Goal: Task Accomplishment & Management: Manage account settings

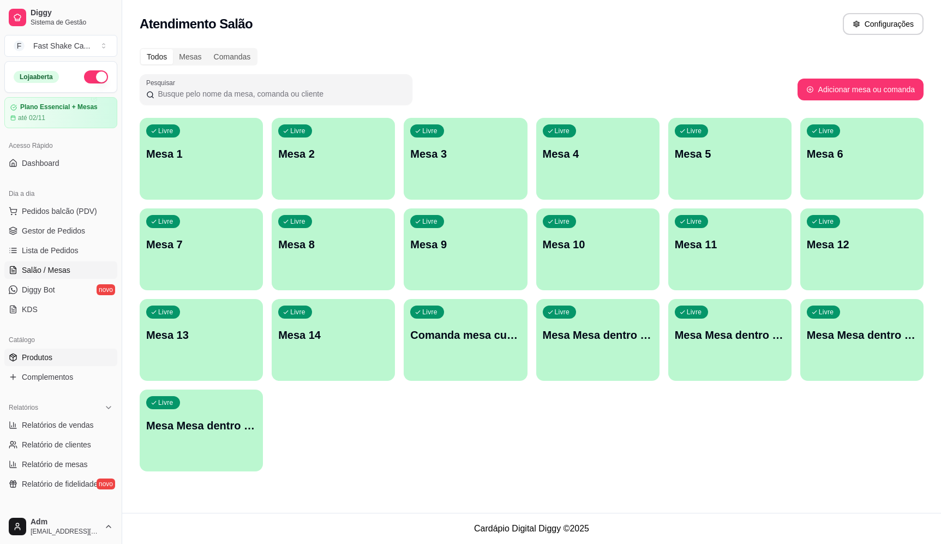
click at [56, 352] on link "Produtos" at bounding box center [60, 357] width 113 height 17
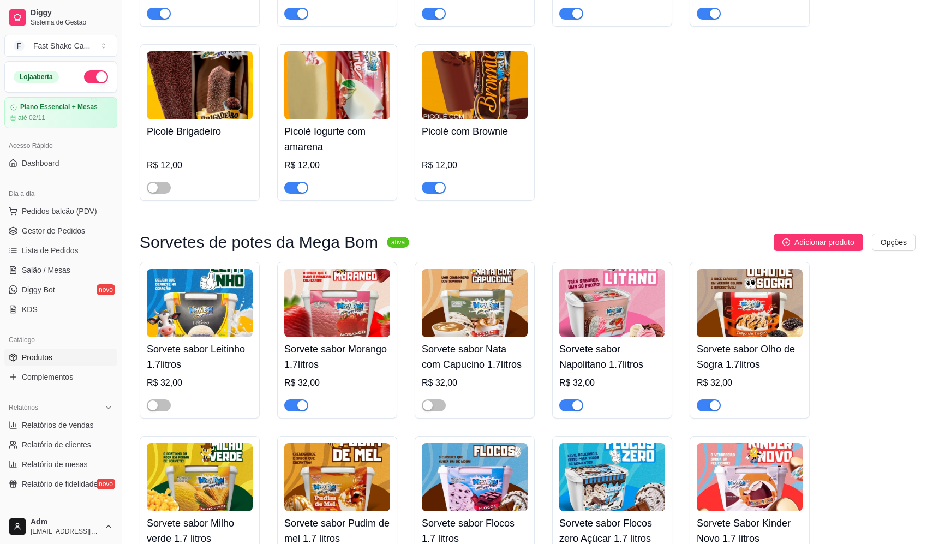
scroll to position [2346, 0]
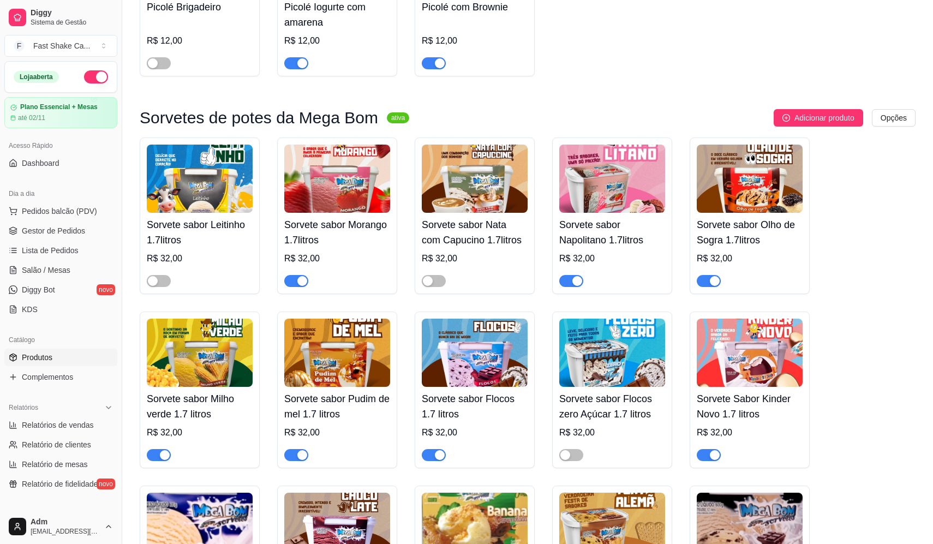
click at [708, 461] on button "button" at bounding box center [709, 455] width 24 height 12
drag, startPoint x: 708, startPoint y: 462, endPoint x: 883, endPoint y: 529, distance: 187.2
click at [884, 530] on div "Sorvete sabor Leitinho 1.7litros R$ 32,00 Sorvete sabor Morango 1.7litros R$ 32…" at bounding box center [528, 476] width 776 height 679
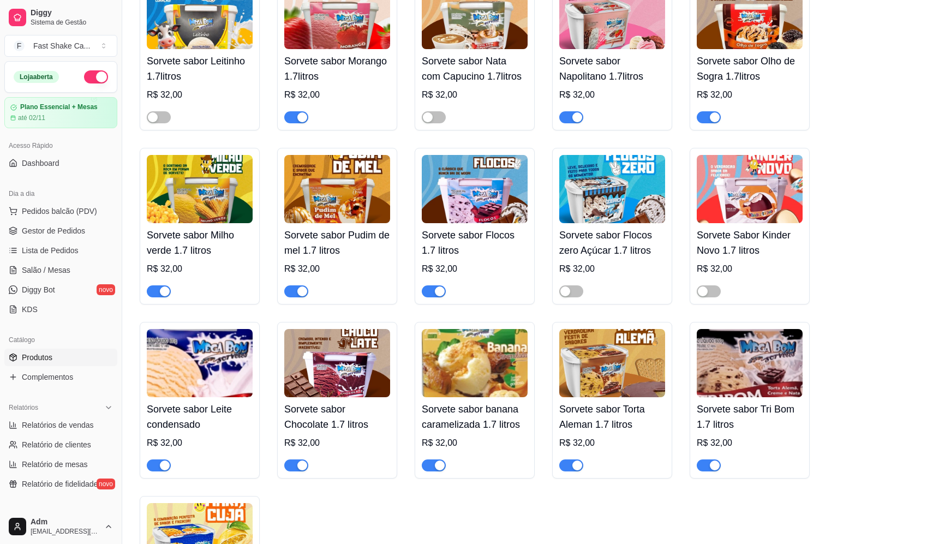
scroll to position [2455, 0]
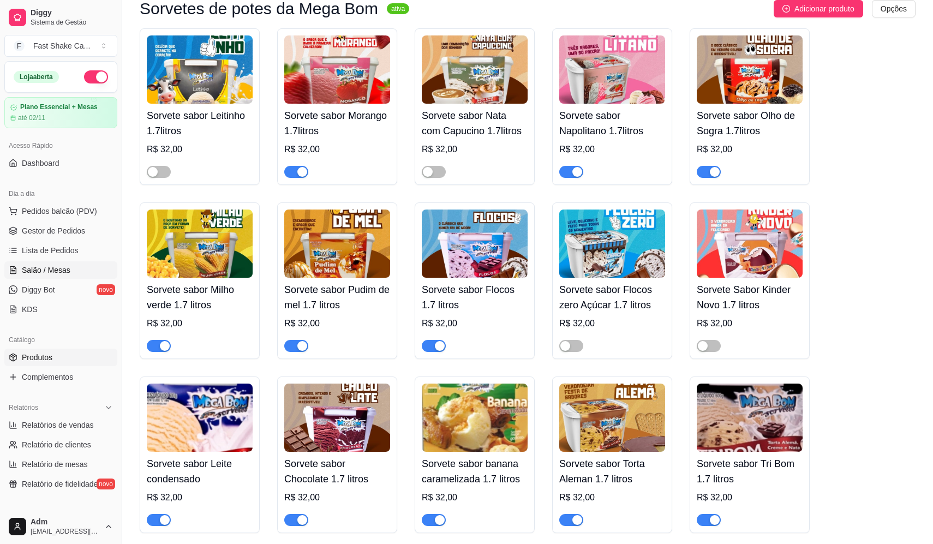
click at [62, 266] on span "Salão / Mesas" at bounding box center [46, 270] width 49 height 11
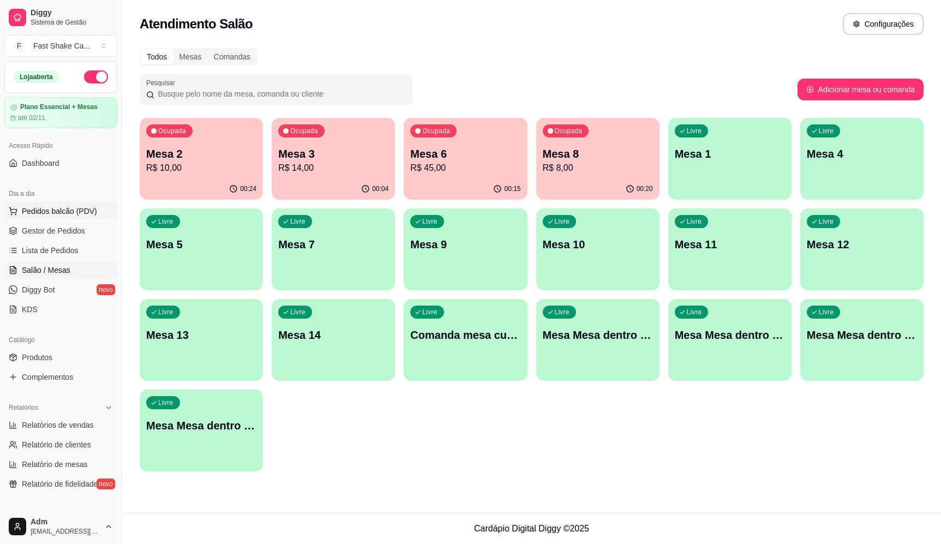
drag, startPoint x: 73, startPoint y: 215, endPoint x: 78, endPoint y: 214, distance: 5.6
click at [73, 215] on span "Pedidos balcão (PDV)" at bounding box center [59, 211] width 75 height 11
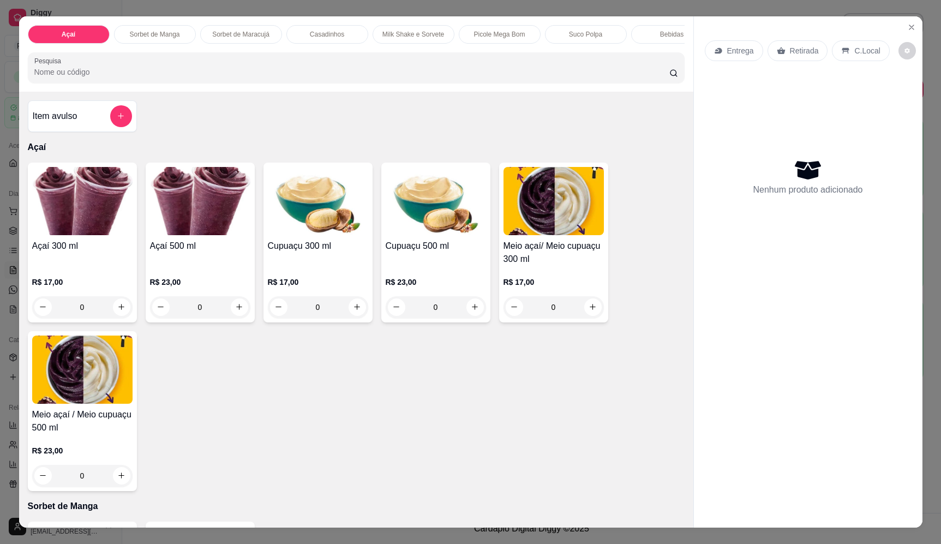
click at [236, 316] on div "0" at bounding box center [200, 307] width 100 height 22
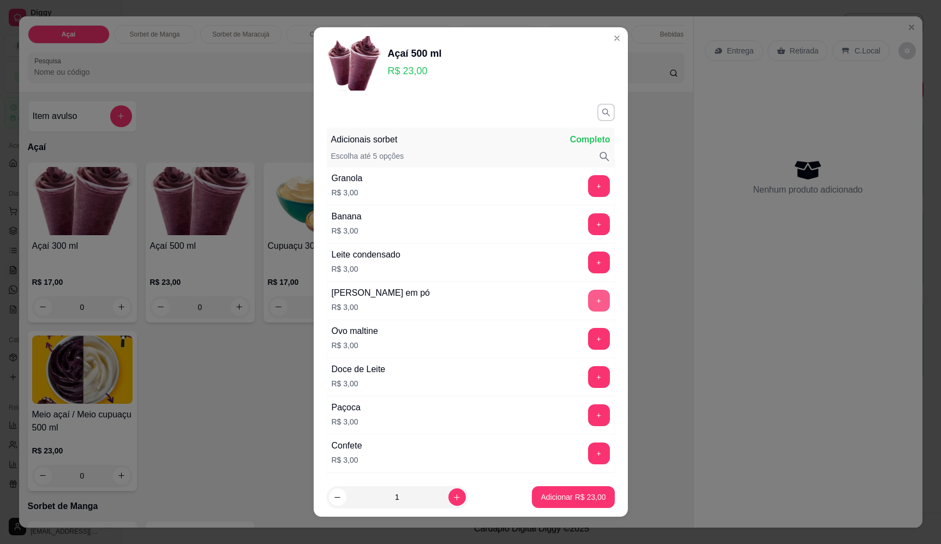
click at [588, 298] on button "+" at bounding box center [599, 301] width 22 height 22
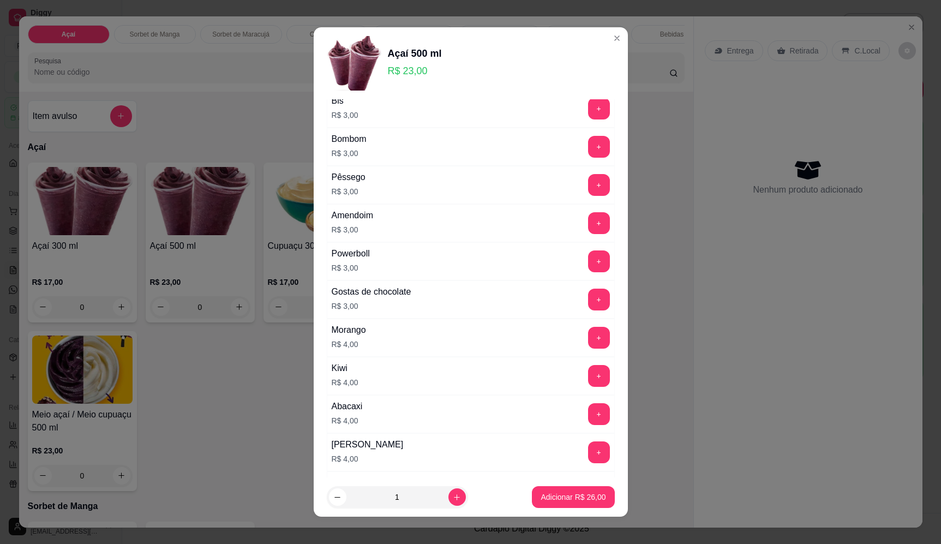
scroll to position [436, 0]
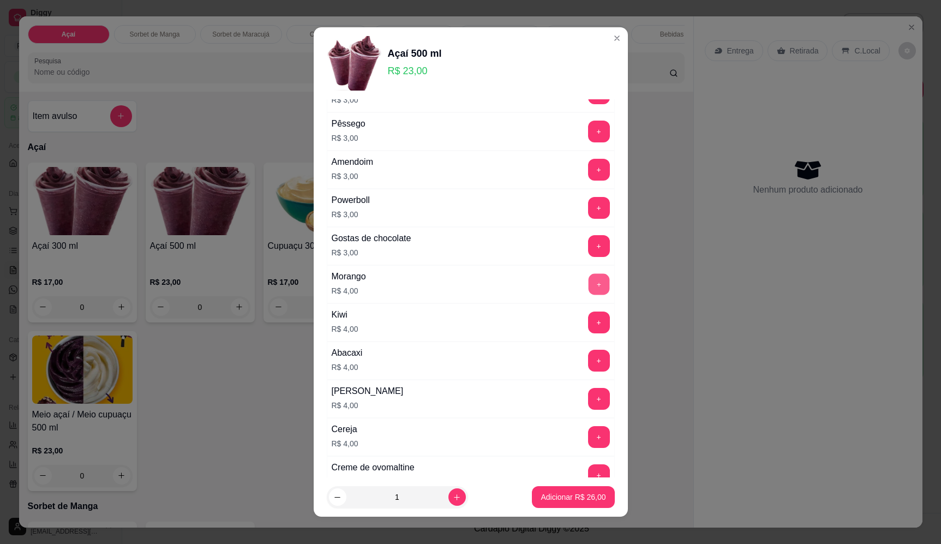
click at [588, 283] on button "+" at bounding box center [598, 283] width 21 height 21
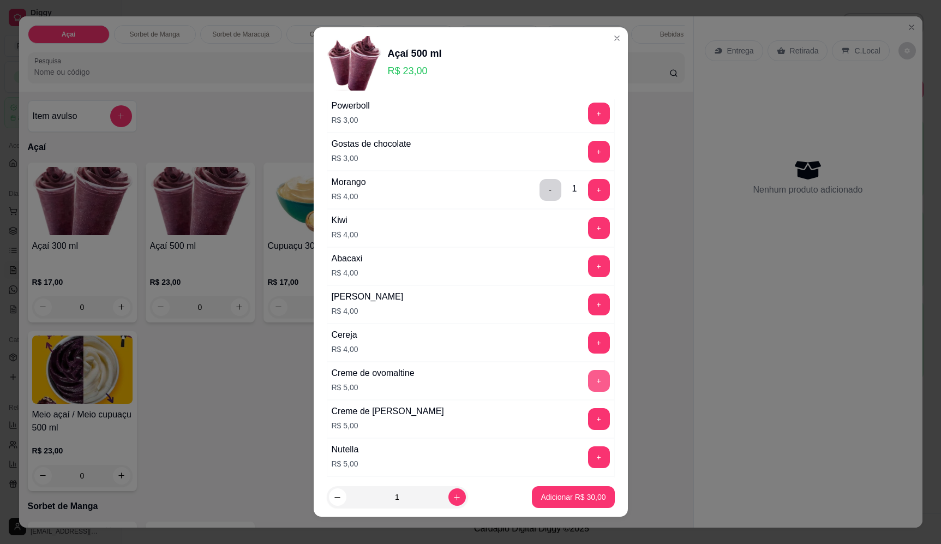
scroll to position [639, 0]
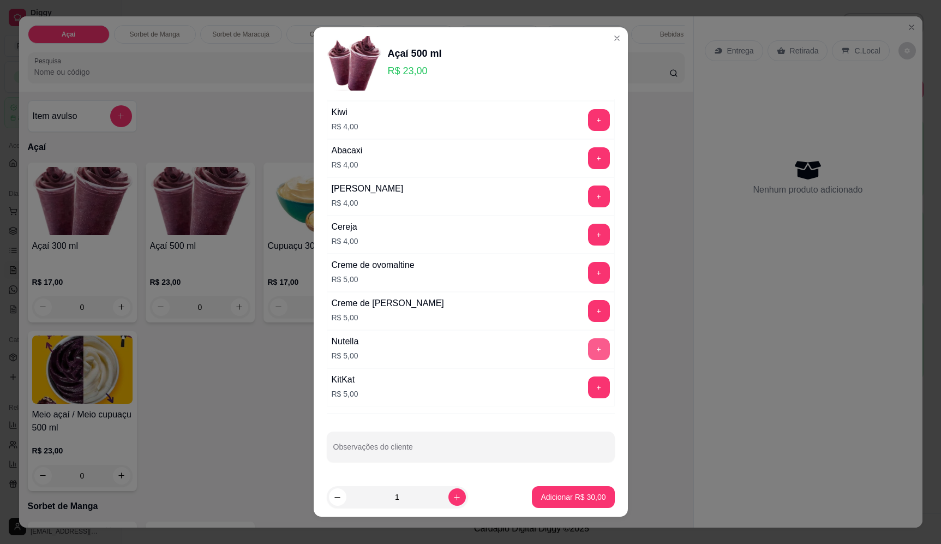
click at [588, 346] on button "+" at bounding box center [599, 349] width 22 height 22
click at [454, 497] on icon "increase-product-quantity" at bounding box center [456, 496] width 5 height 5
type input "2"
click at [574, 504] on button "Adicionar R$ 70,00" at bounding box center [573, 497] width 82 height 22
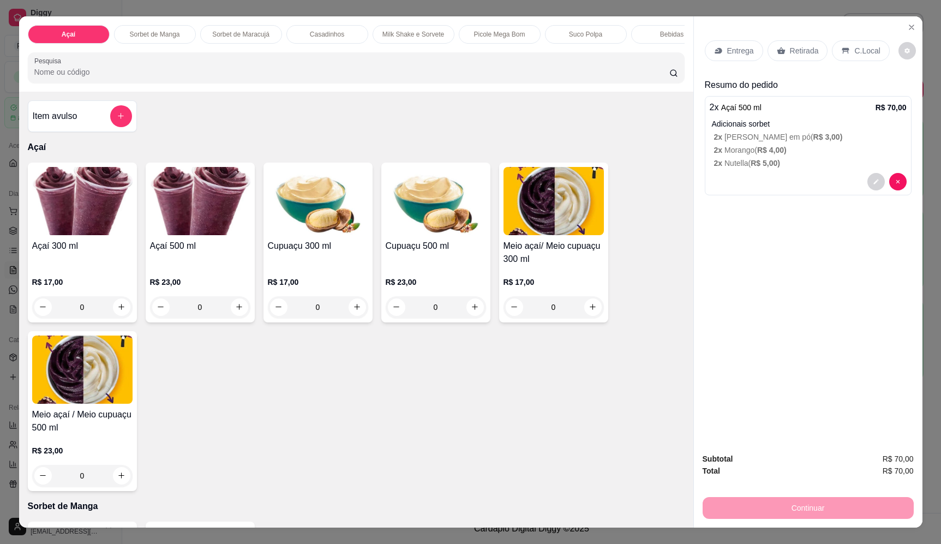
click at [732, 47] on p "Entrega" at bounding box center [740, 50] width 27 height 11
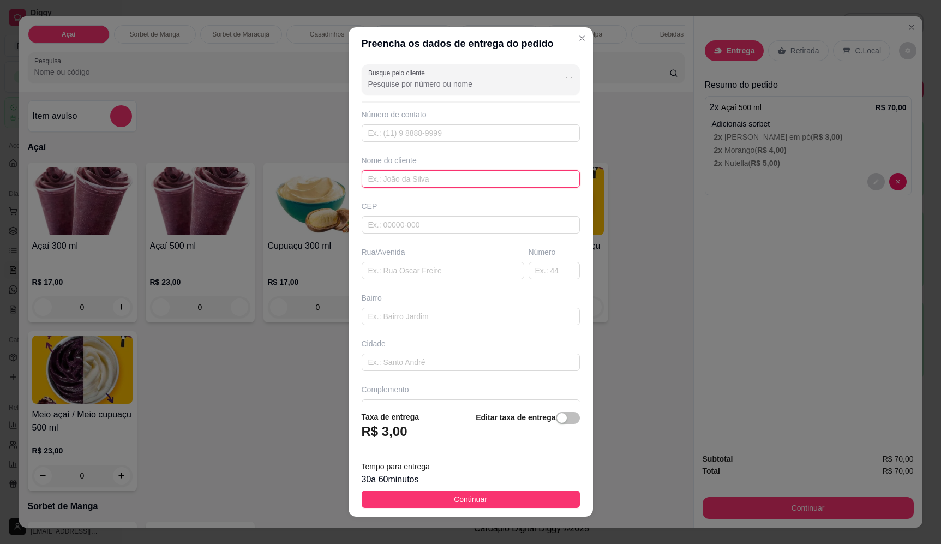
click at [445, 171] on input "text" at bounding box center [471, 178] width 218 height 17
type input "paulo"
click at [408, 268] on input "text" at bounding box center [443, 270] width 163 height 17
click at [433, 276] on input "text" at bounding box center [443, 270] width 163 height 17
paste input "Av otawa n 1378"
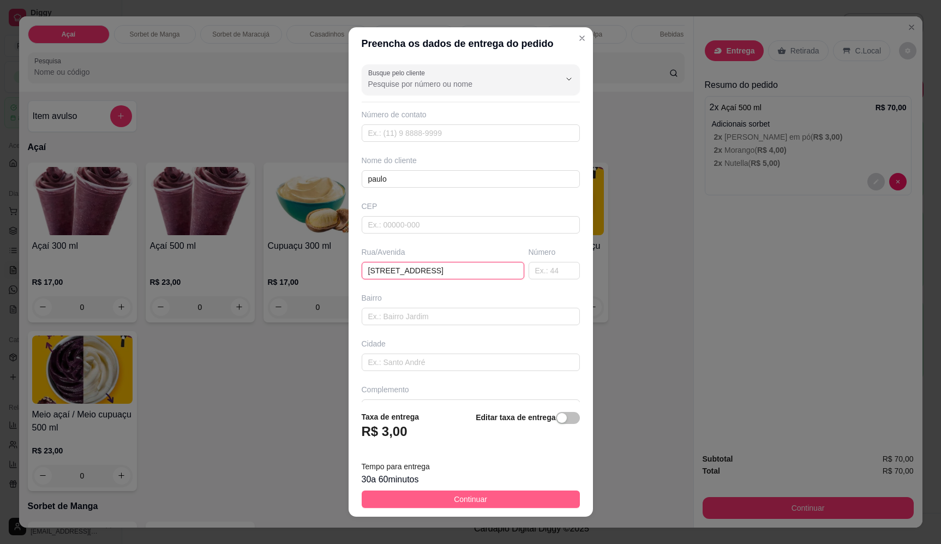
type input "Av otawa n 1378"
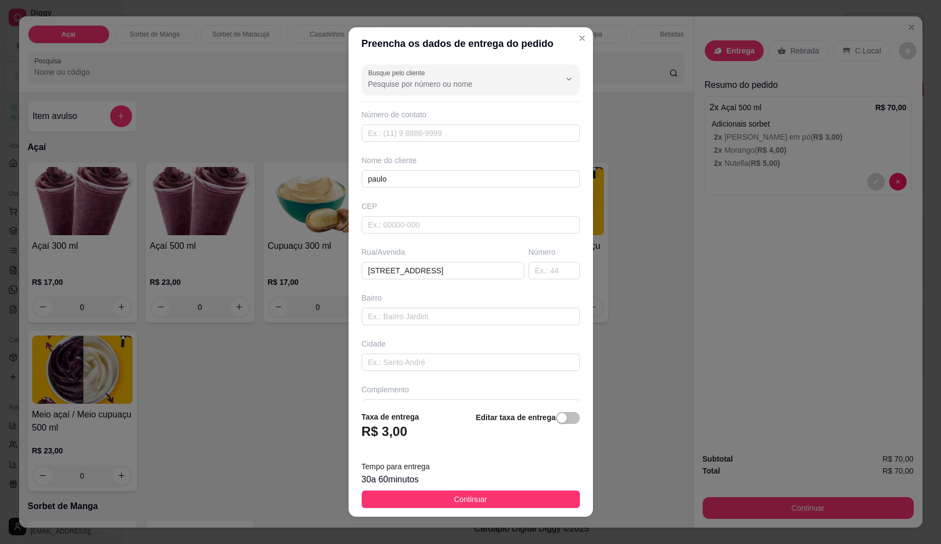
click at [476, 501] on span "Continuar" at bounding box center [470, 499] width 33 height 12
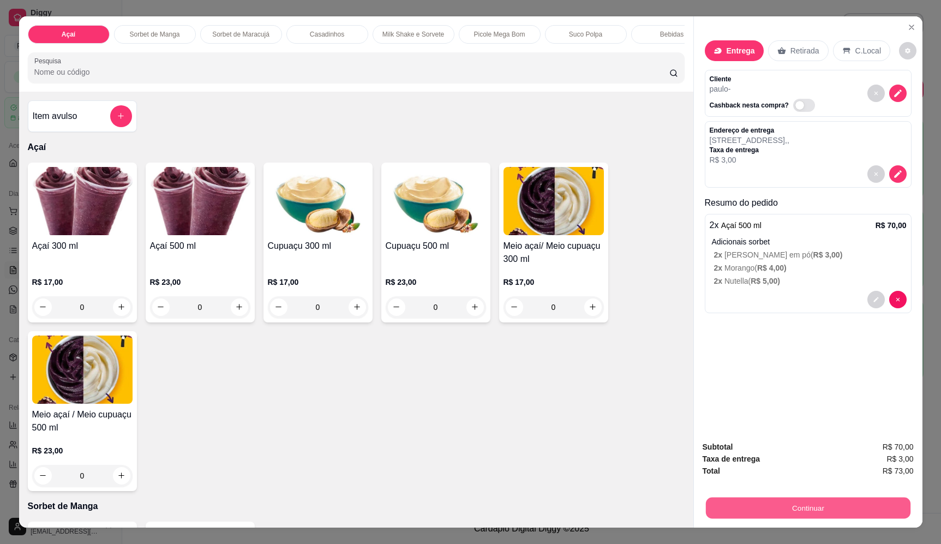
click at [814, 505] on button "Continuar" at bounding box center [807, 508] width 205 height 21
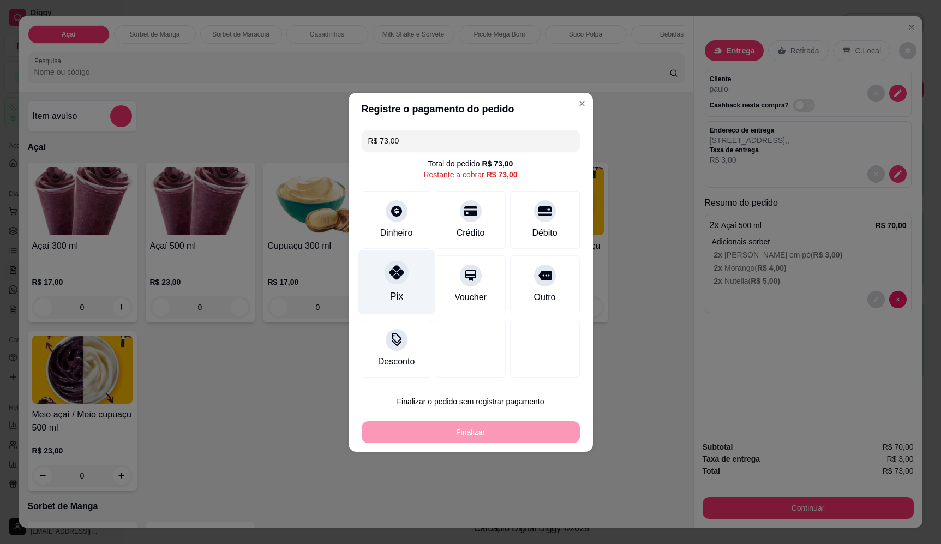
click at [414, 271] on div "Pix" at bounding box center [396, 282] width 77 height 64
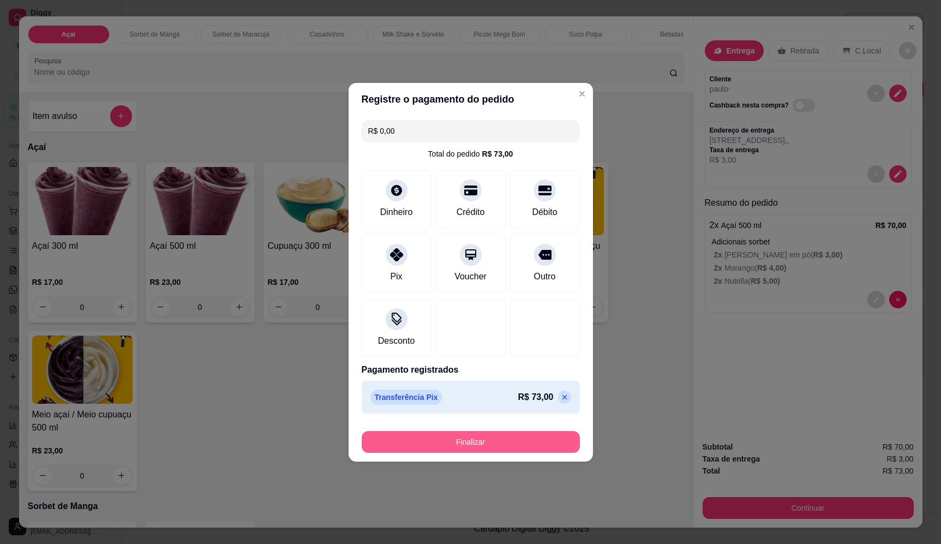
click at [492, 440] on button "Finalizar" at bounding box center [471, 442] width 218 height 22
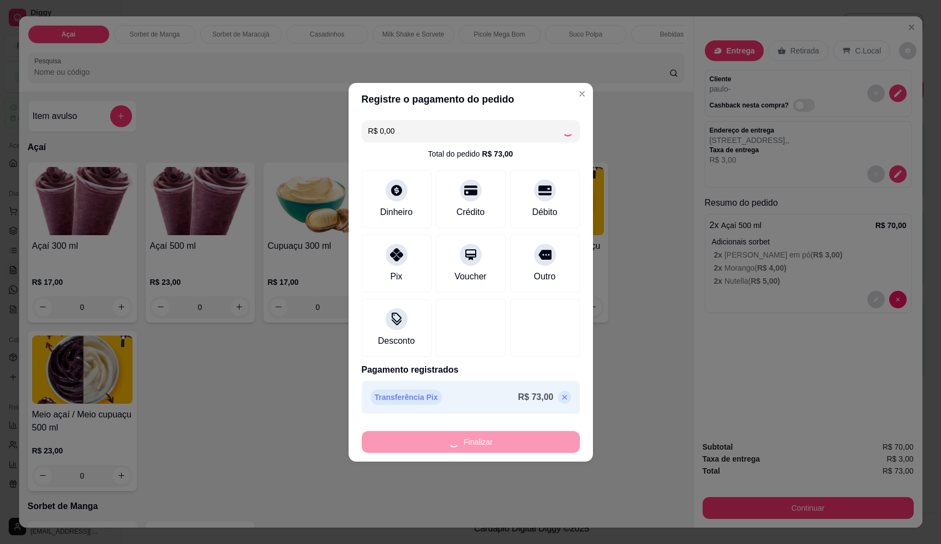
type input "-R$ 73,00"
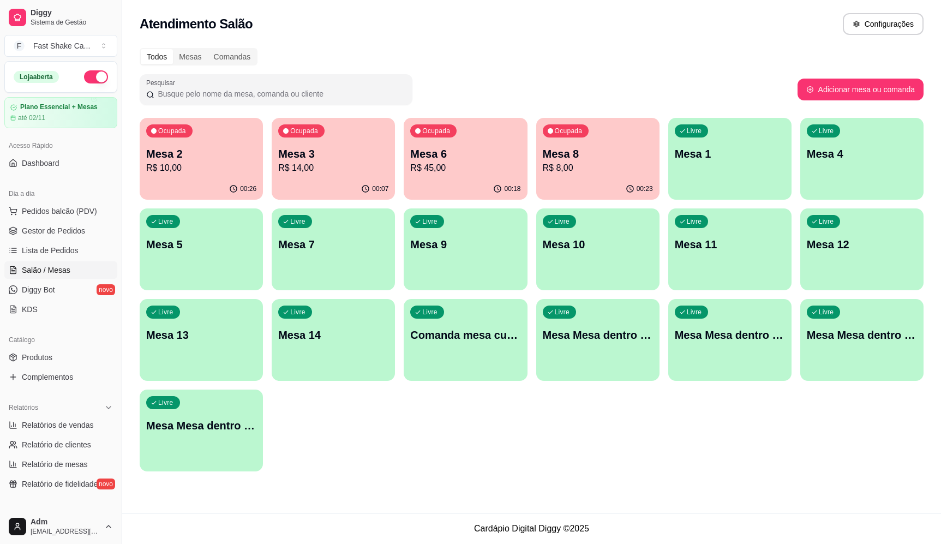
click at [572, 356] on div "Livre Mesa Mesa dentro azul" at bounding box center [597, 333] width 123 height 69
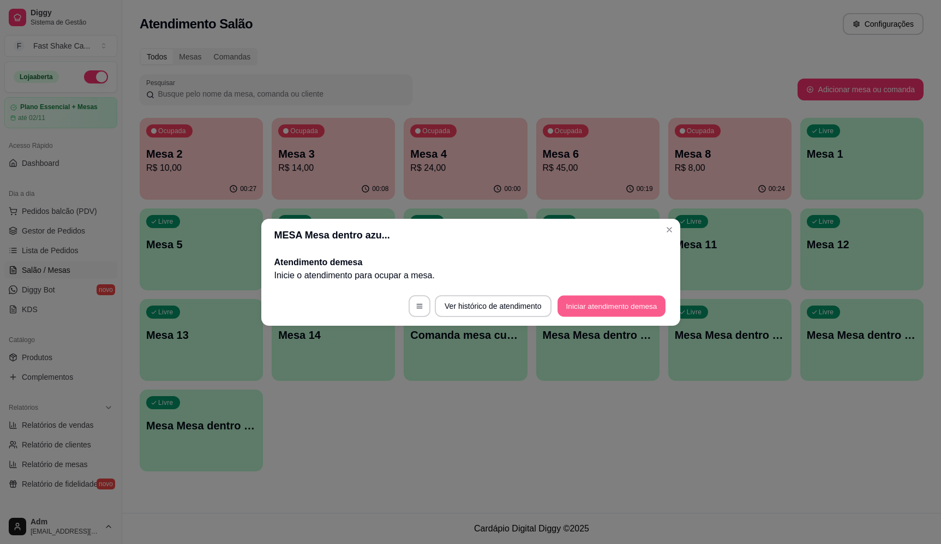
click at [630, 304] on button "Iniciar atendimento de mesa" at bounding box center [612, 305] width 108 height 21
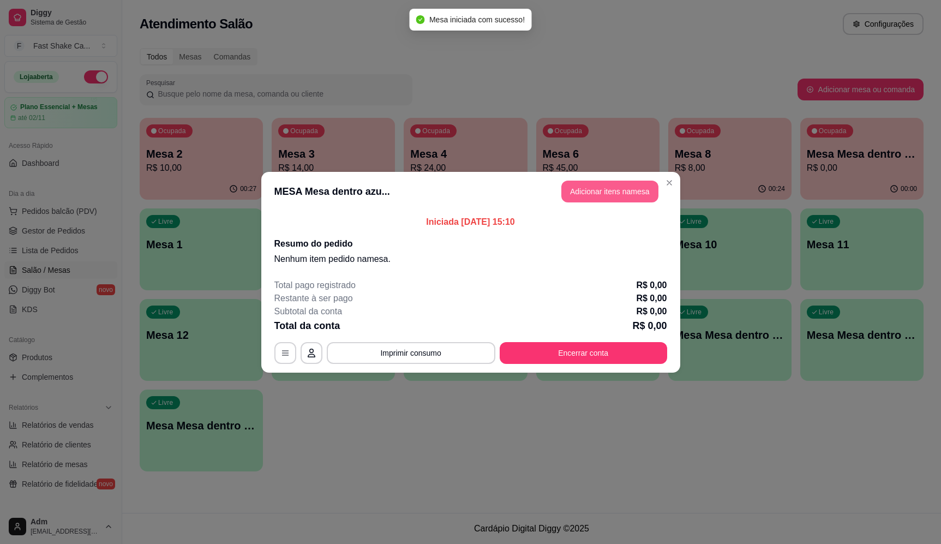
click at [605, 186] on button "Adicionar itens na mesa" at bounding box center [609, 192] width 97 height 22
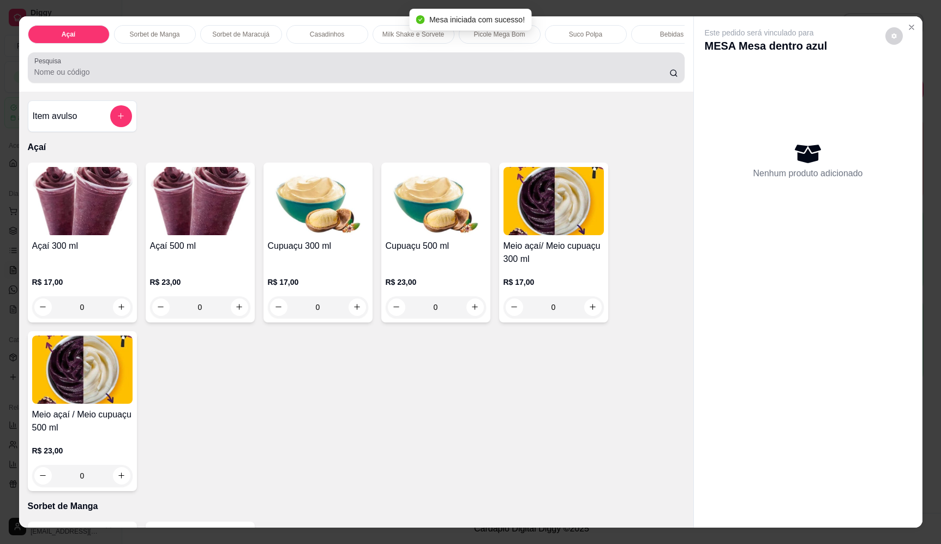
click at [355, 79] on div at bounding box center [356, 68] width 644 height 22
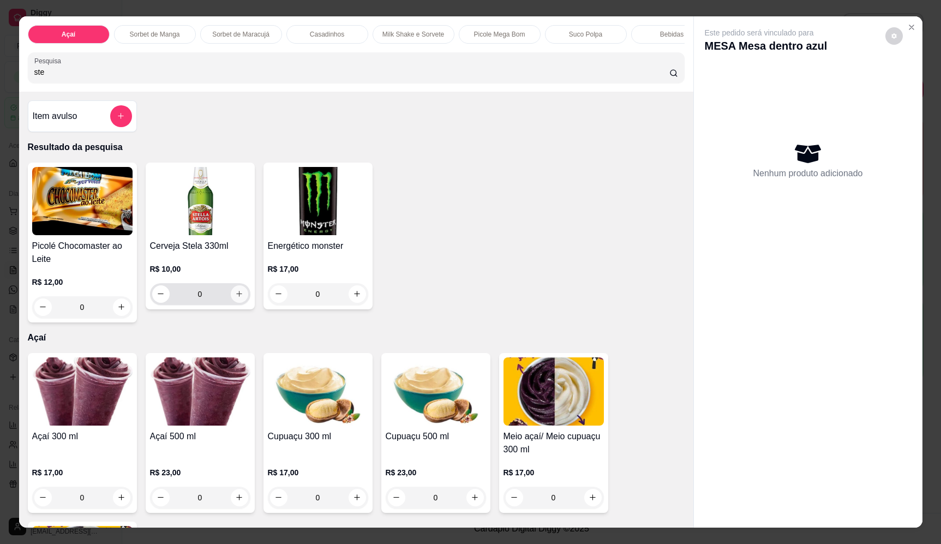
type input "ste"
click at [239, 299] on button "increase-product-quantity" at bounding box center [239, 293] width 17 height 17
type input "1"
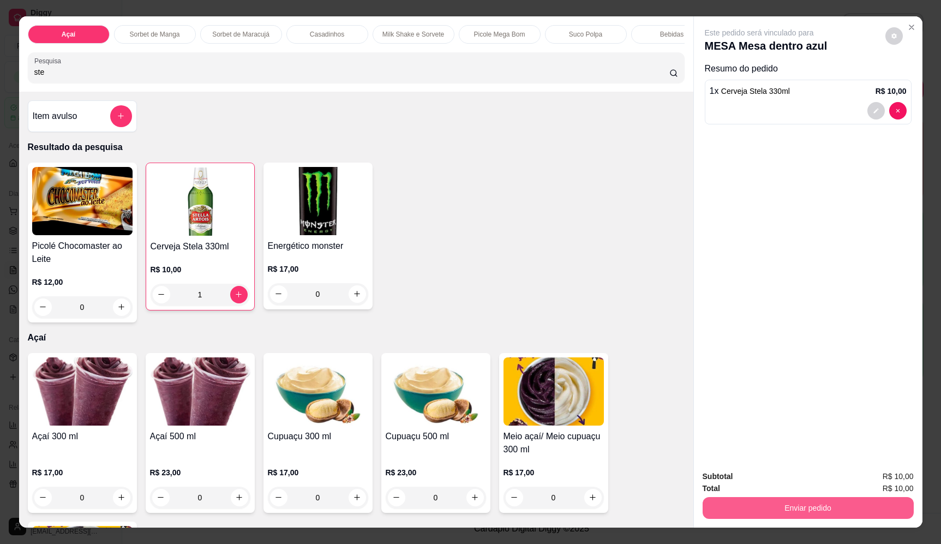
click at [794, 514] on button "Enviar pedido" at bounding box center [808, 508] width 211 height 22
click at [900, 481] on button "Enviar pedido" at bounding box center [885, 481] width 62 height 21
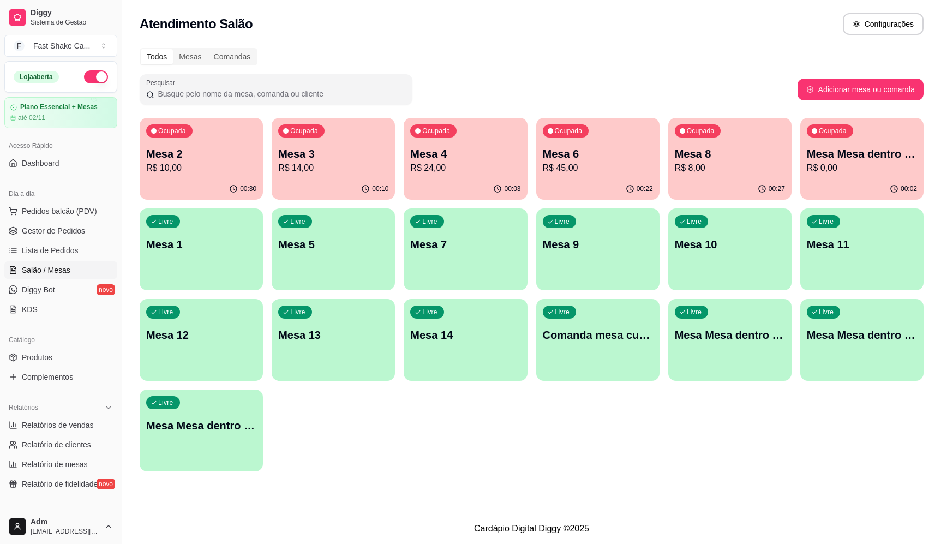
click at [730, 142] on div "Ocupada Mesa 8 R$ 8,00" at bounding box center [729, 148] width 123 height 61
click at [559, 205] on div "Ocupada Mesa 2 R$ 10,00 00:37 Ocupada Mesa 3 R$ 14,00 00:18 Ocupada Mesa 4 R$ 2…" at bounding box center [532, 295] width 784 height 354
click at [591, 147] on p "Mesa 6" at bounding box center [597, 154] width 107 height 15
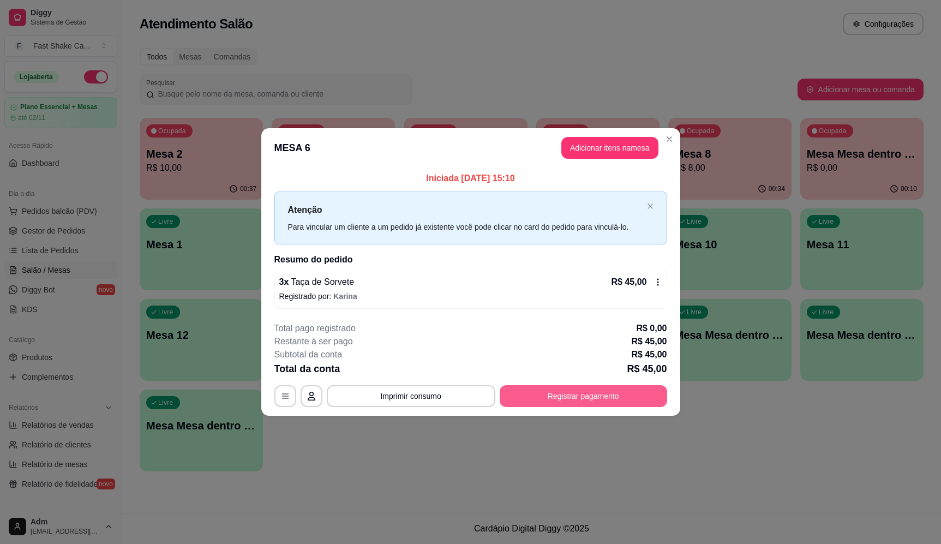
click at [640, 398] on button "Registrar pagamento" at bounding box center [583, 396] width 167 height 22
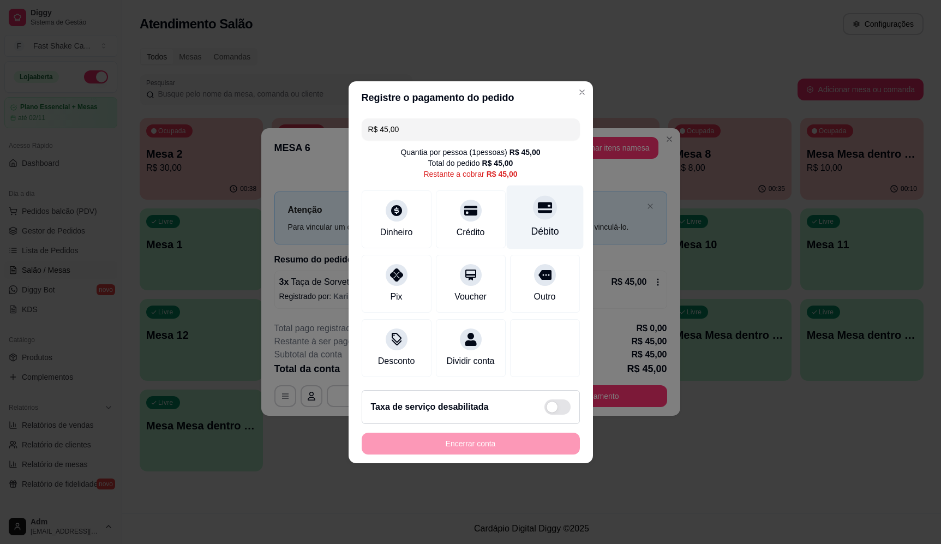
click at [537, 208] on icon at bounding box center [544, 207] width 14 height 14
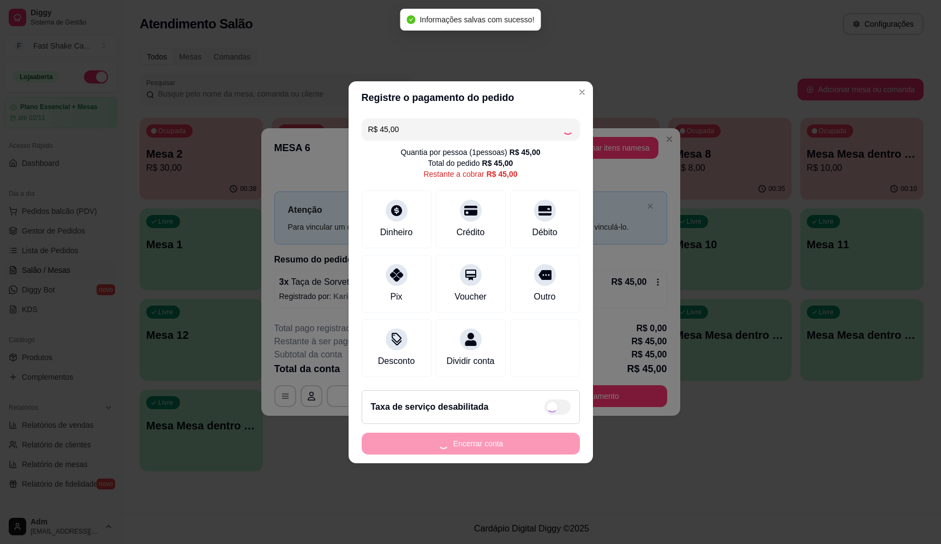
type input "R$ 0,00"
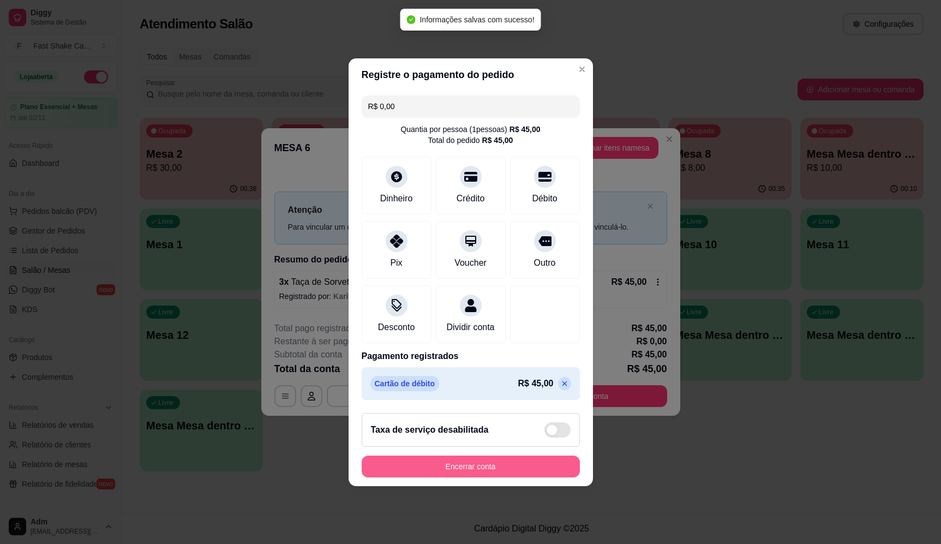
click at [490, 477] on button "Encerrar conta" at bounding box center [471, 467] width 218 height 22
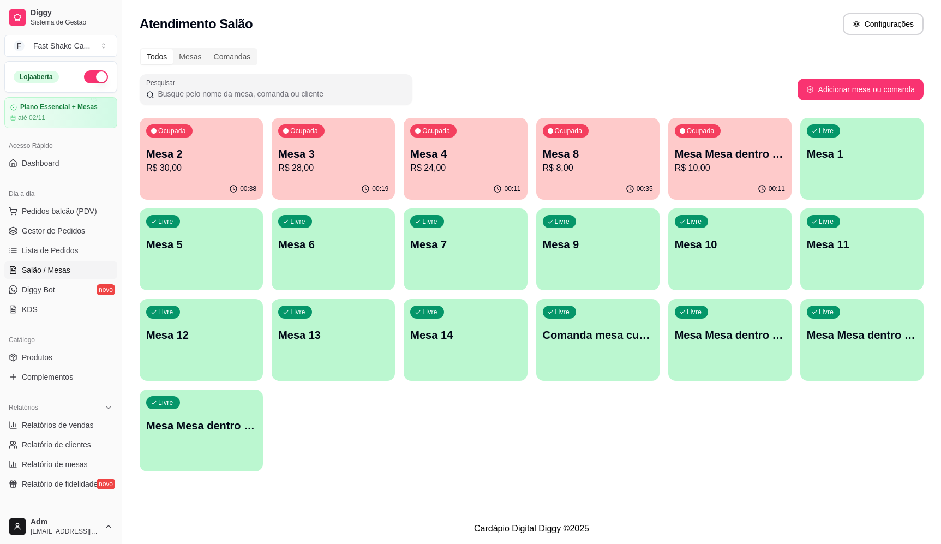
click at [469, 154] on p "Mesa 4" at bounding box center [465, 153] width 110 height 15
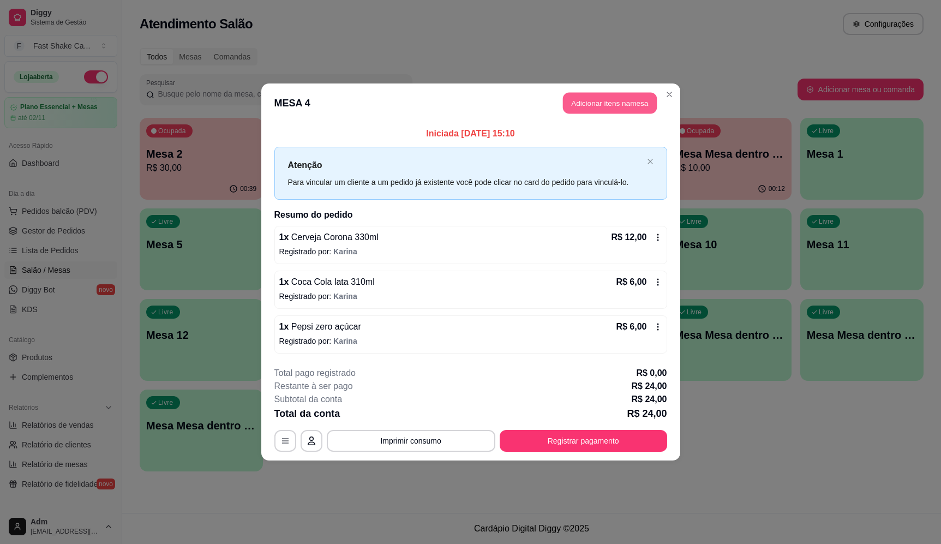
click at [607, 101] on button "Adicionar itens na mesa" at bounding box center [610, 103] width 94 height 21
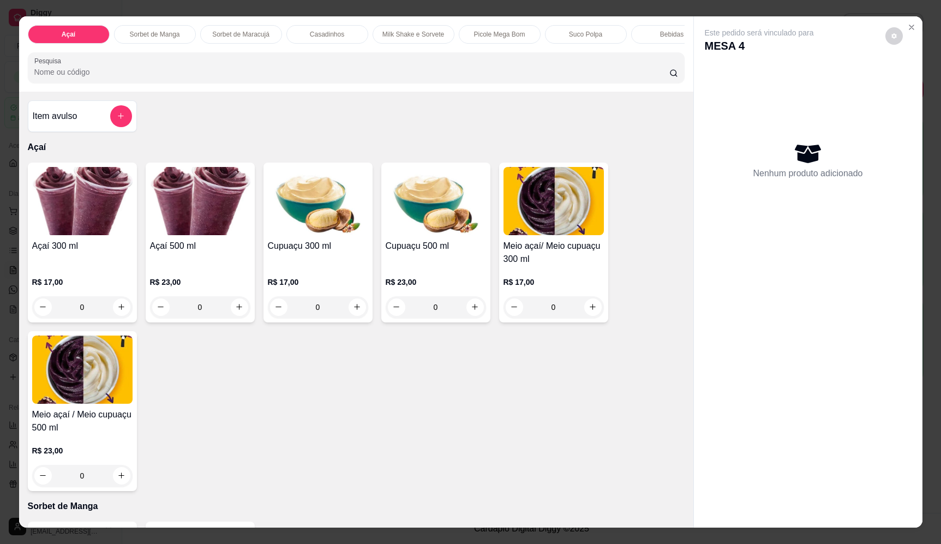
click at [320, 77] on input "Pesquisa" at bounding box center [351, 72] width 635 height 11
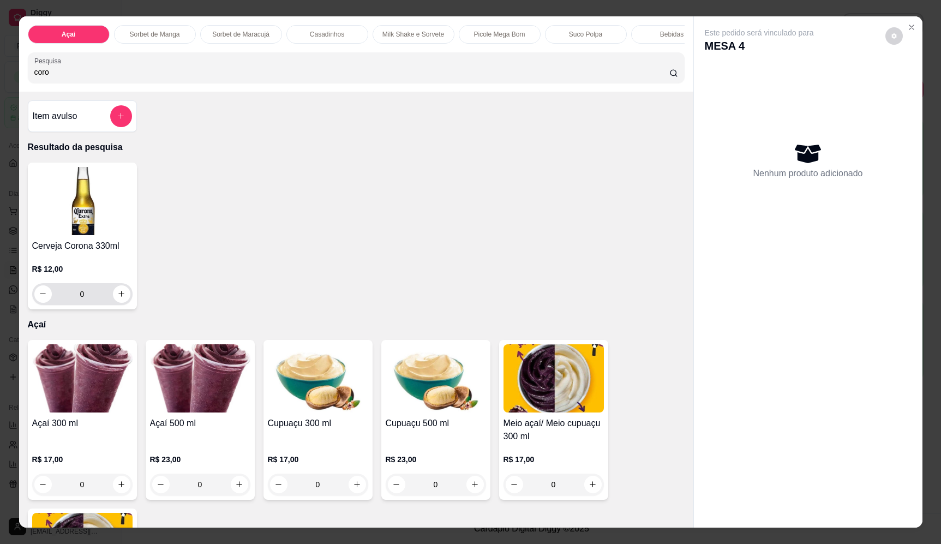
type input "coro"
click at [120, 298] on icon "increase-product-quantity" at bounding box center [121, 294] width 8 height 8
type input "1"
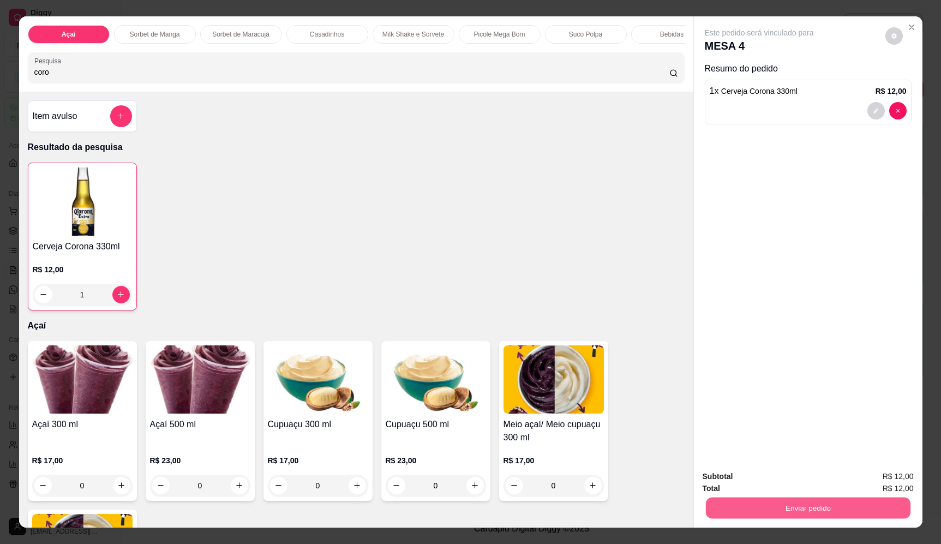
click at [814, 507] on button "Enviar pedido" at bounding box center [807, 508] width 205 height 21
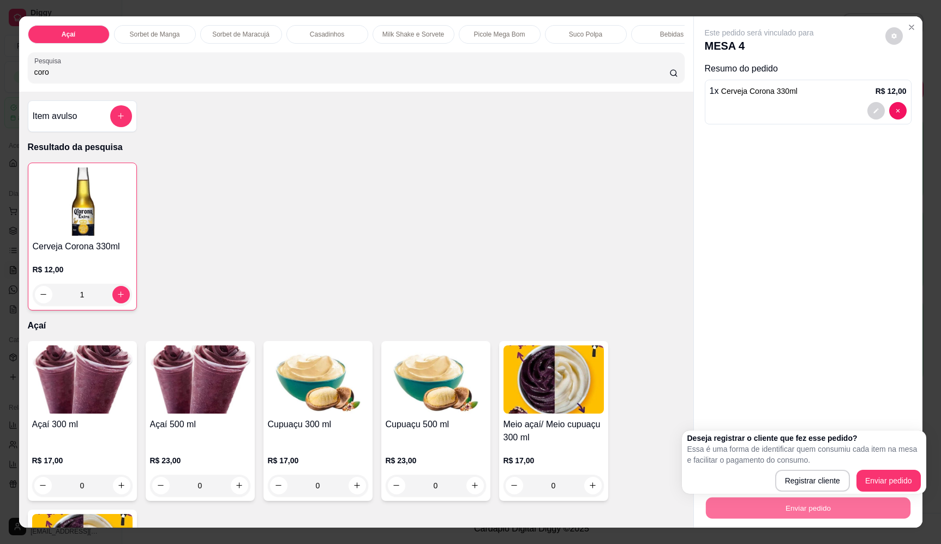
click at [532, 289] on div "Cerveja Corona 330ml R$ 12,00 1" at bounding box center [356, 237] width 657 height 148
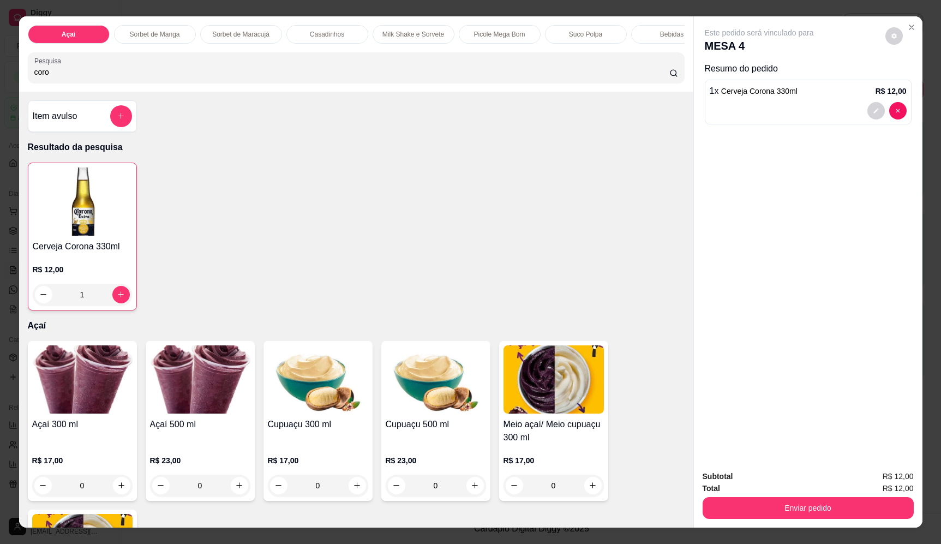
drag, startPoint x: 52, startPoint y: 76, endPoint x: -3, endPoint y: 82, distance: 54.9
click at [0, 82] on html "Diggy Sistema de Gestão F Fast Shake Ca ... Loja aberta Plano Essencial + Mesas…" at bounding box center [470, 272] width 941 height 544
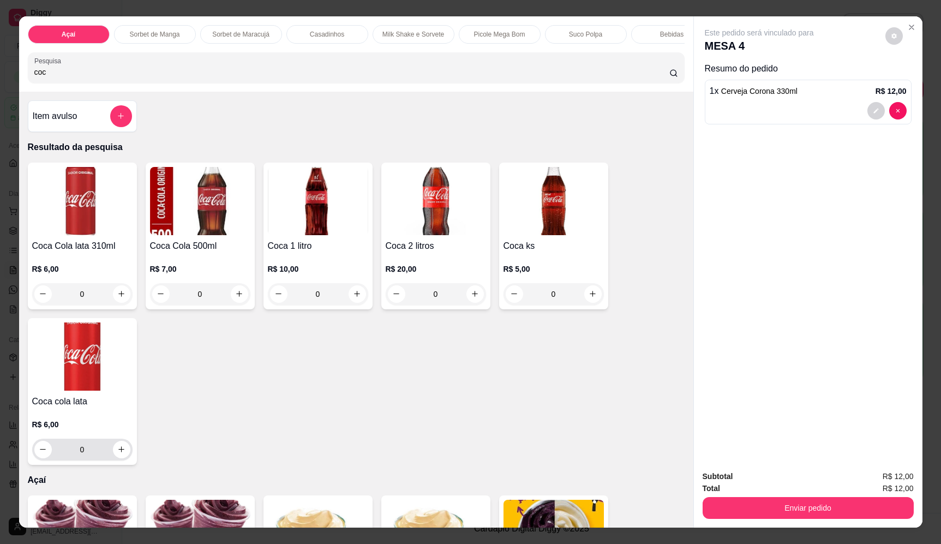
type input "coc"
click at [120, 454] on icon "increase-product-quantity" at bounding box center [121, 450] width 8 height 8
type input "1"
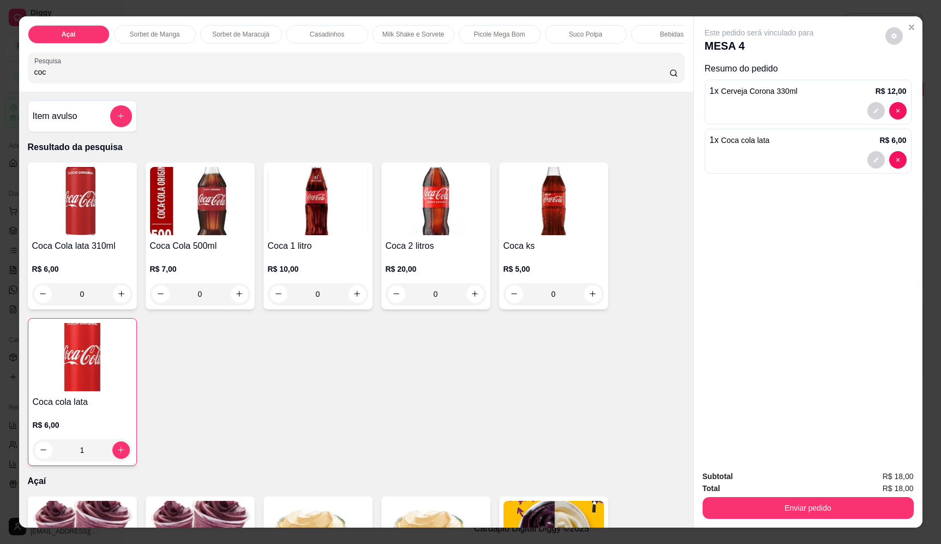
drag, startPoint x: 87, startPoint y: 80, endPoint x: -33, endPoint y: 85, distance: 119.6
click at [0, 85] on html "Diggy Sistema de Gestão F Fast Shake Ca ... Loja aberta Plano Essencial + Mesas…" at bounding box center [470, 272] width 941 height 544
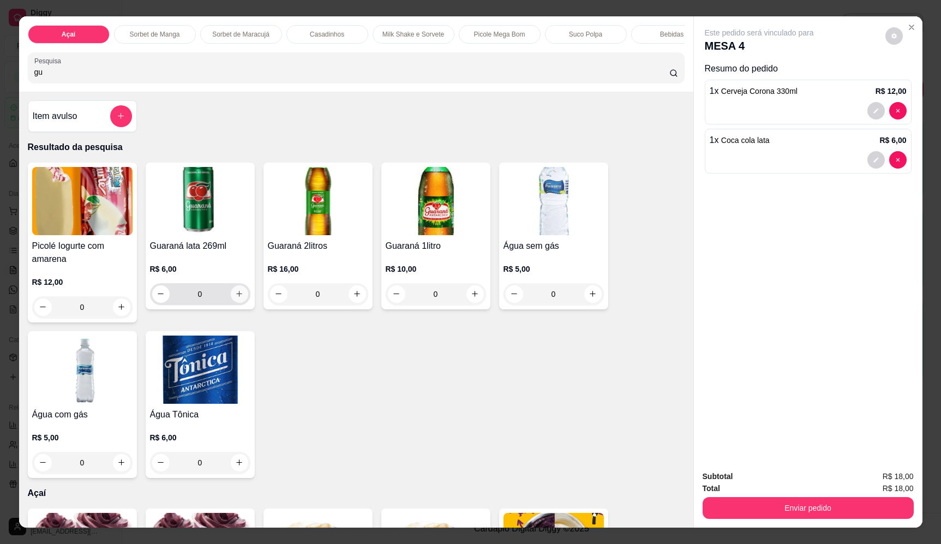
type input "gu"
click at [236, 298] on icon "increase-product-quantity" at bounding box center [239, 294] width 8 height 8
type input "1"
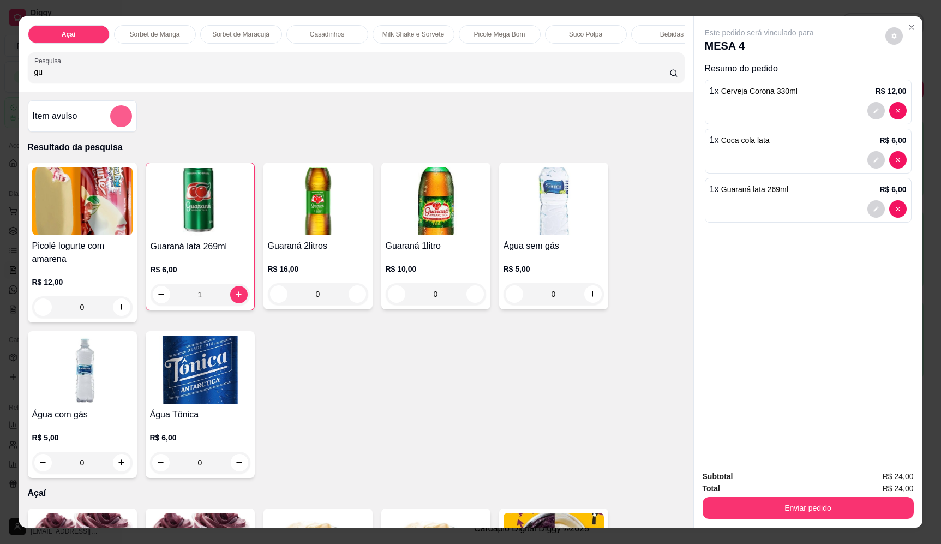
click at [110, 114] on div at bounding box center [121, 116] width 22 height 22
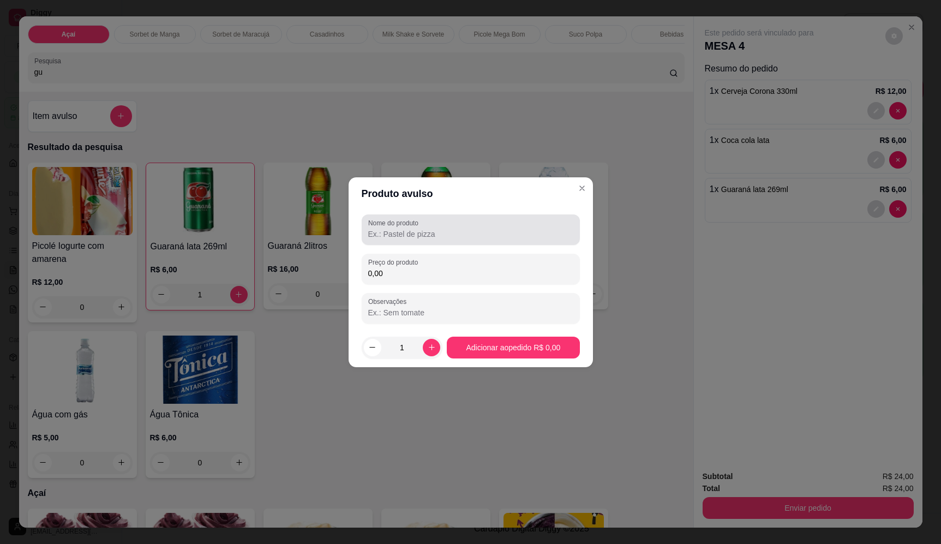
click at [437, 226] on div at bounding box center [470, 230] width 205 height 22
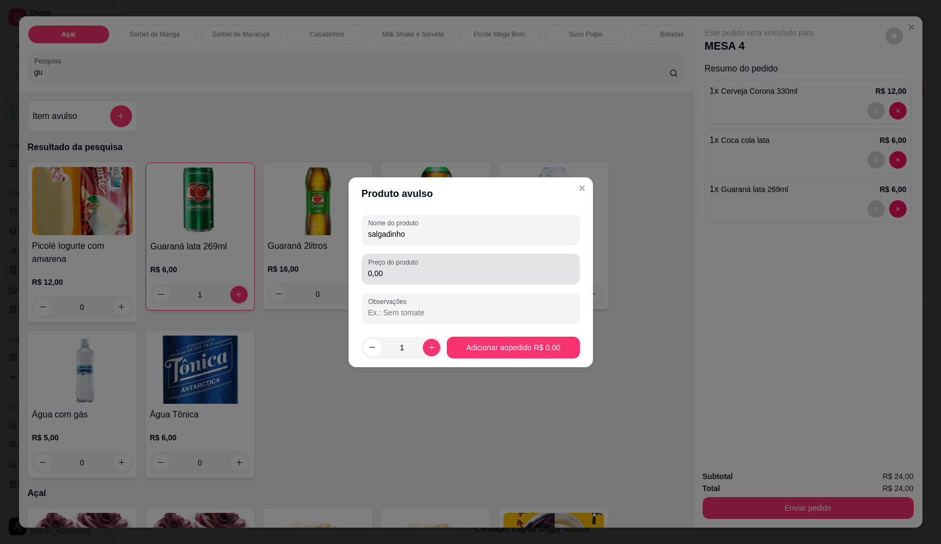
type input "salgadinho"
click at [383, 265] on label "Preço do produto" at bounding box center [394, 261] width 53 height 9
click at [466, 275] on input "0,00" at bounding box center [470, 273] width 205 height 11
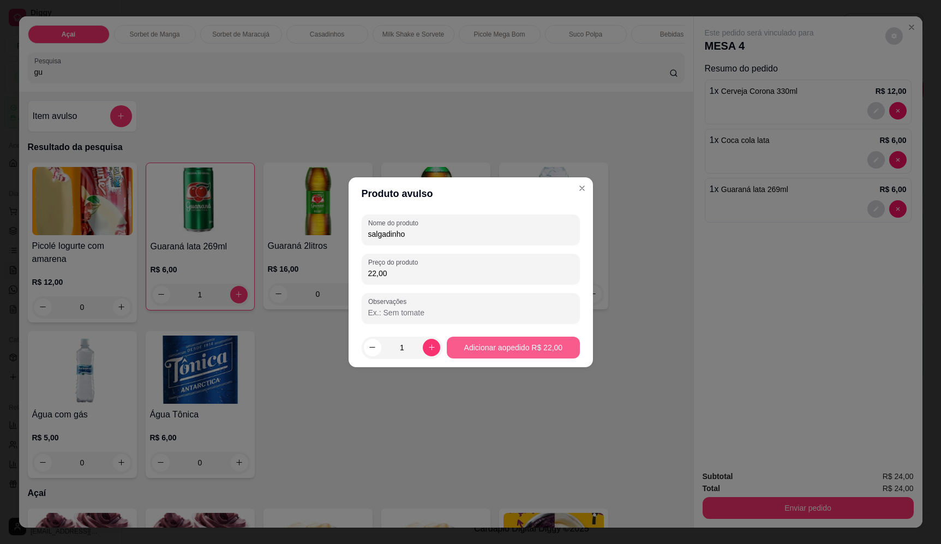
type input "22,00"
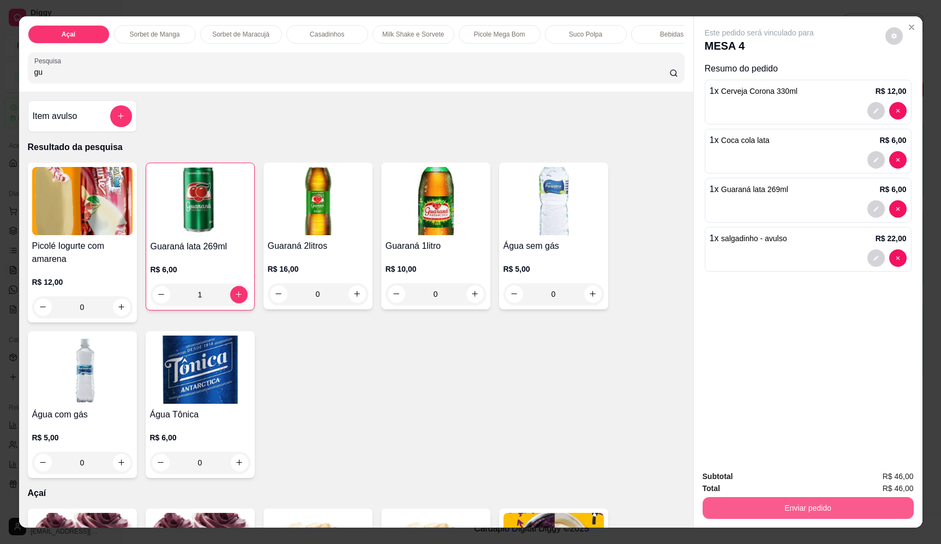
click at [840, 500] on button "Enviar pedido" at bounding box center [808, 508] width 211 height 22
click at [883, 487] on button "Enviar pedido" at bounding box center [885, 481] width 62 height 21
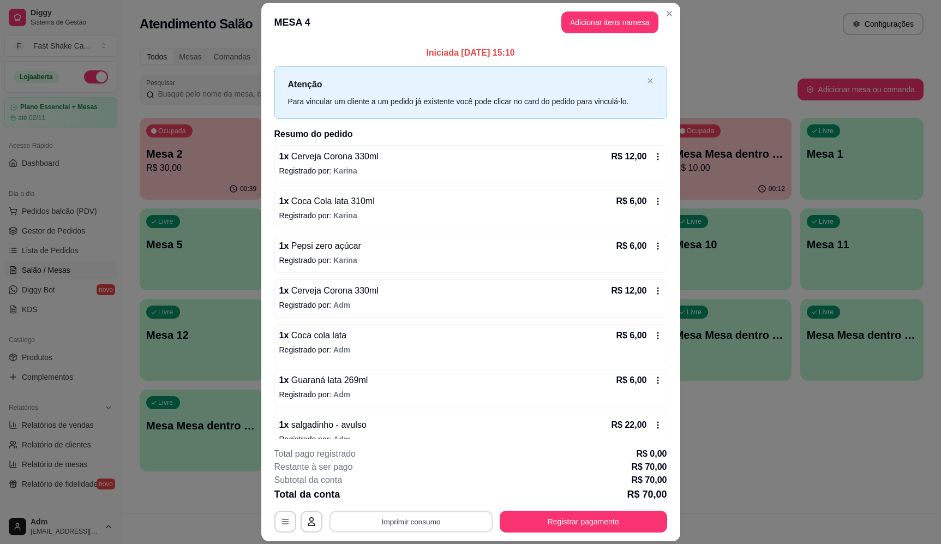
click at [411, 518] on button "Imprimir consumo" at bounding box center [411, 521] width 164 height 21
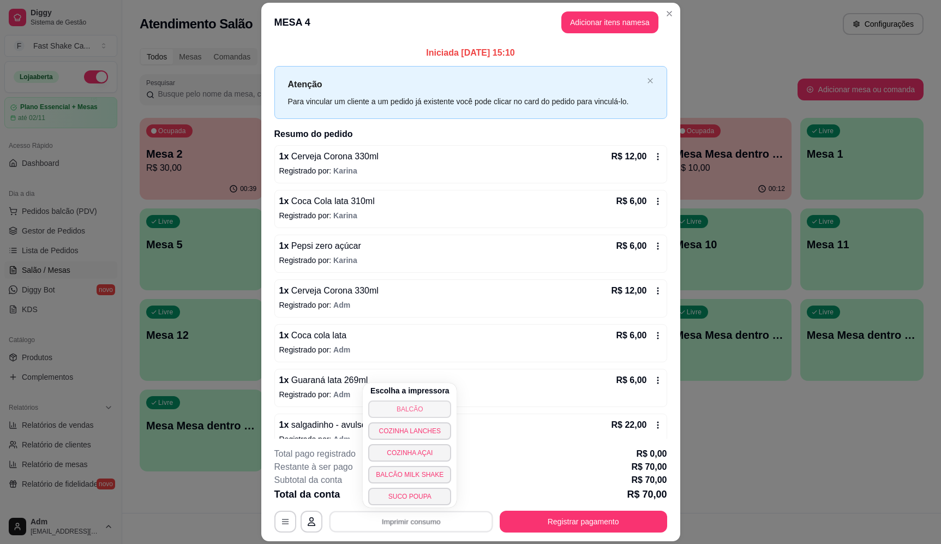
click at [402, 411] on button "BALCÃO" at bounding box center [409, 408] width 83 height 17
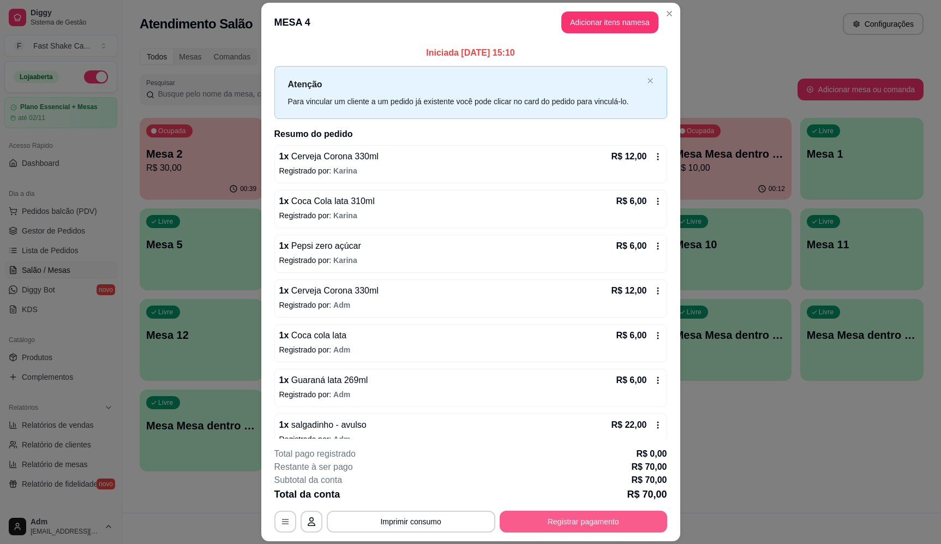
click at [570, 530] on button "Registrar pagamento" at bounding box center [583, 522] width 167 height 22
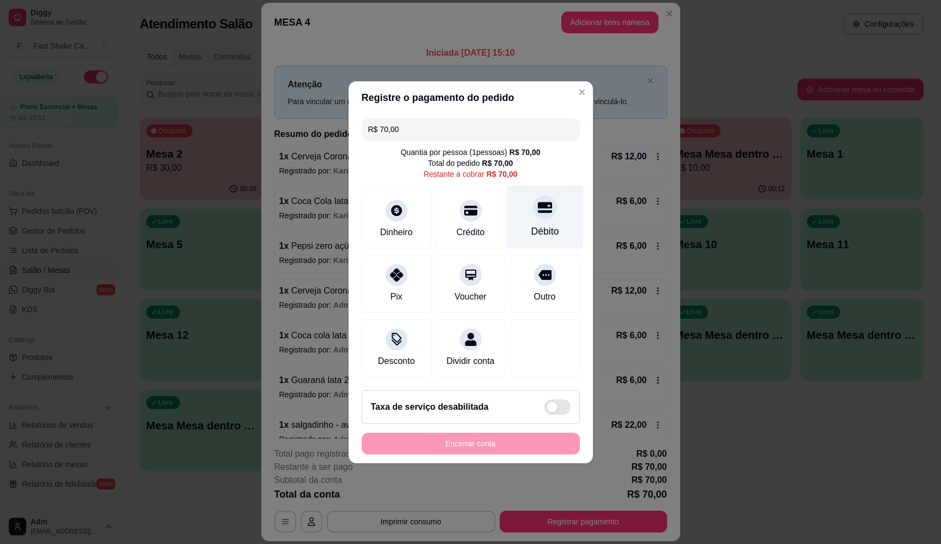
click at [546, 206] on div at bounding box center [545, 207] width 24 height 24
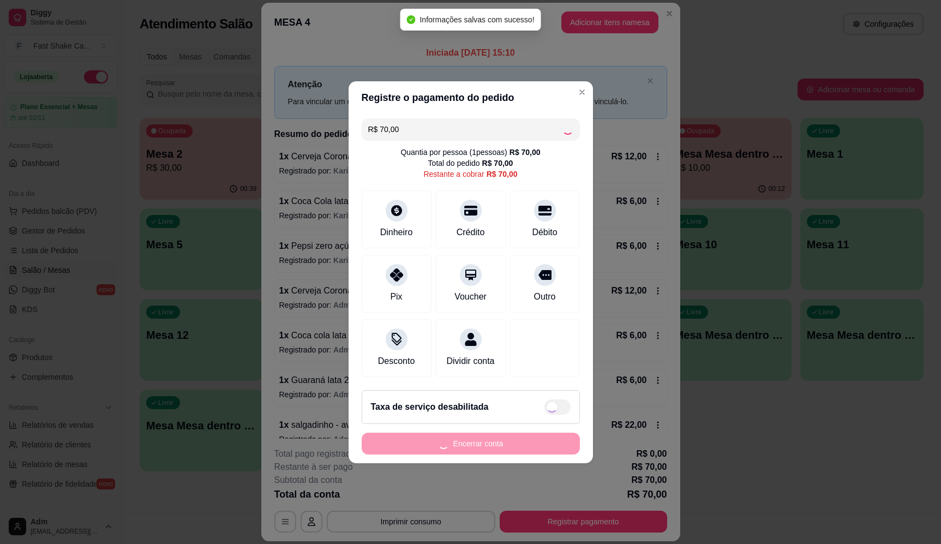
type input "R$ 0,00"
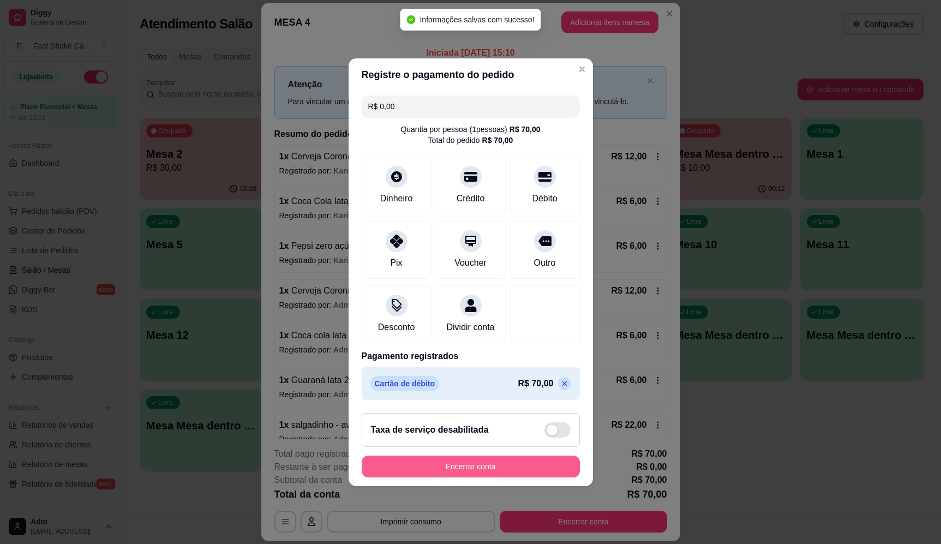
click at [486, 464] on button "Encerrar conta" at bounding box center [471, 467] width 218 height 22
click at [488, 469] on div "Encerrar conta" at bounding box center [471, 467] width 218 height 22
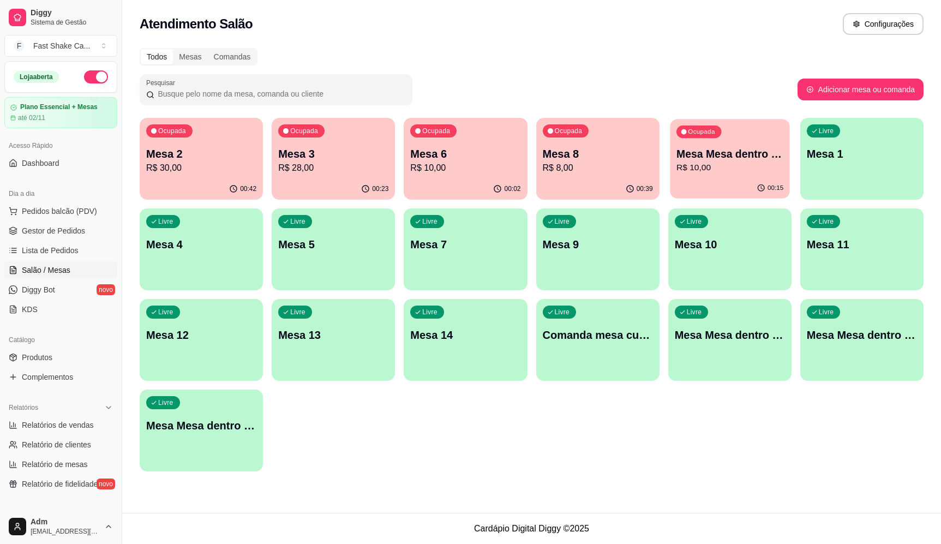
click at [724, 175] on div "Ocupada Mesa Mesa dentro azul R$ 10,00" at bounding box center [729, 148] width 119 height 59
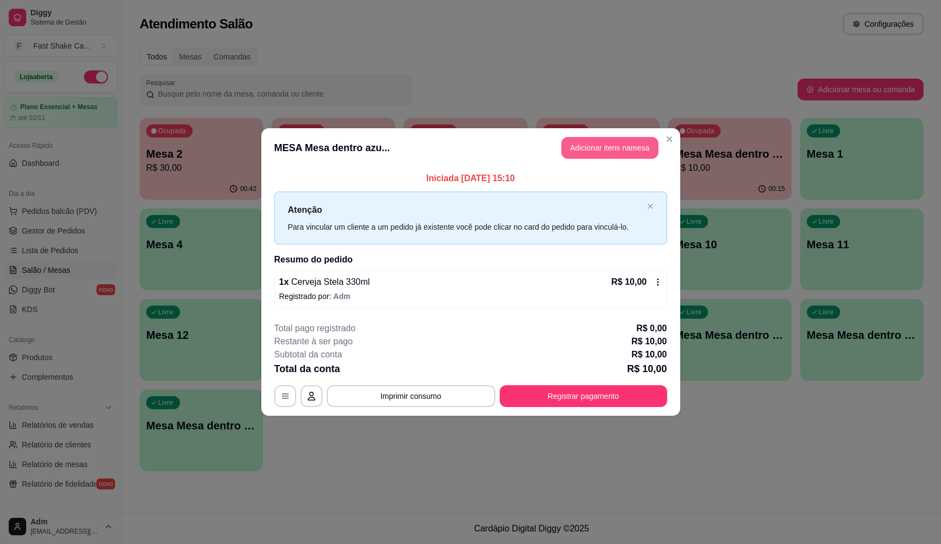
click at [603, 151] on button "Adicionar itens na mesa" at bounding box center [609, 148] width 97 height 22
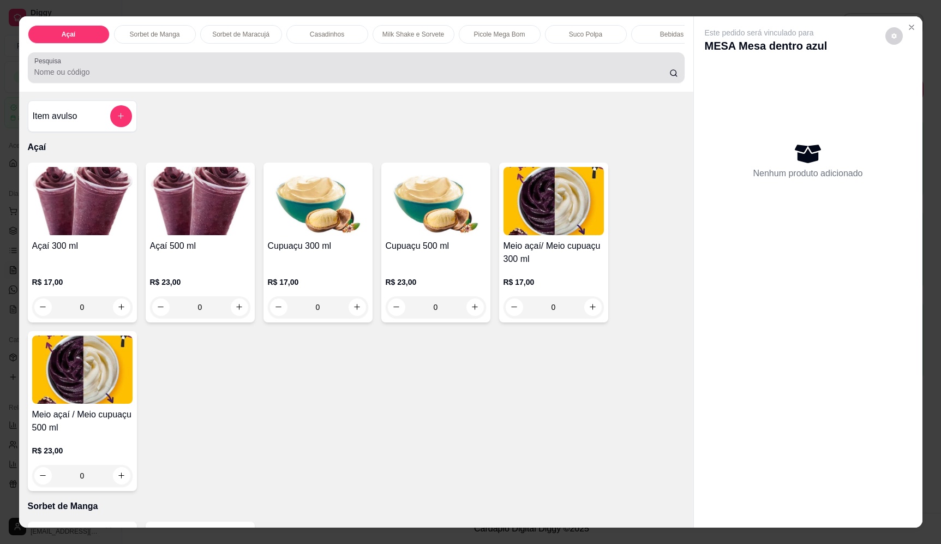
click at [271, 79] on div at bounding box center [356, 68] width 644 height 22
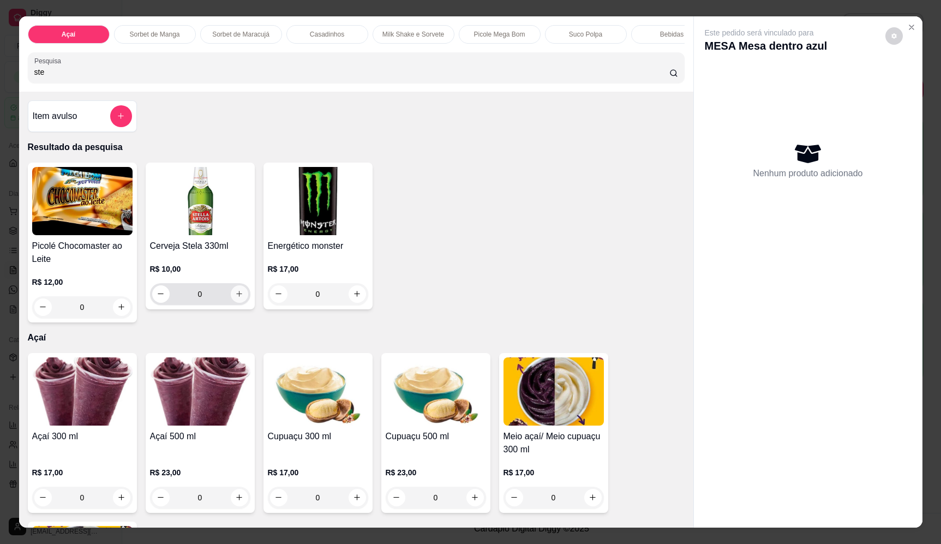
type input "ste"
click at [237, 298] on icon "increase-product-quantity" at bounding box center [239, 294] width 8 height 8
type input "1"
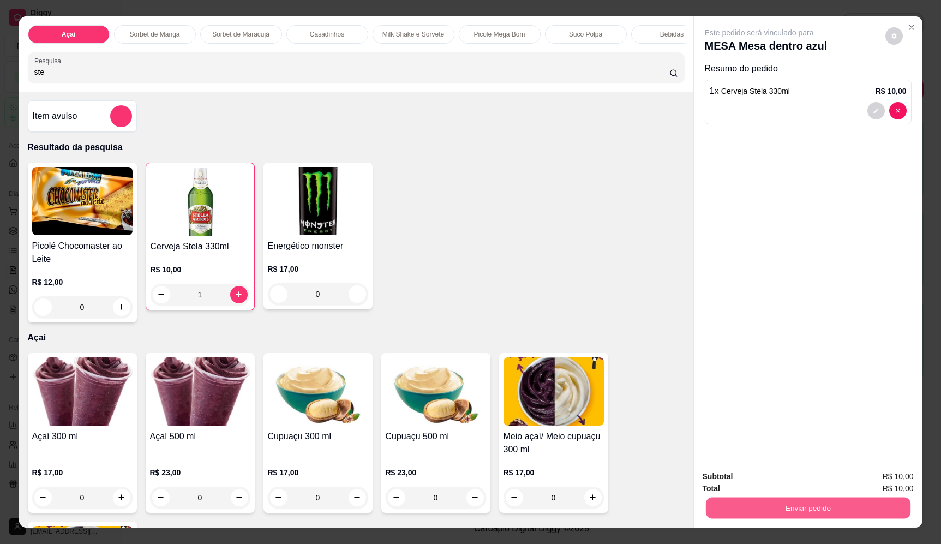
click at [863, 506] on button "Enviar pedido" at bounding box center [807, 508] width 205 height 21
click at [878, 483] on button "Enviar pedido" at bounding box center [885, 481] width 62 height 21
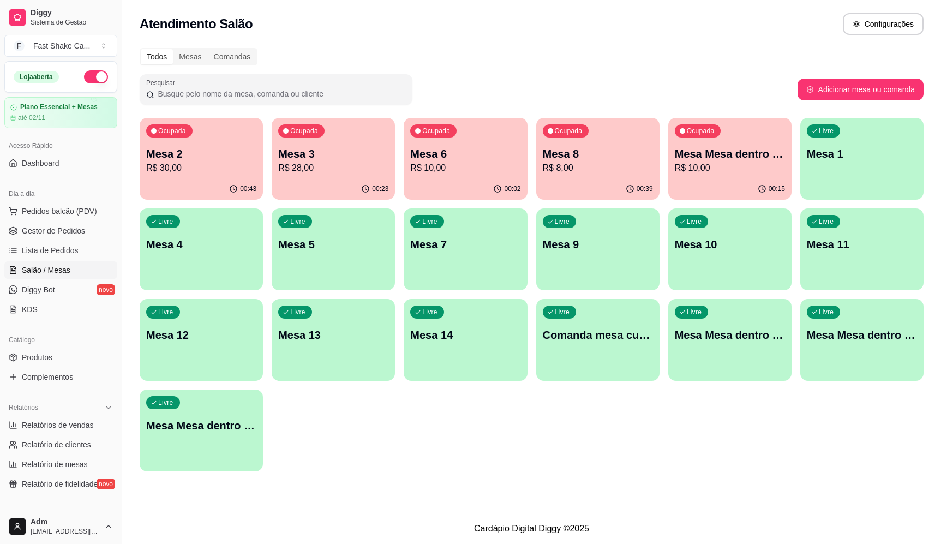
click at [239, 153] on p "Mesa 2" at bounding box center [201, 153] width 110 height 15
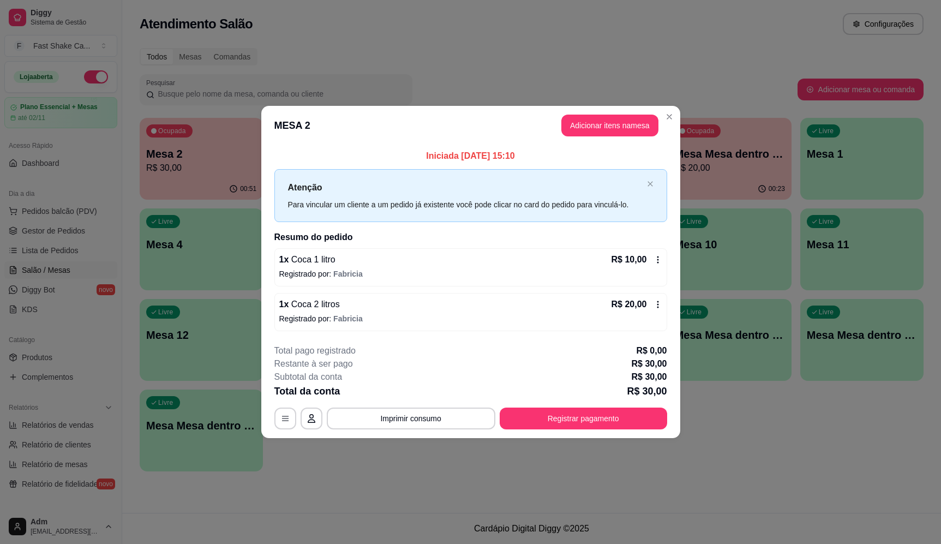
click at [502, 261] on div "1 x Coca 1 litro R$ 10,00" at bounding box center [470, 259] width 383 height 13
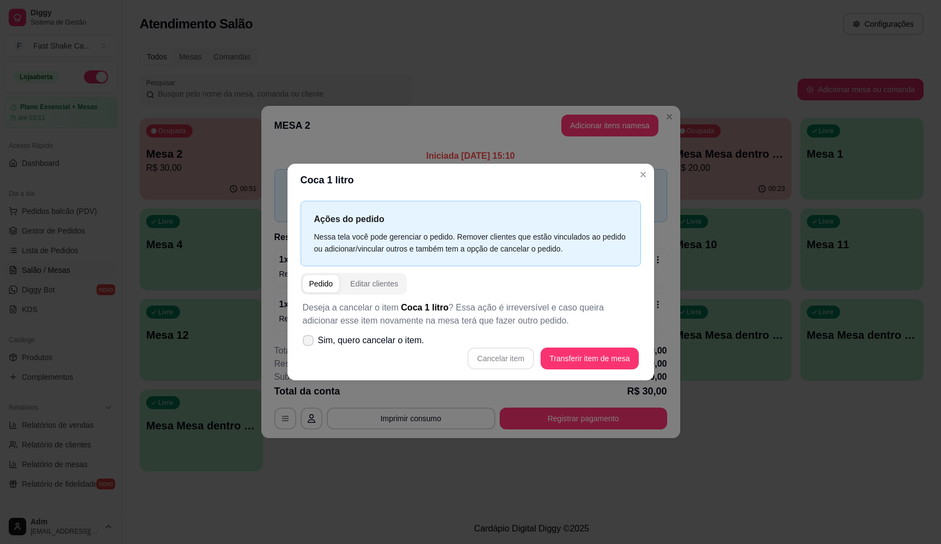
click at [405, 344] on span "Sim, quero cancelar o item." at bounding box center [371, 340] width 106 height 13
click at [309, 344] on input "Sim, quero cancelar o item." at bounding box center [305, 345] width 7 height 7
checkbox input "true"
click at [521, 351] on button "Cancelar item" at bounding box center [501, 359] width 67 height 22
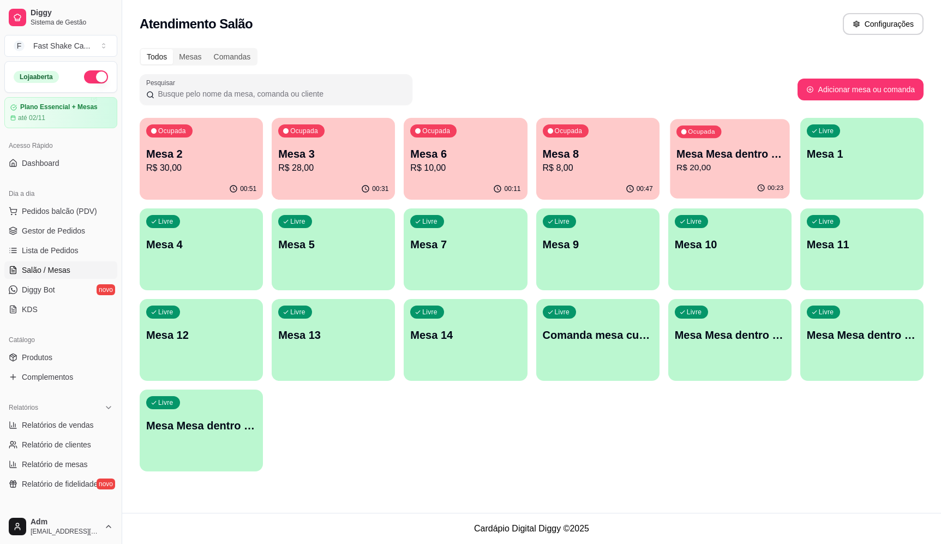
click at [706, 143] on div "Ocupada Mesa Mesa dentro azul R$ 20,00" at bounding box center [729, 148] width 119 height 59
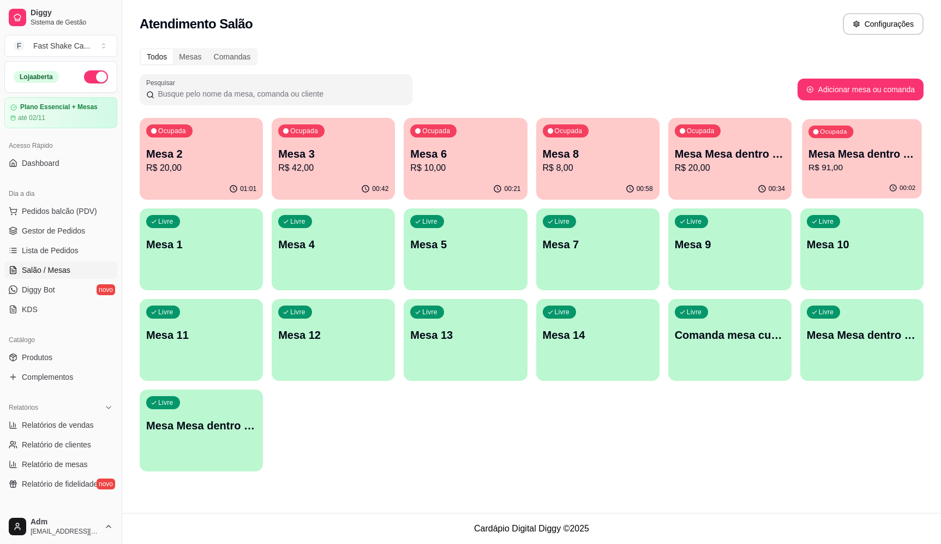
click at [813, 164] on p "R$ 91,00" at bounding box center [861, 167] width 107 height 13
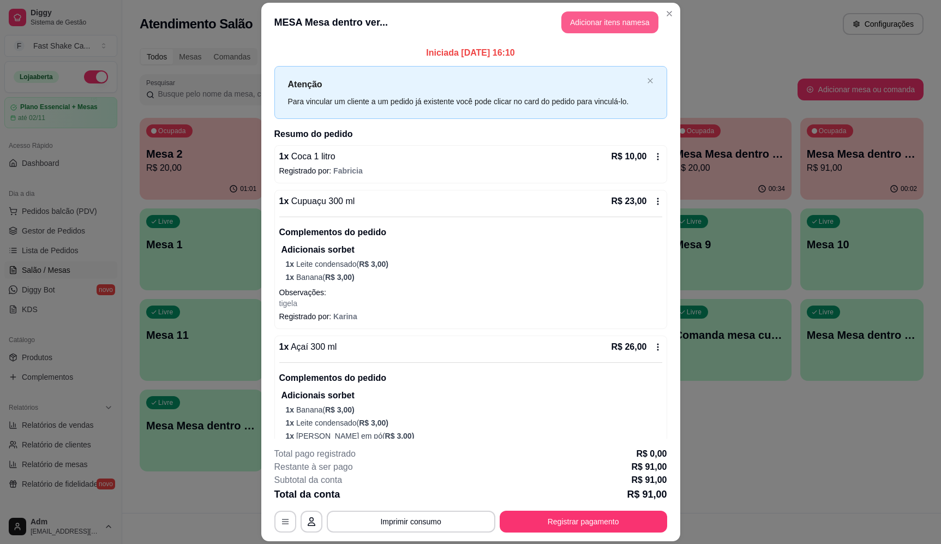
click at [578, 22] on button "Adicionar itens na mesa" at bounding box center [609, 22] width 97 height 22
click at [590, 19] on button "Adicionar itens na mesa" at bounding box center [609, 22] width 97 height 22
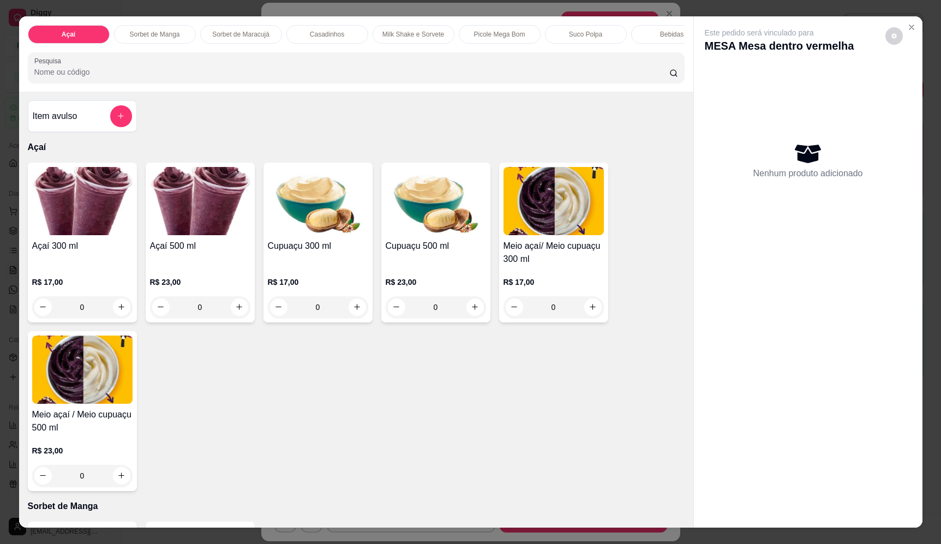
click at [184, 77] on input "Pesquisa" at bounding box center [351, 72] width 635 height 11
click at [110, 125] on button "add-separate-item" at bounding box center [120, 116] width 21 height 21
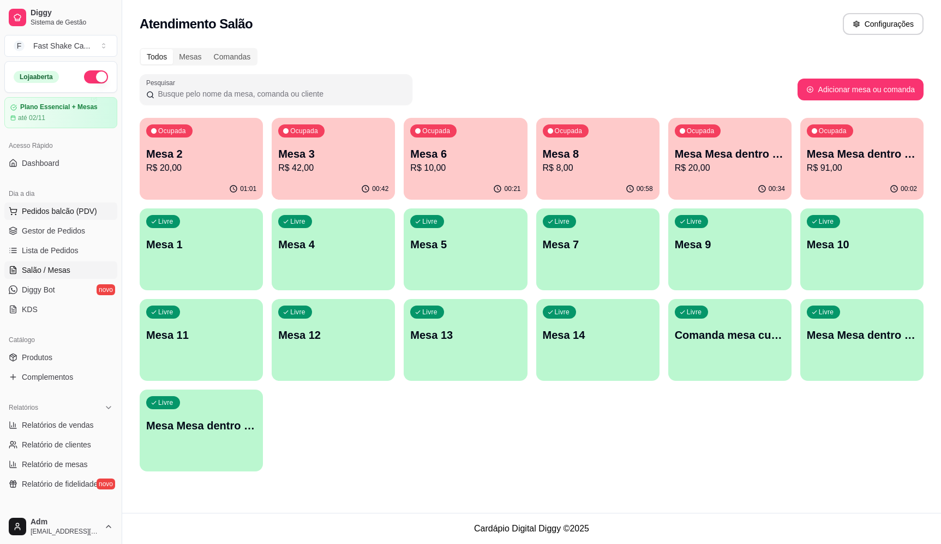
click at [76, 209] on span "Pedidos balcão (PDV)" at bounding box center [59, 211] width 75 height 11
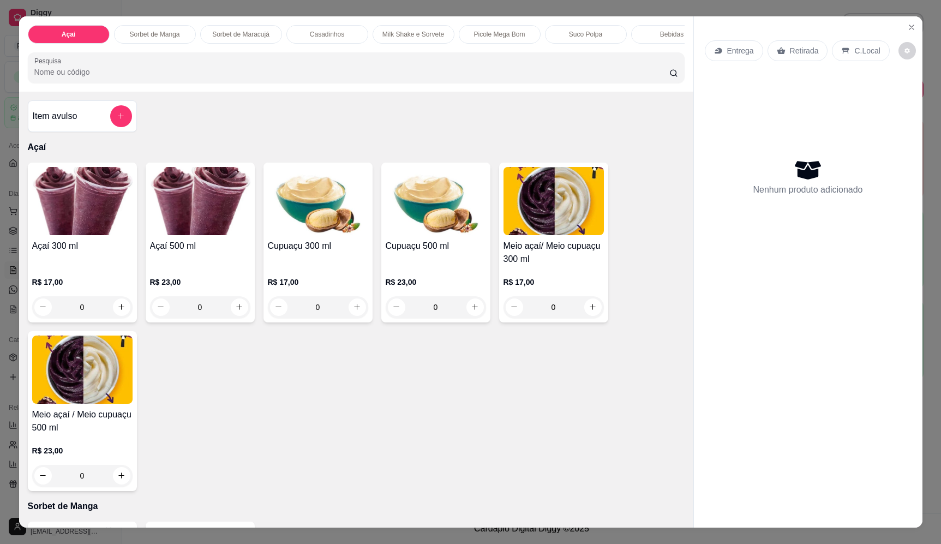
click at [117, 312] on div "0" at bounding box center [82, 307] width 100 height 22
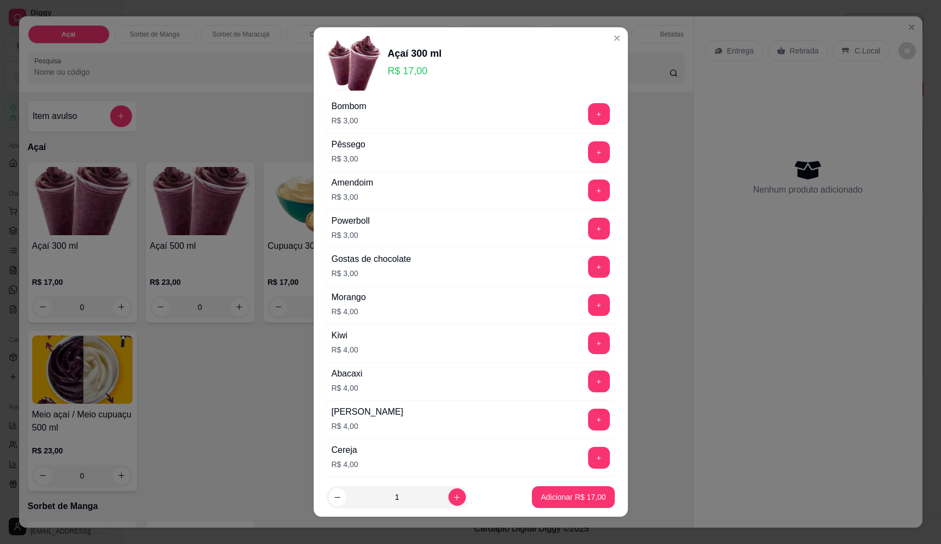
scroll to position [436, 0]
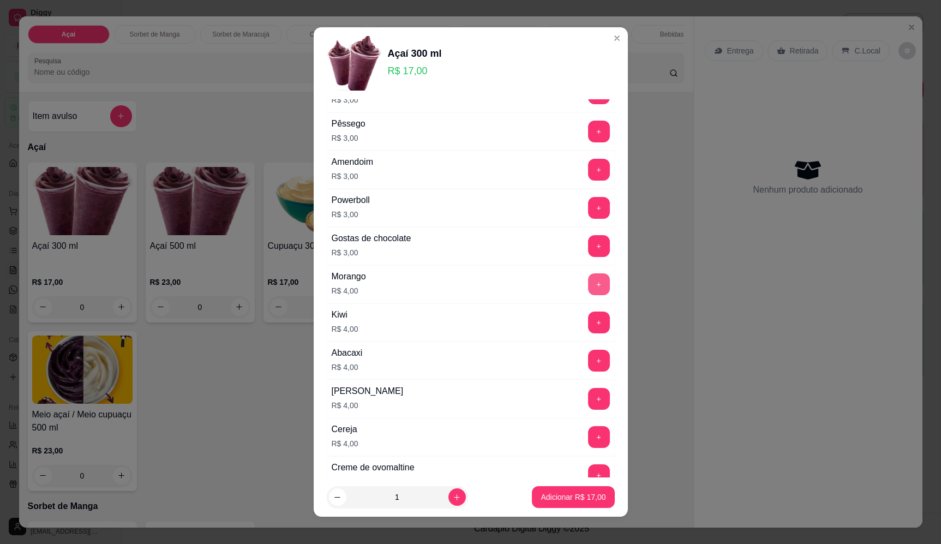
click at [588, 283] on button "+" at bounding box center [599, 284] width 22 height 22
click at [578, 490] on button "Adicionar R$ 21,00" at bounding box center [573, 497] width 82 height 22
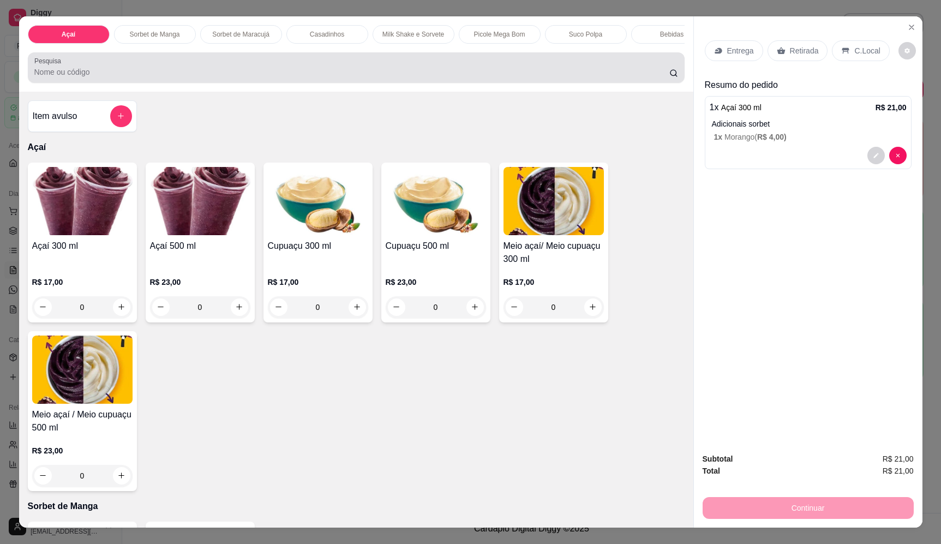
click at [166, 68] on div at bounding box center [356, 68] width 644 height 22
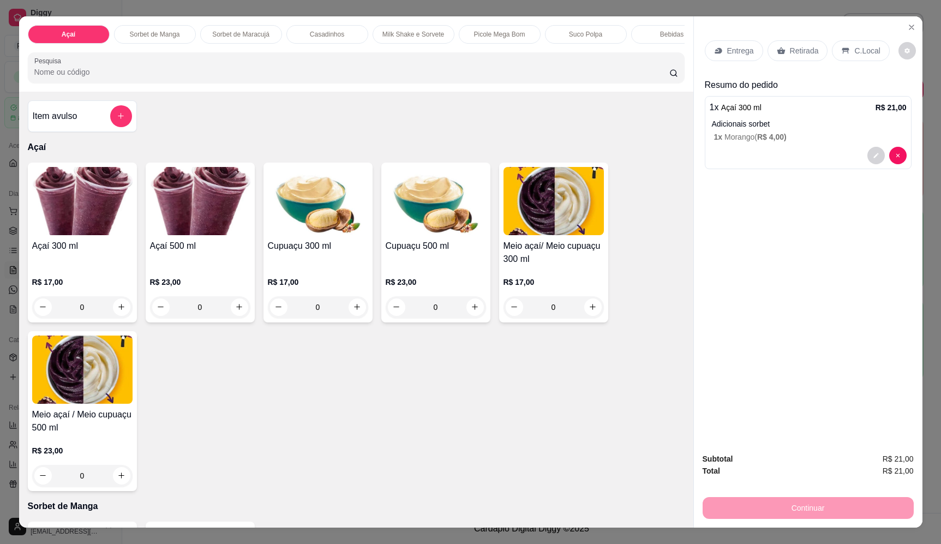
click at [119, 313] on div "0" at bounding box center [82, 307] width 100 height 22
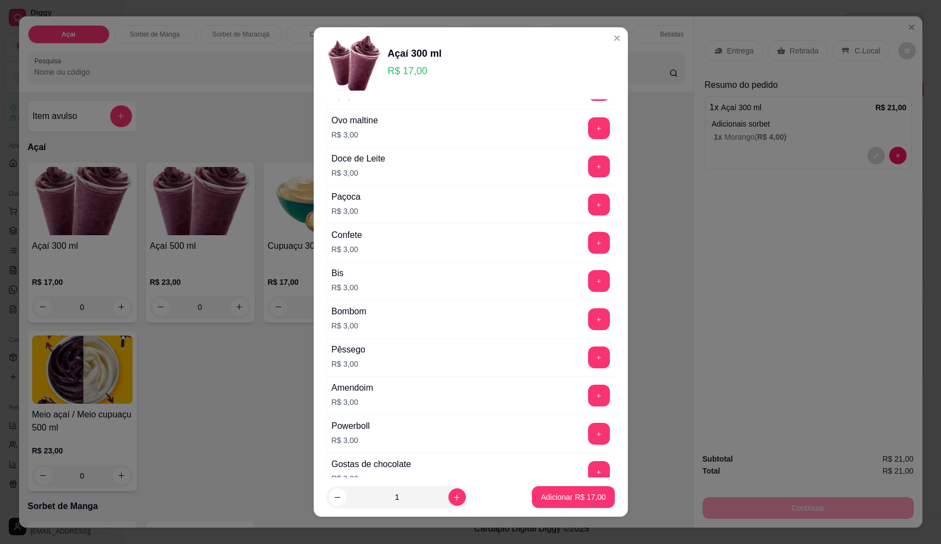
scroll to position [421, 0]
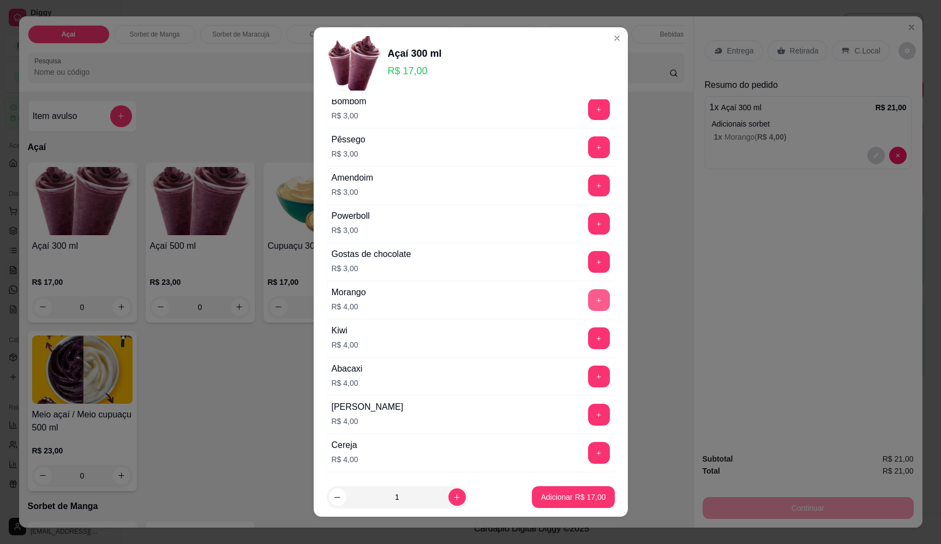
click at [588, 299] on button "+" at bounding box center [599, 300] width 22 height 22
click at [559, 500] on p "Adicionar R$ 21,00" at bounding box center [573, 497] width 65 height 11
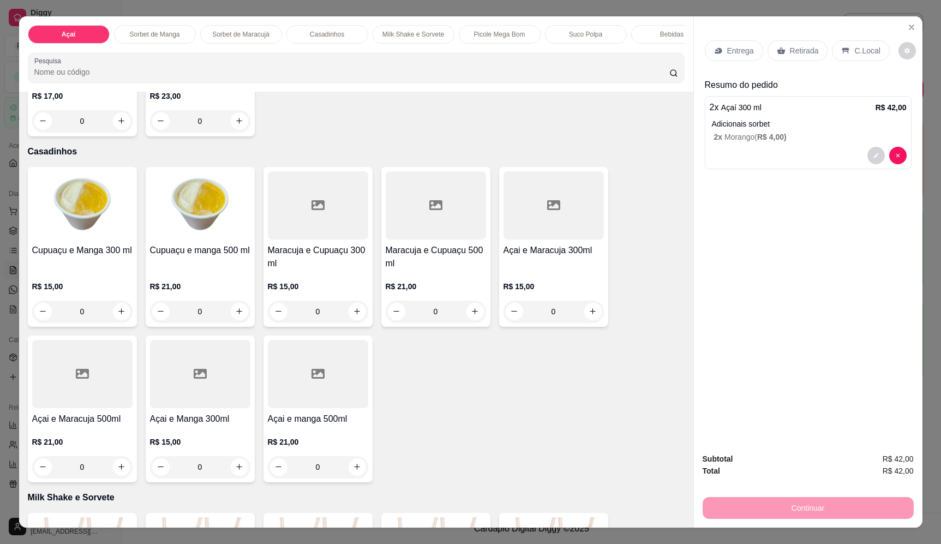
scroll to position [1037, 0]
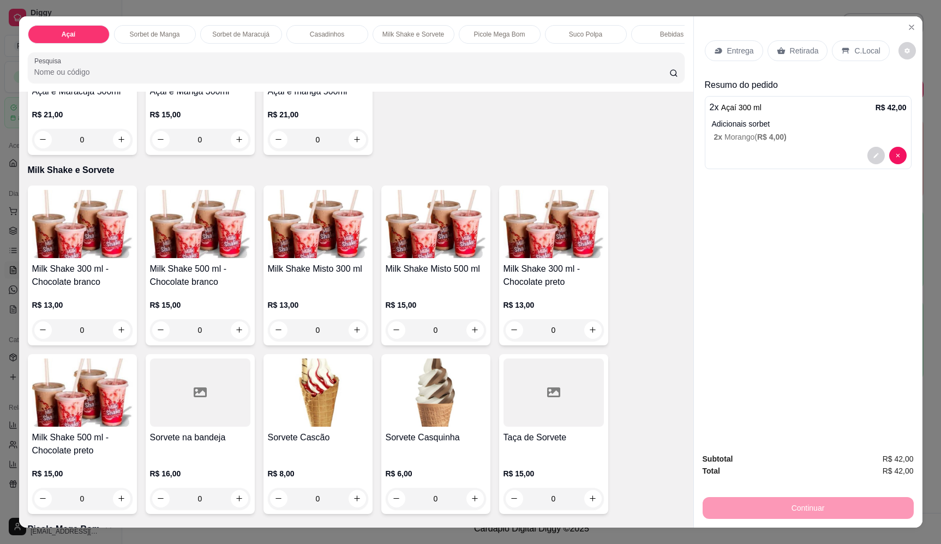
click at [476, 337] on div "0" at bounding box center [436, 330] width 100 height 22
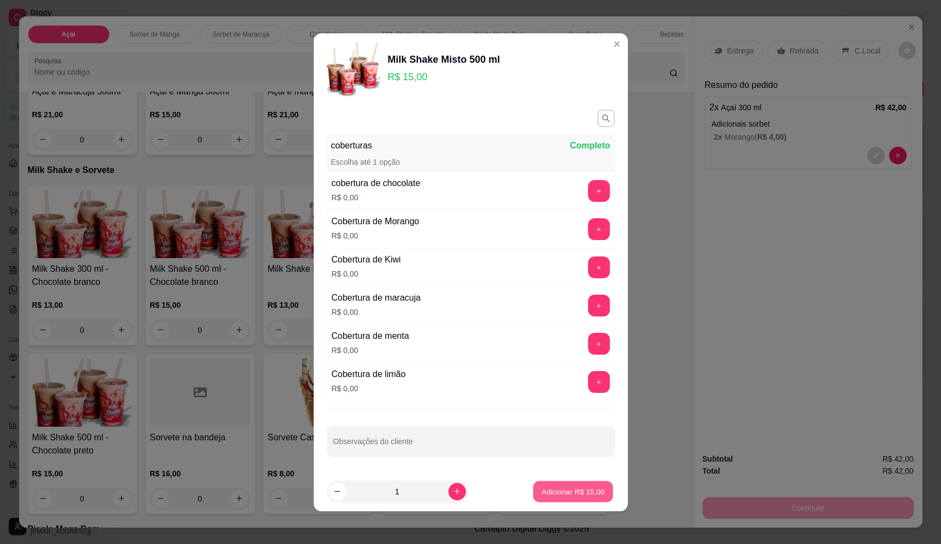
click at [573, 491] on p "Adicionar R$ 15,00" at bounding box center [573, 491] width 63 height 10
type input "1"
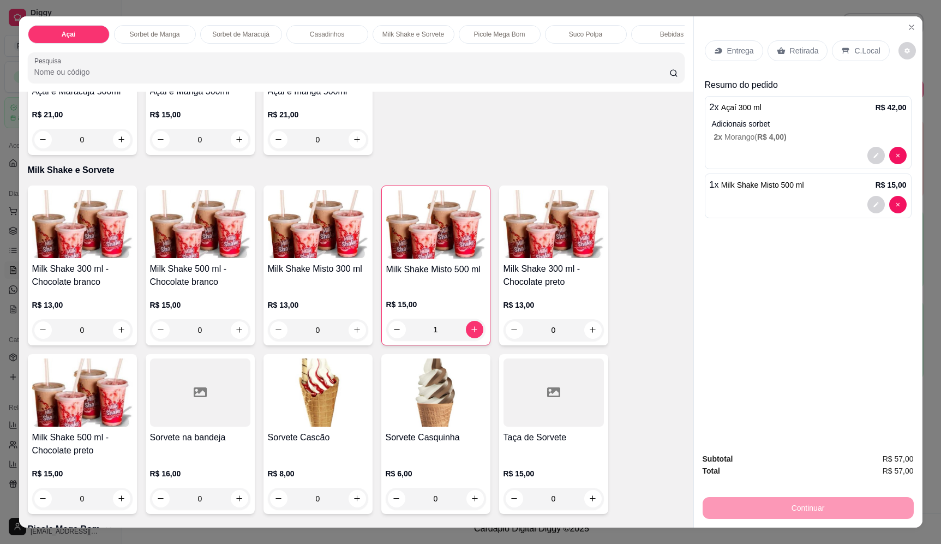
click at [728, 41] on div "Entrega" at bounding box center [734, 50] width 58 height 21
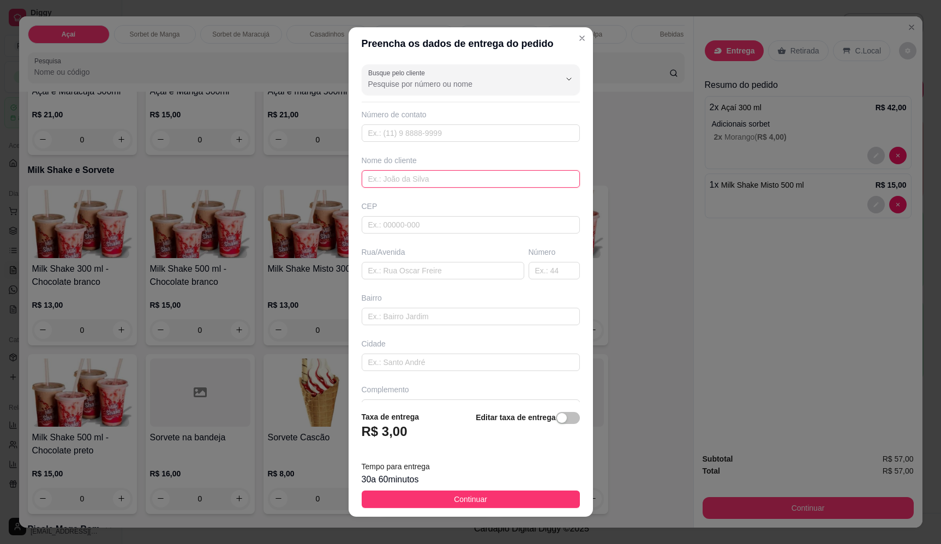
click at [436, 186] on input "text" at bounding box center [471, 178] width 218 height 17
type input "Ana Paula"
click at [437, 274] on input "text" at bounding box center [443, 270] width 163 height 17
type input "Rua Bolivia"
click at [534, 273] on input "text" at bounding box center [554, 270] width 51 height 17
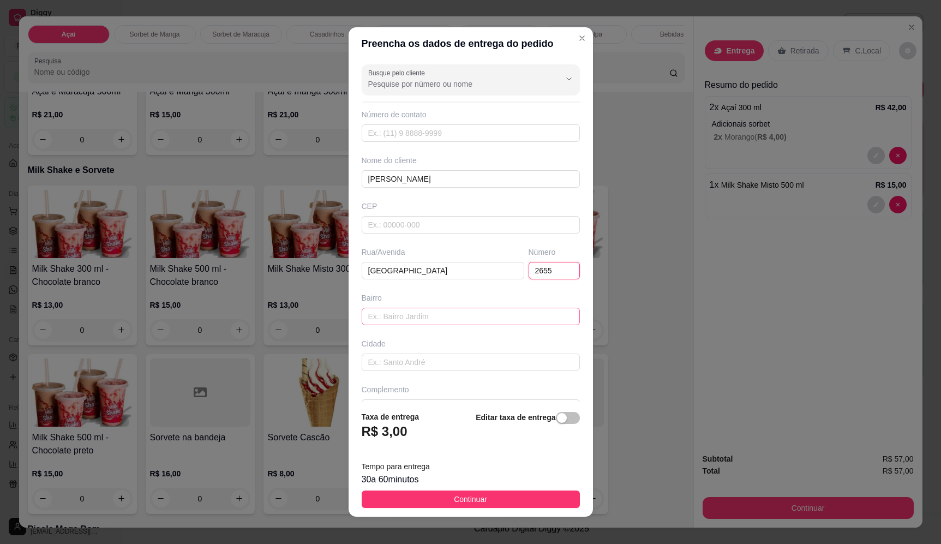
type input "2655"
click at [447, 319] on input "text" at bounding box center [471, 316] width 218 height 17
type input "c"
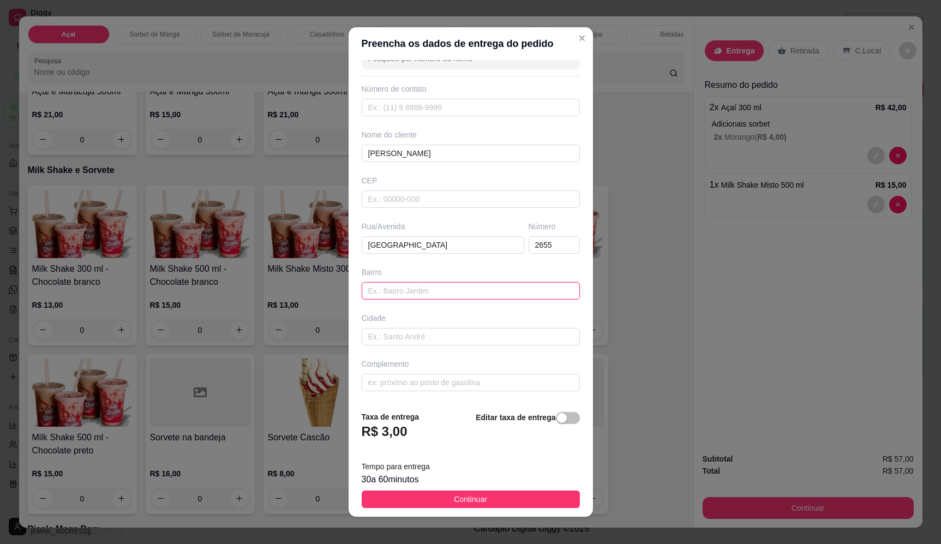
scroll to position [8, 0]
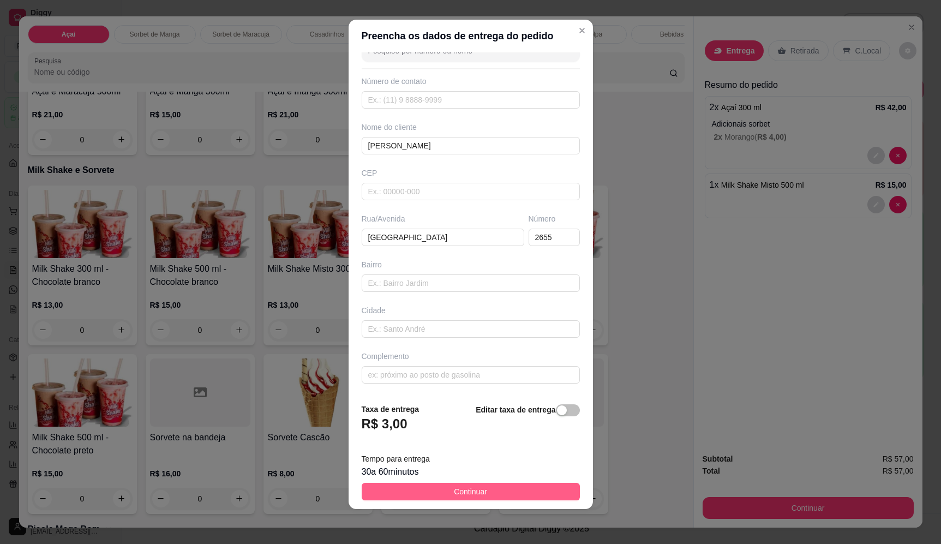
click at [474, 494] on span "Continuar" at bounding box center [470, 492] width 33 height 12
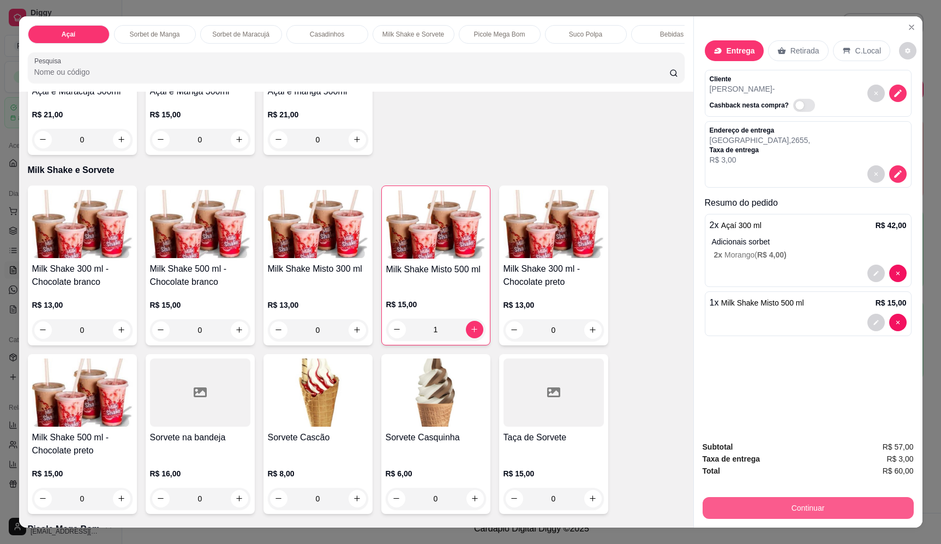
click at [816, 511] on button "Continuar" at bounding box center [808, 508] width 211 height 22
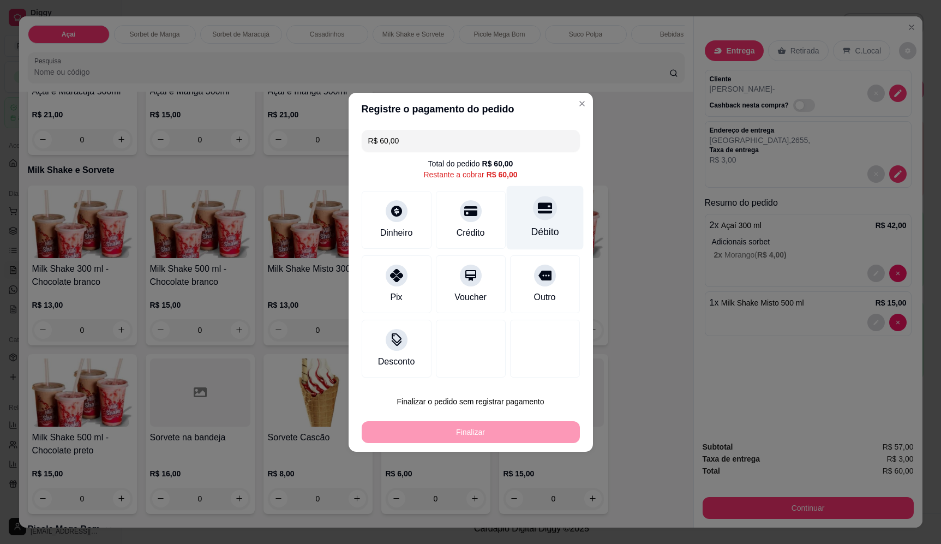
click at [526, 215] on div "Débito" at bounding box center [544, 217] width 77 height 64
type input "R$ 0,00"
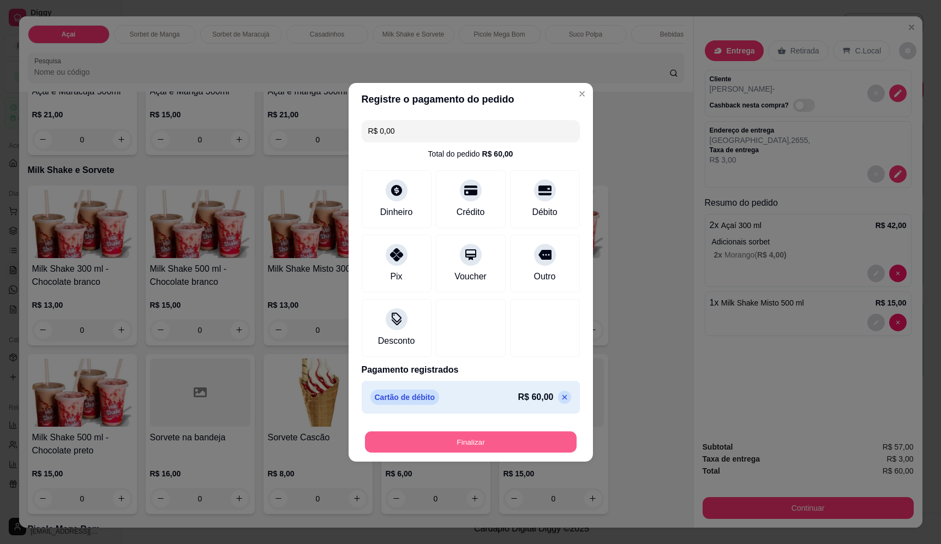
click at [484, 444] on button "Finalizar" at bounding box center [471, 441] width 212 height 21
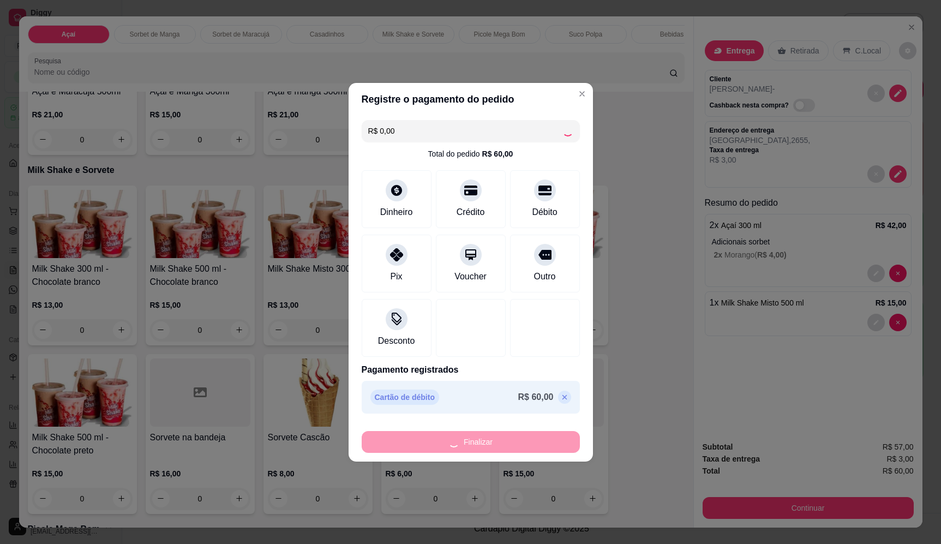
type input "0"
type input "-R$ 60,00"
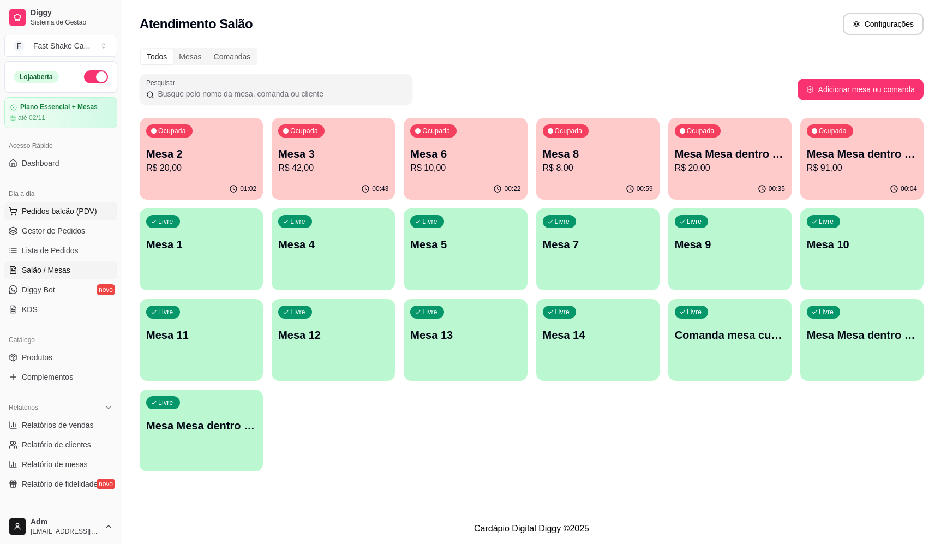
click at [32, 212] on span "Pedidos balcão (PDV)" at bounding box center [59, 211] width 75 height 11
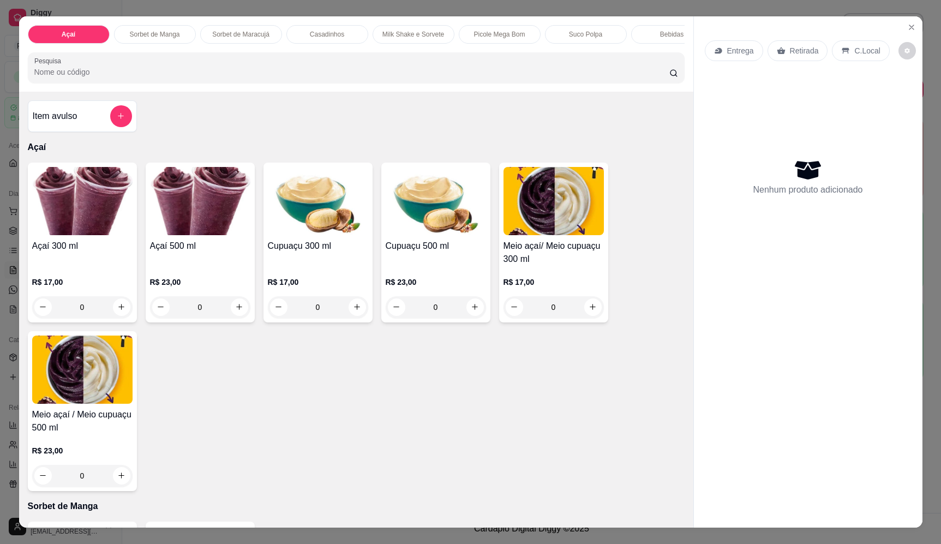
click at [119, 318] on div "0" at bounding box center [82, 307] width 100 height 22
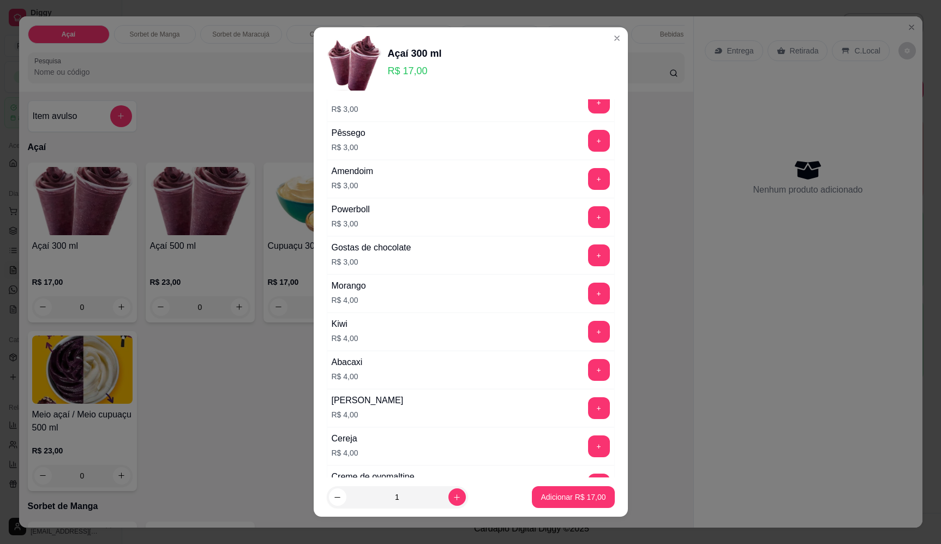
scroll to position [436, 0]
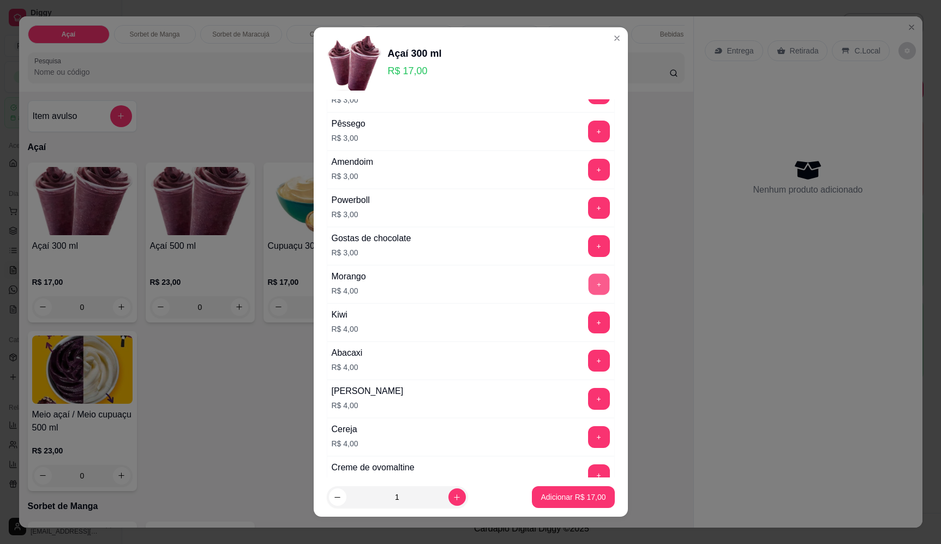
click at [588, 288] on button "+" at bounding box center [598, 283] width 21 height 21
click at [547, 495] on p "Adicionar R$ 21,00" at bounding box center [573, 497] width 65 height 11
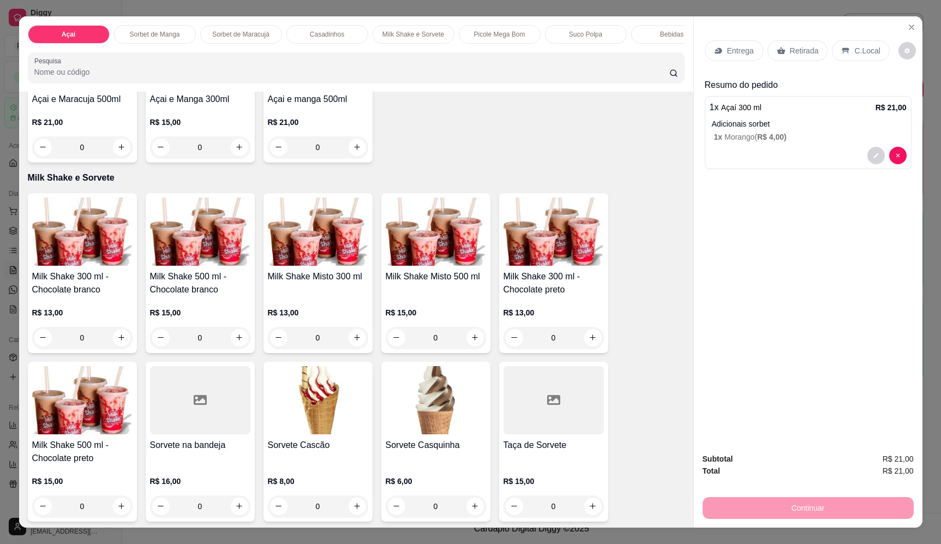
scroll to position [1037, 0]
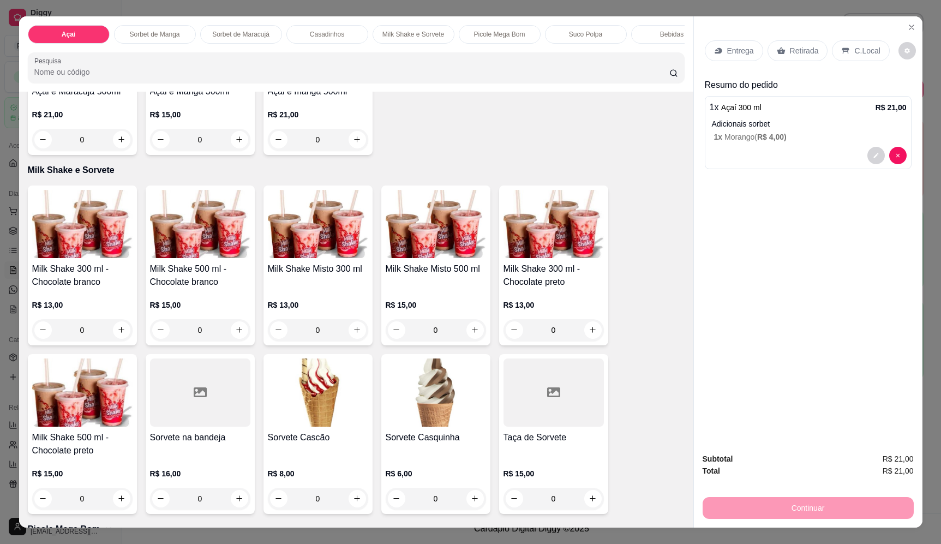
click at [476, 336] on div "0" at bounding box center [436, 330] width 100 height 22
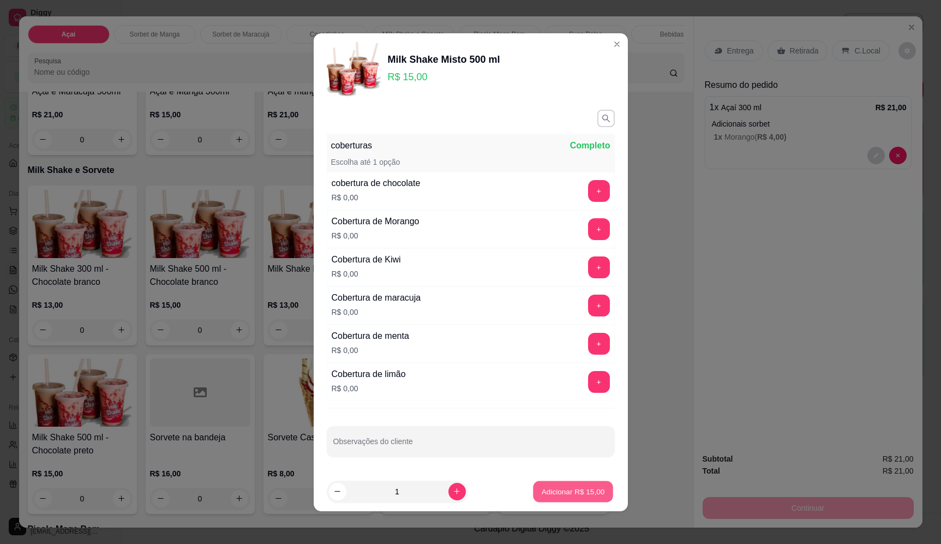
click at [567, 487] on p "Adicionar R$ 15,00" at bounding box center [573, 491] width 63 height 10
type input "1"
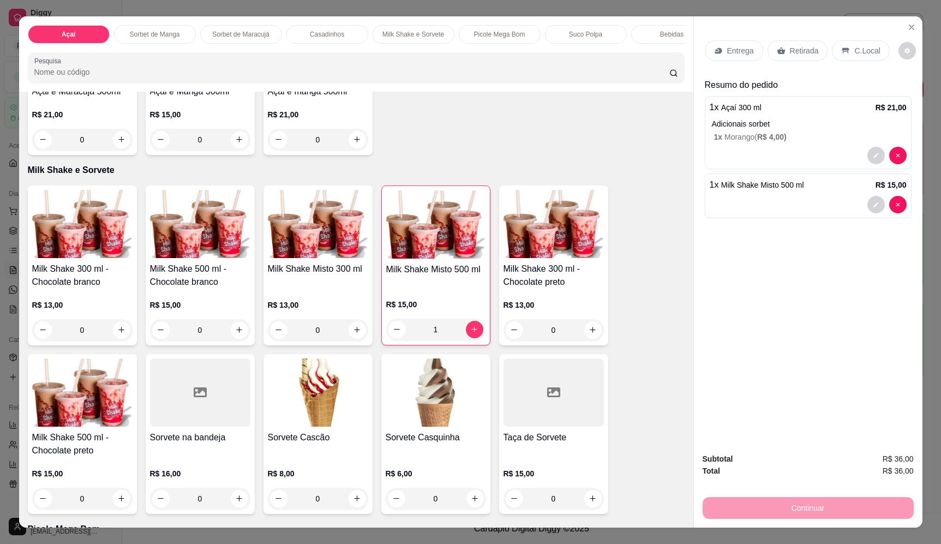
click at [733, 51] on p "Entrega" at bounding box center [740, 50] width 27 height 11
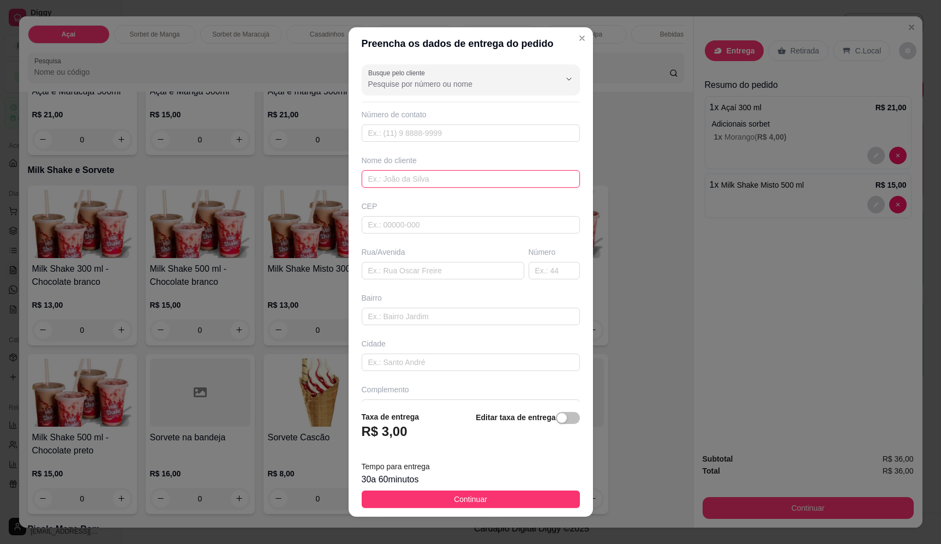
click at [454, 183] on input "text" at bounding box center [471, 178] width 218 height 17
type input "Ana Paula"
click at [470, 276] on input "text" at bounding box center [443, 270] width 163 height 17
type input "Rua Bolivia"
click at [529, 269] on input "text" at bounding box center [554, 270] width 51 height 17
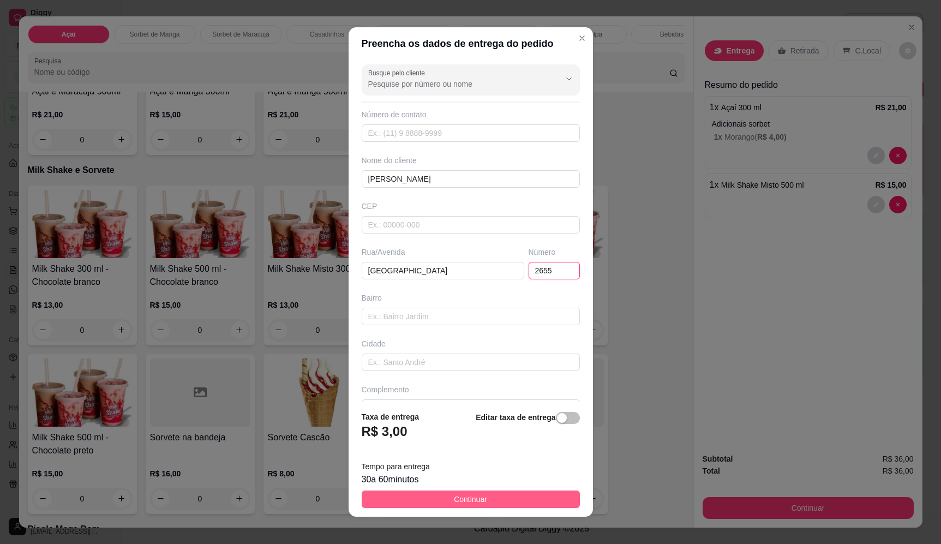
type input "2655"
click at [507, 502] on button "Continuar" at bounding box center [471, 498] width 218 height 17
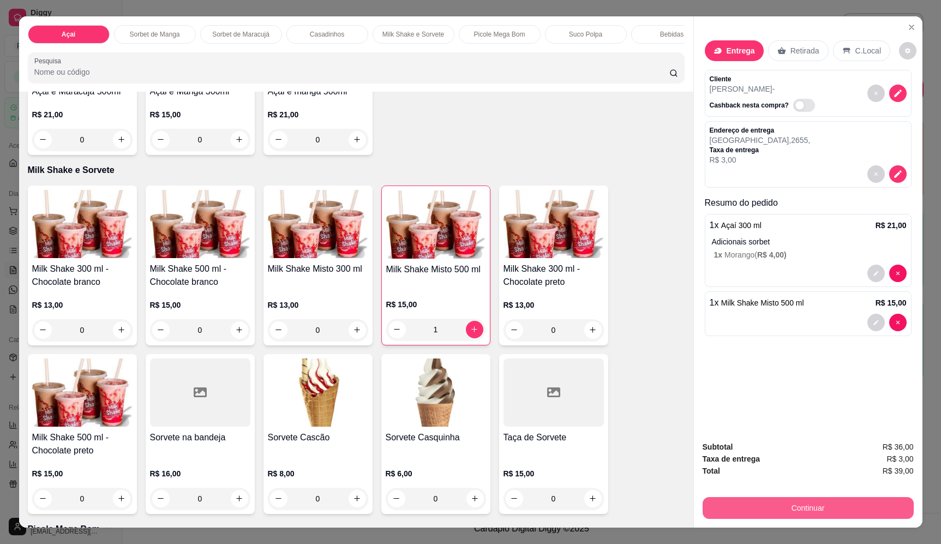
click at [856, 507] on button "Continuar" at bounding box center [808, 508] width 211 height 22
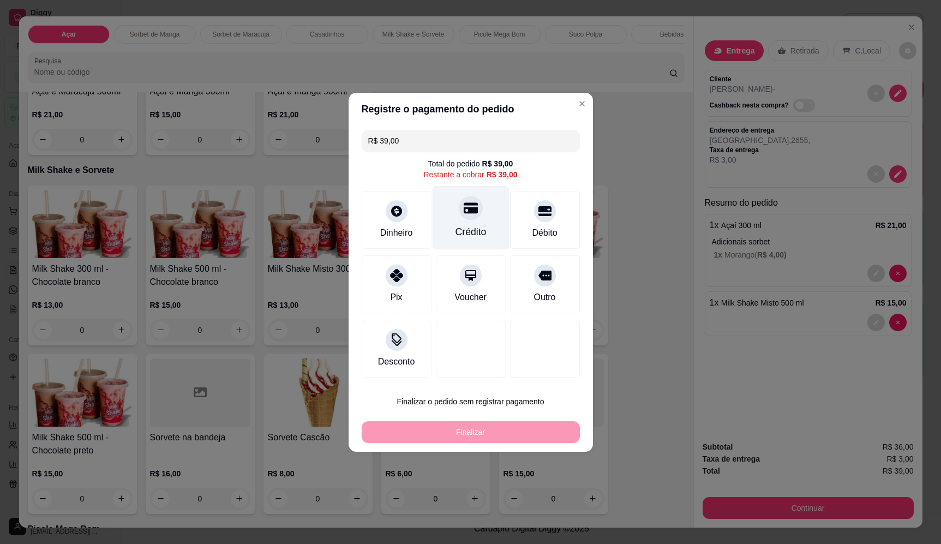
click at [478, 223] on div "Crédito" at bounding box center [470, 217] width 77 height 64
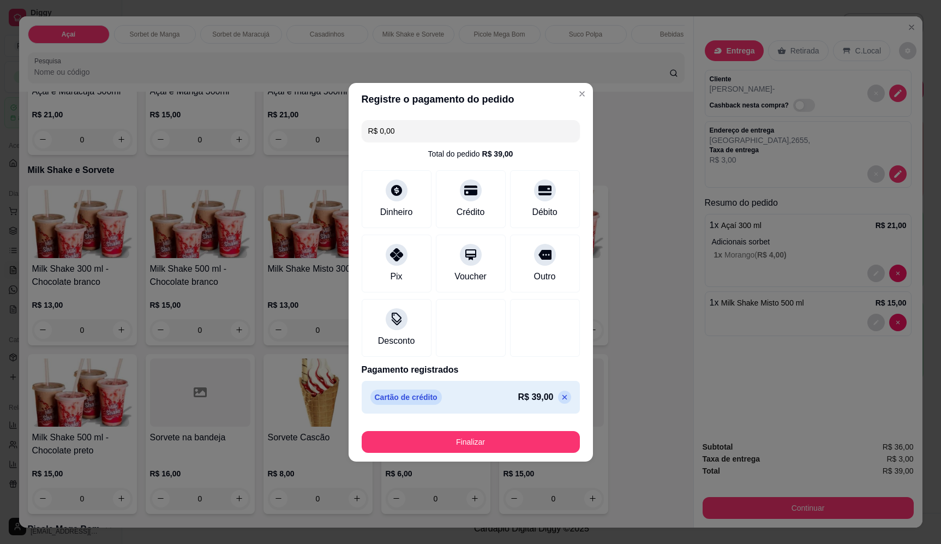
click at [560, 398] on icon at bounding box center [564, 397] width 9 height 9
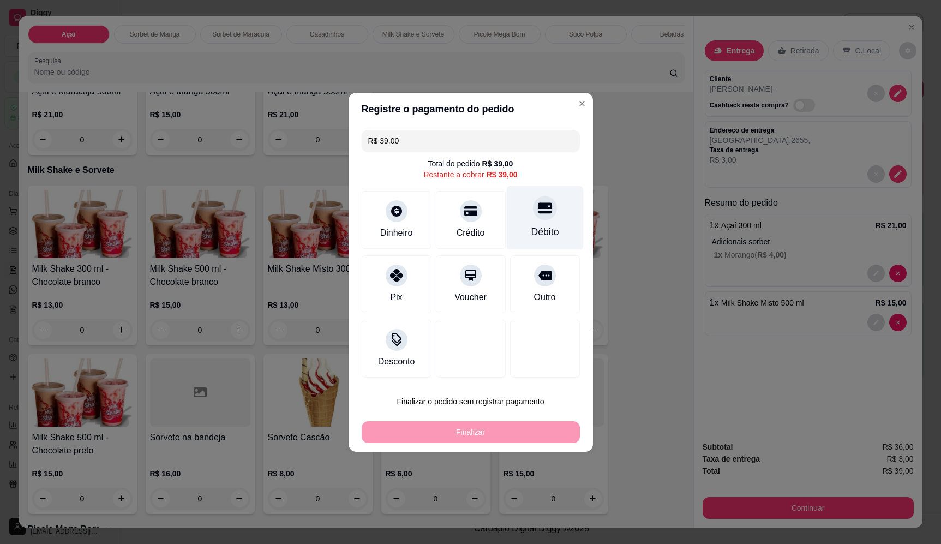
click at [536, 218] on div at bounding box center [545, 208] width 24 height 24
type input "R$ 0,00"
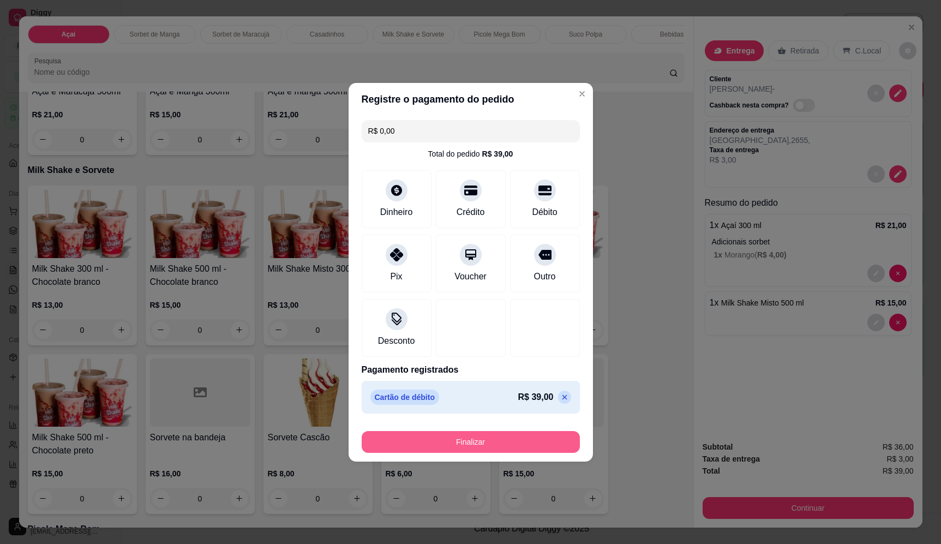
click at [525, 446] on button "Finalizar" at bounding box center [471, 442] width 218 height 22
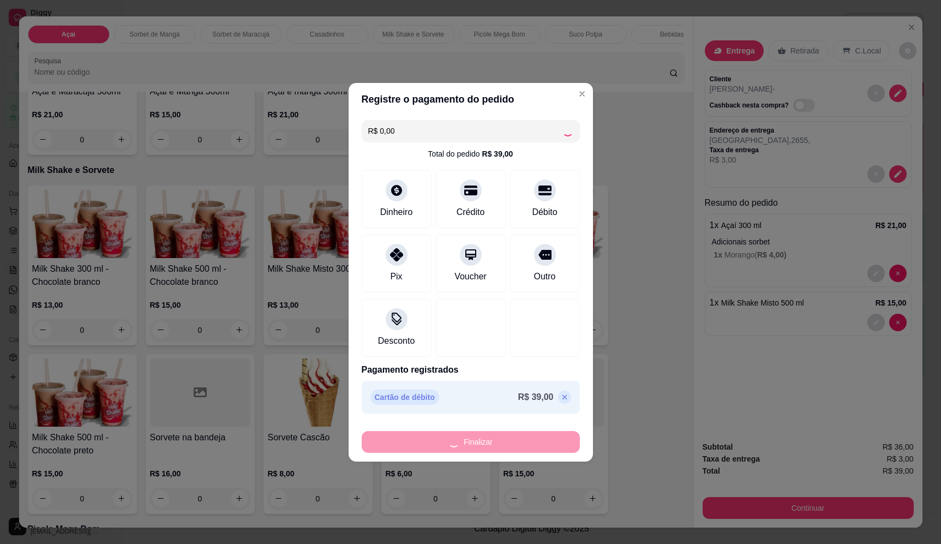
type input "0"
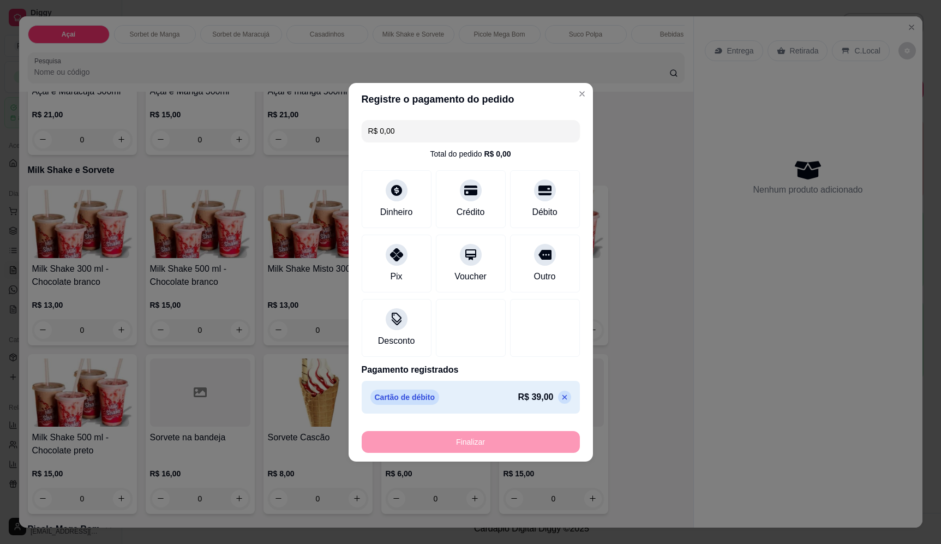
type input "-R$ 39,00"
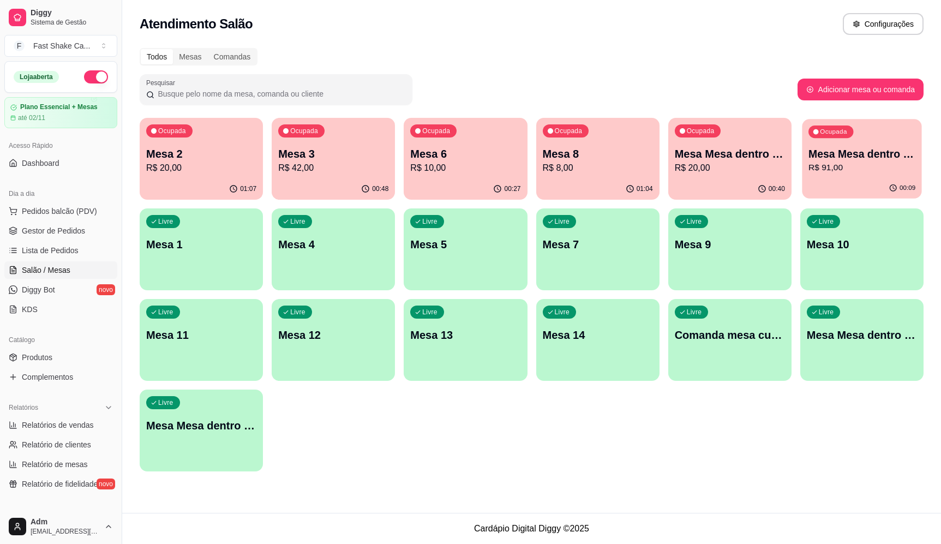
click at [859, 182] on div "00:09" at bounding box center [861, 188] width 119 height 21
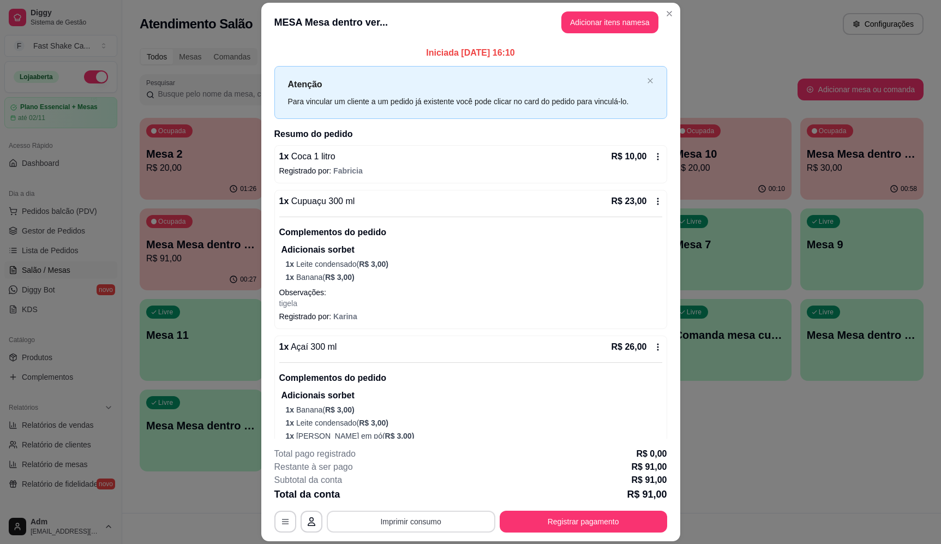
click at [411, 519] on button "Imprimir consumo" at bounding box center [411, 522] width 169 height 22
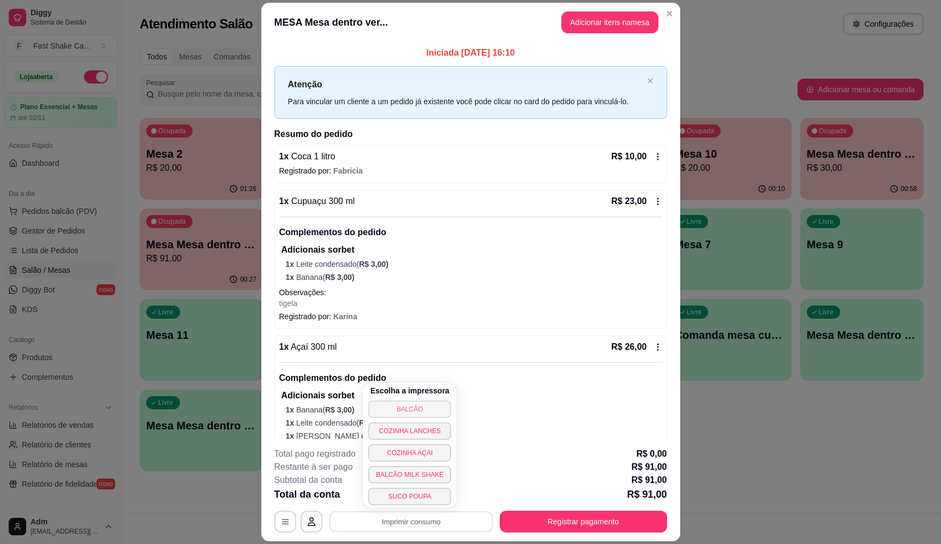
click at [405, 411] on button "BALCÃO" at bounding box center [409, 408] width 83 height 17
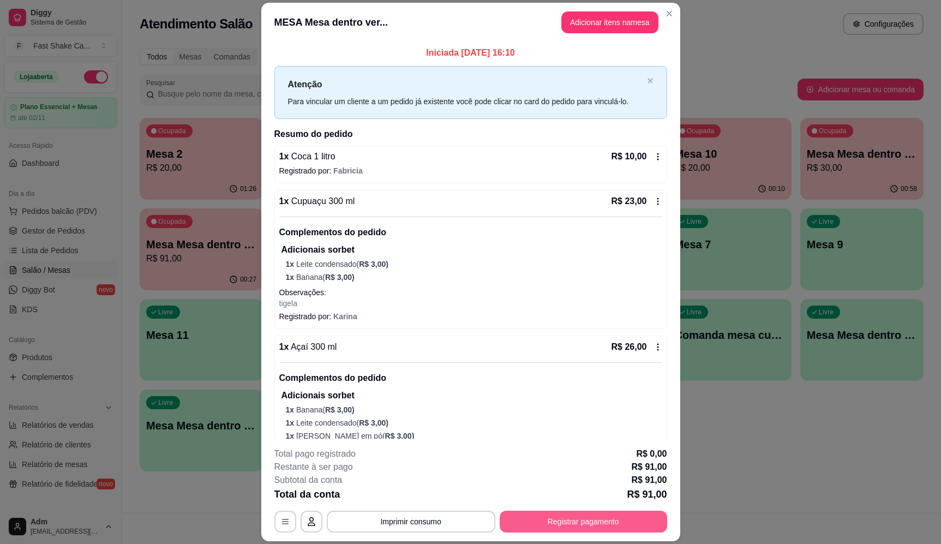
click at [565, 529] on button "Registrar pagamento" at bounding box center [583, 522] width 167 height 22
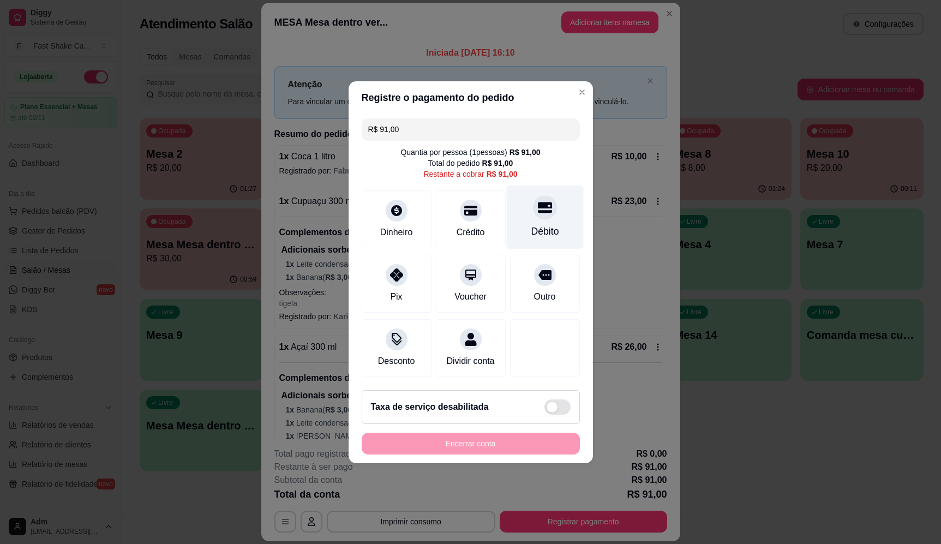
click at [547, 203] on div at bounding box center [545, 207] width 24 height 24
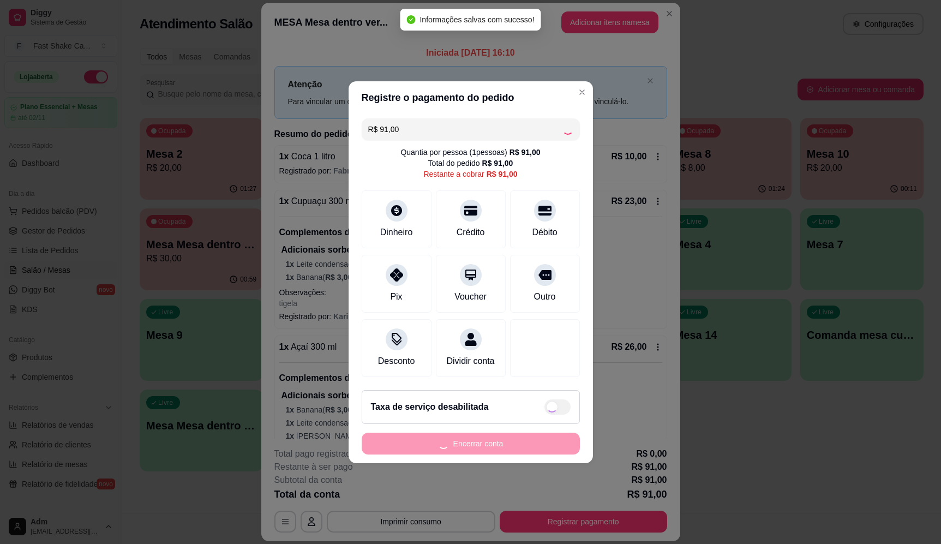
type input "R$ 0,00"
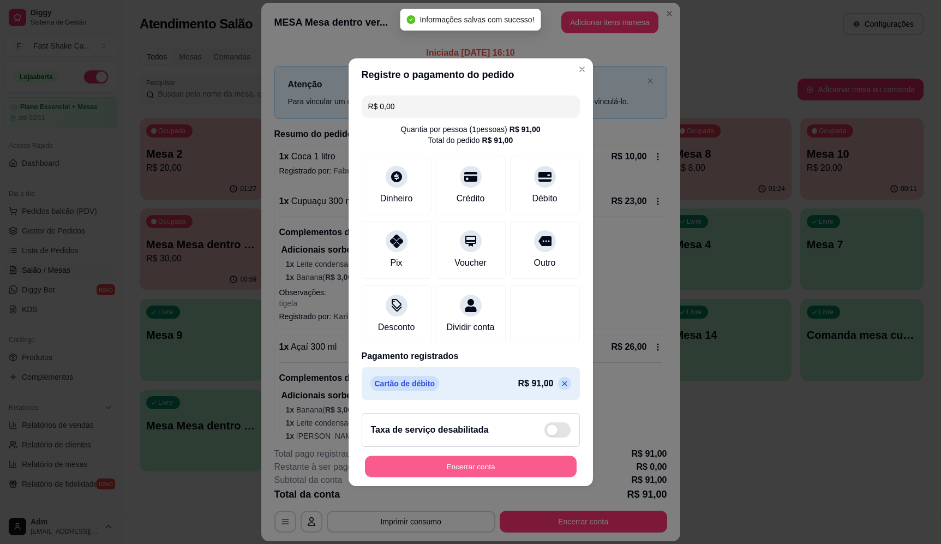
click at [533, 473] on button "Encerrar conta" at bounding box center [471, 466] width 212 height 21
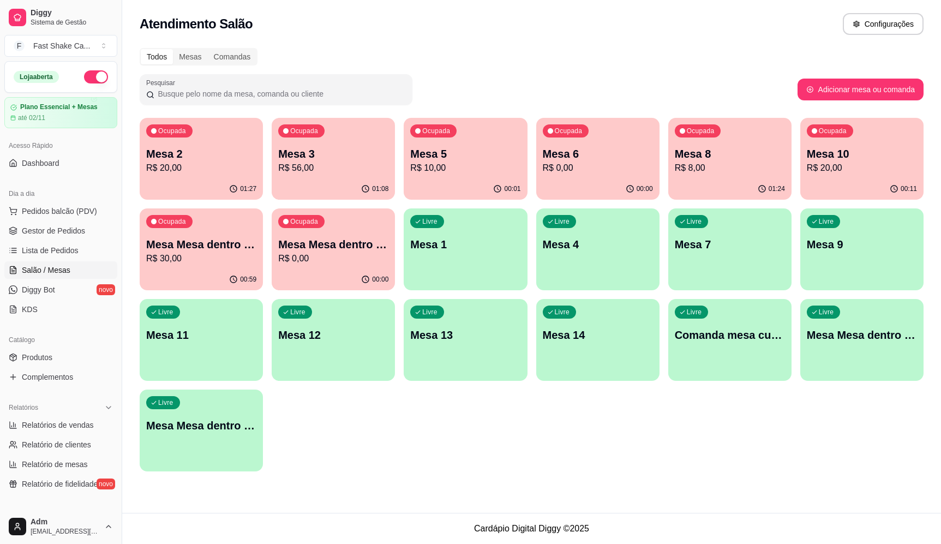
click at [589, 433] on div "Ocupada Mesa 2 R$ 20,00 01:27 Ocupada Mesa 3 R$ 56,00 01:08 Ocupada Mesa 5 R$ 1…" at bounding box center [532, 295] width 784 height 354
click at [594, 448] on div "Ocupada Mesa 2 R$ 20,00 01:27 Ocupada Mesa 3 R$ 56,00 01:08 Ocupada Mesa 5 R$ 1…" at bounding box center [532, 295] width 784 height 354
click at [217, 238] on p "Mesa Mesa dentro azul" at bounding box center [201, 244] width 110 height 15
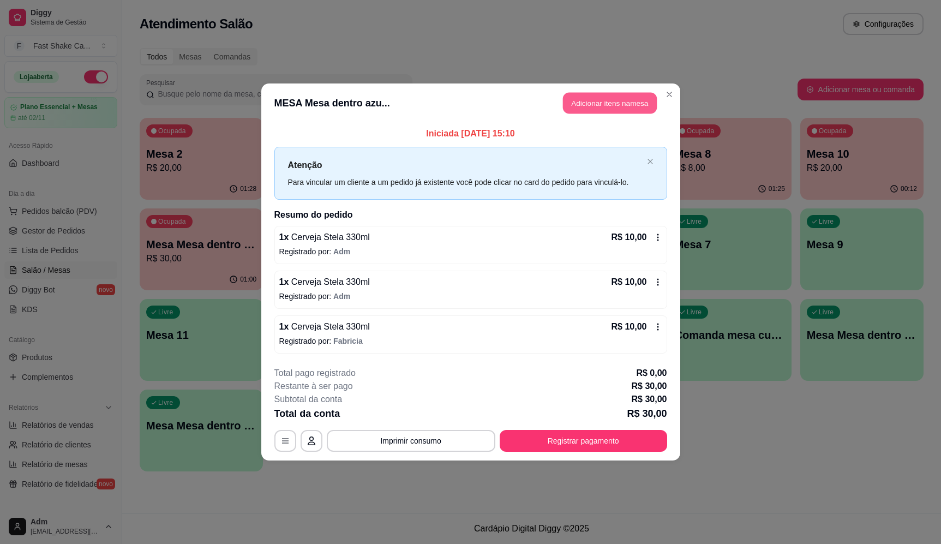
click at [578, 113] on button "Adicionar itens na mesa" at bounding box center [610, 103] width 94 height 21
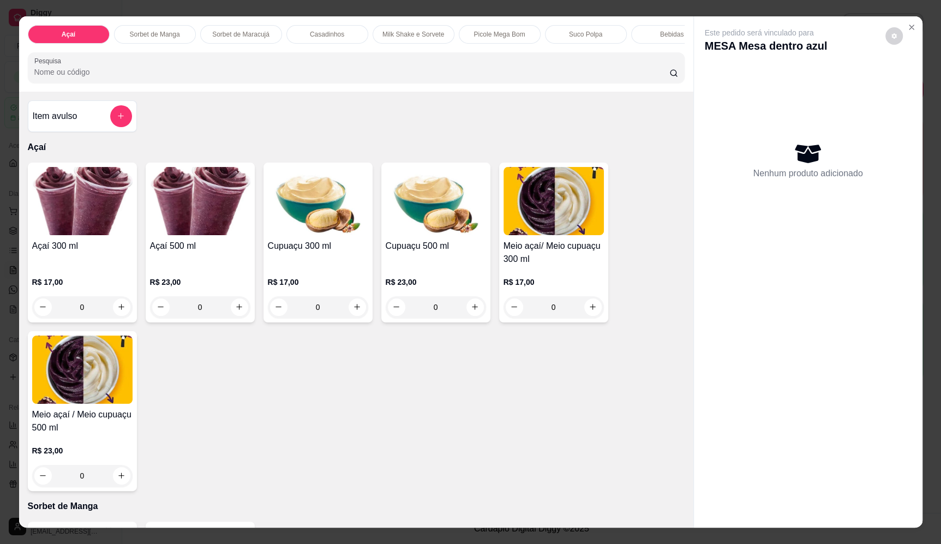
drag, startPoint x: 577, startPoint y: 113, endPoint x: 549, endPoint y: 110, distance: 28.1
click at [583, 108] on div "Item avulso Açaí Açaí 300 ml R$ 17,00 0 Açaí 500 ml R$ 23,00 0 Cupuaçu 300 ml R…" at bounding box center [356, 310] width 674 height 436
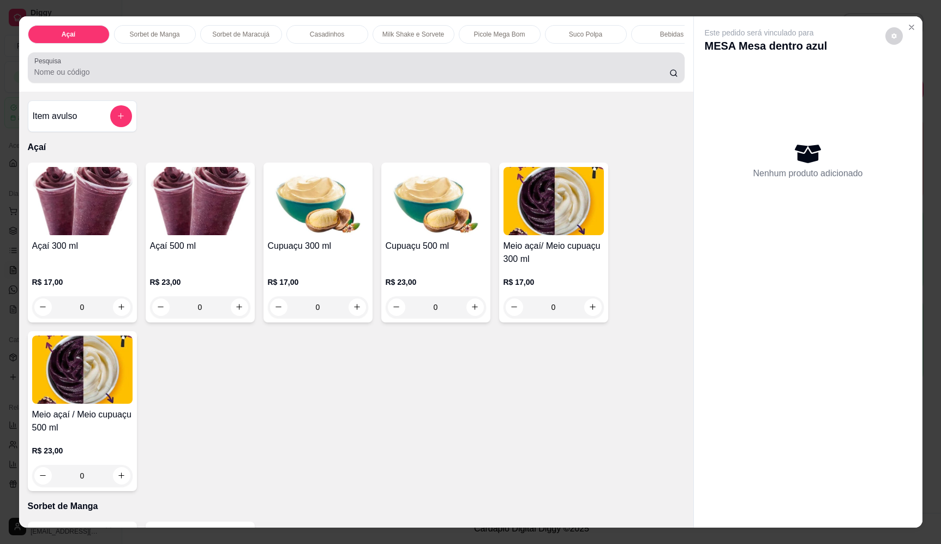
click at [417, 83] on div "Pesquisa" at bounding box center [356, 67] width 657 height 31
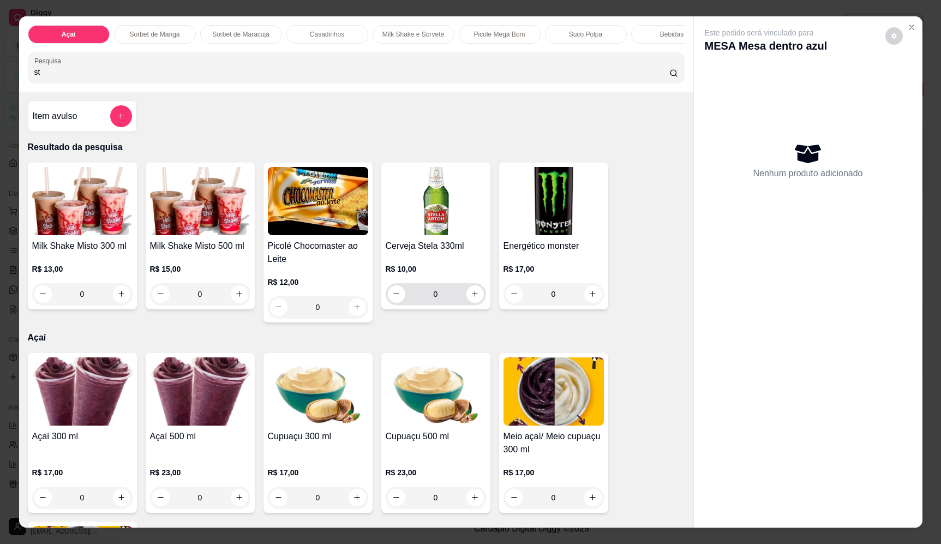
type input "st"
click at [471, 298] on icon "increase-product-quantity" at bounding box center [475, 294] width 8 height 8
type input "1"
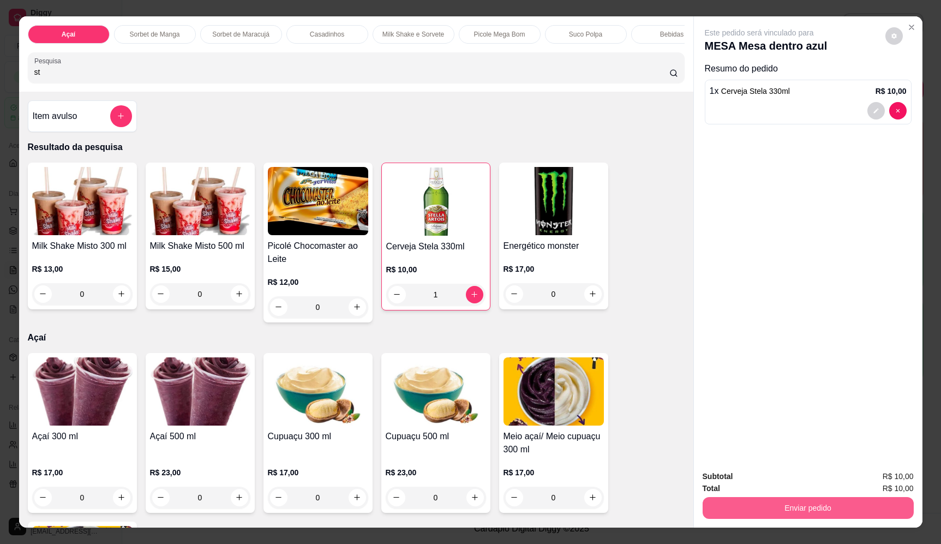
click at [805, 513] on button "Enviar pedido" at bounding box center [808, 508] width 211 height 22
click at [900, 475] on button "Enviar pedido" at bounding box center [885, 481] width 60 height 20
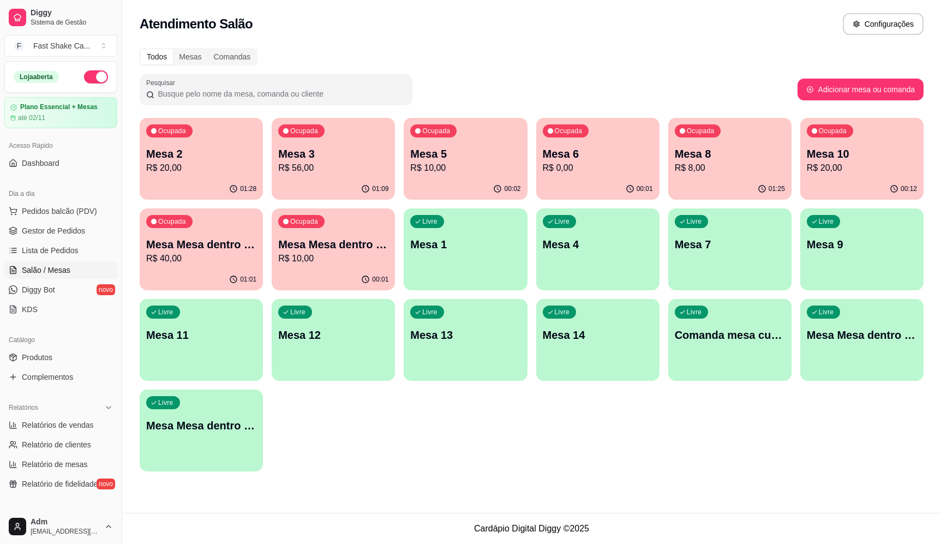
click at [313, 148] on p "Mesa 3" at bounding box center [333, 153] width 110 height 15
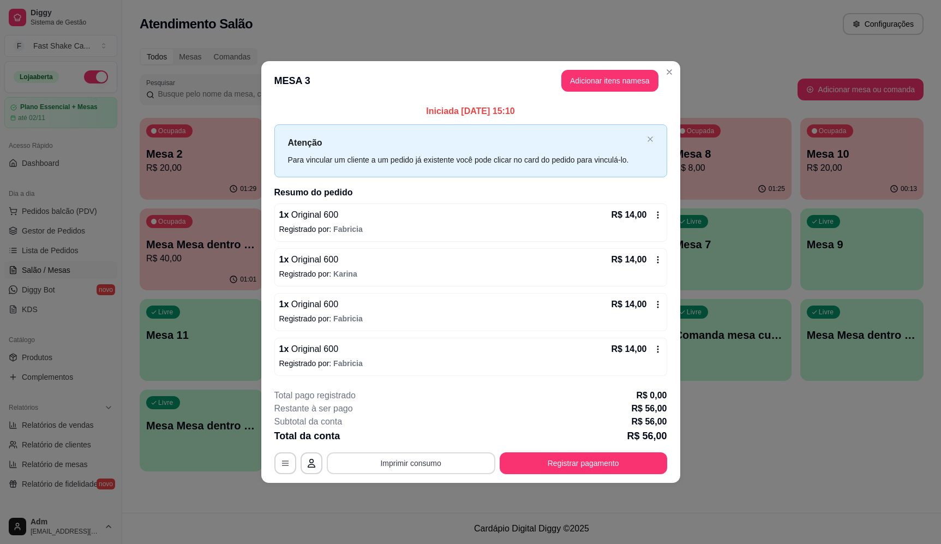
click at [416, 459] on button "Imprimir consumo" at bounding box center [411, 463] width 169 height 22
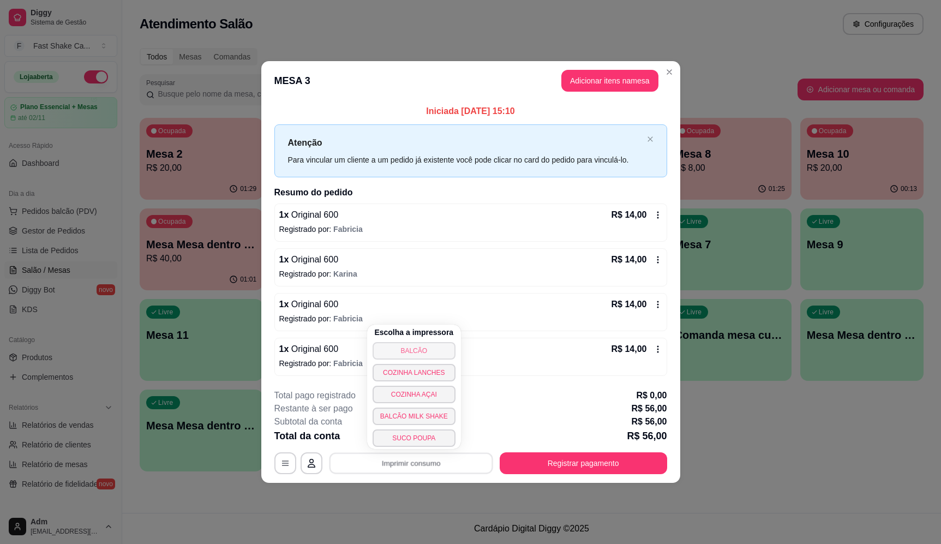
click at [419, 354] on button "BALCÃO" at bounding box center [414, 350] width 83 height 17
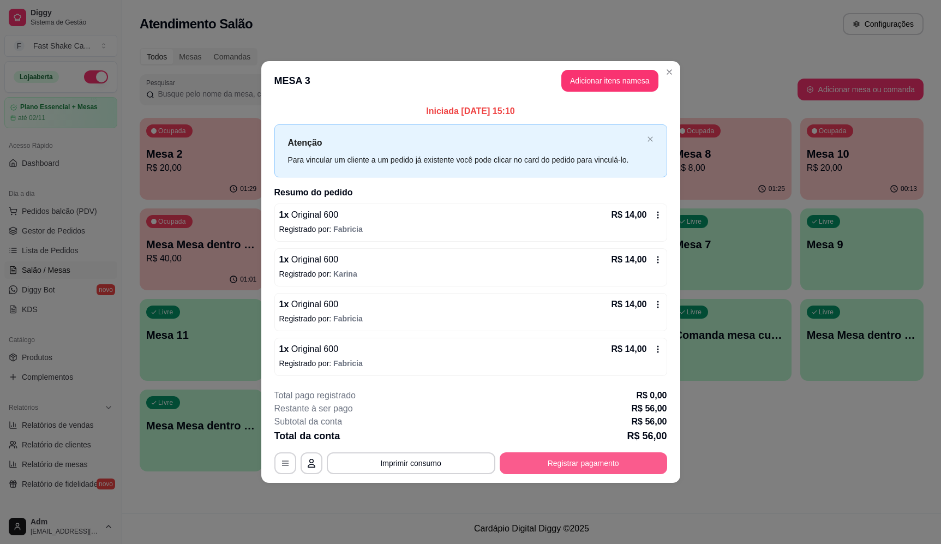
click at [589, 466] on button "Registrar pagamento" at bounding box center [583, 463] width 167 height 22
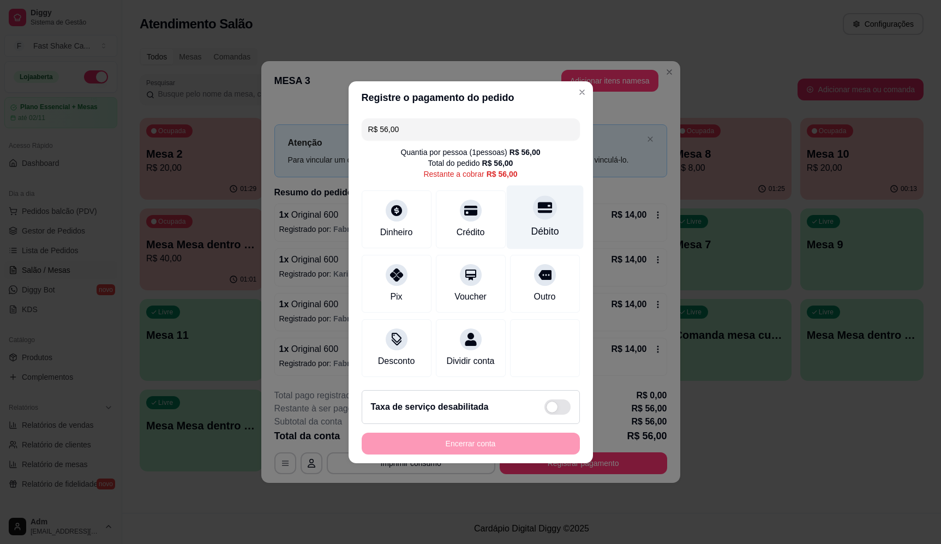
click at [546, 201] on div at bounding box center [545, 207] width 24 height 24
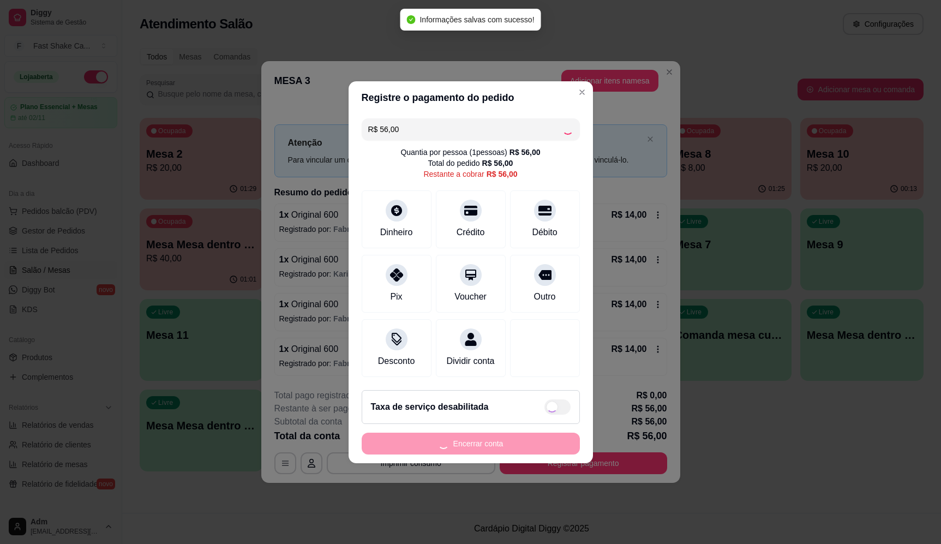
type input "R$ 0,00"
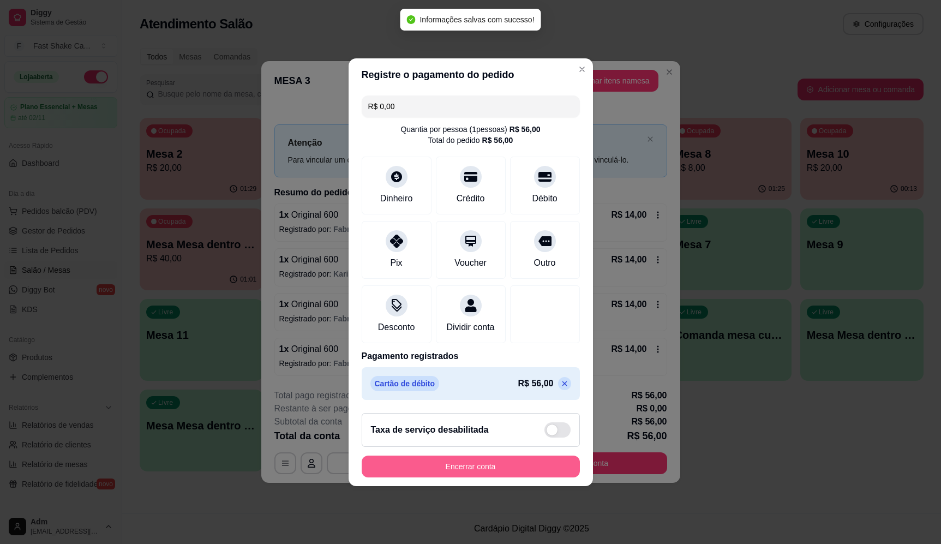
click at [485, 477] on button "Encerrar conta" at bounding box center [471, 467] width 218 height 22
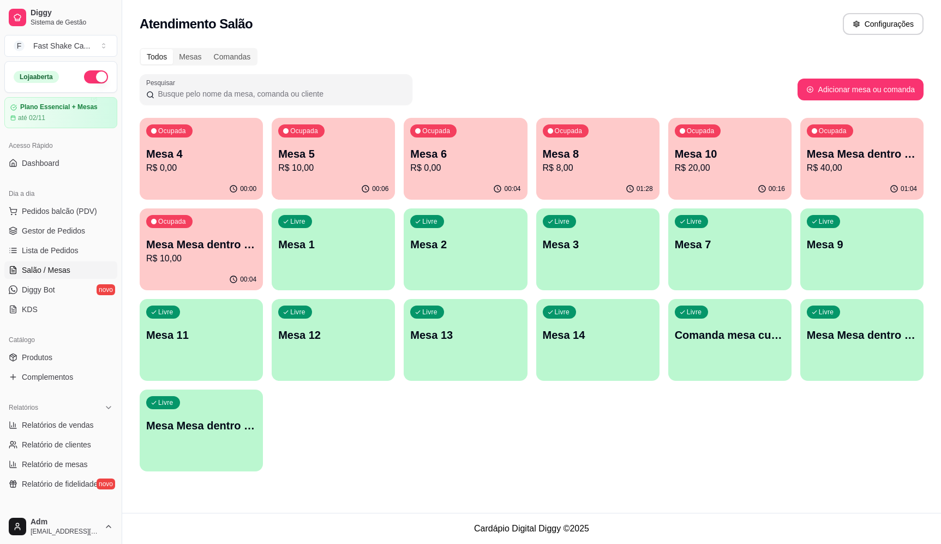
drag, startPoint x: 475, startPoint y: 225, endPoint x: 529, endPoint y: 81, distance: 154.3
click at [586, 250] on p "Mesa 3" at bounding box center [598, 244] width 110 height 15
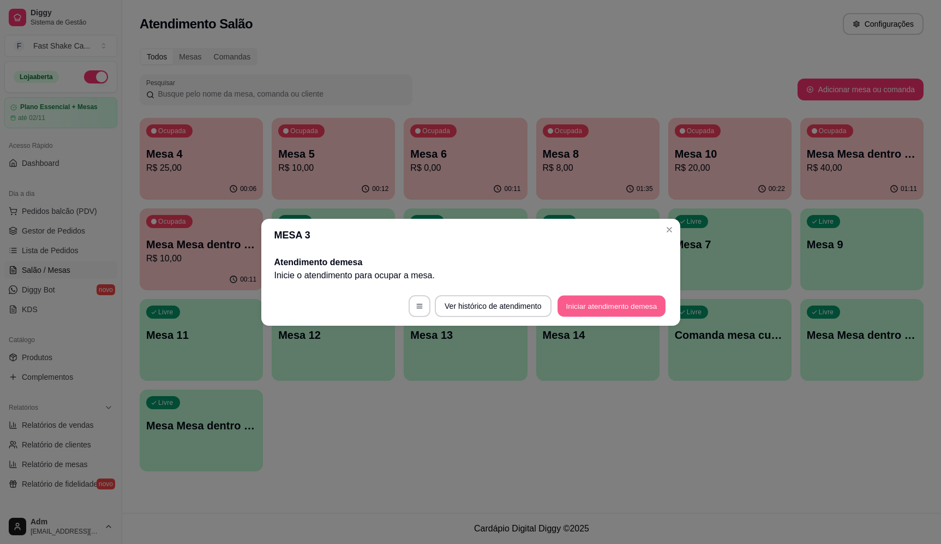
click at [612, 310] on button "Iniciar atendimento de mesa" at bounding box center [612, 305] width 108 height 21
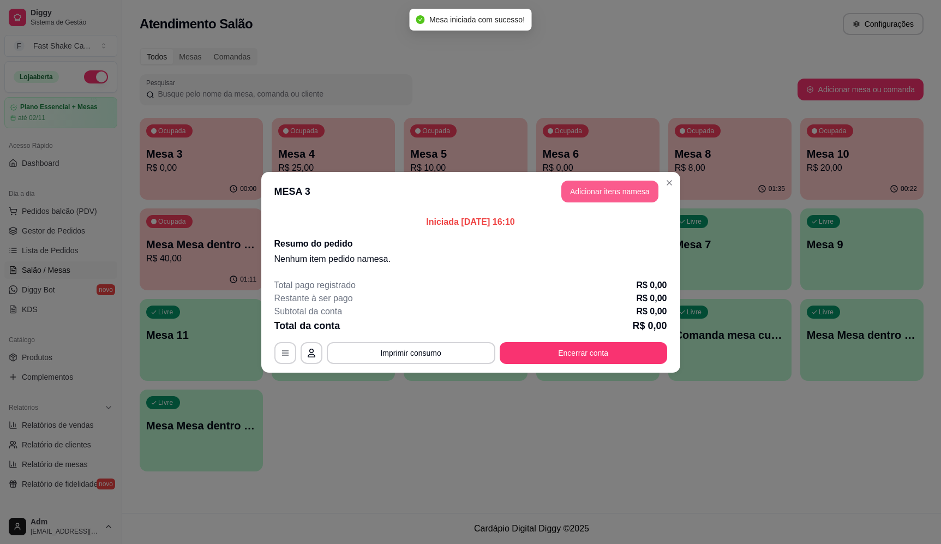
click at [614, 187] on button "Adicionar itens na mesa" at bounding box center [609, 192] width 97 height 22
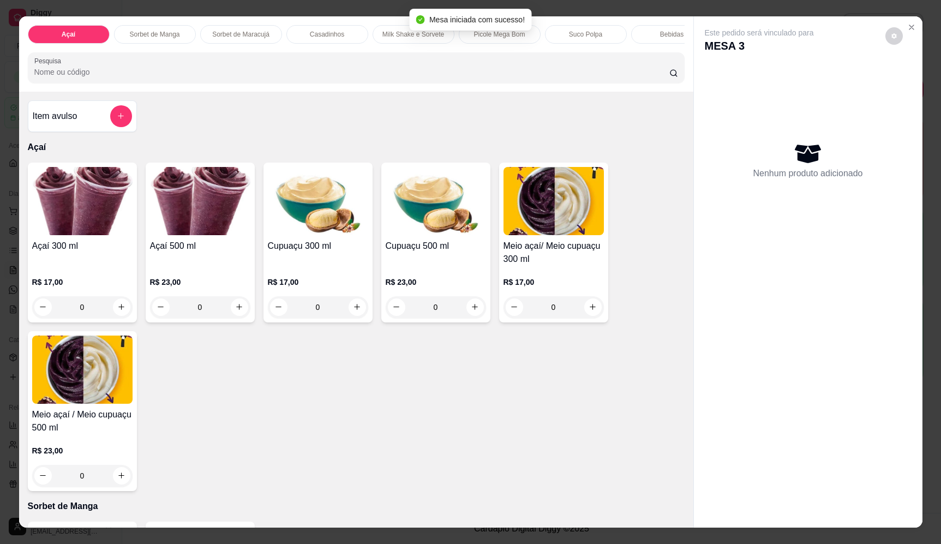
click at [231, 318] on div "0" at bounding box center [200, 307] width 100 height 22
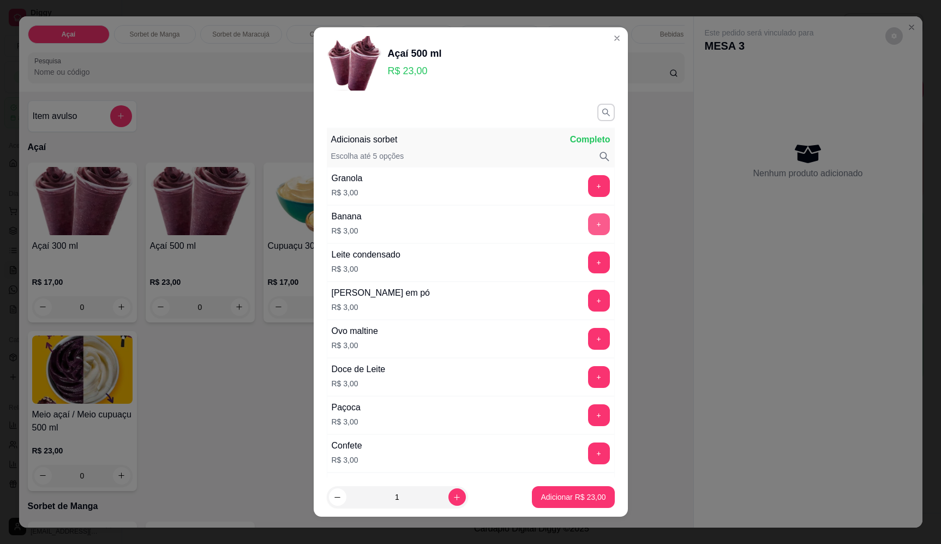
click at [588, 219] on button "+" at bounding box center [599, 224] width 22 height 22
click at [588, 265] on button "+" at bounding box center [599, 262] width 22 height 22
click at [588, 307] on button "+" at bounding box center [598, 300] width 21 height 21
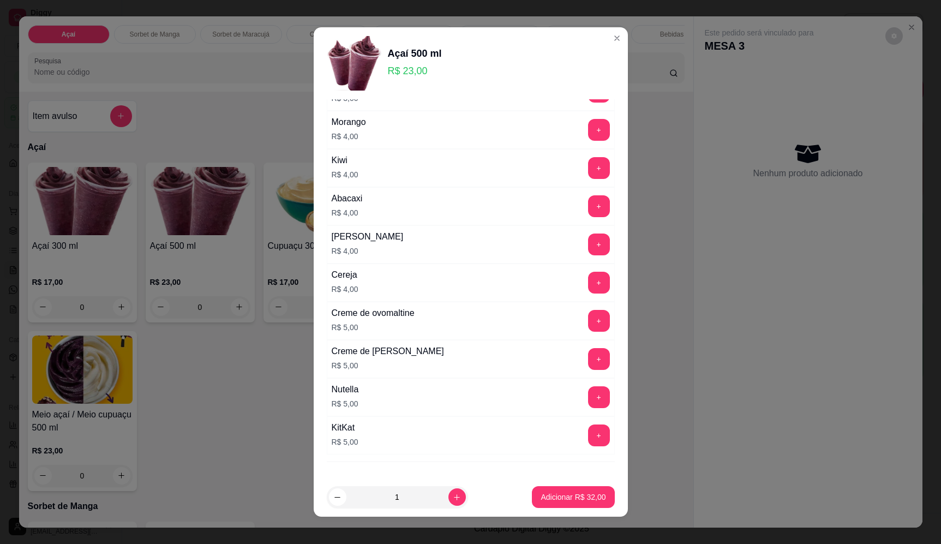
scroll to position [600, 0]
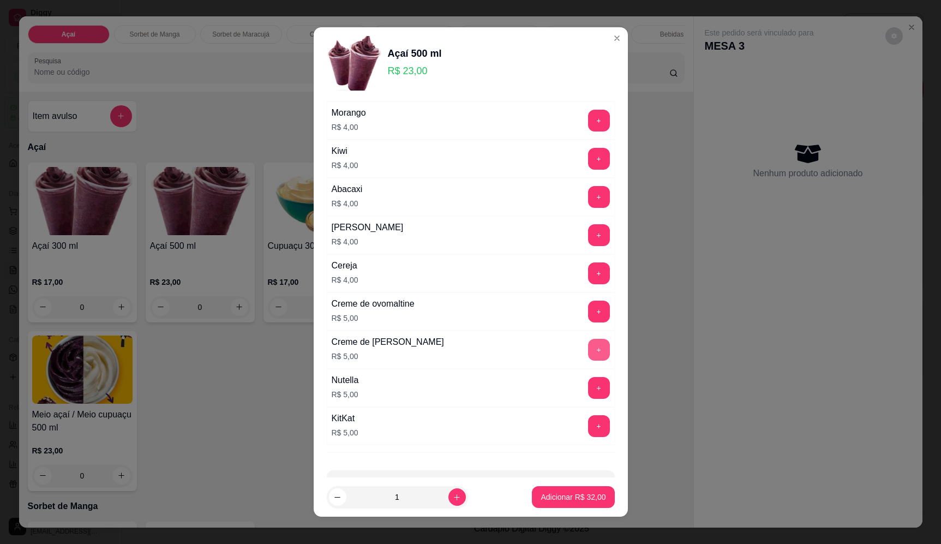
click at [588, 348] on button "+" at bounding box center [599, 350] width 22 height 22
click at [571, 506] on footer "1 Adicionar R$ 37,00" at bounding box center [471, 496] width 314 height 39
click at [575, 500] on p "Adicionar R$ 37,00" at bounding box center [573, 497] width 65 height 11
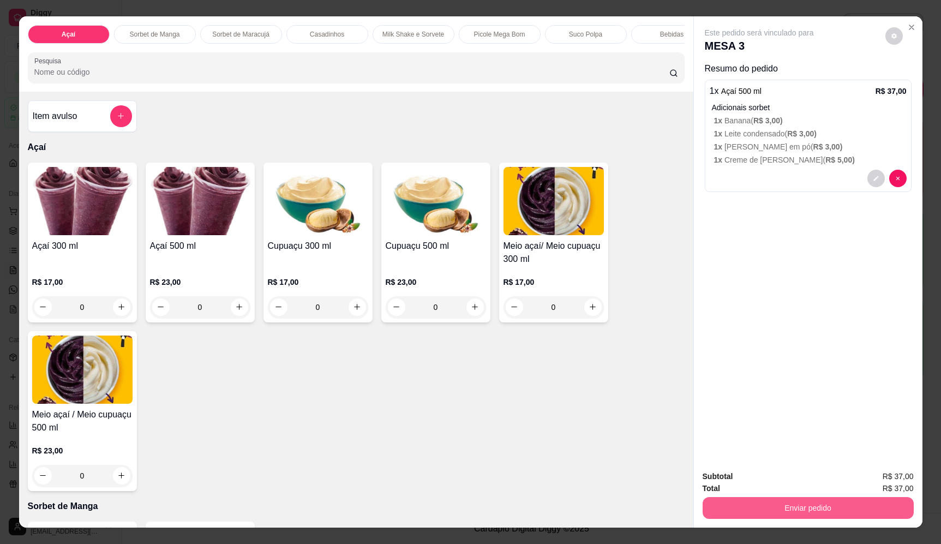
click at [795, 509] on button "Enviar pedido" at bounding box center [808, 508] width 211 height 22
click at [901, 487] on button "Enviar pedido" at bounding box center [885, 481] width 62 height 21
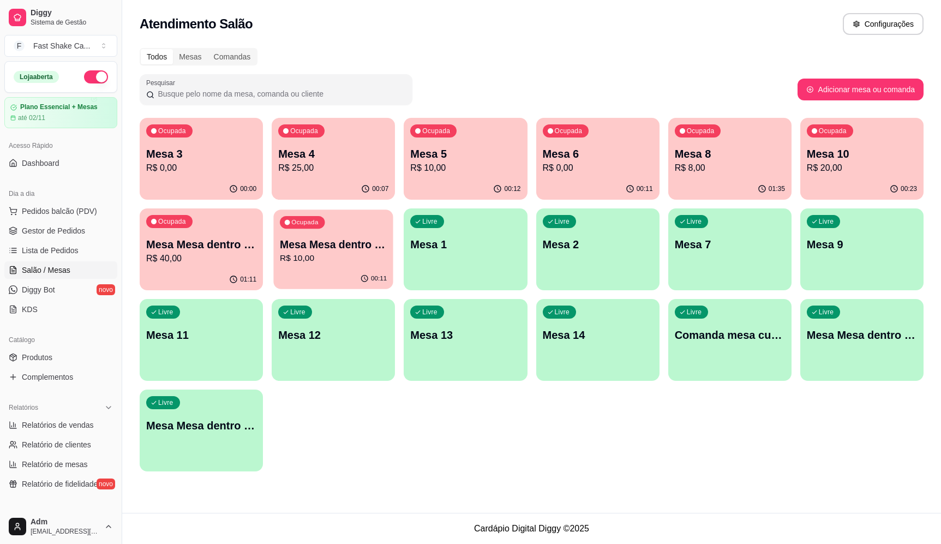
click at [346, 256] on p "R$ 10,00" at bounding box center [333, 258] width 107 height 13
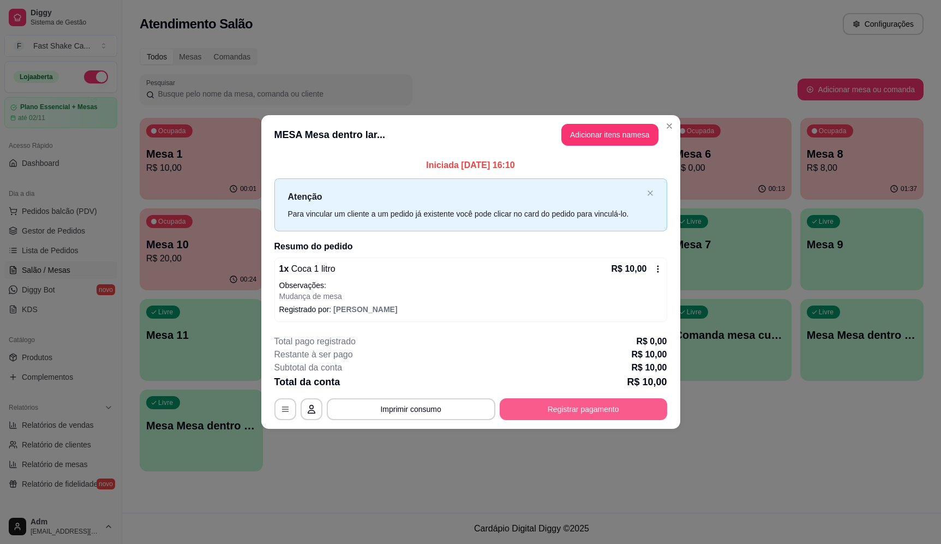
click at [577, 406] on button "Registrar pagamento" at bounding box center [583, 409] width 167 height 22
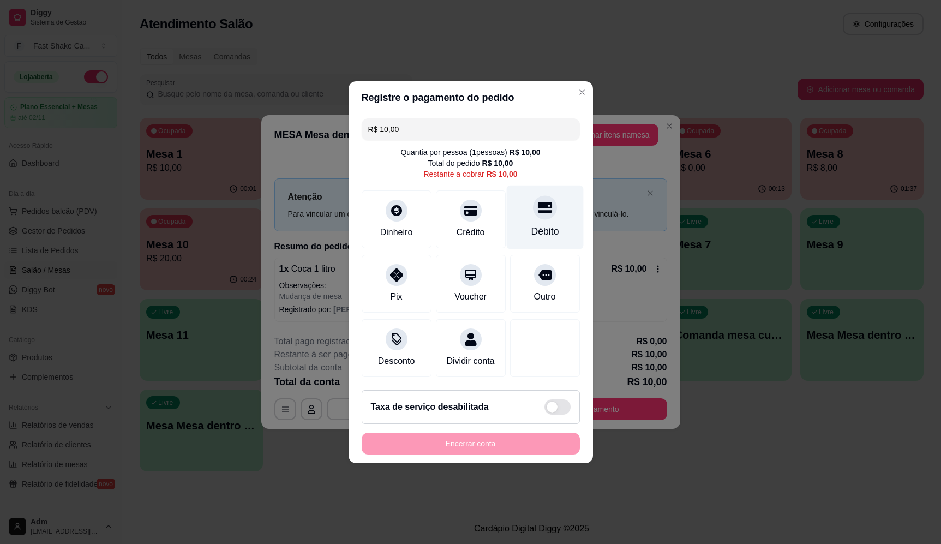
click at [522, 208] on div "Débito" at bounding box center [544, 217] width 77 height 64
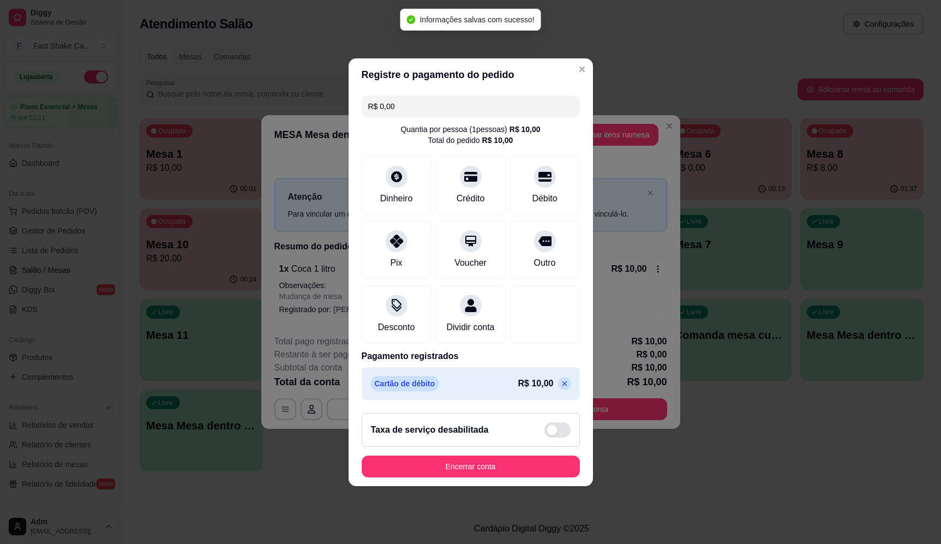
type input "R$ 0,00"
click at [518, 467] on button "Encerrar conta" at bounding box center [471, 467] width 218 height 22
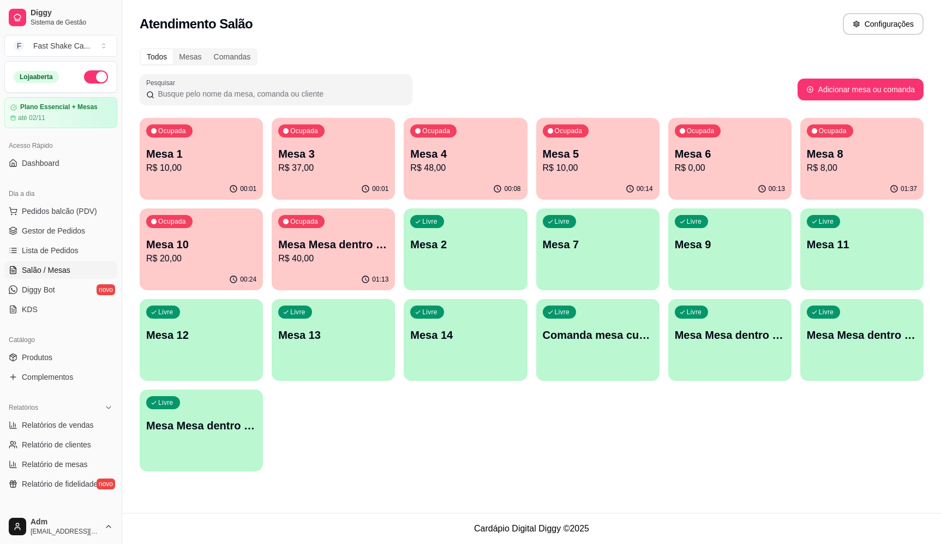
click at [495, 493] on div "Atendimento Salão Configurações Todos Mesas Comandas Pesquisar Adicionar mesa o…" at bounding box center [531, 256] width 819 height 513
click at [622, 167] on p "R$ 10,00" at bounding box center [597, 167] width 107 height 13
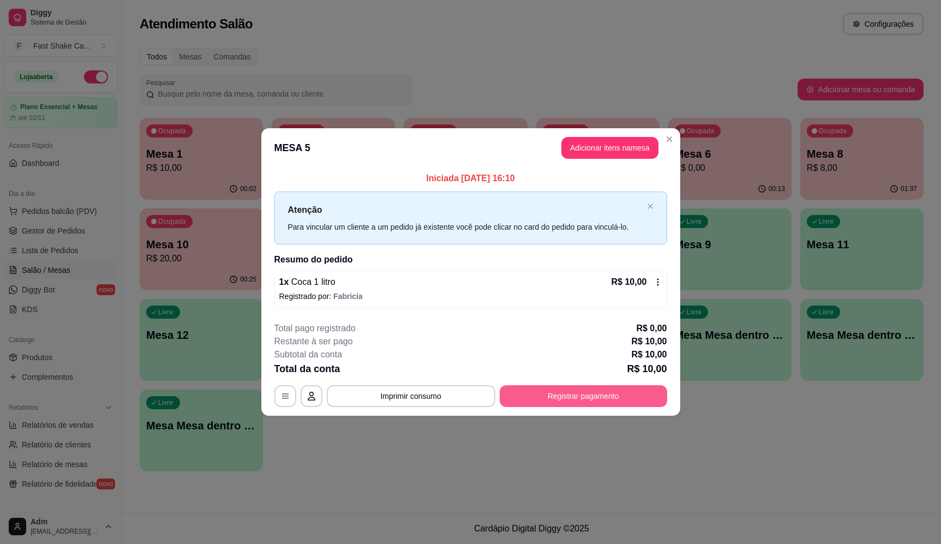
click at [554, 398] on button "Registrar pagamento" at bounding box center [583, 396] width 167 height 22
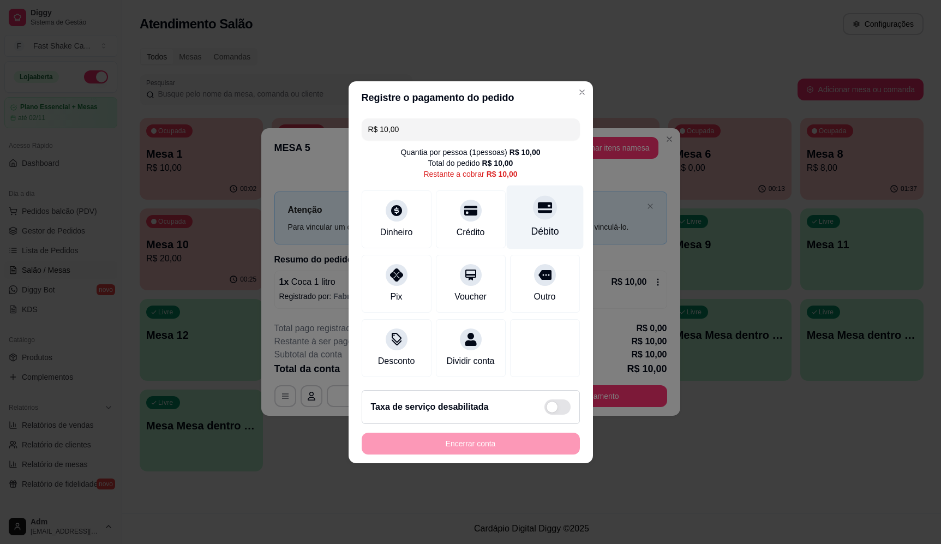
click at [548, 205] on div at bounding box center [545, 207] width 24 height 24
type input "R$ 0,00"
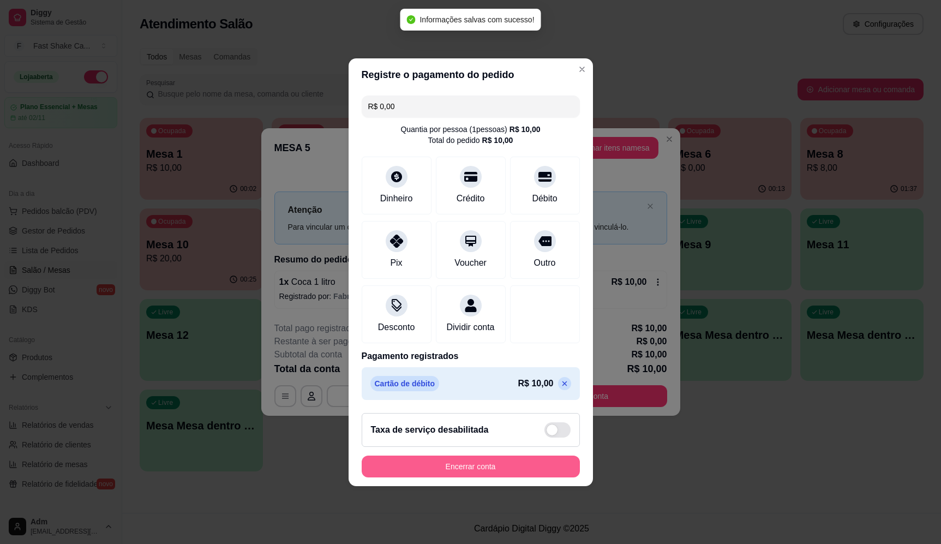
click at [542, 476] on button "Encerrar conta" at bounding box center [471, 467] width 218 height 22
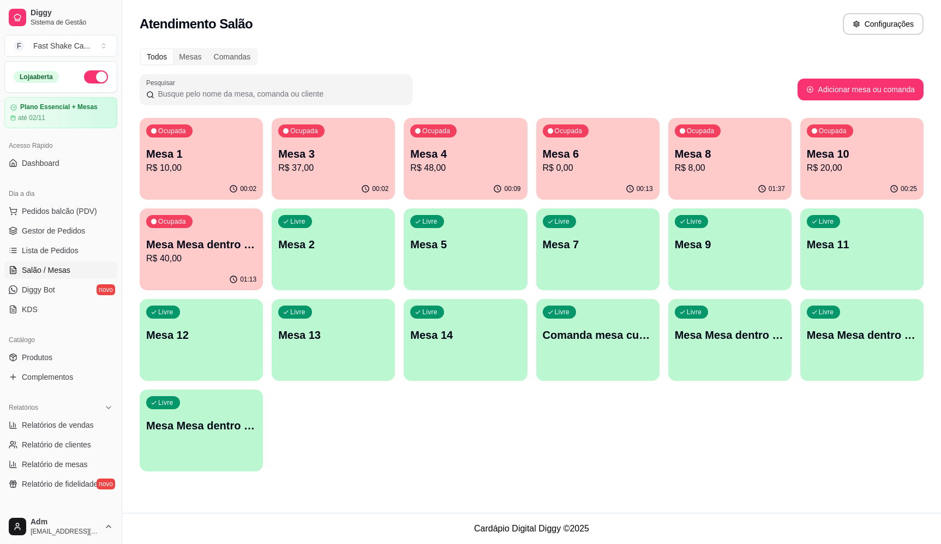
click at [572, 47] on div "Todos Mesas Comandas Pesquisar Adicionar mesa ou comanda Ocupada Mesa 1 R$ 10,0…" at bounding box center [531, 262] width 819 height 443
click at [354, 161] on div "Mesa 3 R$ 37,00" at bounding box center [333, 160] width 107 height 27
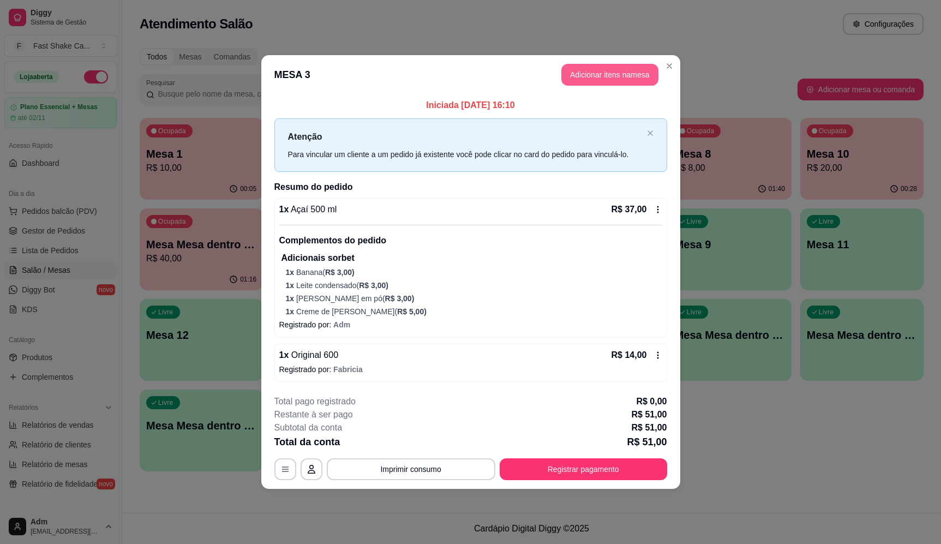
click at [612, 79] on button "Adicionar itens na mesa" at bounding box center [609, 75] width 97 height 22
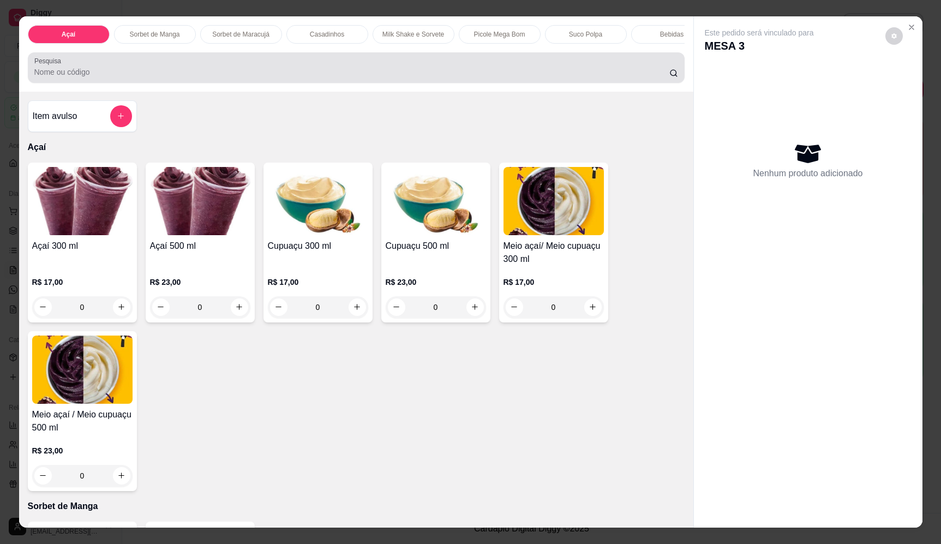
click at [293, 83] on div "Pesquisa" at bounding box center [356, 67] width 657 height 31
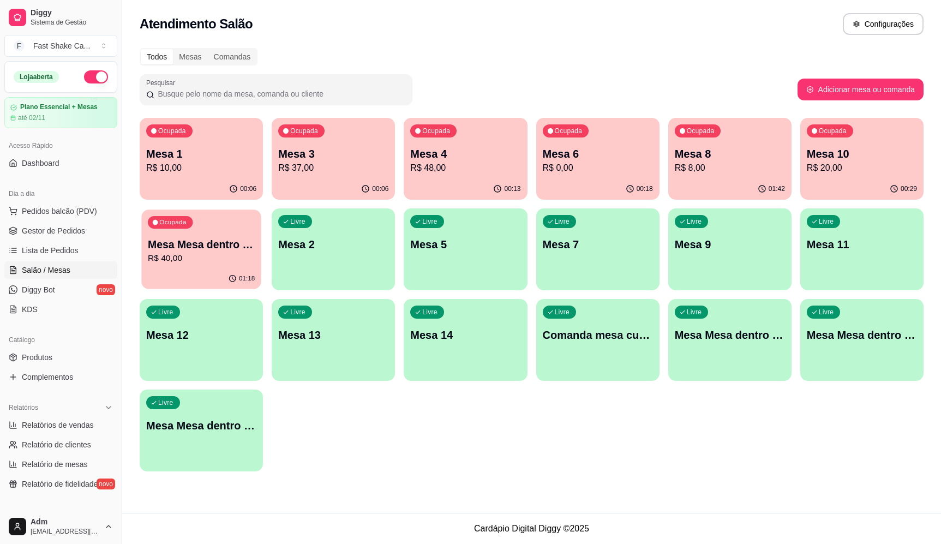
click at [208, 235] on div "Ocupada Mesa Mesa dentro azul R$ 40,00" at bounding box center [200, 238] width 119 height 59
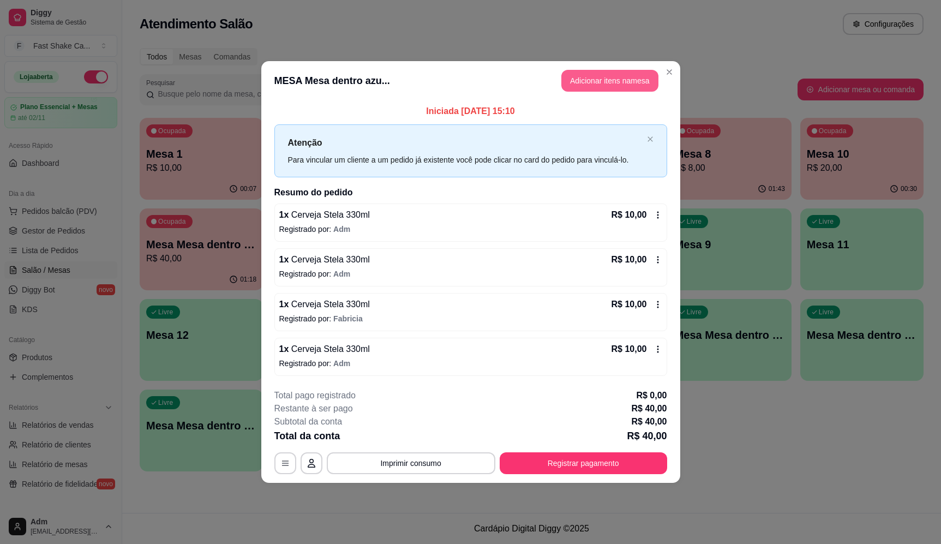
click at [597, 82] on button "Adicionar itens na mesa" at bounding box center [609, 81] width 97 height 22
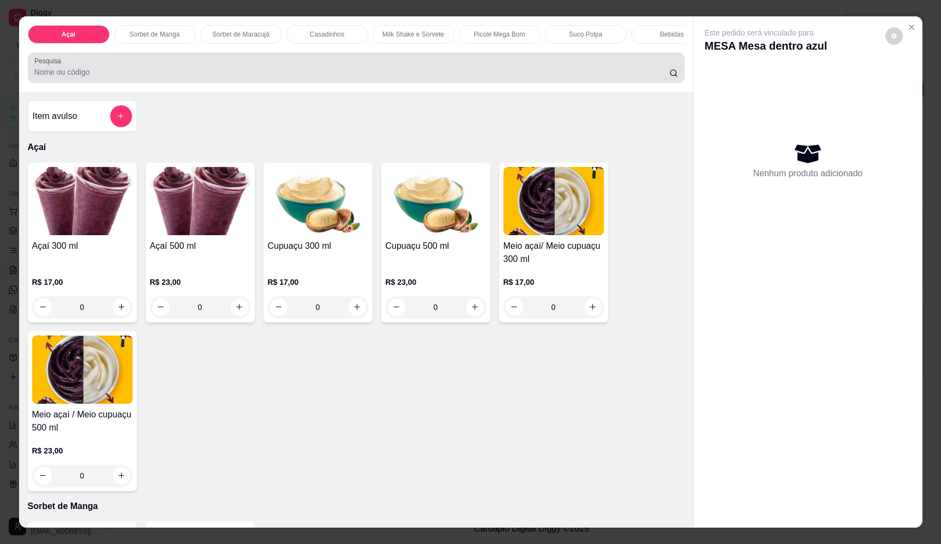
click at [330, 77] on input "Pesquisa" at bounding box center [351, 72] width 635 height 11
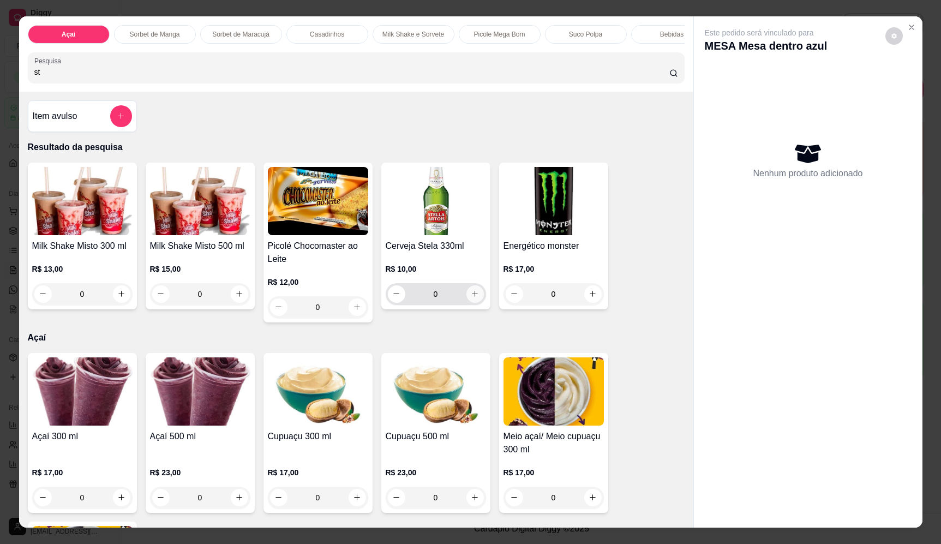
type input "st"
click at [474, 303] on button "increase-product-quantity" at bounding box center [474, 293] width 17 height 17
type input "1"
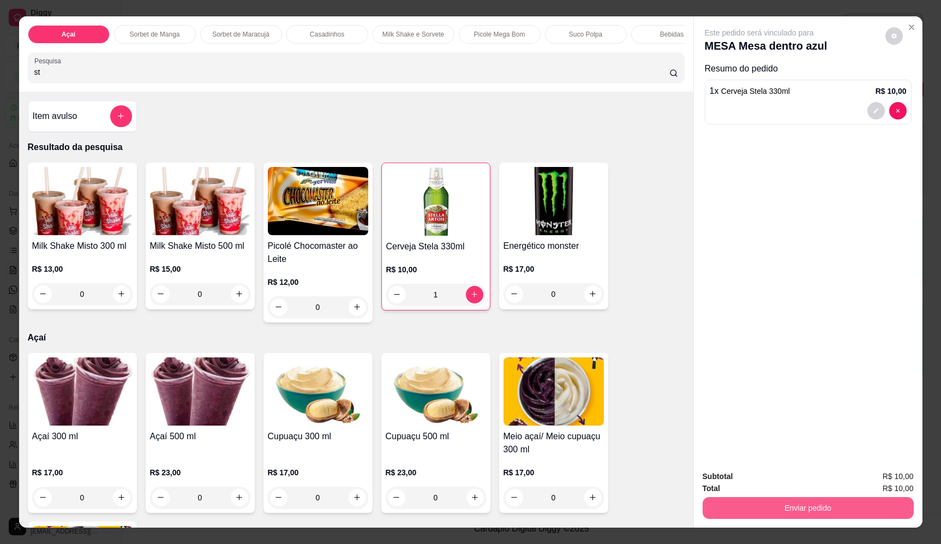
click at [847, 505] on button "Enviar pedido" at bounding box center [808, 508] width 211 height 22
click at [887, 486] on button "Enviar pedido" at bounding box center [885, 481] width 62 height 21
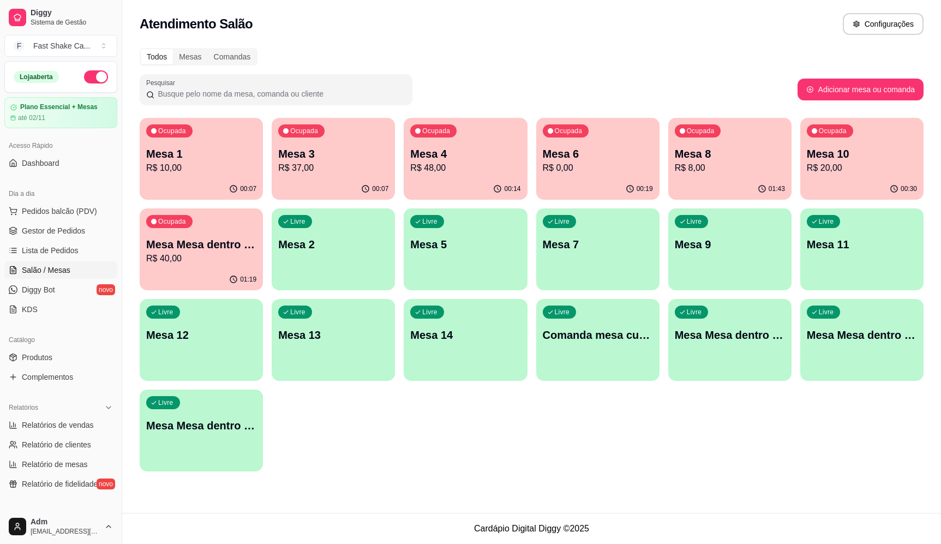
click at [674, 19] on div "Atendimento Salão Configurações" at bounding box center [532, 24] width 784 height 22
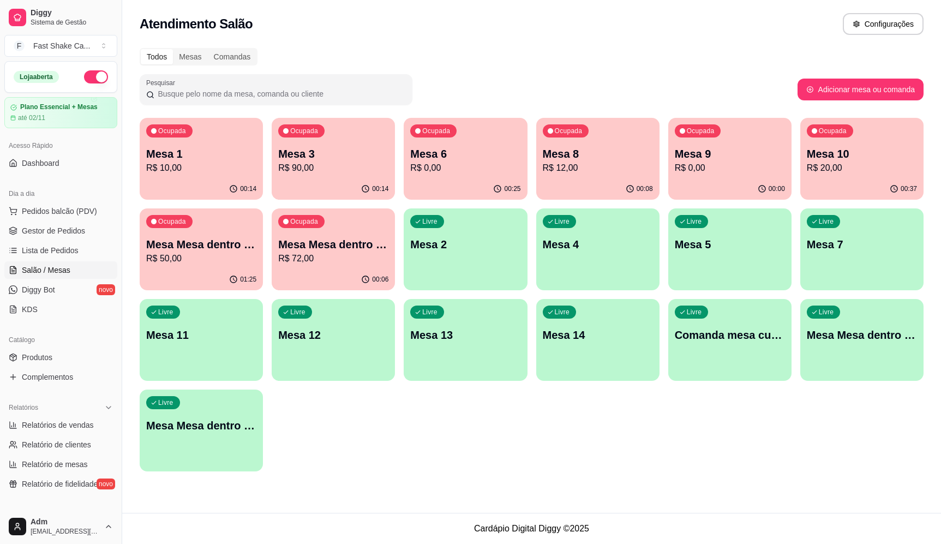
click at [859, 175] on div "Ocupada Mesa 10 R$ 20,00" at bounding box center [861, 148] width 123 height 61
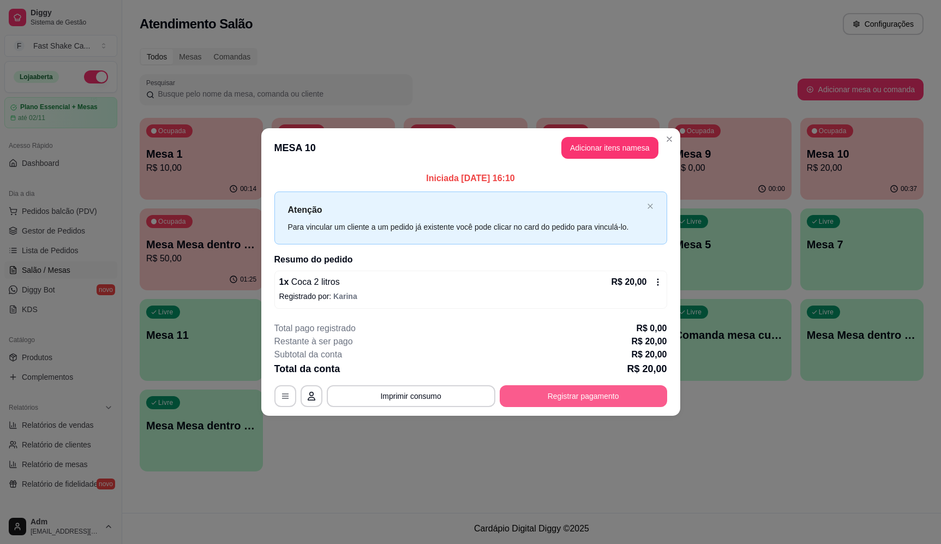
click at [564, 393] on button "Registrar pagamento" at bounding box center [583, 396] width 167 height 22
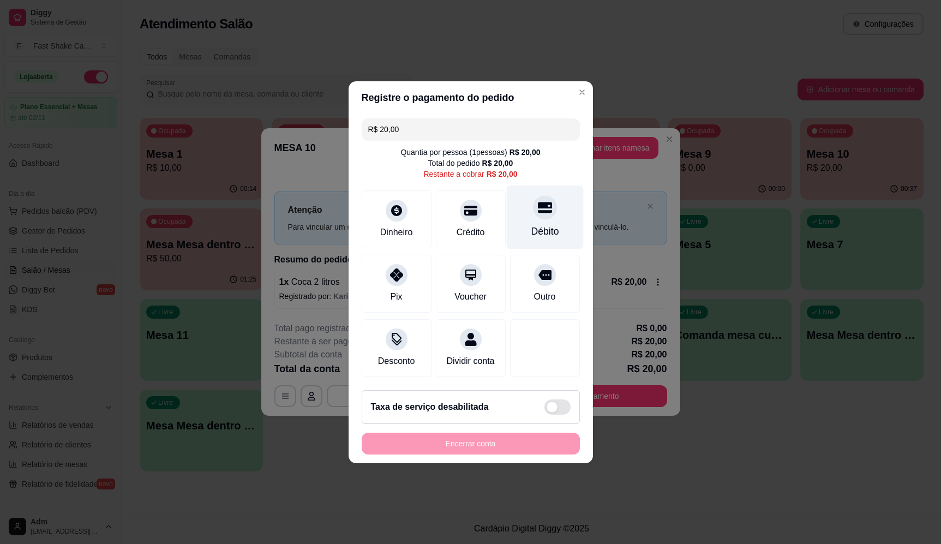
click at [561, 213] on div "Débito" at bounding box center [544, 217] width 77 height 64
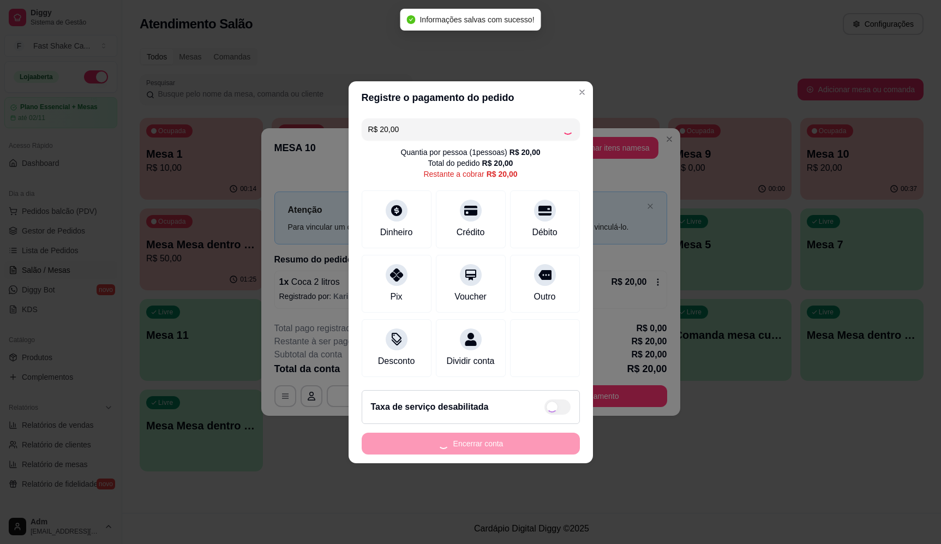
type input "R$ 0,00"
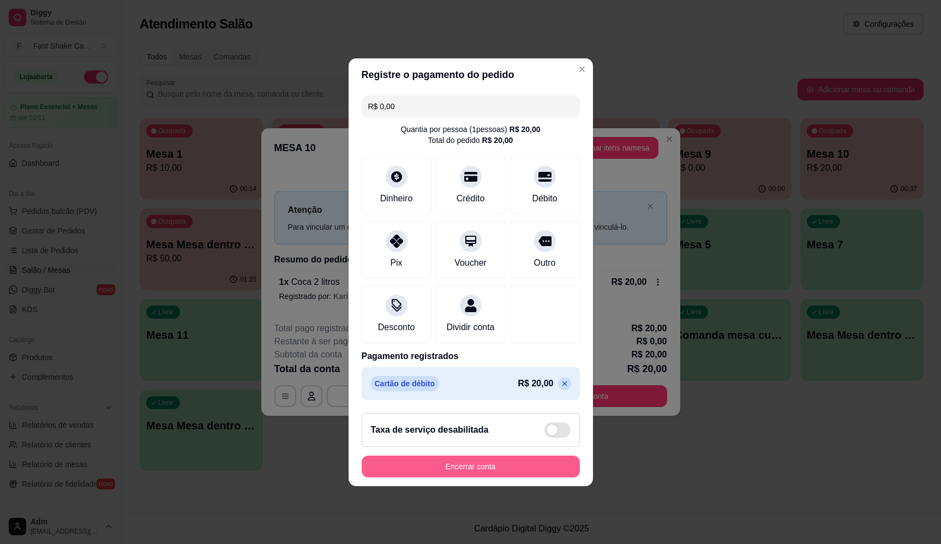
click at [498, 469] on button "Encerrar conta" at bounding box center [471, 467] width 218 height 22
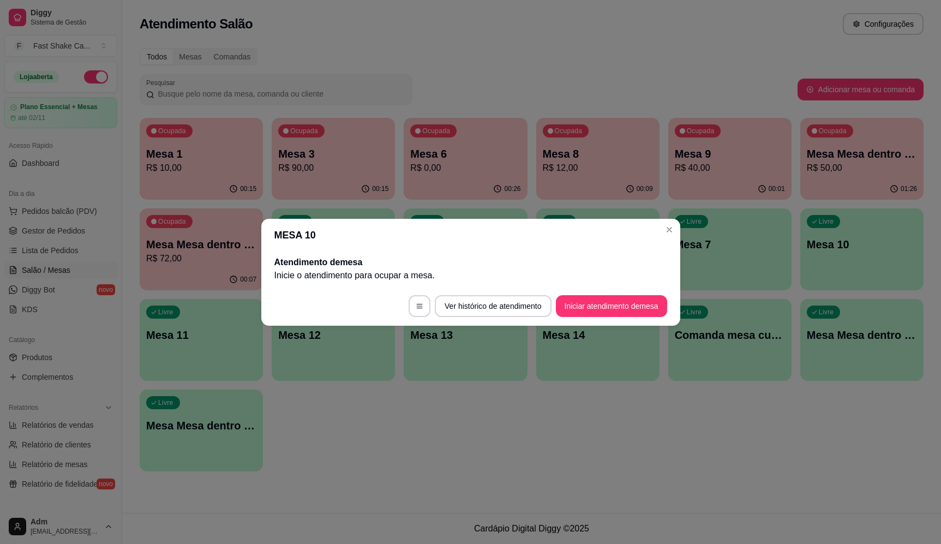
click at [668, 220] on header "MESA 10" at bounding box center [470, 235] width 419 height 33
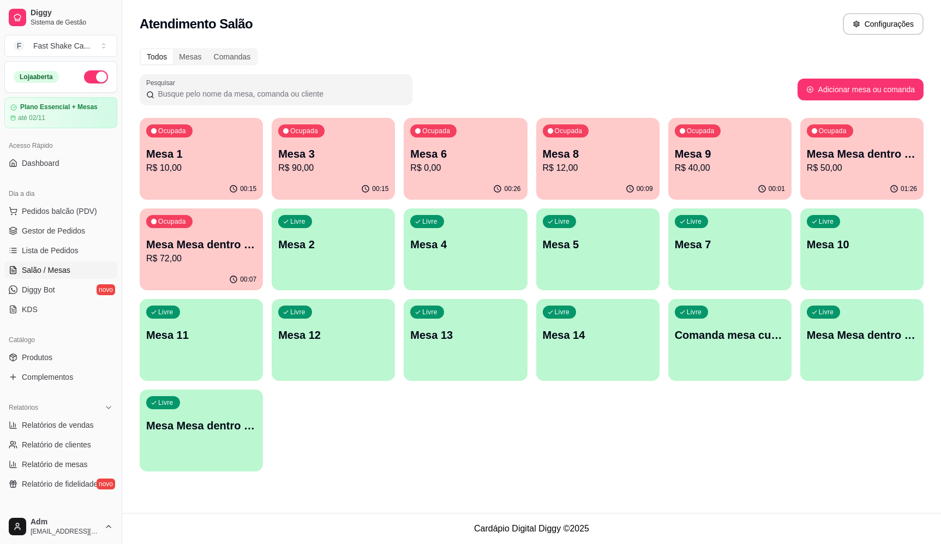
click at [558, 417] on div "Ocupada Mesa 1 R$ 10,00 00:15 Ocupada Mesa 3 R$ 90,00 00:15 Ocupada Mesa 6 R$ 0…" at bounding box center [532, 295] width 784 height 354
click at [511, 35] on div "Atendimento Salão Configurações" at bounding box center [531, 20] width 819 height 41
click at [500, 32] on div "Atendimento Salão Configurações" at bounding box center [532, 24] width 784 height 22
click at [348, 165] on p "R$ 90,00" at bounding box center [333, 167] width 110 height 13
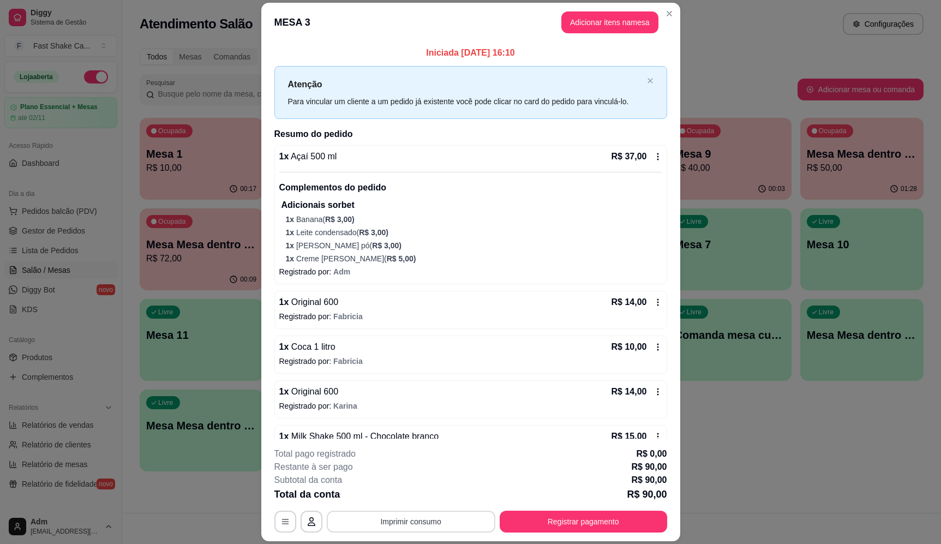
click at [439, 525] on button "Imprimir consumo" at bounding box center [411, 522] width 169 height 22
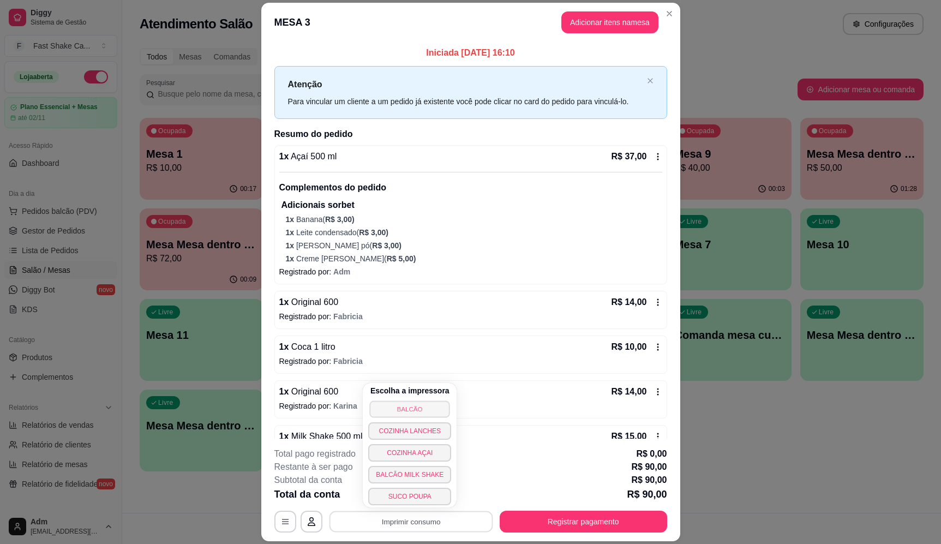
click at [430, 405] on button "BALCÃO" at bounding box center [410, 408] width 80 height 17
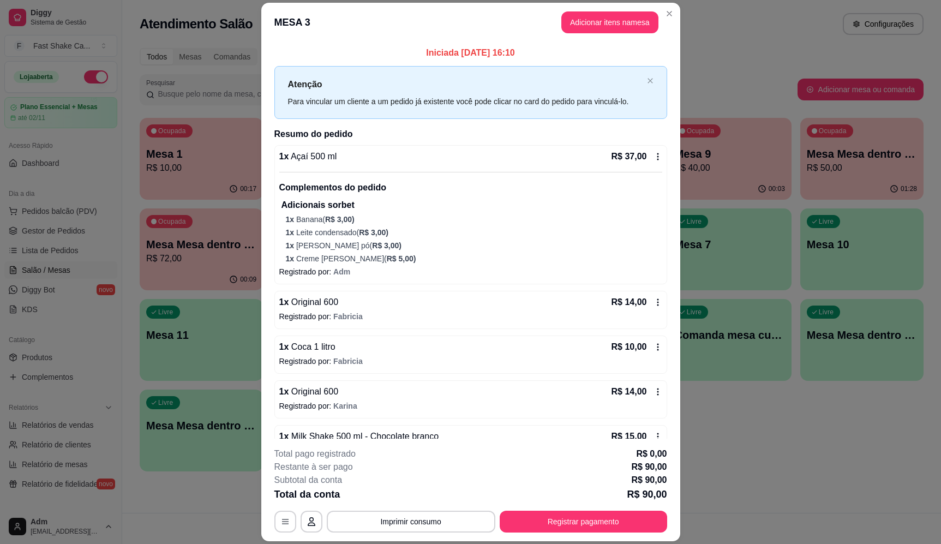
drag, startPoint x: 655, startPoint y: 3, endPoint x: 664, endPoint y: 0, distance: 9.8
click at [658, 2] on div "MESA 3 Adicionar itens na mesa Iniciada [DATE] 16:10 Atenção Para vincular um c…" at bounding box center [470, 272] width 941 height 544
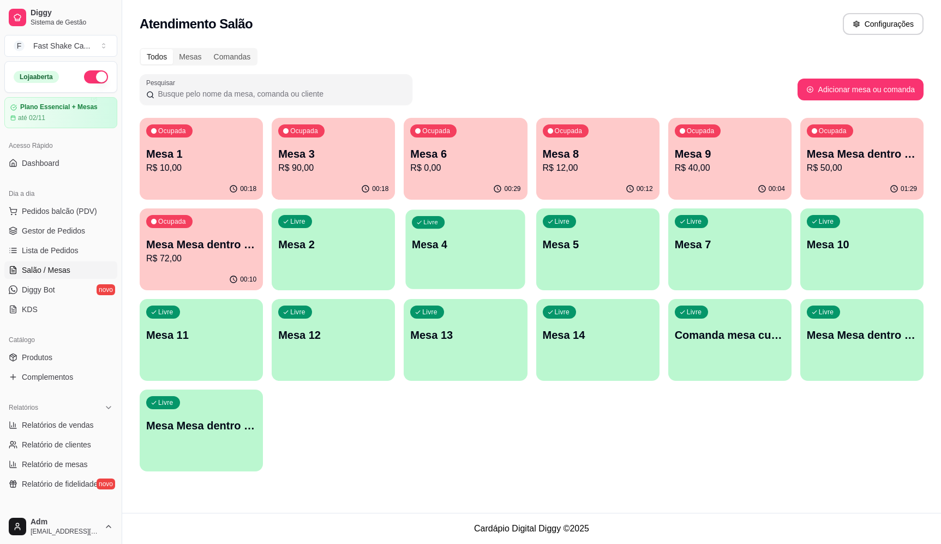
click at [482, 254] on div "Livre Mesa 4" at bounding box center [465, 242] width 119 height 67
click at [79, 245] on link "Lista de Pedidos" at bounding box center [60, 250] width 113 height 17
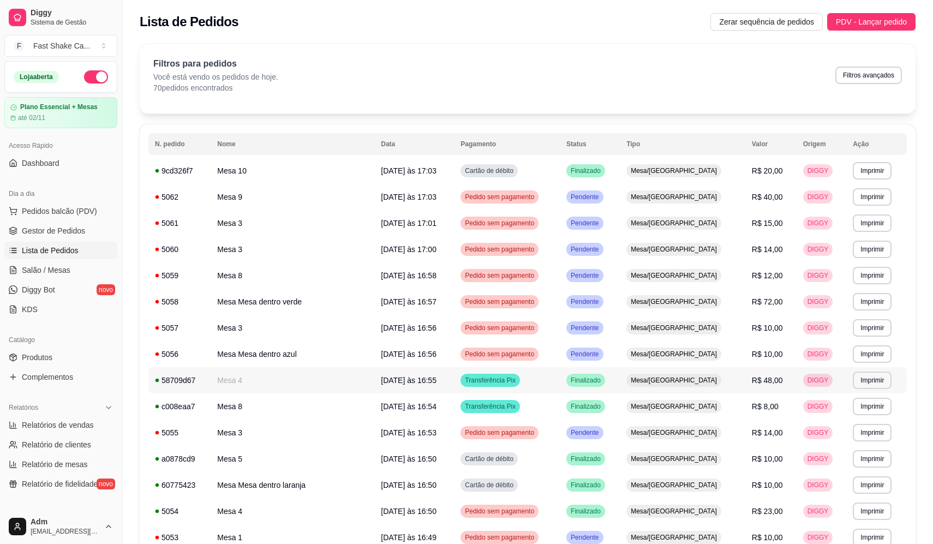
click at [603, 382] on span "Finalizado" at bounding box center [585, 380] width 34 height 9
click at [59, 273] on span "Salão / Mesas" at bounding box center [46, 270] width 49 height 11
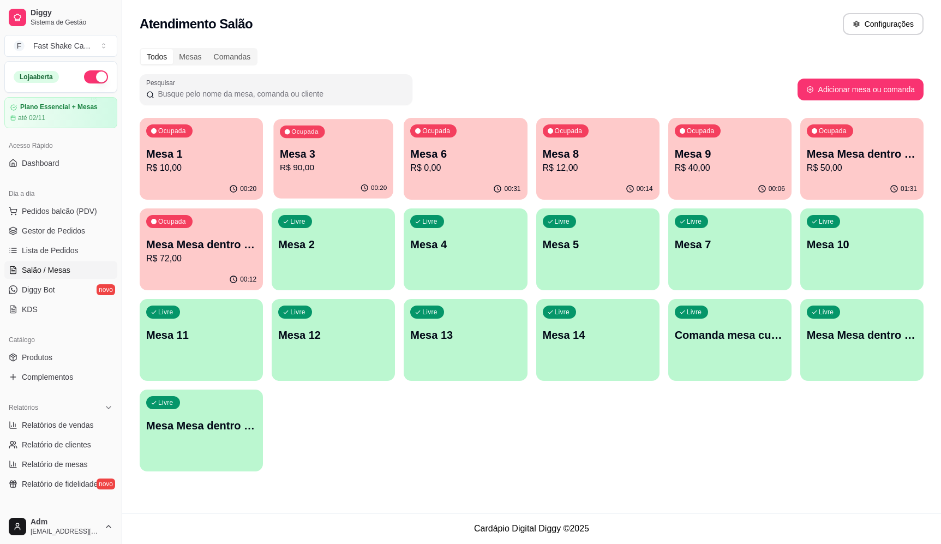
click at [314, 167] on p "R$ 90,00" at bounding box center [333, 167] width 107 height 13
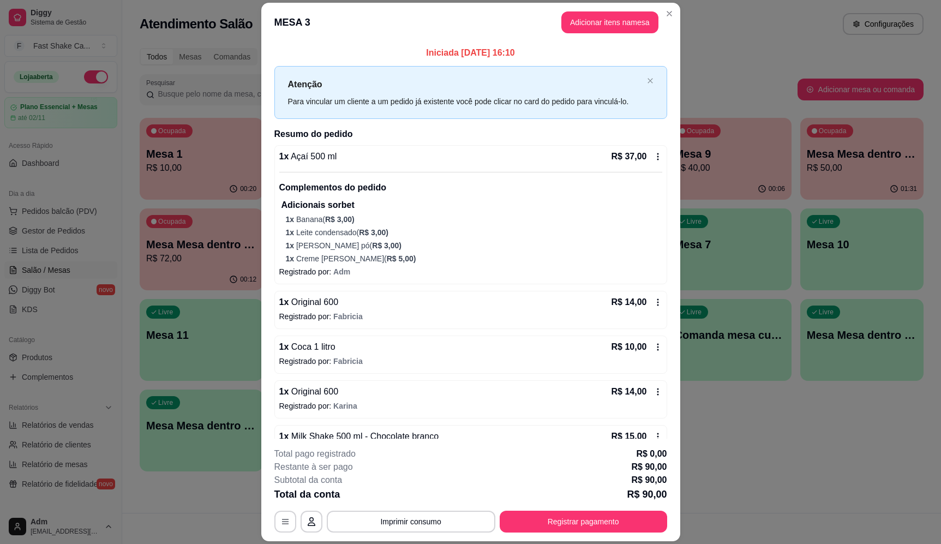
click at [359, 229] on span "R$ 3,00 )" at bounding box center [373, 232] width 29 height 9
click at [386, 334] on span "Sim, quero cancelar o item." at bounding box center [371, 340] width 106 height 13
click at [309, 342] on input "Sim, quero cancelar o item." at bounding box center [305, 345] width 7 height 7
checkbox input "true"
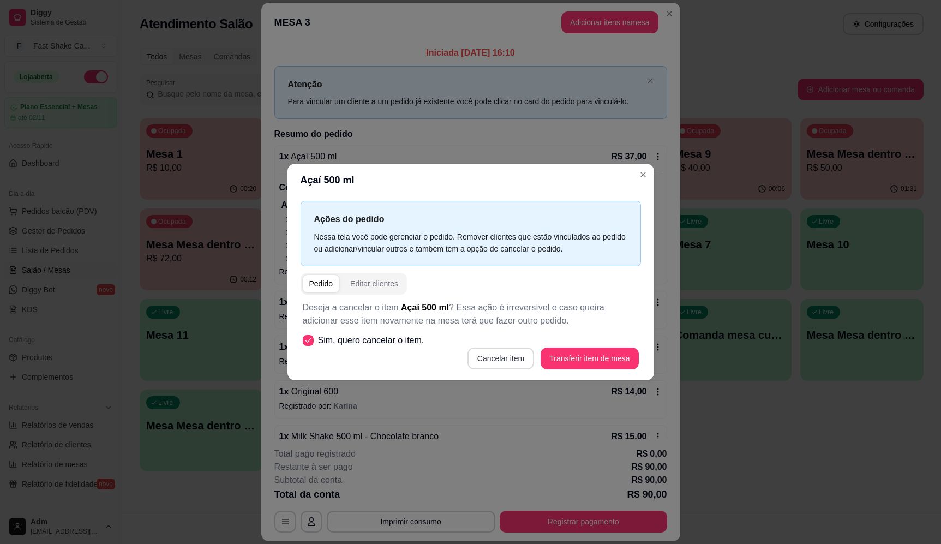
click at [504, 355] on button "Cancelar item" at bounding box center [501, 359] width 67 height 22
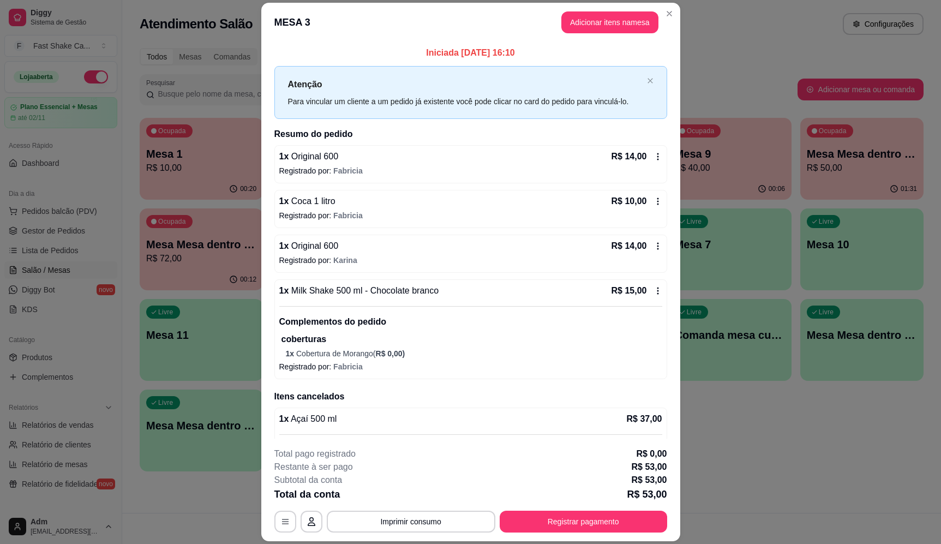
click at [366, 209] on div "1 x Coca 1 litro R$ 10,00 Registrado por: Fabricia" at bounding box center [470, 209] width 393 height 38
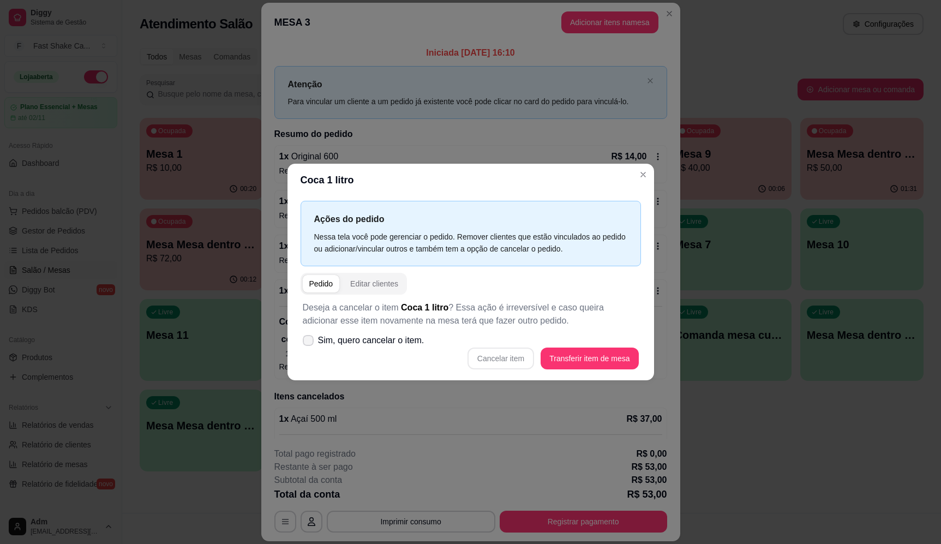
click at [397, 350] on label "Sim, quero cancelar o item." at bounding box center [363, 341] width 130 height 22
click at [309, 349] on input "Sim, quero cancelar o item." at bounding box center [305, 345] width 7 height 7
checkbox input "true"
click at [495, 358] on button "Cancelar item" at bounding box center [501, 359] width 67 height 22
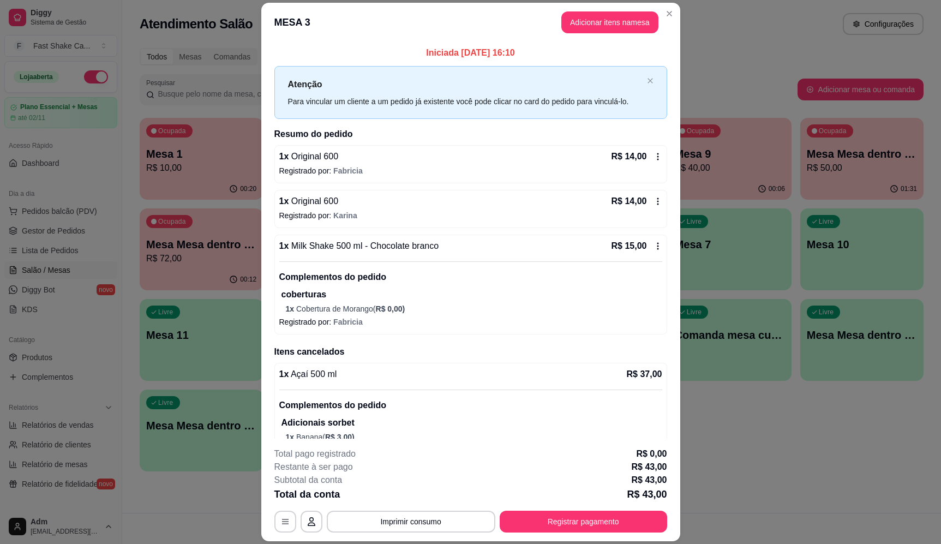
click at [395, 249] on span "Milk Shake 500 ml - Chocolate branco" at bounding box center [364, 245] width 150 height 9
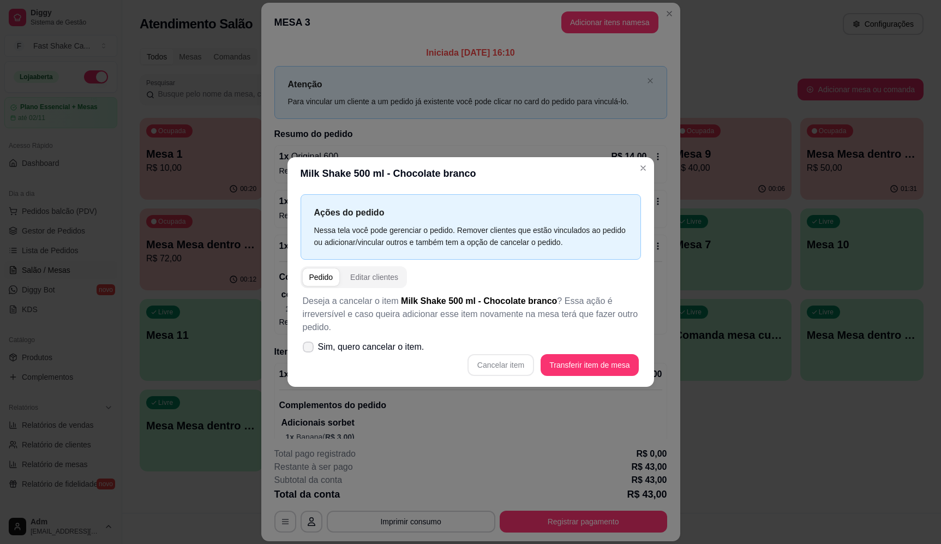
click at [405, 342] on span "Sim, quero cancelar o item." at bounding box center [371, 346] width 106 height 13
click at [309, 349] on input "Sim, quero cancelar o item." at bounding box center [305, 352] width 7 height 7
checkbox input "true"
click at [512, 361] on button "Cancelar item" at bounding box center [501, 365] width 67 height 22
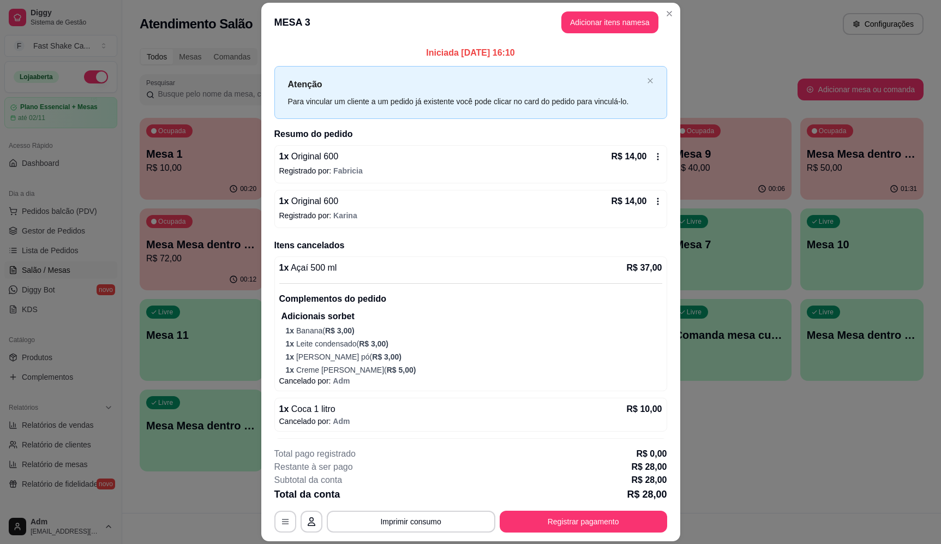
drag, startPoint x: 354, startPoint y: 163, endPoint x: 347, endPoint y: 168, distance: 8.5
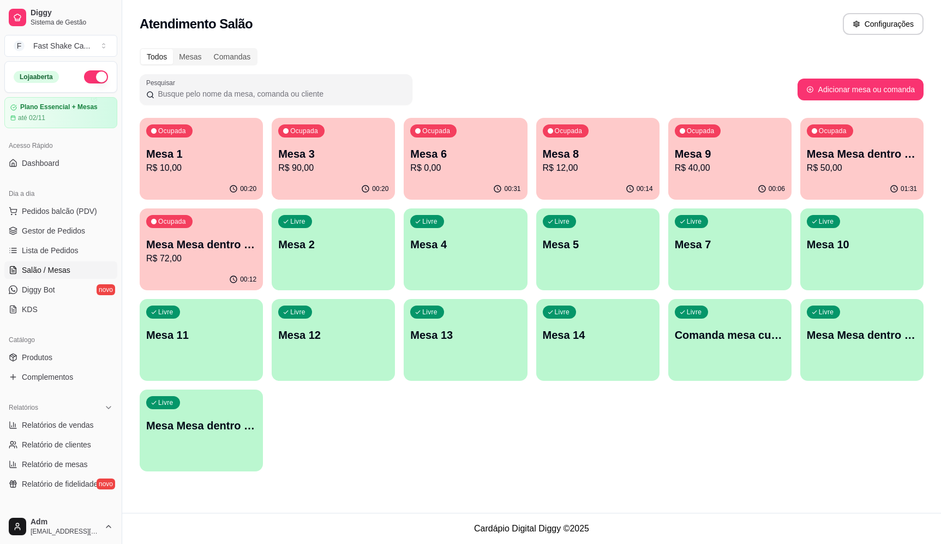
click at [713, 96] on div "Pesquisar" at bounding box center [469, 89] width 658 height 31
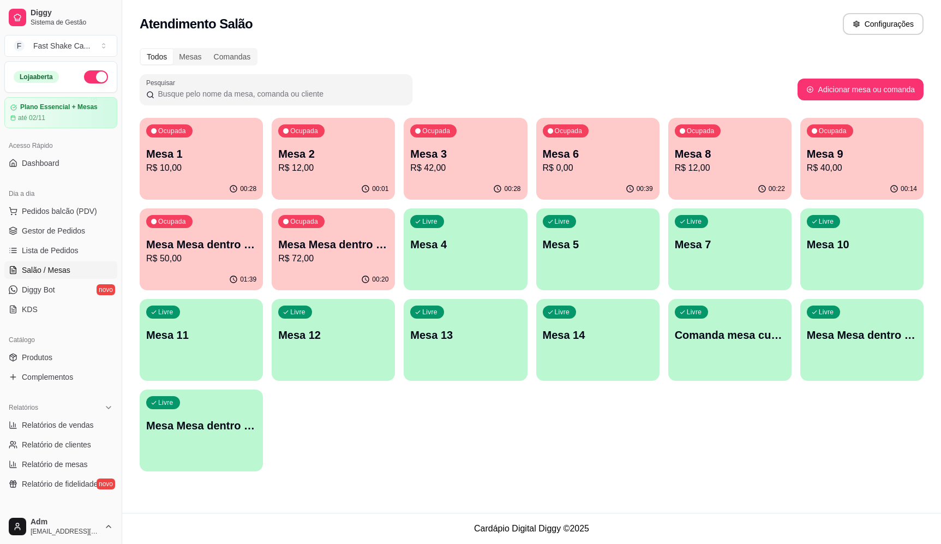
click at [196, 271] on div "01:39" at bounding box center [201, 279] width 123 height 21
click at [680, 48] on div "Todos Mesas Comandas" at bounding box center [532, 56] width 784 height 17
click at [693, 40] on div "Atendimento Salão Configurações" at bounding box center [531, 20] width 819 height 41
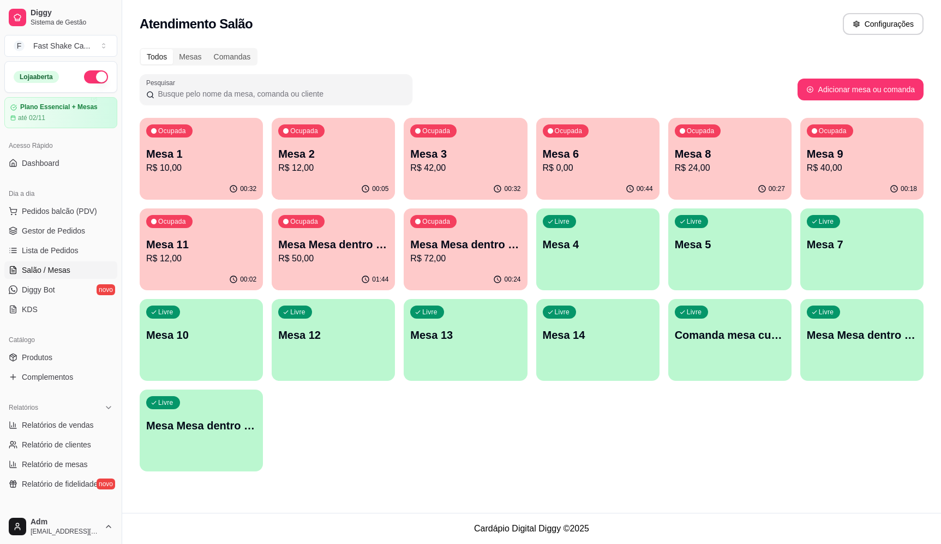
click at [847, 171] on p "R$ 40,00" at bounding box center [862, 167] width 110 height 13
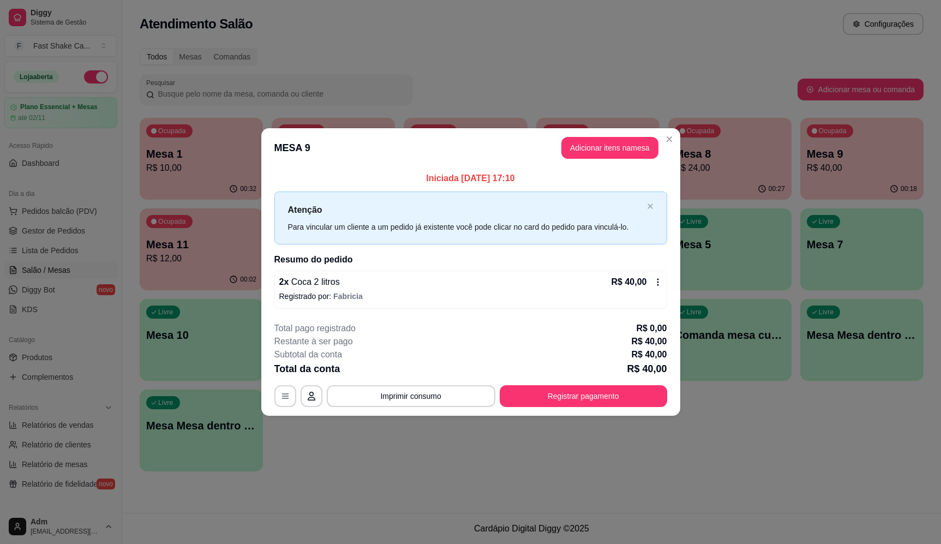
drag, startPoint x: 595, startPoint y: 384, endPoint x: 591, endPoint y: 396, distance: 12.6
click at [593, 390] on div "**********" at bounding box center [470, 364] width 393 height 85
click at [591, 396] on button "Registrar pagamento" at bounding box center [583, 396] width 163 height 21
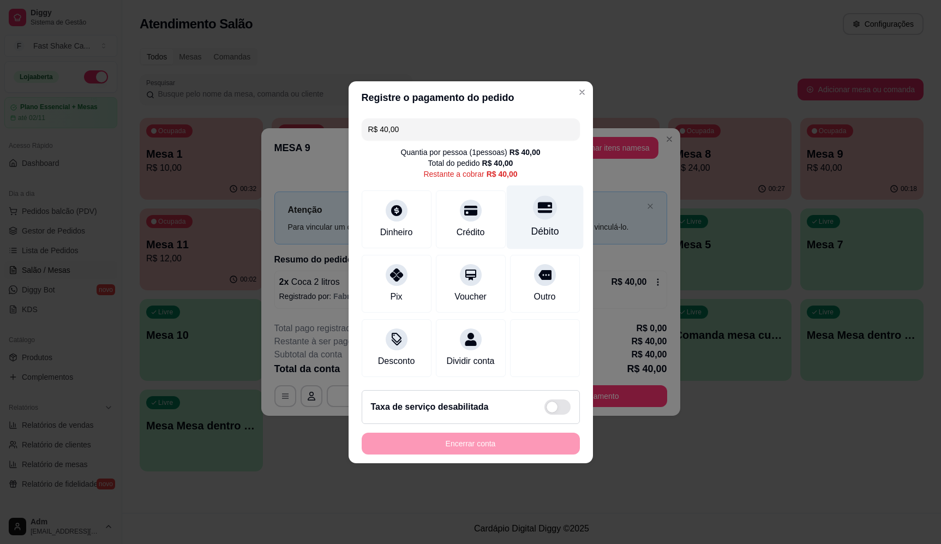
click at [566, 214] on div "Débito" at bounding box center [544, 217] width 77 height 64
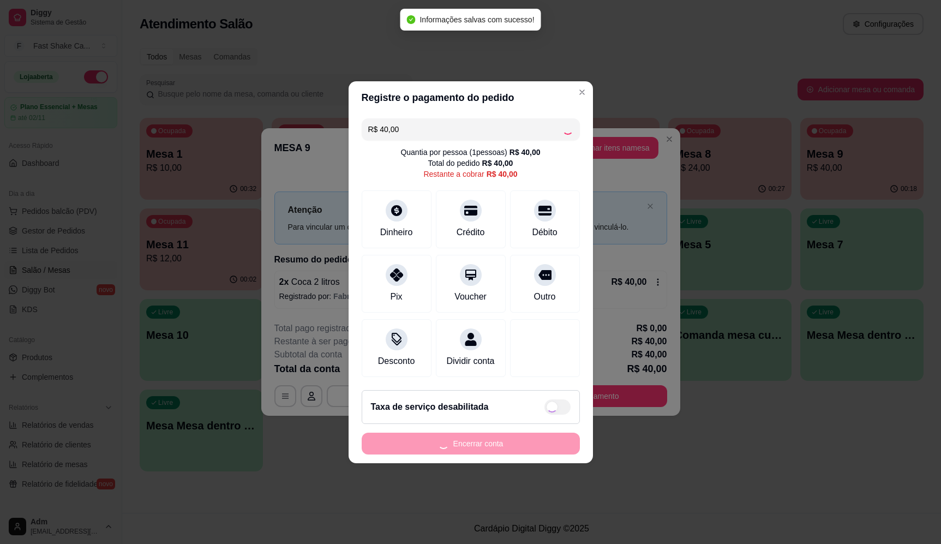
type input "R$ 0,00"
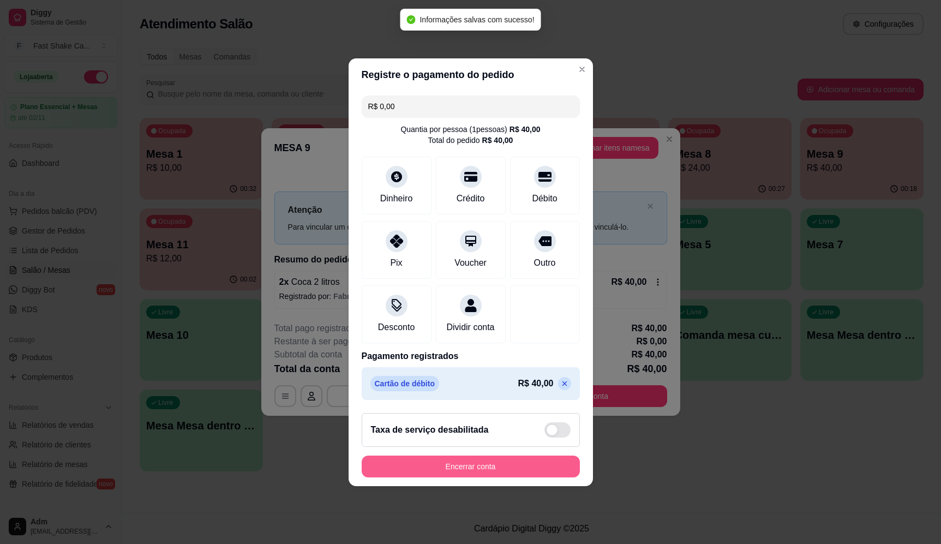
click at [484, 475] on button "Encerrar conta" at bounding box center [471, 467] width 218 height 22
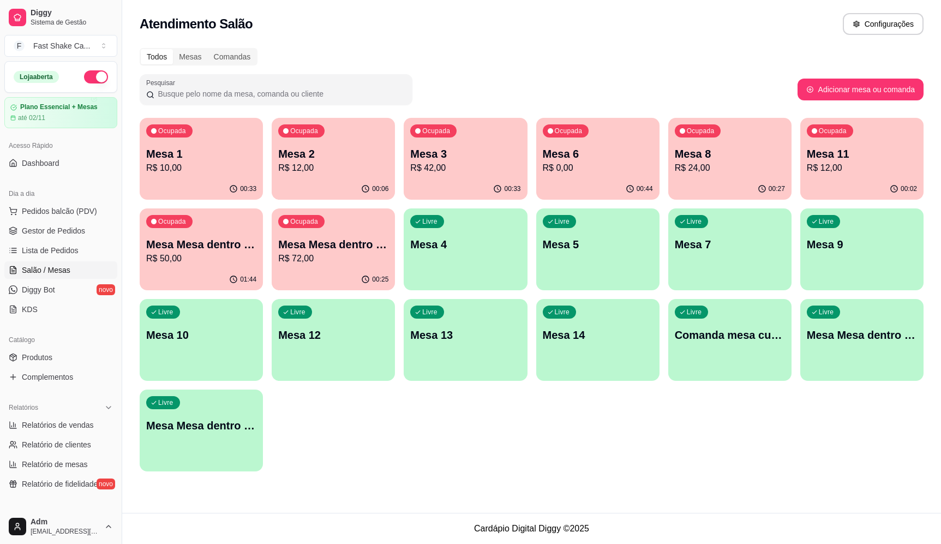
click at [242, 260] on p "R$ 50,00" at bounding box center [201, 258] width 110 height 13
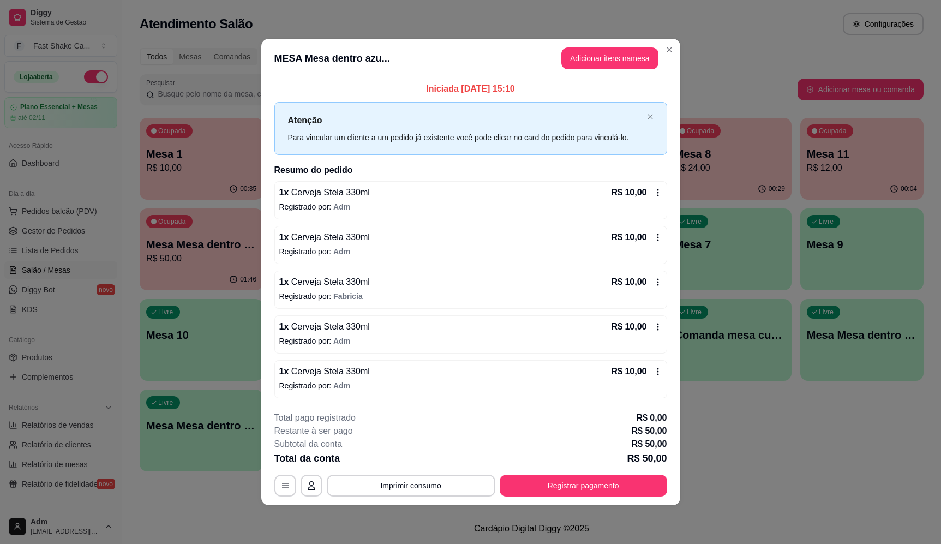
click at [588, 481] on button "Registrar pagamento" at bounding box center [583, 486] width 167 height 22
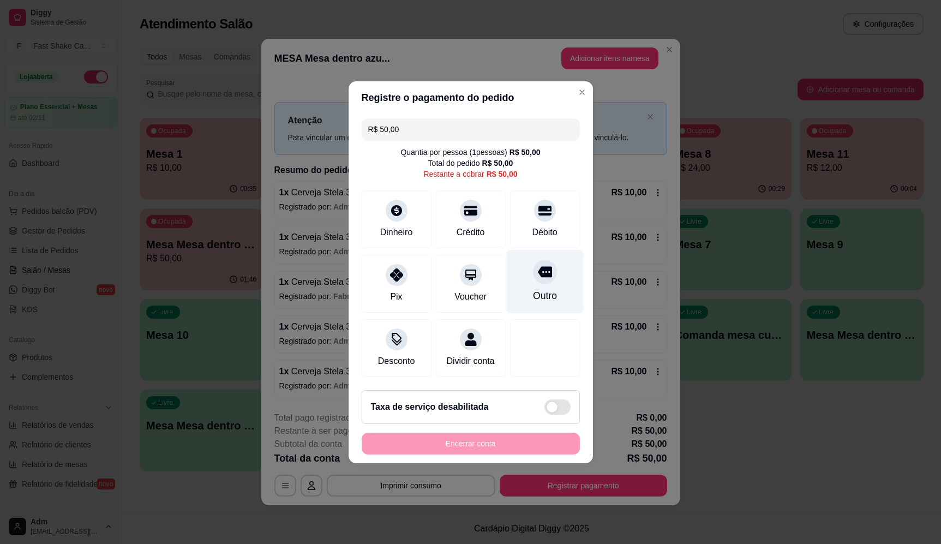
click at [559, 287] on div "Outro" at bounding box center [544, 281] width 77 height 64
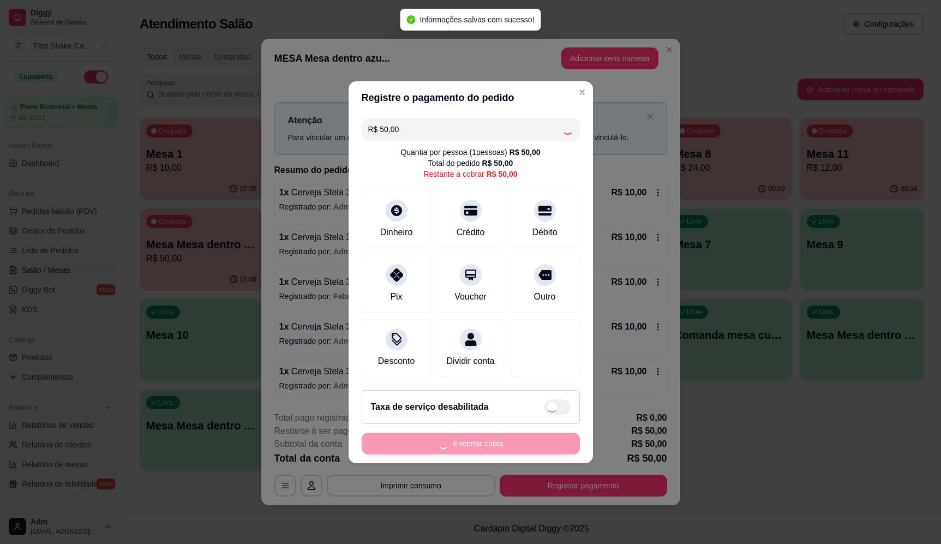
type input "R$ 0,00"
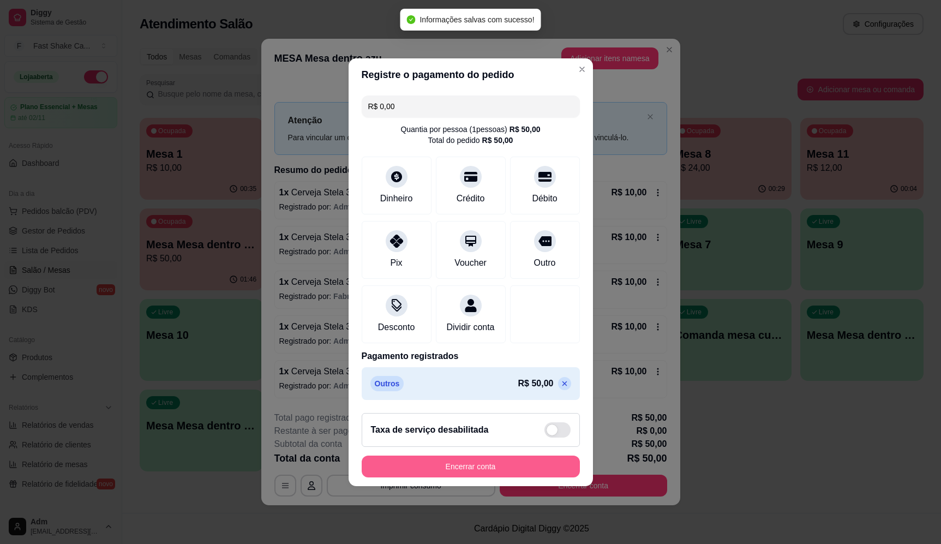
click at [542, 476] on button "Encerrar conta" at bounding box center [471, 467] width 218 height 22
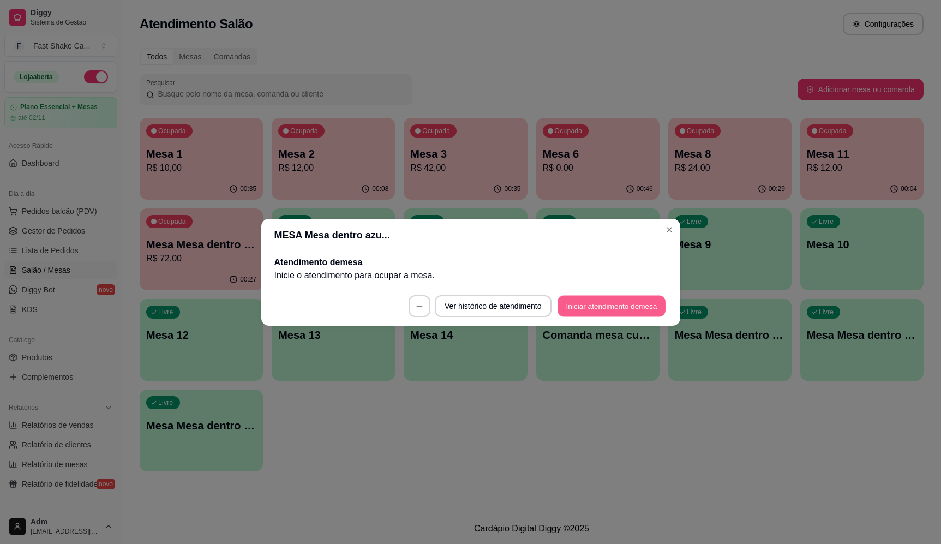
click at [601, 305] on button "Iniciar atendimento de mesa" at bounding box center [612, 305] width 108 height 21
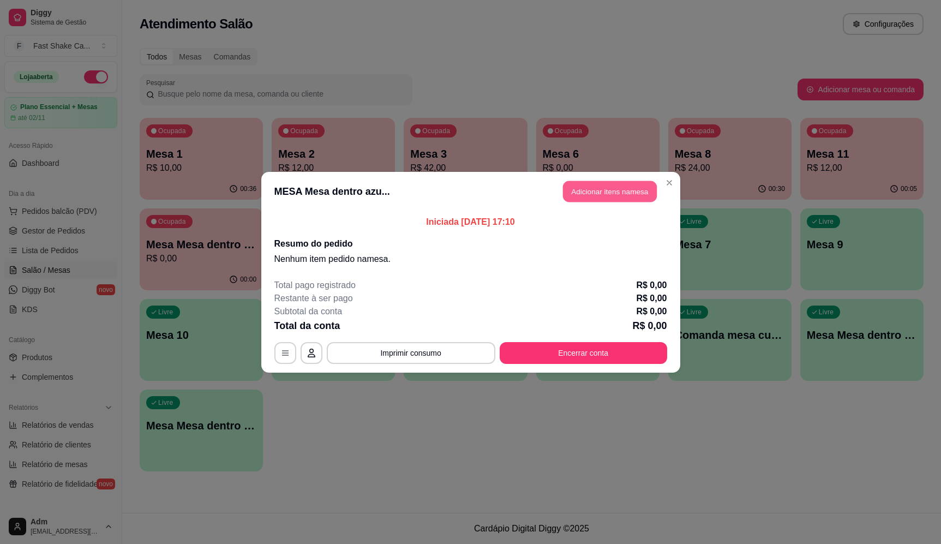
click at [612, 187] on button "Adicionar itens na mesa" at bounding box center [610, 191] width 94 height 21
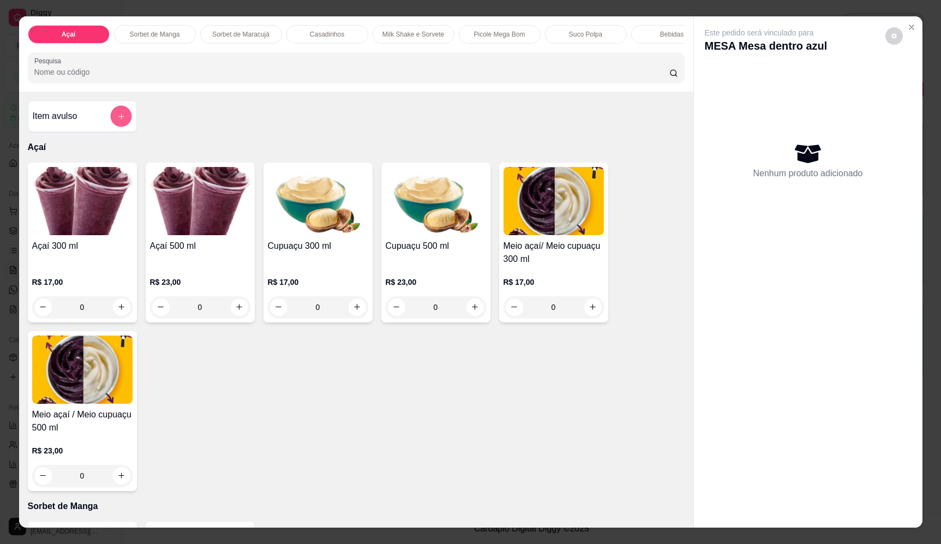
click at [120, 121] on icon "add-separate-item" at bounding box center [121, 116] width 8 height 8
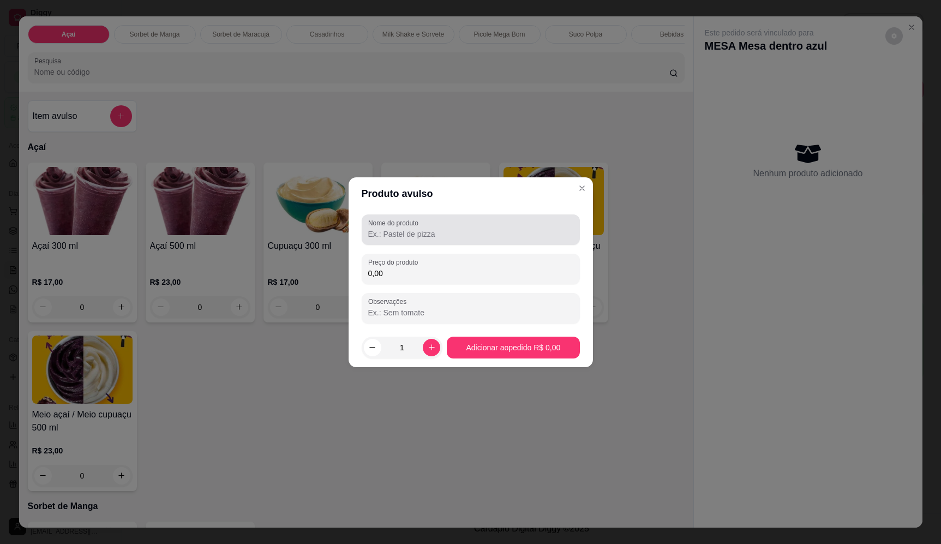
click at [415, 234] on input "Nome do produto" at bounding box center [470, 234] width 205 height 11
paste input "Av otawa n 1378"
drag, startPoint x: 439, startPoint y: 223, endPoint x: 290, endPoint y: 249, distance: 151.7
click at [290, 249] on div "Produto avulso Nome do produto Av otawa n 1378 Preço do produto 0,00 Observaçõe…" at bounding box center [470, 272] width 941 height 544
click at [446, 224] on div "Av otawa n 1378" at bounding box center [470, 230] width 205 height 22
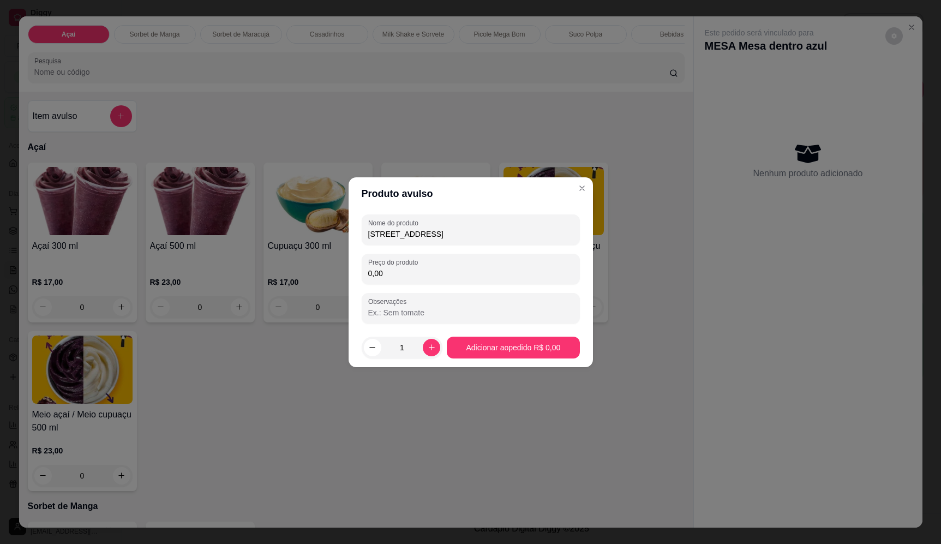
drag, startPoint x: 434, startPoint y: 236, endPoint x: 308, endPoint y: 238, distance: 125.5
click at [313, 238] on div "Produto avulso Nome do produto Av otawa n 1378 Preço do produto 0,00 Observaçõe…" at bounding box center [470, 272] width 941 height 544
type input "Sorveteria"
click at [430, 279] on div "0,00" at bounding box center [470, 269] width 205 height 22
type input "9,18"
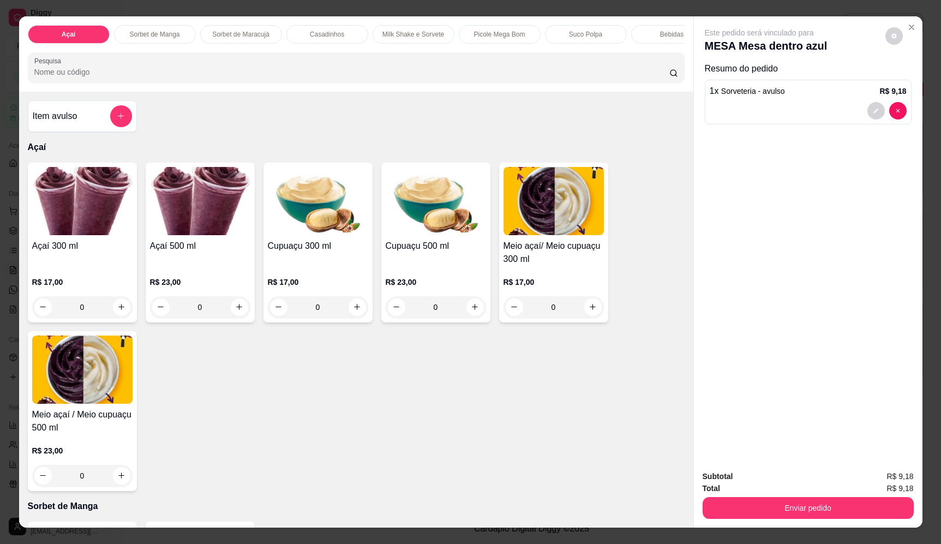
click at [104, 125] on div "Item avulso" at bounding box center [82, 116] width 99 height 22
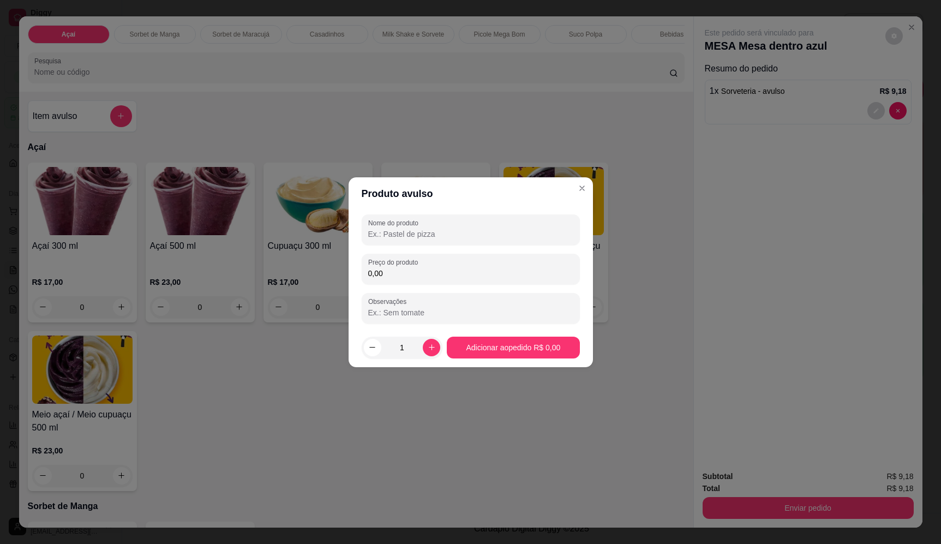
click at [390, 239] on input "Nome do produto" at bounding box center [470, 234] width 205 height 11
type input "Sorvete"
click at [456, 276] on input "0,00" at bounding box center [470, 273] width 205 height 11
type input "15,64"
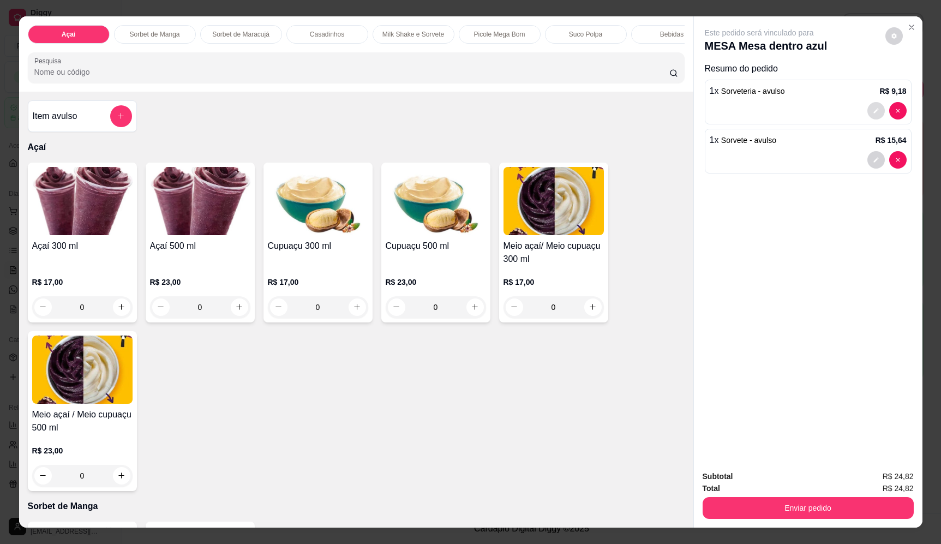
click at [867, 111] on button "decrease-product-quantity" at bounding box center [875, 110] width 17 height 17
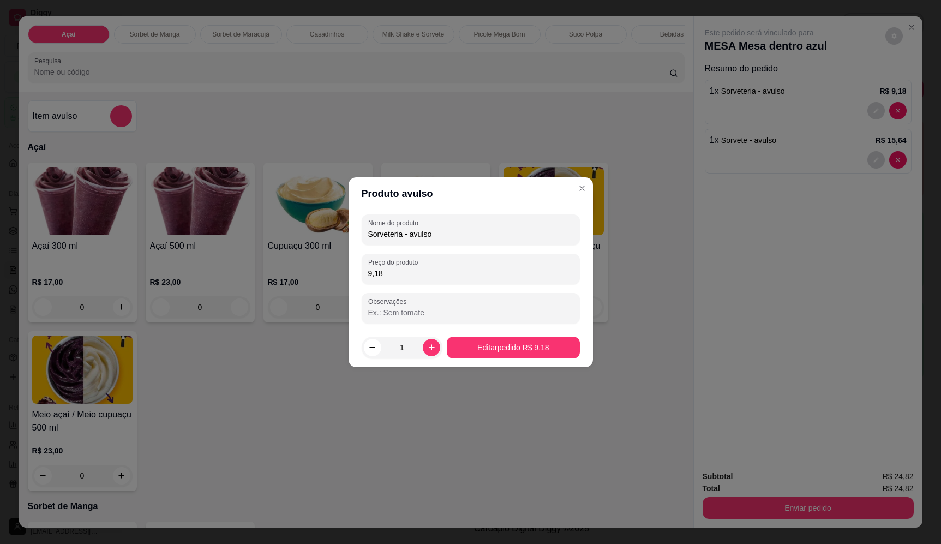
drag, startPoint x: 400, startPoint y: 233, endPoint x: 393, endPoint y: 235, distance: 7.2
click at [393, 235] on input "Sorveteria - avulso" at bounding box center [470, 234] width 205 height 11
type input "Sorvete - avulso"
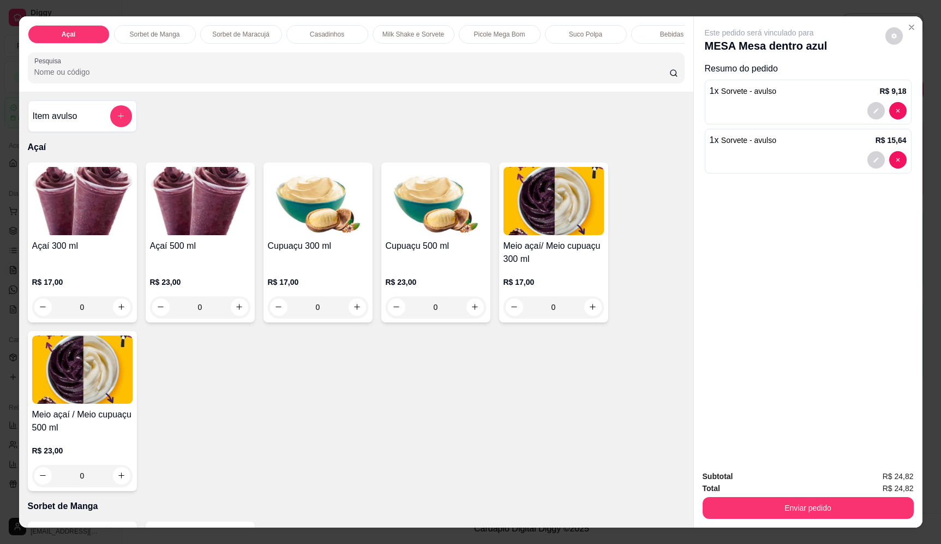
click at [59, 123] on h4 "Item avulso" at bounding box center [55, 116] width 45 height 13
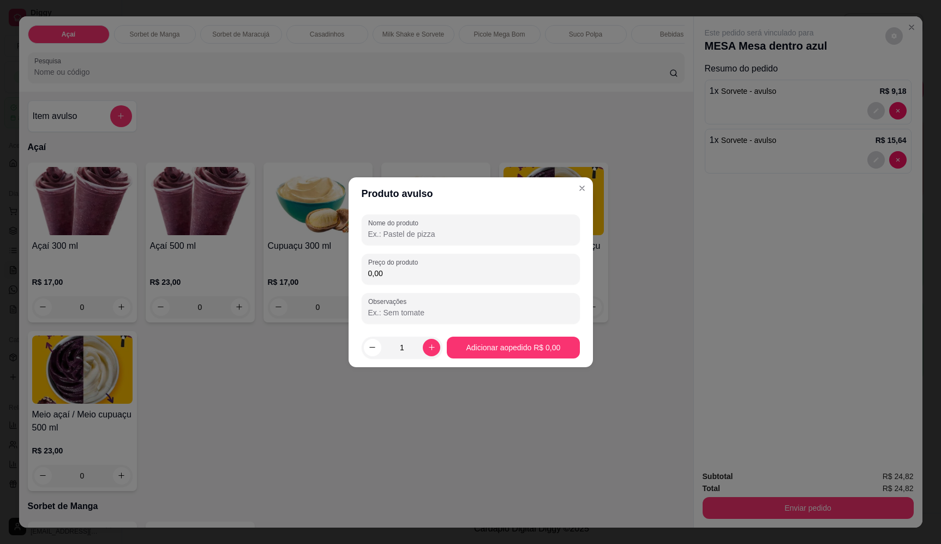
click at [412, 231] on input "Nome do produto" at bounding box center [470, 234] width 205 height 11
type input "Sorvete"
click at [405, 268] on input "0,00" at bounding box center [470, 273] width 205 height 11
type input "8,16"
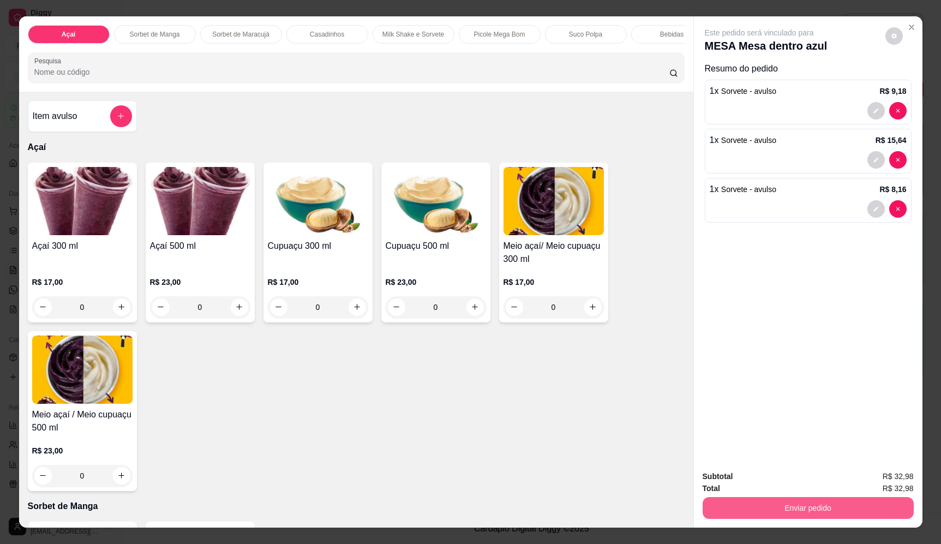
click at [776, 512] on button "Enviar pedido" at bounding box center [808, 508] width 211 height 22
click at [893, 483] on button "Enviar pedido" at bounding box center [885, 481] width 60 height 20
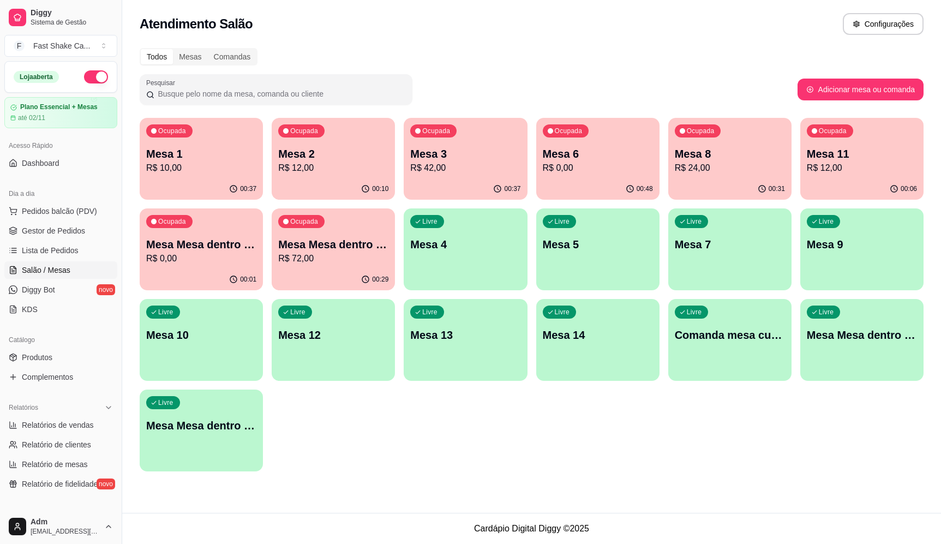
click at [661, 31] on div "Atendimento Salão Configurações" at bounding box center [532, 24] width 784 height 22
click at [496, 84] on div "Pesquisar" at bounding box center [469, 89] width 658 height 31
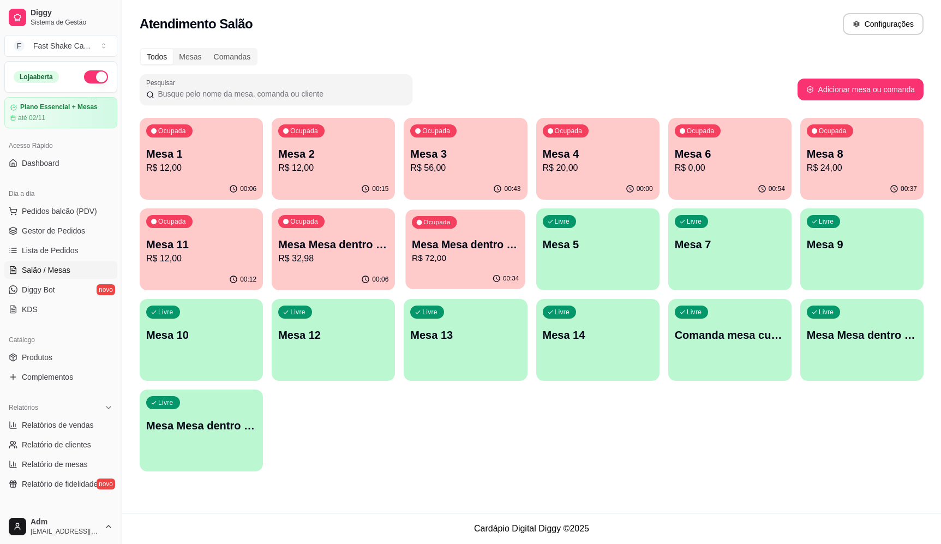
click at [499, 259] on p "R$ 72,00" at bounding box center [465, 258] width 107 height 13
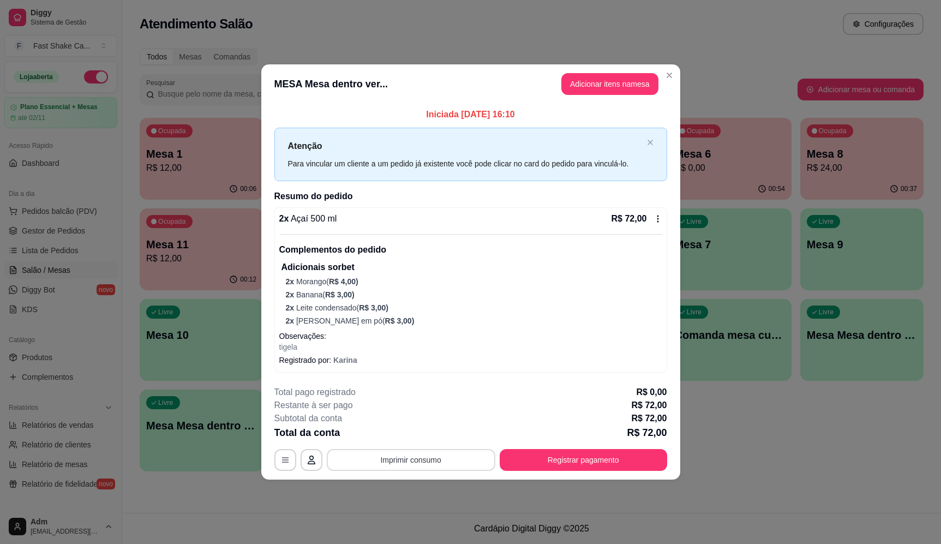
click at [450, 460] on button "Imprimir consumo" at bounding box center [411, 460] width 169 height 22
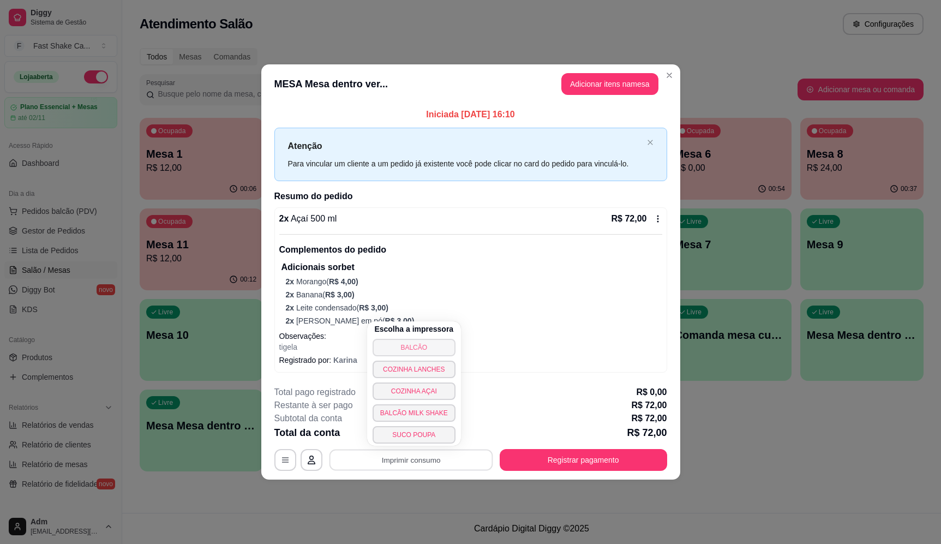
click at [419, 348] on button "BALCÃO" at bounding box center [414, 347] width 83 height 17
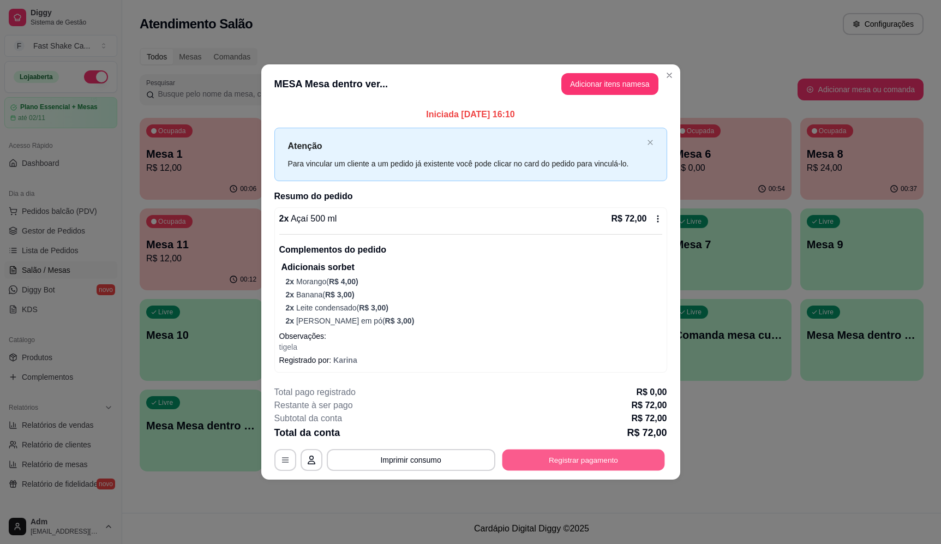
click at [567, 465] on button "Registrar pagamento" at bounding box center [583, 459] width 163 height 21
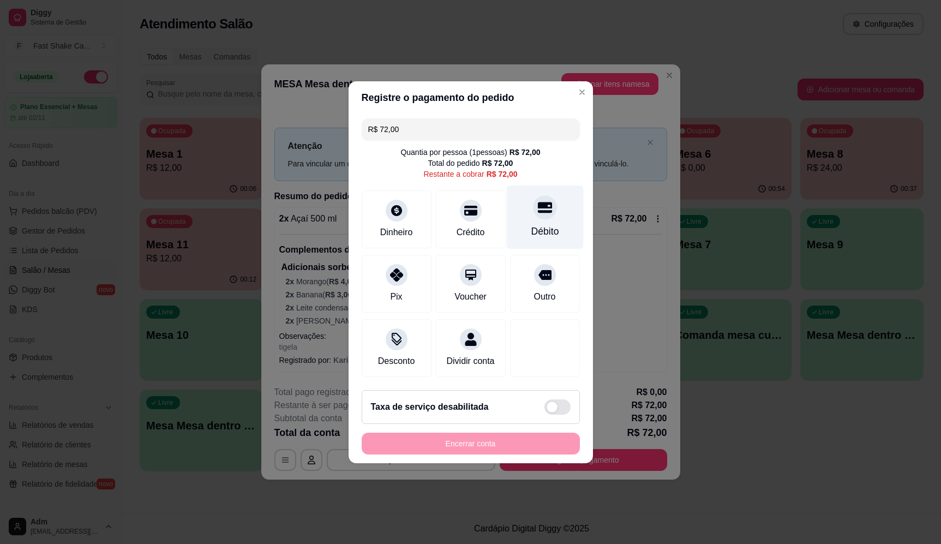
click at [525, 215] on div "Débito" at bounding box center [544, 217] width 77 height 64
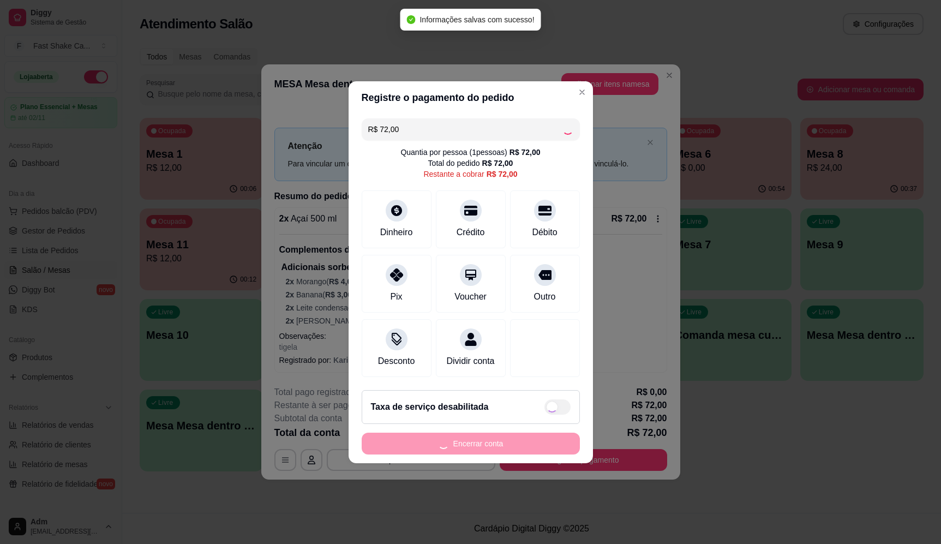
type input "R$ 0,00"
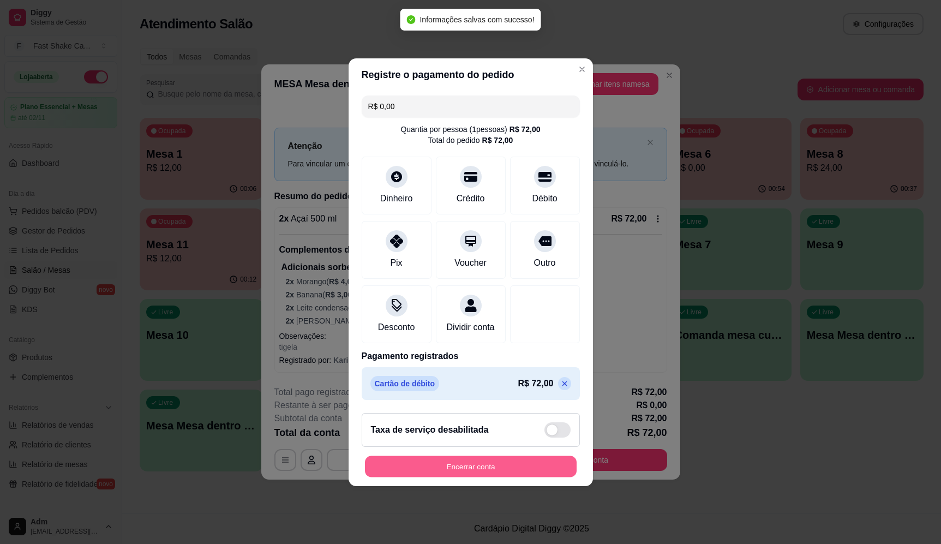
click at [524, 467] on button "Encerrar conta" at bounding box center [471, 466] width 212 height 21
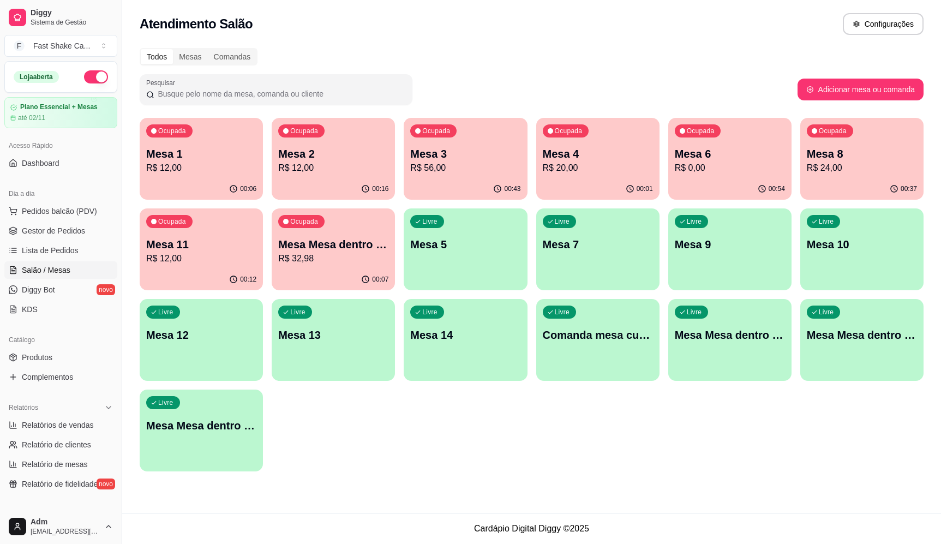
click at [364, 244] on p "Mesa Mesa dentro azul" at bounding box center [333, 244] width 110 height 15
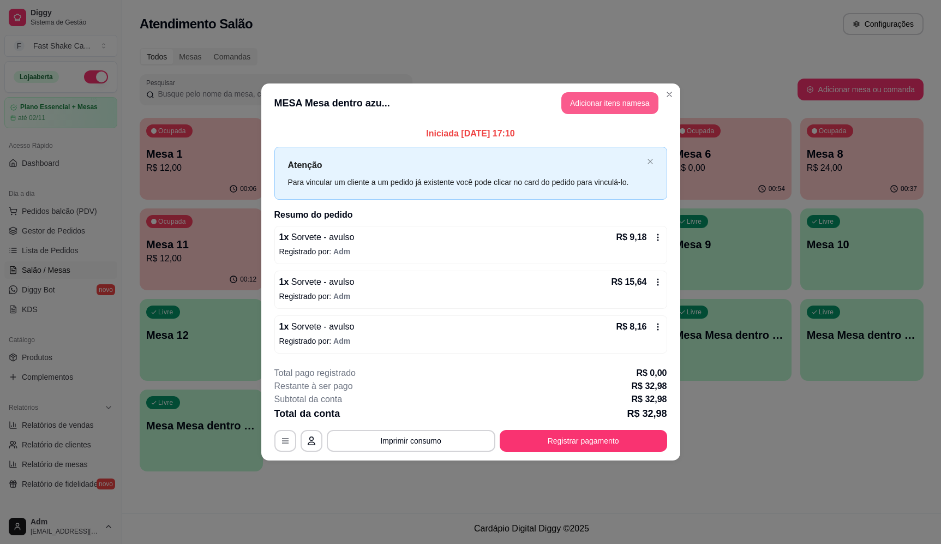
click at [620, 94] on button "Adicionar itens na mesa" at bounding box center [609, 103] width 97 height 22
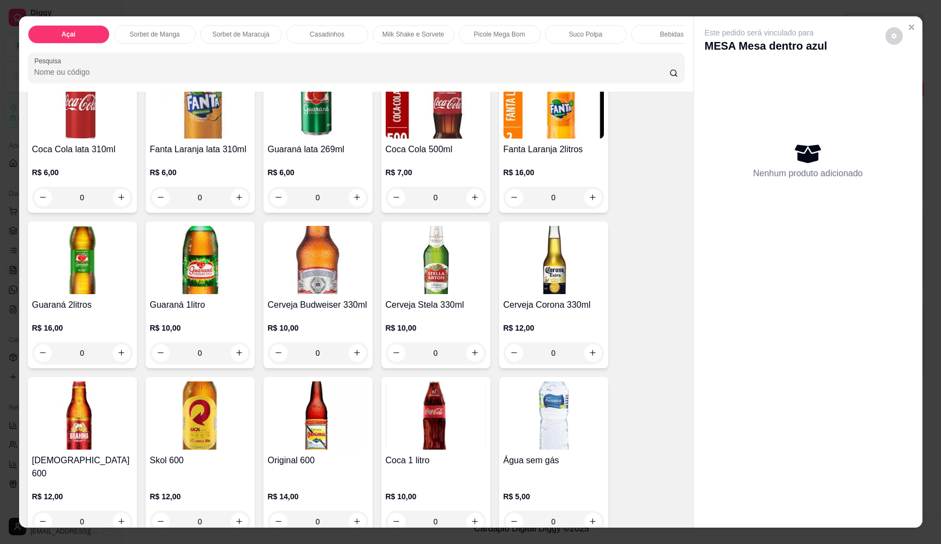
scroll to position [2182, 0]
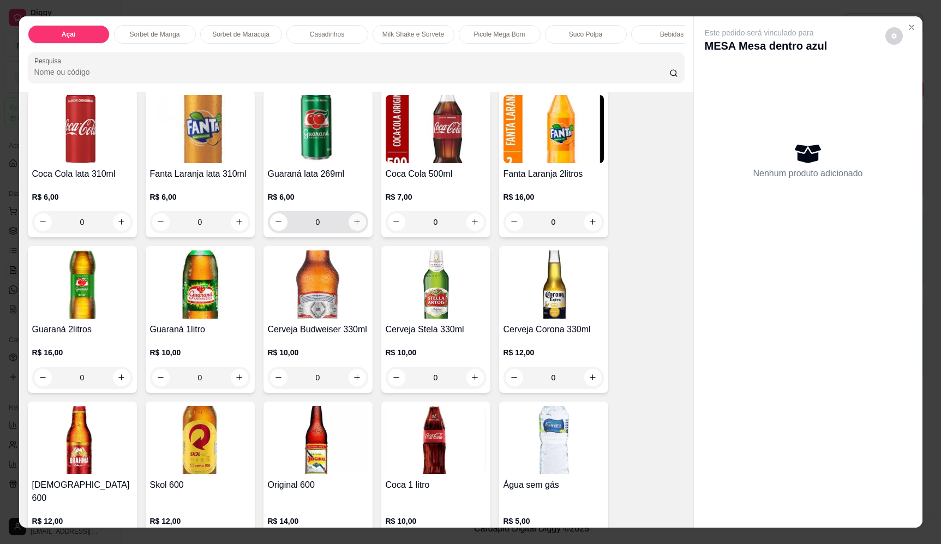
click at [349, 225] on button "increase-product-quantity" at bounding box center [357, 221] width 17 height 17
type input "1"
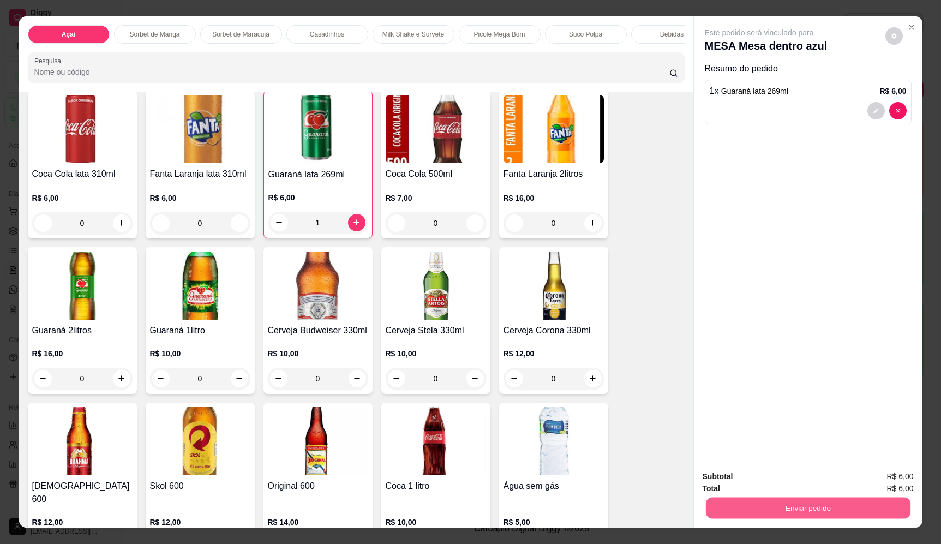
click at [834, 506] on button "Enviar pedido" at bounding box center [807, 508] width 205 height 21
click at [889, 475] on button "Enviar pedido" at bounding box center [885, 481] width 62 height 21
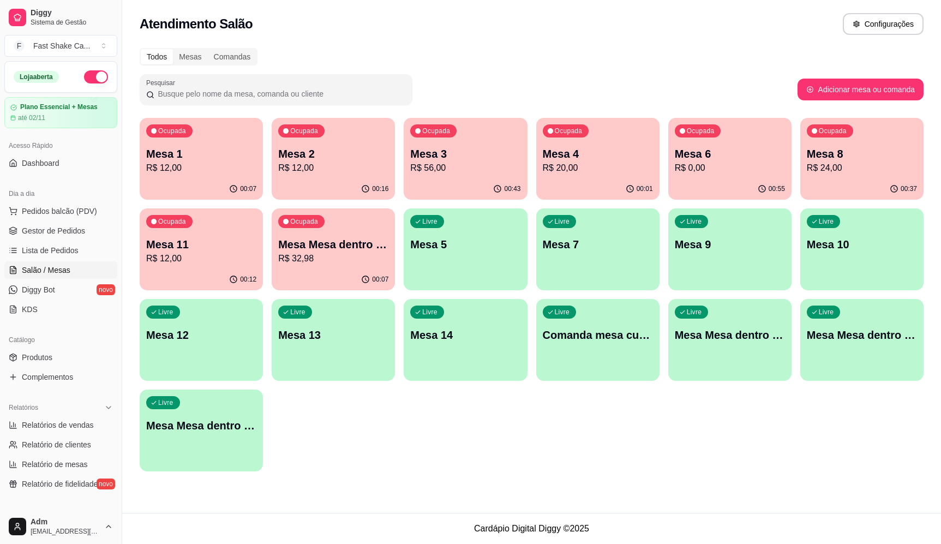
click at [678, 60] on div "Todos Mesas Comandas" at bounding box center [532, 56] width 784 height 17
click at [586, 71] on div "Todos Mesas Comandas Pesquisar Adicionar mesa ou comanda Ocupada Mesa 1 R$ 12,0…" at bounding box center [531, 262] width 819 height 443
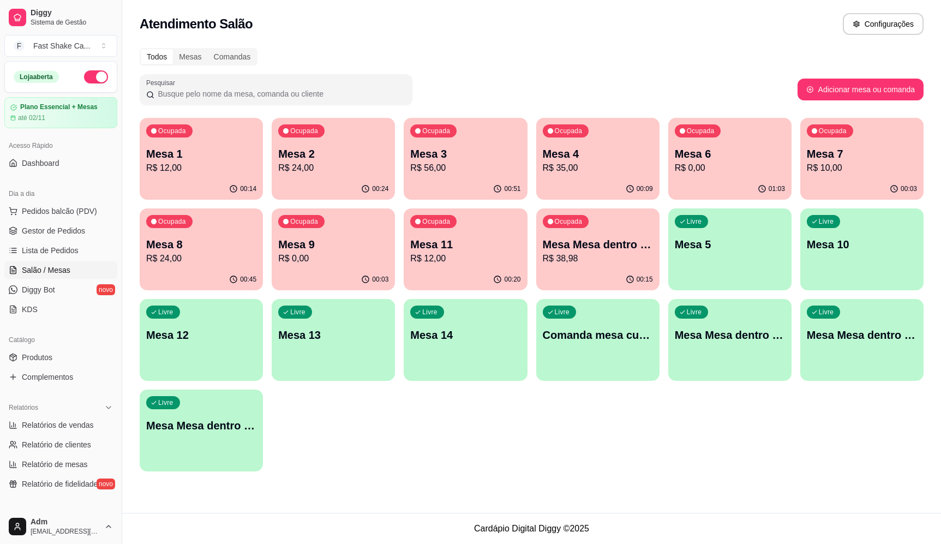
click at [614, 259] on p "R$ 38,98" at bounding box center [598, 258] width 110 height 13
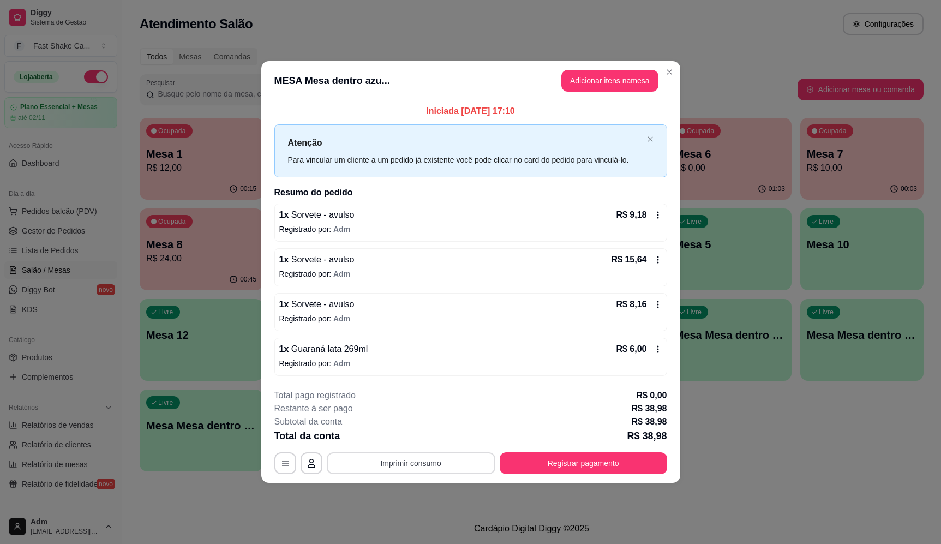
click at [400, 468] on button "Imprimir consumo" at bounding box center [411, 463] width 169 height 22
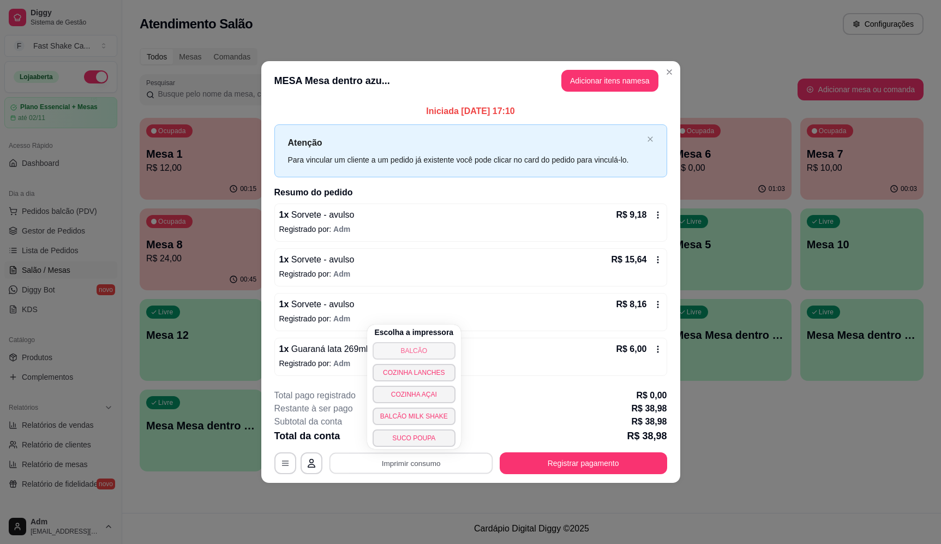
click at [423, 345] on button "BALCÃO" at bounding box center [414, 350] width 83 height 17
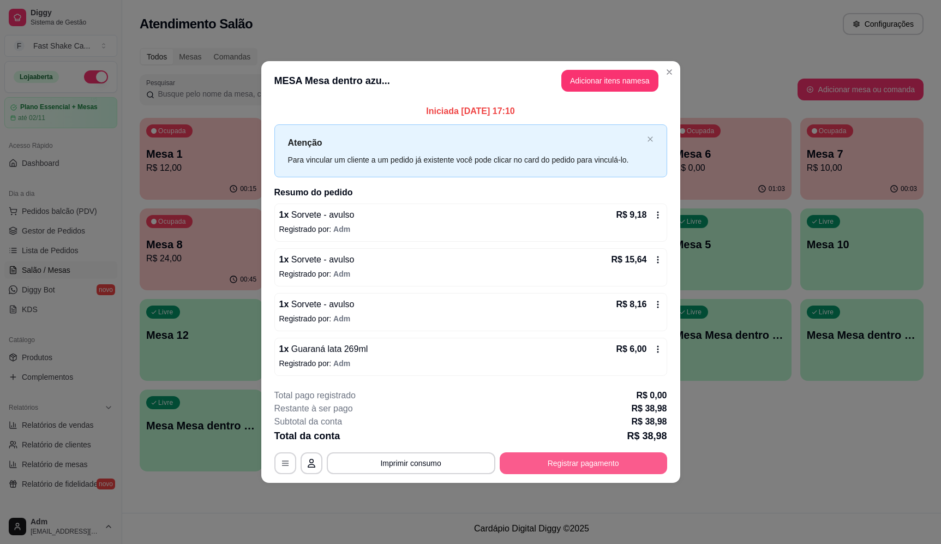
click at [551, 467] on button "Registrar pagamento" at bounding box center [583, 463] width 167 height 22
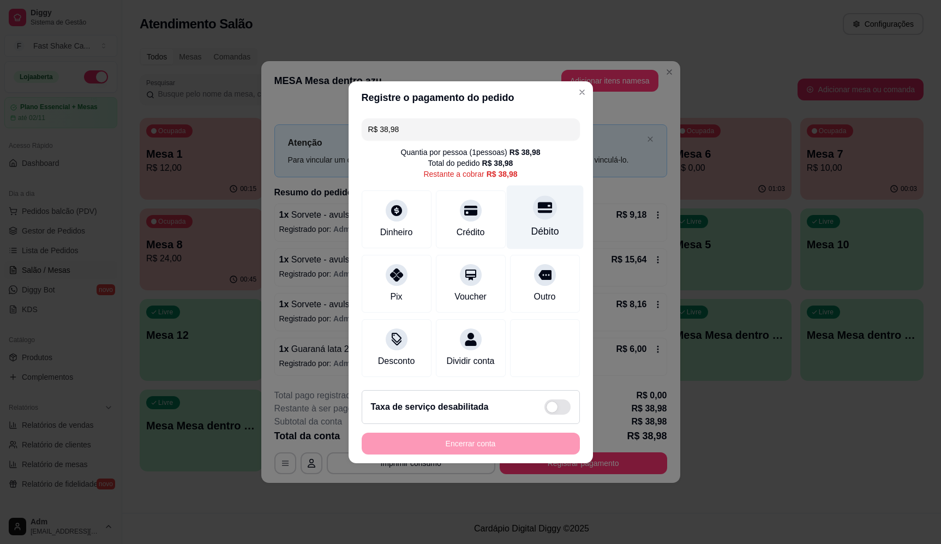
click at [524, 216] on div "Débito" at bounding box center [544, 217] width 77 height 64
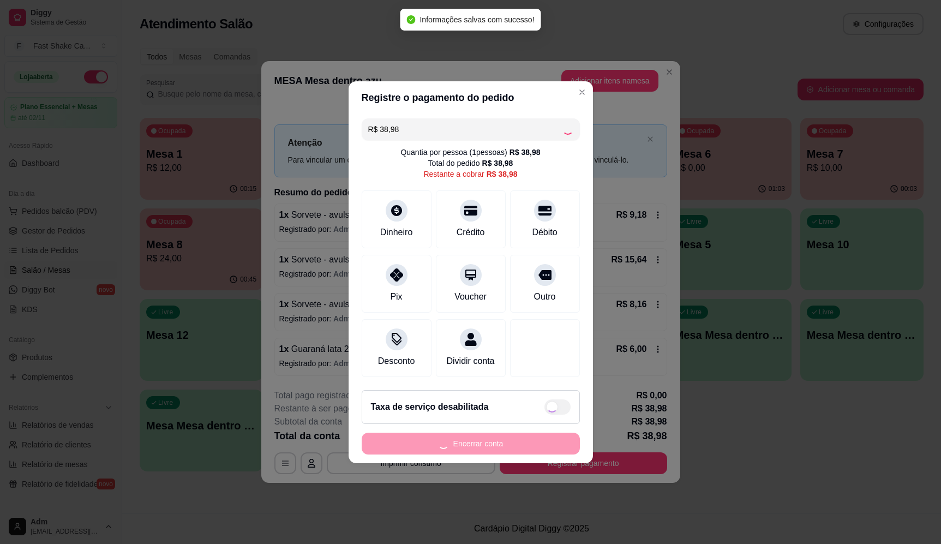
type input "R$ 0,00"
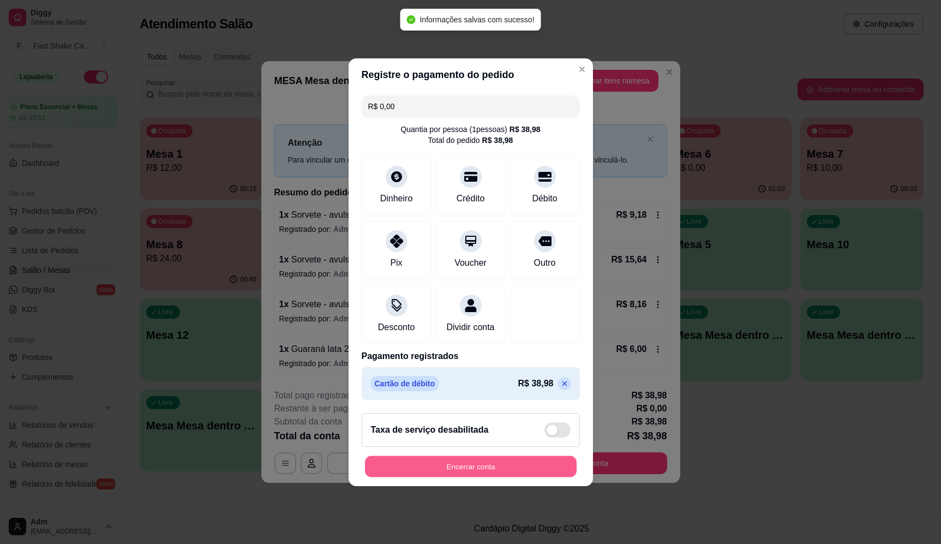
click at [529, 469] on button "Encerrar conta" at bounding box center [471, 466] width 212 height 21
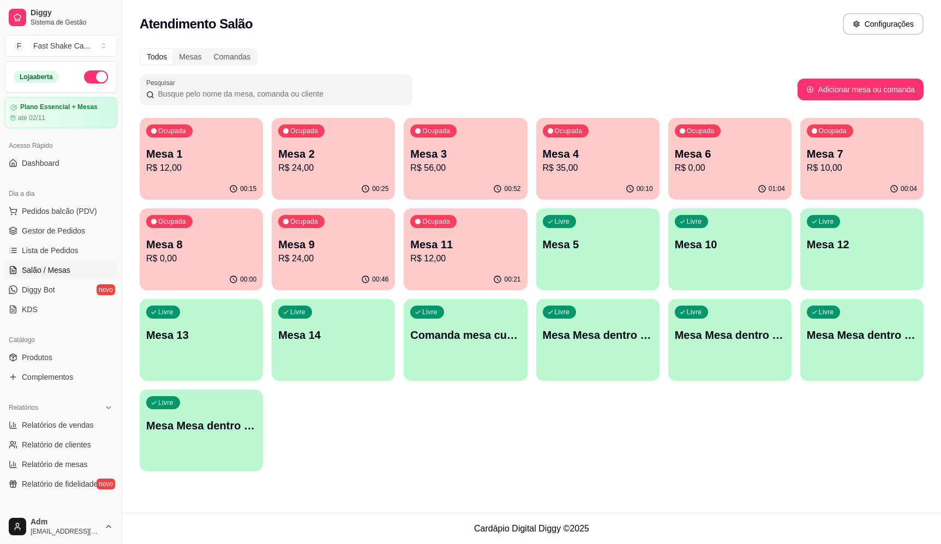
click at [615, 432] on div "Ocupada Mesa 1 R$ 12,00 00:15 Ocupada Mesa 2 R$ 24,00 00:25 Ocupada Mesa 3 R$ 5…" at bounding box center [532, 295] width 784 height 354
click at [499, 259] on p "R$ 12,00" at bounding box center [465, 258] width 107 height 13
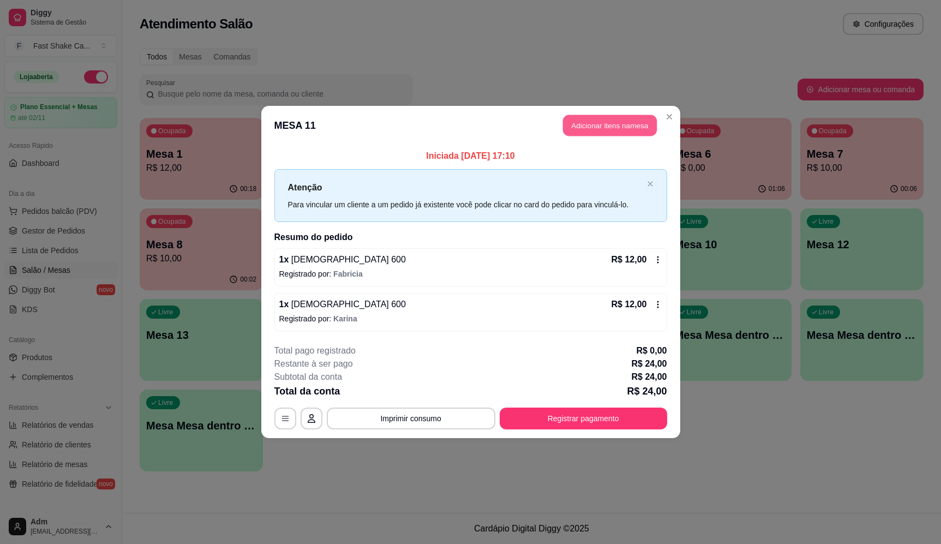
click at [604, 127] on button "Adicionar itens na mesa" at bounding box center [610, 125] width 94 height 21
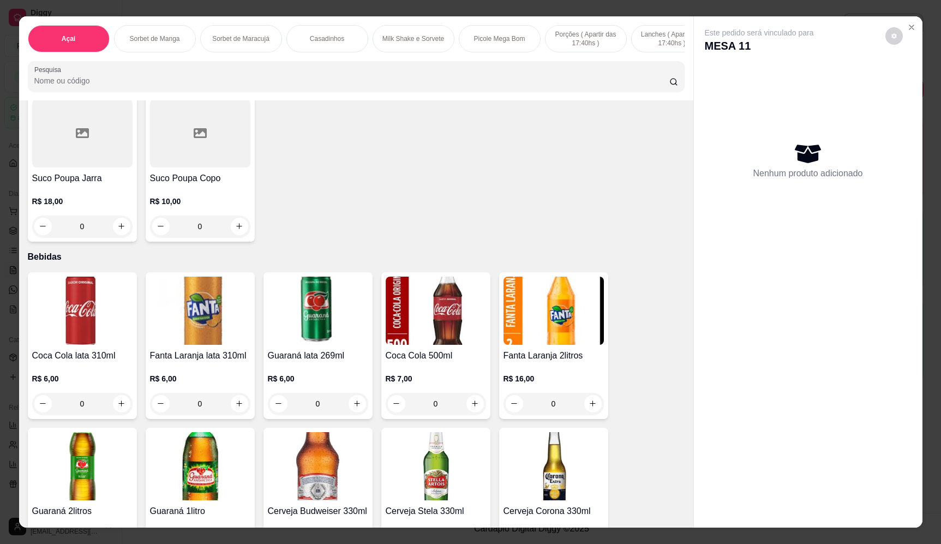
scroll to position [2837, 0]
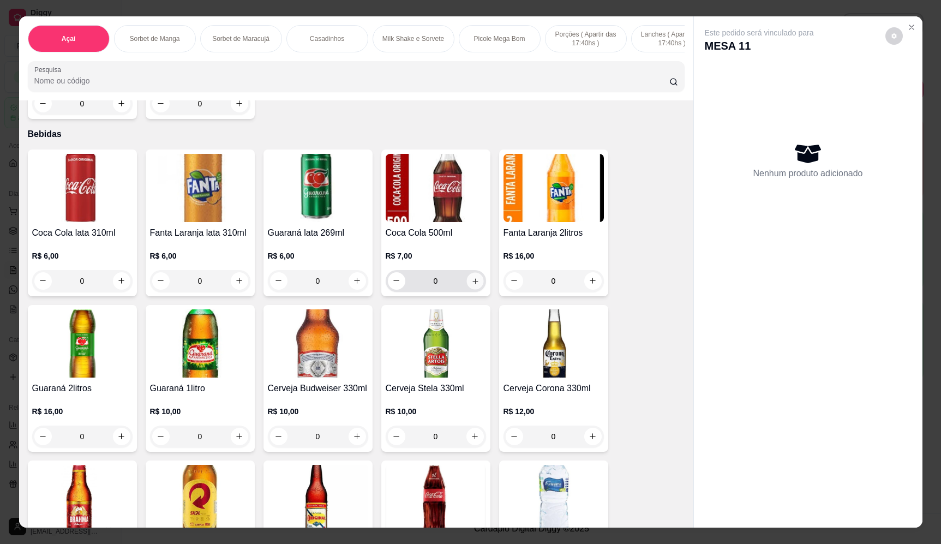
click at [470, 289] on button "increase-product-quantity" at bounding box center [474, 280] width 17 height 17
type input "1"
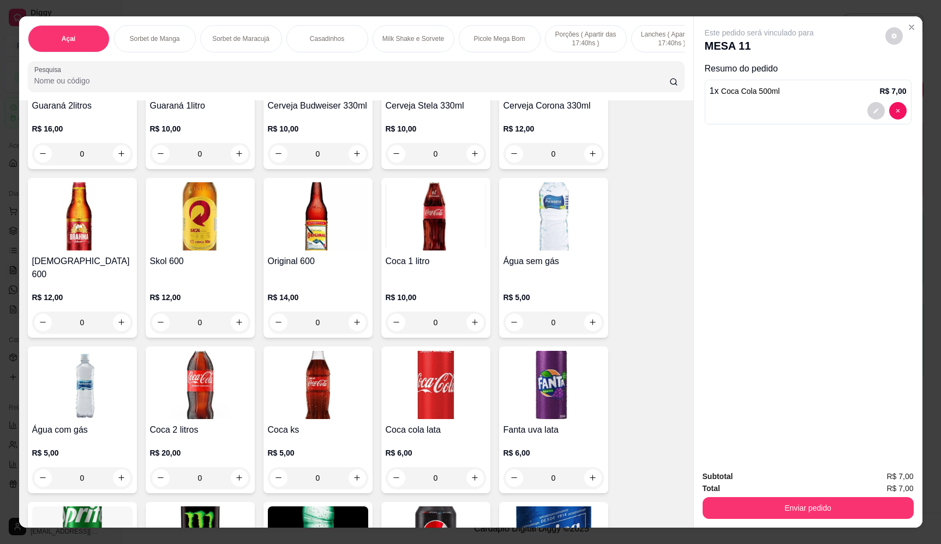
scroll to position [3164, 0]
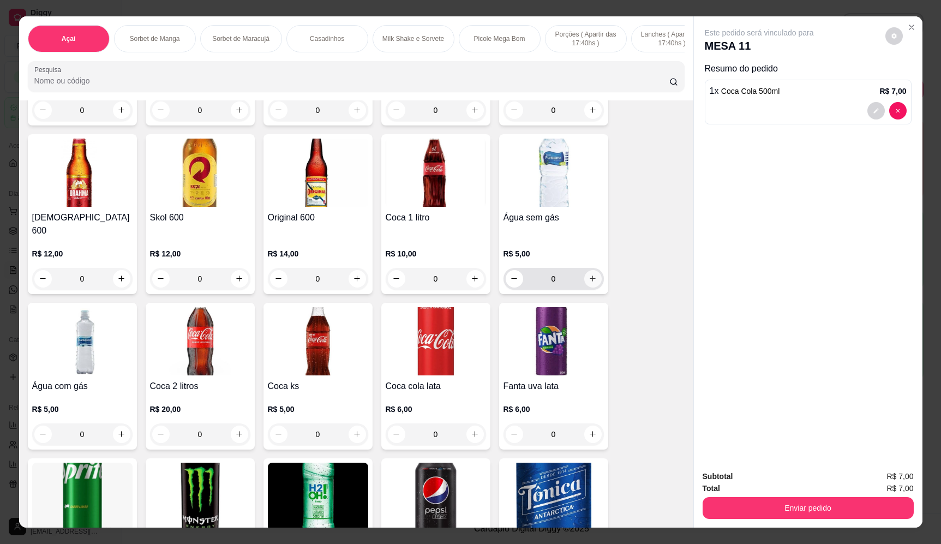
click at [590, 275] on icon "increase-product-quantity" at bounding box center [593, 278] width 8 height 8
type input "1"
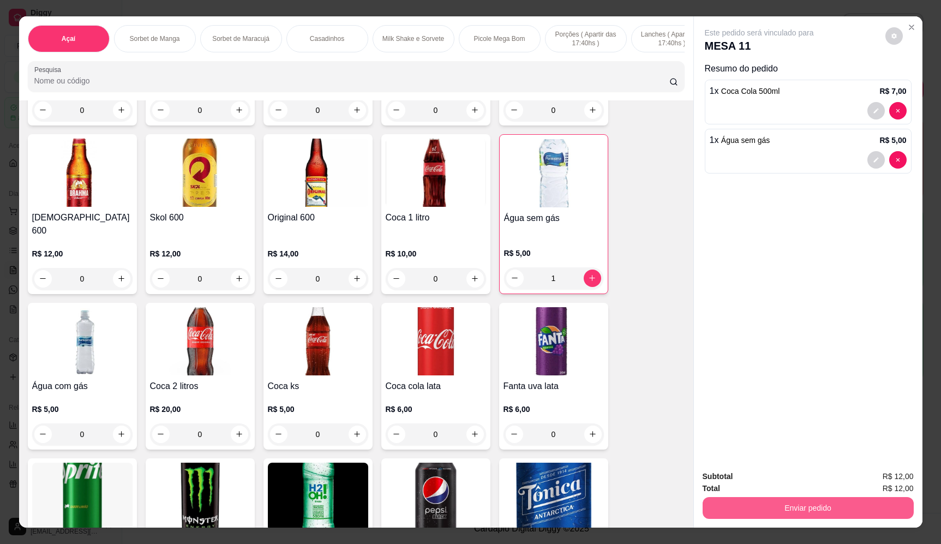
click at [762, 514] on button "Enviar pedido" at bounding box center [808, 508] width 211 height 22
click at [900, 480] on button "Enviar pedido" at bounding box center [885, 481] width 62 height 21
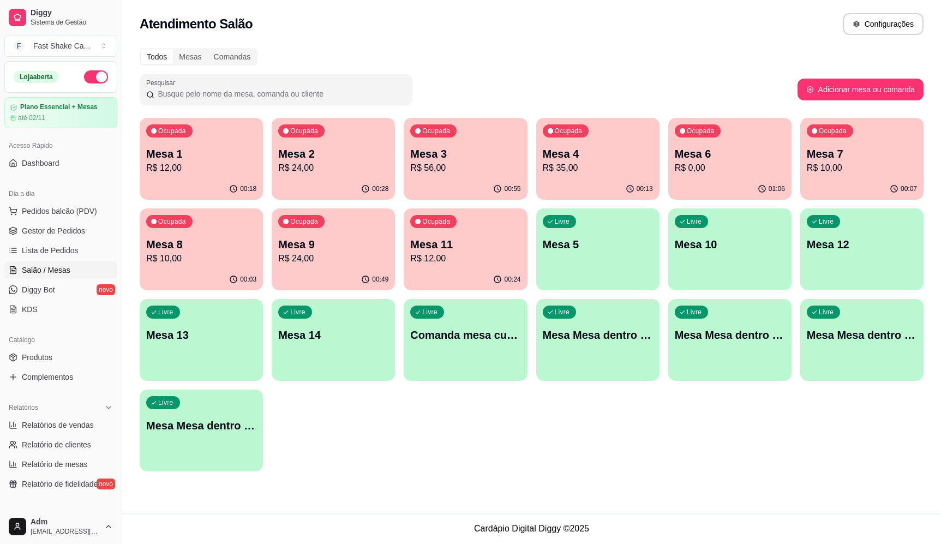
click at [194, 183] on div "00:18" at bounding box center [201, 188] width 123 height 21
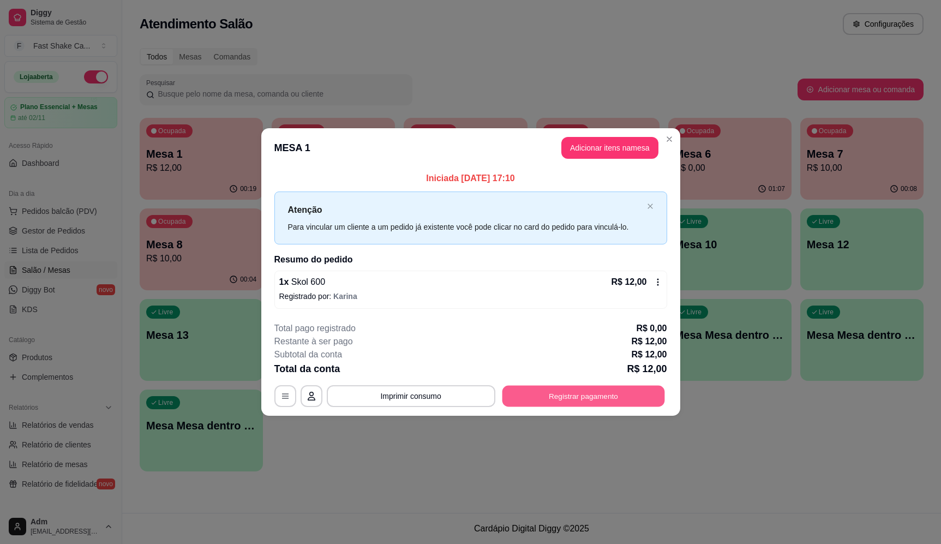
click at [573, 396] on button "Registrar pagamento" at bounding box center [583, 396] width 163 height 21
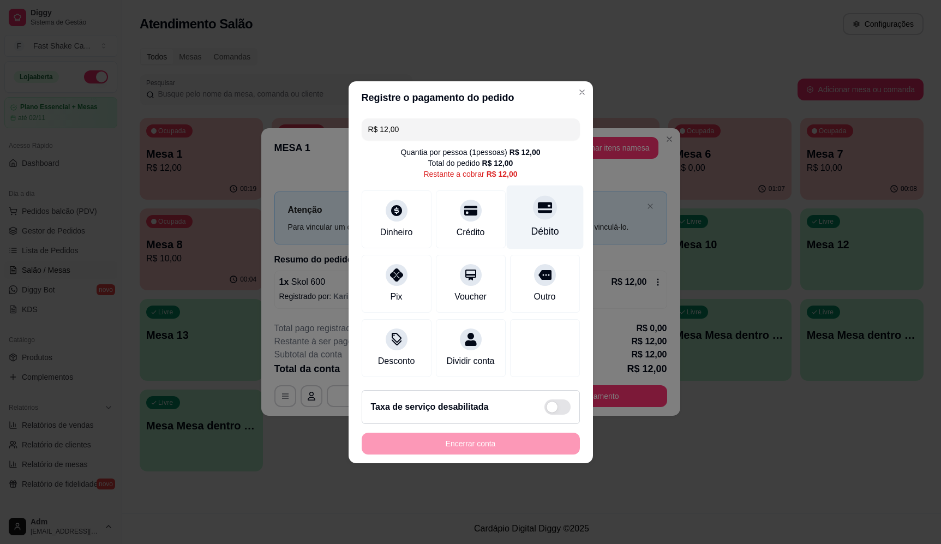
click at [566, 224] on div "Débito" at bounding box center [544, 217] width 77 height 64
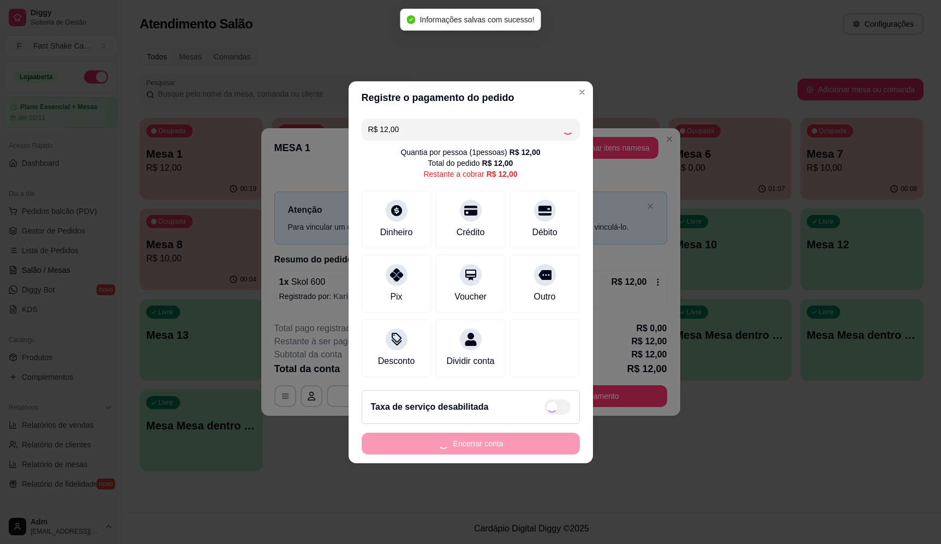
type input "R$ 0,00"
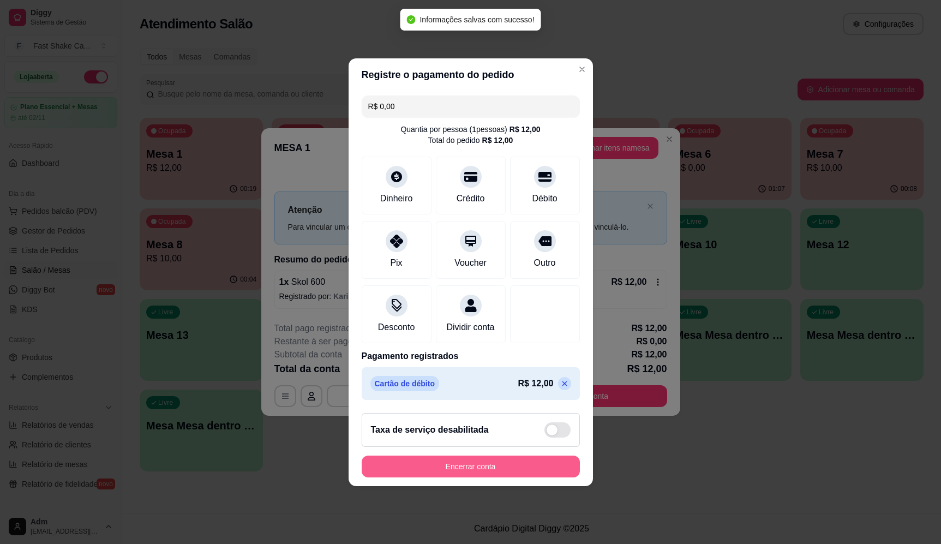
click at [521, 471] on button "Encerrar conta" at bounding box center [471, 467] width 218 height 22
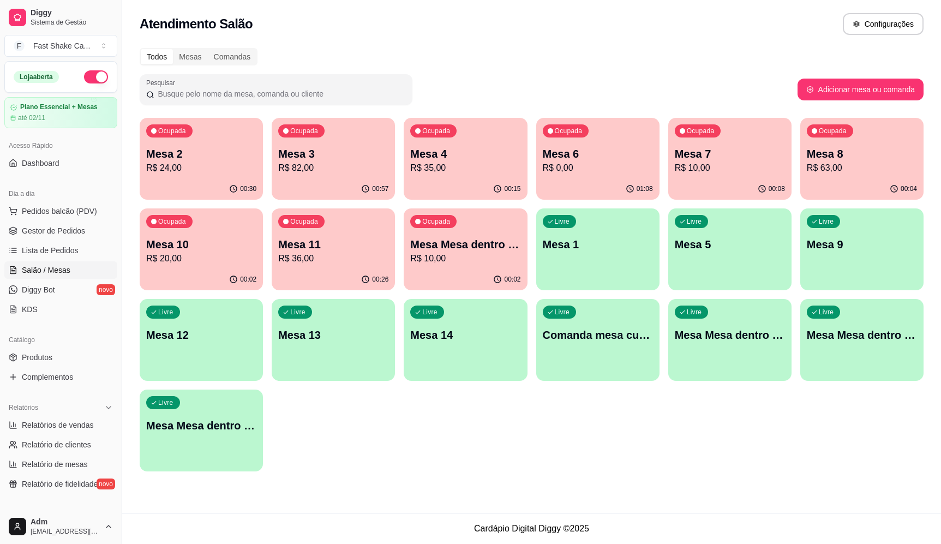
click at [663, 46] on div "Todos Mesas Comandas Pesquisar Adicionar mesa ou comanda Ocupada Mesa 2 R$ 24,0…" at bounding box center [531, 262] width 819 height 443
click at [882, 361] on div "Livre Mesa Mesa dentro laranja" at bounding box center [861, 333] width 119 height 67
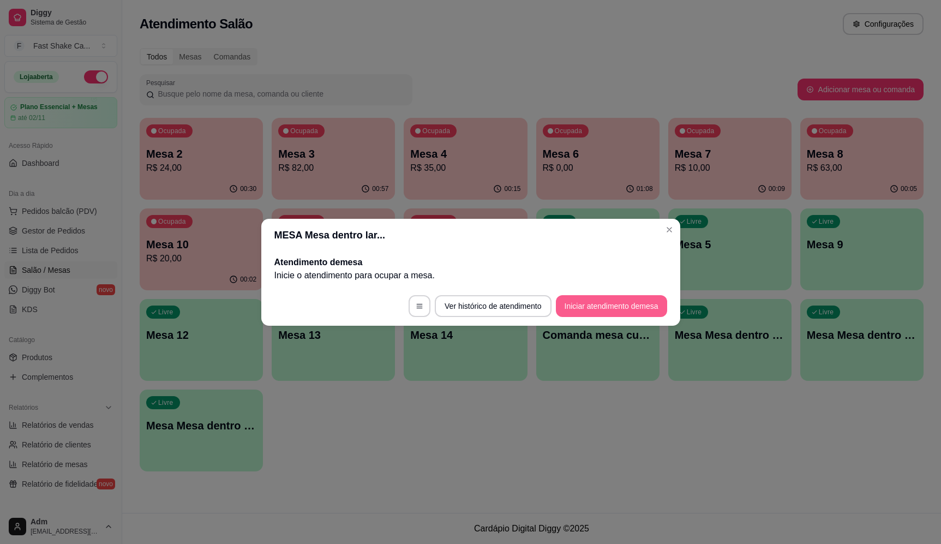
click at [586, 302] on button "Iniciar atendimento de mesa" at bounding box center [611, 306] width 111 height 22
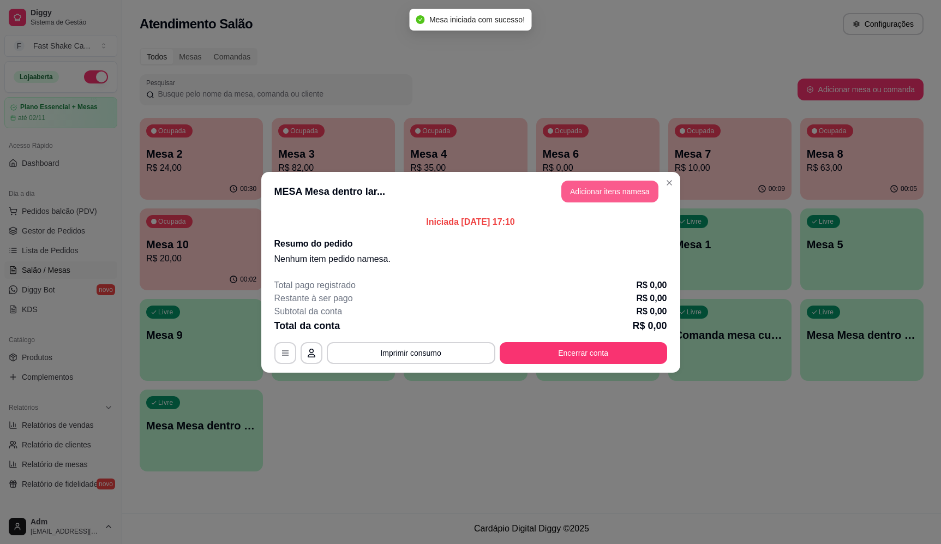
click at [592, 196] on button "Adicionar itens na mesa" at bounding box center [609, 192] width 97 height 22
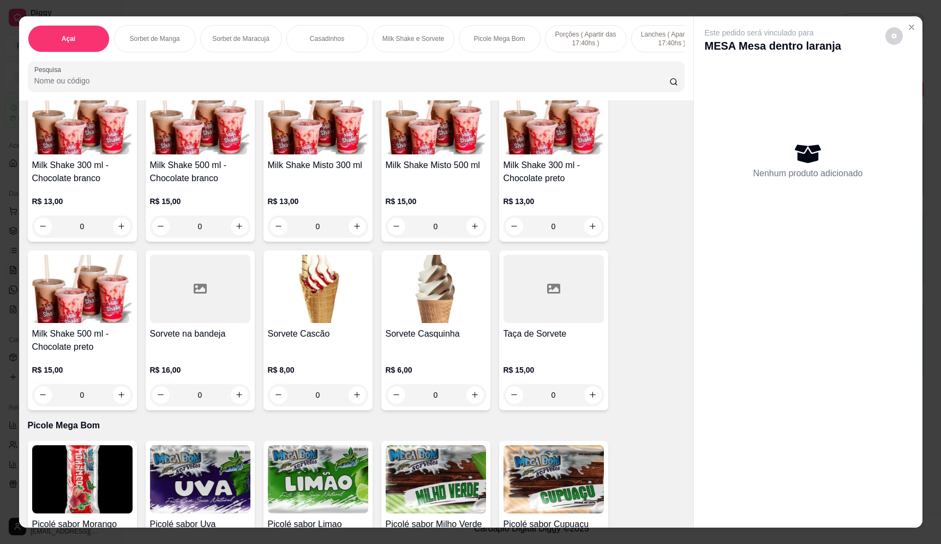
scroll to position [1200, 0]
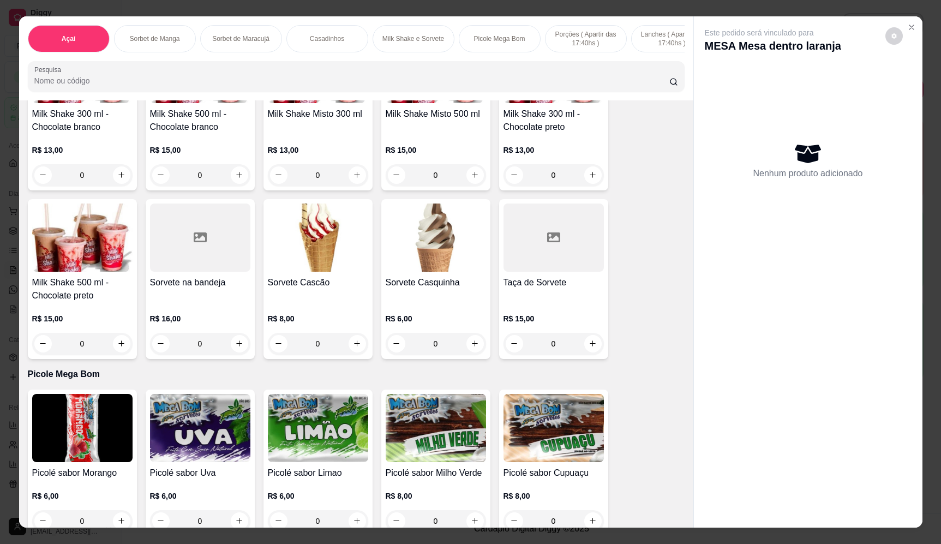
click at [585, 351] on div "0" at bounding box center [554, 344] width 100 height 22
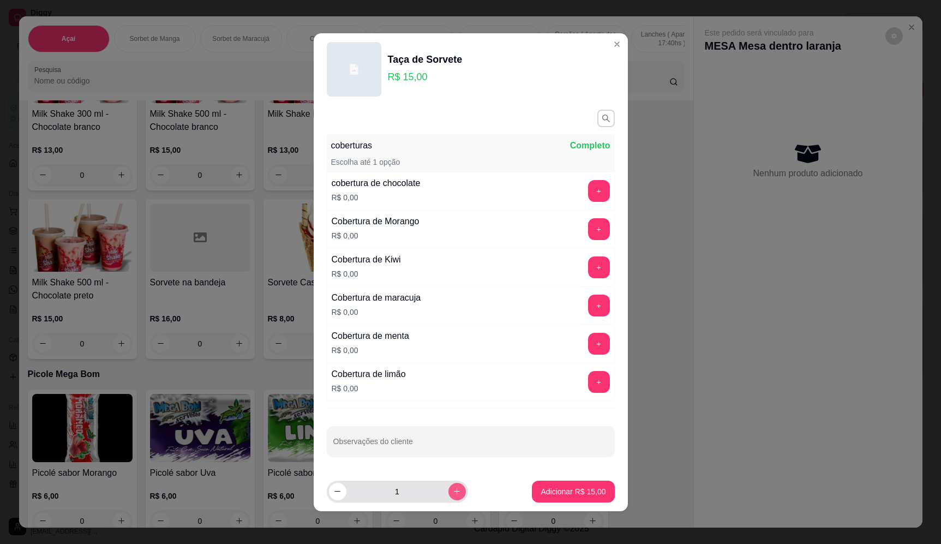
click at [435, 489] on input "1" at bounding box center [397, 492] width 102 height 22
click at [453, 490] on icon "increase-product-quantity" at bounding box center [457, 491] width 8 height 8
type input "2"
click at [546, 495] on p "Adicionar R$ 30,00" at bounding box center [573, 491] width 65 height 11
type input "2"
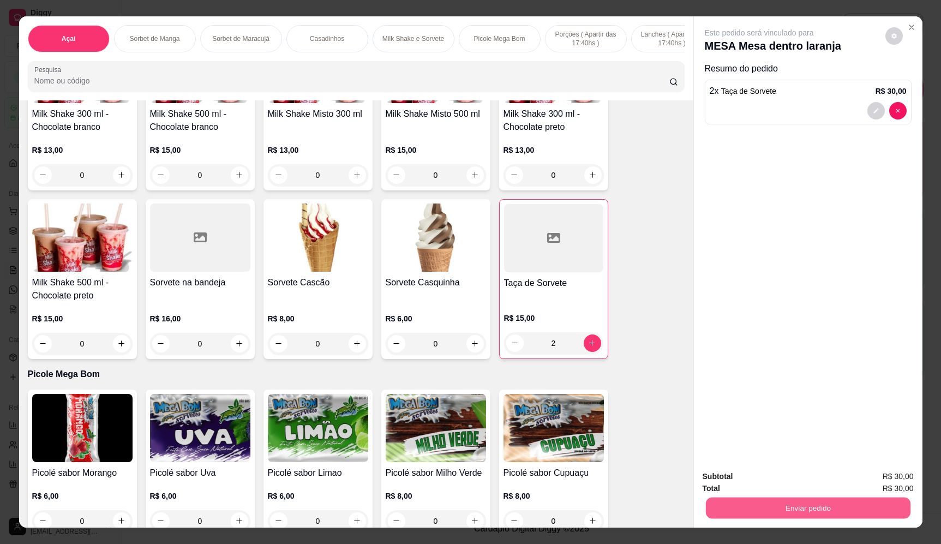
click at [814, 509] on button "Enviar pedido" at bounding box center [807, 508] width 205 height 21
click at [874, 481] on button "Enviar pedido" at bounding box center [885, 481] width 60 height 20
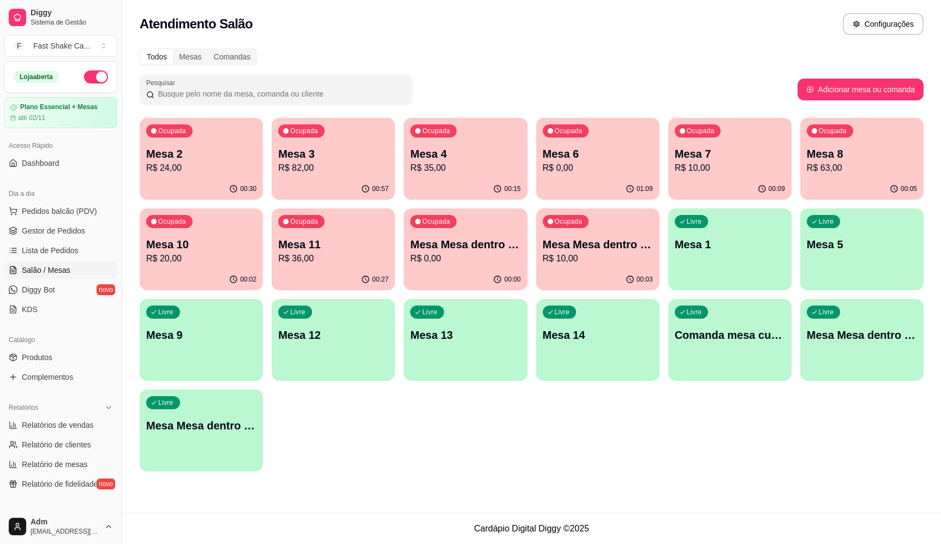
click at [676, 97] on div "Pesquisar" at bounding box center [469, 89] width 658 height 31
click at [480, 36] on div "Atendimento Salão Configurações" at bounding box center [531, 20] width 819 height 41
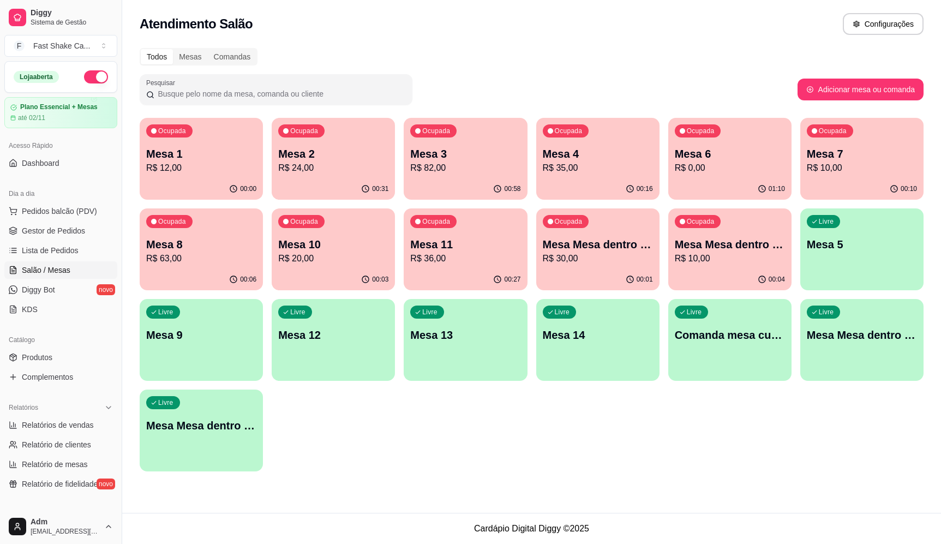
click at [492, 53] on div "Todos Mesas Comandas" at bounding box center [532, 56] width 784 height 17
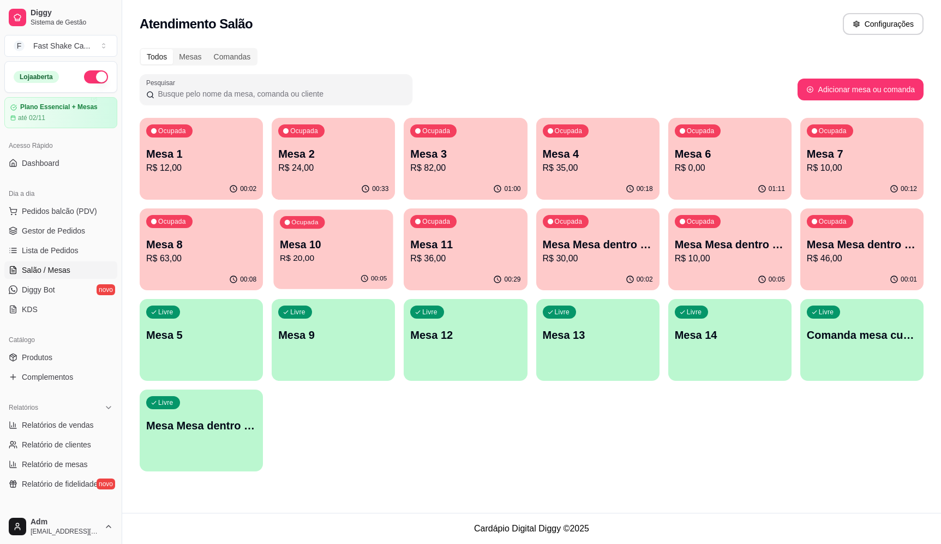
click at [351, 253] on p "R$ 20,00" at bounding box center [333, 258] width 107 height 13
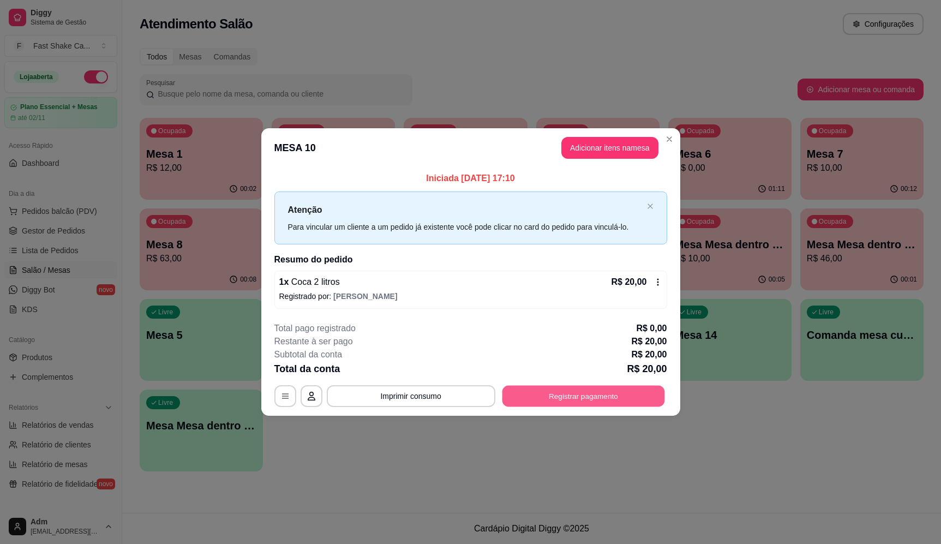
click at [626, 406] on button "Registrar pagamento" at bounding box center [583, 396] width 163 height 21
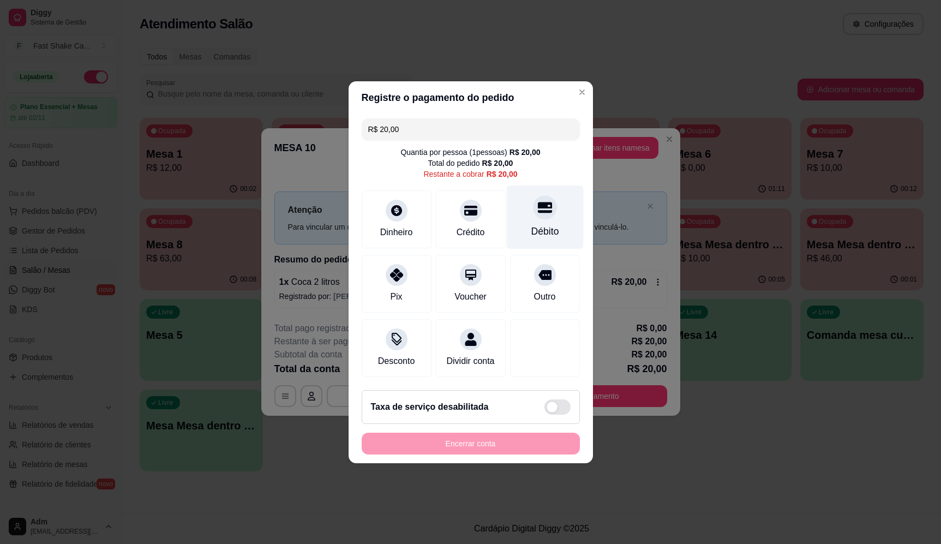
click at [521, 212] on div "Débito" at bounding box center [544, 217] width 77 height 64
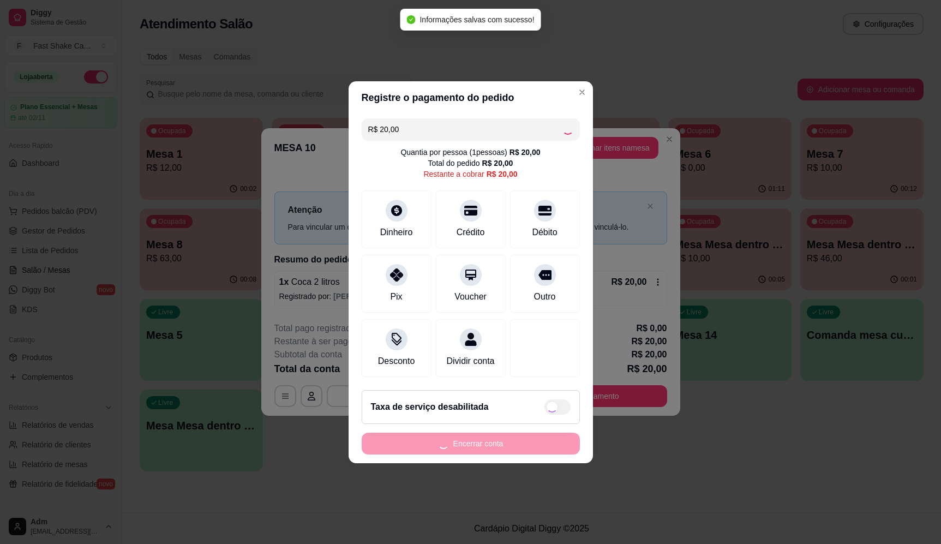
type input "R$ 0,00"
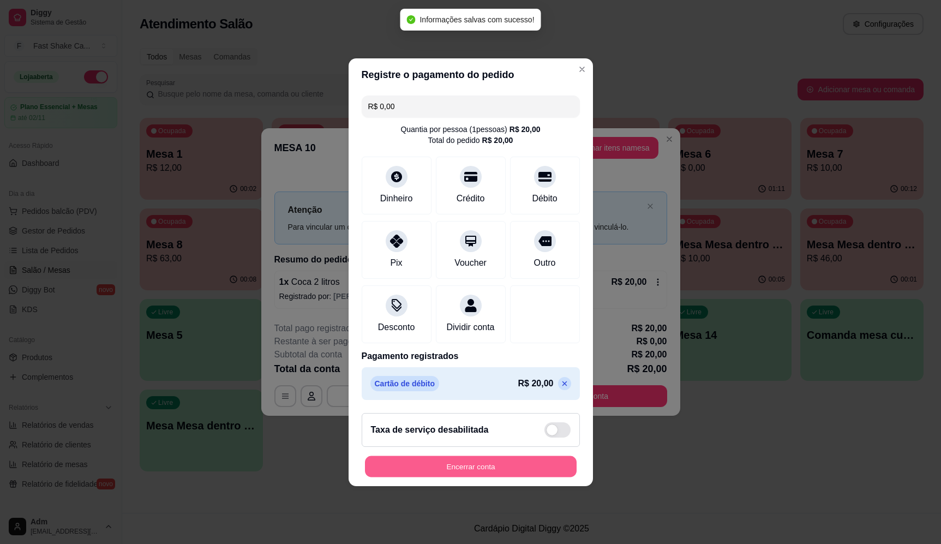
click at [539, 469] on button "Encerrar conta" at bounding box center [471, 466] width 212 height 21
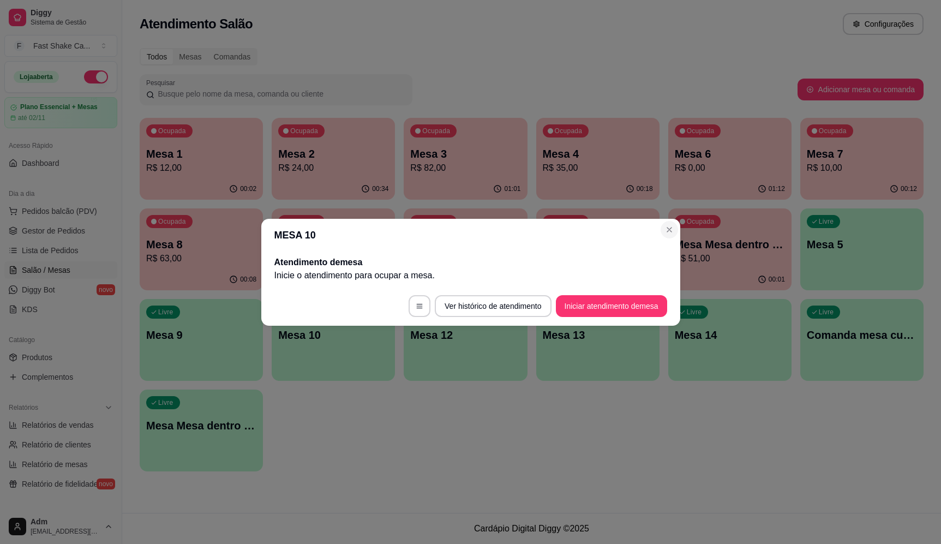
drag, startPoint x: 674, startPoint y: 221, endPoint x: 673, endPoint y: 229, distance: 8.3
click at [674, 223] on section "MESA 10 Atendimento de mesa Inicie o atendimento para ocupar a mesa . Ver histó…" at bounding box center [470, 272] width 419 height 107
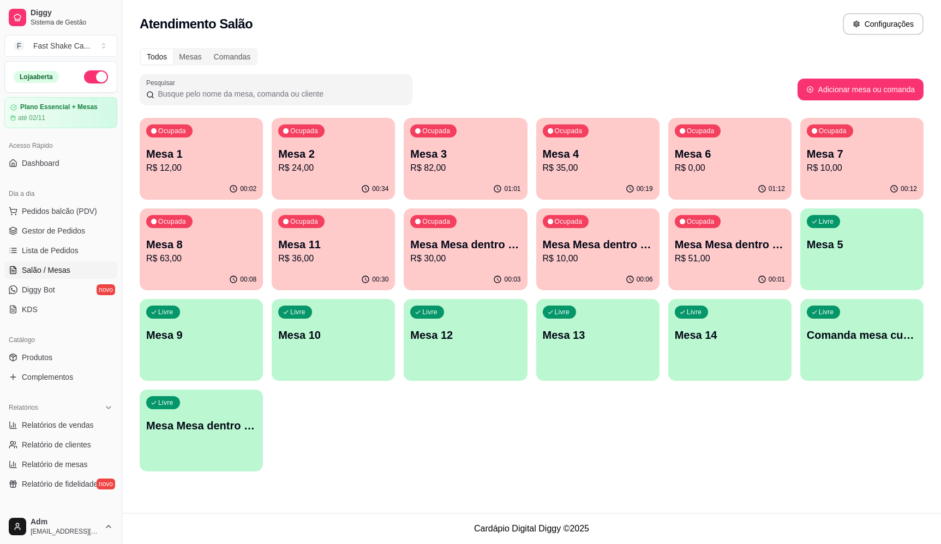
click at [654, 85] on div "Pesquisar" at bounding box center [469, 89] width 658 height 31
click at [737, 262] on p "R$ 51,00" at bounding box center [730, 258] width 110 height 13
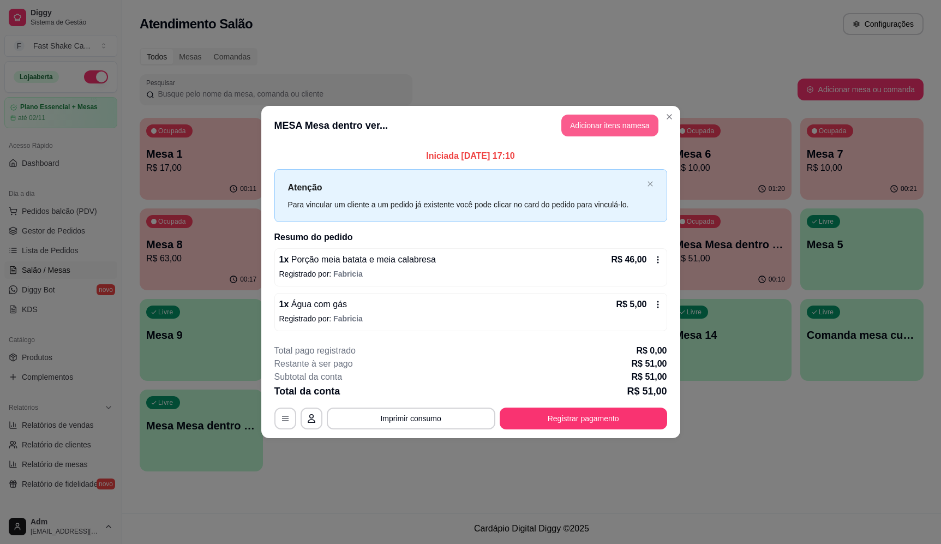
click at [585, 123] on button "Adicionar itens na mesa" at bounding box center [609, 126] width 97 height 22
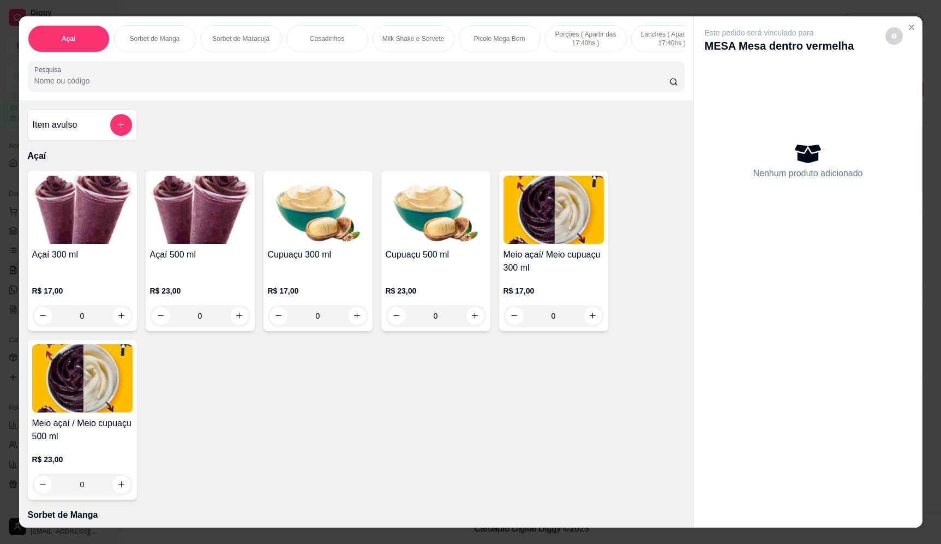
click at [82, 130] on div "Item avulso" at bounding box center [82, 125] width 99 height 22
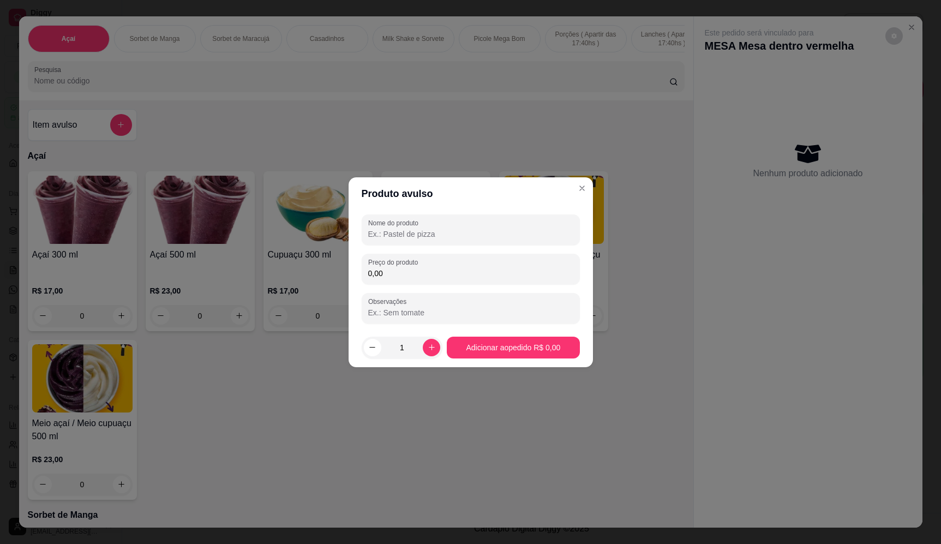
click at [472, 276] on input "0,00" at bounding box center [470, 273] width 205 height 11
type input "7,48"
click at [429, 237] on input "Nome do produto" at bounding box center [470, 234] width 205 height 11
type input "Sorvete"
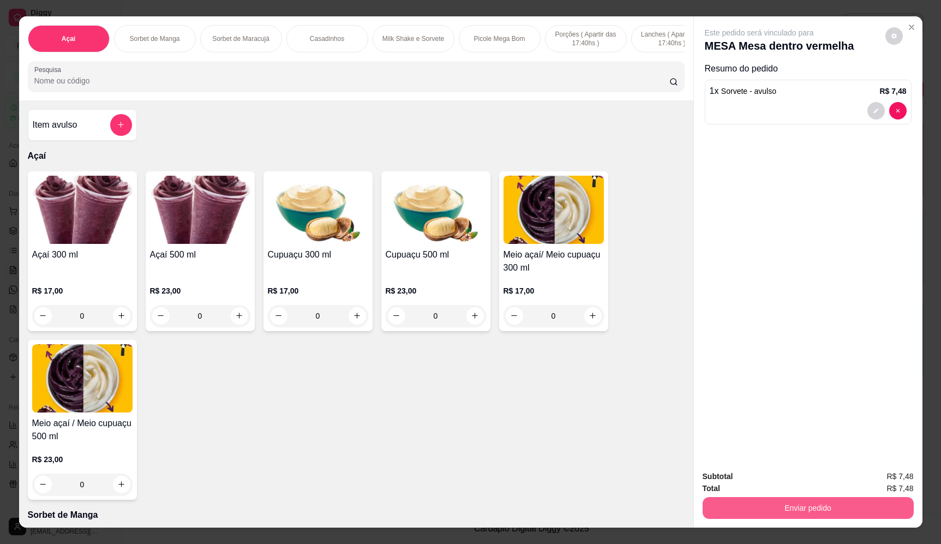
click at [831, 513] on button "Enviar pedido" at bounding box center [808, 508] width 211 height 22
click at [873, 481] on button "Enviar pedido" at bounding box center [885, 481] width 60 height 20
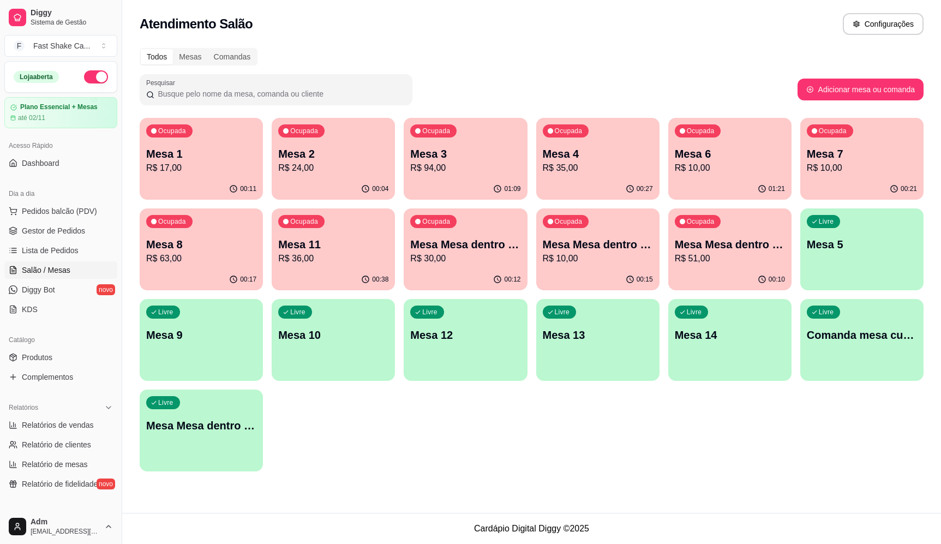
click at [682, 69] on div "Todos Mesas Comandas Pesquisar Adicionar mesa ou comanda Ocupada Mesa 1 R$ 17,0…" at bounding box center [531, 262] width 819 height 443
click at [827, 160] on p "Mesa 7" at bounding box center [862, 153] width 110 height 15
click at [667, 64] on div "Todos Mesas Comandas" at bounding box center [532, 56] width 784 height 17
click at [720, 177] on div "Ocupada Mesa 6 R$ 10,00" at bounding box center [729, 148] width 119 height 59
click at [578, 58] on div "Todos Mesas Comandas" at bounding box center [532, 56] width 784 height 17
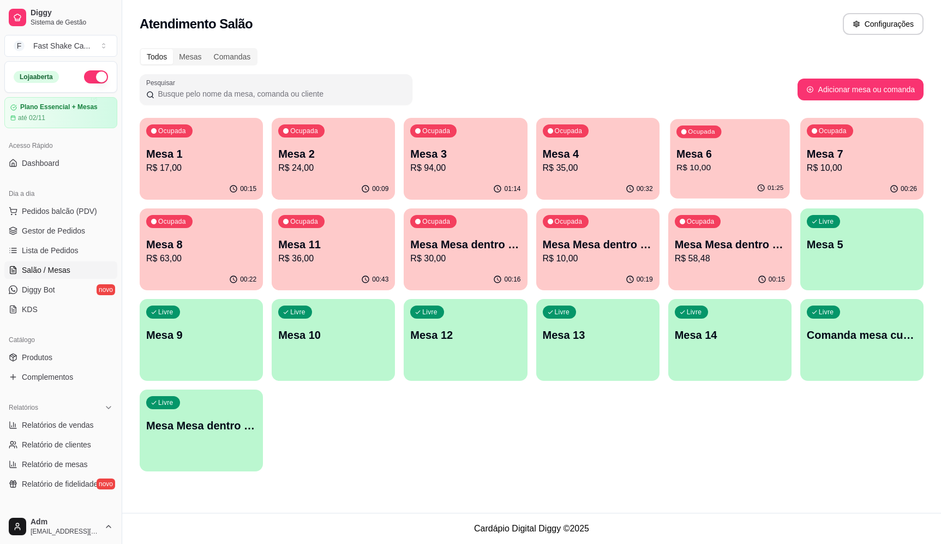
click at [715, 157] on p "Mesa 6" at bounding box center [729, 154] width 107 height 15
click at [514, 240] on p "Mesa Mesa dentro laranja" at bounding box center [465, 244] width 110 height 15
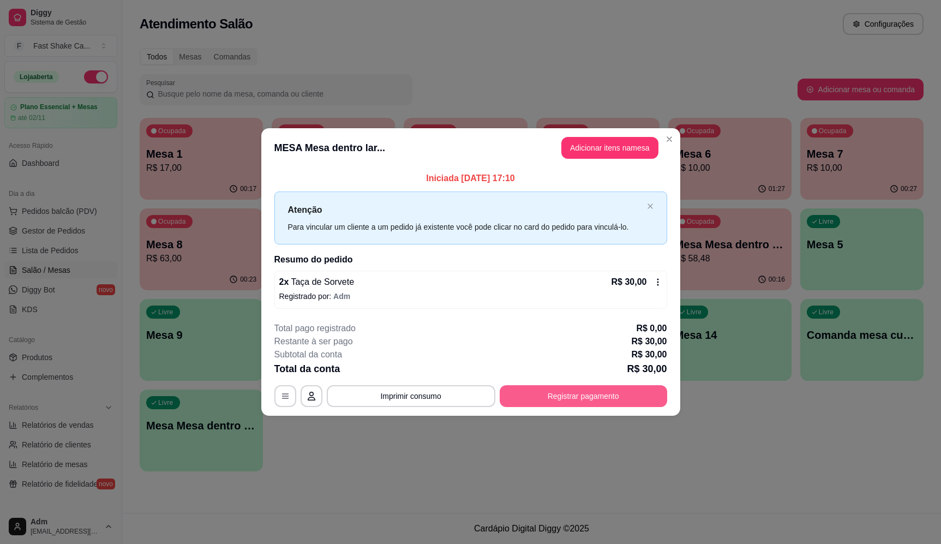
click at [553, 387] on button "Registrar pagamento" at bounding box center [583, 396] width 167 height 22
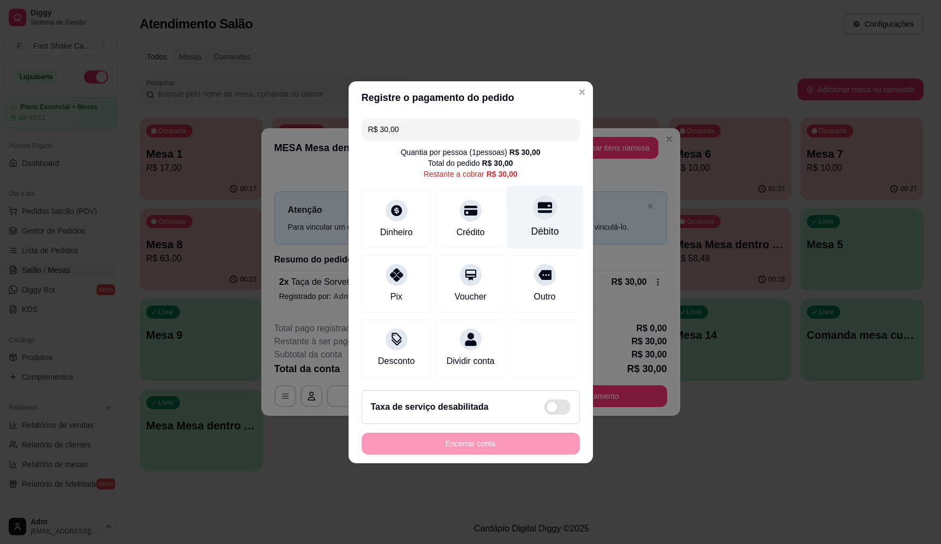
click at [554, 185] on div "Débito" at bounding box center [544, 217] width 77 height 64
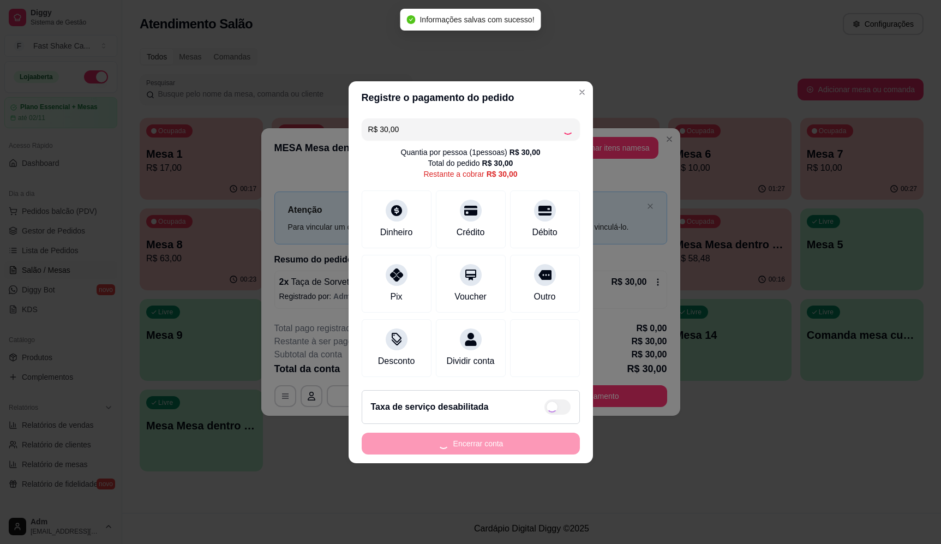
type input "R$ 0,00"
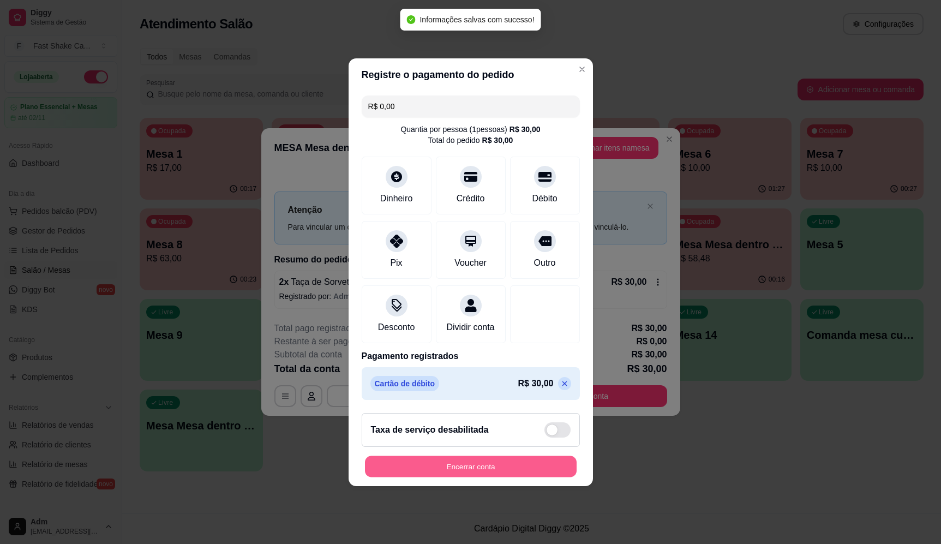
click at [520, 468] on button "Encerrar conta" at bounding box center [471, 466] width 212 height 21
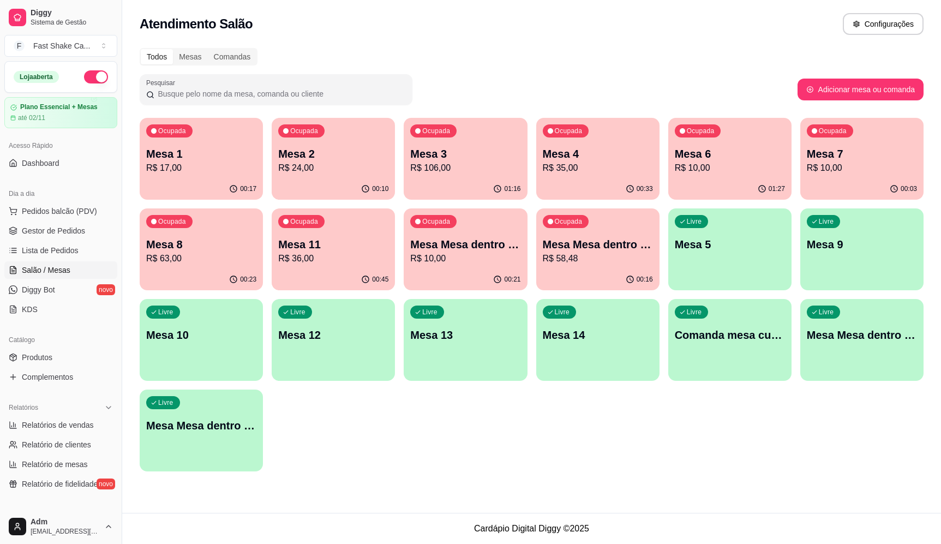
click at [655, 8] on div "Atendimento Salão Configurações" at bounding box center [531, 20] width 819 height 41
click at [663, 78] on div "Pesquisar" at bounding box center [469, 89] width 658 height 31
click at [681, 64] on div "Todos Mesas Comandas" at bounding box center [532, 56] width 784 height 17
click at [487, 231] on div "Ocupada Mesa Mesa dentro verde R$ 10,00" at bounding box center [465, 238] width 123 height 61
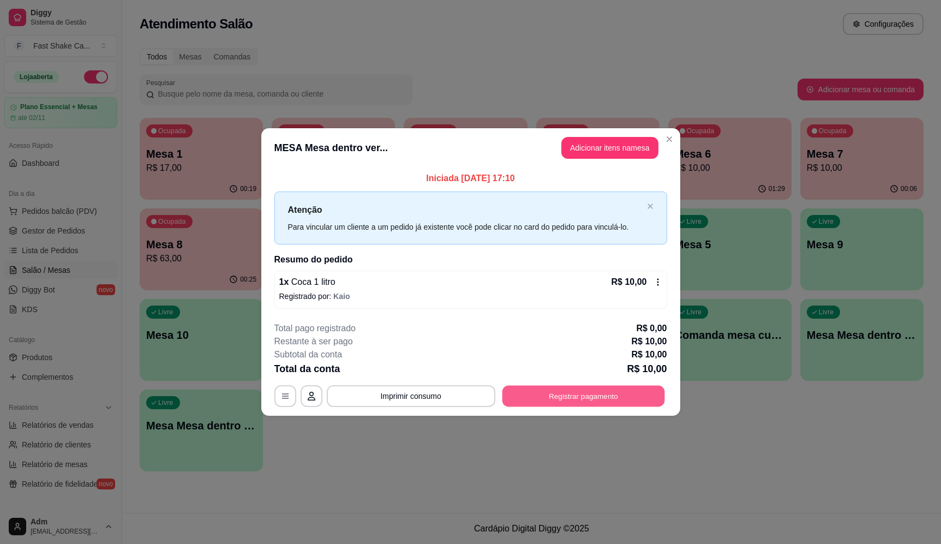
click at [574, 398] on button "Registrar pagamento" at bounding box center [583, 396] width 163 height 21
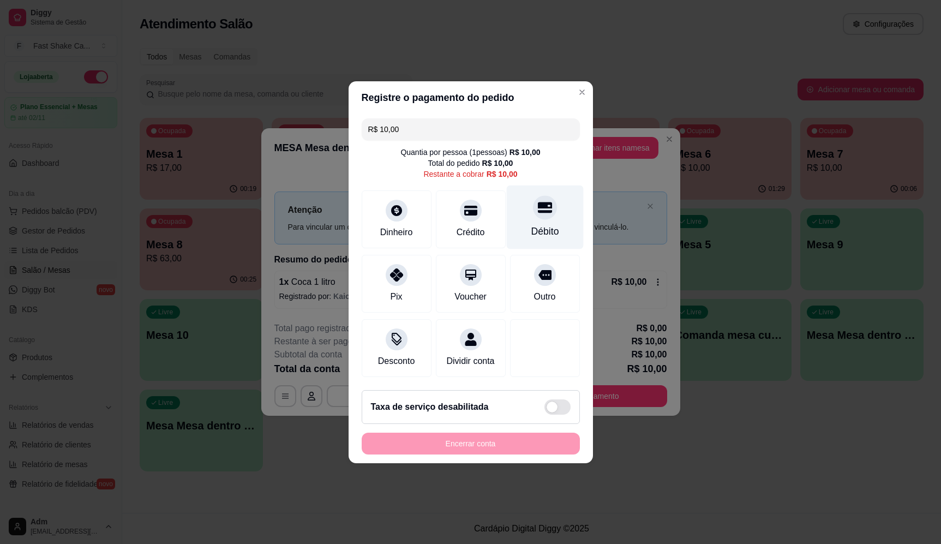
click at [536, 227] on div "Débito" at bounding box center [545, 231] width 28 height 14
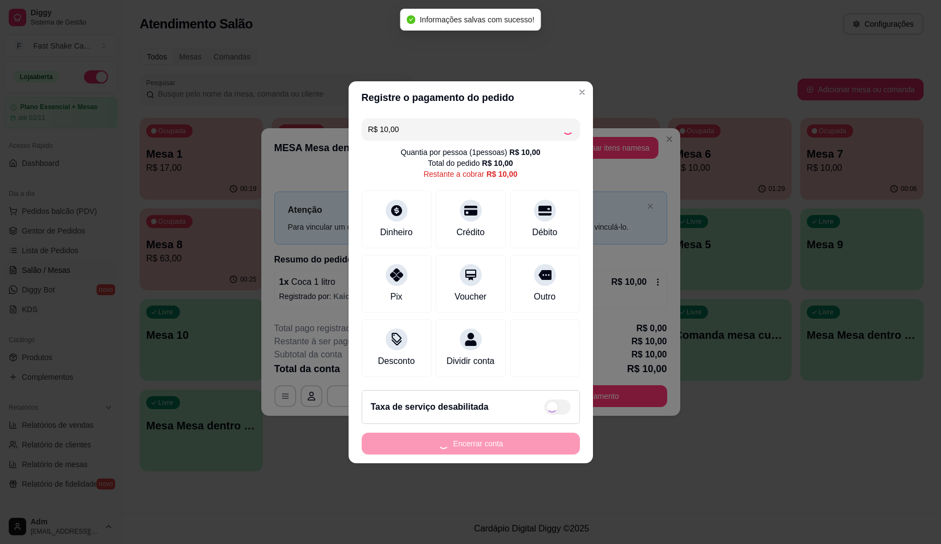
type input "R$ 0,00"
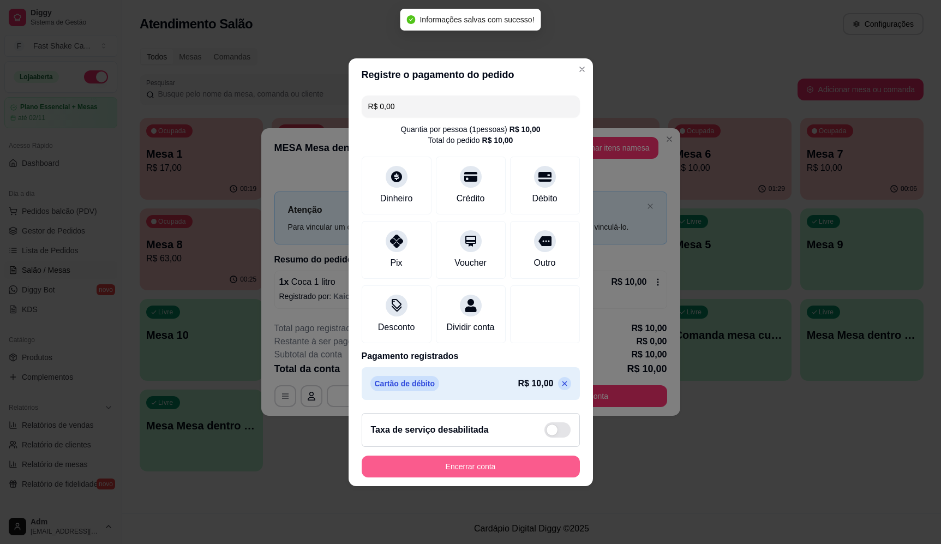
click at [549, 468] on button "Encerrar conta" at bounding box center [471, 467] width 218 height 22
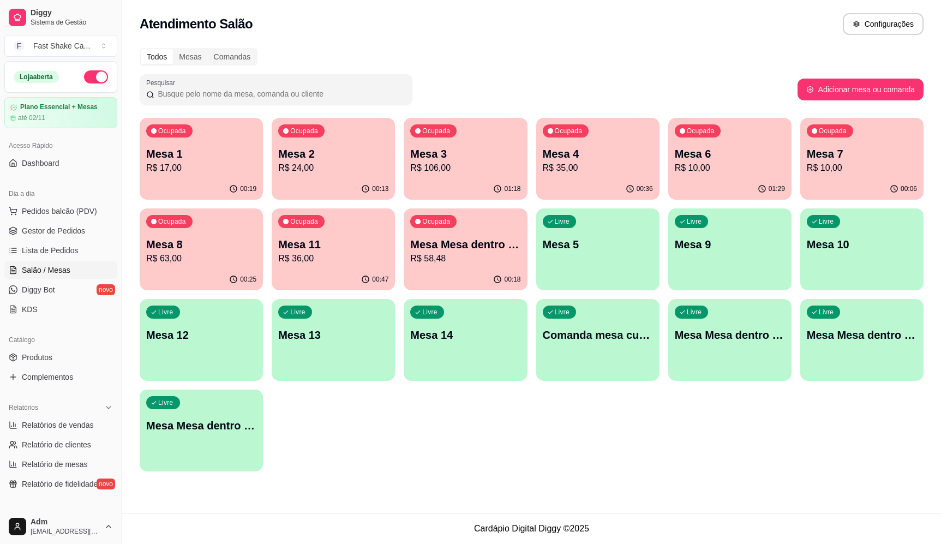
click at [677, 69] on div "Todos Mesas Comandas Pesquisar Adicionar mesa ou comanda Ocupada Mesa 1 R$ 17,0…" at bounding box center [531, 262] width 819 height 443
click at [231, 249] on p "Mesa 8" at bounding box center [201, 244] width 110 height 15
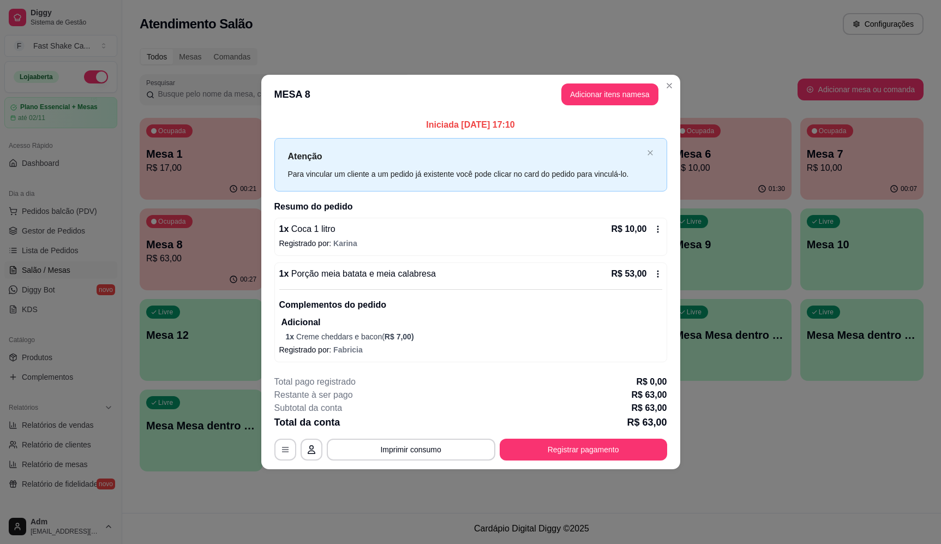
click at [658, 275] on icon at bounding box center [658, 273] width 9 height 9
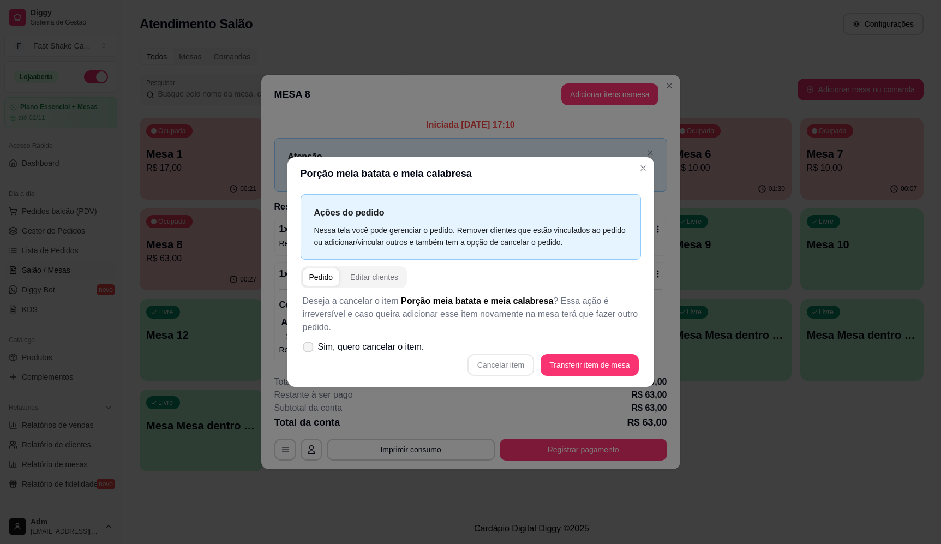
click at [374, 340] on span "Sim, quero cancelar o item." at bounding box center [371, 346] width 106 height 13
click at [309, 349] on input "Sim, quero cancelar o item." at bounding box center [305, 352] width 7 height 7
checkbox input "true"
click at [511, 360] on button "Cancelar item" at bounding box center [501, 364] width 65 height 21
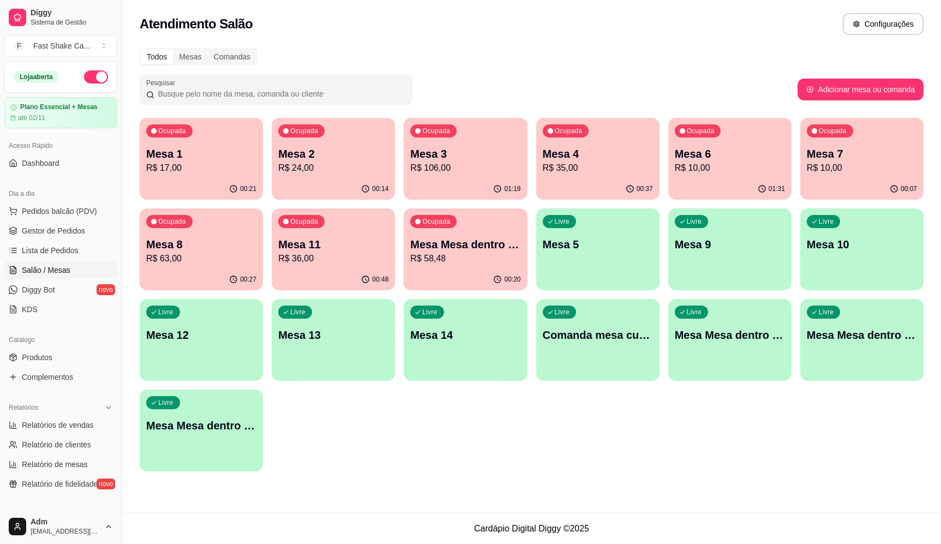
click at [676, 73] on div "Todos Mesas Comandas Pesquisar Adicionar mesa ou comanda Ocupada Mesa 1 R$ 17,0…" at bounding box center [531, 262] width 819 height 443
click at [859, 349] on div "Livre Mesa Mesa dentro laranja" at bounding box center [861, 333] width 119 height 67
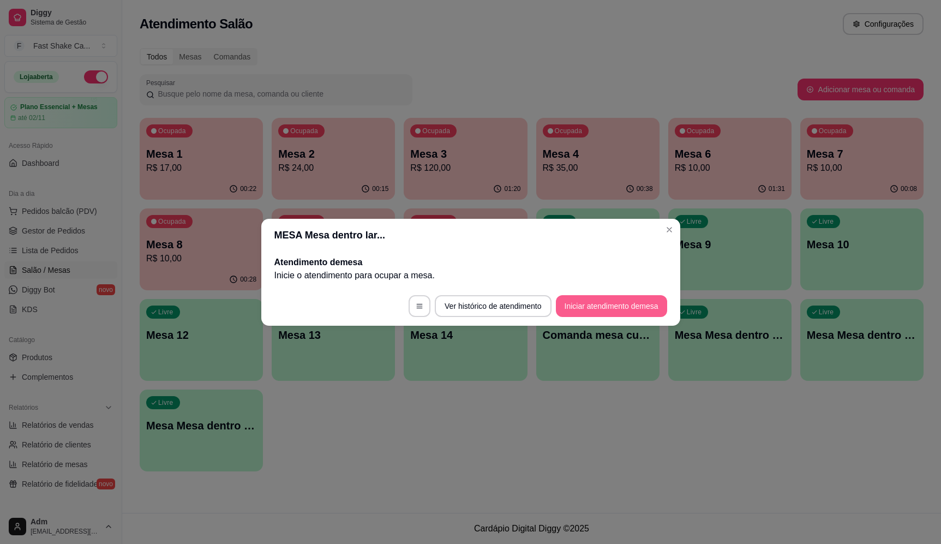
click at [607, 315] on button "Iniciar atendimento de mesa" at bounding box center [611, 306] width 111 height 22
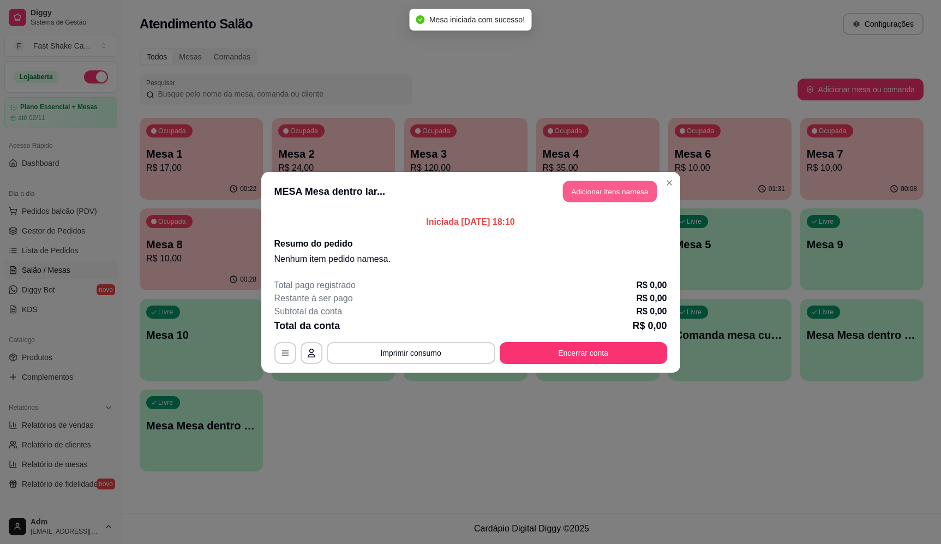
click at [584, 200] on button "Adicionar itens na mesa" at bounding box center [610, 191] width 94 height 21
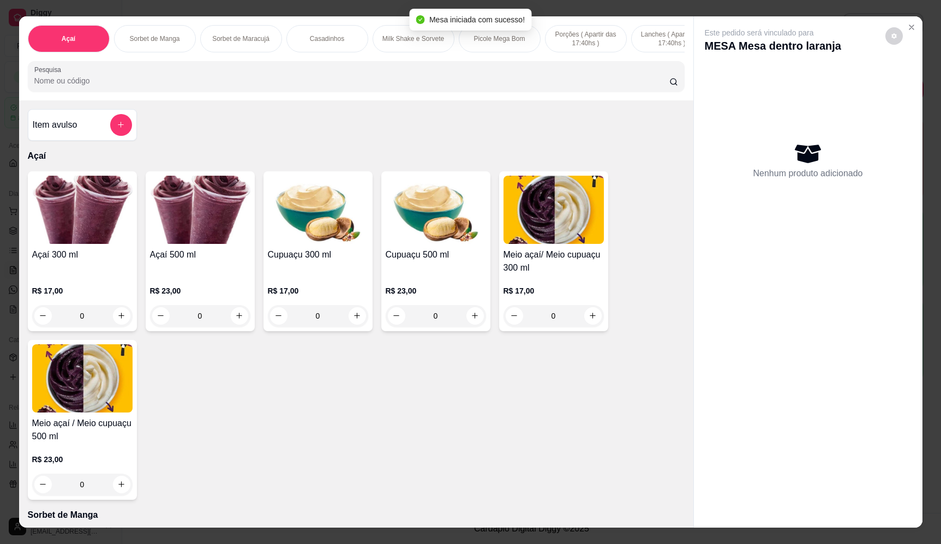
click at [85, 136] on div "Item avulso" at bounding box center [82, 125] width 99 height 22
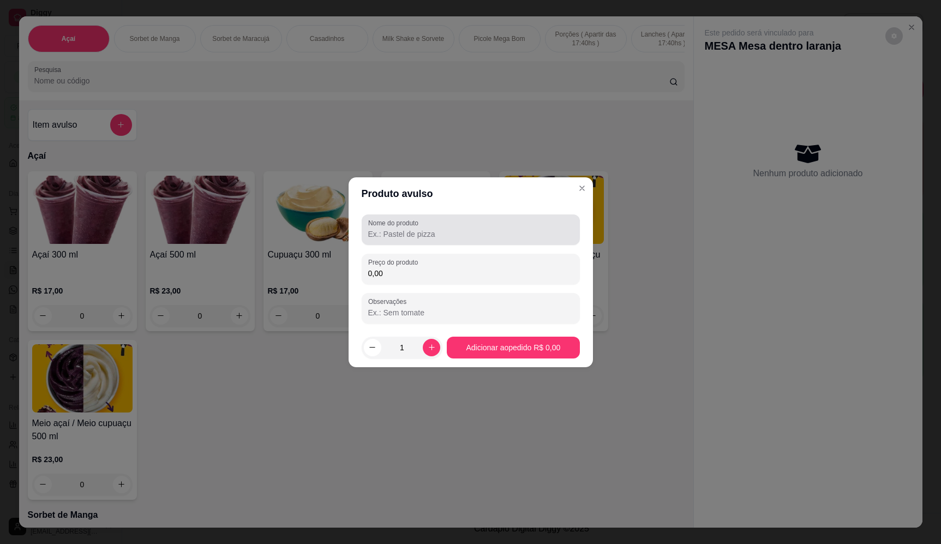
click at [428, 231] on input "Nome do produto" at bounding box center [470, 234] width 205 height 11
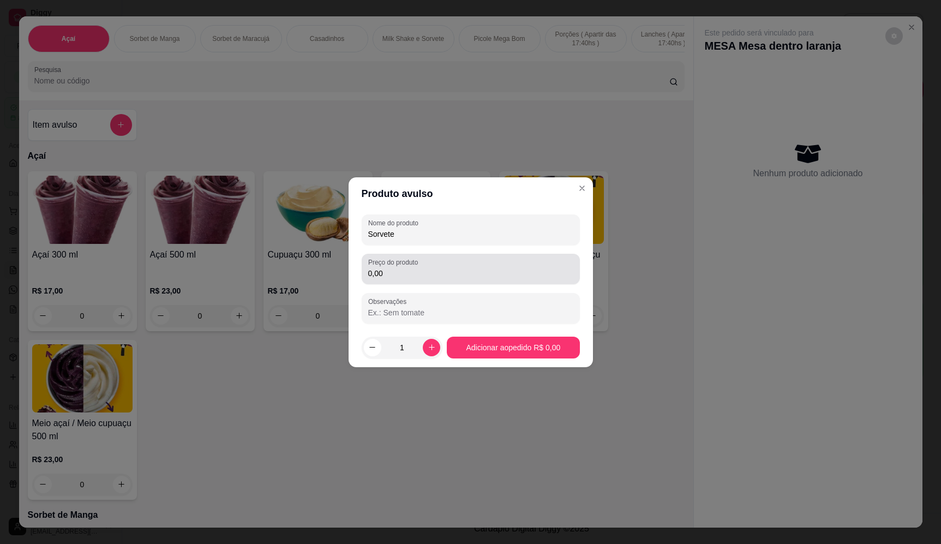
type input "Sorvete"
click at [525, 274] on input "0,00" at bounding box center [470, 273] width 205 height 11
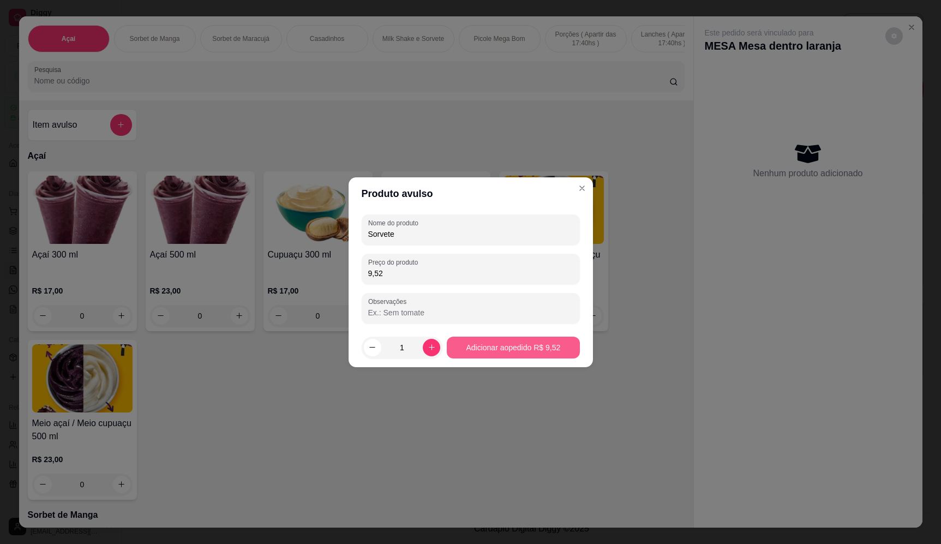
type input "9,52"
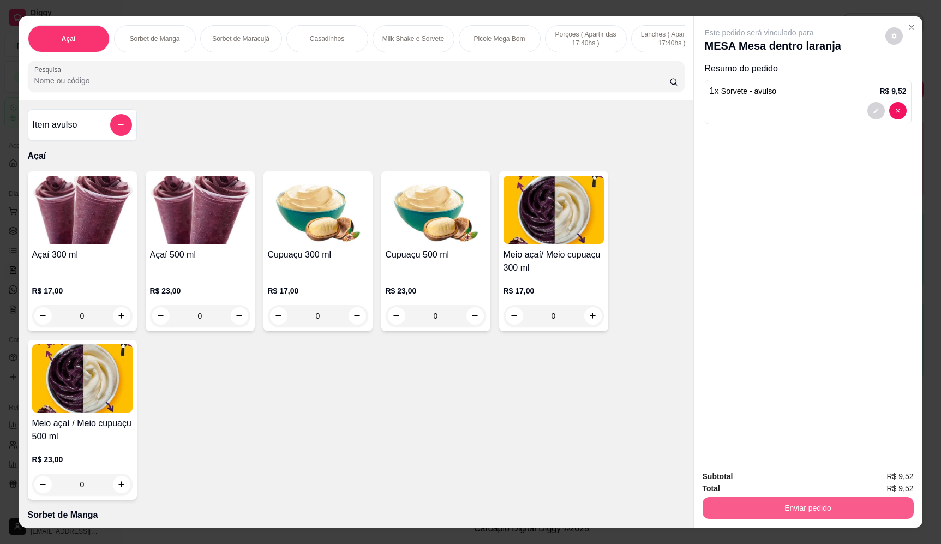
click at [822, 516] on button "Enviar pedido" at bounding box center [808, 508] width 211 height 22
click at [859, 483] on button "Enviar pedido" at bounding box center [885, 481] width 60 height 20
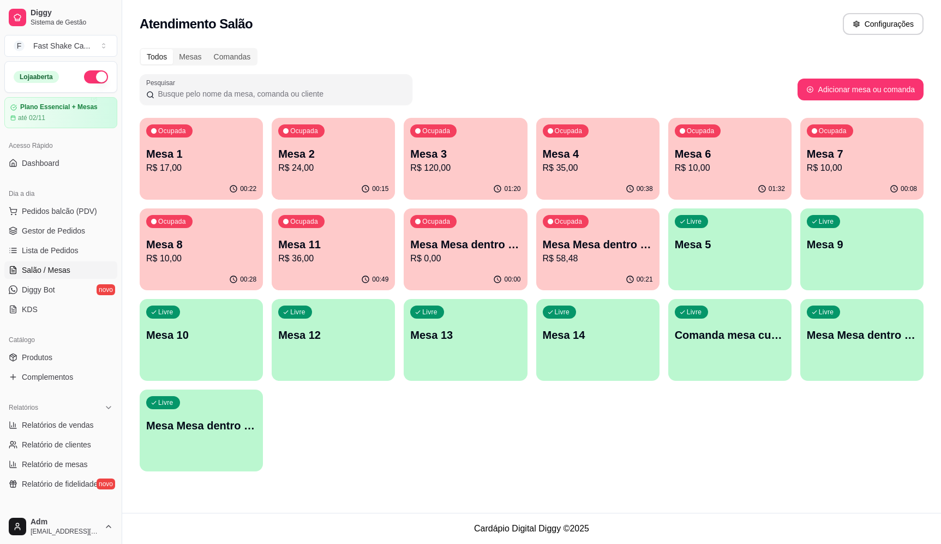
click at [681, 70] on div "Todos Mesas Comandas Pesquisar Adicionar mesa ou comanda Ocupada Mesa 1 R$ 17,0…" at bounding box center [531, 262] width 819 height 443
click at [483, 35] on div "Atendimento Salão Configurações" at bounding box center [531, 20] width 819 height 41
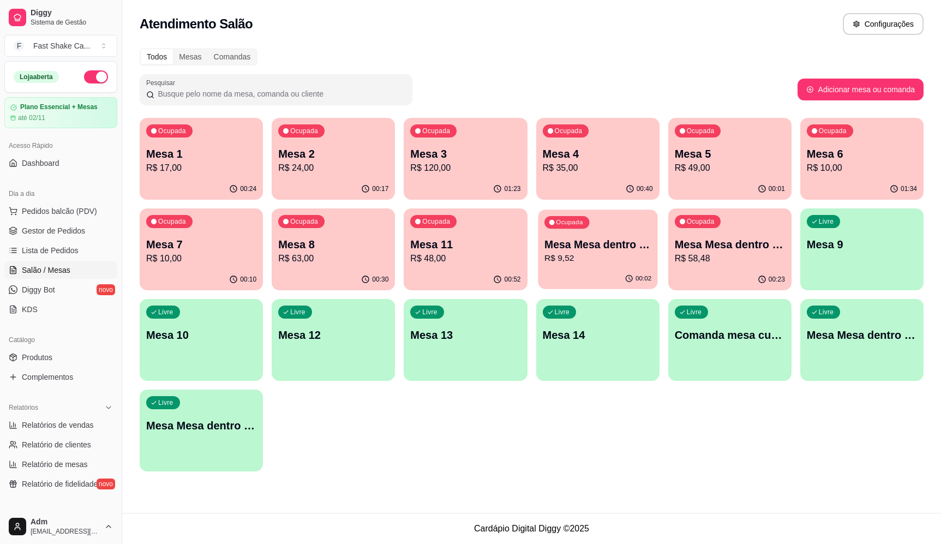
click at [619, 260] on p "R$ 9,52" at bounding box center [597, 258] width 107 height 13
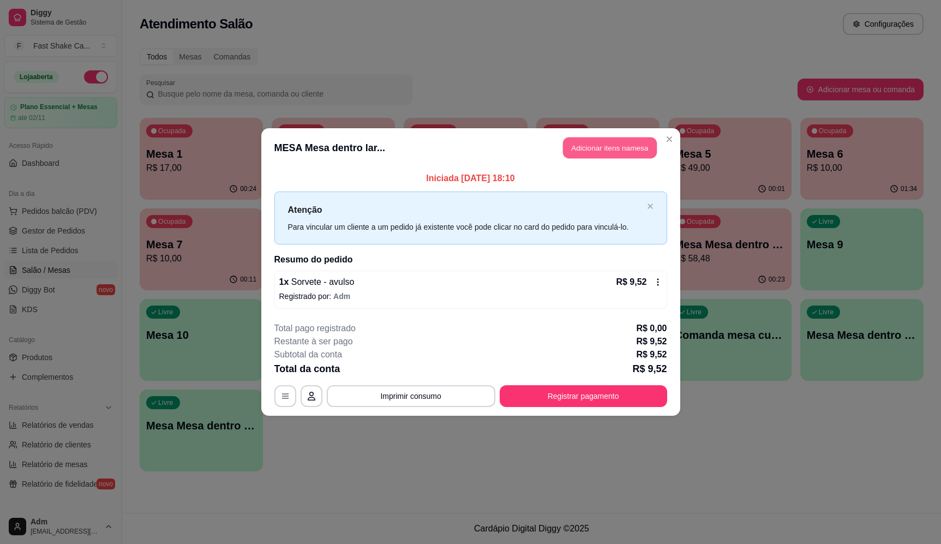
click at [603, 153] on button "Adicionar itens na mesa" at bounding box center [610, 147] width 94 height 21
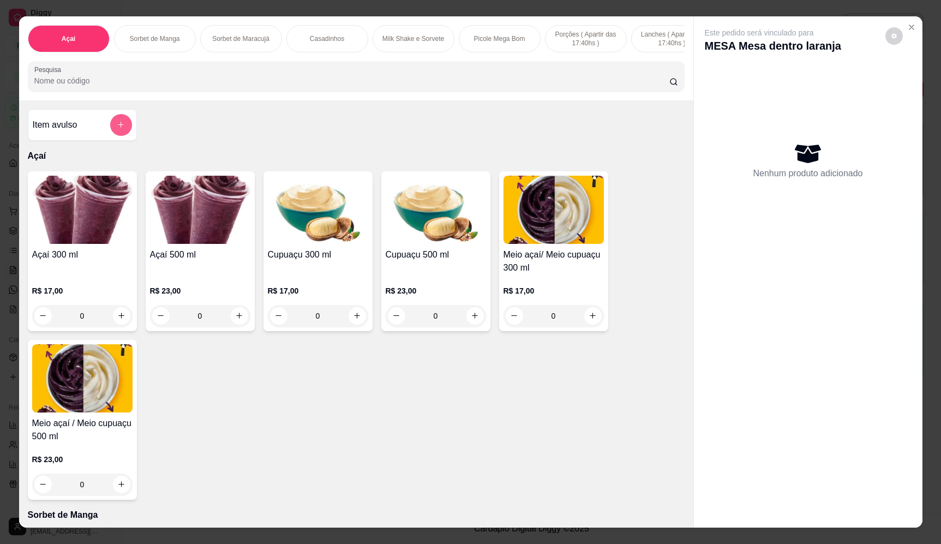
click at [110, 134] on button "add-separate-item" at bounding box center [121, 125] width 22 height 22
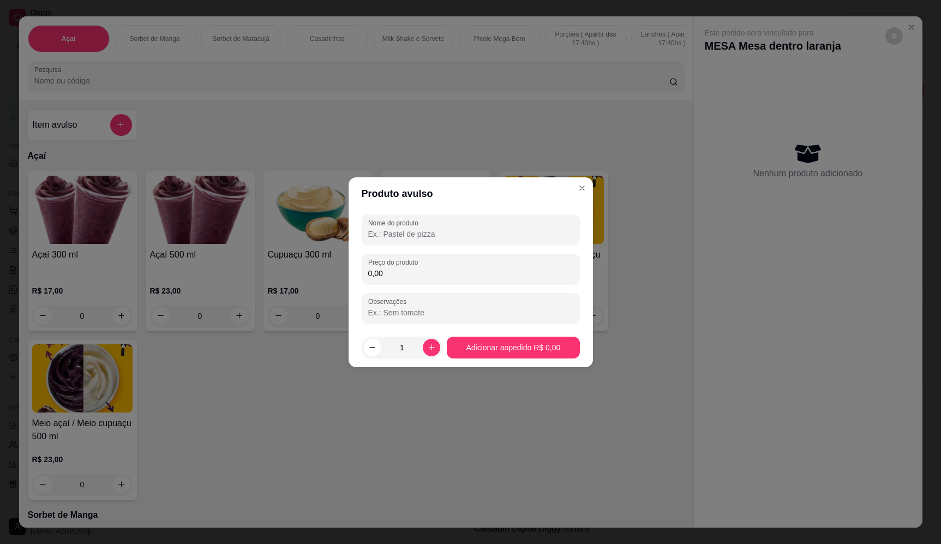
click at [405, 230] on input "Nome do produto" at bounding box center [470, 234] width 205 height 11
type input "Sorvete"
click at [433, 273] on input "0,00" at bounding box center [470, 273] width 205 height 11
type input "13,90"
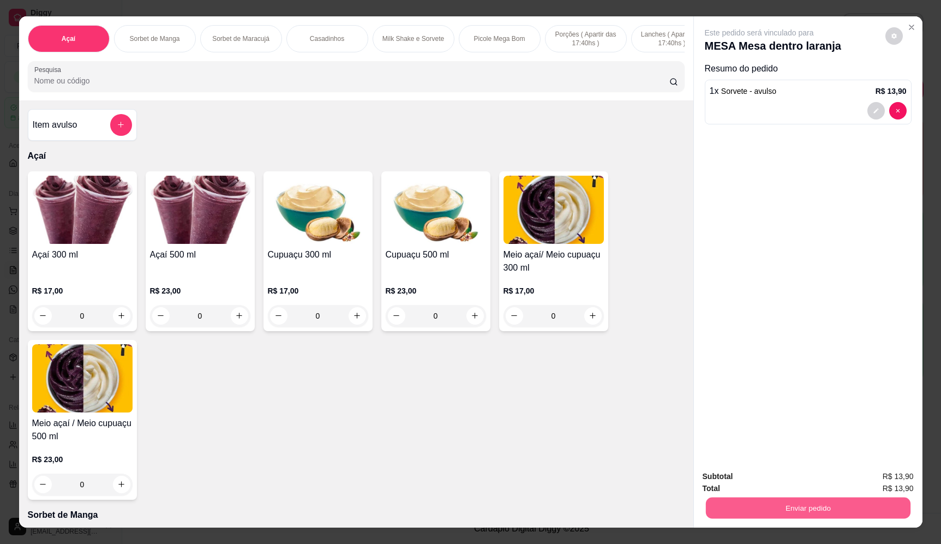
click at [778, 509] on button "Enviar pedido" at bounding box center [807, 508] width 205 height 21
click at [890, 480] on button "Enviar pedido" at bounding box center [885, 481] width 60 height 20
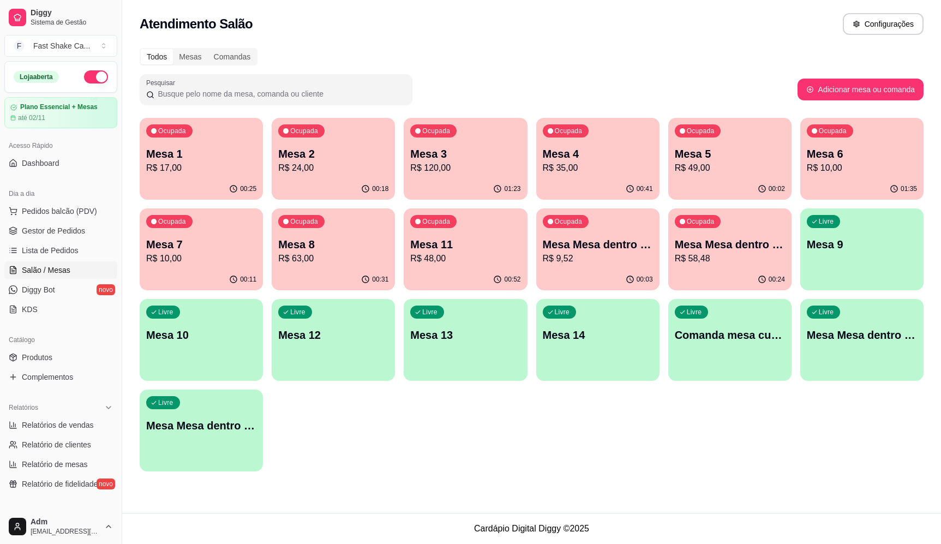
click at [866, 124] on div "Ocupada Mesa 6 R$ 10,00" at bounding box center [861, 148] width 123 height 61
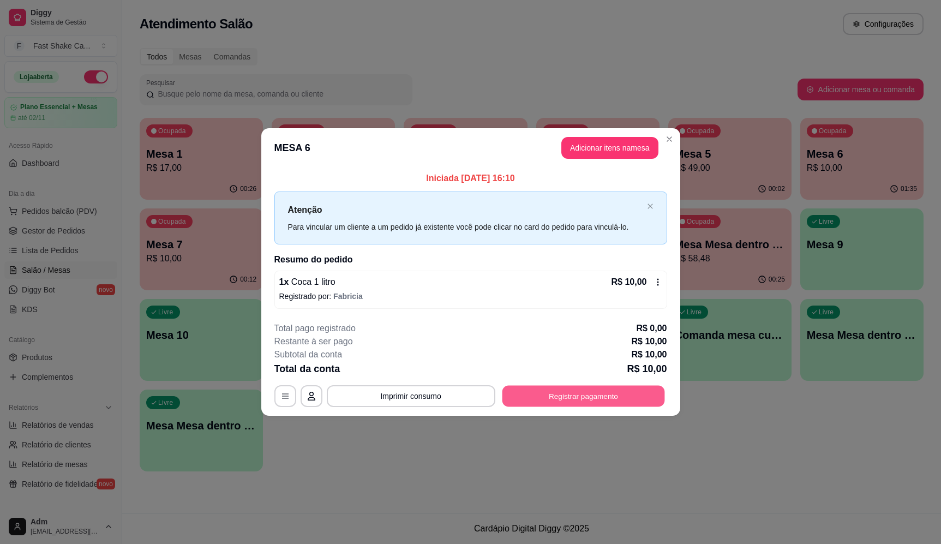
click at [611, 400] on button "Registrar pagamento" at bounding box center [583, 396] width 163 height 21
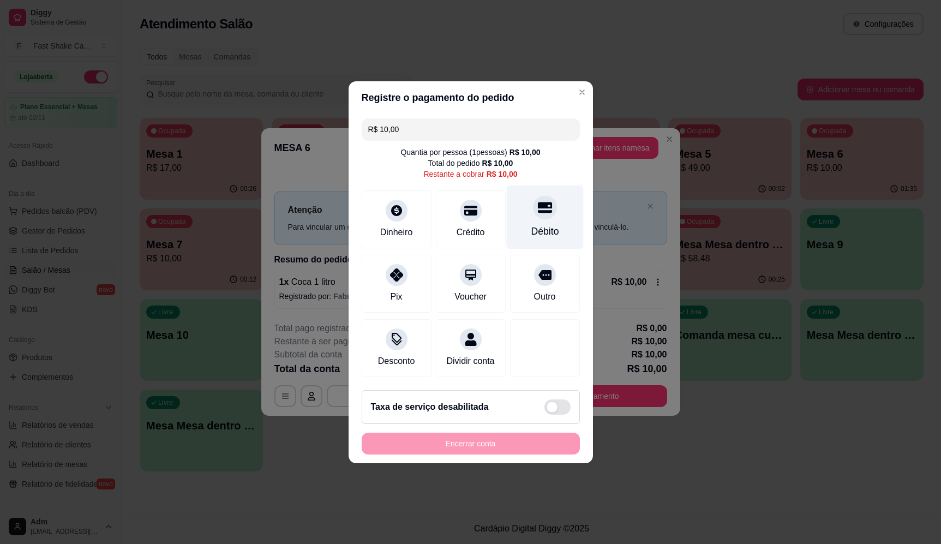
click at [553, 213] on div "Débito" at bounding box center [544, 217] width 77 height 64
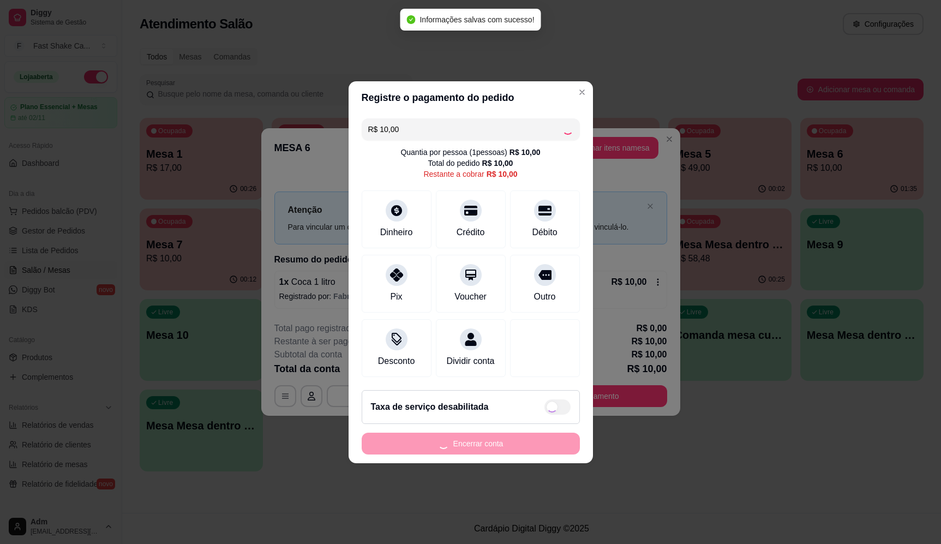
type input "R$ 0,00"
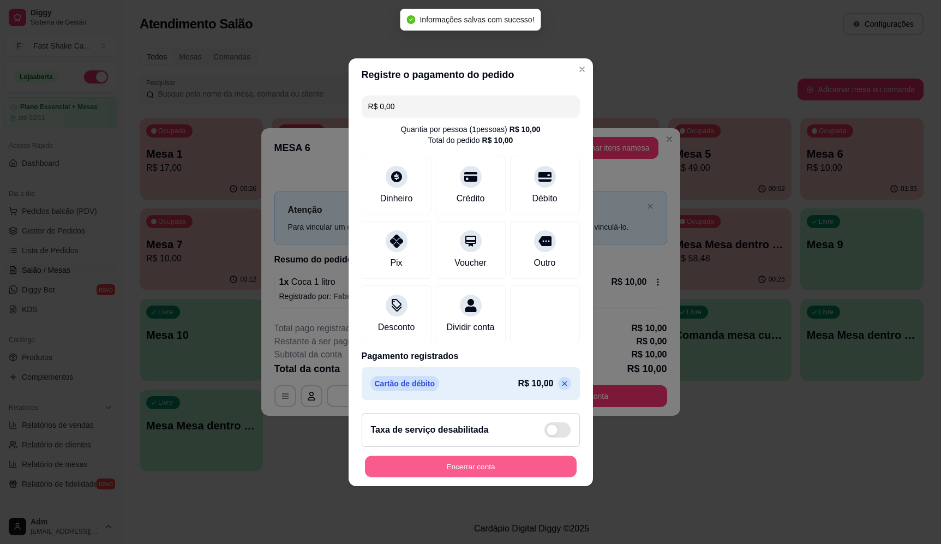
click at [501, 476] on button "Encerrar conta" at bounding box center [471, 466] width 212 height 21
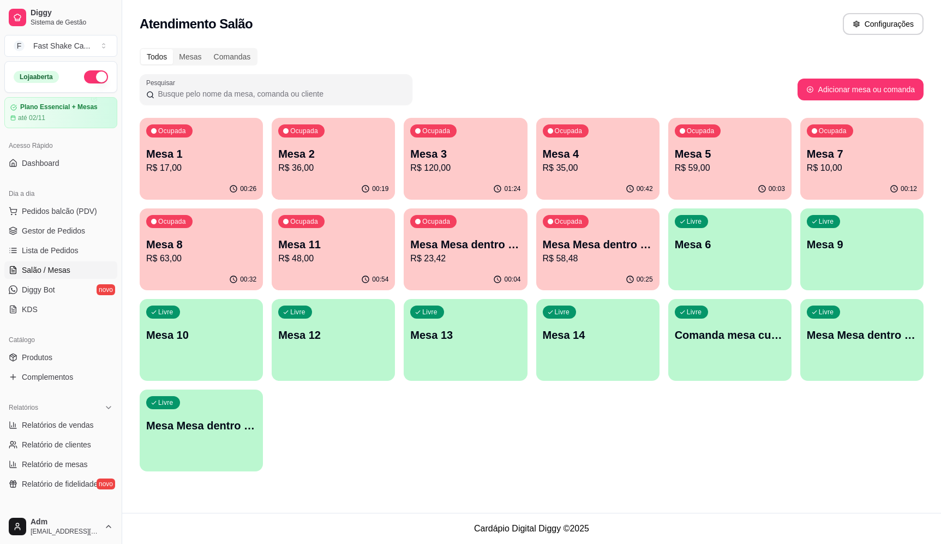
click at [478, 263] on p "R$ 23,42" at bounding box center [465, 258] width 110 height 13
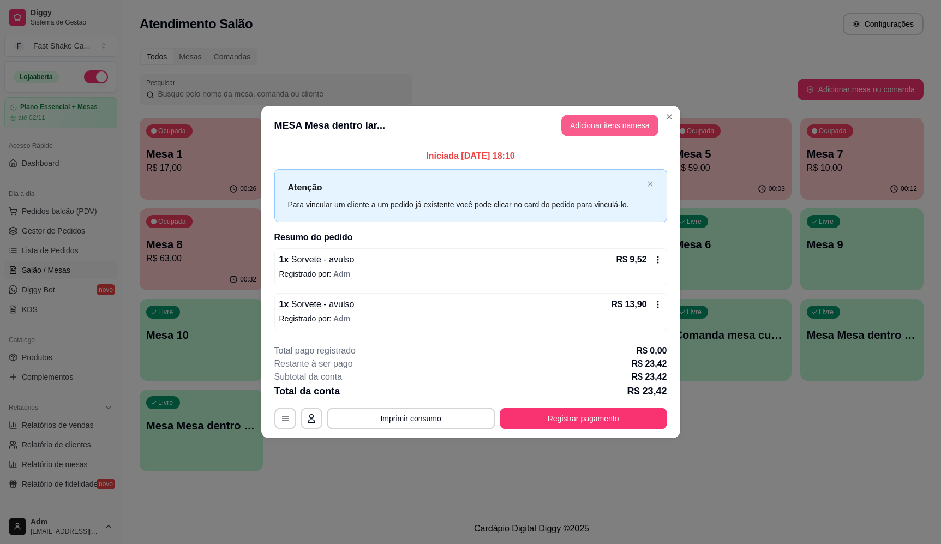
click at [631, 123] on button "Adicionar itens na mesa" at bounding box center [609, 126] width 97 height 22
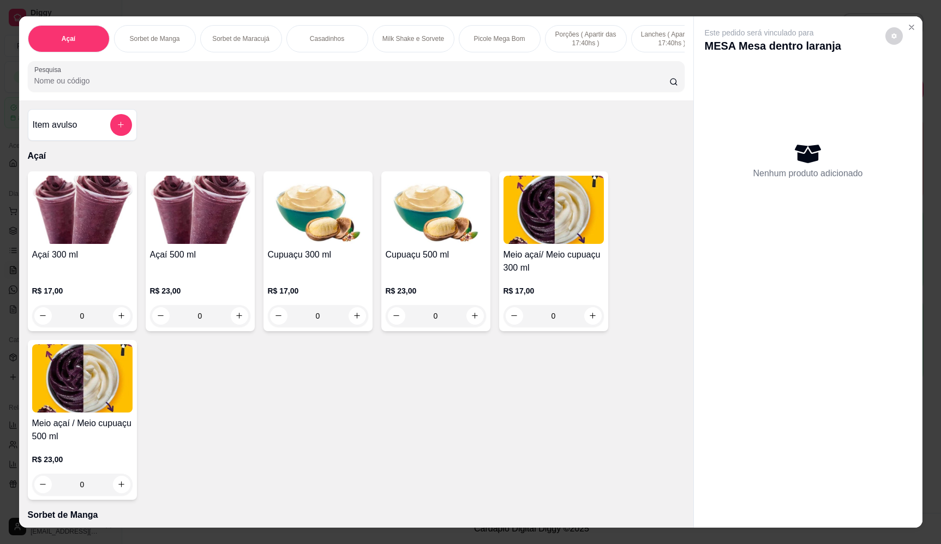
click at [89, 136] on div "Item avulso" at bounding box center [82, 125] width 99 height 22
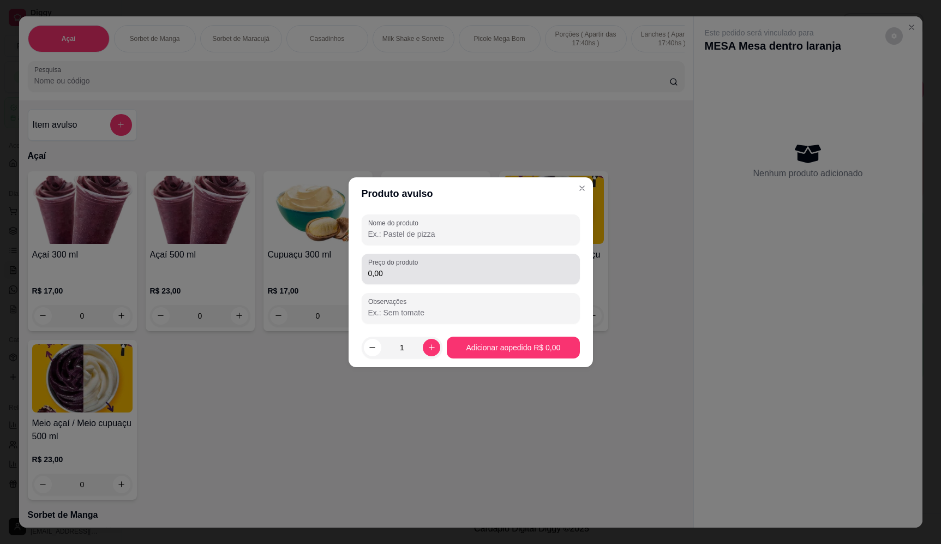
click at [422, 263] on label "Preço do produto" at bounding box center [394, 261] width 53 height 9
click at [422, 268] on input "0,00" at bounding box center [470, 273] width 205 height 11
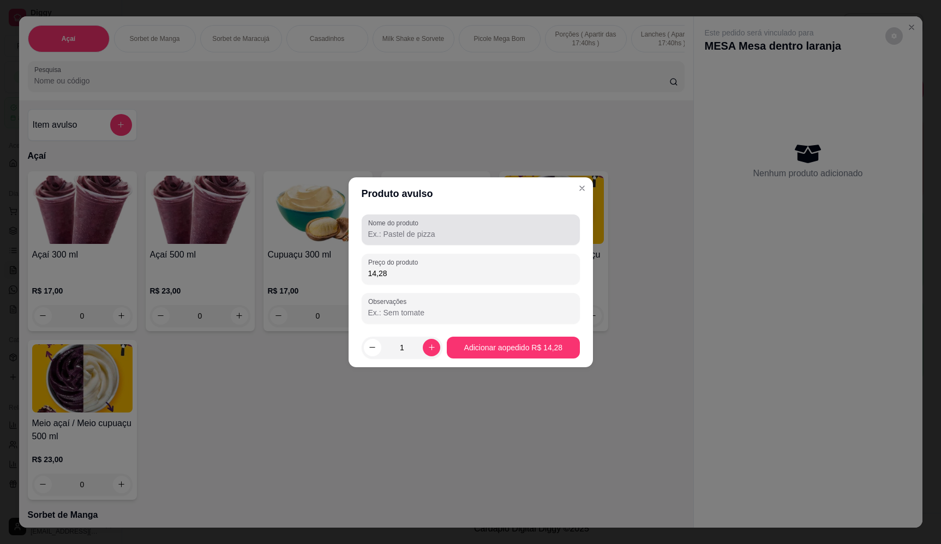
type input "14,28"
click at [470, 229] on input "Nome do produto" at bounding box center [470, 234] width 205 height 11
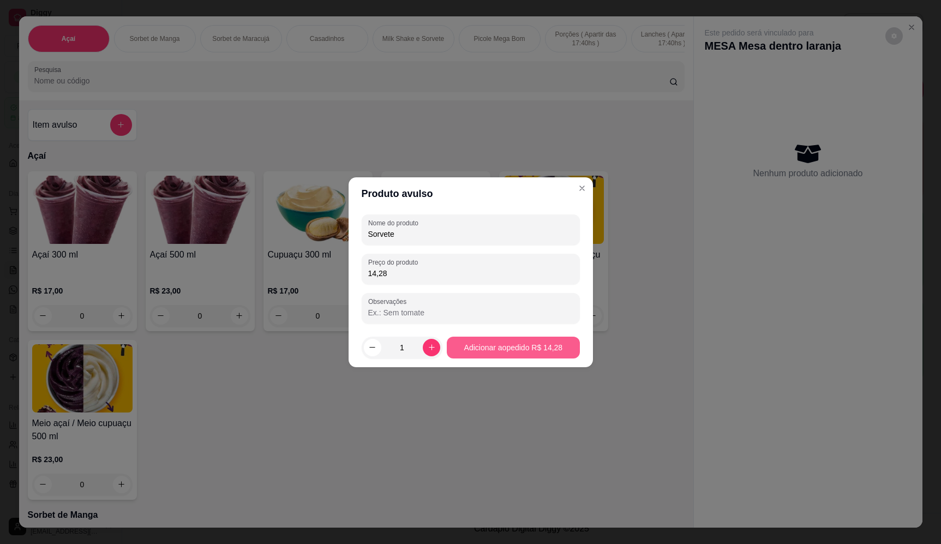
type input "Sorvete"
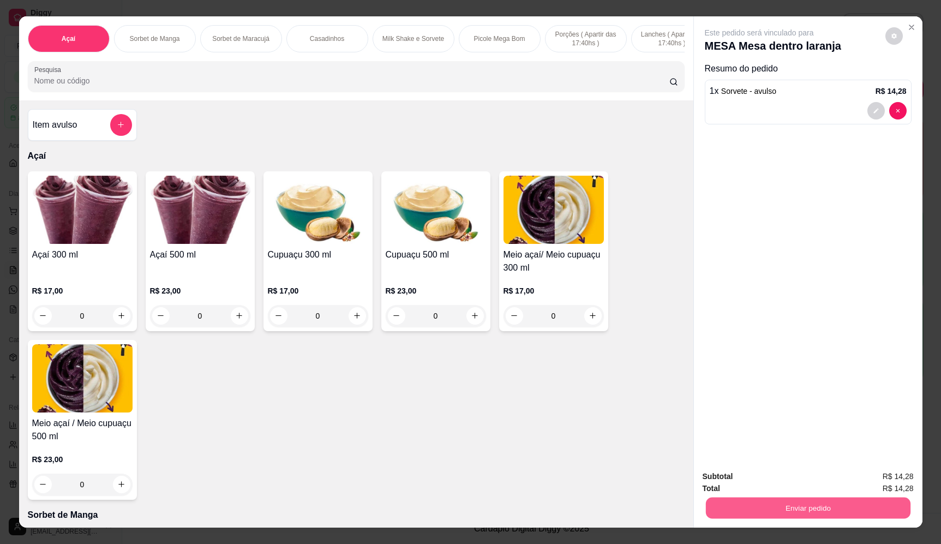
click at [802, 516] on button "Enviar pedido" at bounding box center [807, 508] width 205 height 21
click at [873, 481] on button "Enviar pedido" at bounding box center [885, 481] width 60 height 20
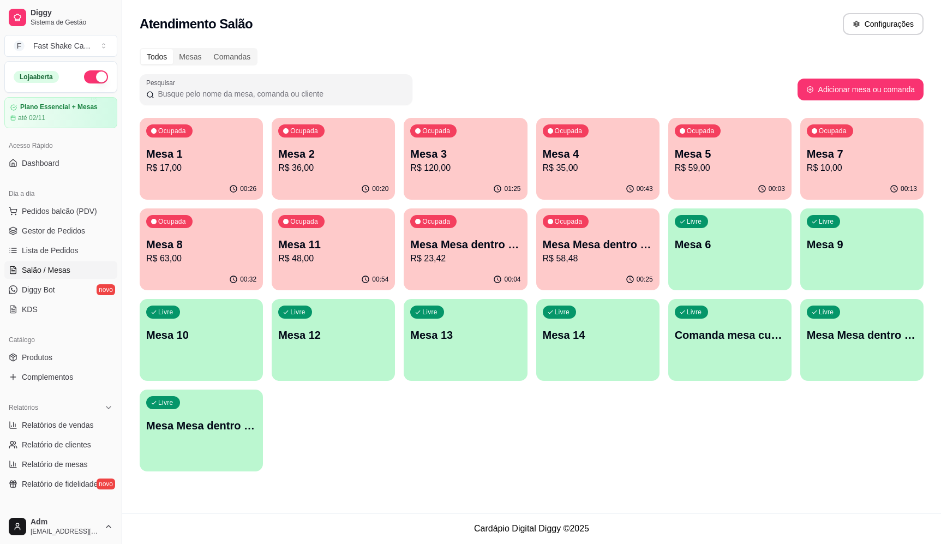
click at [673, 44] on div "Atendimento Salão Configurações Todos Mesas Comandas Pesquisar Adicionar mesa o…" at bounding box center [531, 256] width 819 height 513
click at [642, 44] on div "Todos Mesas Comandas Pesquisar Adicionar mesa ou comanda Ocupada Mesa 1 R$ 17,0…" at bounding box center [531, 262] width 819 height 443
click at [212, 170] on p "R$ 17,00" at bounding box center [201, 167] width 110 height 13
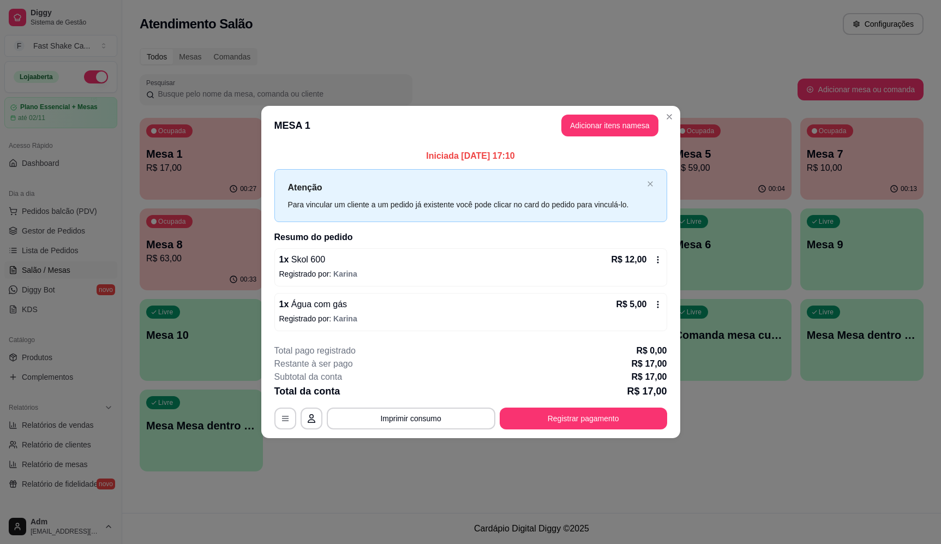
click at [646, 295] on div "1 x Água com gás R$ 5,00 Registrado por: Karina" at bounding box center [470, 312] width 393 height 38
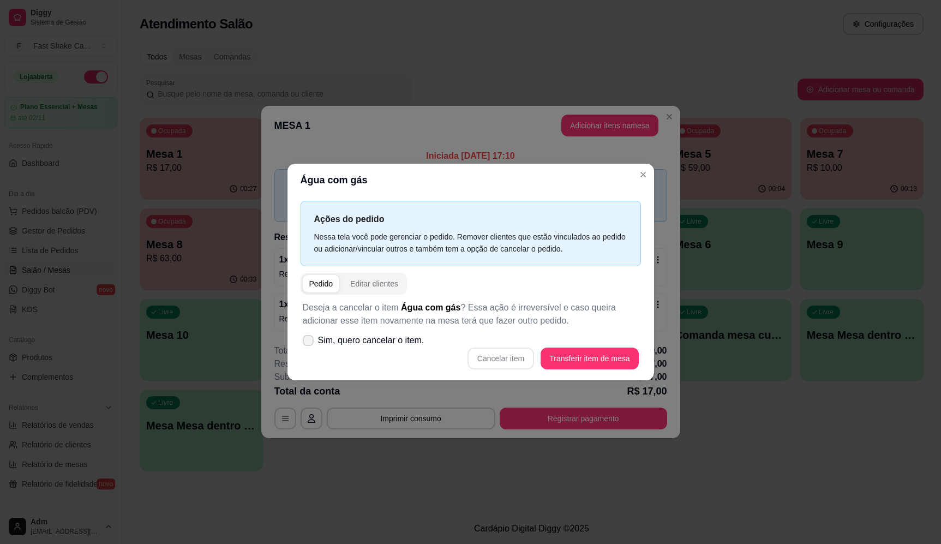
click at [315, 340] on label "Sim, quero cancelar o item." at bounding box center [363, 341] width 130 height 22
click at [309, 342] on input "Sim, quero cancelar o item." at bounding box center [305, 345] width 7 height 7
checkbox input "true"
click at [522, 364] on button "Cancelar item" at bounding box center [501, 359] width 67 height 22
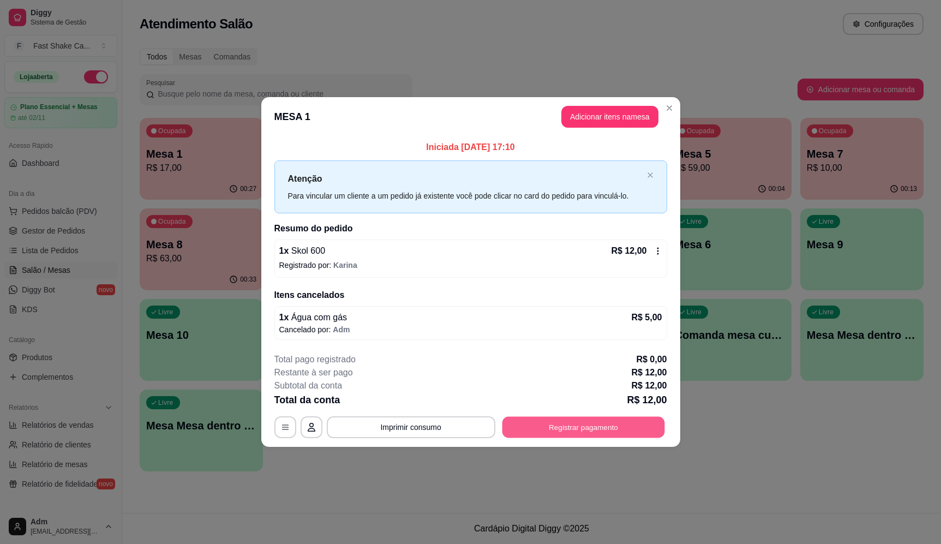
click at [551, 424] on button "Registrar pagamento" at bounding box center [583, 427] width 163 height 21
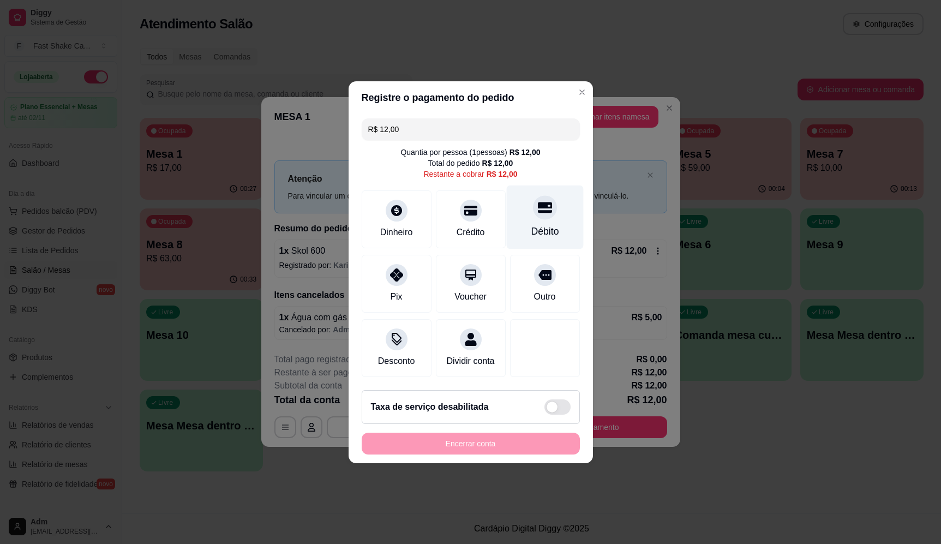
click at [562, 215] on div "Débito" at bounding box center [544, 217] width 77 height 64
type input "R$ 0,00"
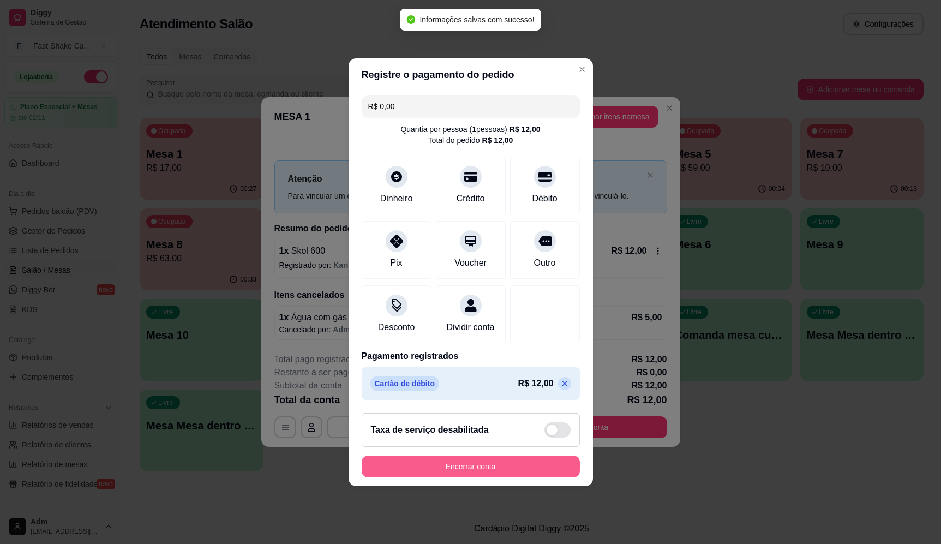
click at [517, 468] on button "Encerrar conta" at bounding box center [471, 467] width 218 height 22
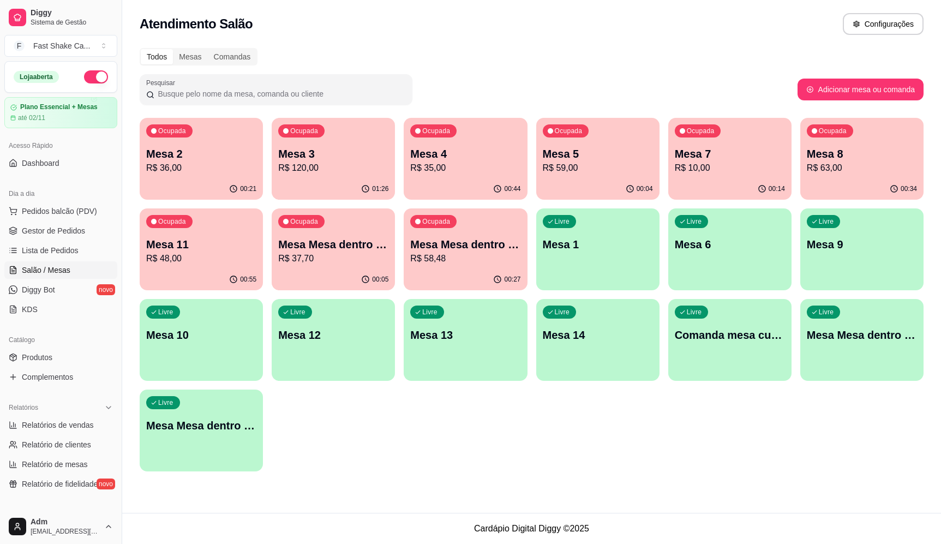
click at [613, 418] on div "Ocupada Mesa 2 R$ 36,00 00:21 Ocupada Mesa 3 R$ 120,00 01:26 Ocupada Mesa 4 R$ …" at bounding box center [532, 295] width 784 height 354
click at [484, 166] on p "R$ 35,00" at bounding box center [465, 167] width 107 height 13
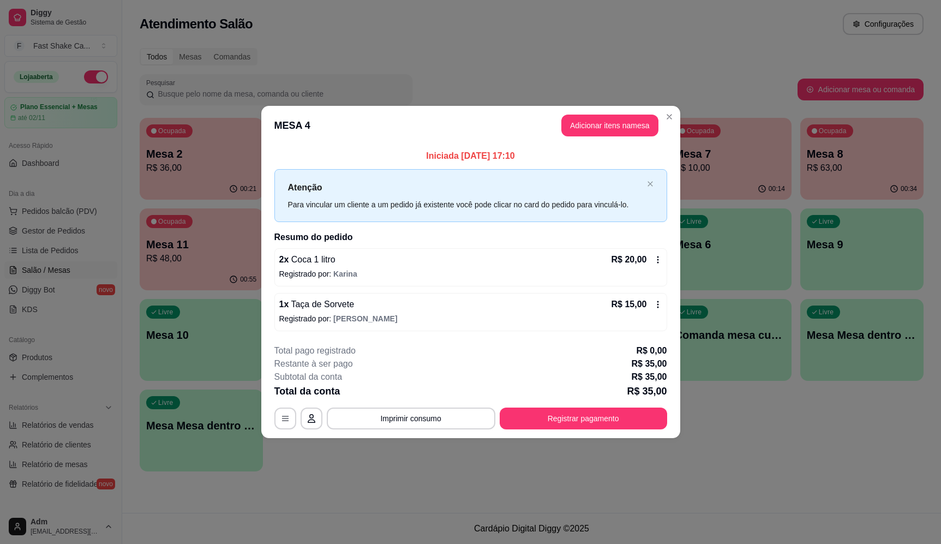
click at [654, 303] on icon at bounding box center [658, 304] width 9 height 9
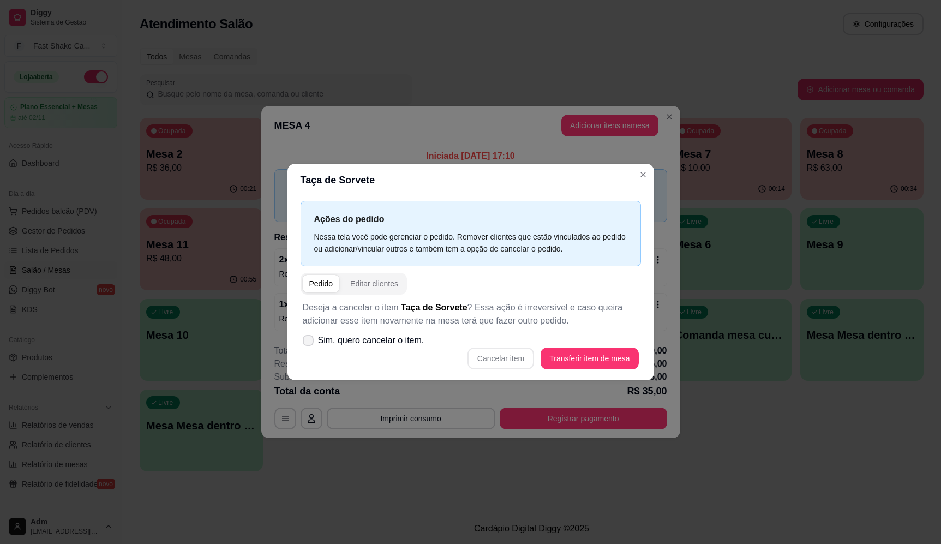
click at [391, 336] on span "Sim, quero cancelar o item." at bounding box center [371, 340] width 106 height 13
click at [309, 342] on input "Sim, quero cancelar o item." at bounding box center [305, 345] width 7 height 7
checkbox input "true"
click at [525, 349] on button "Cancelar item" at bounding box center [501, 358] width 65 height 21
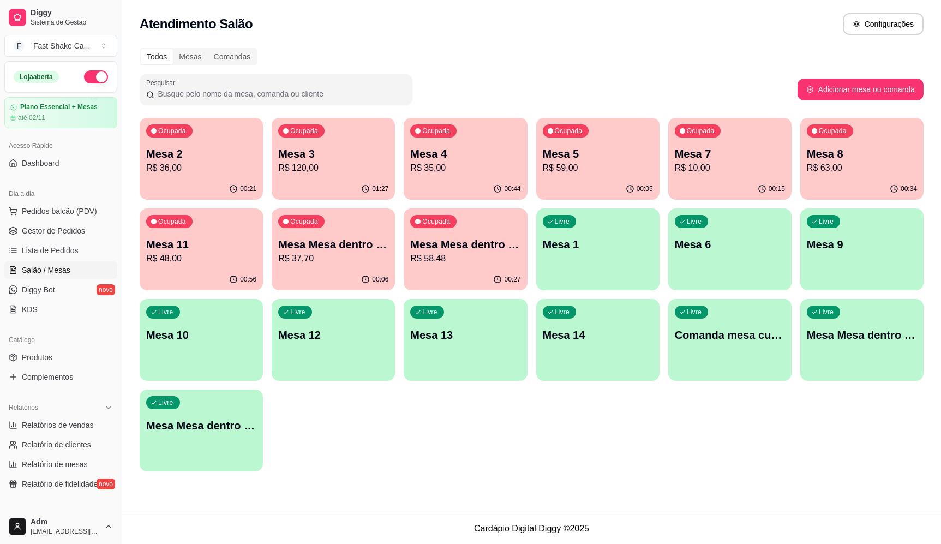
click at [671, 0] on html "Diggy Sistema de Gestão F Fast Shake Ca ... Loja aberta Plano Essencial + Mesas…" at bounding box center [470, 272] width 941 height 544
click at [371, 249] on p "Mesa Mesa dentro laranja" at bounding box center [333, 244] width 110 height 15
click at [468, 251] on p "Mesa Mesa dentro vermelha" at bounding box center [465, 244] width 110 height 15
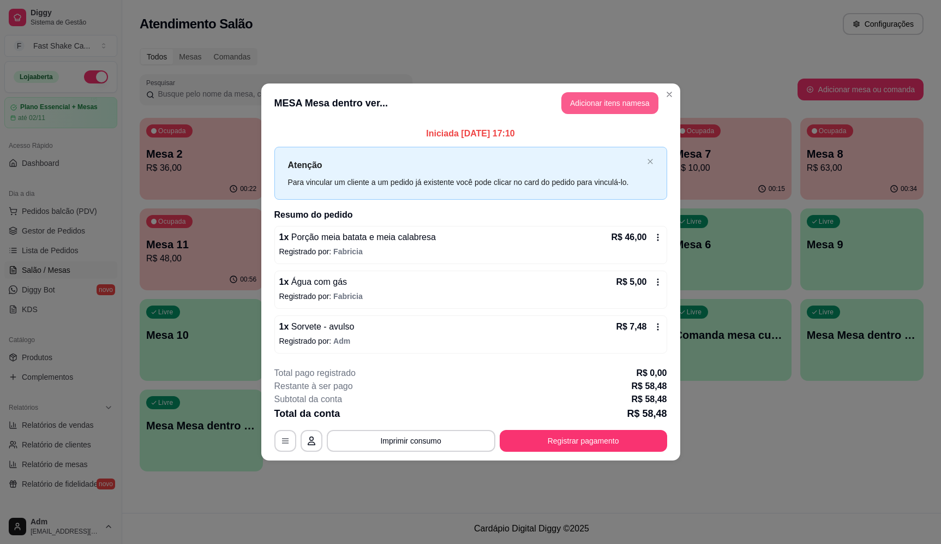
click at [583, 105] on button "Adicionar itens na mesa" at bounding box center [609, 103] width 97 height 22
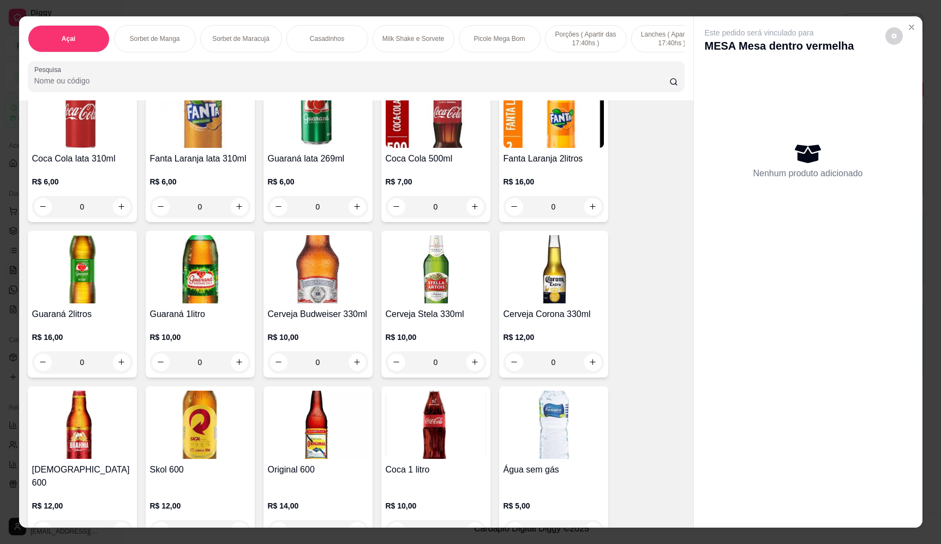
scroll to position [3000, 0]
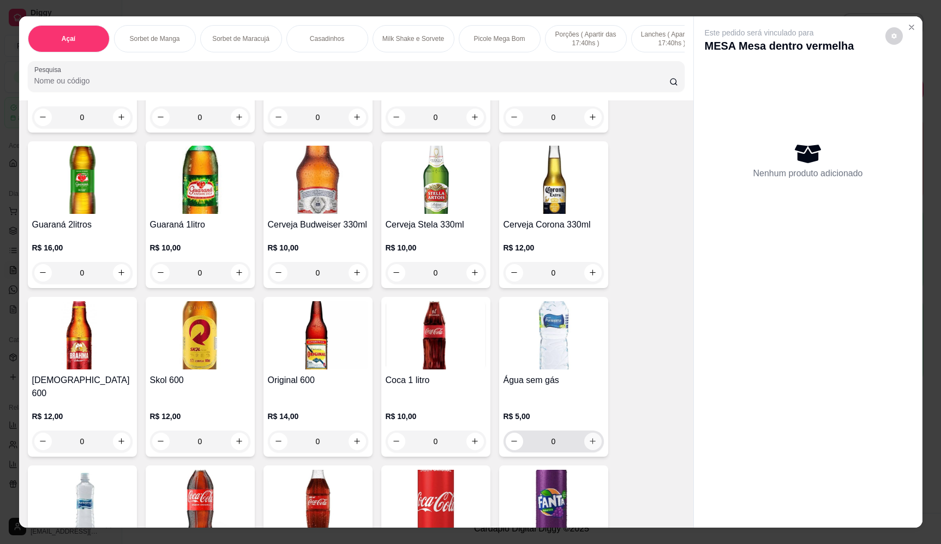
click at [594, 438] on button "increase-product-quantity" at bounding box center [592, 441] width 17 height 17
type input "1"
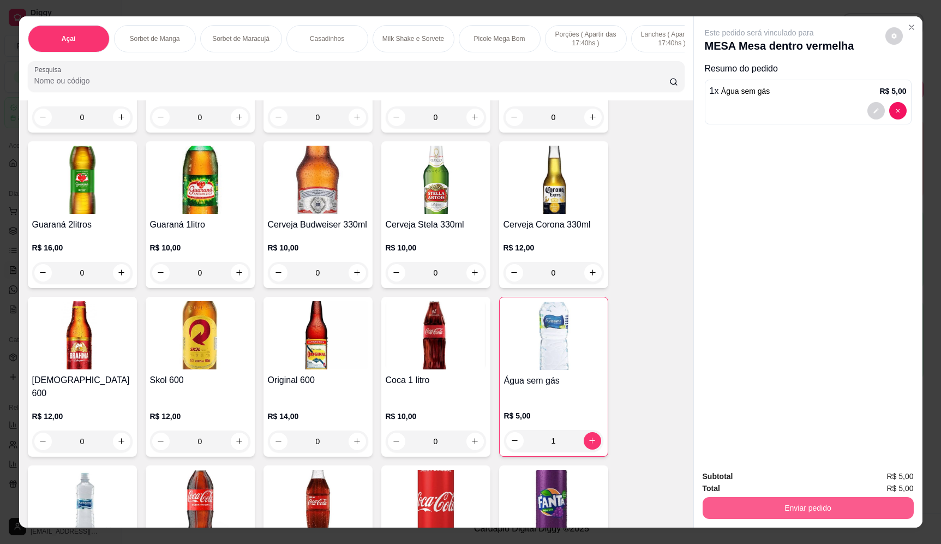
click at [747, 501] on button "Enviar pedido" at bounding box center [808, 508] width 211 height 22
click at [900, 483] on button "Enviar pedido" at bounding box center [885, 481] width 62 height 21
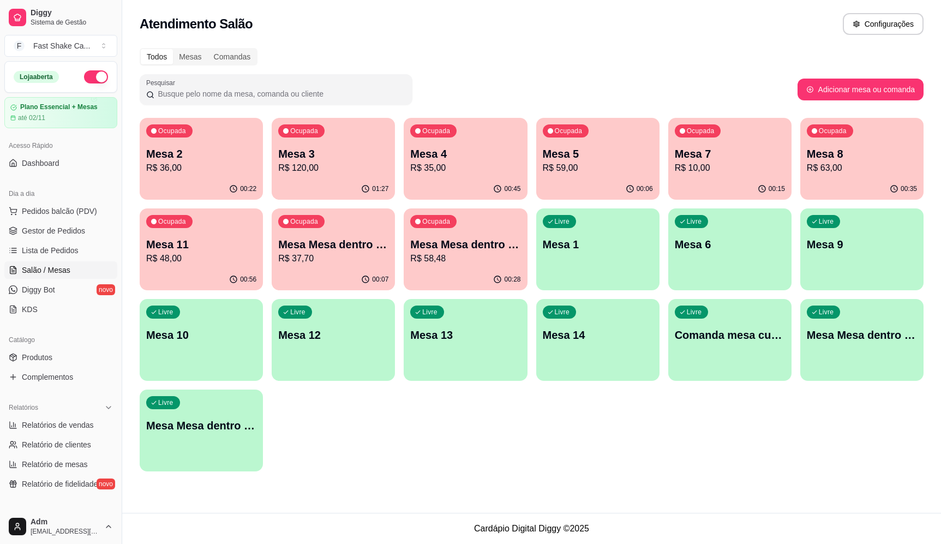
click at [670, 70] on div "Todos Mesas Comandas Pesquisar Adicionar mesa ou comanda Ocupada Mesa 2 R$ 36,0…" at bounding box center [531, 262] width 819 height 443
click at [445, 55] on div "Todos Mesas Comandas" at bounding box center [532, 56] width 784 height 17
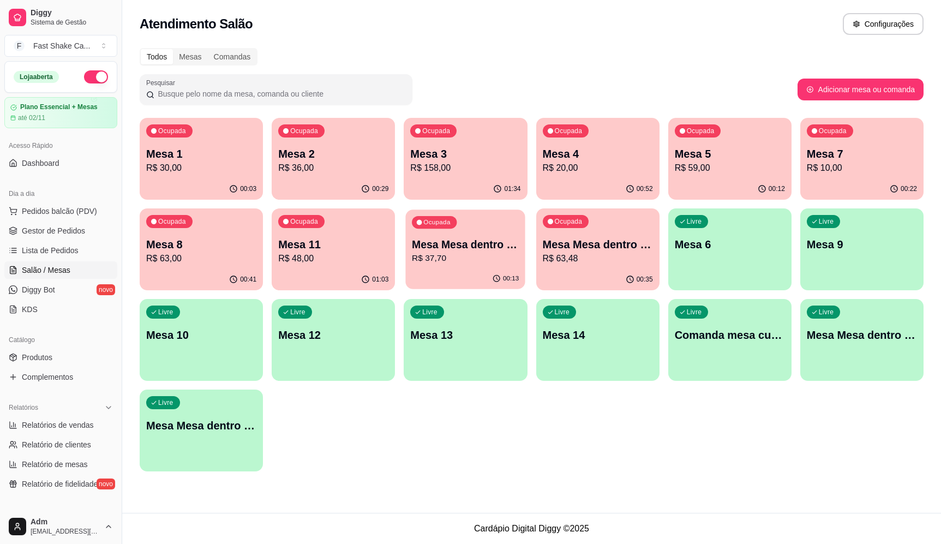
click at [487, 256] on p "R$ 37,70" at bounding box center [465, 258] width 107 height 13
click at [610, 279] on div "00:35" at bounding box center [597, 279] width 123 height 21
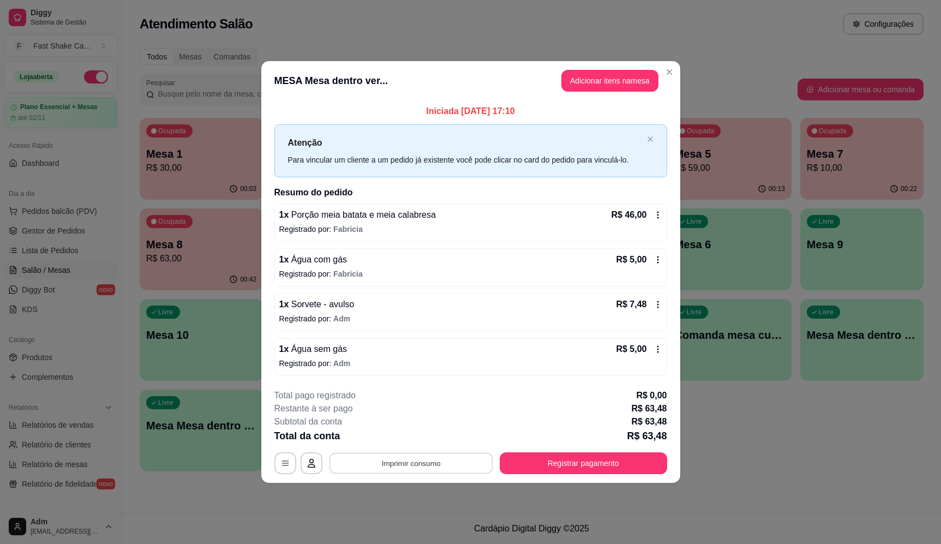
click at [441, 466] on button "Imprimir consumo" at bounding box center [411, 463] width 164 height 21
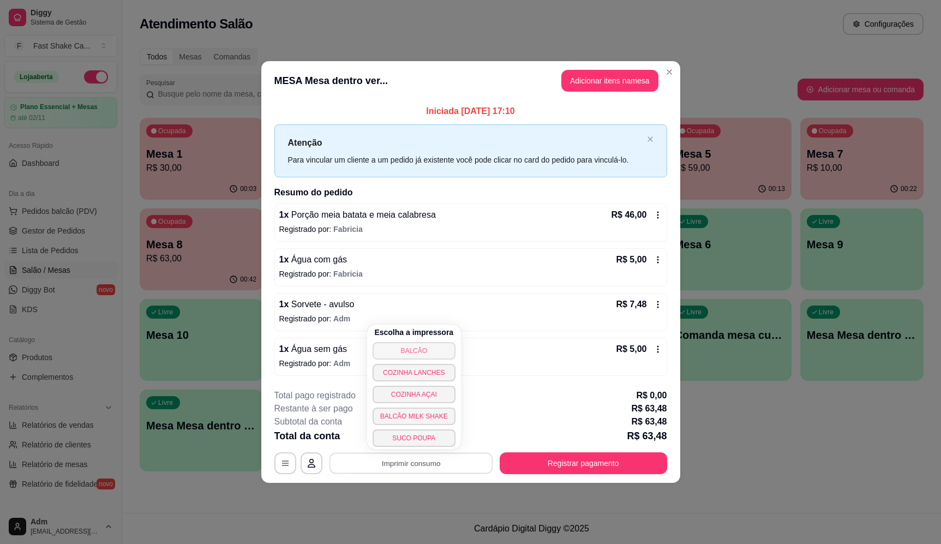
click at [445, 355] on button "BALCÃO" at bounding box center [414, 350] width 83 height 17
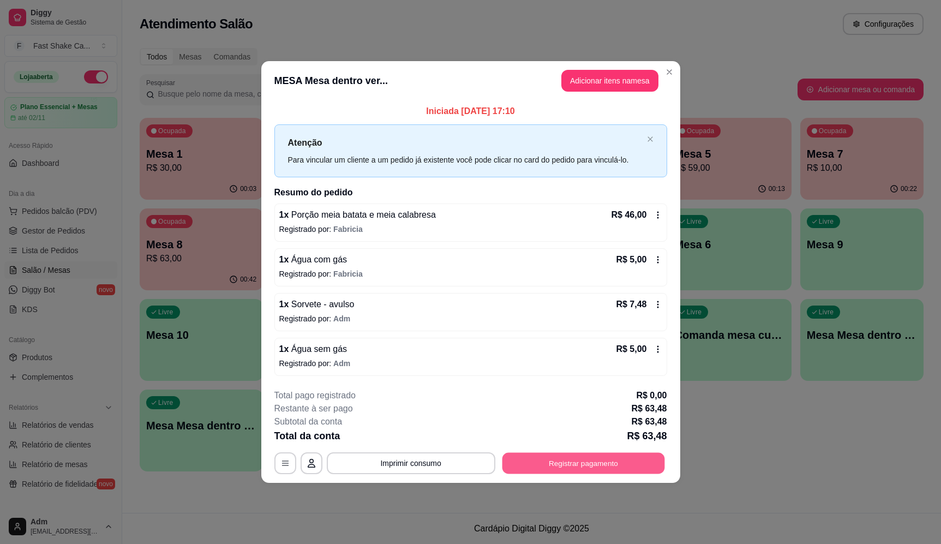
click at [578, 468] on button "Registrar pagamento" at bounding box center [583, 463] width 163 height 21
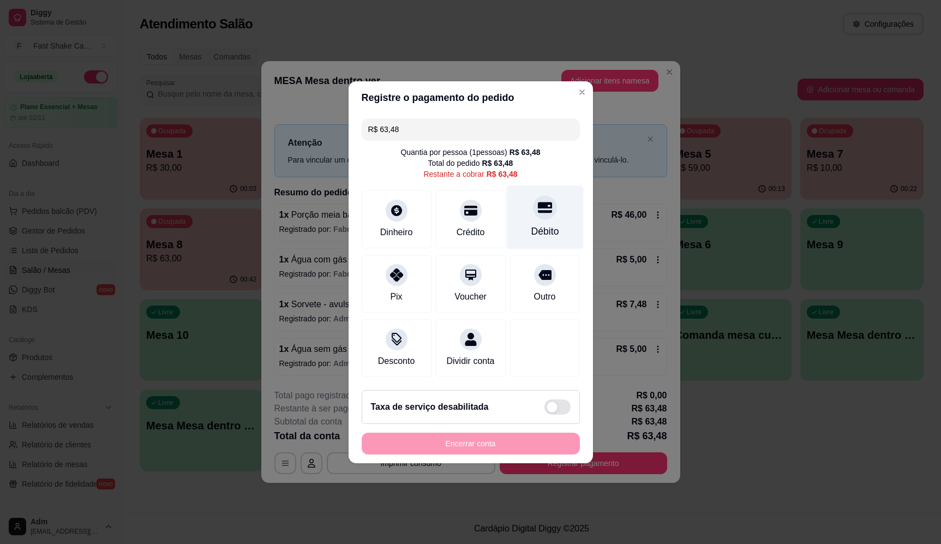
click at [538, 205] on icon at bounding box center [544, 207] width 14 height 11
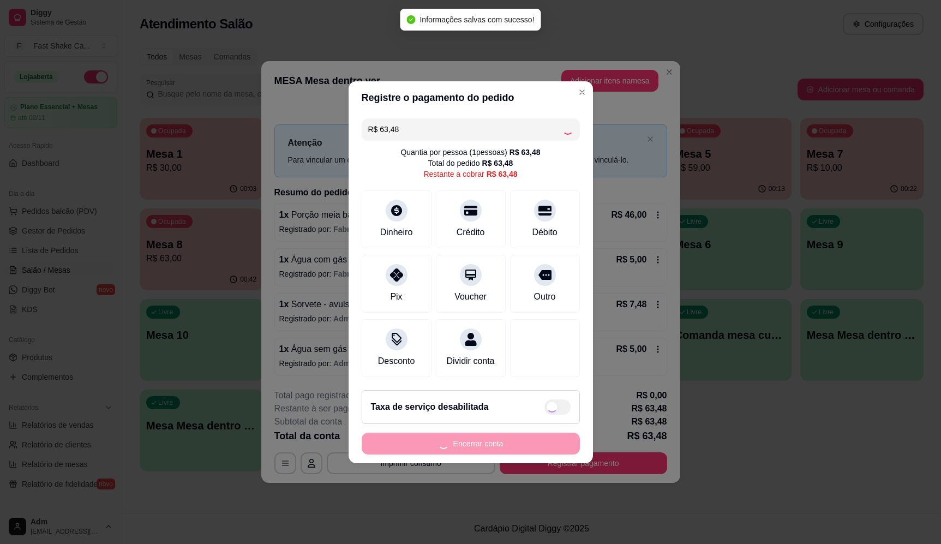
type input "R$ 0,00"
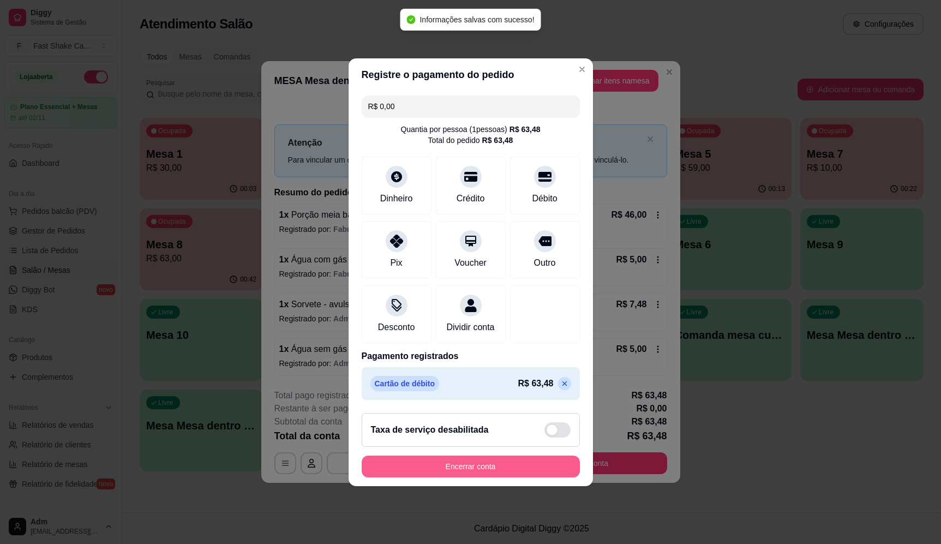
click at [552, 476] on button "Encerrar conta" at bounding box center [471, 467] width 218 height 22
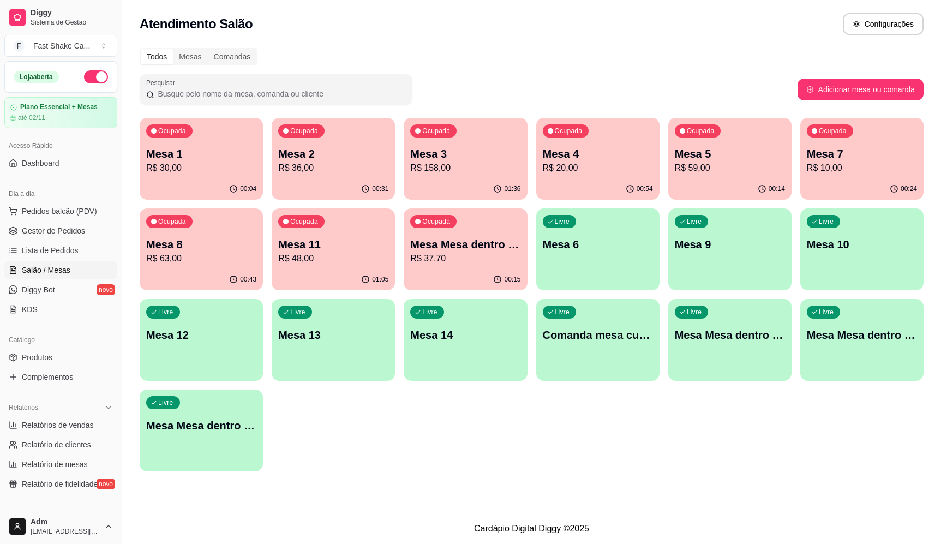
click at [197, 243] on p "Mesa 8" at bounding box center [201, 244] width 110 height 15
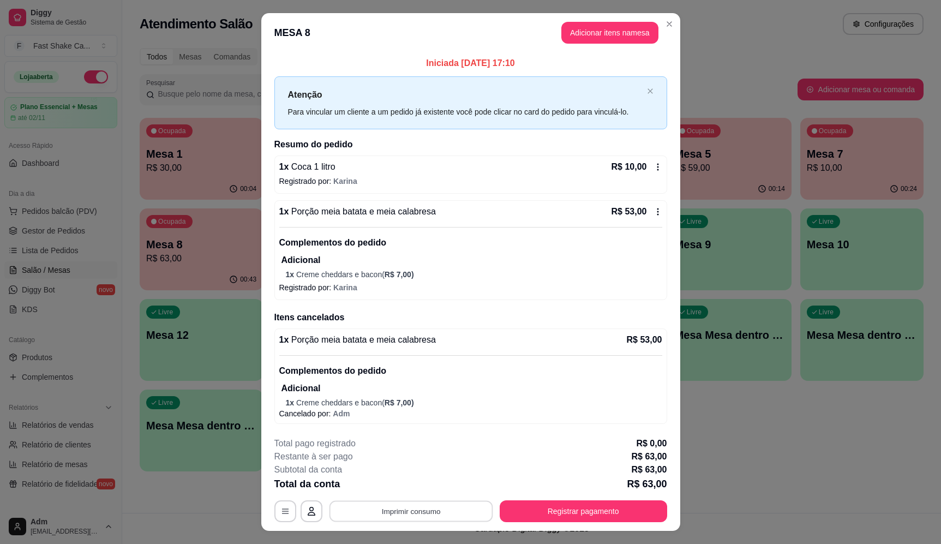
click at [471, 507] on button "Imprimir consumo" at bounding box center [411, 511] width 164 height 21
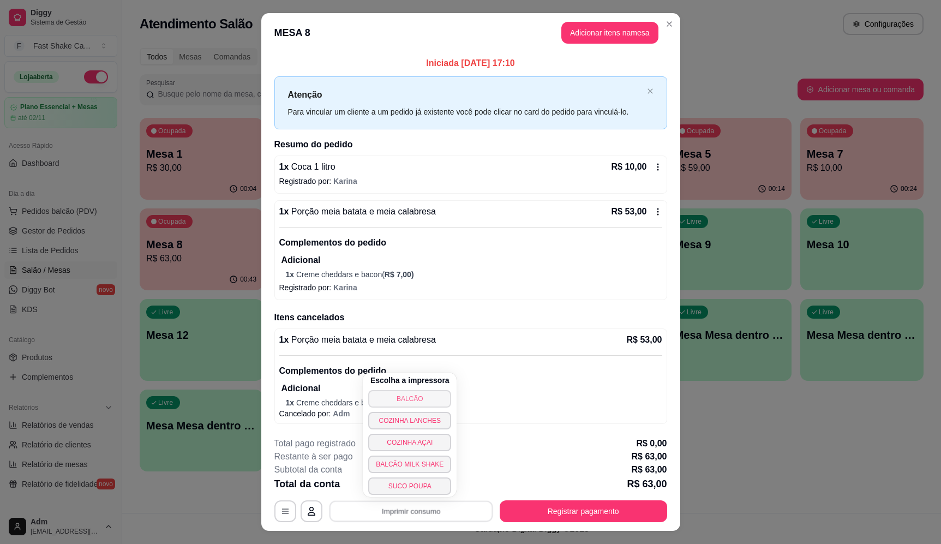
click at [436, 401] on button "BALCÃO" at bounding box center [409, 398] width 83 height 17
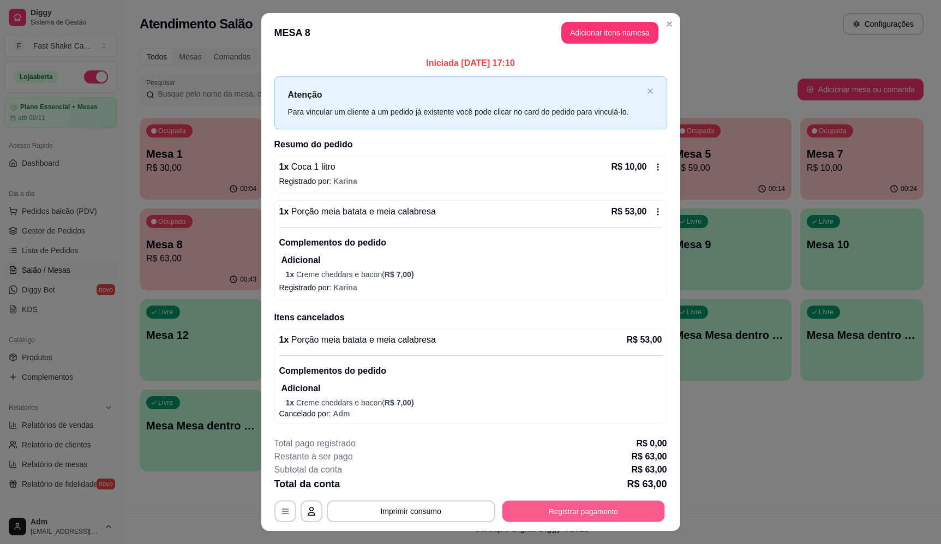
click at [524, 519] on button "Registrar pagamento" at bounding box center [583, 511] width 163 height 21
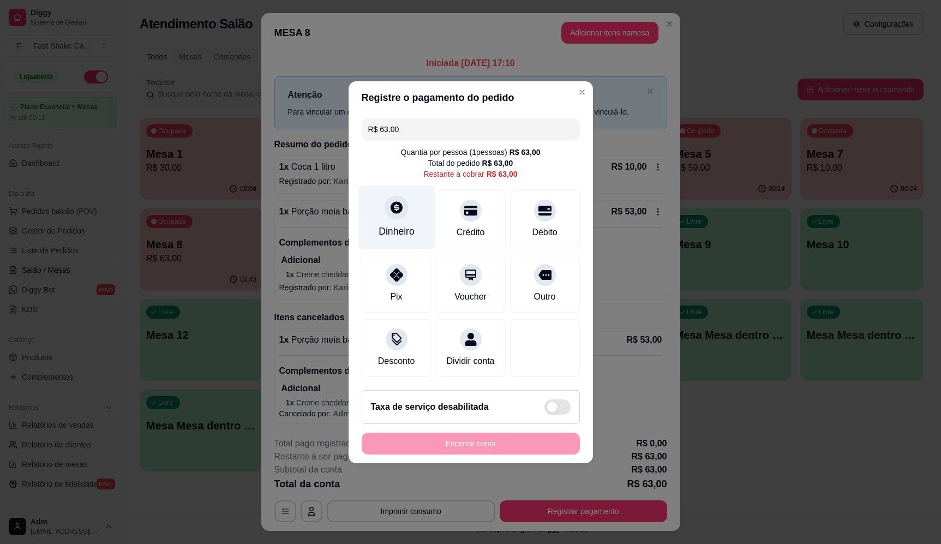
click at [396, 218] on div "Dinheiro" at bounding box center [396, 217] width 77 height 64
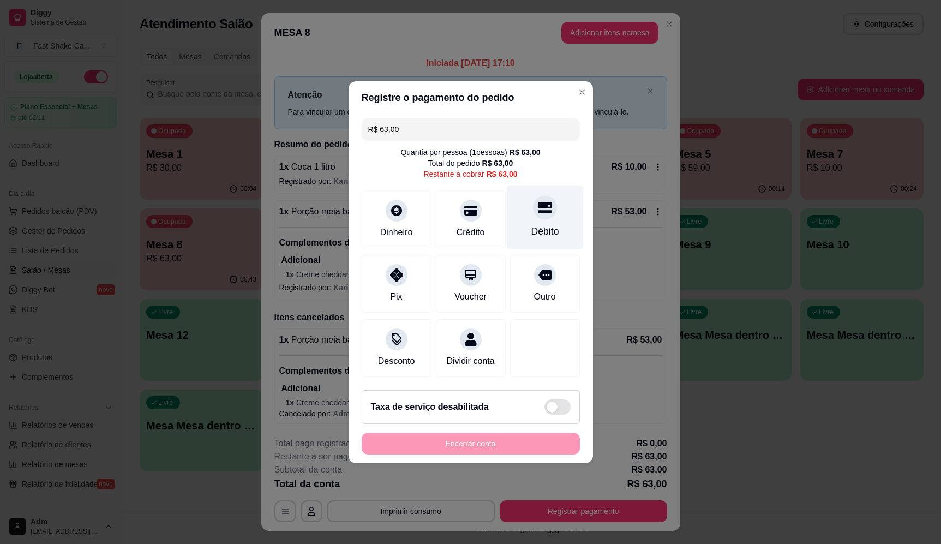
click at [540, 209] on div at bounding box center [545, 207] width 24 height 24
type input "R$ 0,00"
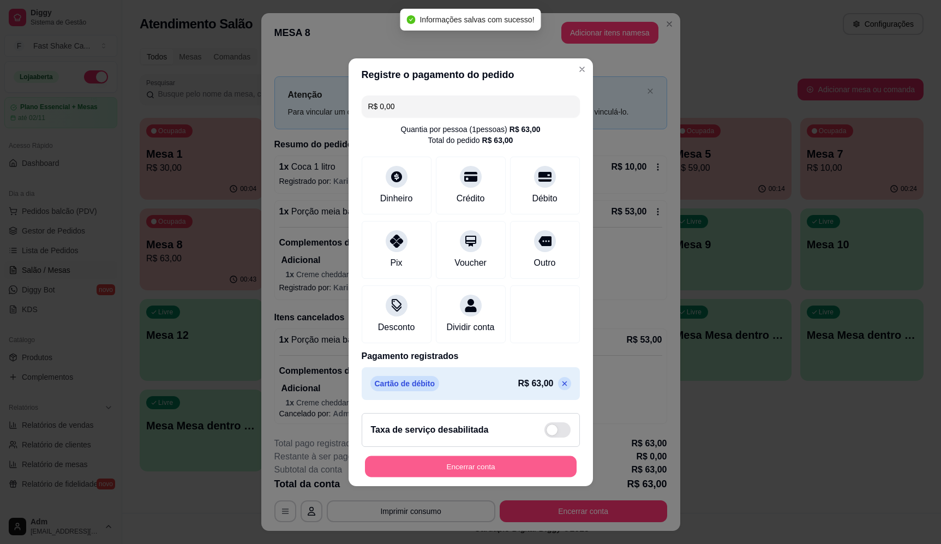
click at [484, 476] on button "Encerrar conta" at bounding box center [471, 466] width 212 height 21
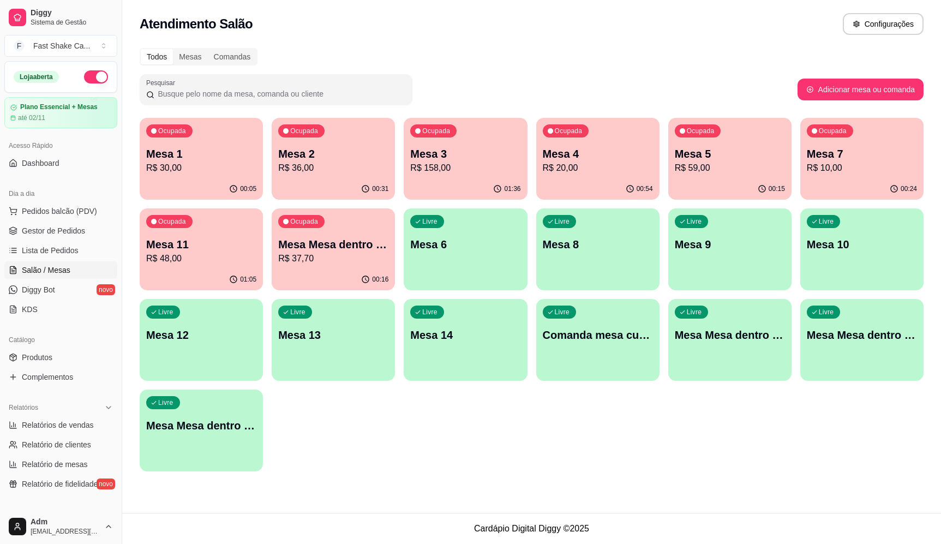
click at [618, 43] on div "Todos Mesas Comandas Pesquisar Adicionar mesa ou comanda Ocupada Mesa 1 R$ 30,0…" at bounding box center [531, 262] width 819 height 443
click at [233, 150] on p "Mesa 1" at bounding box center [201, 154] width 107 height 15
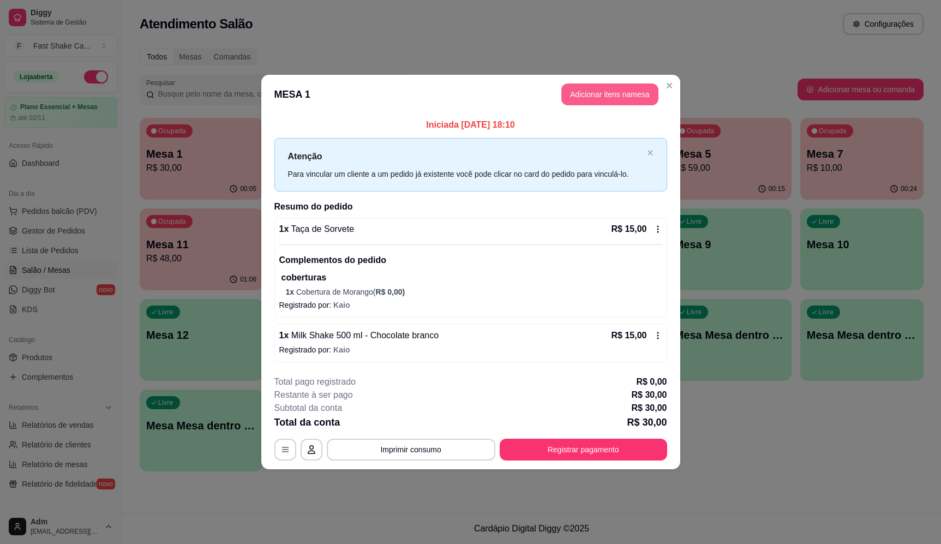
click at [596, 92] on button "Adicionar itens na mesa" at bounding box center [609, 94] width 97 height 22
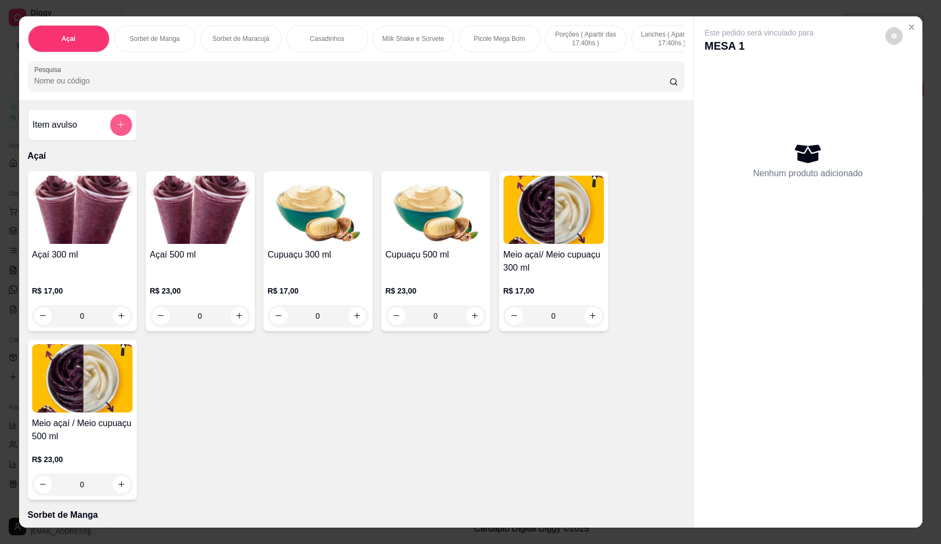
click at [110, 130] on button "add-separate-item" at bounding box center [121, 125] width 22 height 22
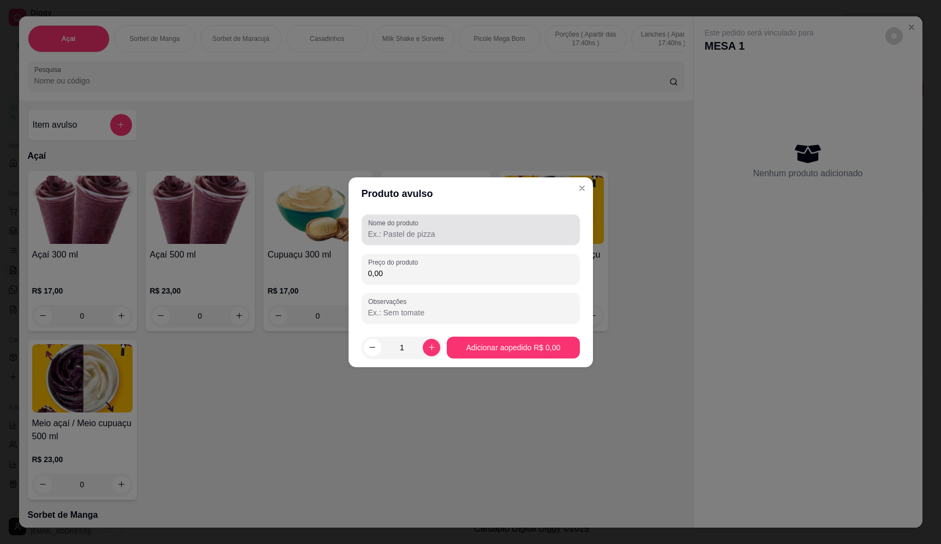
click at [424, 231] on input "Nome do produto" at bounding box center [470, 234] width 205 height 11
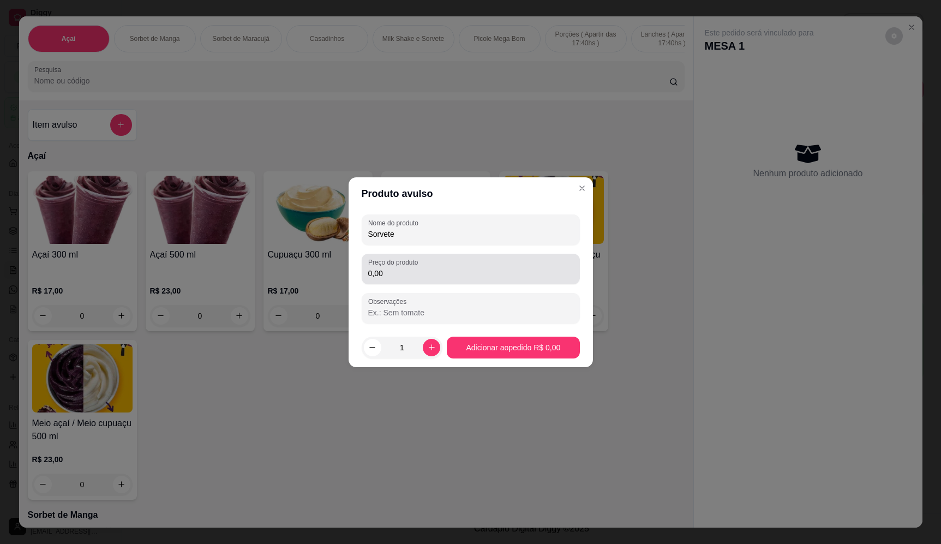
type input "Sorvete"
click at [440, 284] on div "Preço do produto 0,00" at bounding box center [471, 269] width 218 height 31
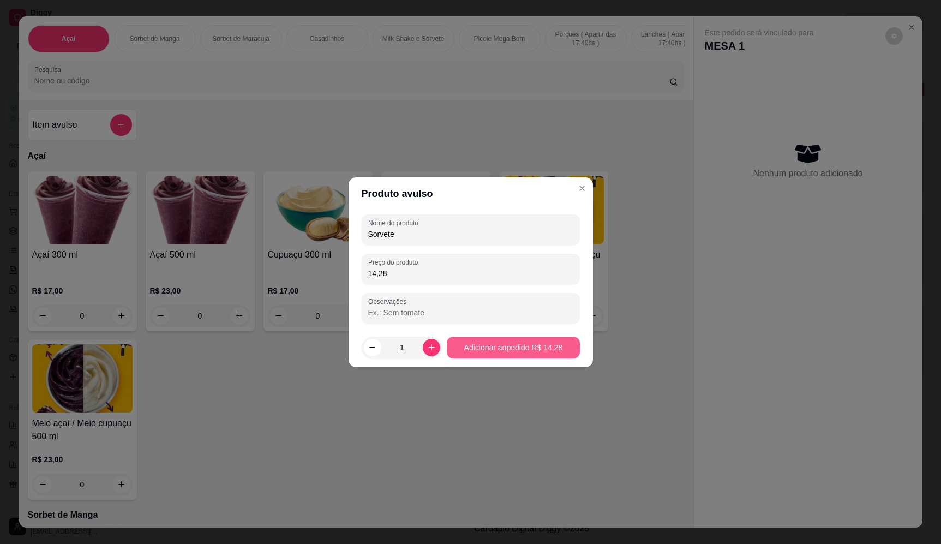
type input "14,28"
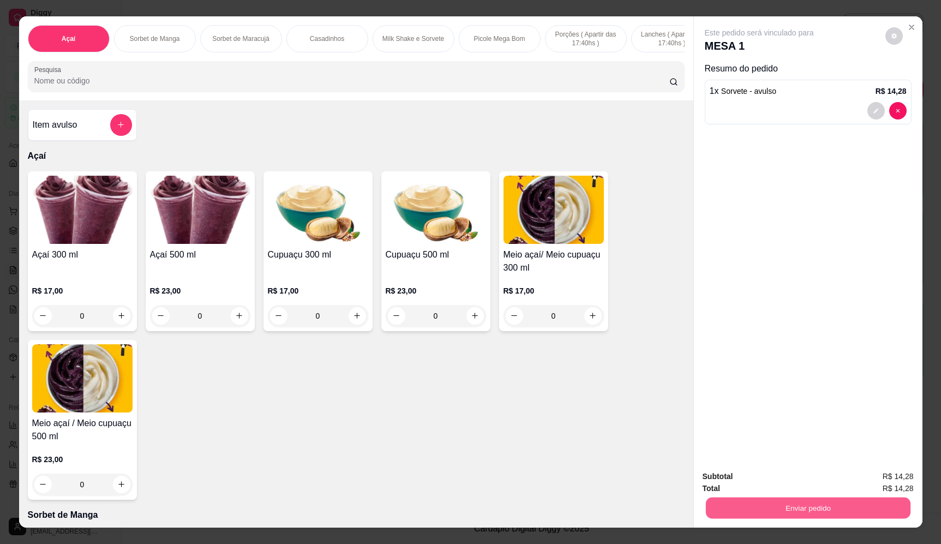
click at [842, 508] on button "Enviar pedido" at bounding box center [807, 508] width 205 height 21
click at [886, 484] on button "Enviar pedido" at bounding box center [885, 481] width 62 height 21
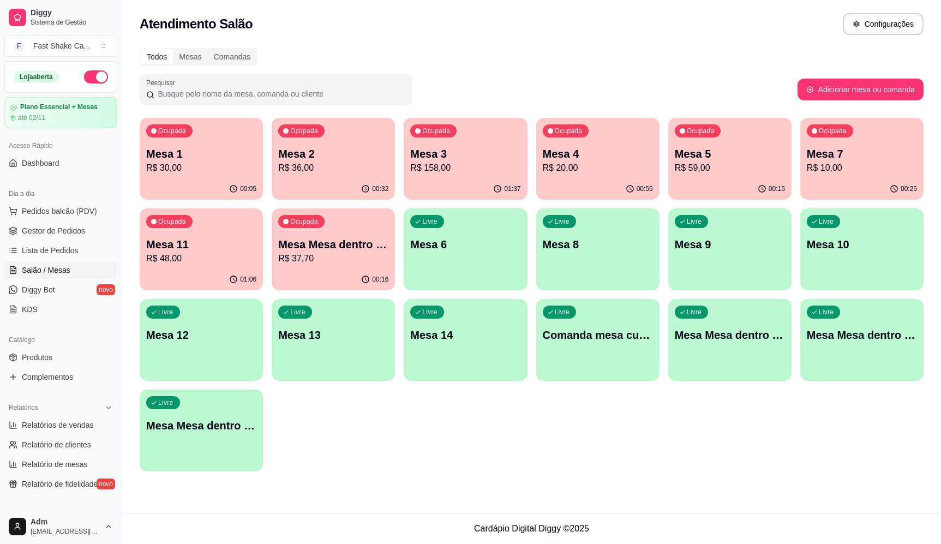
drag, startPoint x: 668, startPoint y: 56, endPoint x: 665, endPoint y: 65, distance: 9.7
click at [668, 57] on div "Todos Mesas Comandas" at bounding box center [532, 56] width 784 height 17
click at [852, 350] on div "Livre Mesa Mesa dentro verde" at bounding box center [861, 333] width 123 height 69
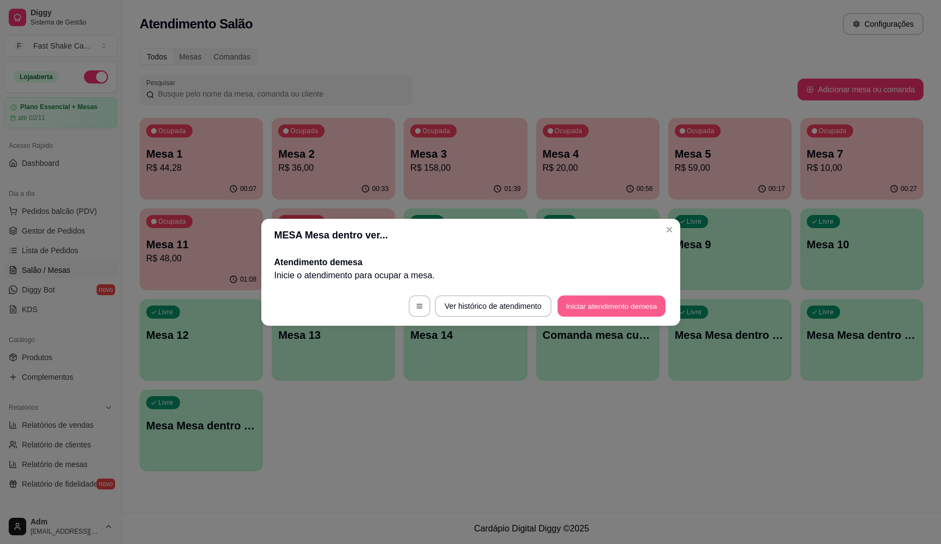
click at [620, 308] on button "Iniciar atendimento de mesa" at bounding box center [612, 305] width 108 height 21
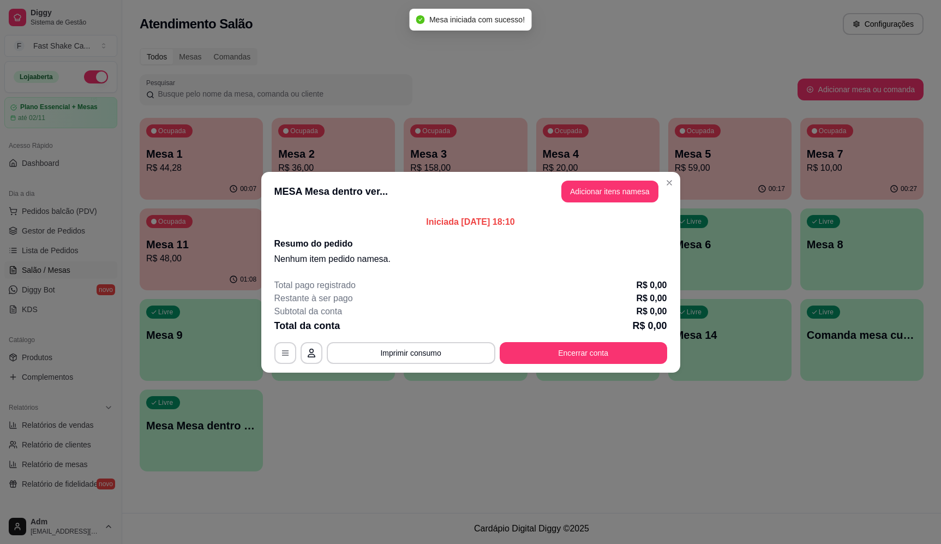
drag, startPoint x: 373, startPoint y: 193, endPoint x: 384, endPoint y: 190, distance: 11.8
click at [373, 193] on header "MESA Mesa dentro ver... Adicionar itens na mesa" at bounding box center [470, 191] width 419 height 39
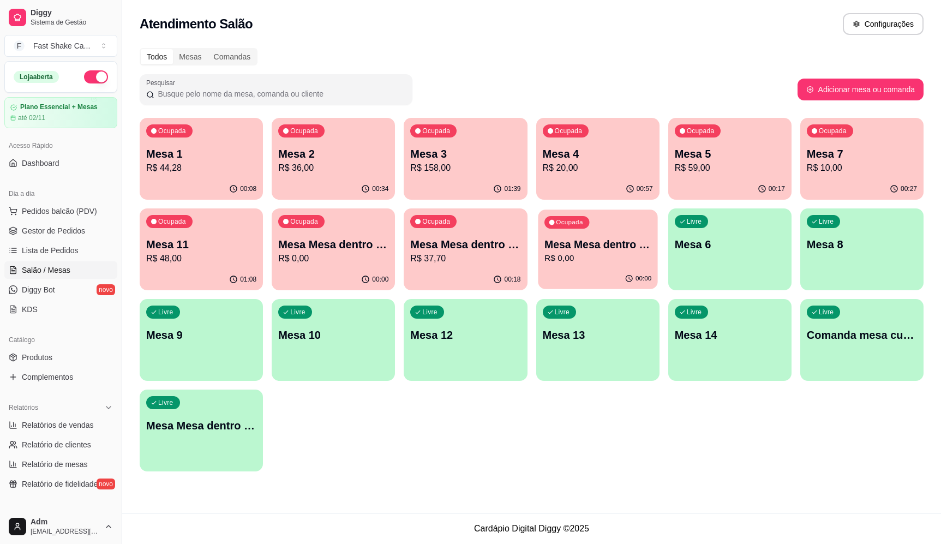
click at [614, 245] on p "Mesa Mesa dentro verde" at bounding box center [597, 244] width 107 height 15
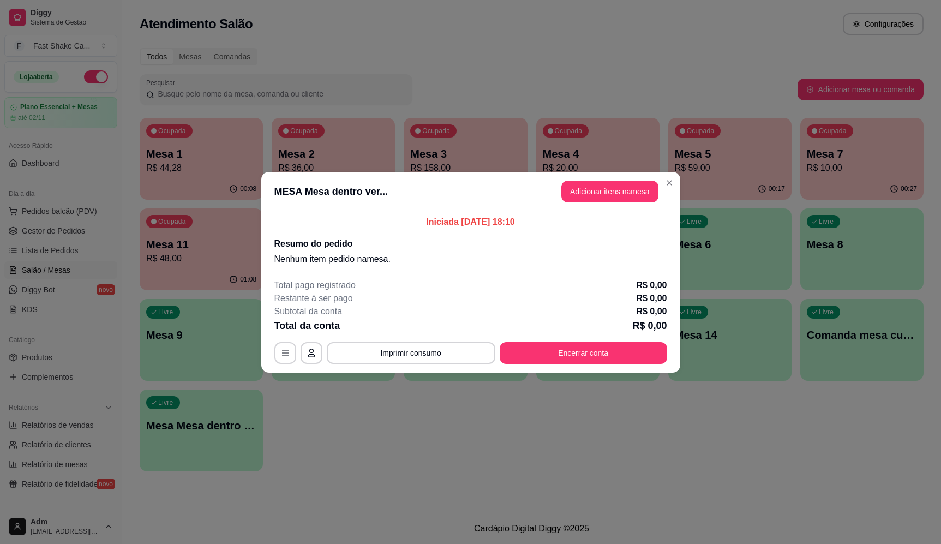
drag, startPoint x: 329, startPoint y: 194, endPoint x: 338, endPoint y: 194, distance: 8.7
click at [330, 194] on header "MESA Mesa dentro ver... Adicionar itens na mesa" at bounding box center [470, 191] width 419 height 39
drag, startPoint x: 370, startPoint y: 187, endPoint x: 385, endPoint y: 191, distance: 15.4
click at [370, 188] on header "MESA Mesa dentro ver... Adicionar itens na mesa" at bounding box center [470, 191] width 419 height 39
click at [390, 191] on header "MESA Mesa dentro ver... Adicionar itens na mesa" at bounding box center [470, 191] width 419 height 39
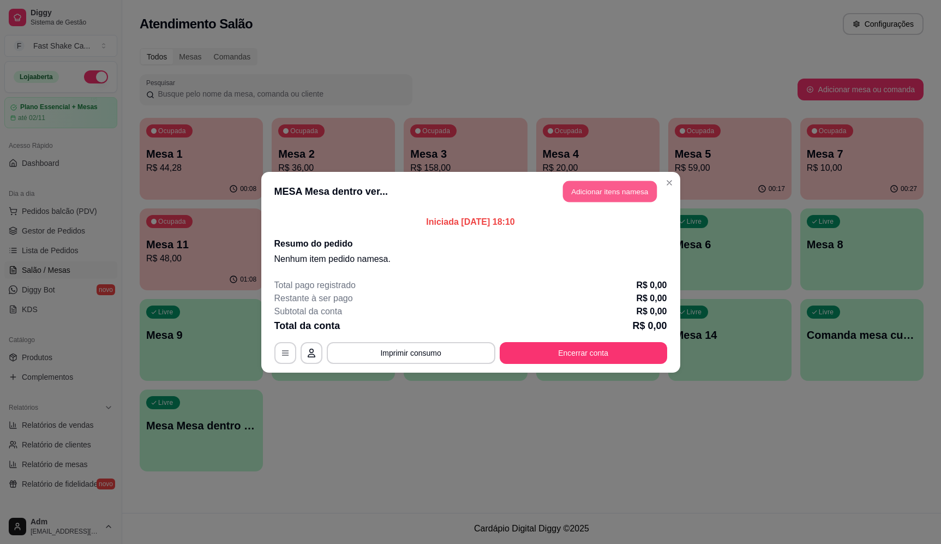
click at [603, 190] on button "Adicionar itens na mesa" at bounding box center [610, 191] width 94 height 21
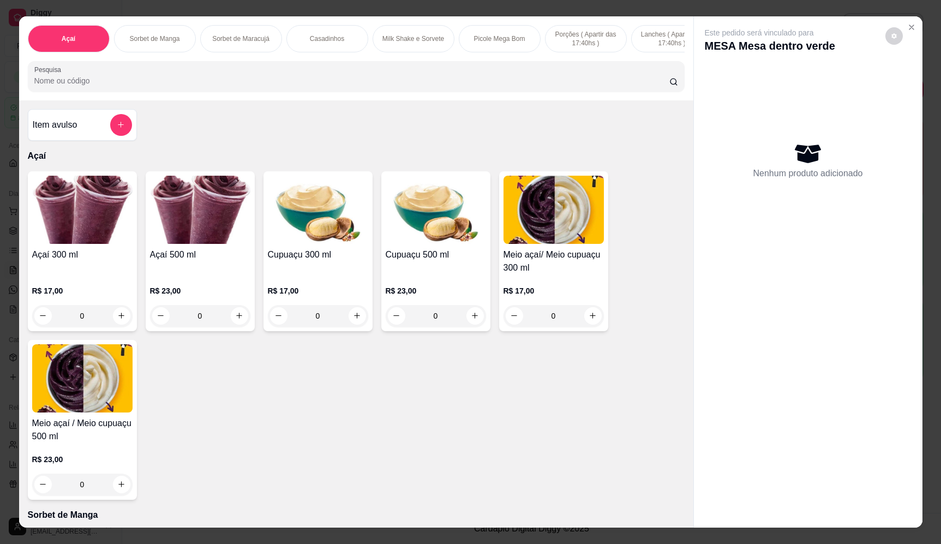
click at [118, 324] on div "0" at bounding box center [82, 316] width 100 height 22
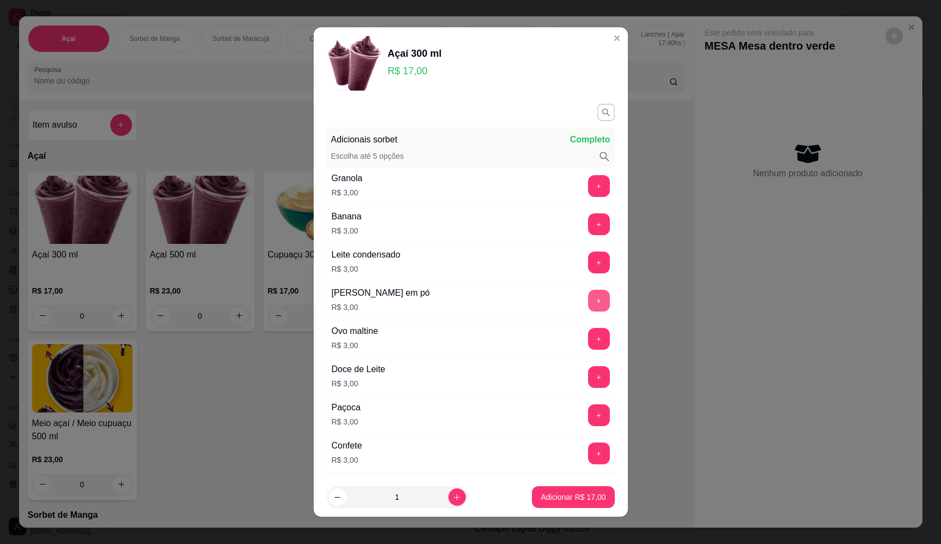
click at [588, 298] on button "+" at bounding box center [599, 301] width 22 height 22
click at [574, 497] on p "Adicionar R$ 20,00" at bounding box center [573, 497] width 63 height 10
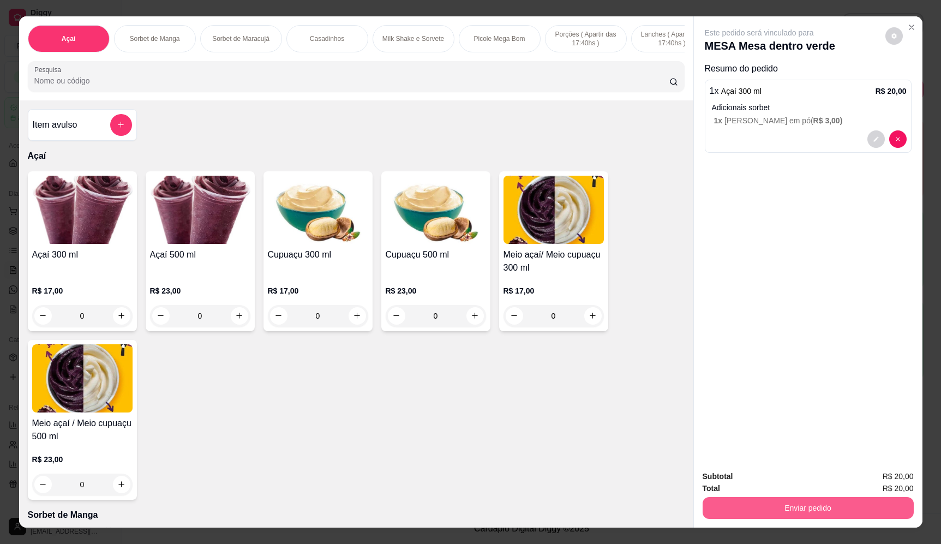
click at [836, 510] on button "Enviar pedido" at bounding box center [808, 508] width 211 height 22
click at [882, 482] on button "Enviar pedido" at bounding box center [885, 481] width 60 height 20
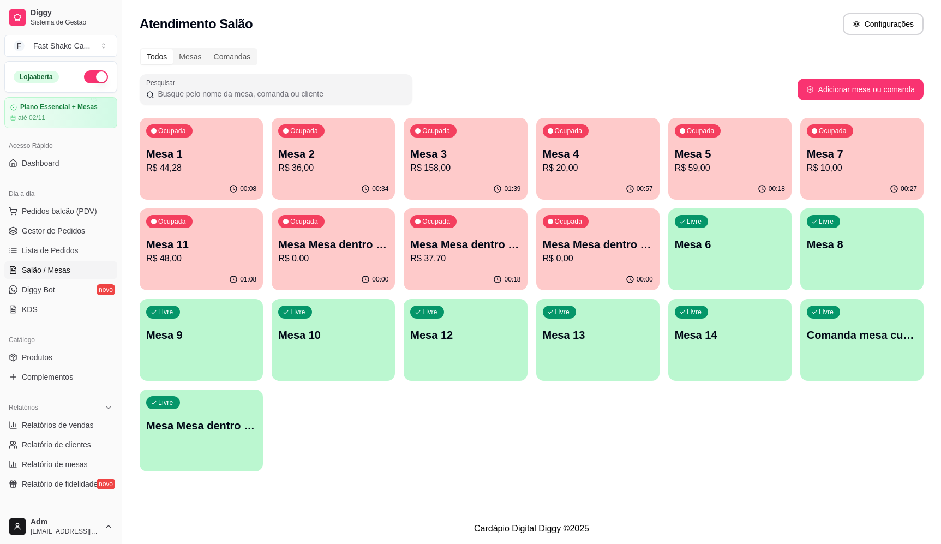
click at [695, 79] on div "Pesquisar" at bounding box center [469, 89] width 658 height 31
click at [481, 261] on p "R$ 37,70" at bounding box center [465, 258] width 110 height 13
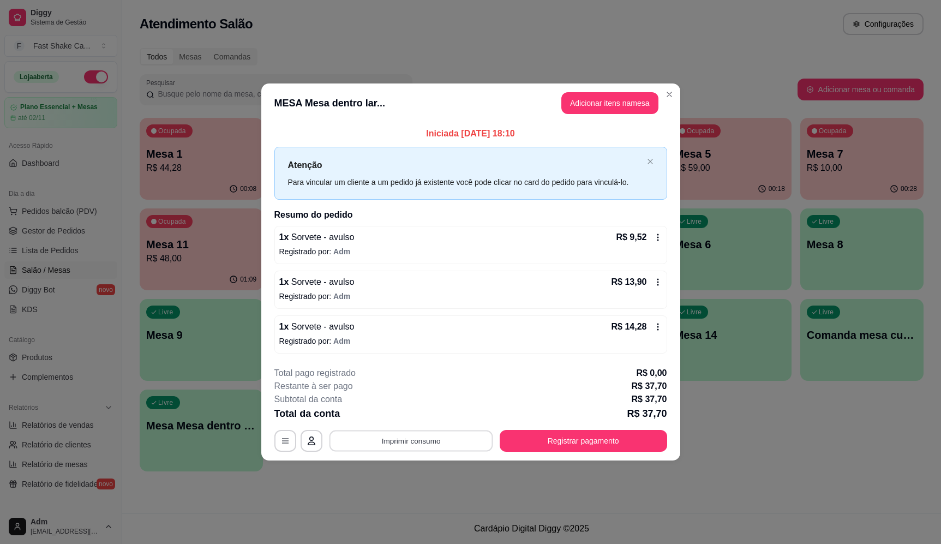
click at [476, 436] on button "Imprimir consumo" at bounding box center [411, 440] width 164 height 21
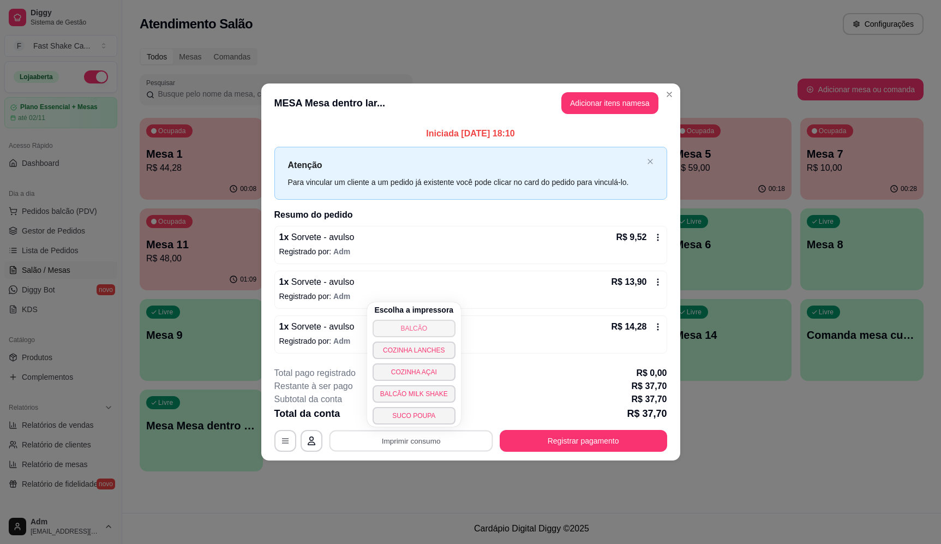
click at [394, 327] on button "BALCÃO" at bounding box center [414, 328] width 83 height 17
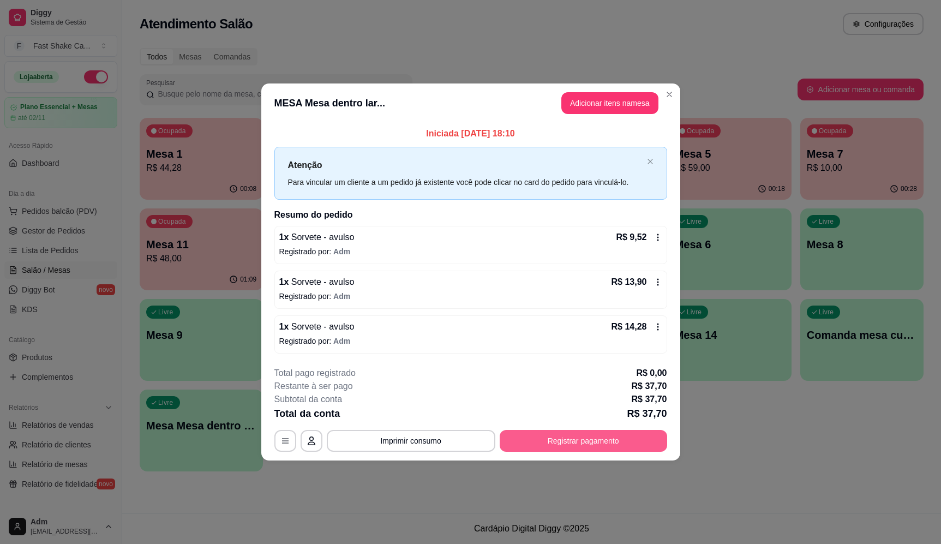
click at [602, 445] on button "Registrar pagamento" at bounding box center [583, 441] width 167 height 22
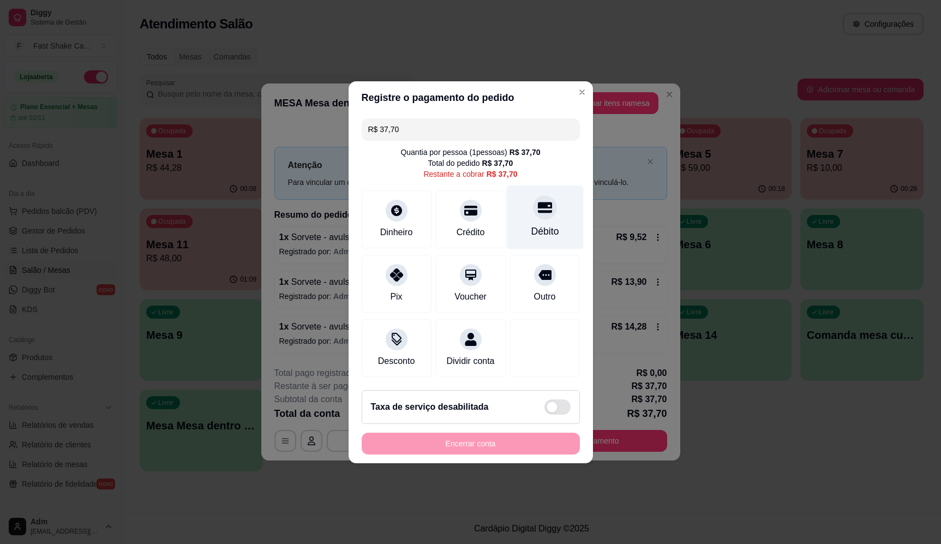
drag, startPoint x: 538, startPoint y: 202, endPoint x: 544, endPoint y: 222, distance: 20.7
click at [538, 202] on icon at bounding box center [544, 207] width 14 height 14
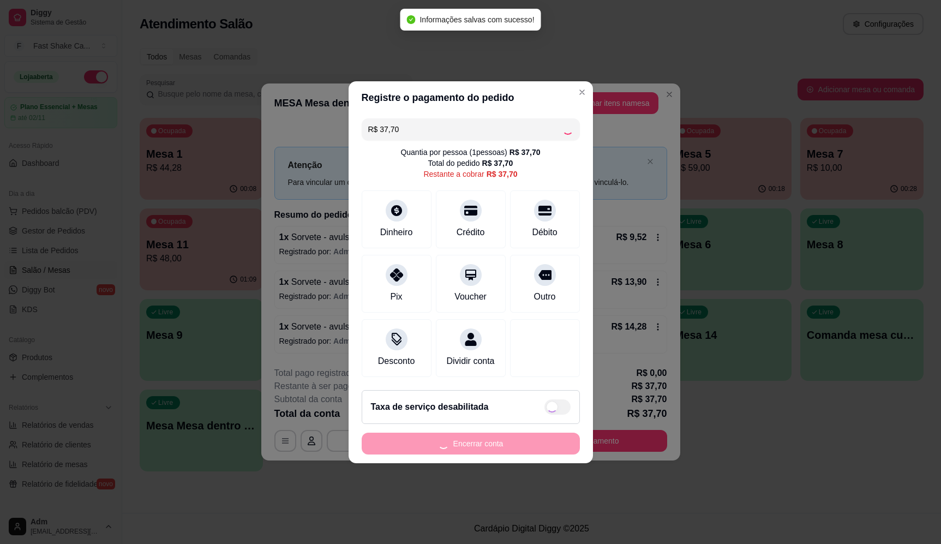
type input "R$ 0,00"
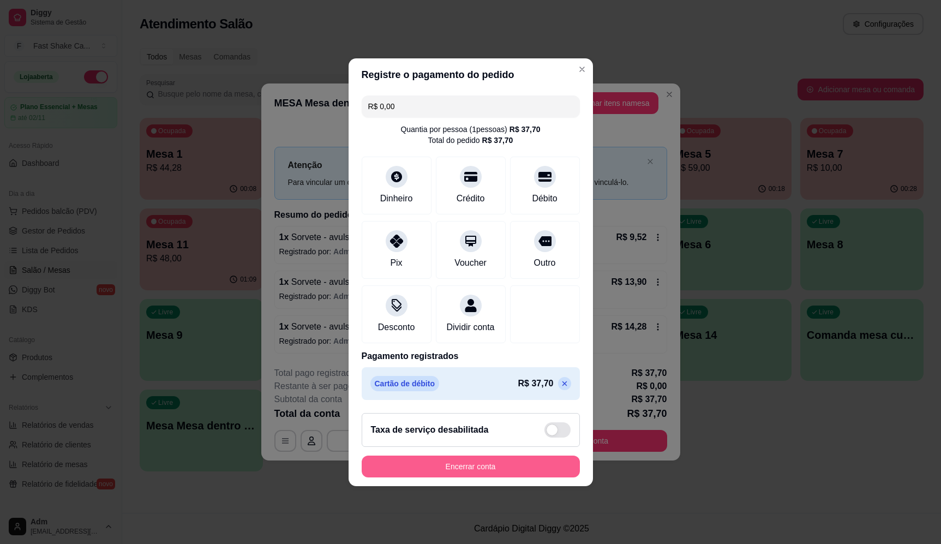
click at [446, 472] on button "Encerrar conta" at bounding box center [471, 467] width 218 height 22
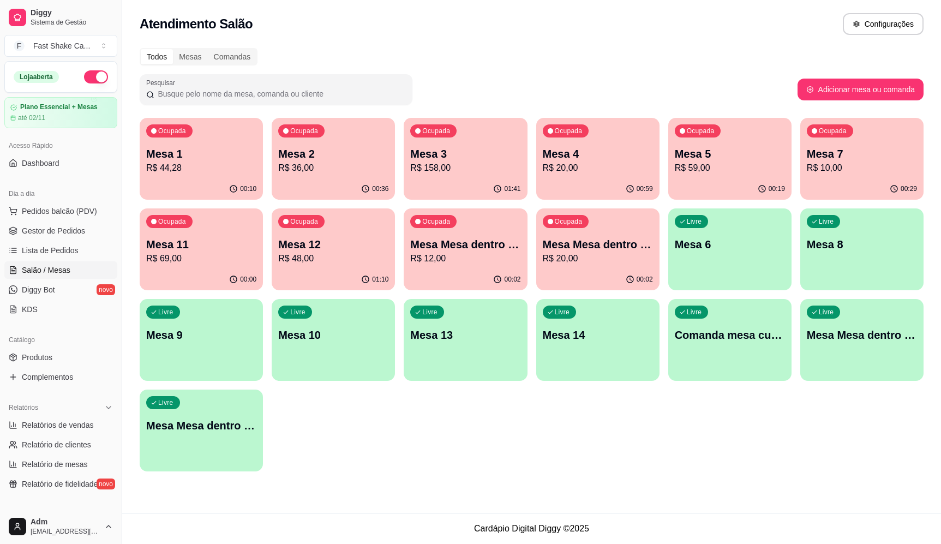
click at [617, 439] on div "Ocupada Mesa 1 R$ 44,28 00:10 Ocupada Mesa 2 R$ 36,00 00:36 Ocupada Mesa 3 R$ 1…" at bounding box center [532, 295] width 784 height 354
click at [679, 85] on div "Pesquisar" at bounding box center [469, 89] width 658 height 31
click at [824, 161] on div "Mesa 7 R$ 10,00" at bounding box center [861, 160] width 107 height 27
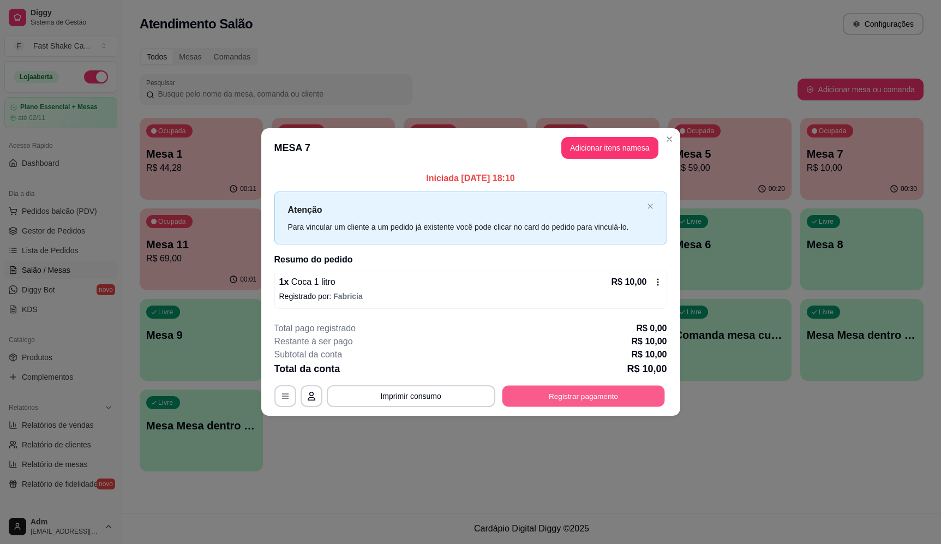
click at [556, 406] on button "Registrar pagamento" at bounding box center [583, 396] width 163 height 21
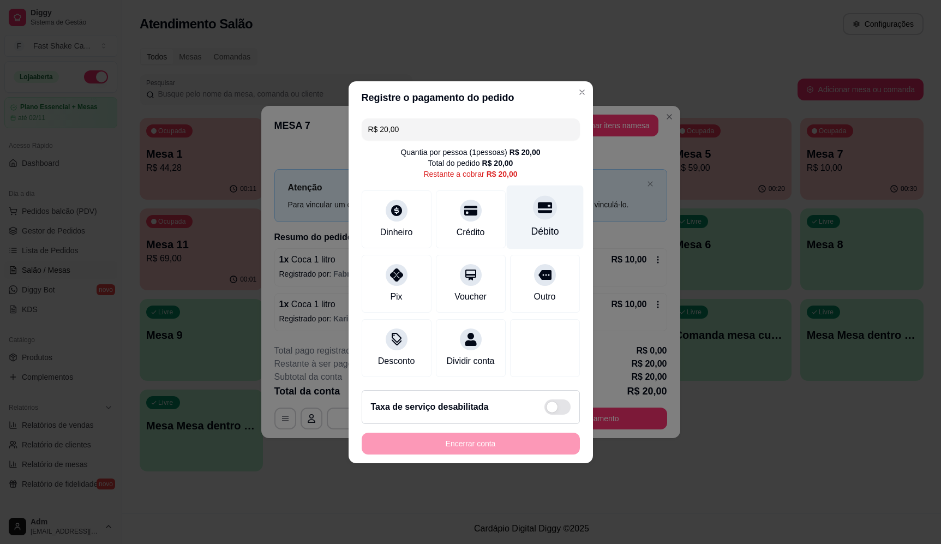
click at [561, 203] on div "Débito" at bounding box center [544, 217] width 77 height 64
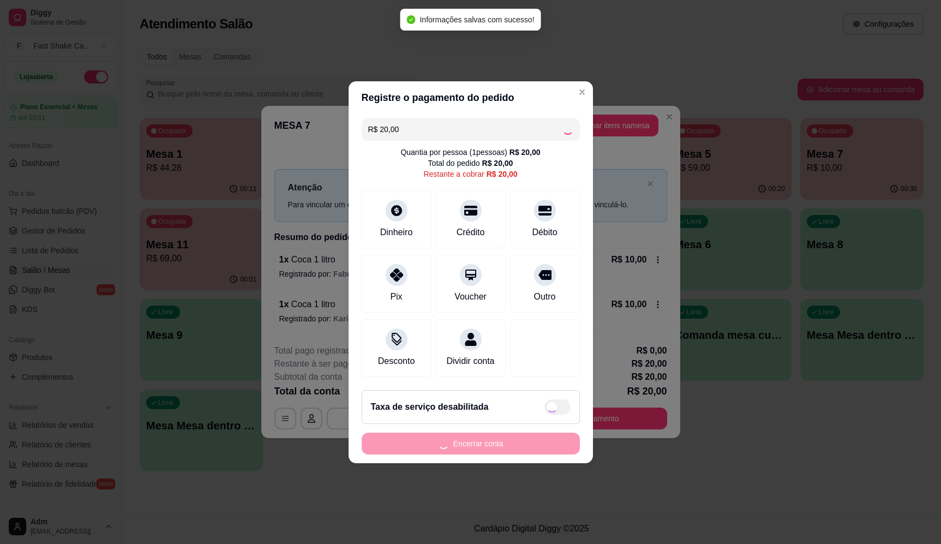
type input "R$ 0,00"
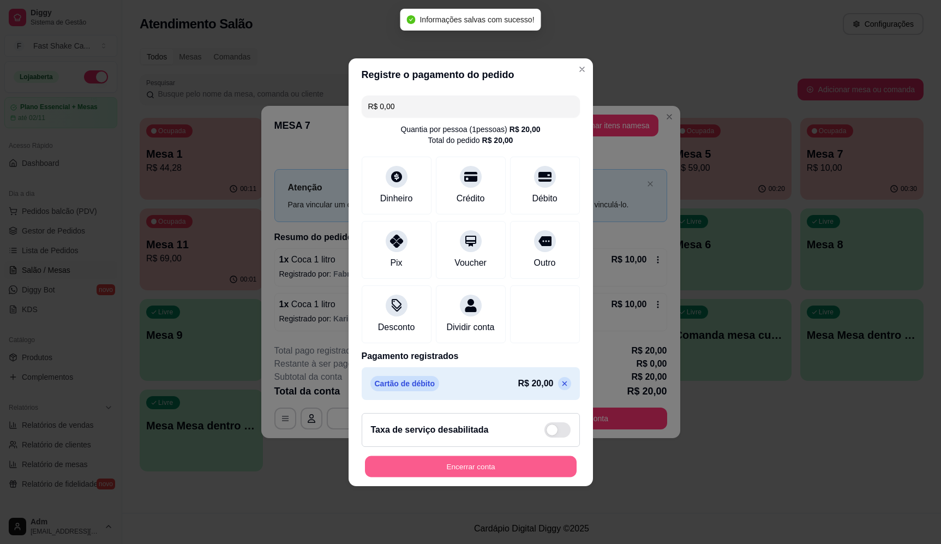
click at [507, 477] on button "Encerrar conta" at bounding box center [471, 466] width 212 height 21
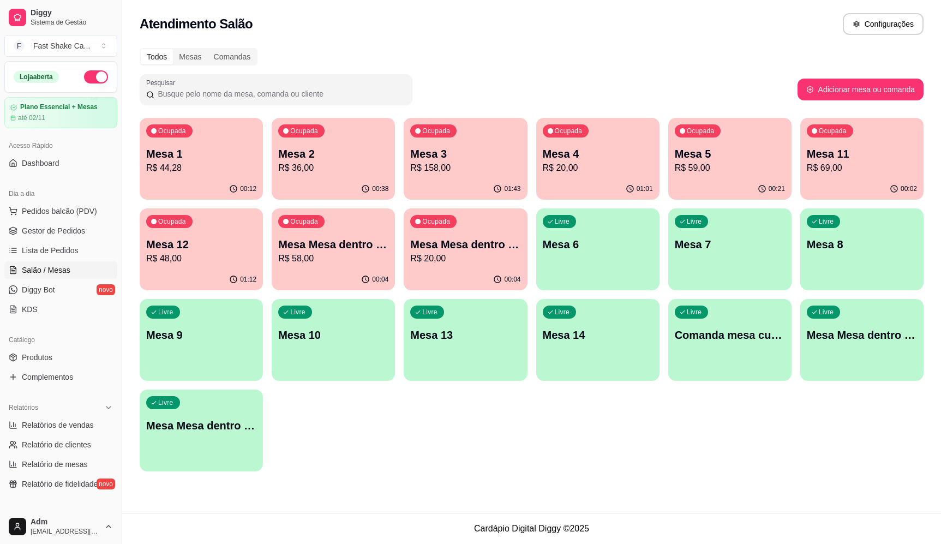
click at [628, 412] on div "Ocupada Mesa 1 R$ 44,28 00:12 Ocupada Mesa 2 R$ 36,00 00:38 Ocupada Mesa 3 R$ 1…" at bounding box center [532, 295] width 784 height 354
click at [350, 328] on p "Mesa 10" at bounding box center [333, 335] width 107 height 15
click at [844, 164] on p "R$ 69,00" at bounding box center [862, 167] width 110 height 13
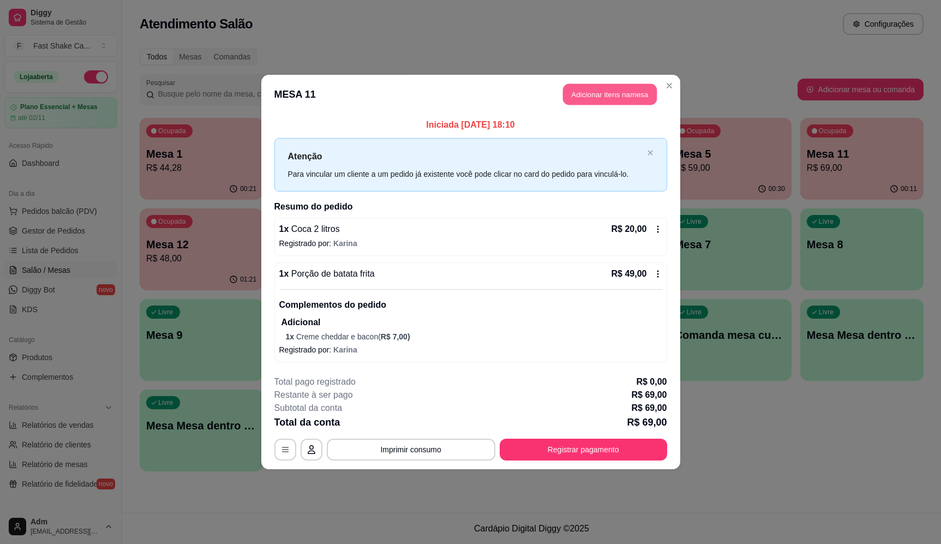
click at [603, 105] on button "Adicionar itens na mesa" at bounding box center [610, 94] width 94 height 21
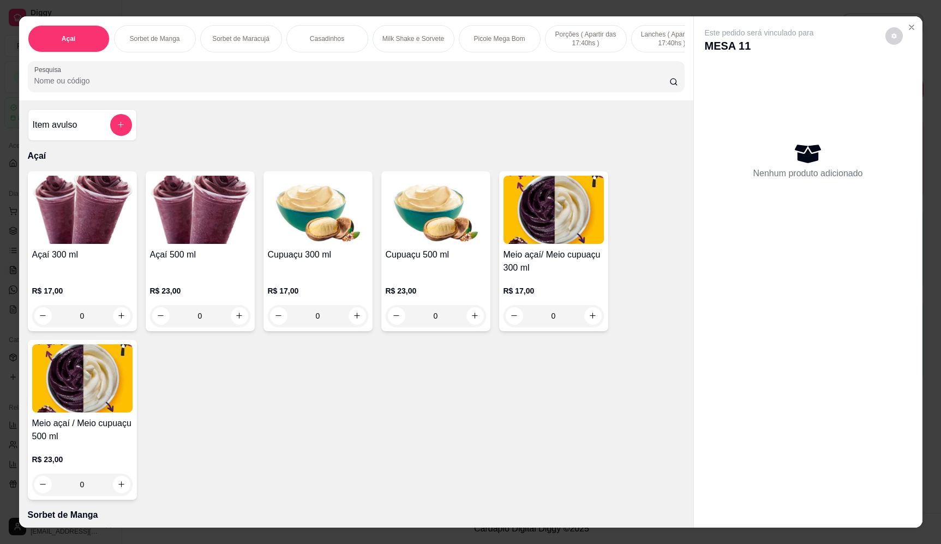
click at [127, 136] on div at bounding box center [121, 125] width 22 height 22
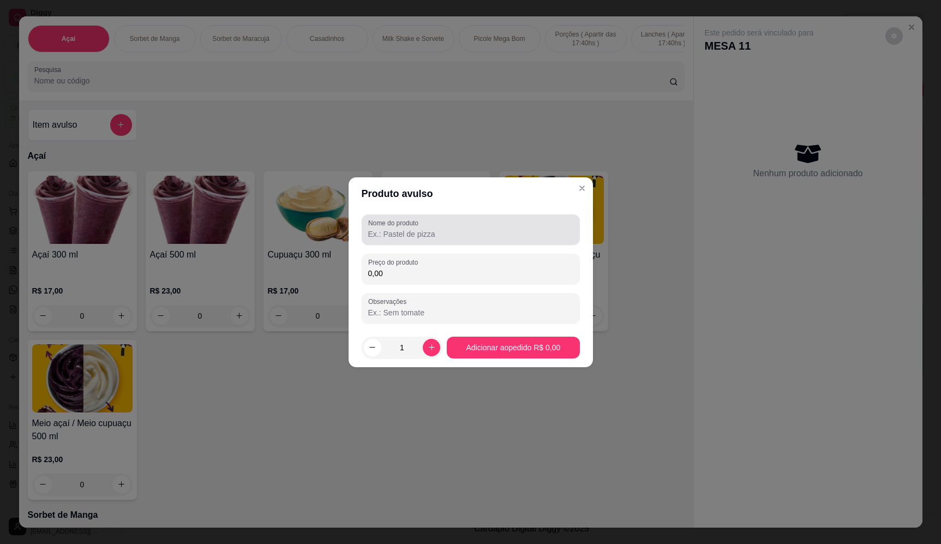
click at [424, 236] on input "Nome do produto" at bounding box center [470, 234] width 205 height 11
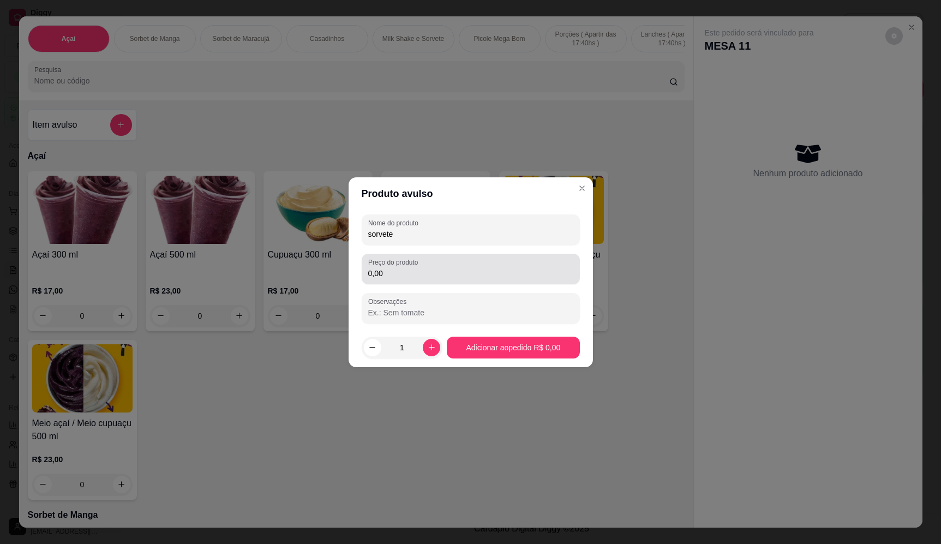
type input "sorvete"
click at [469, 269] on input "0,00" at bounding box center [470, 273] width 205 height 11
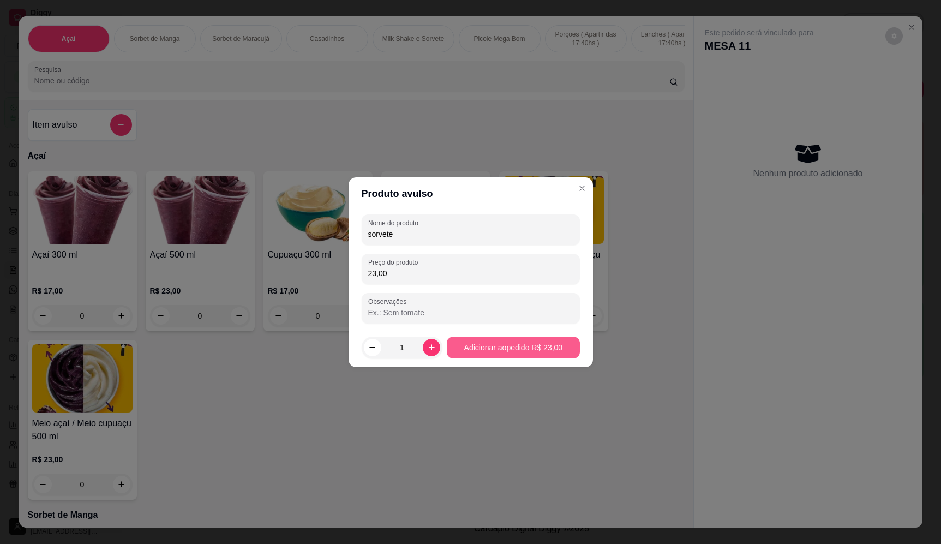
type input "23,00"
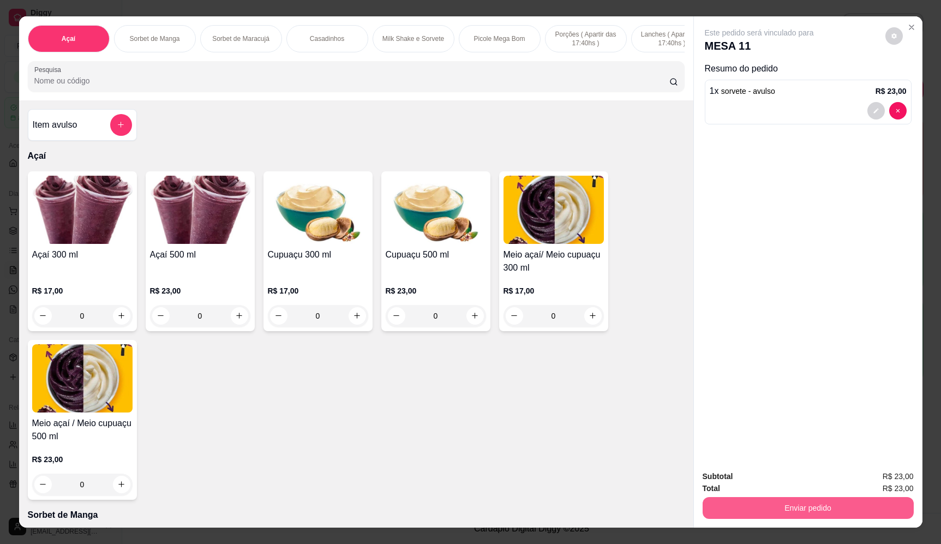
click at [844, 509] on button "Enviar pedido" at bounding box center [808, 508] width 211 height 22
click at [874, 486] on button "Enviar pedido" at bounding box center [885, 481] width 62 height 21
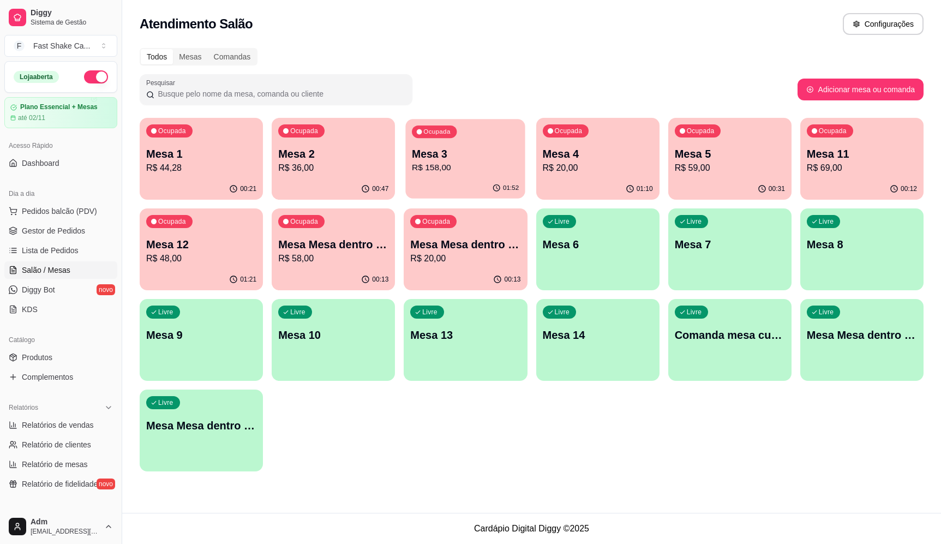
click at [460, 158] on p "Mesa 3" at bounding box center [465, 154] width 107 height 15
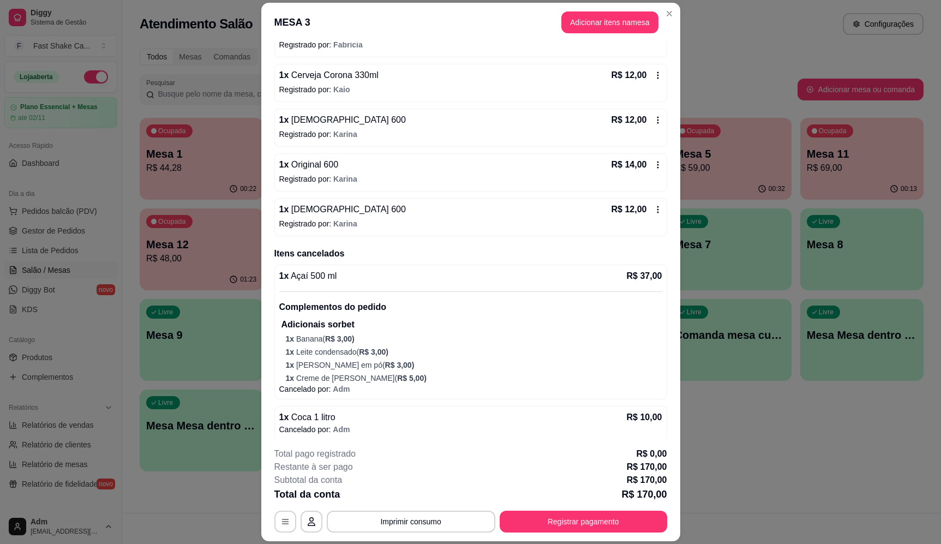
scroll to position [491, 0]
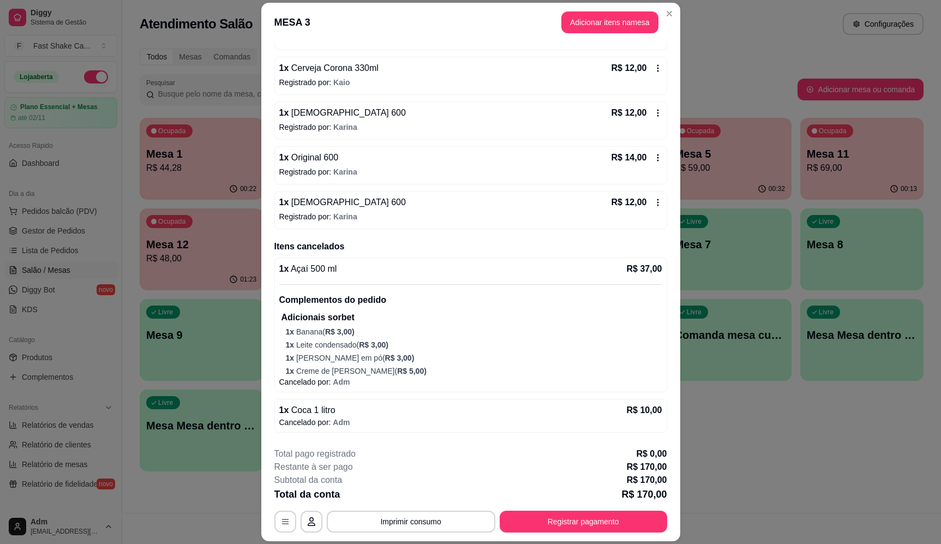
click at [376, 212] on p "Registrado por: [PERSON_NAME]" at bounding box center [470, 216] width 383 height 11
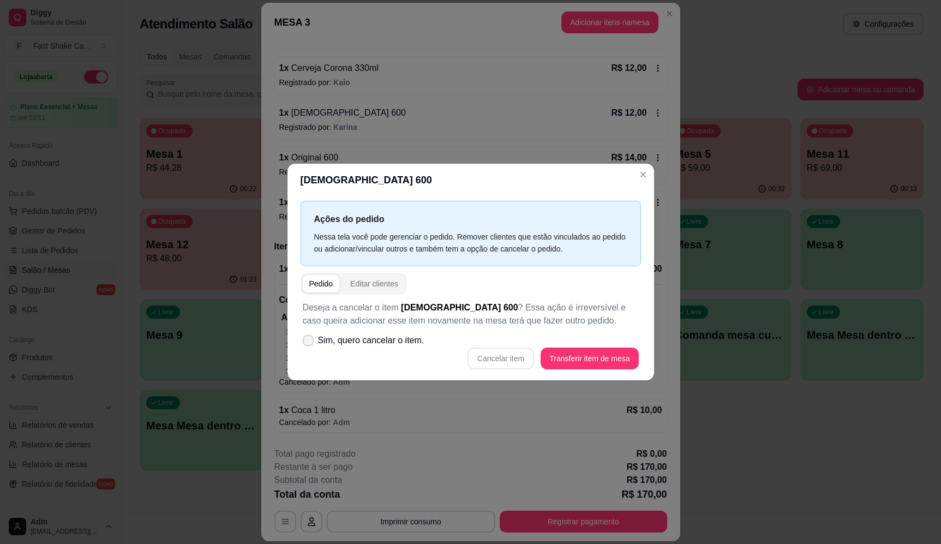
click at [369, 340] on span "Sim, quero cancelar o item." at bounding box center [371, 340] width 106 height 13
click at [309, 342] on input "Sim, quero cancelar o item." at bounding box center [305, 345] width 7 height 7
checkbox input "true"
click at [508, 360] on button "Cancelar item" at bounding box center [501, 359] width 67 height 22
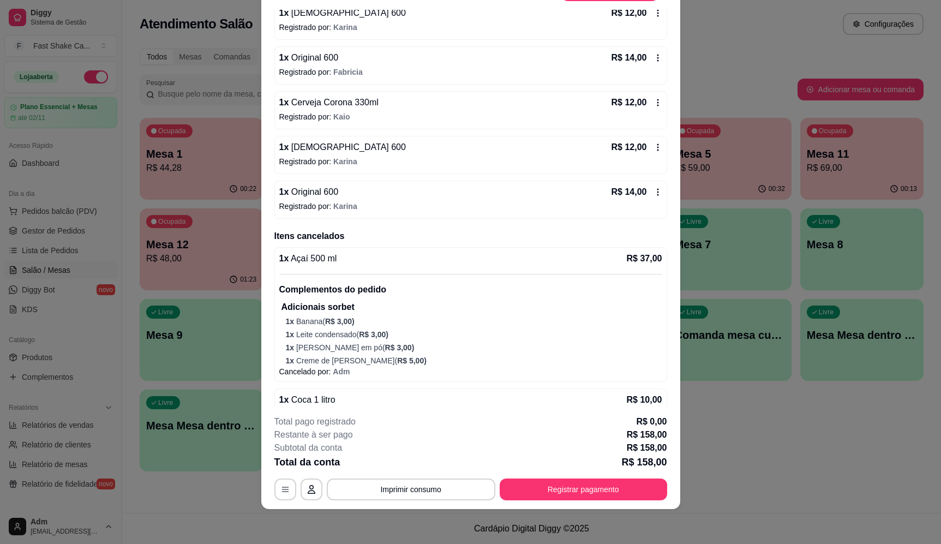
scroll to position [423, 0]
click at [343, 199] on div "1 x Original 600 R$ 14,00" at bounding box center [470, 193] width 383 height 13
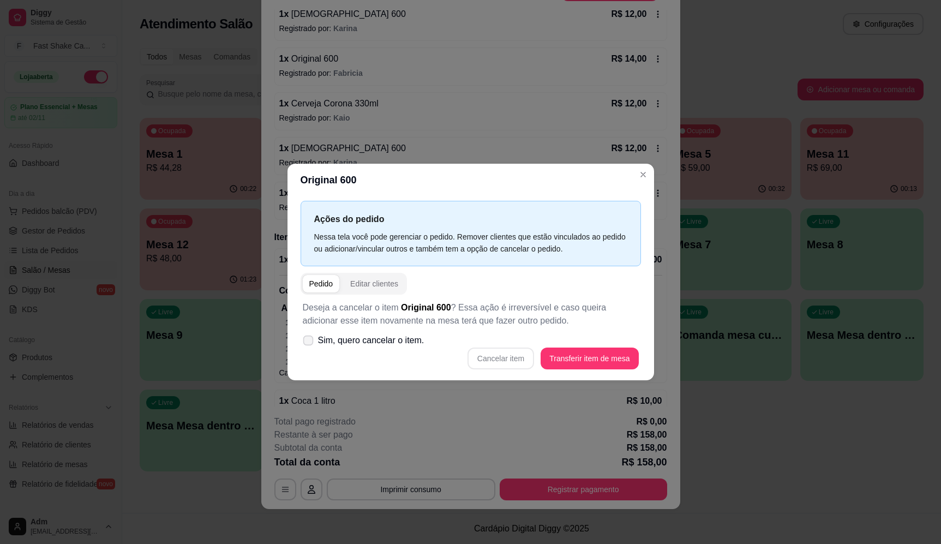
click at [352, 342] on span "Sim, quero cancelar o item." at bounding box center [371, 340] width 106 height 13
click at [309, 342] on input "Sim, quero cancelar o item." at bounding box center [305, 345] width 7 height 7
checkbox input "true"
click at [504, 355] on button "Cancelar item" at bounding box center [501, 359] width 67 height 22
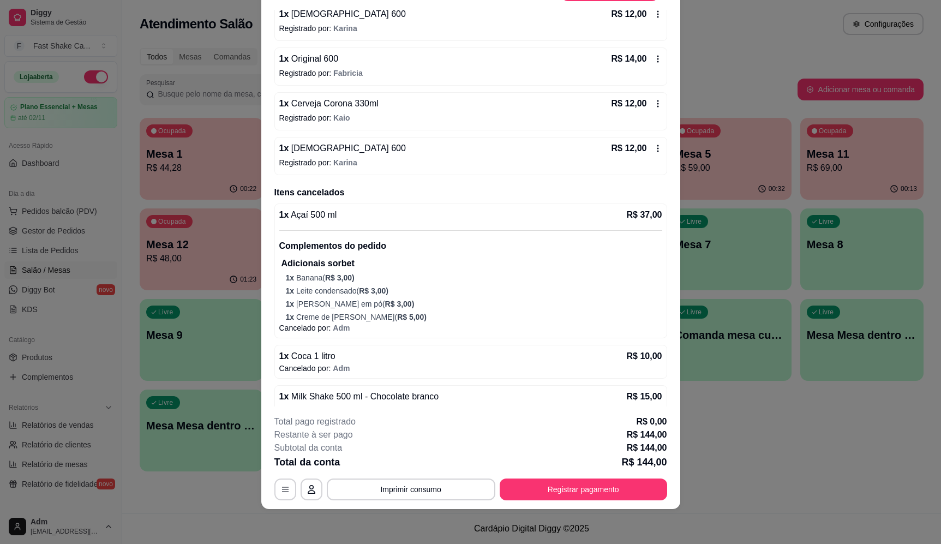
click at [357, 108] on span "Cerveja Corona 330ml" at bounding box center [334, 103] width 90 height 9
click at [388, 67] on div "1 x Original 600 R$ 14,00 Registrado por: Fabricia" at bounding box center [470, 66] width 393 height 38
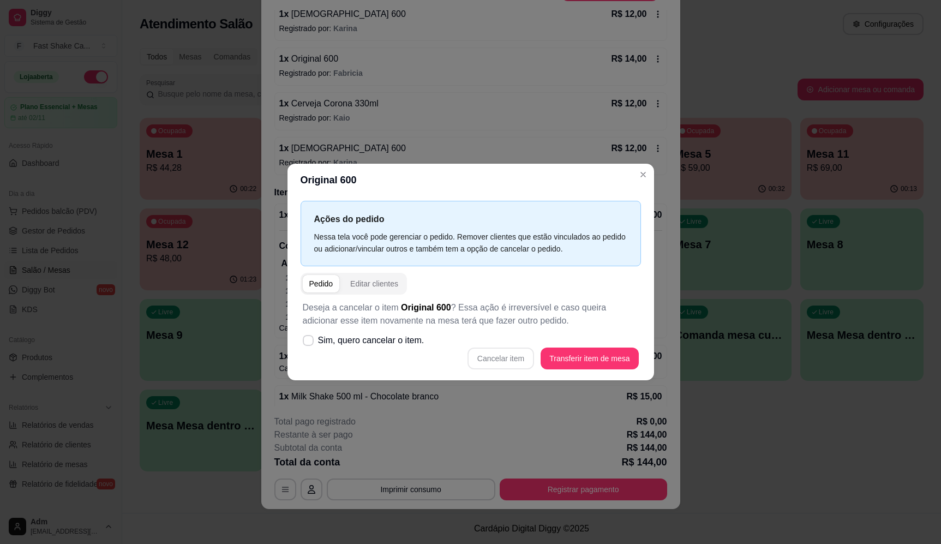
click at [385, 326] on p "Deseja a cancelar o item Original 600 ? Essa ação é irreversível e caso queira …" at bounding box center [471, 314] width 336 height 26
click at [390, 341] on span "Sim, quero cancelar o item." at bounding box center [371, 340] width 106 height 13
click at [309, 342] on input "Sim, quero cancelar o item." at bounding box center [305, 345] width 7 height 7
checkbox input "true"
click at [484, 358] on button "Cancelar item" at bounding box center [501, 359] width 67 height 22
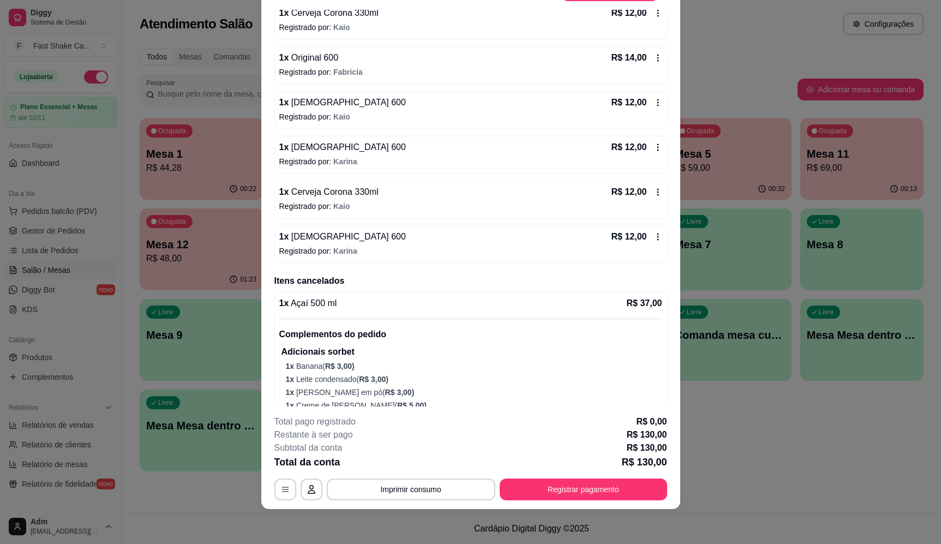
scroll to position [260, 0]
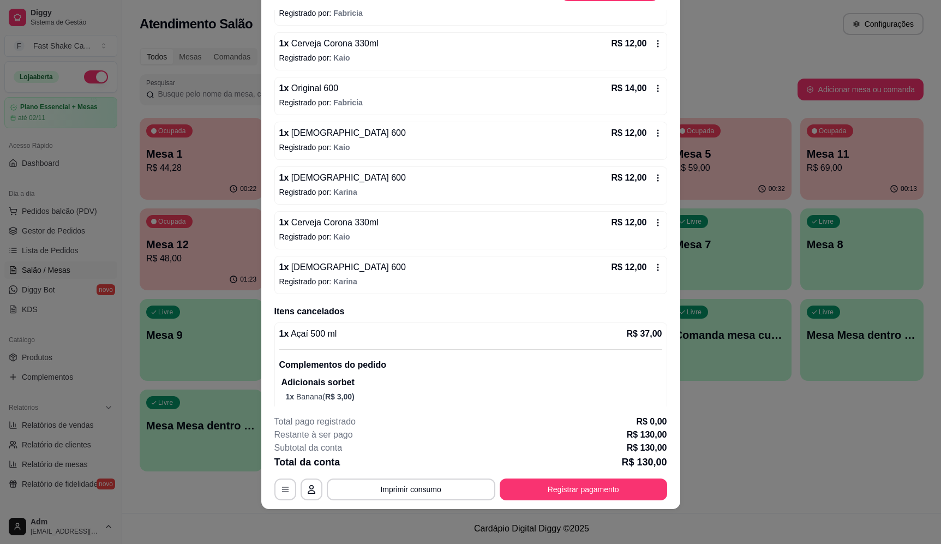
click at [343, 186] on div "1 x Brahma 600 R$ 12,00 Registrado por: [PERSON_NAME]" at bounding box center [470, 185] width 393 height 38
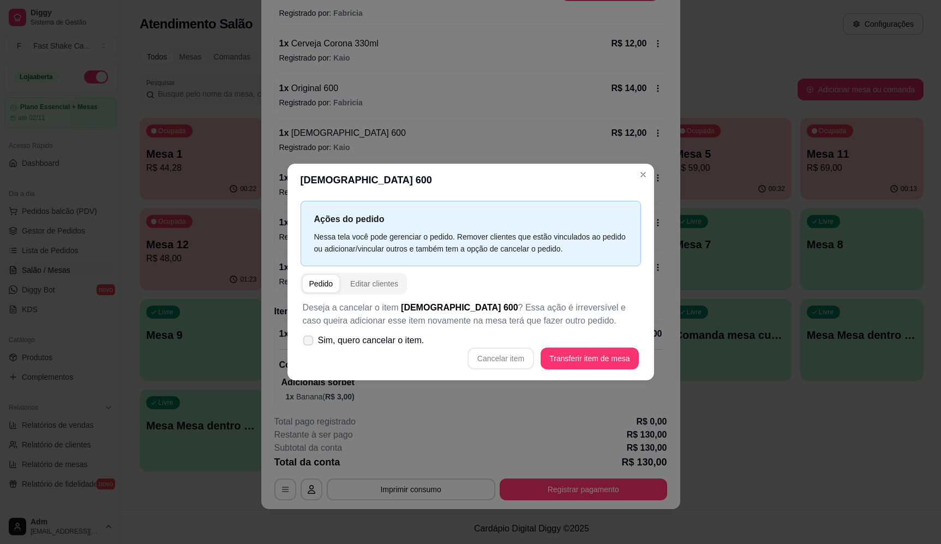
click at [375, 337] on span "Sim, quero cancelar o item." at bounding box center [371, 340] width 106 height 13
click at [309, 342] on input "Sim, quero cancelar o item." at bounding box center [305, 345] width 7 height 7
checkbox input "true"
click at [492, 362] on button "Cancelar item" at bounding box center [501, 359] width 67 height 22
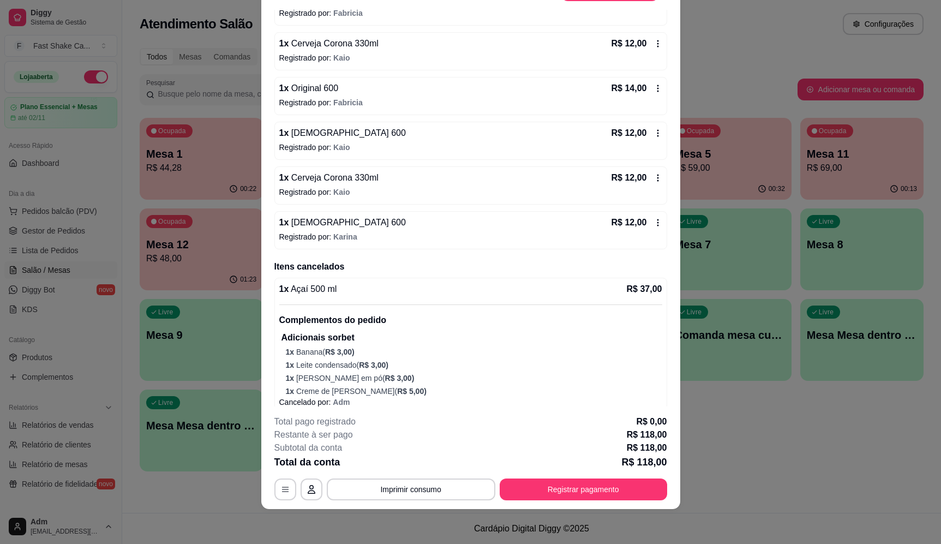
click at [422, 97] on div "1 x Original 600 R$ 14,00 Registrado por: Fabricia" at bounding box center [470, 96] width 393 height 38
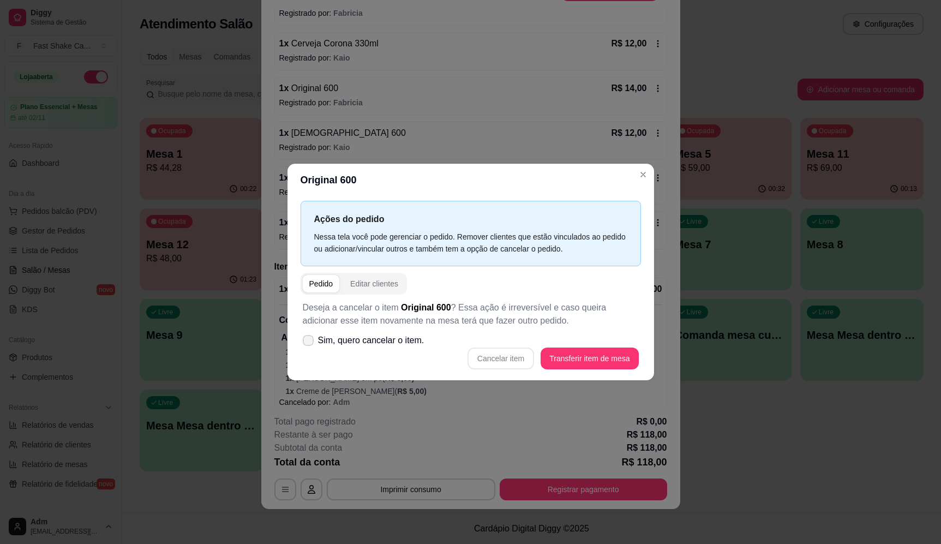
click at [380, 349] on div "Deseja a cancelar o item Original 600 ? Essa ação é irreversível e caso queira …" at bounding box center [471, 335] width 340 height 81
click at [414, 337] on span "Sim, quero cancelar o item." at bounding box center [371, 340] width 106 height 13
click at [309, 342] on input "Sim, quero cancelar o item." at bounding box center [305, 345] width 7 height 7
checkbox input "true"
click at [490, 356] on button "Cancelar item" at bounding box center [501, 359] width 67 height 22
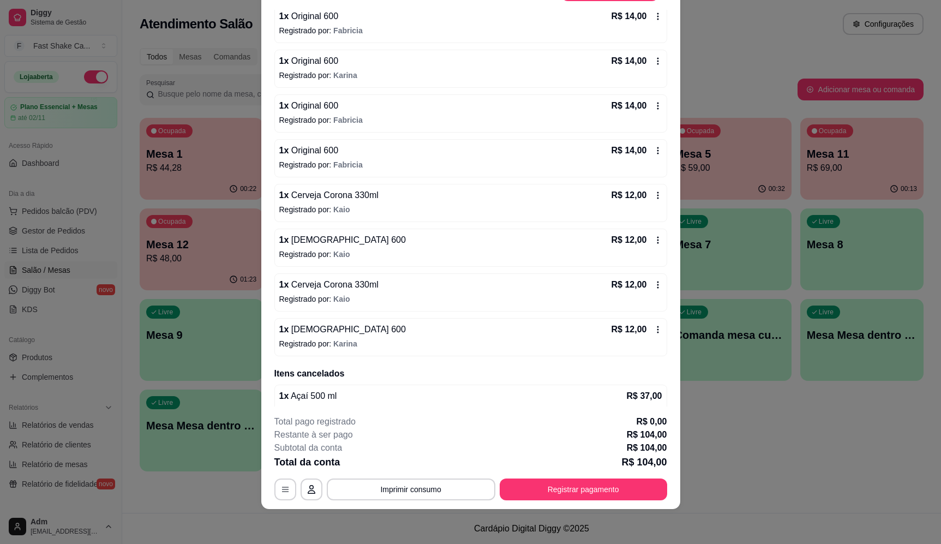
scroll to position [41, 0]
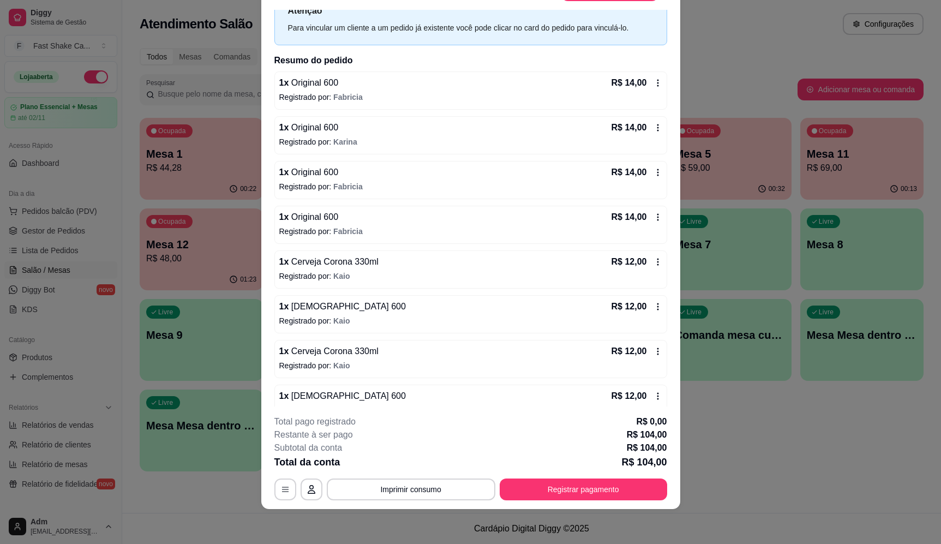
click at [356, 226] on p "Registrado por: Fabricia" at bounding box center [470, 231] width 383 height 11
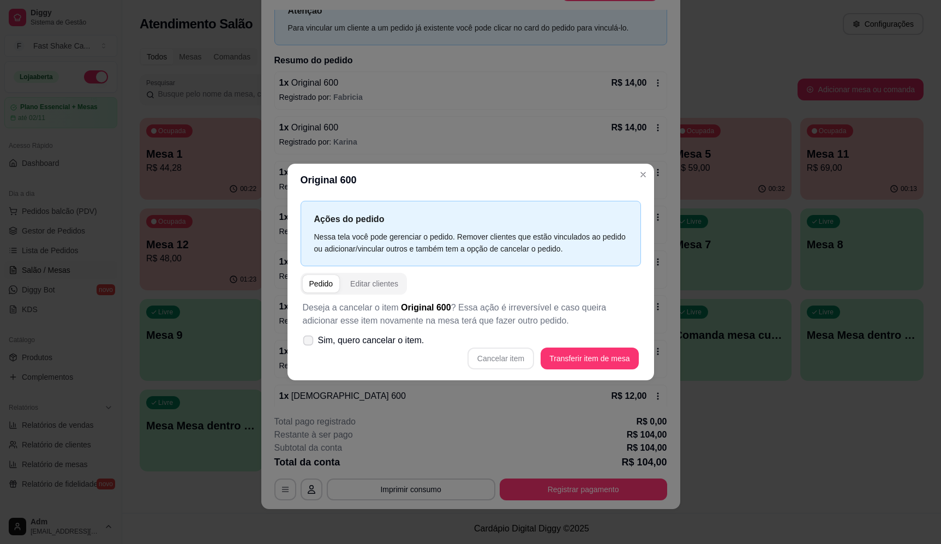
click at [398, 346] on span "Sim, quero cancelar o item." at bounding box center [371, 340] width 106 height 13
click at [309, 346] on input "Sim, quero cancelar o item." at bounding box center [305, 345] width 7 height 7
checkbox input "true"
click at [507, 360] on button "Cancelar item" at bounding box center [501, 358] width 65 height 21
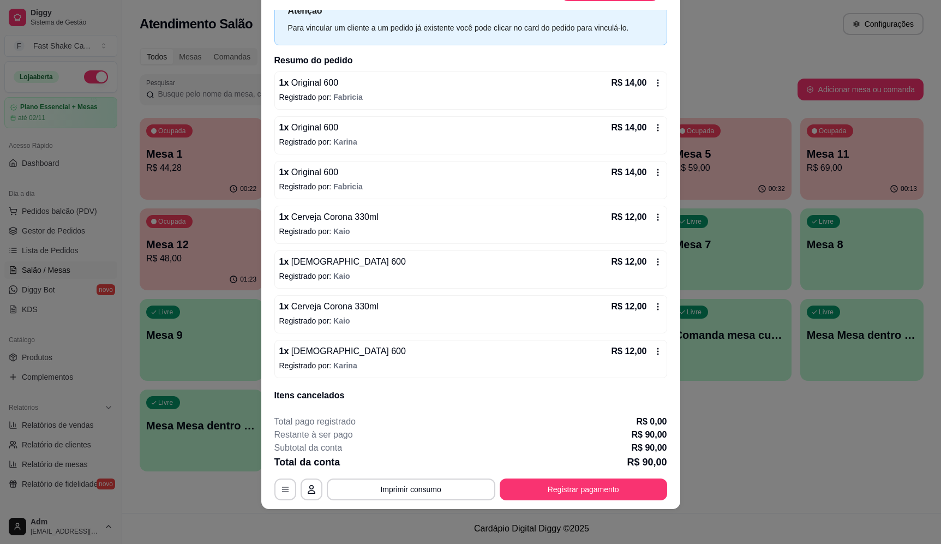
click at [383, 132] on div "1 x Original 600 R$ 14,00" at bounding box center [470, 127] width 383 height 13
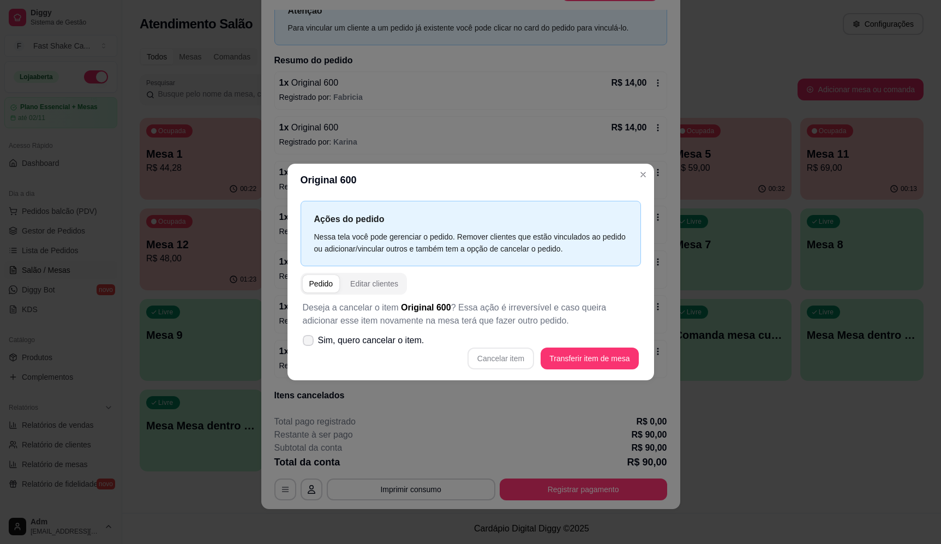
click at [380, 348] on label "Sim, quero cancelar o item." at bounding box center [363, 341] width 130 height 22
click at [309, 348] on input "Sim, quero cancelar o item." at bounding box center [305, 345] width 7 height 7
checkbox input "true"
click at [494, 358] on button "Cancelar item" at bounding box center [501, 359] width 67 height 22
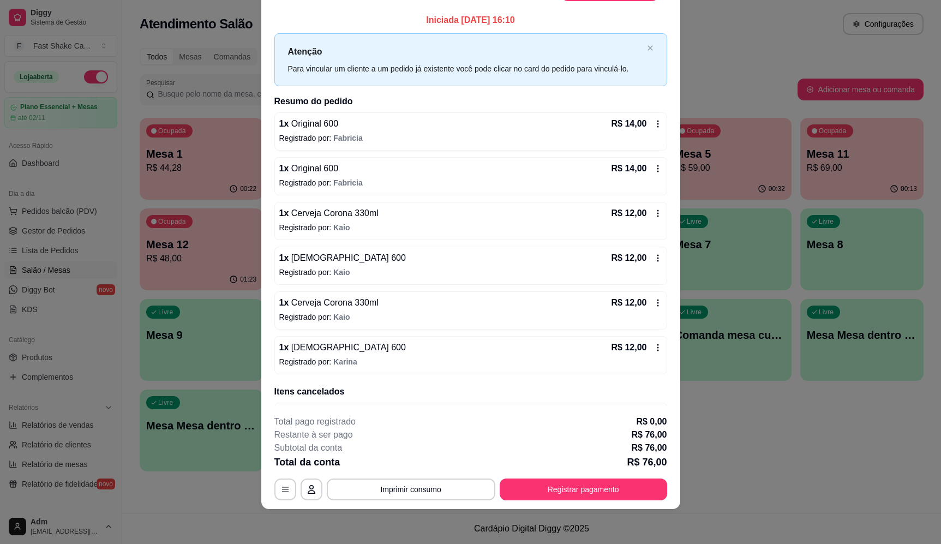
scroll to position [0, 0]
click at [350, 176] on div "1 x Original 600 R$ 14,00" at bounding box center [470, 169] width 383 height 13
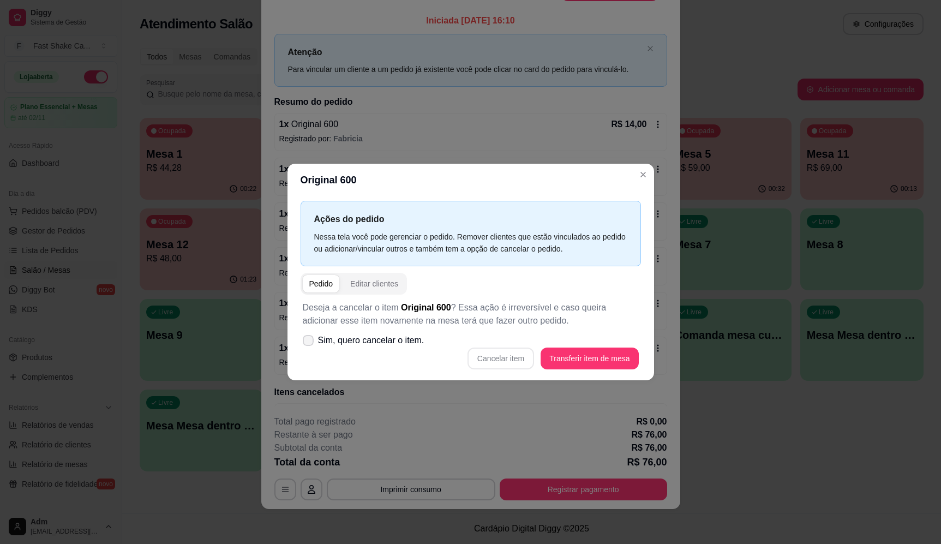
click at [371, 339] on span "Sim, quero cancelar o item." at bounding box center [371, 340] width 106 height 13
click at [309, 342] on input "Sim, quero cancelar o item." at bounding box center [305, 345] width 7 height 7
checkbox input "true"
click at [500, 364] on button "Cancelar item" at bounding box center [501, 359] width 67 height 22
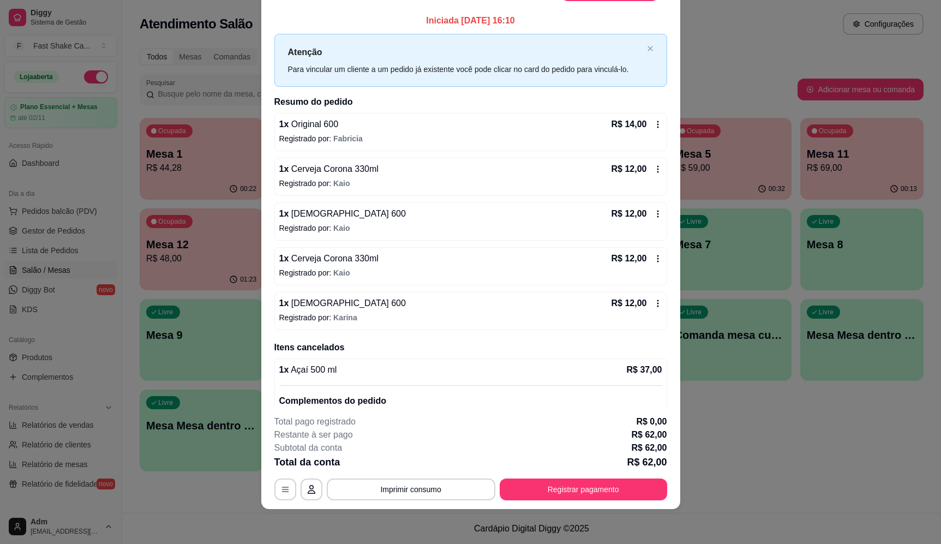
click at [433, 127] on div "1 x Original 600 R$ 14,00" at bounding box center [470, 124] width 383 height 13
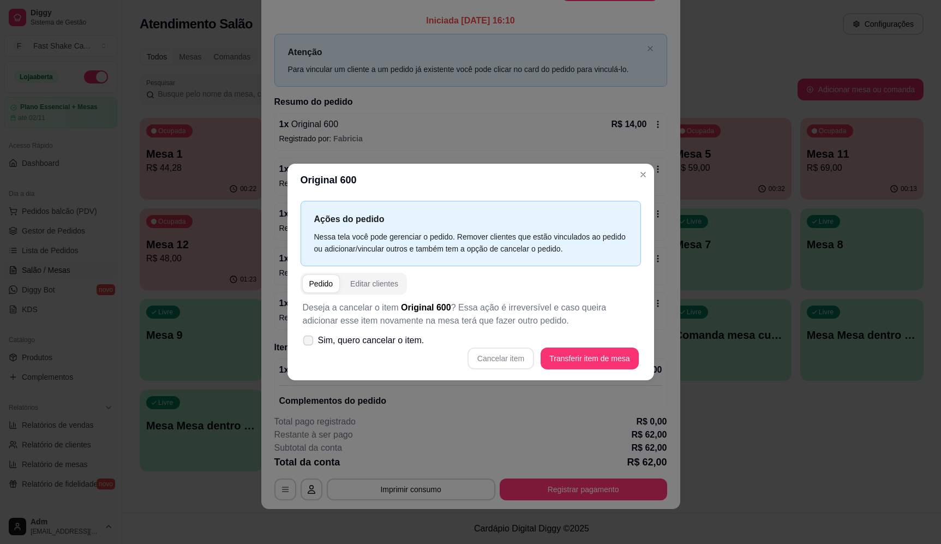
click at [386, 340] on span "Sim, quero cancelar o item." at bounding box center [371, 340] width 106 height 13
click at [309, 342] on input "Sim, quero cancelar o item." at bounding box center [305, 345] width 7 height 7
checkbox input "true"
click at [495, 356] on button "Cancelar item" at bounding box center [501, 358] width 65 height 21
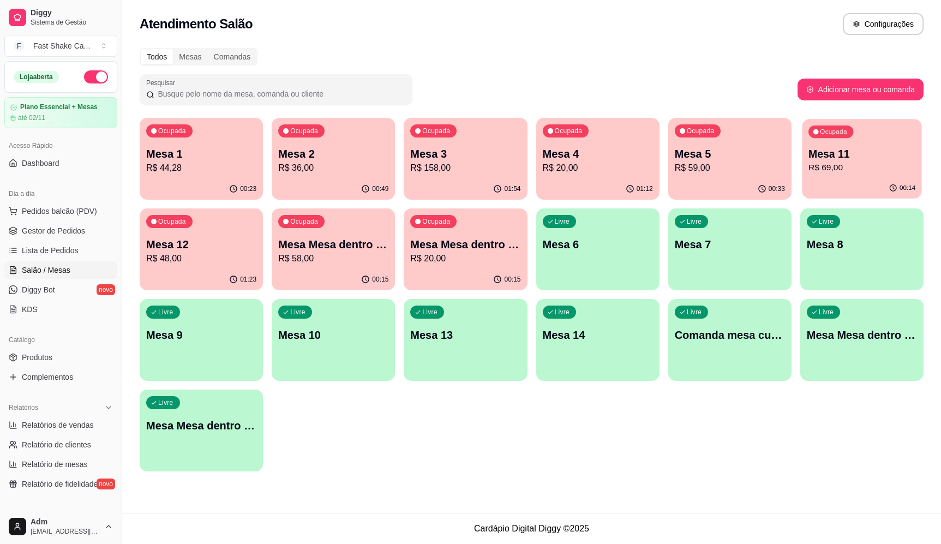
click at [852, 158] on p "Mesa 11" at bounding box center [861, 154] width 107 height 15
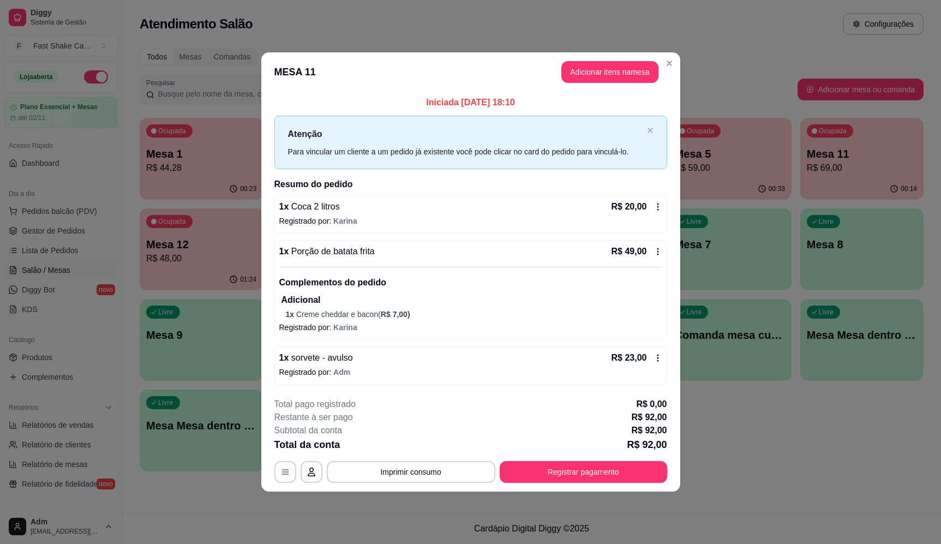
click at [654, 361] on icon at bounding box center [658, 358] width 9 height 9
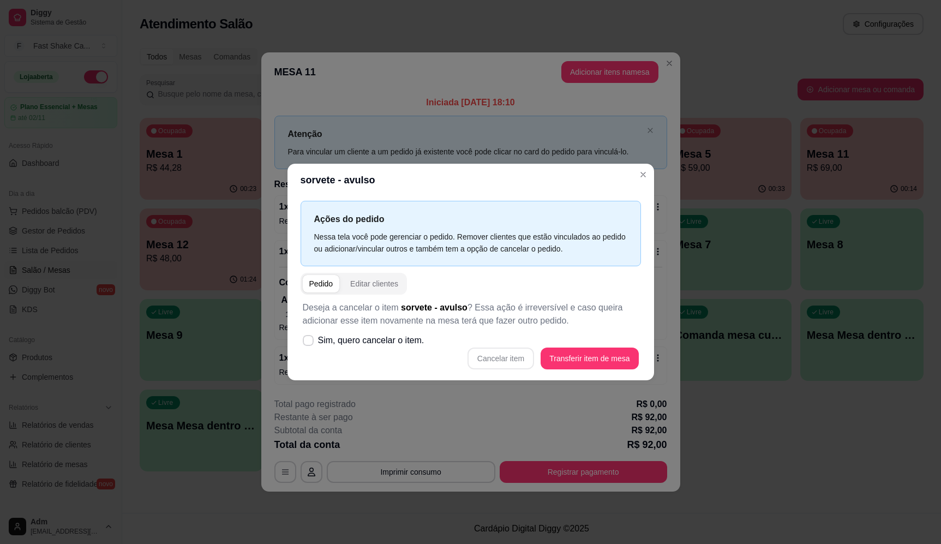
click at [502, 359] on div "Cancelar item Transferir item de mesa" at bounding box center [471, 359] width 336 height 22
click at [384, 342] on span "Sim, quero cancelar o item." at bounding box center [371, 340] width 106 height 13
click at [309, 342] on input "Sim, quero cancelar o item." at bounding box center [305, 345] width 7 height 7
checkbox input "true"
click at [508, 361] on button "Cancelar item" at bounding box center [501, 359] width 67 height 22
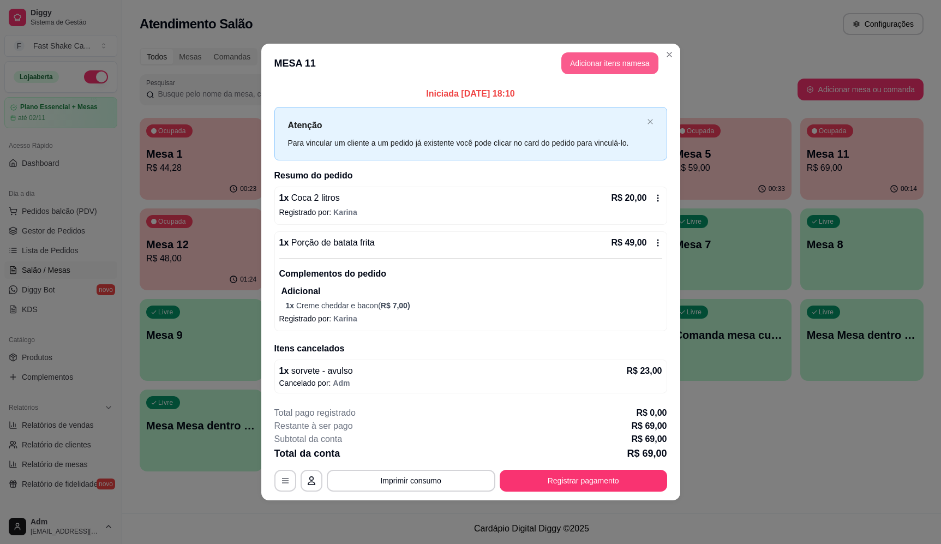
click at [585, 63] on button "Adicionar itens na mesa" at bounding box center [609, 63] width 97 height 22
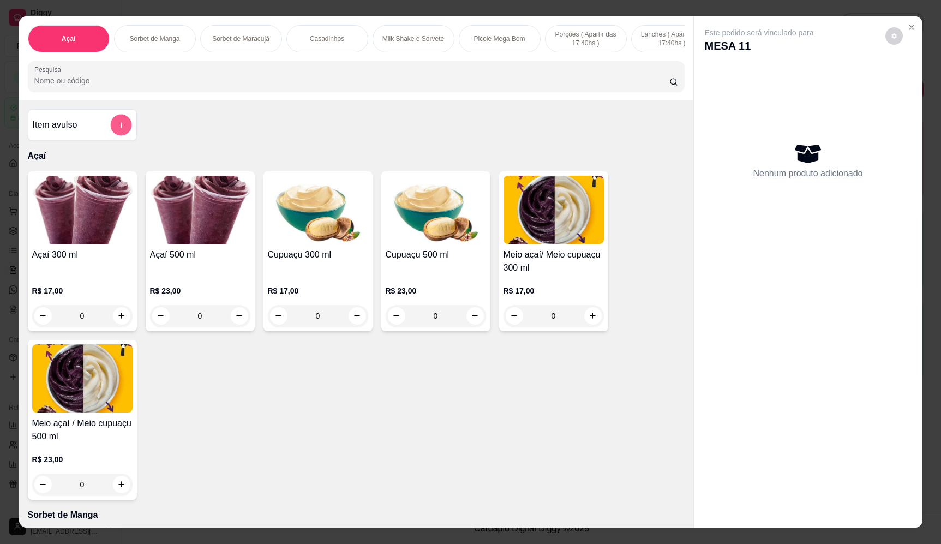
click at [110, 136] on button "add-separate-item" at bounding box center [120, 125] width 21 height 21
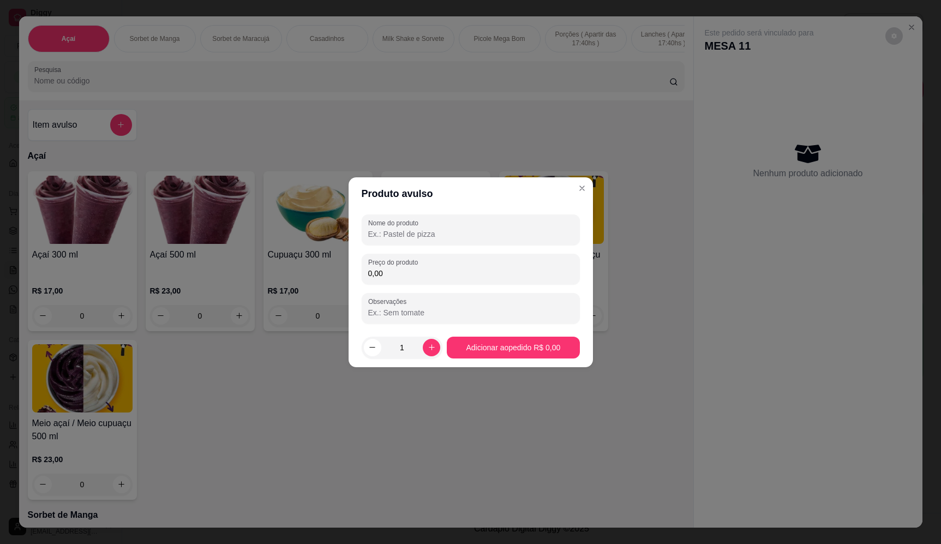
drag, startPoint x: 549, startPoint y: 234, endPoint x: 536, endPoint y: 237, distance: 13.4
click at [549, 231] on input "Nome do produto" at bounding box center [470, 234] width 205 height 11
type input "s"
type input "salgadinho"
click at [498, 281] on div "Preço do produto 0,00" at bounding box center [471, 269] width 218 height 31
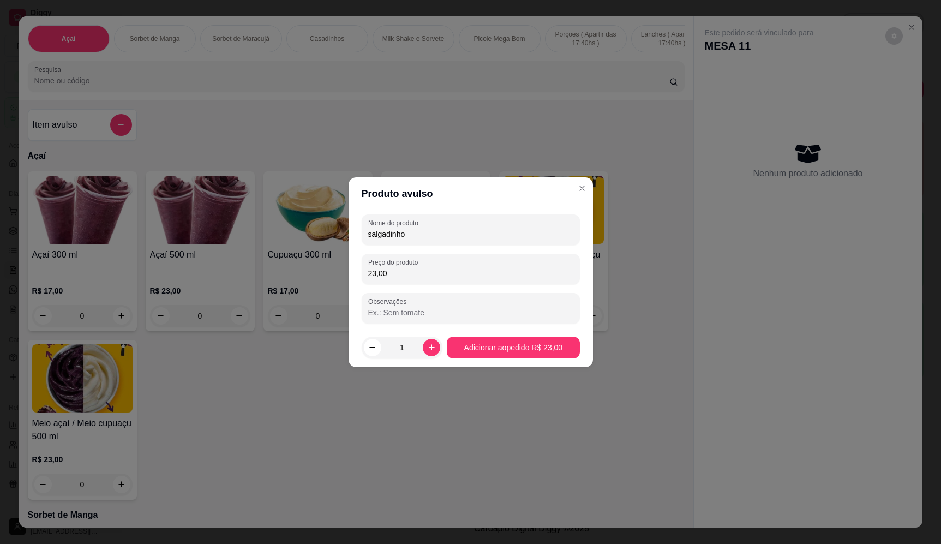
type input "23,00"
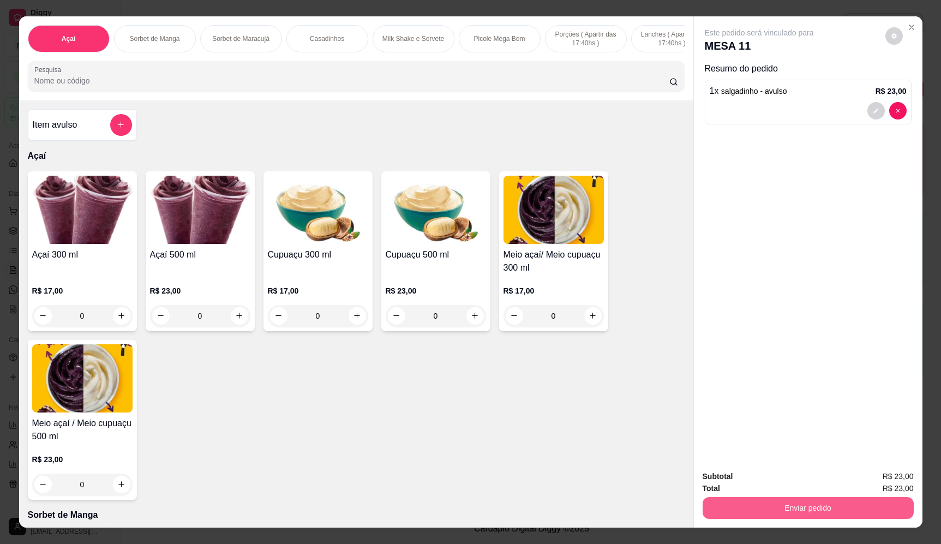
click at [832, 502] on button "Enviar pedido" at bounding box center [808, 508] width 211 height 22
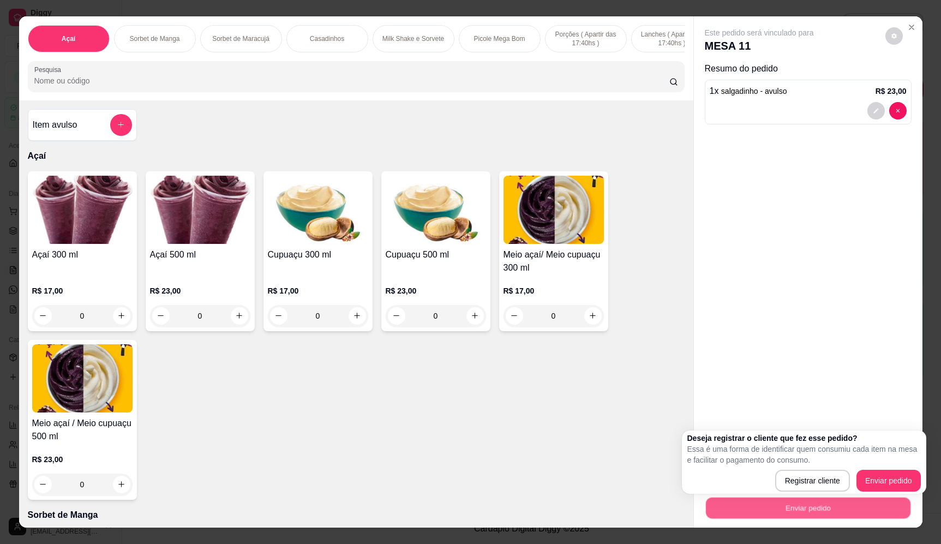
click at [904, 492] on div "Deseja registrar o cliente que fez esse pedido? Essa é uma forma de identificar…" at bounding box center [804, 461] width 244 height 63
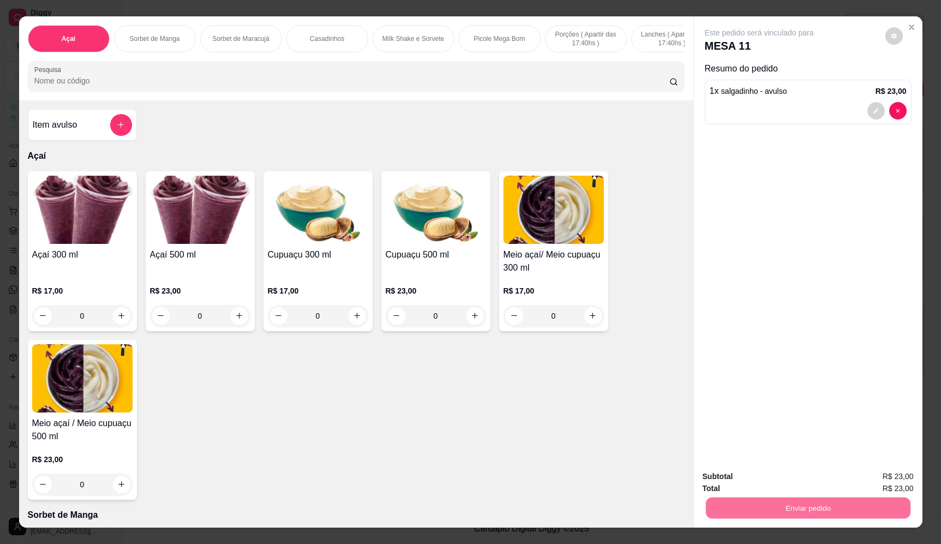
click at [896, 478] on button "Enviar pedido" at bounding box center [885, 481] width 60 height 20
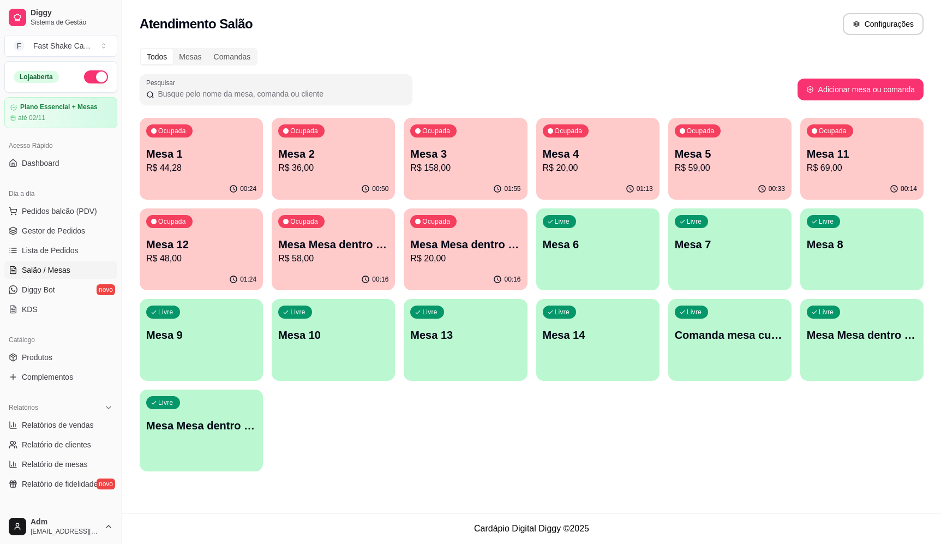
click at [211, 236] on div "Ocupada Mesa 12 R$ 48,00" at bounding box center [201, 238] width 123 height 61
click at [213, 263] on p "R$ 48,00" at bounding box center [201, 258] width 110 height 13
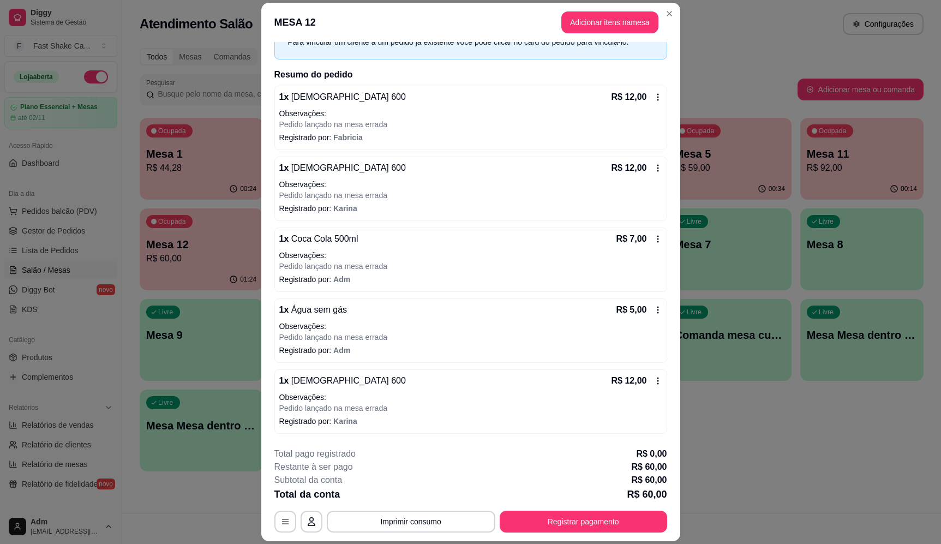
scroll to position [104, 0]
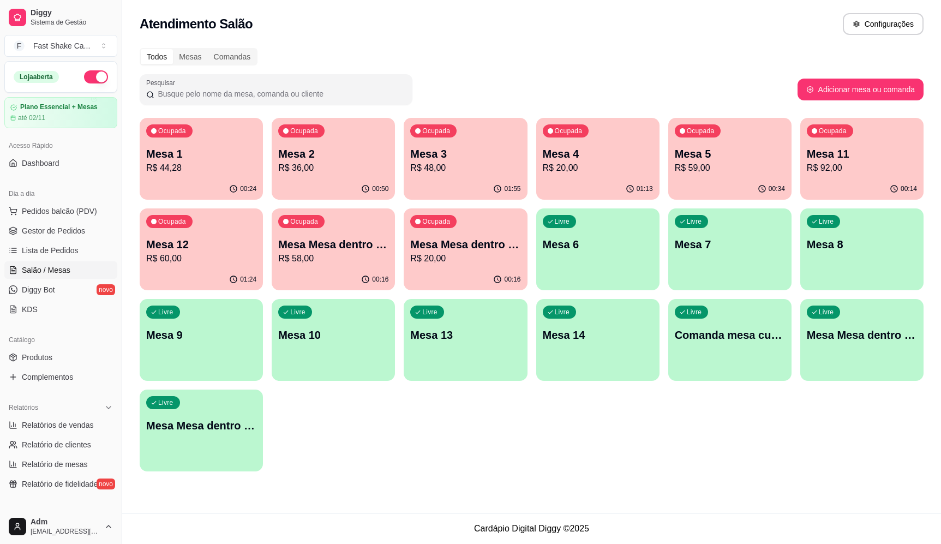
click at [870, 160] on p "Mesa 11" at bounding box center [862, 153] width 110 height 15
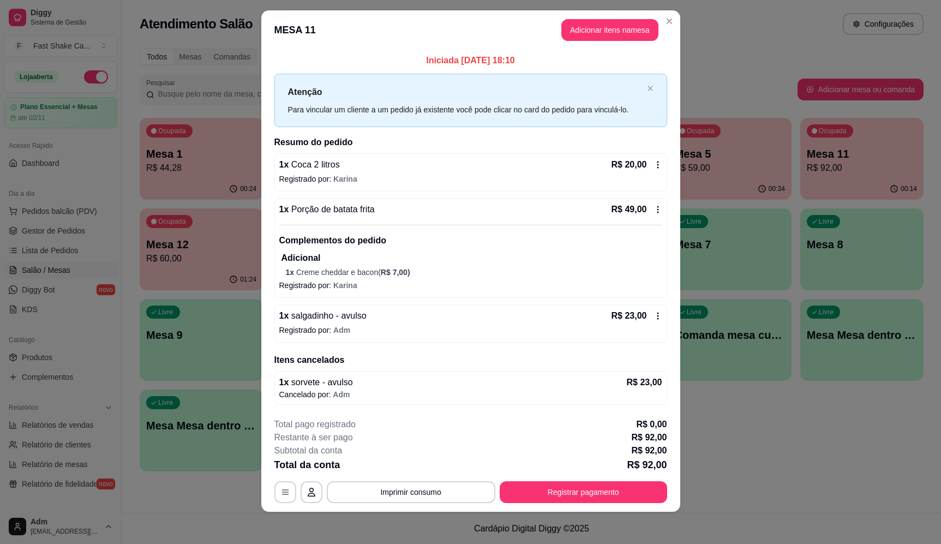
scroll to position [14, 0]
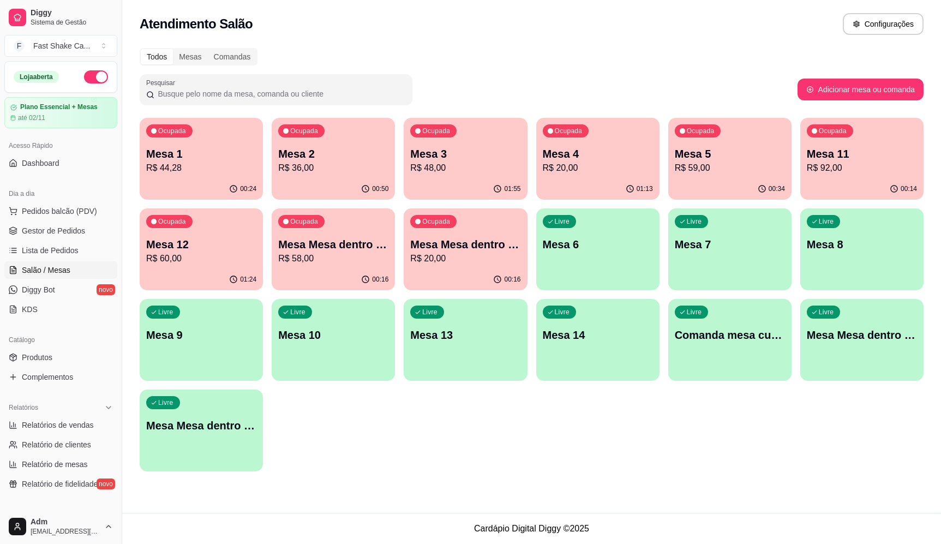
drag, startPoint x: 668, startPoint y: 19, endPoint x: 661, endPoint y: 35, distance: 18.6
click at [667, 23] on div "Atendimento Salão Configurações" at bounding box center [532, 24] width 784 height 22
click at [237, 152] on p "Mesa 1" at bounding box center [201, 153] width 110 height 15
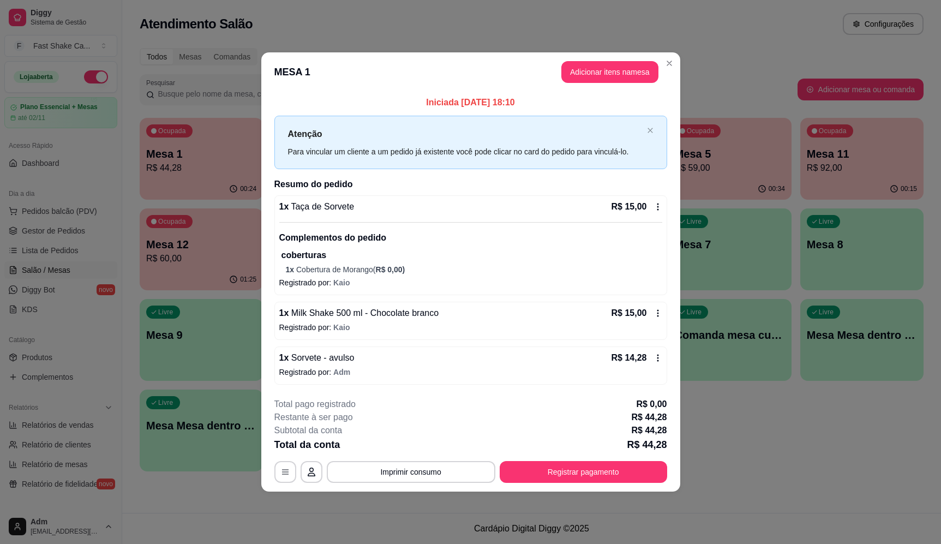
click at [582, 79] on button "Adicionar itens na mesa" at bounding box center [609, 72] width 97 height 22
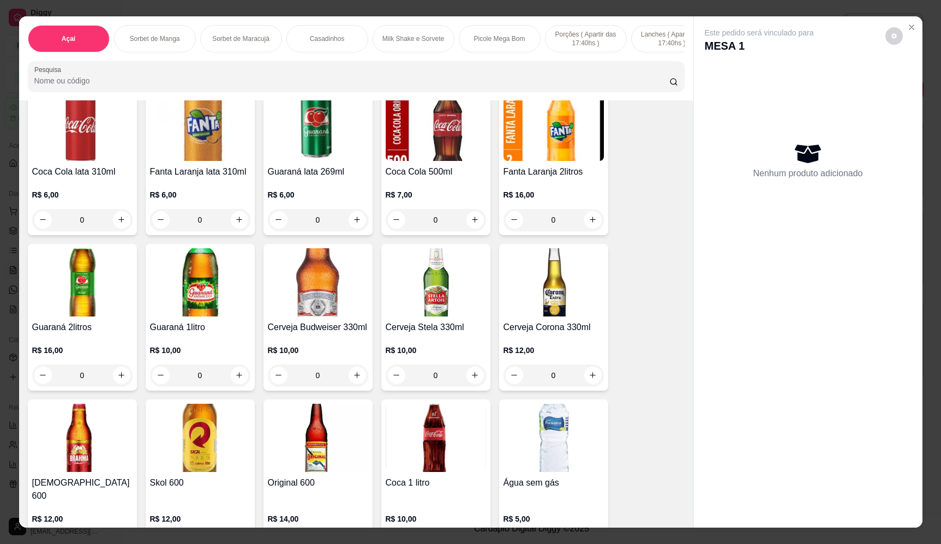
scroll to position [3000, 0]
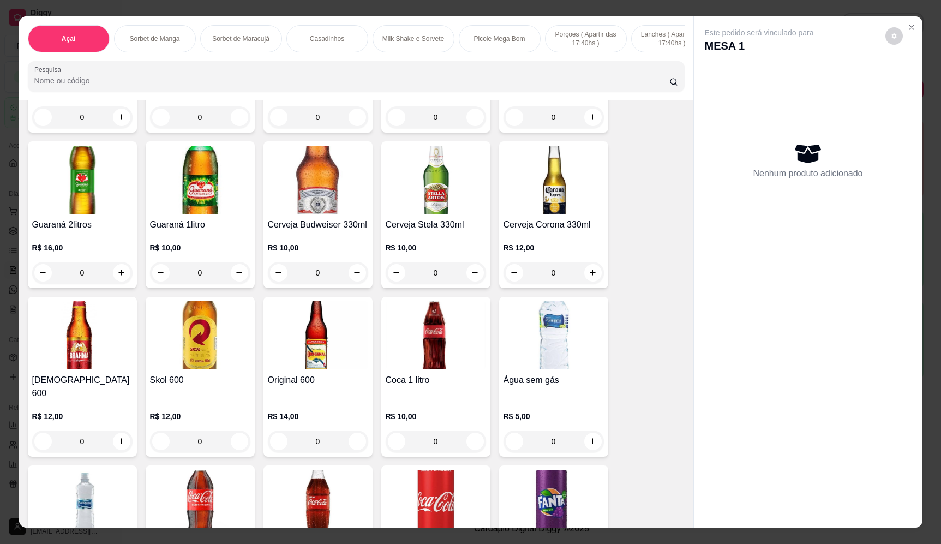
click at [595, 441] on button "increase-product-quantity" at bounding box center [592, 441] width 17 height 17
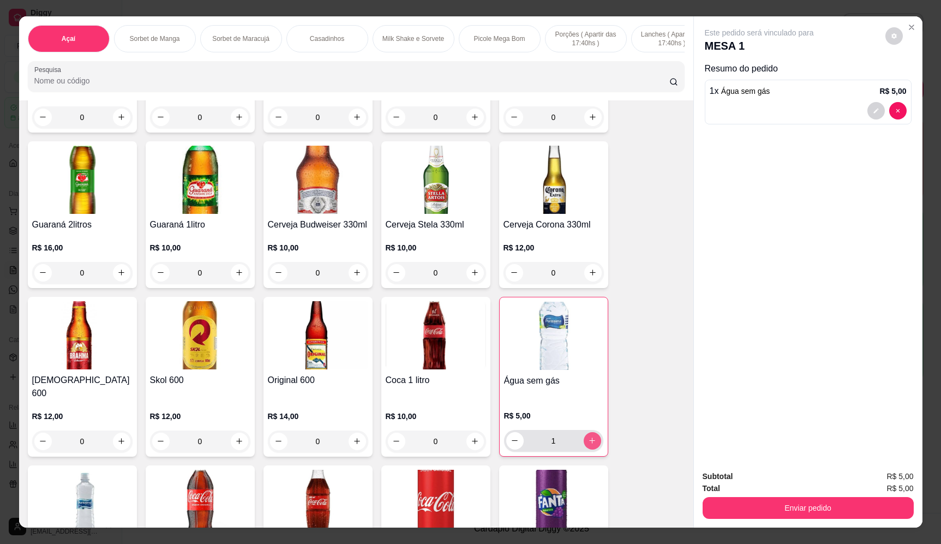
type input "1"
click at [771, 517] on button "Enviar pedido" at bounding box center [808, 508] width 211 height 22
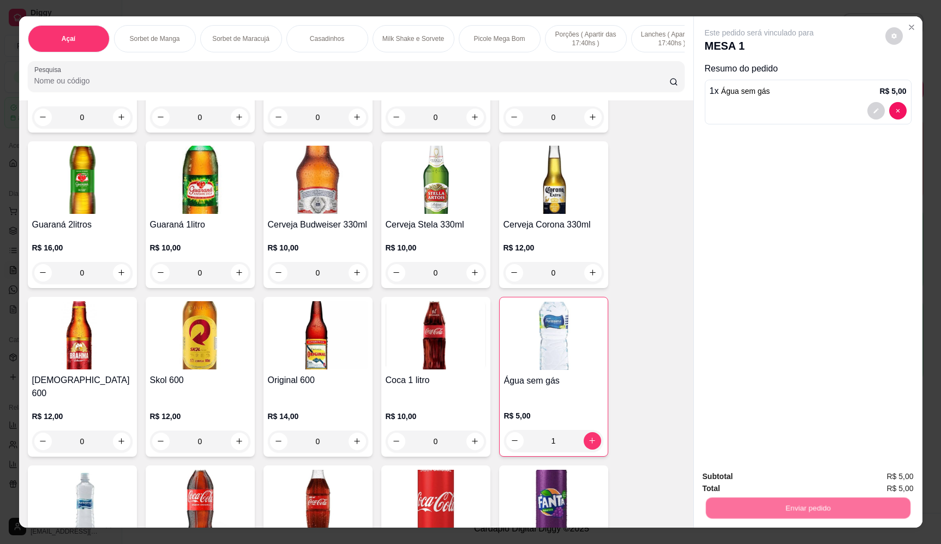
click at [878, 483] on button "Enviar pedido" at bounding box center [885, 481] width 62 height 21
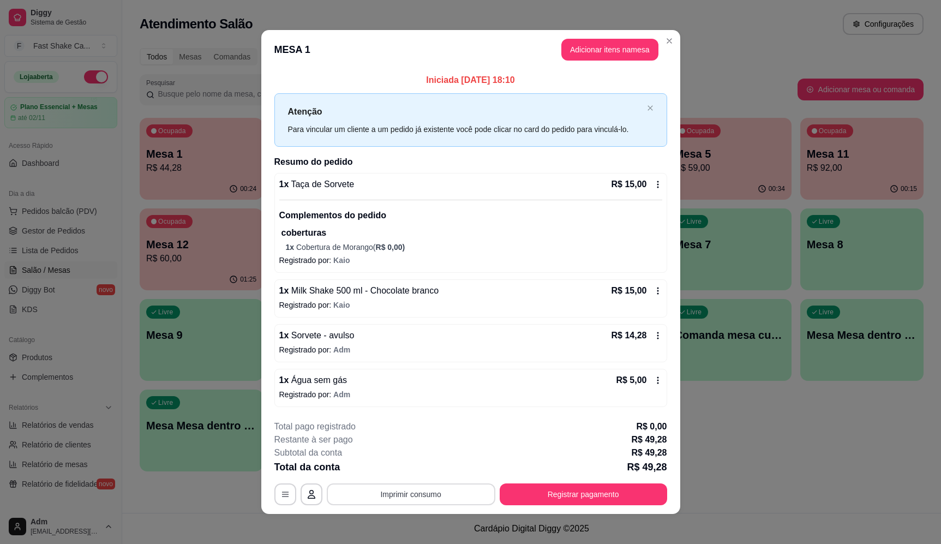
click at [372, 500] on button "Imprimir consumo" at bounding box center [411, 494] width 169 height 22
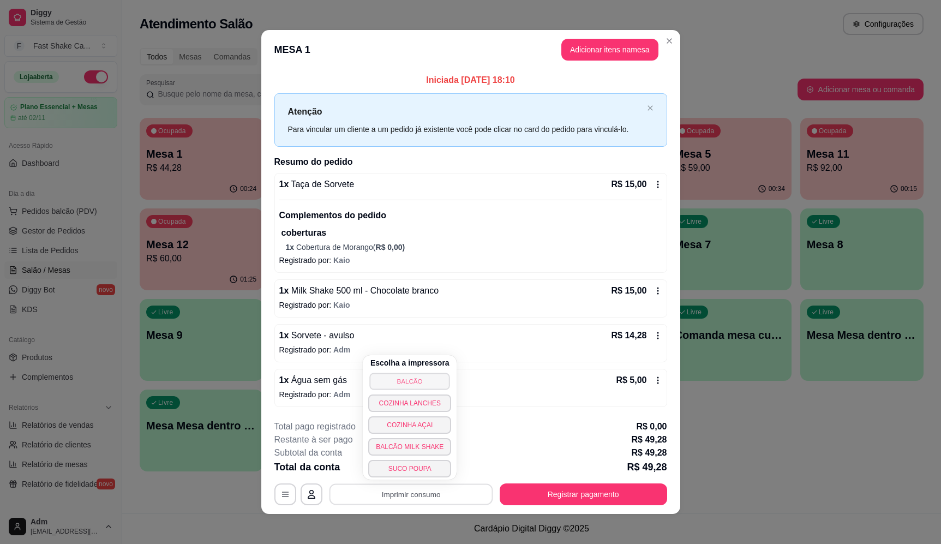
click at [400, 378] on button "BALCÃO" at bounding box center [410, 381] width 80 height 17
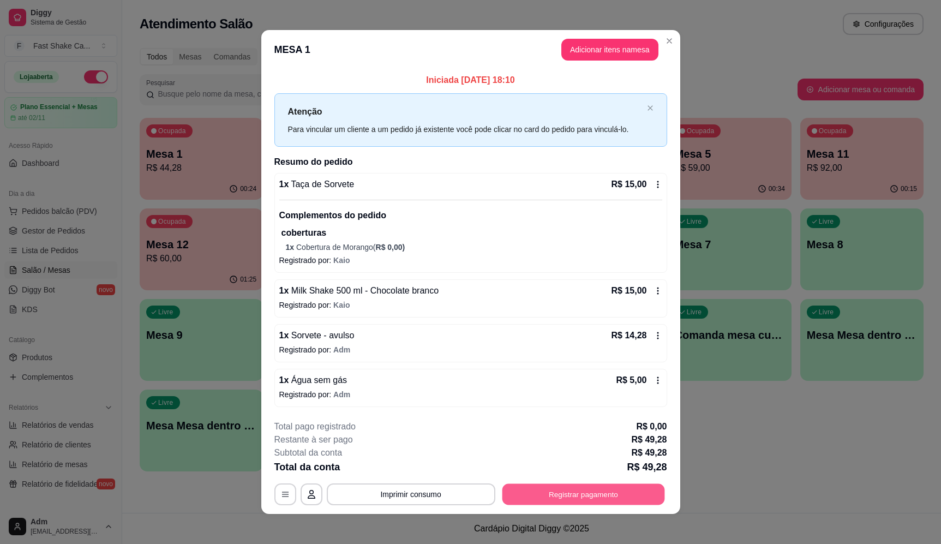
click at [572, 490] on button "Registrar pagamento" at bounding box center [583, 493] width 163 height 21
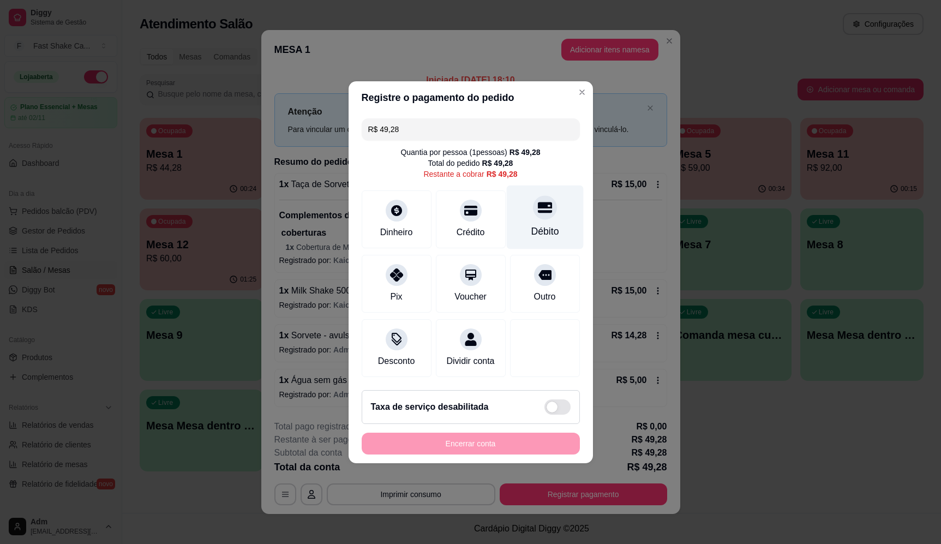
click at [539, 214] on div "Débito" at bounding box center [544, 217] width 77 height 64
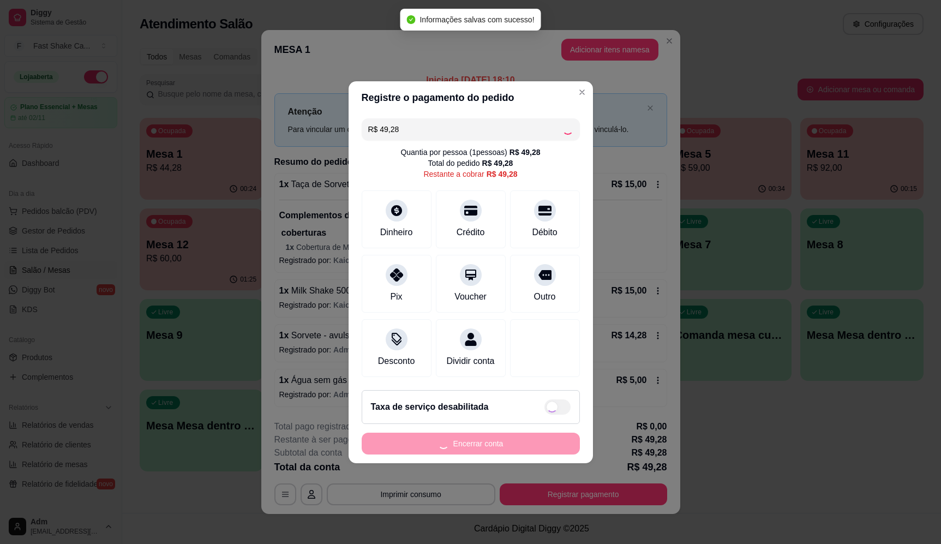
type input "R$ 0,00"
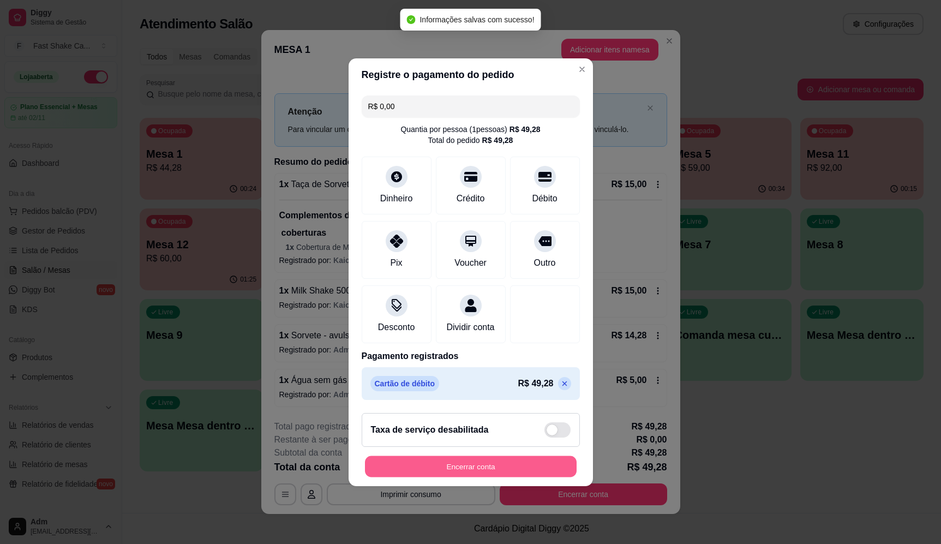
click at [507, 477] on button "Encerrar conta" at bounding box center [471, 466] width 212 height 21
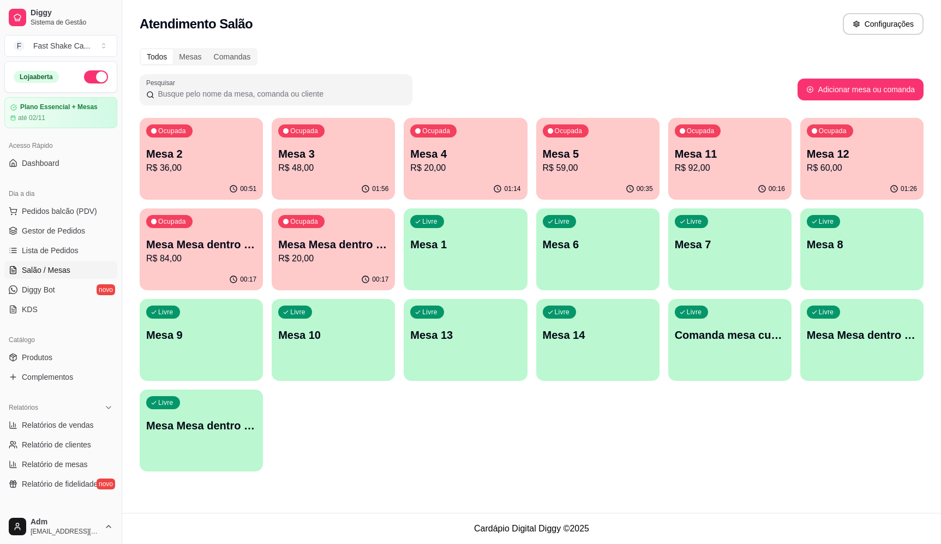
click at [584, 480] on div "Todos Mesas Comandas Pesquisar Adicionar mesa ou comanda Ocupada Mesa 2 R$ 36,0…" at bounding box center [531, 262] width 819 height 443
click at [476, 49] on div "Todos Mesas Comandas" at bounding box center [532, 56] width 784 height 17
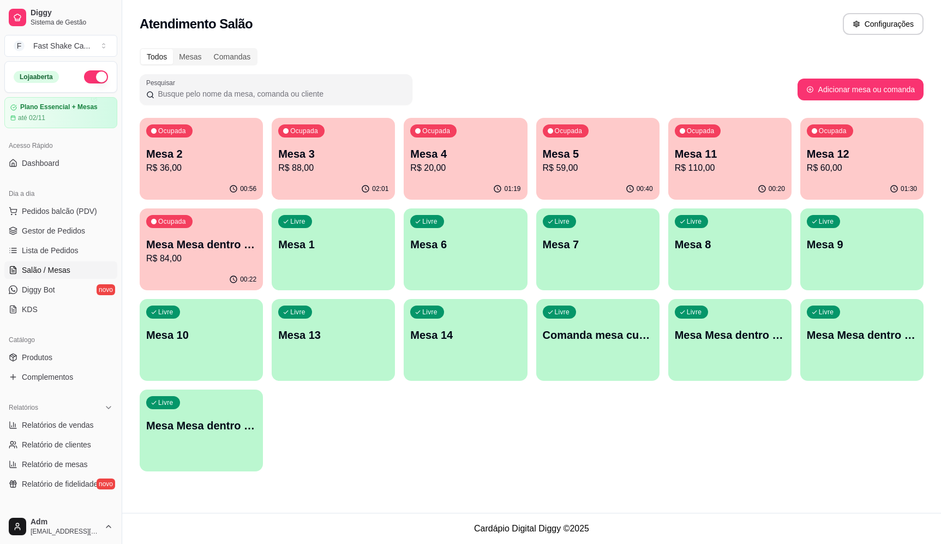
click at [691, 54] on div "Todos Mesas Comandas" at bounding box center [532, 56] width 784 height 17
click at [885, 152] on p "Mesa 12" at bounding box center [861, 154] width 107 height 15
click at [588, 30] on div "Atendimento Salão Configurações" at bounding box center [532, 24] width 784 height 22
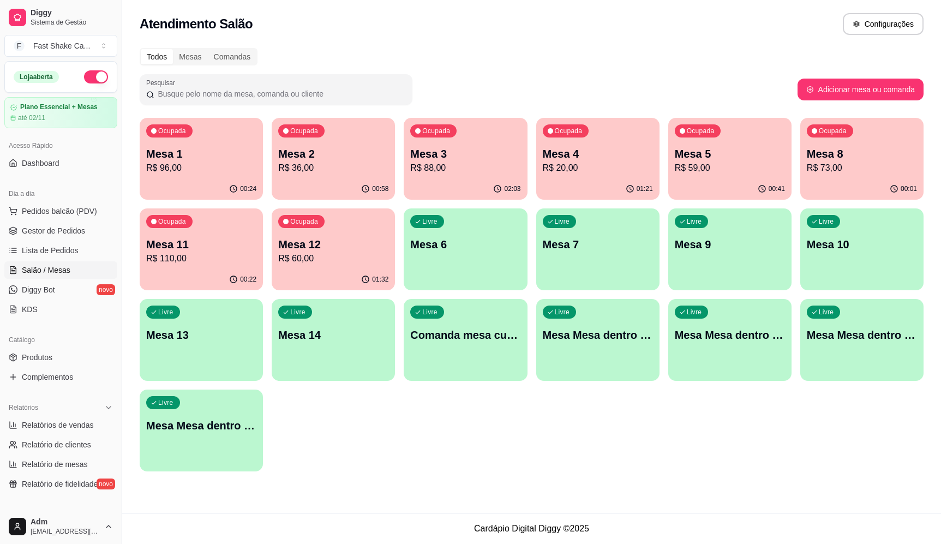
click at [608, 159] on p "Mesa 4" at bounding box center [598, 153] width 110 height 15
click at [686, 67] on div "Todos Mesas Comandas Pesquisar Adicionar mesa ou comanda Ocupada Mesa 1 R$ 96,0…" at bounding box center [531, 262] width 819 height 443
click at [601, 157] on p "Mesa 4" at bounding box center [597, 154] width 107 height 15
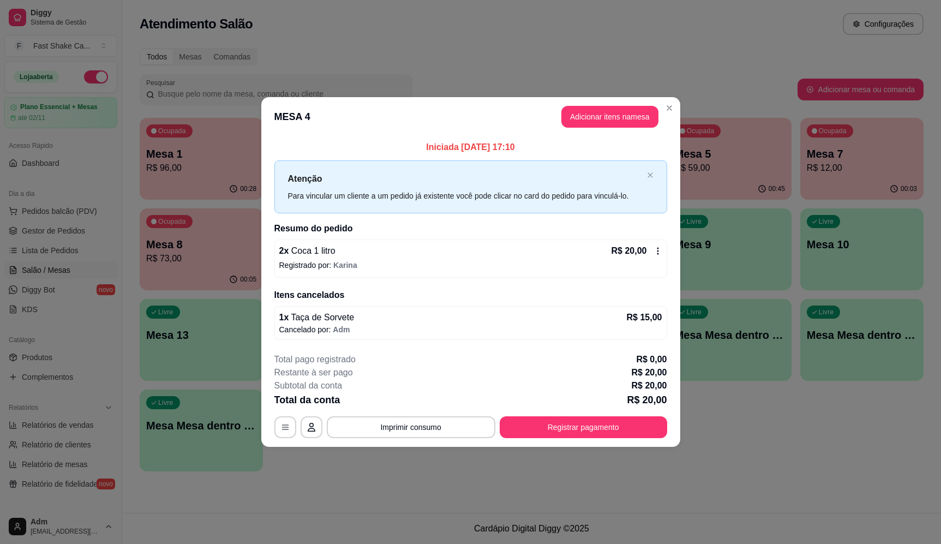
click at [499, 260] on p "Registrado por: Karina" at bounding box center [470, 265] width 383 height 11
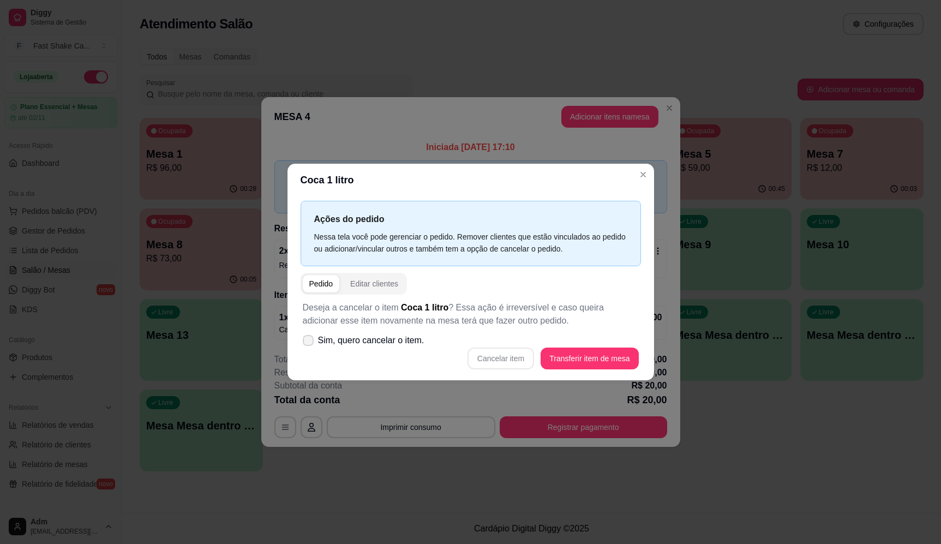
click at [384, 341] on span "Sim, quero cancelar o item." at bounding box center [371, 340] width 106 height 13
click at [309, 342] on input "Sim, quero cancelar o item." at bounding box center [305, 345] width 7 height 7
checkbox input "true"
click at [499, 357] on button "Cancelar item" at bounding box center [501, 359] width 67 height 22
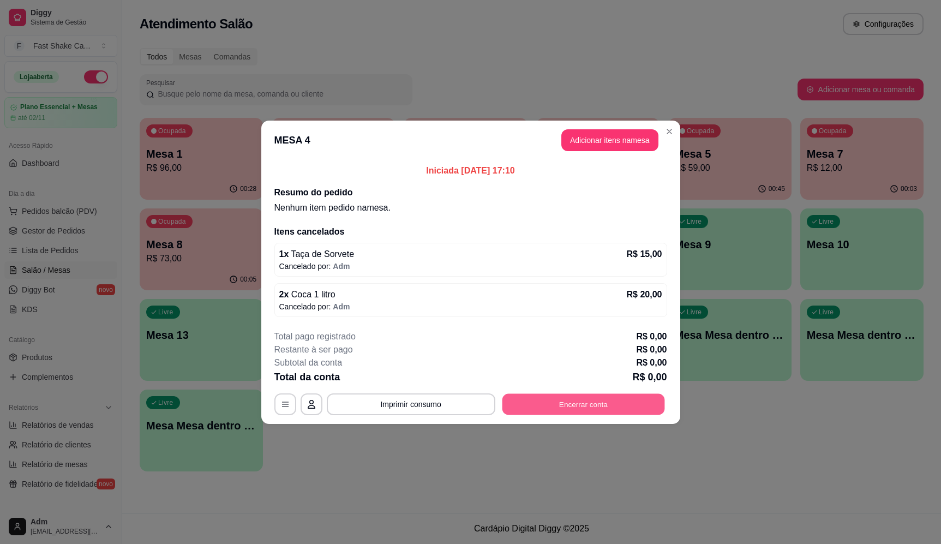
click at [578, 405] on button "Encerrar conta" at bounding box center [583, 403] width 163 height 21
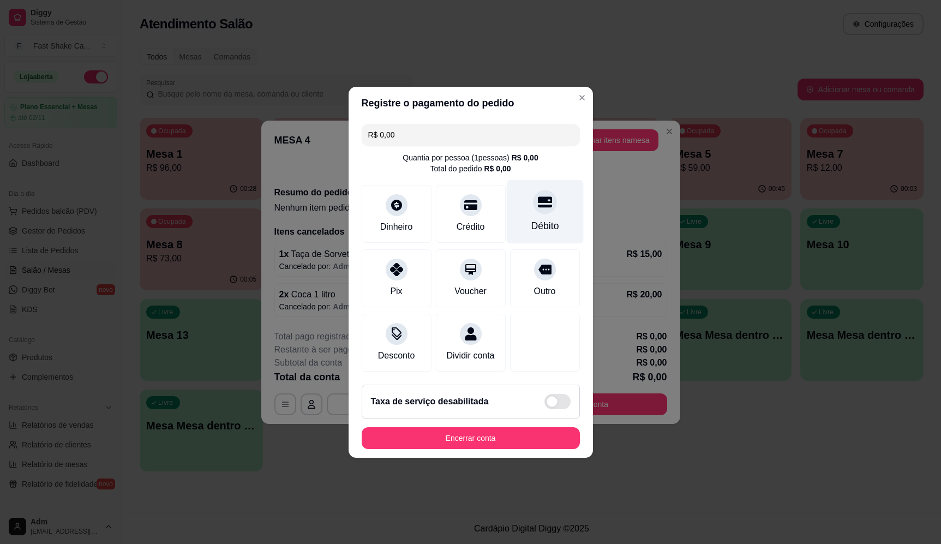
click at [541, 198] on icon at bounding box center [544, 202] width 14 height 14
click at [540, 203] on icon at bounding box center [544, 202] width 14 height 14
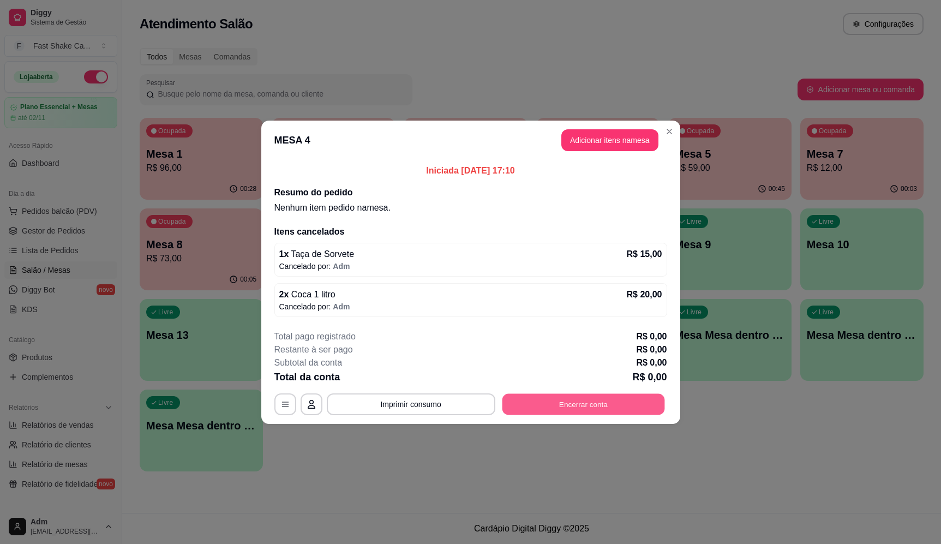
click at [609, 404] on button "Encerrar conta" at bounding box center [583, 403] width 163 height 21
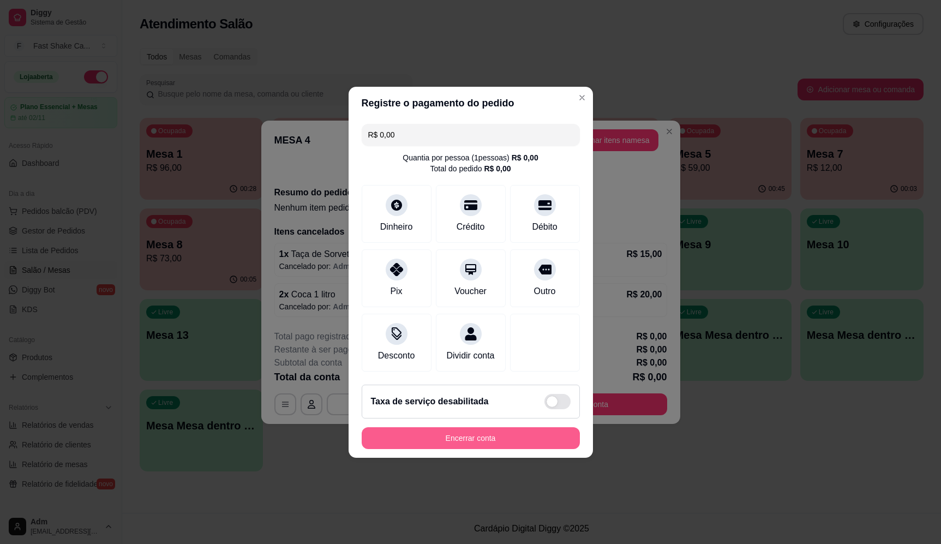
click at [543, 457] on footer "Taxa de serviço desabilitada Encerrar conta" at bounding box center [471, 417] width 244 height 82
click at [544, 446] on button "Encerrar conta" at bounding box center [471, 437] width 212 height 21
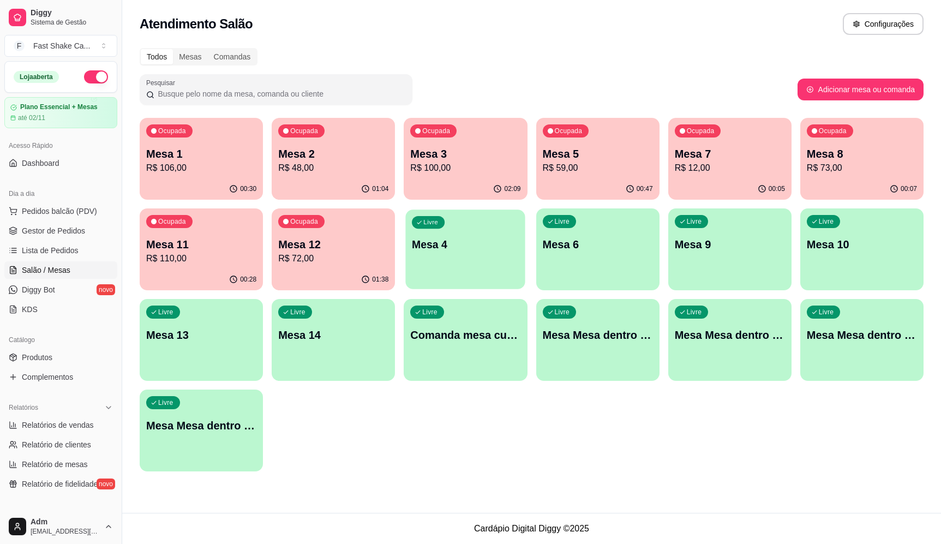
click at [472, 237] on div "Livre Mesa 4" at bounding box center [465, 242] width 119 height 67
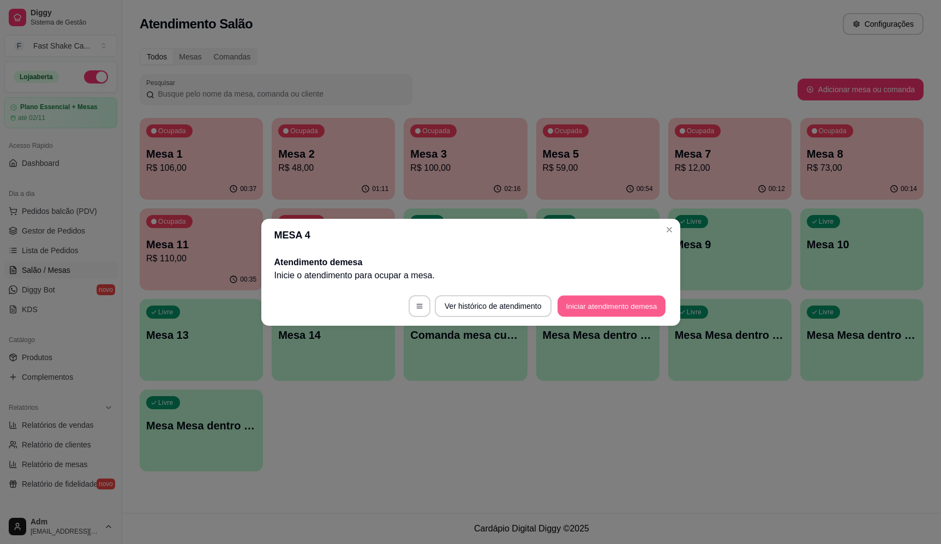
click at [583, 312] on button "Iniciar atendimento de mesa" at bounding box center [612, 305] width 108 height 21
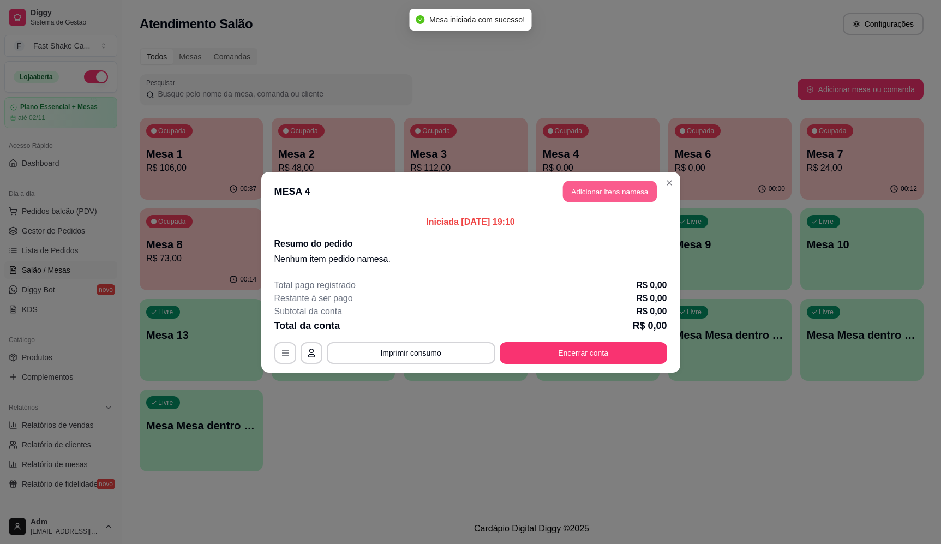
click at [589, 194] on button "Adicionar itens na mesa" at bounding box center [610, 191] width 94 height 21
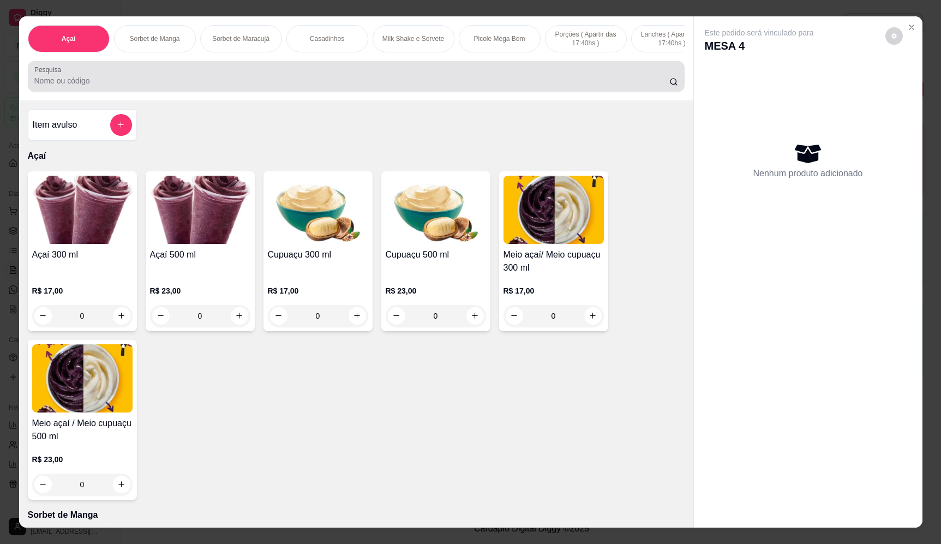
click at [416, 86] on input "Pesquisa" at bounding box center [351, 80] width 635 height 11
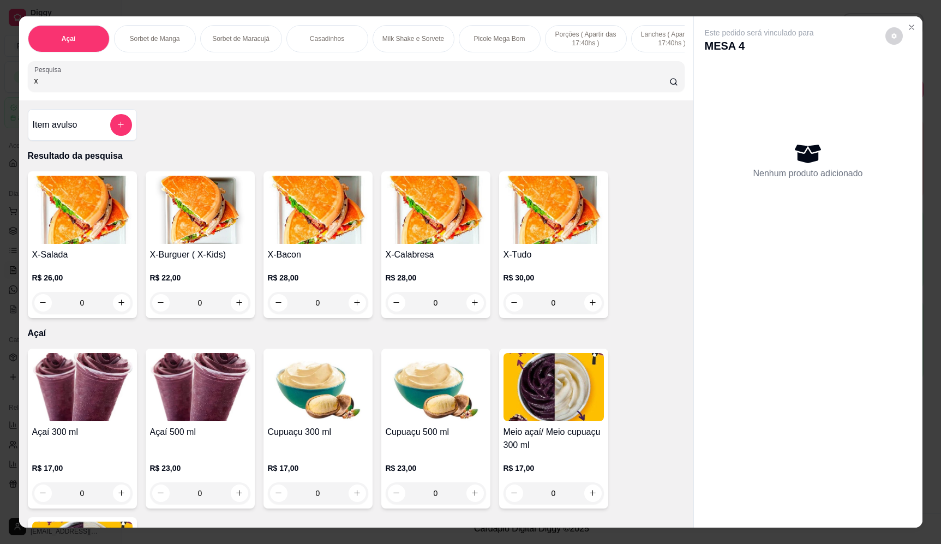
type input "x"
click at [358, 311] on div "0" at bounding box center [318, 303] width 100 height 22
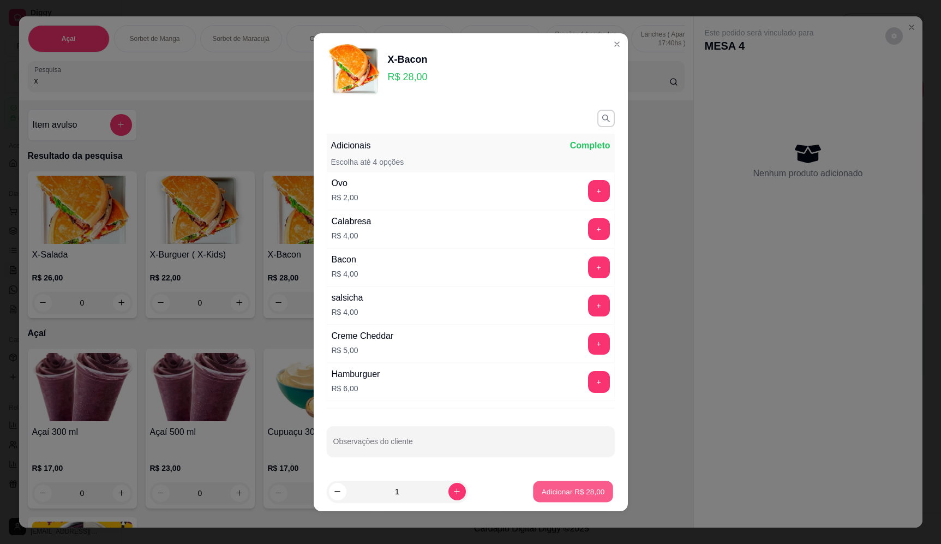
click at [557, 492] on p "Adicionar R$ 28,00" at bounding box center [573, 491] width 63 height 10
type input "1"
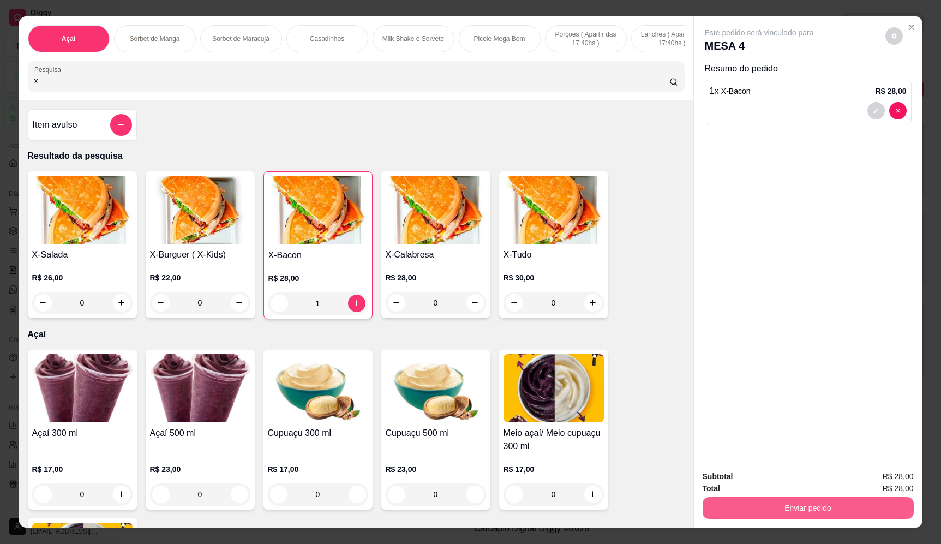
click at [831, 508] on button "Enviar pedido" at bounding box center [808, 508] width 211 height 22
click at [879, 472] on button "Enviar pedido" at bounding box center [885, 481] width 60 height 20
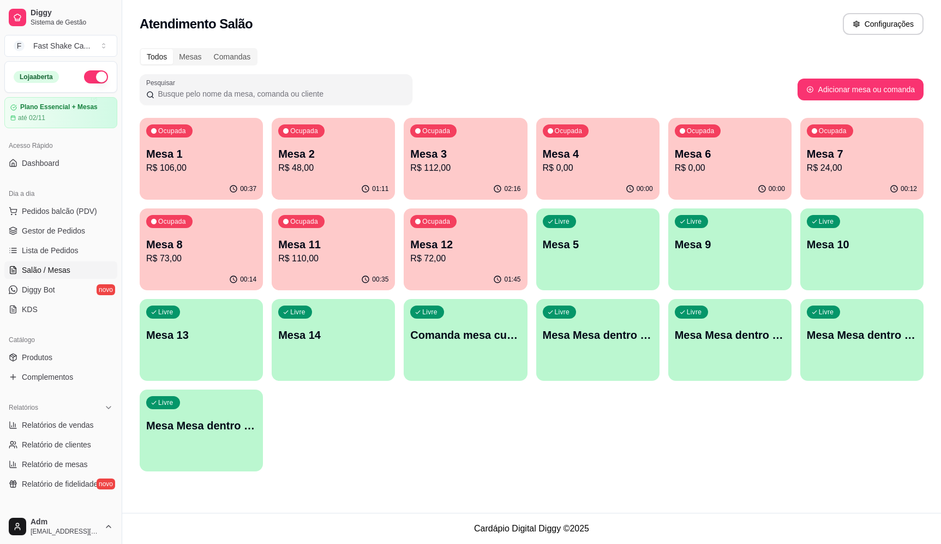
click at [473, 157] on p "Mesa 3" at bounding box center [465, 153] width 110 height 15
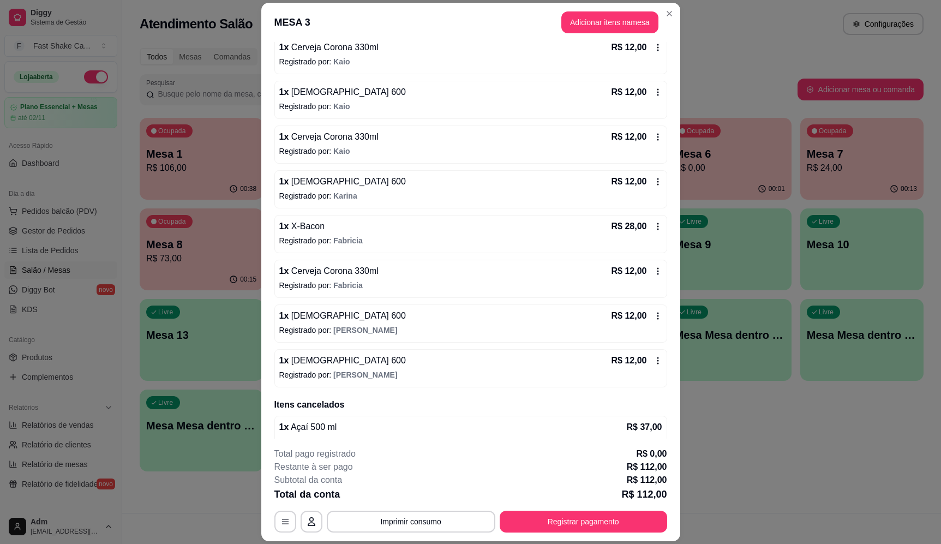
scroll to position [55, 0]
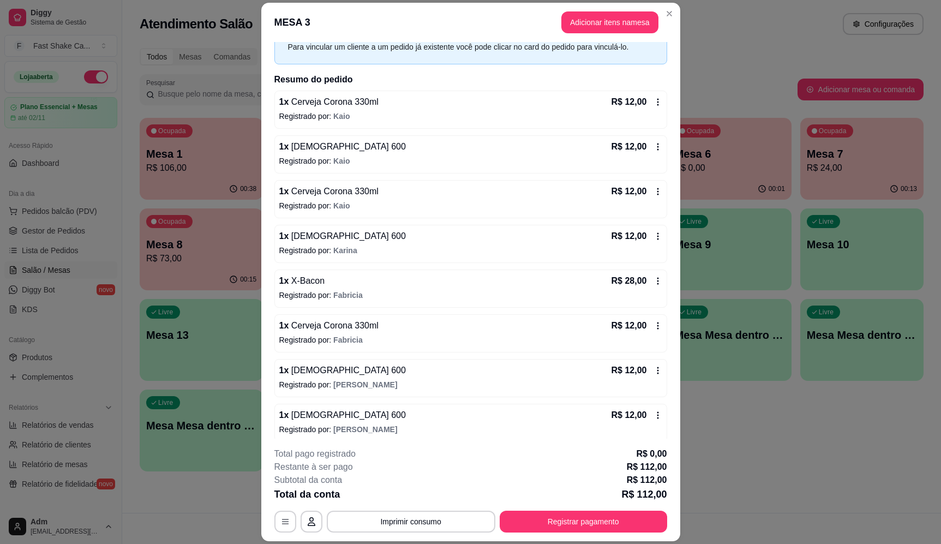
click at [333, 293] on span "Fabricia" at bounding box center [347, 295] width 29 height 9
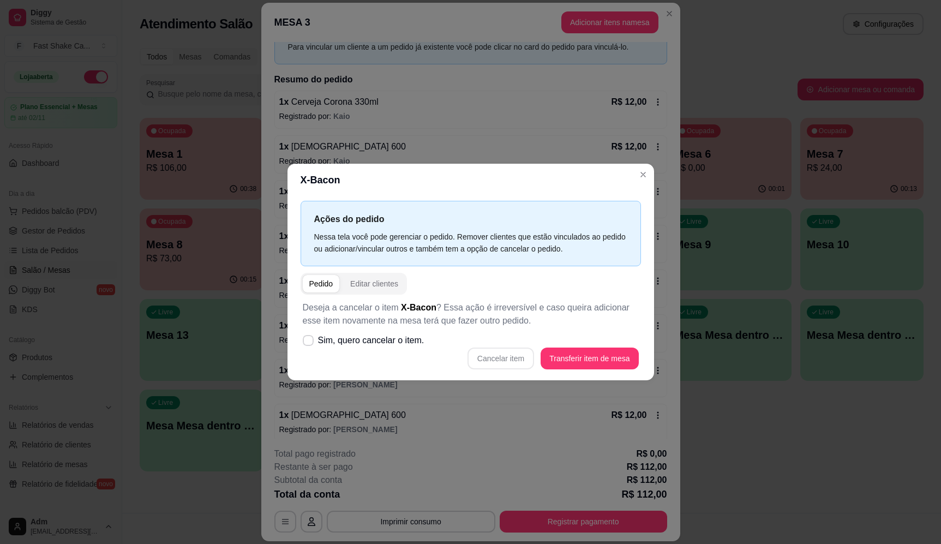
click at [372, 333] on label "Sim, quero cancelar o item." at bounding box center [363, 341] width 130 height 22
click at [309, 342] on input "Sim, quero cancelar o item." at bounding box center [305, 345] width 7 height 7
checkbox input "true"
click at [496, 358] on button "Cancelar item" at bounding box center [501, 359] width 67 height 22
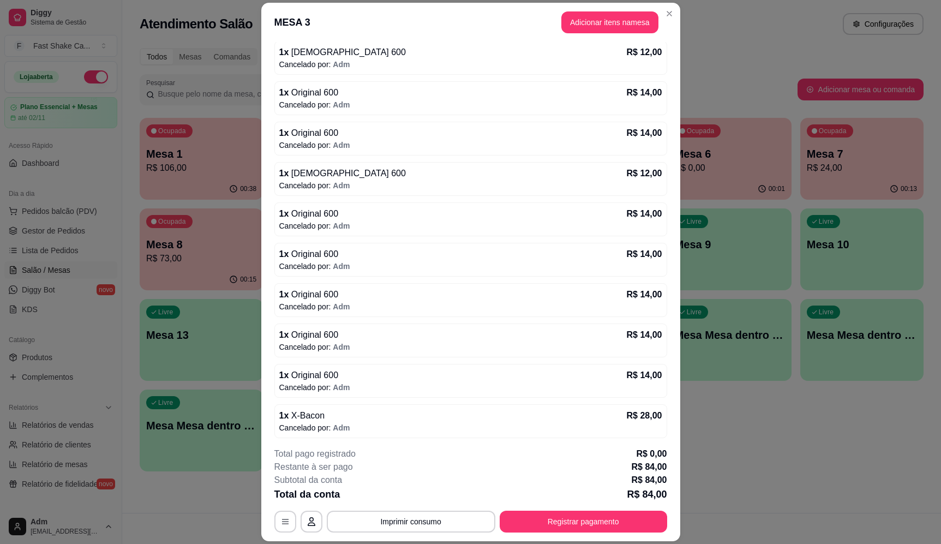
scroll to position [727, 0]
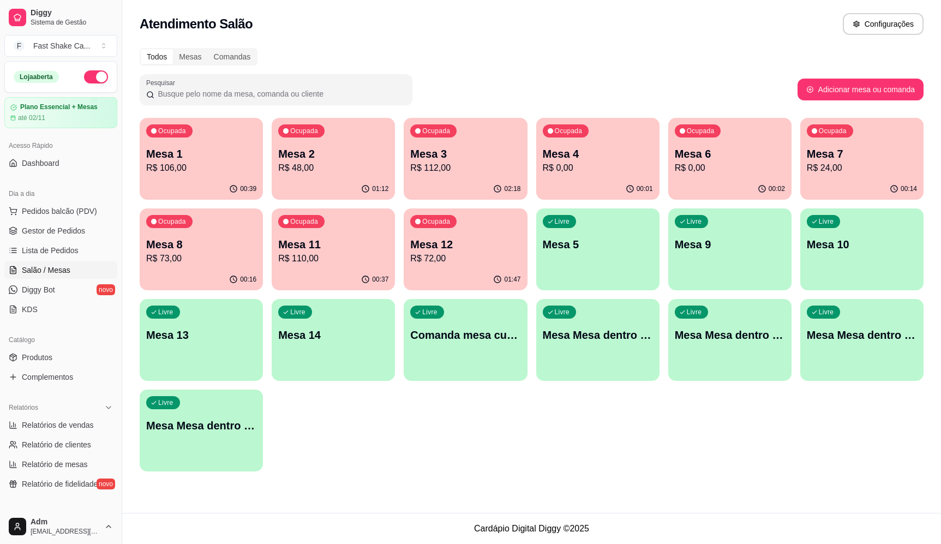
click at [753, 337] on p "Mesa Mesa dentro laranja" at bounding box center [730, 334] width 110 height 15
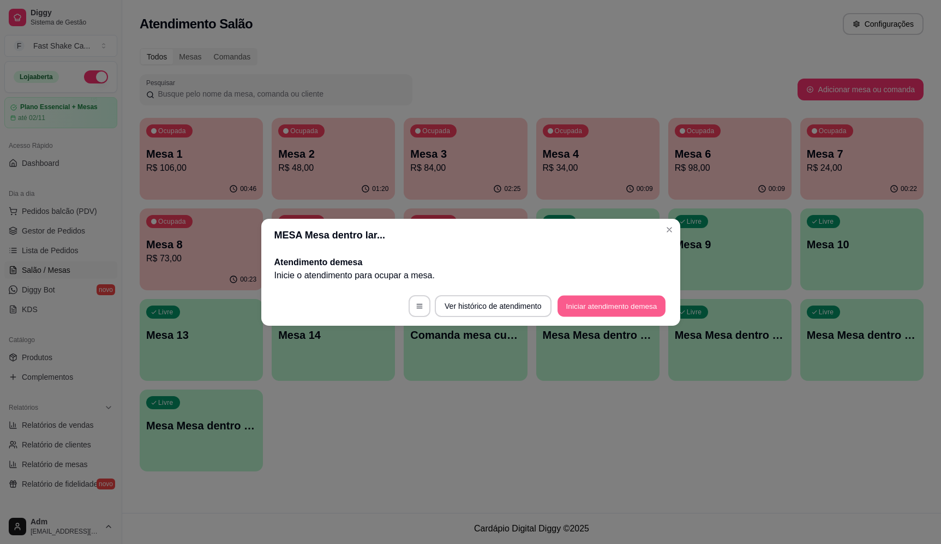
click at [639, 309] on button "Iniciar atendimento de mesa" at bounding box center [612, 305] width 108 height 21
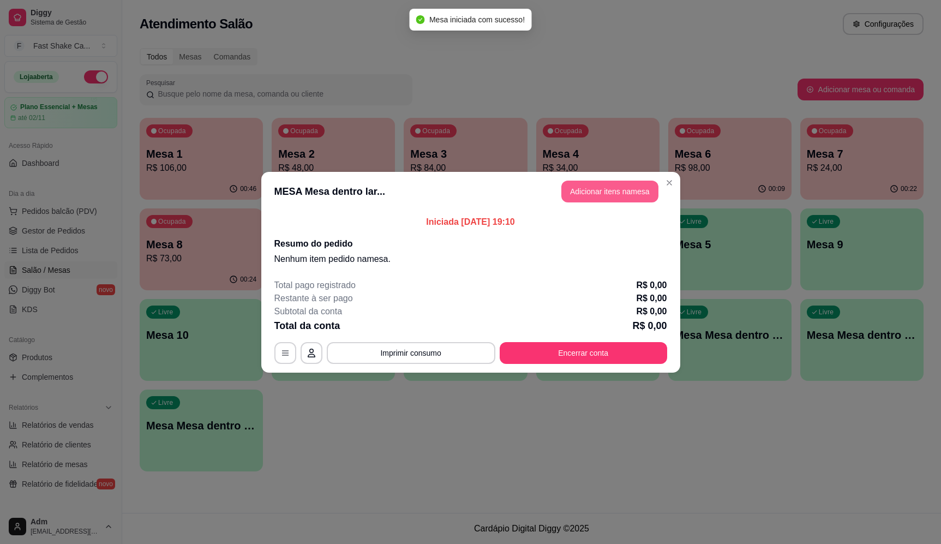
click at [596, 194] on button "Adicionar itens na mesa" at bounding box center [609, 192] width 97 height 22
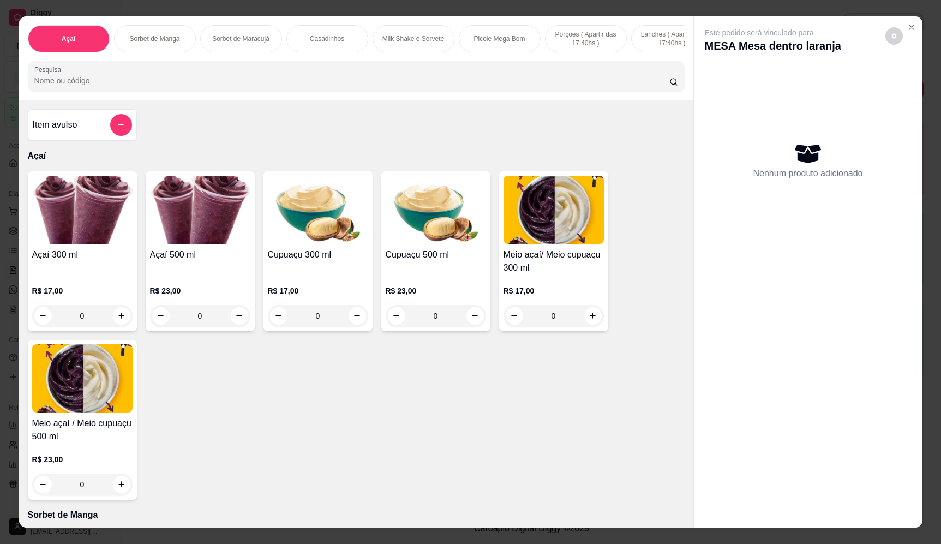
click at [105, 136] on div "Item avulso" at bounding box center [82, 125] width 99 height 22
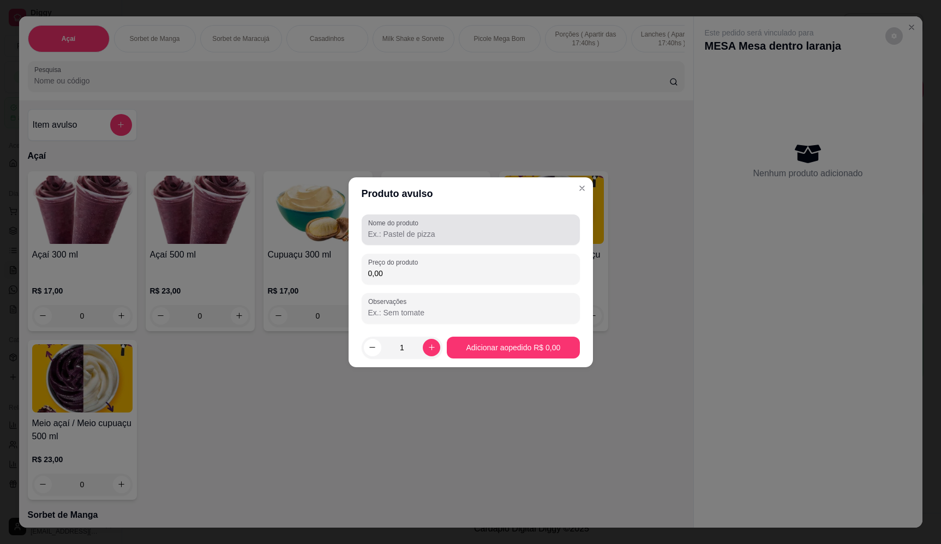
click at [419, 241] on div "Nome do produto" at bounding box center [471, 229] width 218 height 31
drag, startPoint x: 419, startPoint y: 237, endPoint x: 380, endPoint y: 236, distance: 39.3
click at [380, 236] on input "Sorevte" at bounding box center [470, 234] width 205 height 11
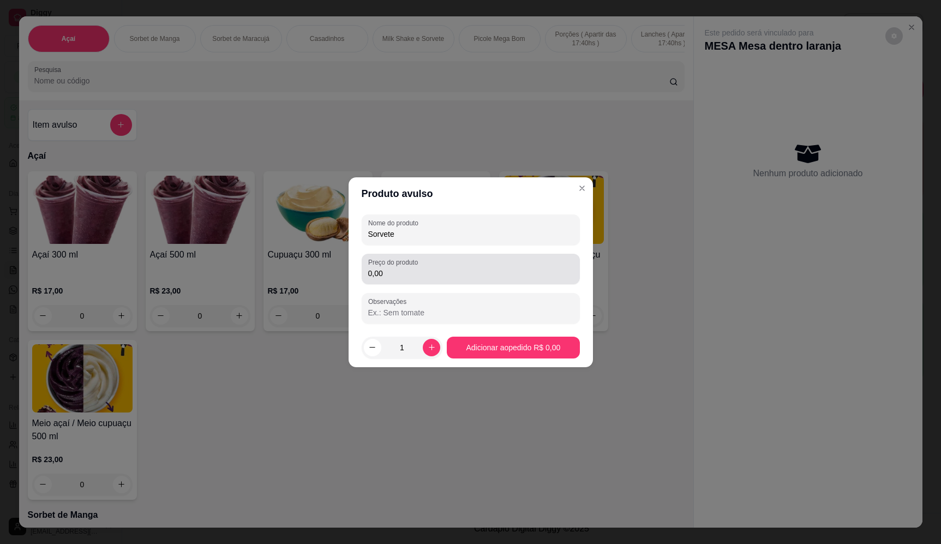
type input "Sorvete"
click at [421, 261] on label "Preço do produto" at bounding box center [394, 261] width 53 height 9
click at [421, 268] on input "0,00" at bounding box center [470, 273] width 205 height 11
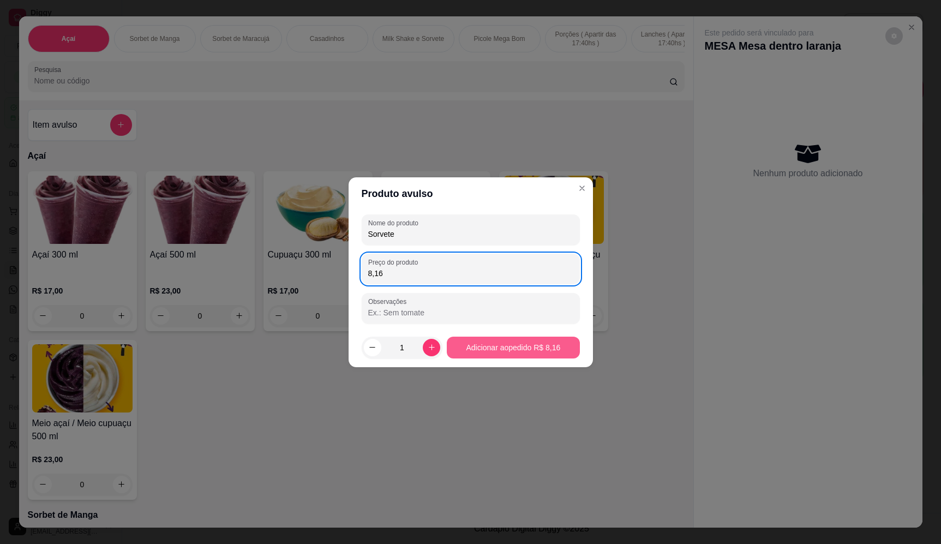
type input "8,16"
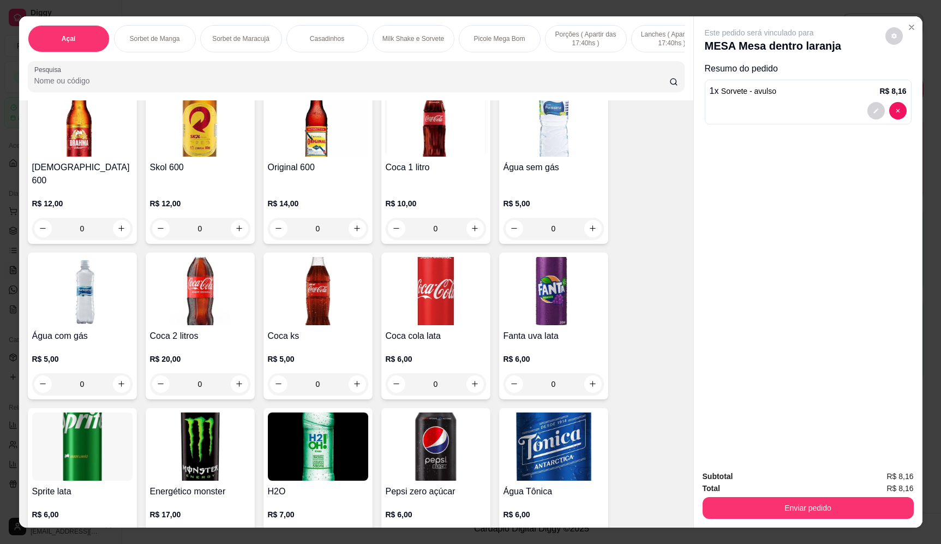
scroll to position [3110, 0]
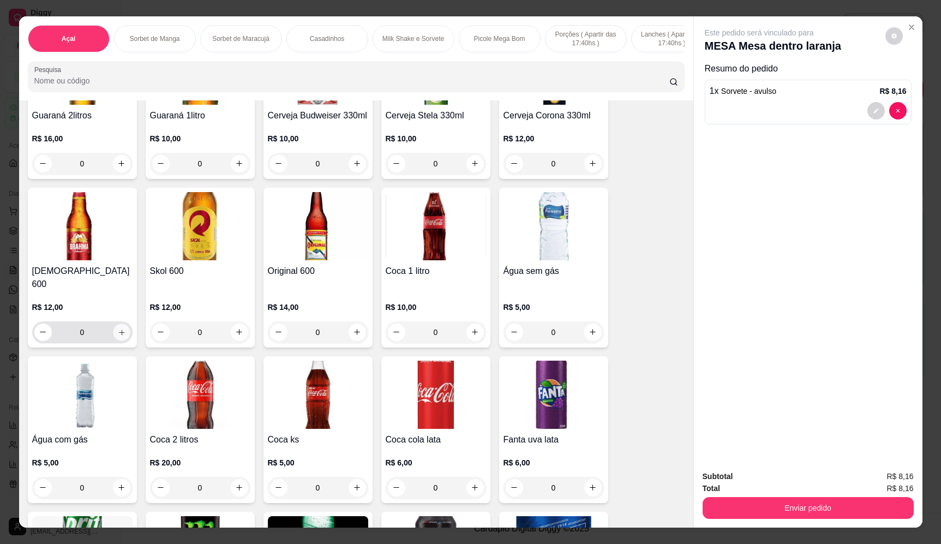
click at [121, 328] on icon "increase-product-quantity" at bounding box center [121, 332] width 8 height 8
type input "1"
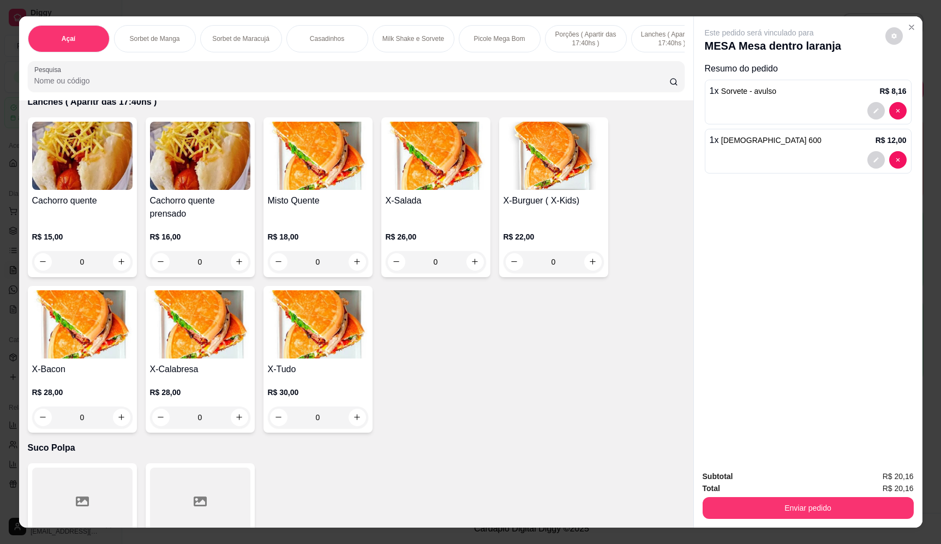
scroll to position [2291, 0]
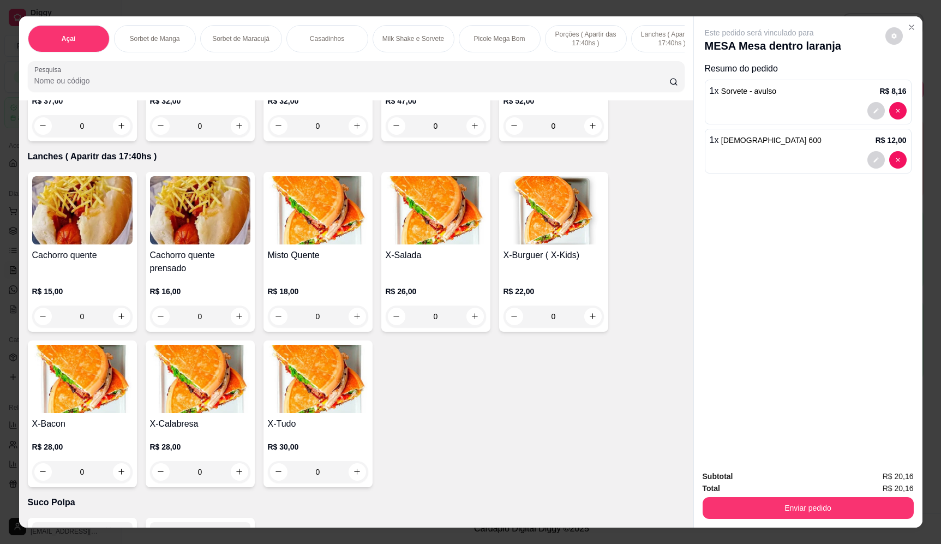
click at [85, 470] on div "0" at bounding box center [82, 472] width 100 height 22
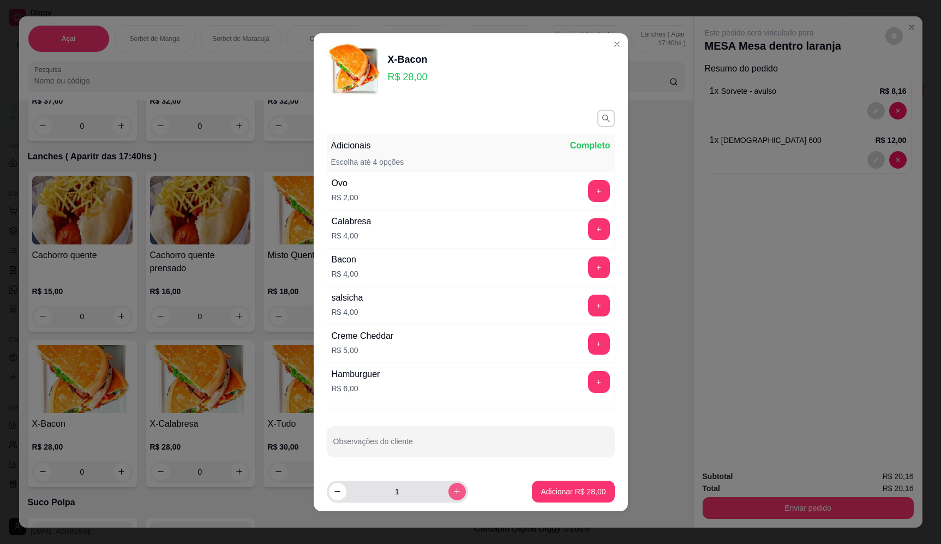
click at [448, 499] on button "increase-product-quantity" at bounding box center [456, 491] width 17 height 17
type input "3"
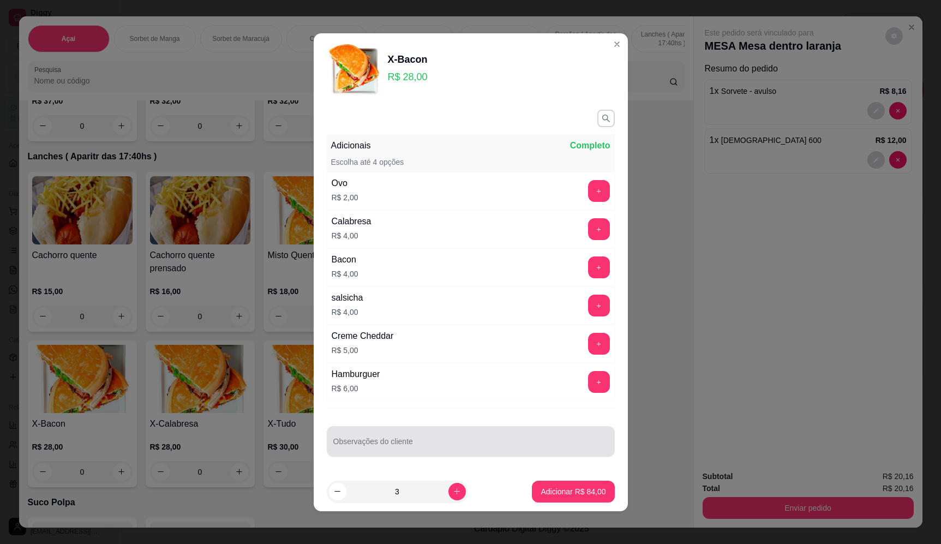
click at [439, 440] on div at bounding box center [470, 441] width 275 height 22
type input "S"
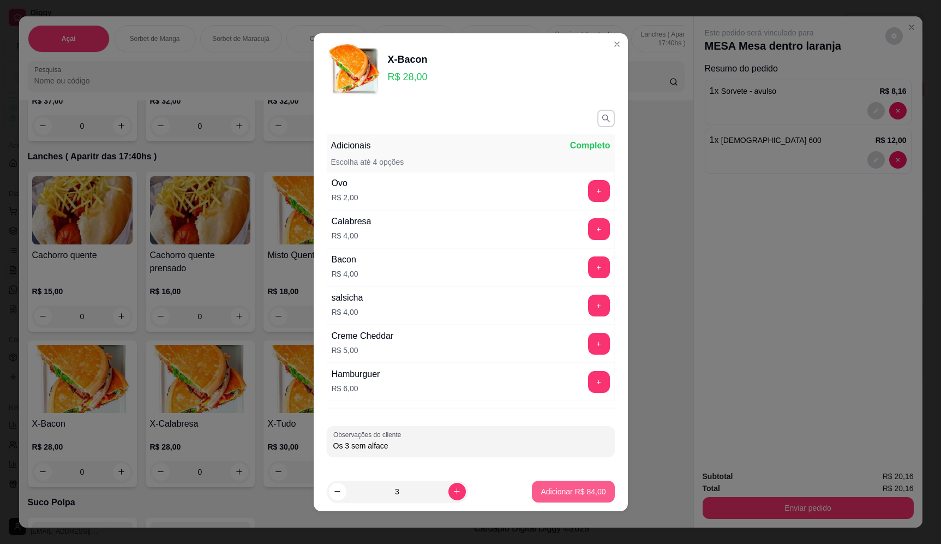
type input "Os 3 sem alface"
click at [541, 485] on button "Adicionar R$ 84,00" at bounding box center [573, 492] width 82 height 22
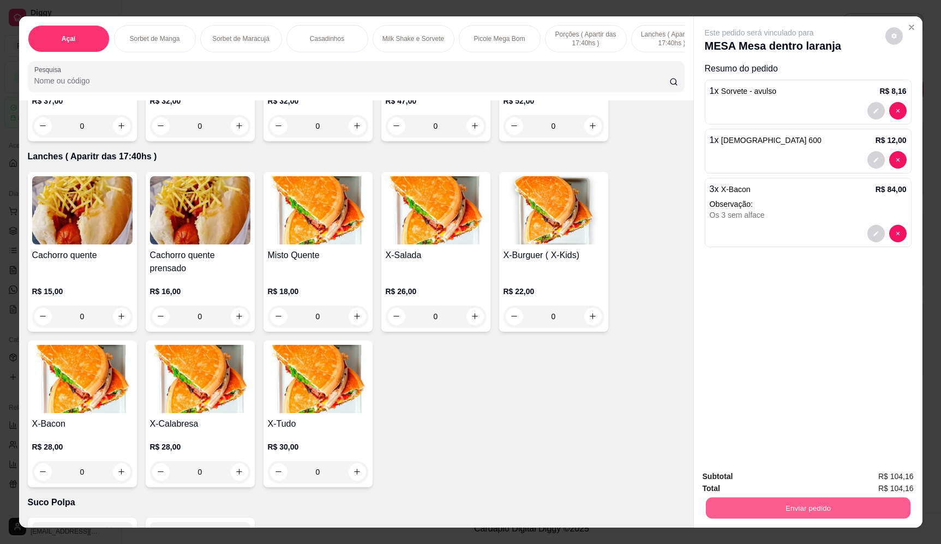
click at [828, 501] on button "Enviar pedido" at bounding box center [807, 508] width 205 height 21
click at [895, 478] on button "Enviar pedido" at bounding box center [885, 481] width 62 height 21
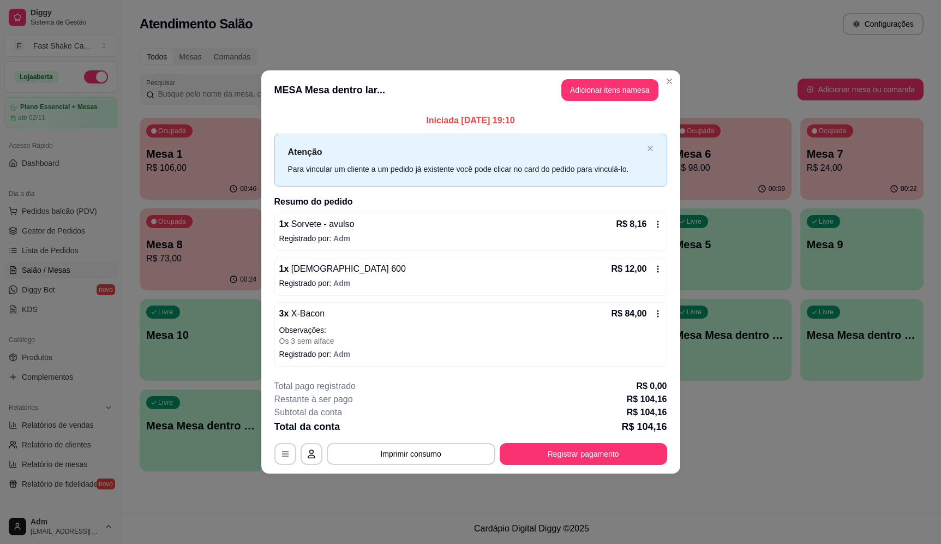
click at [656, 314] on icon at bounding box center [658, 313] width 9 height 9
click at [418, 456] on button "Imprimir consumo" at bounding box center [411, 454] width 164 height 21
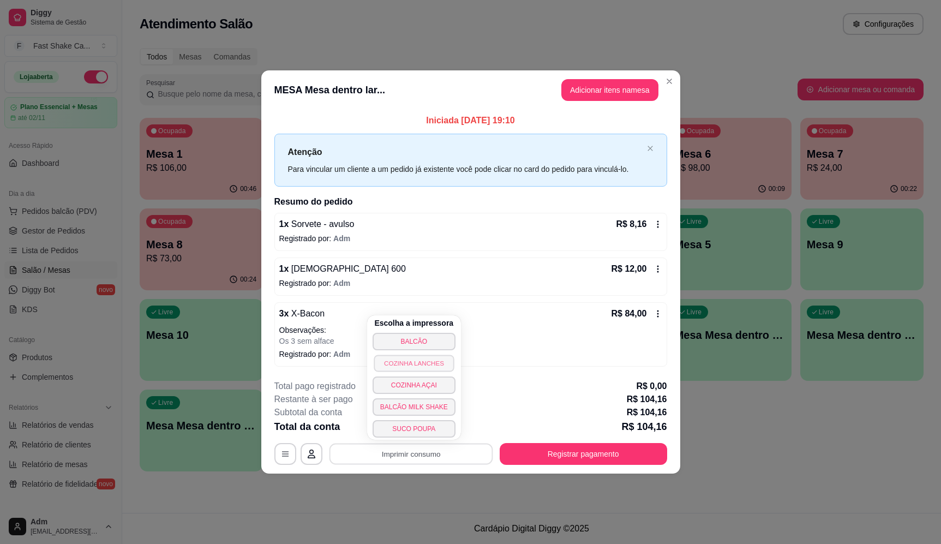
click at [426, 361] on button "COZINHA LANCHES" at bounding box center [414, 363] width 80 height 17
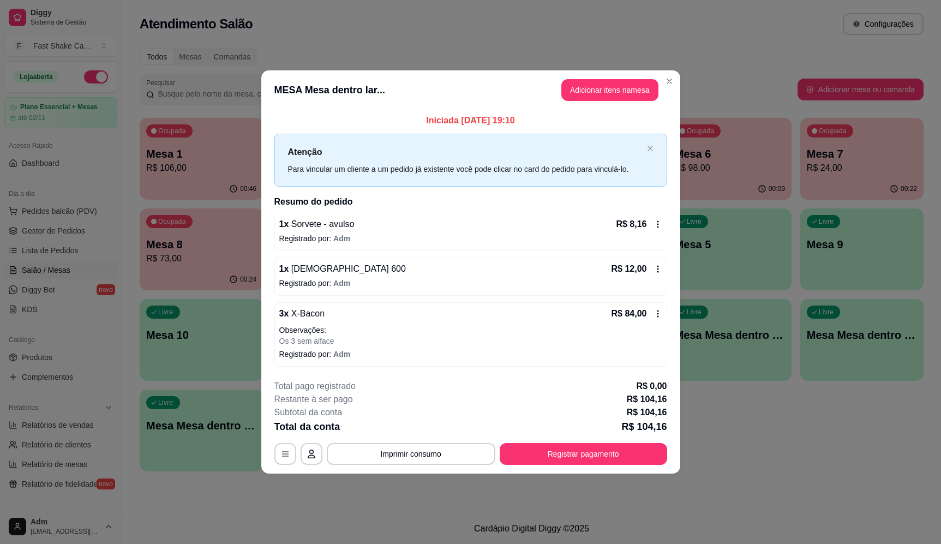
click at [661, 312] on div "3 x X-Bacon R$ 84,00 Observações: Os 3 sem alface Registrado por: Adm" at bounding box center [470, 334] width 393 height 64
click at [376, 322] on div "3 x X-Bacon R$ 84,00 Observações: Os 3 sem alface" at bounding box center [470, 326] width 383 height 39
click at [283, 454] on icon "button" at bounding box center [285, 454] width 9 height 9
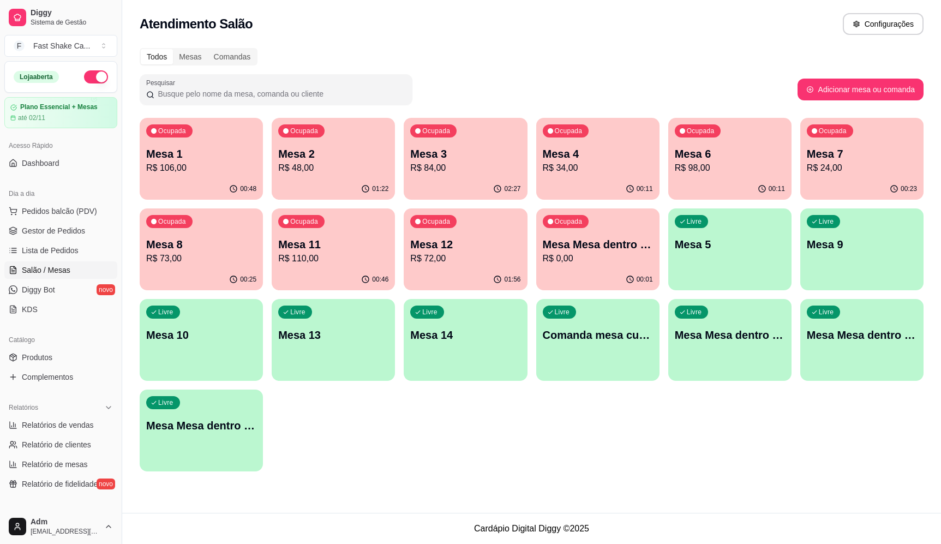
click at [58, 253] on span "Lista de Pedidos" at bounding box center [50, 250] width 57 height 11
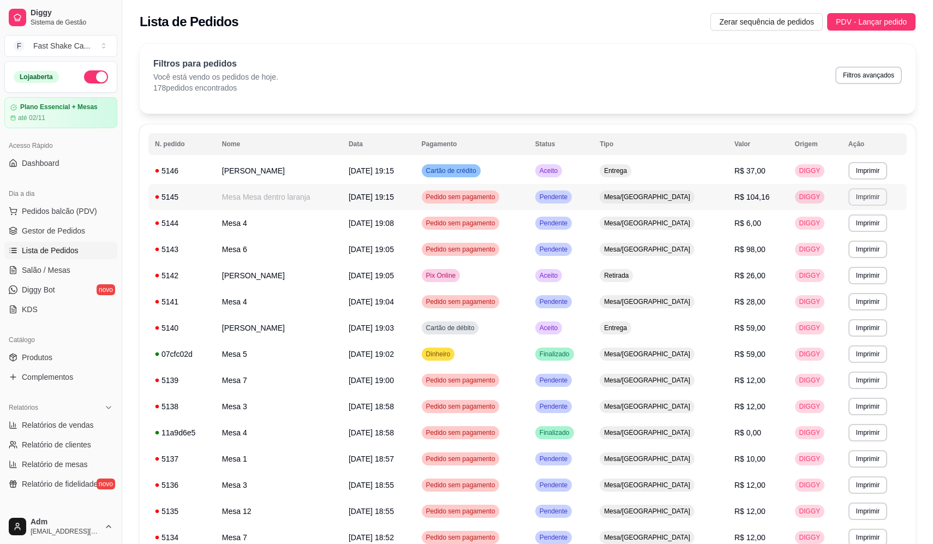
click at [864, 202] on button "Imprimir" at bounding box center [867, 196] width 39 height 17
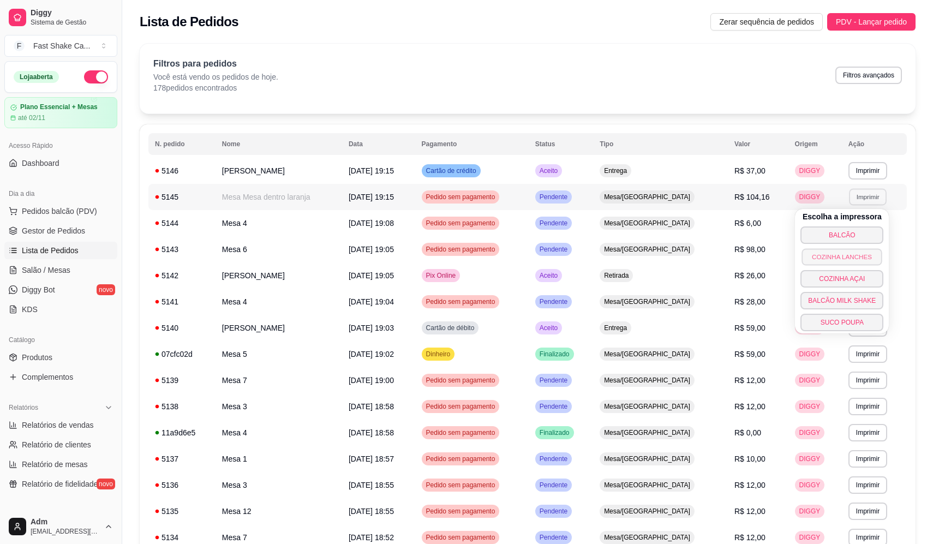
click at [836, 258] on button "COZINHA LANCHES" at bounding box center [842, 256] width 80 height 17
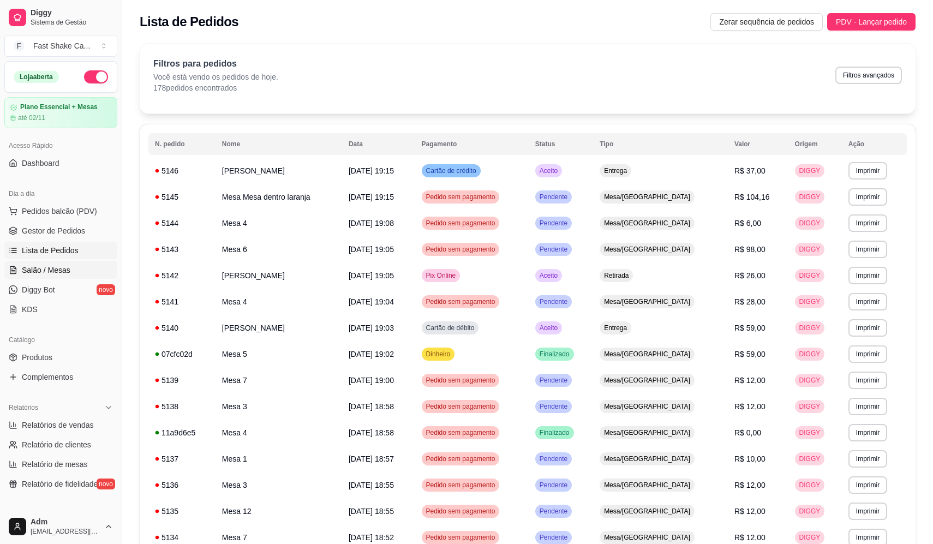
click at [56, 261] on link "Salão / Mesas" at bounding box center [60, 269] width 113 height 17
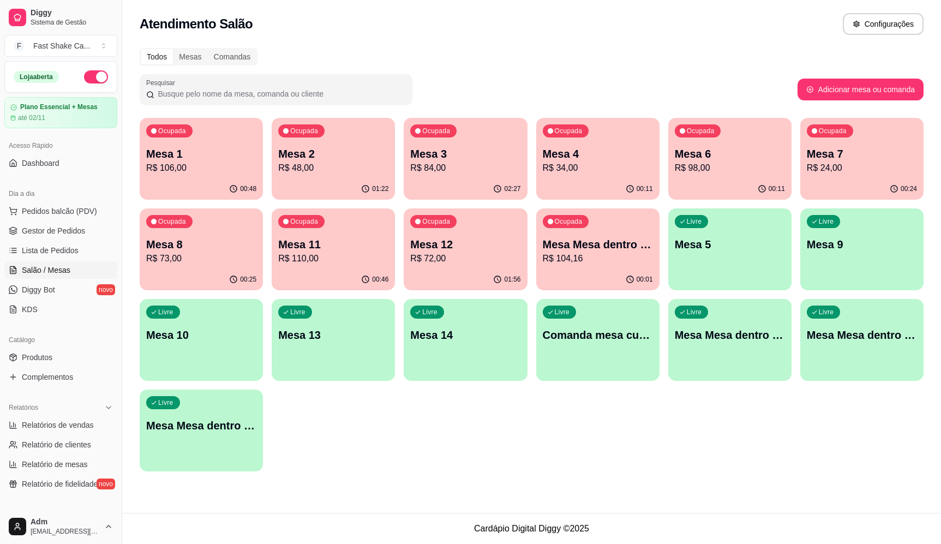
click at [455, 163] on p "R$ 84,00" at bounding box center [465, 167] width 110 height 13
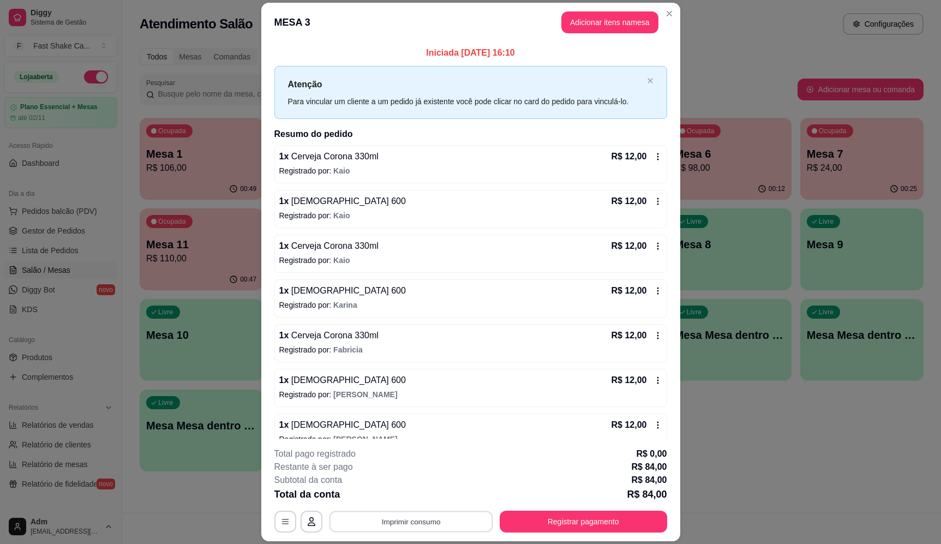
click at [379, 525] on button "Imprimir consumo" at bounding box center [411, 521] width 164 height 21
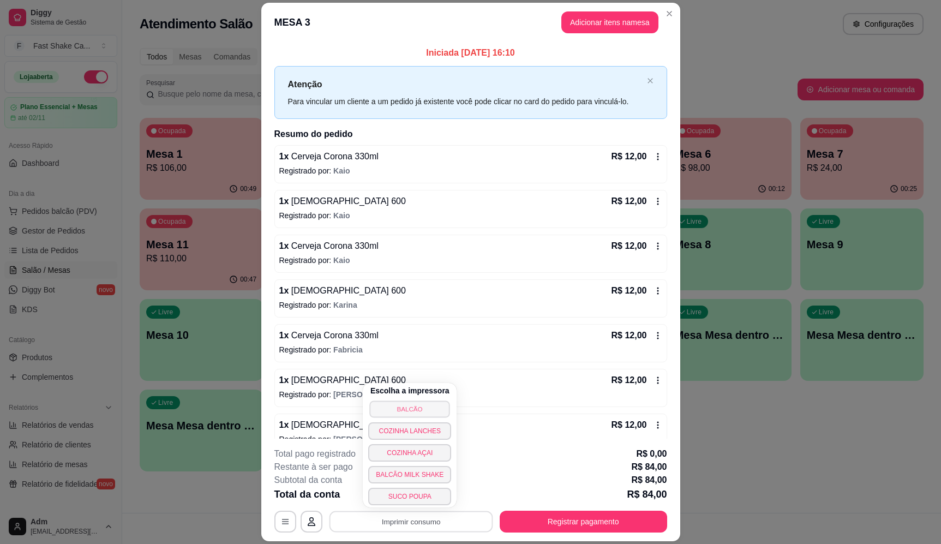
click at [397, 408] on button "BALCÃO" at bounding box center [410, 408] width 80 height 17
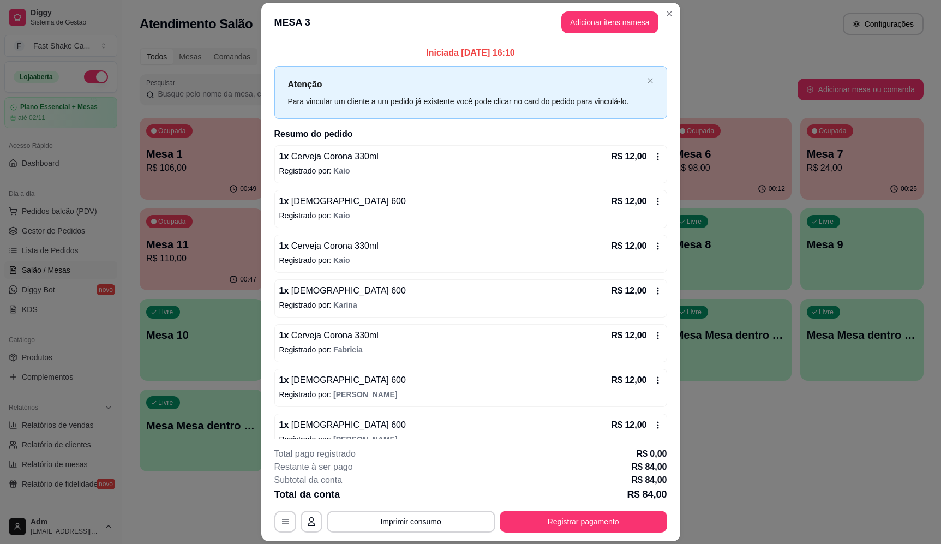
click at [332, 206] on div "1 x Brahma 600 R$ 12,00" at bounding box center [470, 201] width 383 height 13
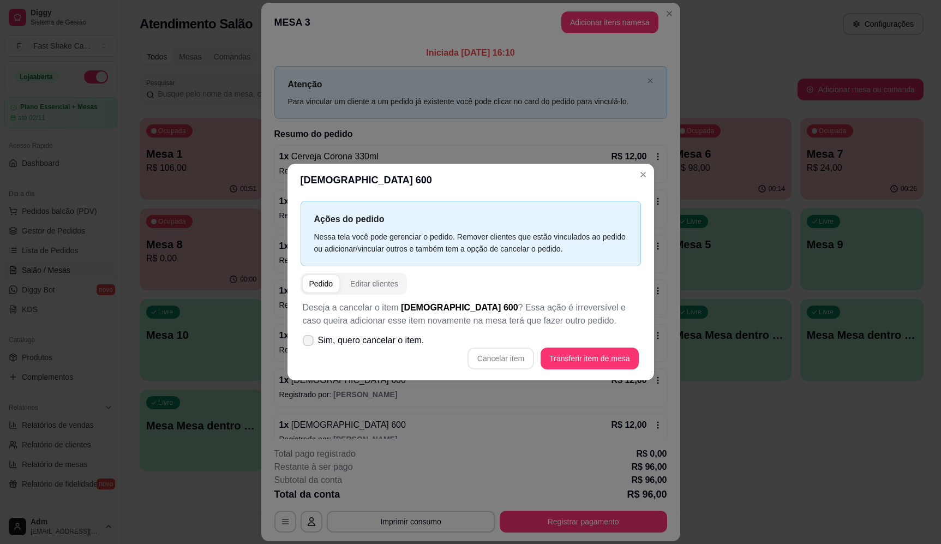
click at [396, 338] on span "Sim, quero cancelar o item." at bounding box center [371, 340] width 106 height 13
click at [309, 342] on input "Sim, quero cancelar o item." at bounding box center [305, 345] width 7 height 7
checkbox input "true"
click at [497, 364] on button "Cancelar item" at bounding box center [501, 359] width 67 height 22
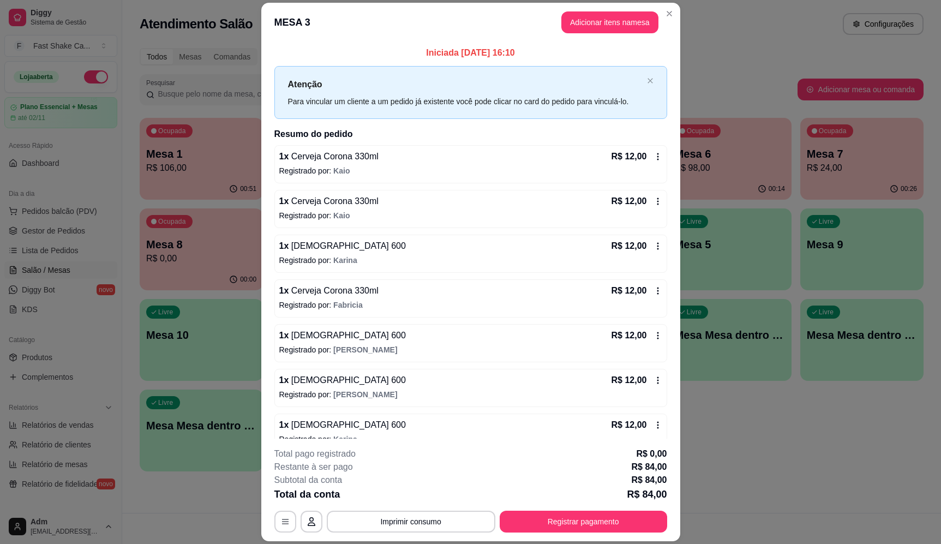
click at [338, 253] on div "1 x Brahma 600 R$ 12,00 Registrado por: Karina" at bounding box center [470, 254] width 393 height 38
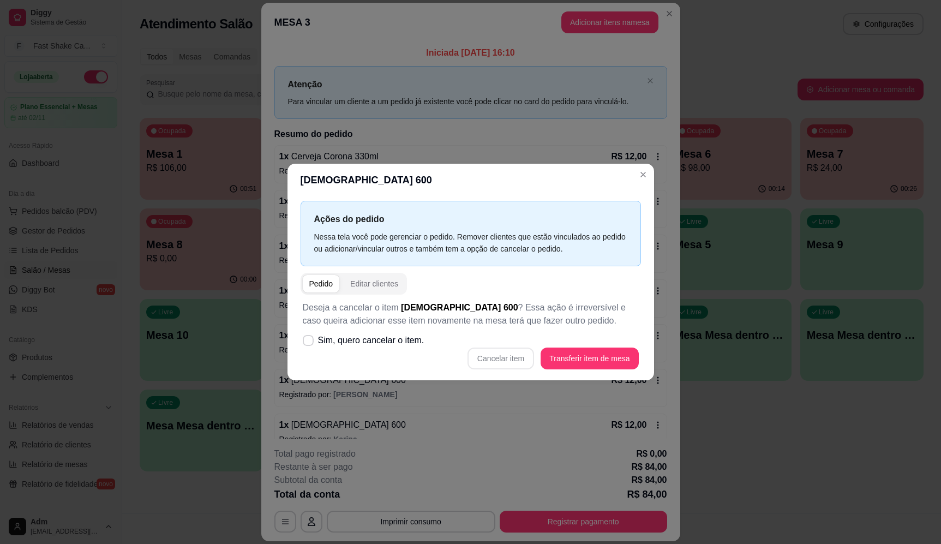
drag, startPoint x: 369, startPoint y: 355, endPoint x: 373, endPoint y: 344, distance: 11.6
click at [369, 353] on div "Cancelar item Transferir item de mesa" at bounding box center [471, 359] width 336 height 22
click at [374, 342] on span "Sim, quero cancelar o item." at bounding box center [371, 340] width 106 height 13
click at [309, 342] on input "Sim, quero cancelar o item." at bounding box center [305, 345] width 7 height 7
checkbox input "true"
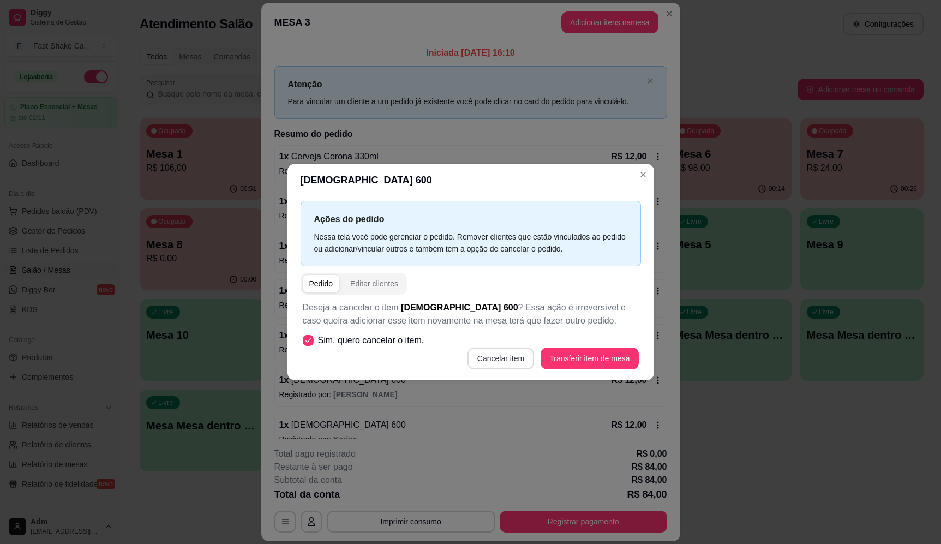
click at [511, 364] on button "Cancelar item" at bounding box center [501, 359] width 67 height 22
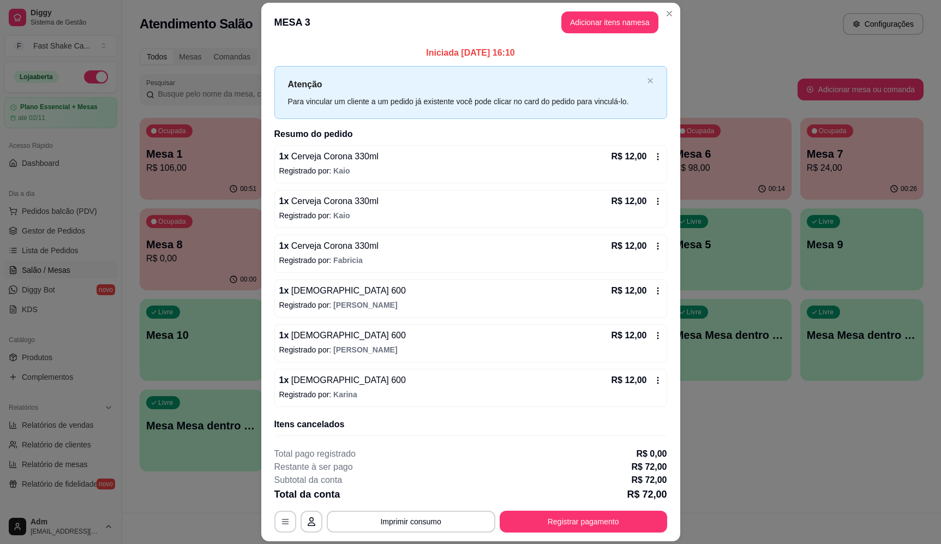
click at [315, 299] on div "1 x Brahma 600 R$ 12,00 Registrado por: Maria Eduarda" at bounding box center [470, 298] width 393 height 38
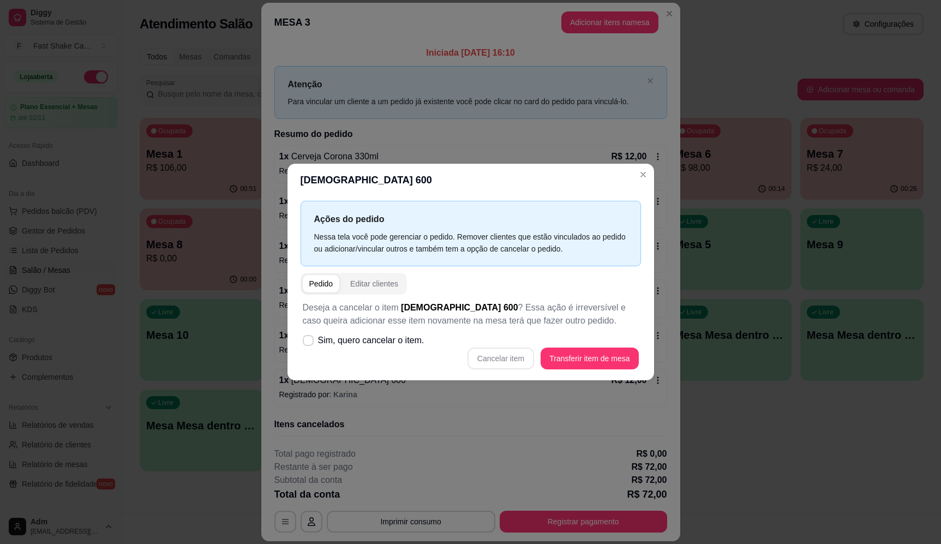
drag, startPoint x: 367, startPoint y: 352, endPoint x: 374, endPoint y: 346, distance: 8.9
click at [368, 352] on div "Cancelar item Transferir item de mesa" at bounding box center [471, 359] width 336 height 22
click at [390, 337] on span "Sim, quero cancelar o item." at bounding box center [371, 340] width 106 height 13
click at [309, 342] on input "Sim, quero cancelar o item." at bounding box center [305, 345] width 7 height 7
checkbox input "true"
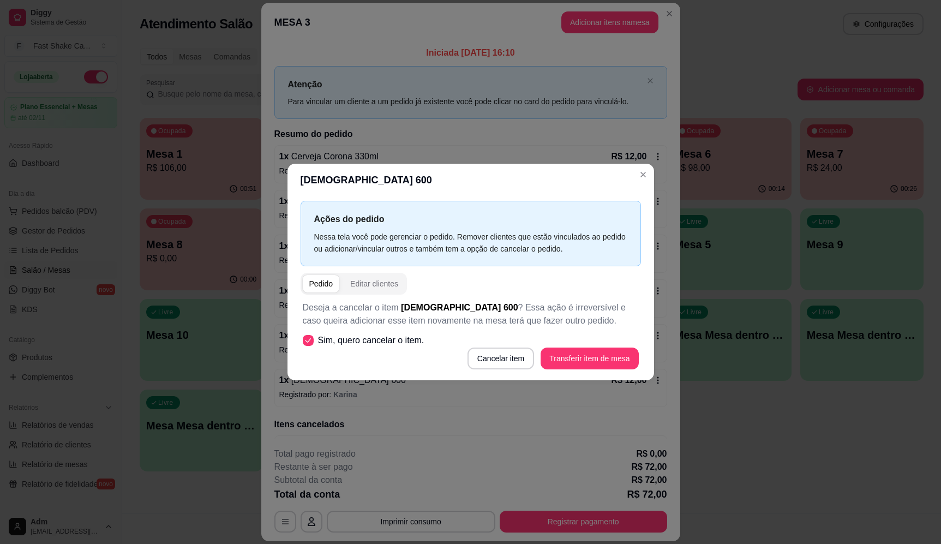
click at [481, 356] on button "Cancelar item" at bounding box center [501, 359] width 67 height 22
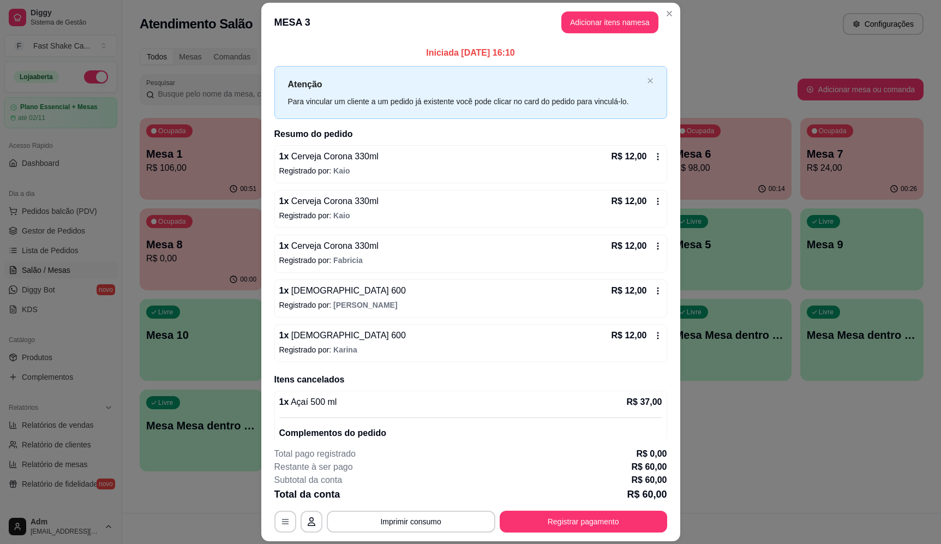
click at [345, 303] on span "[PERSON_NAME]" at bounding box center [365, 305] width 64 height 9
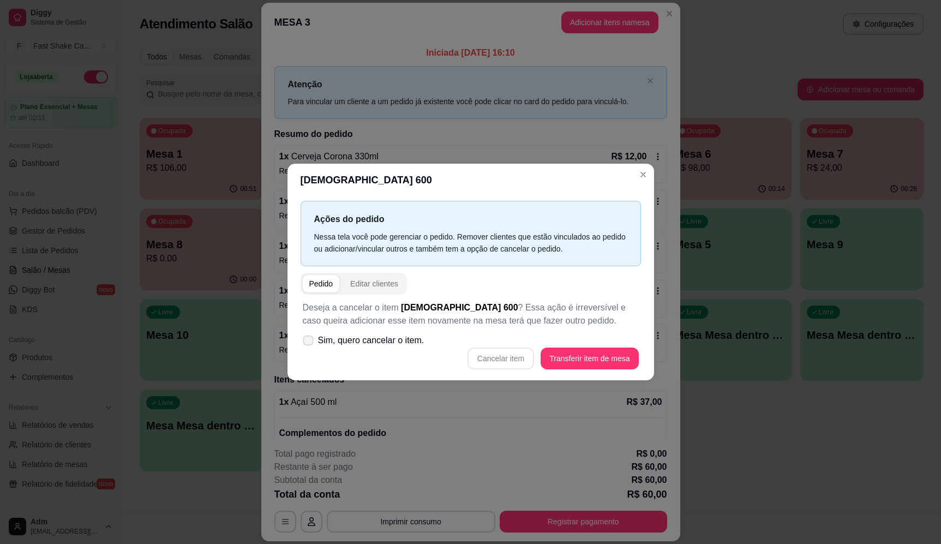
click at [362, 335] on span "Sim, quero cancelar o item." at bounding box center [371, 340] width 106 height 13
click at [309, 342] on input "Sim, quero cancelar o item." at bounding box center [305, 345] width 7 height 7
checkbox input "true"
click at [507, 364] on button "Cancelar item" at bounding box center [501, 359] width 67 height 22
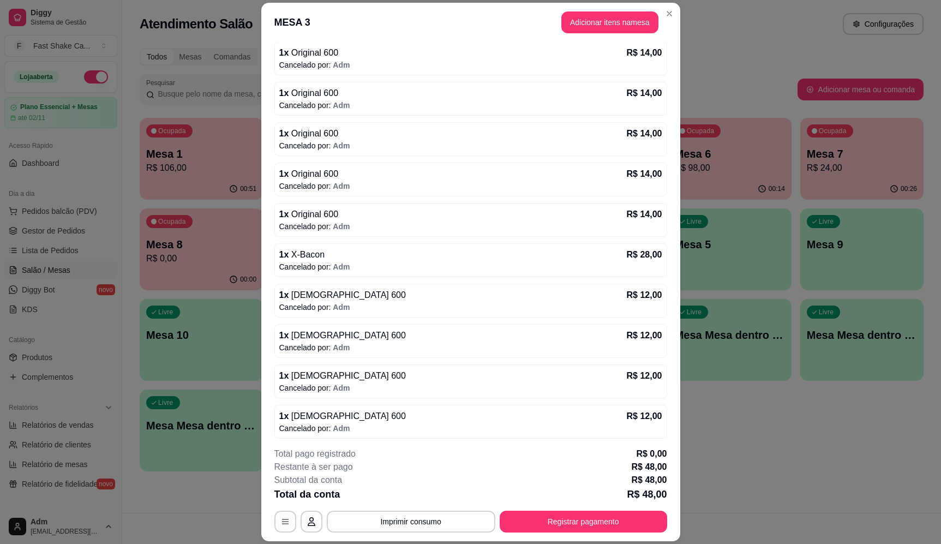
scroll to position [754, 0]
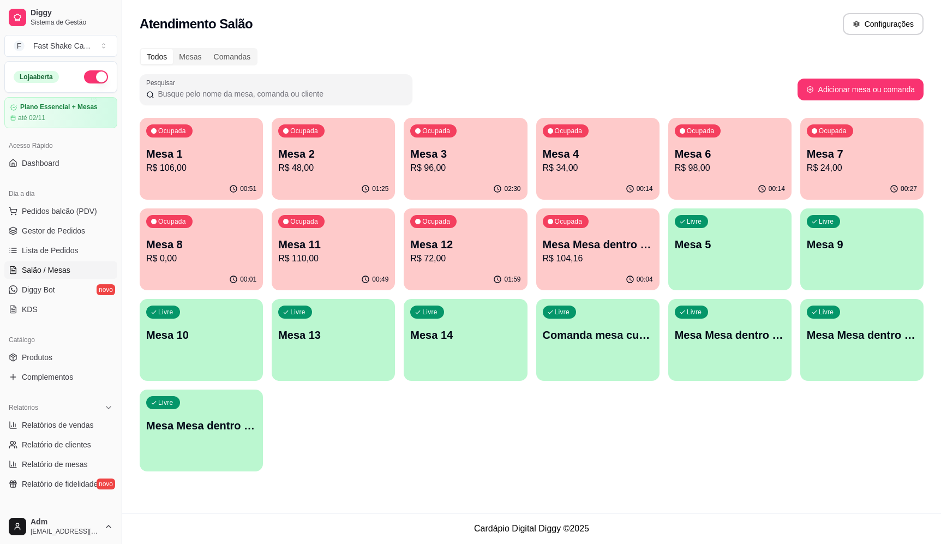
click at [471, 162] on p "R$ 96,00" at bounding box center [465, 167] width 110 height 13
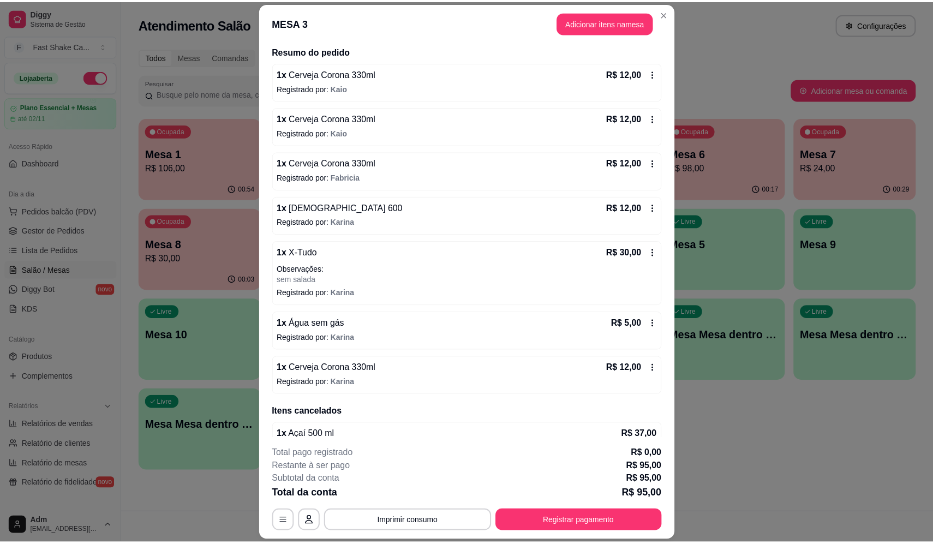
scroll to position [109, 0]
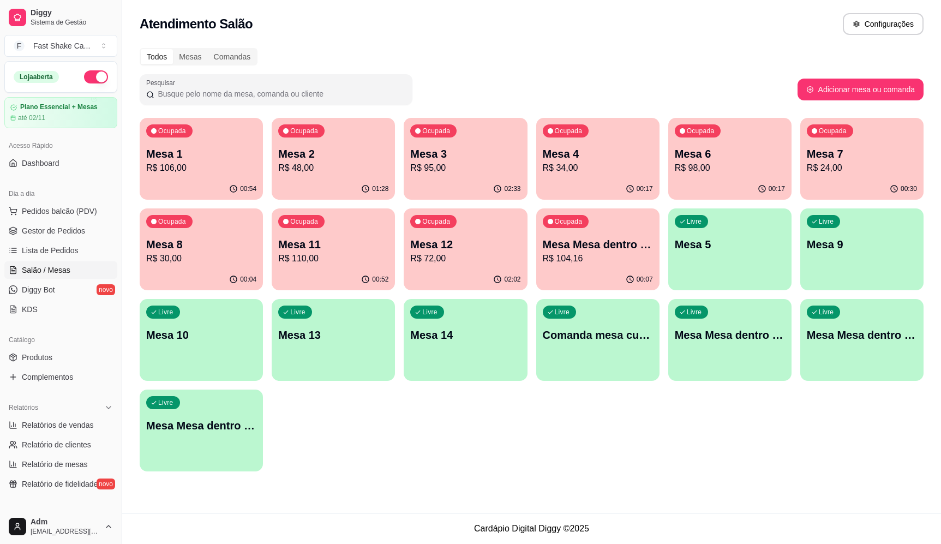
click at [667, 15] on div "Atendimento Salão Configurações" at bounding box center [532, 24] width 784 height 22
click at [41, 376] on span "Complementos" at bounding box center [47, 377] width 51 height 11
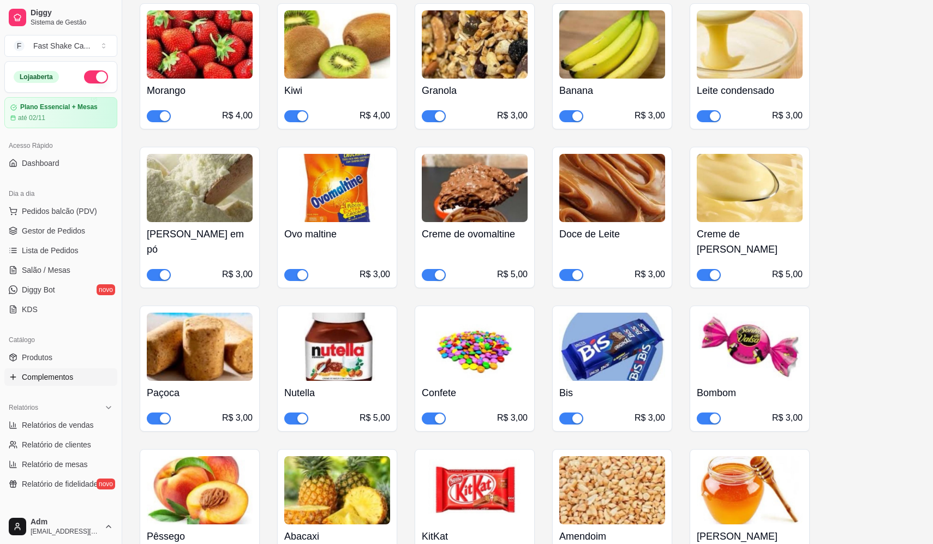
scroll to position [873, 0]
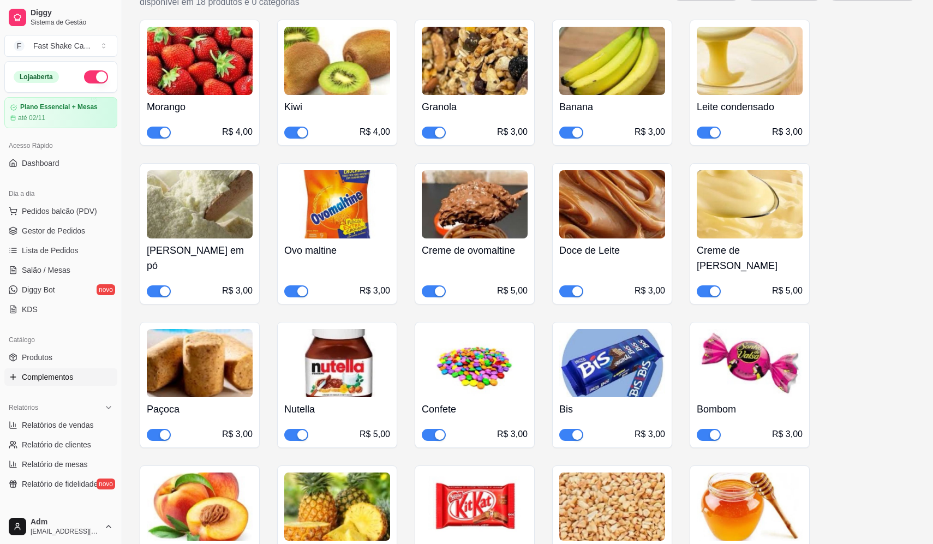
click at [434, 131] on button "button" at bounding box center [434, 133] width 24 height 12
click at [55, 272] on span "Salão / Mesas" at bounding box center [46, 270] width 49 height 11
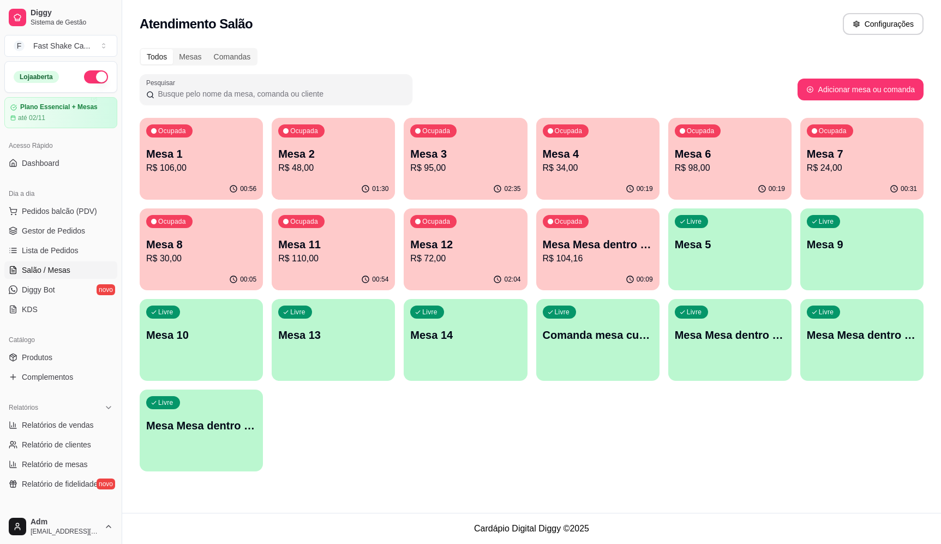
click at [355, 241] on p "Mesa 11" at bounding box center [333, 244] width 110 height 15
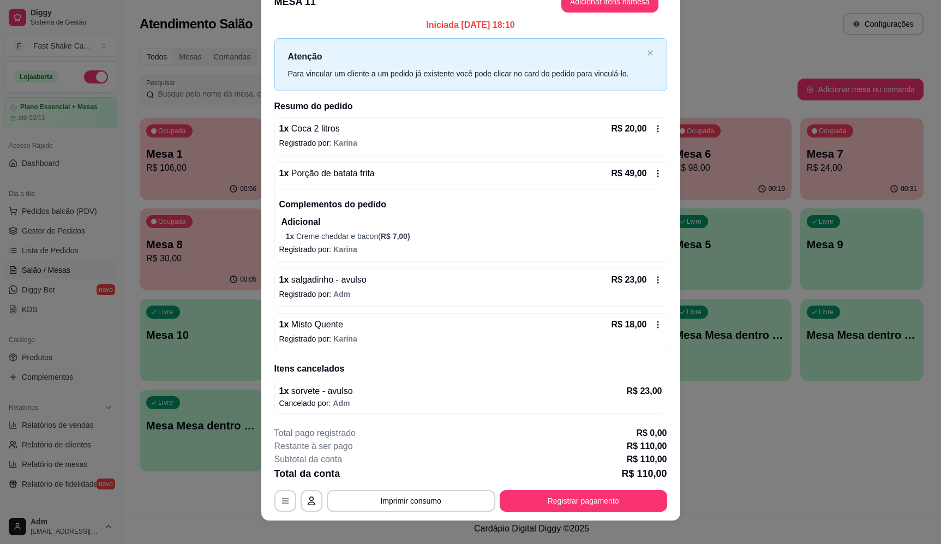
scroll to position [32, 0]
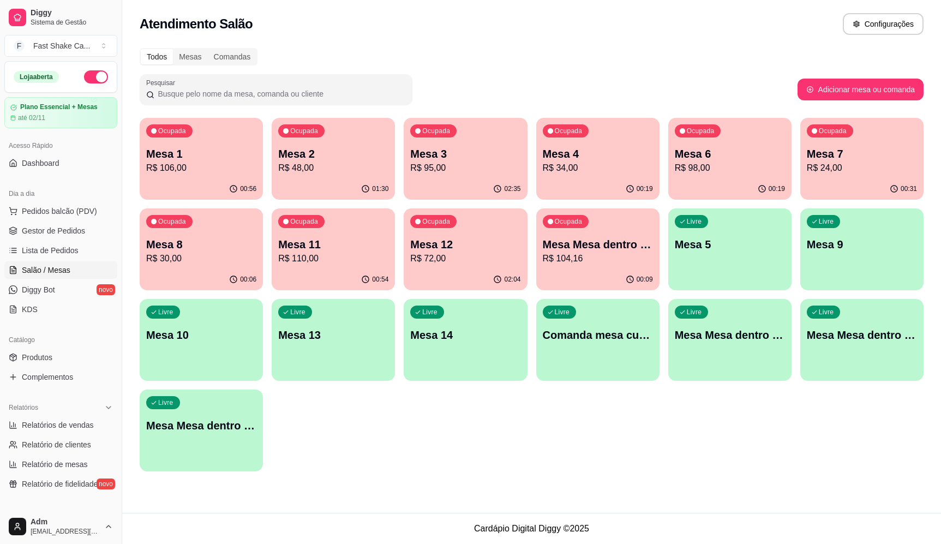
click at [445, 257] on p "R$ 72,00" at bounding box center [465, 258] width 110 height 13
click at [487, 270] on div "02:04" at bounding box center [465, 278] width 119 height 21
click at [208, 157] on p "Mesa 1" at bounding box center [201, 153] width 110 height 15
click at [443, 274] on div "02:06" at bounding box center [465, 279] width 123 height 21
click at [609, 268] on div "Ocupada Mesa Mesa dentro laranja R$ 104,16" at bounding box center [597, 238] width 123 height 61
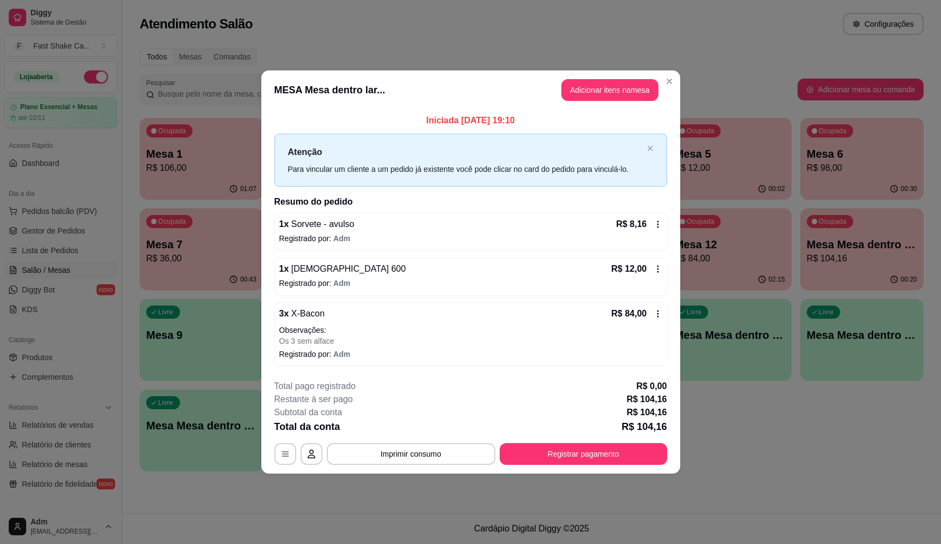
click at [613, 94] on button "Adicionar itens na mesa" at bounding box center [609, 90] width 97 height 22
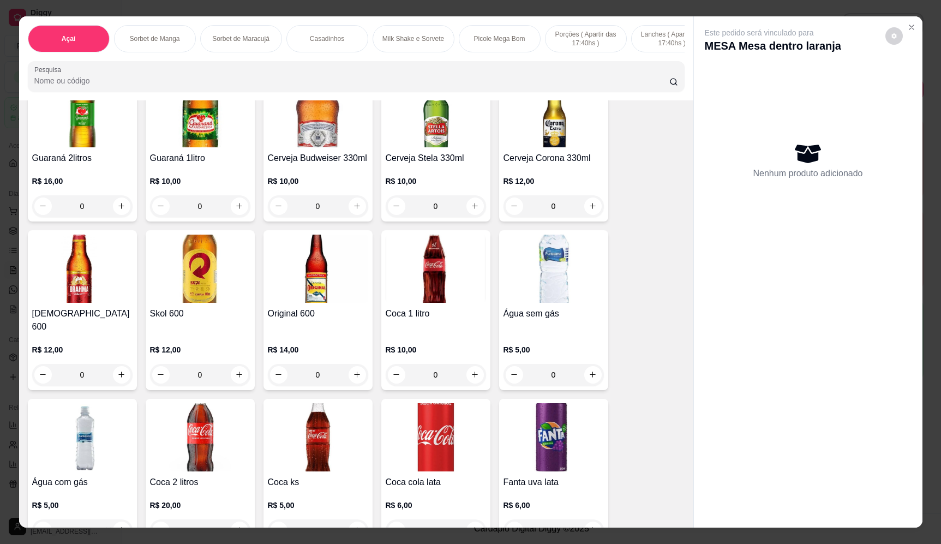
scroll to position [3072, 0]
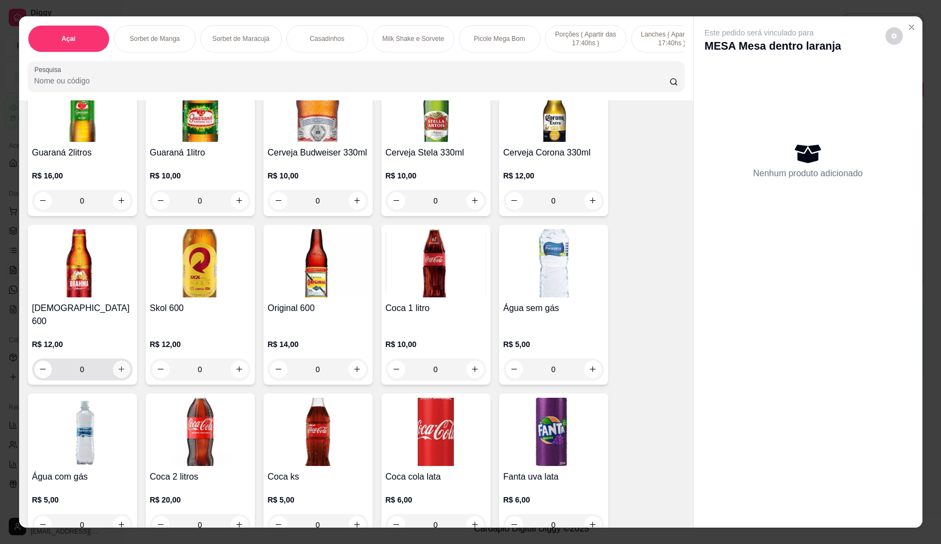
click at [117, 367] on icon "increase-product-quantity" at bounding box center [121, 369] width 8 height 8
type input "1"
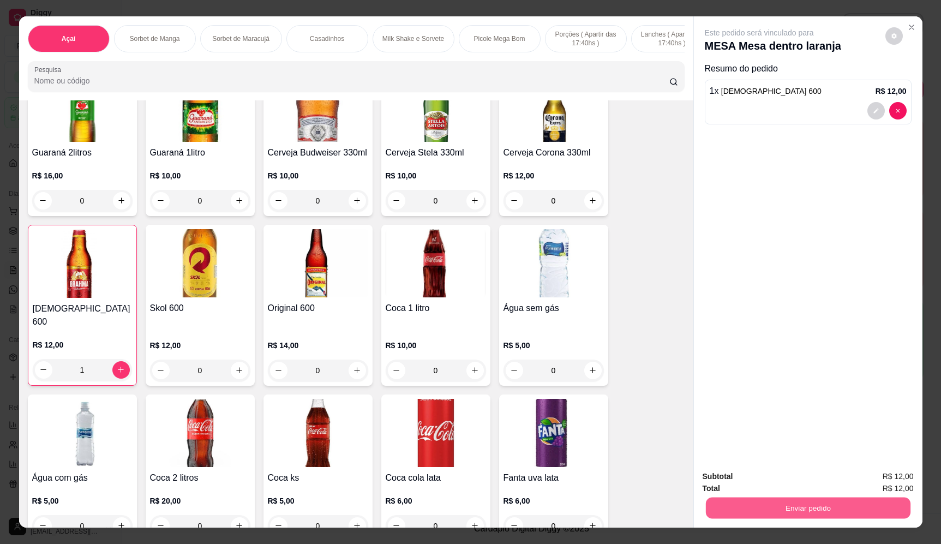
click at [782, 508] on button "Enviar pedido" at bounding box center [807, 508] width 205 height 21
click at [876, 477] on button "Enviar pedido" at bounding box center [885, 481] width 62 height 21
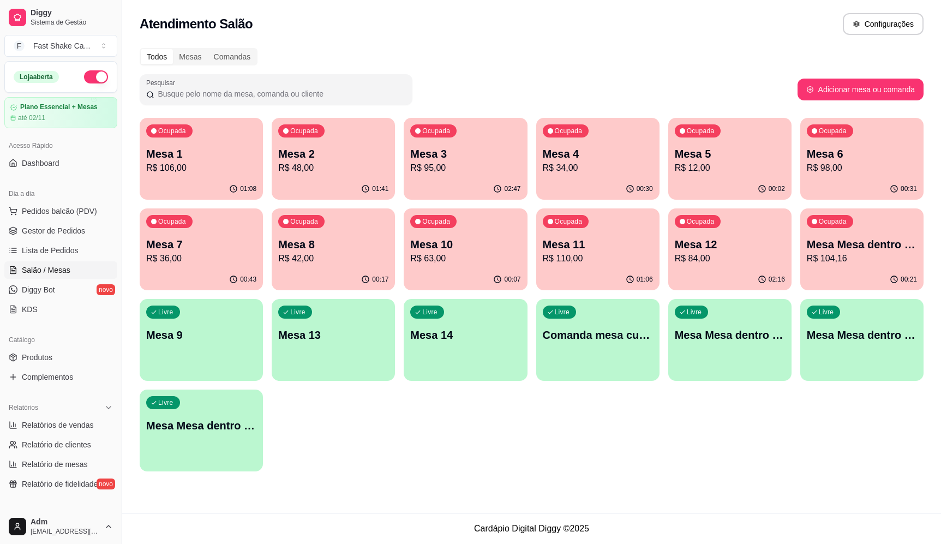
click at [245, 429] on p "Mesa Mesa dentro vermelha" at bounding box center [201, 425] width 110 height 15
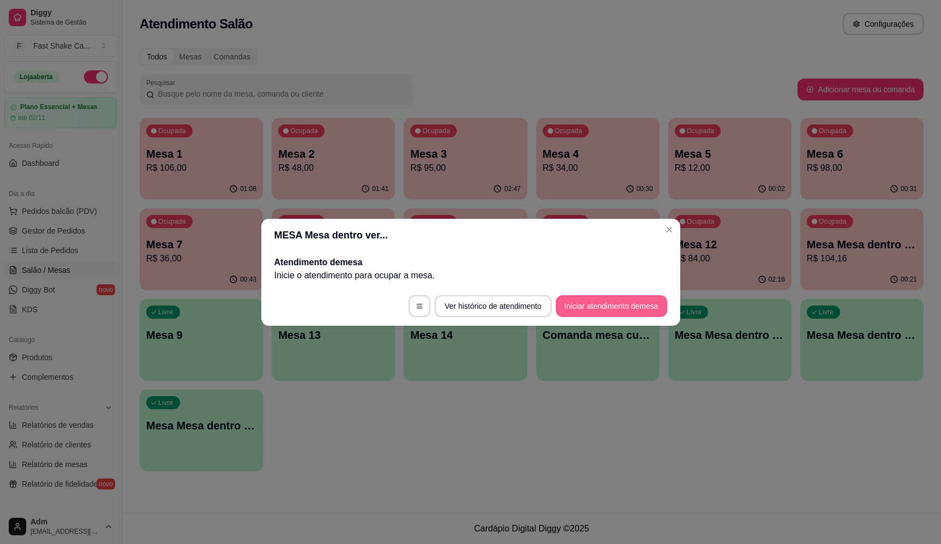
click at [619, 314] on button "Iniciar atendimento de mesa" at bounding box center [611, 306] width 111 height 22
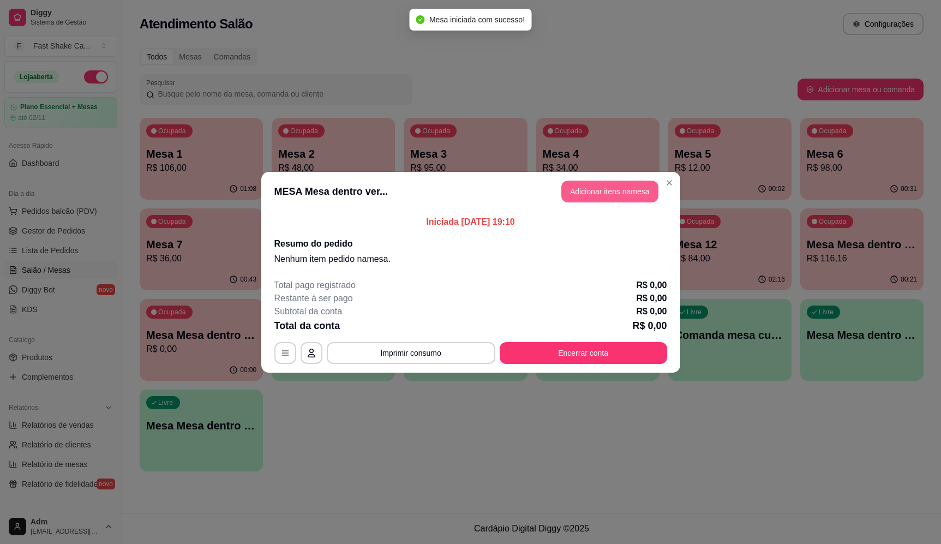
click at [635, 186] on button "Adicionar itens na mesa" at bounding box center [609, 192] width 97 height 22
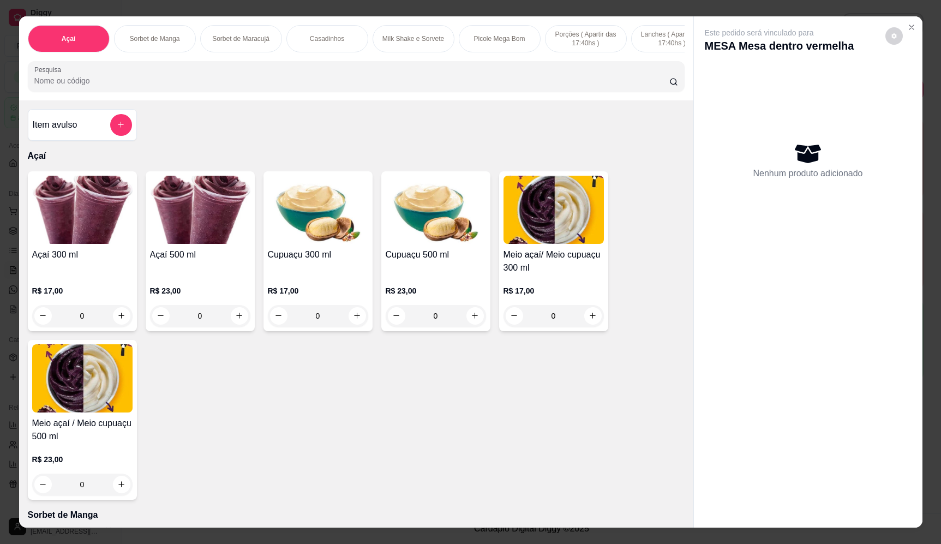
drag, startPoint x: 684, startPoint y: 128, endPoint x: 280, endPoint y: 79, distance: 406.7
click at [279, 79] on div at bounding box center [356, 76] width 644 height 22
click at [118, 327] on div "0" at bounding box center [82, 316] width 100 height 22
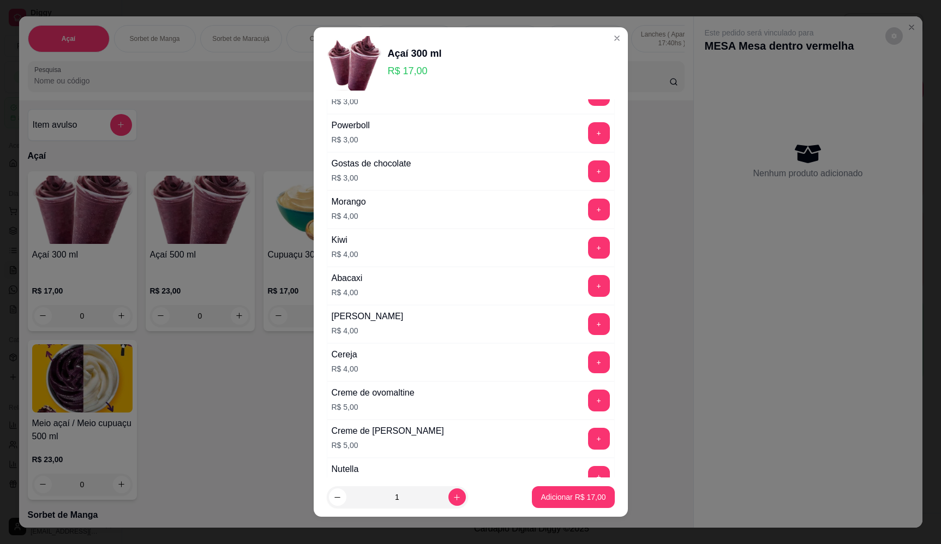
scroll to position [491, 0]
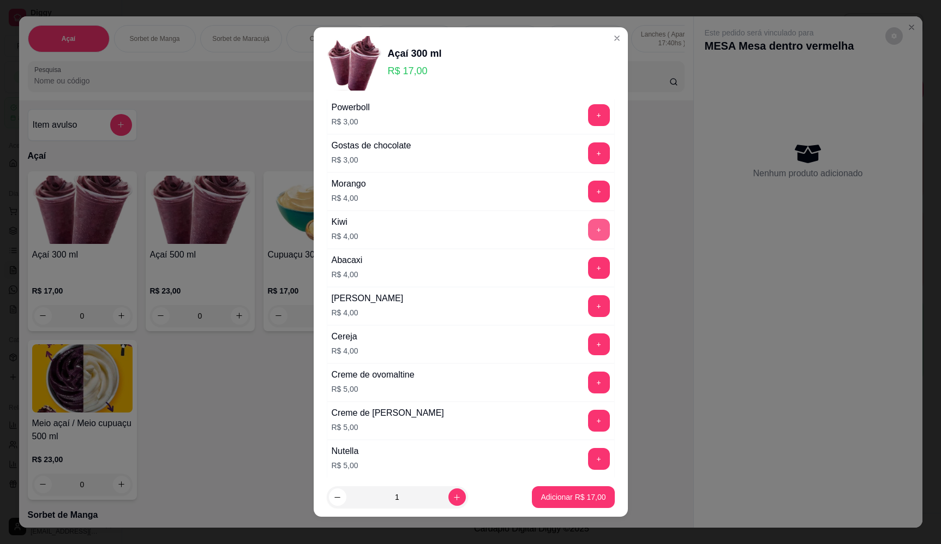
click at [588, 227] on button "+" at bounding box center [599, 230] width 22 height 22
click at [588, 191] on button "+" at bounding box center [599, 192] width 22 height 22
click at [571, 498] on p "Adicionar R$ 25,00" at bounding box center [573, 497] width 65 height 11
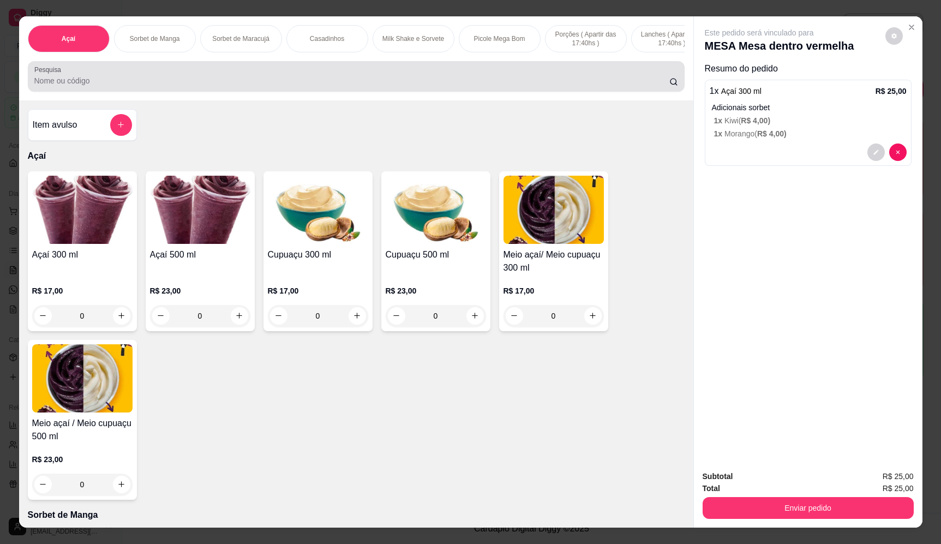
click at [175, 86] on input "Pesquisa" at bounding box center [351, 80] width 635 height 11
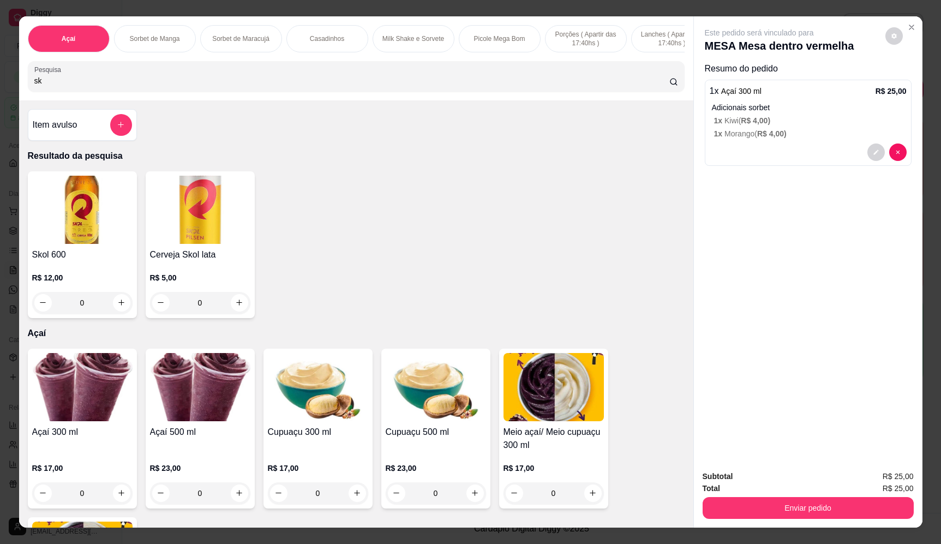
type input "sk"
click at [122, 311] on button "increase-product-quantity" at bounding box center [121, 302] width 17 height 17
type input "1"
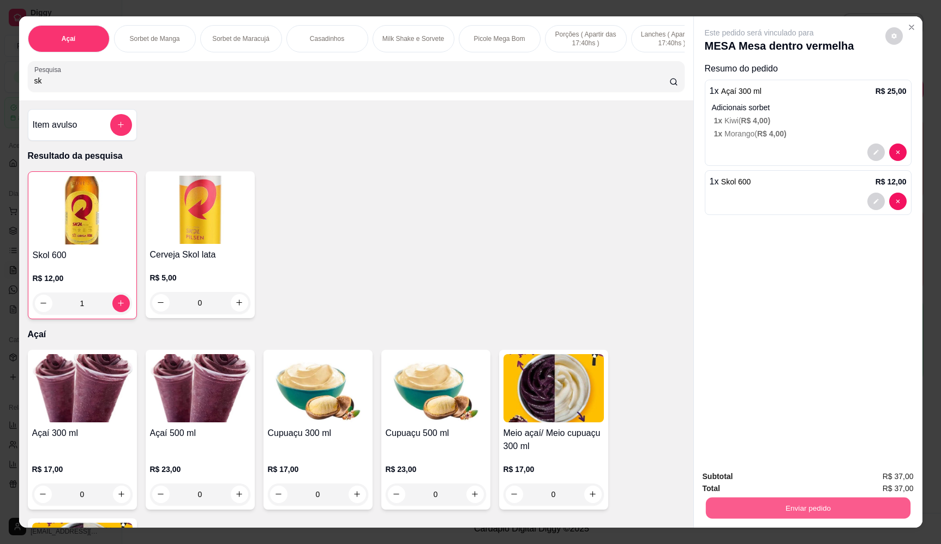
click at [832, 506] on button "Enviar pedido" at bounding box center [807, 508] width 205 height 21
click at [879, 478] on button "Enviar pedido" at bounding box center [885, 481] width 60 height 20
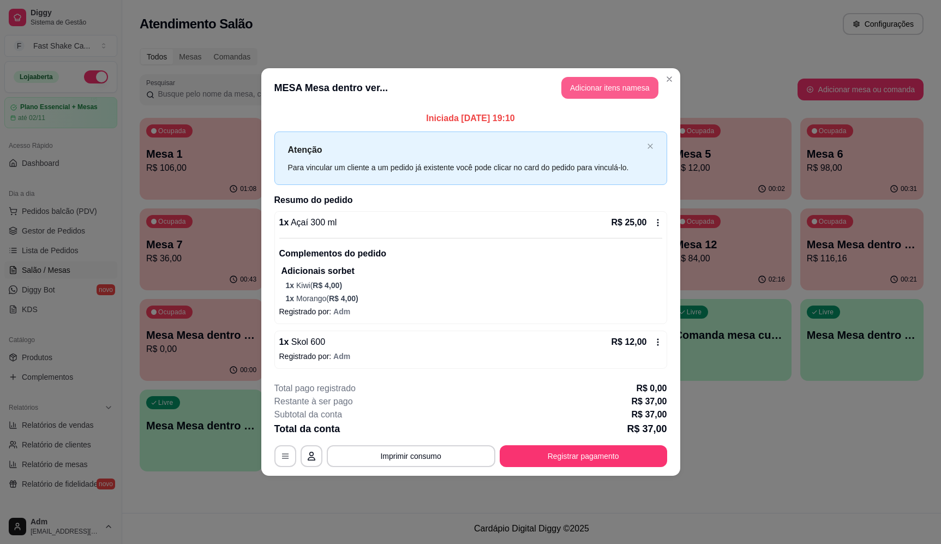
click at [629, 96] on button "Adicionar itens na mesa" at bounding box center [609, 88] width 97 height 22
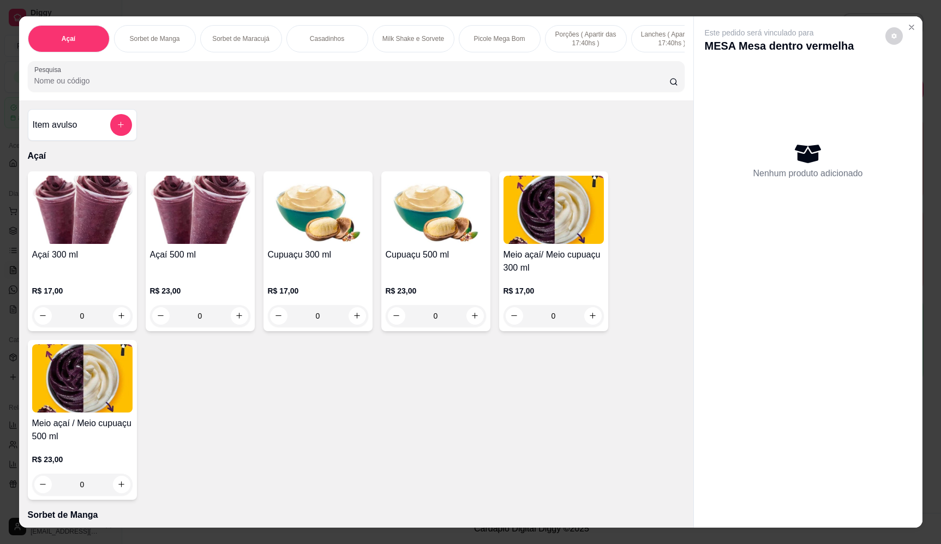
click at [237, 325] on div "0" at bounding box center [200, 316] width 100 height 22
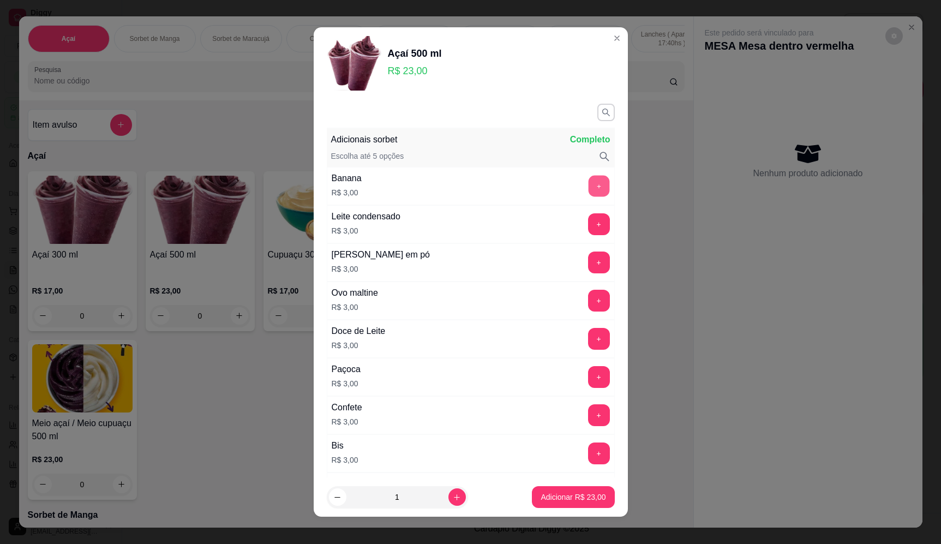
click at [588, 186] on button "+" at bounding box center [598, 185] width 21 height 21
click at [588, 265] on button "+" at bounding box center [599, 262] width 22 height 22
click at [588, 225] on button "+" at bounding box center [599, 224] width 22 height 22
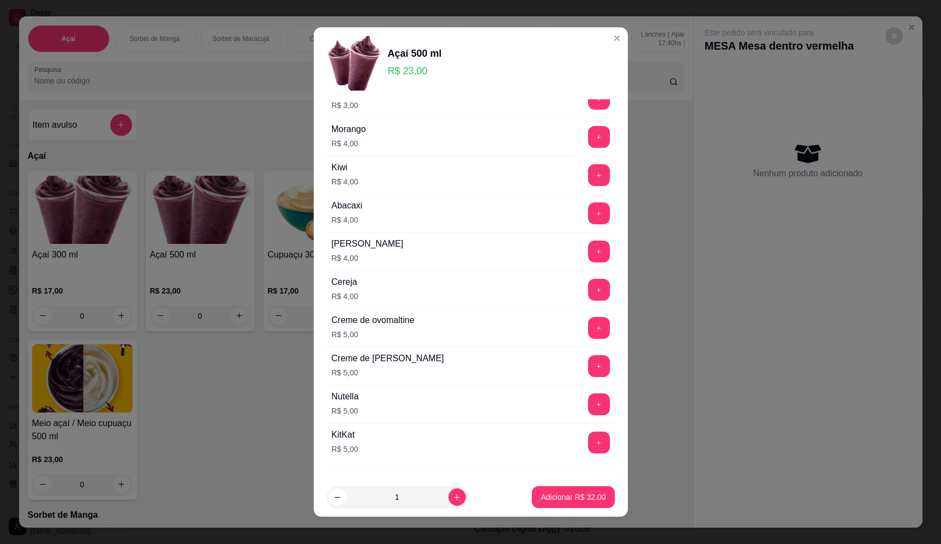
scroll to position [436, 0]
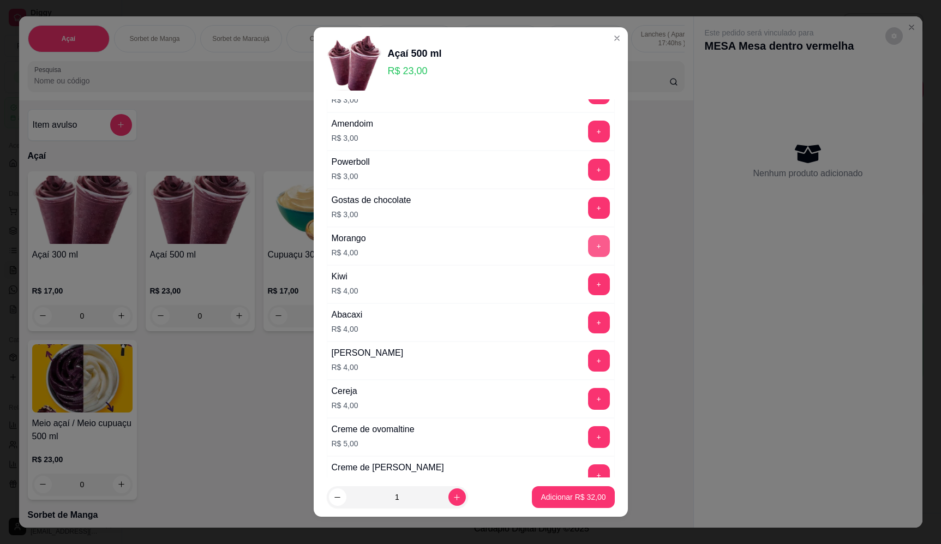
click at [584, 229] on div "Morango R$ 4,00 +" at bounding box center [471, 246] width 288 height 38
click at [588, 246] on button "+" at bounding box center [599, 246] width 22 height 22
click at [566, 502] on button "Adicionar R$ 36,00" at bounding box center [573, 497] width 82 height 22
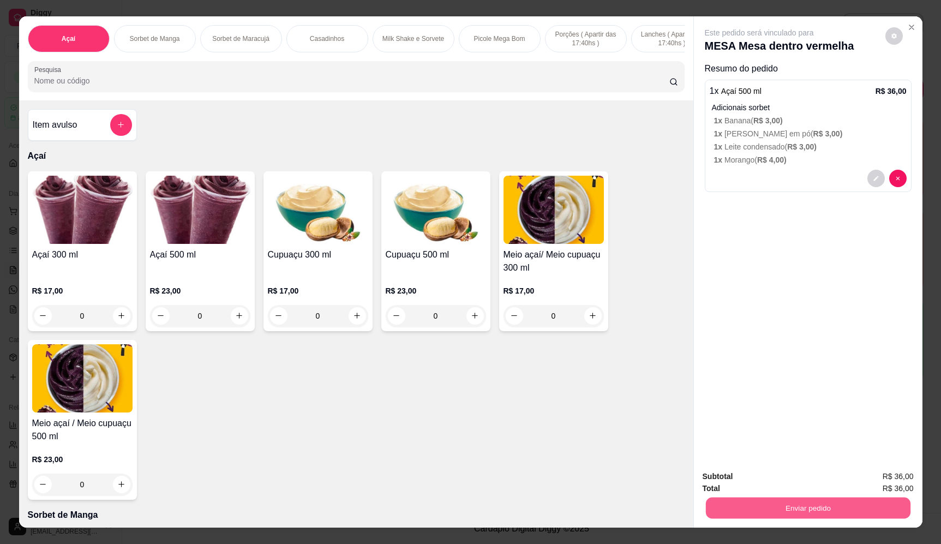
click at [802, 507] on button "Enviar pedido" at bounding box center [807, 508] width 205 height 21
click at [889, 480] on button "Enviar pedido" at bounding box center [885, 481] width 60 height 20
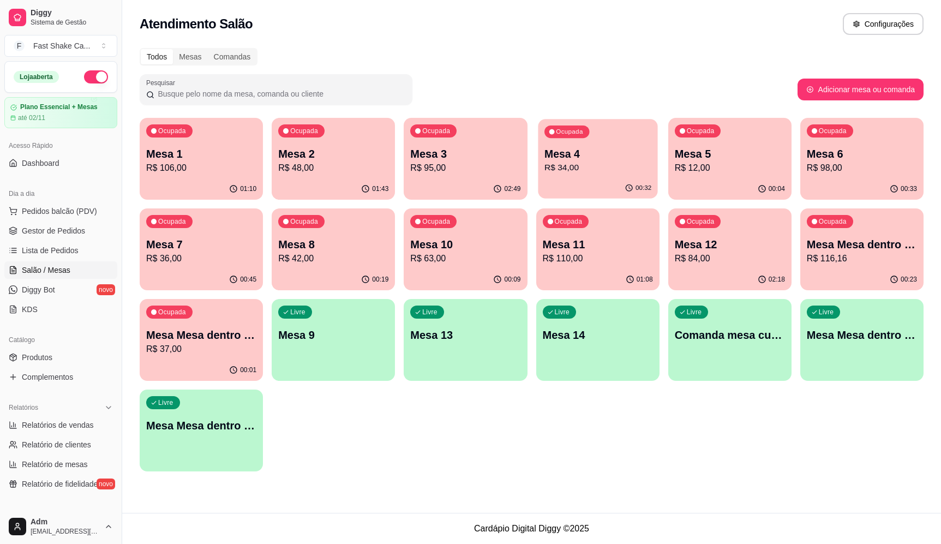
click at [595, 179] on div "00:32" at bounding box center [597, 188] width 119 height 21
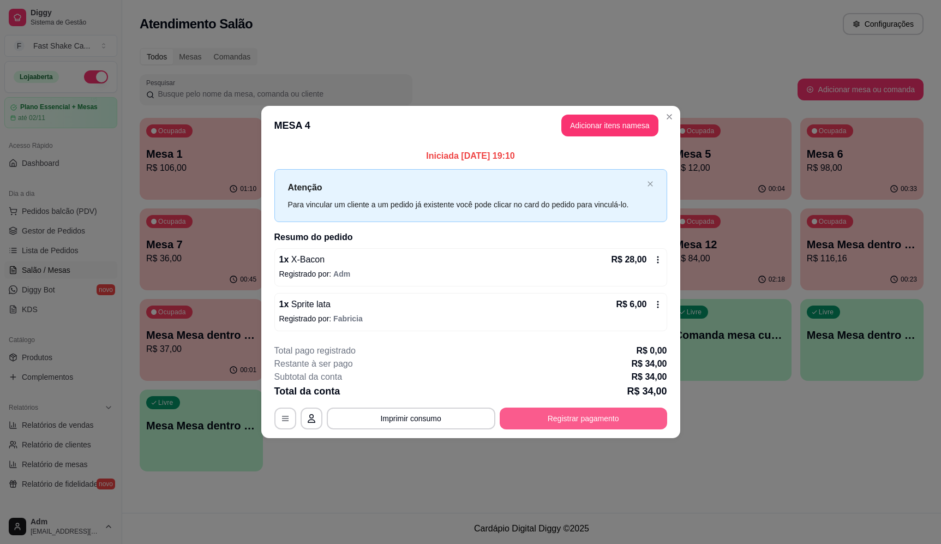
click at [631, 416] on button "Registrar pagamento" at bounding box center [583, 419] width 167 height 22
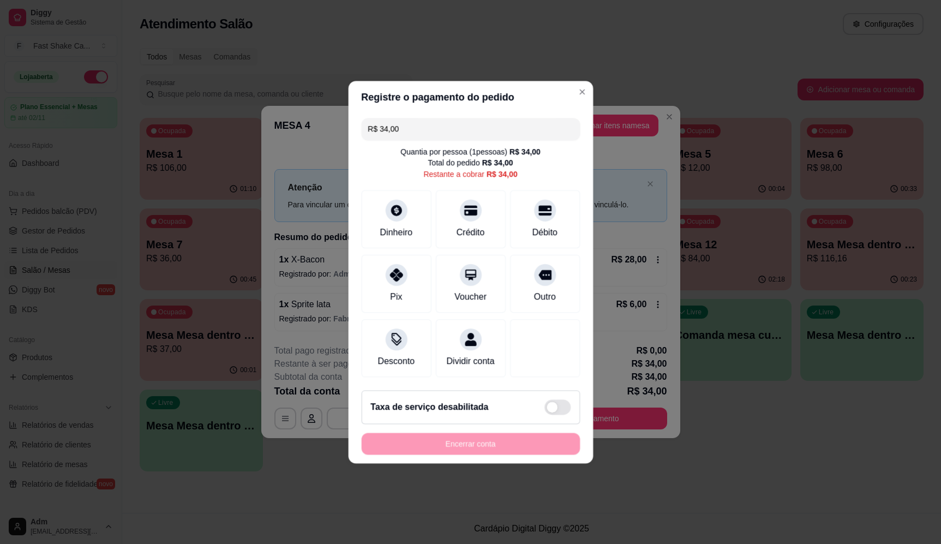
type input "R$ 0,00"
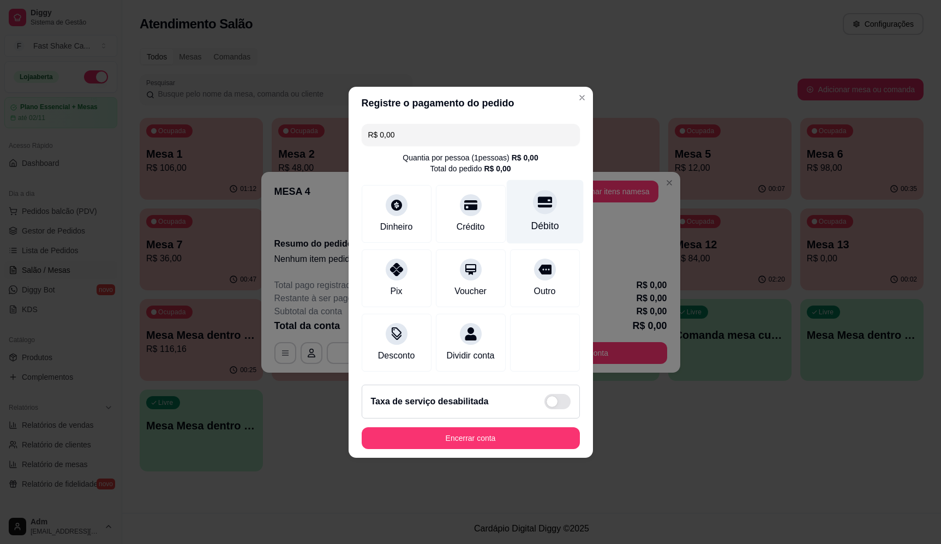
click at [537, 209] on div "Débito" at bounding box center [544, 211] width 77 height 64
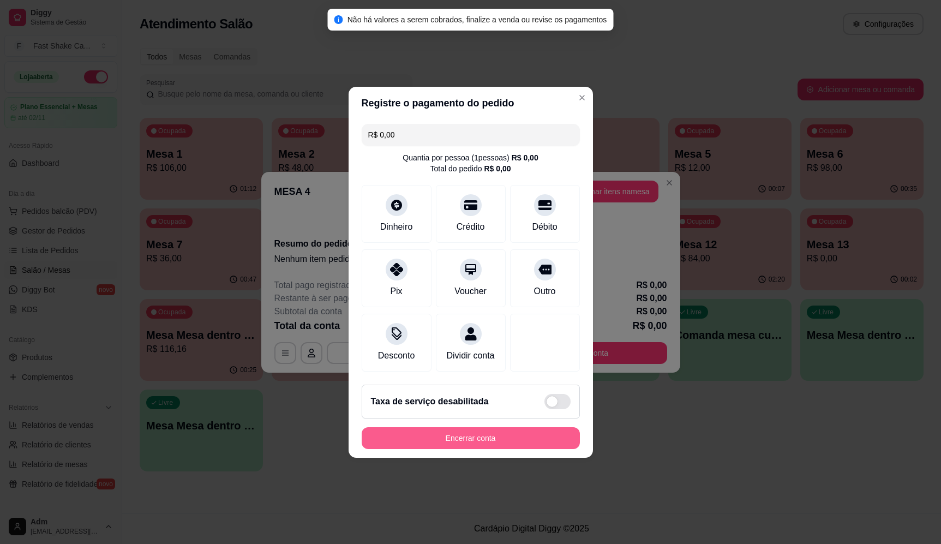
click at [525, 449] on button "Encerrar conta" at bounding box center [471, 438] width 218 height 22
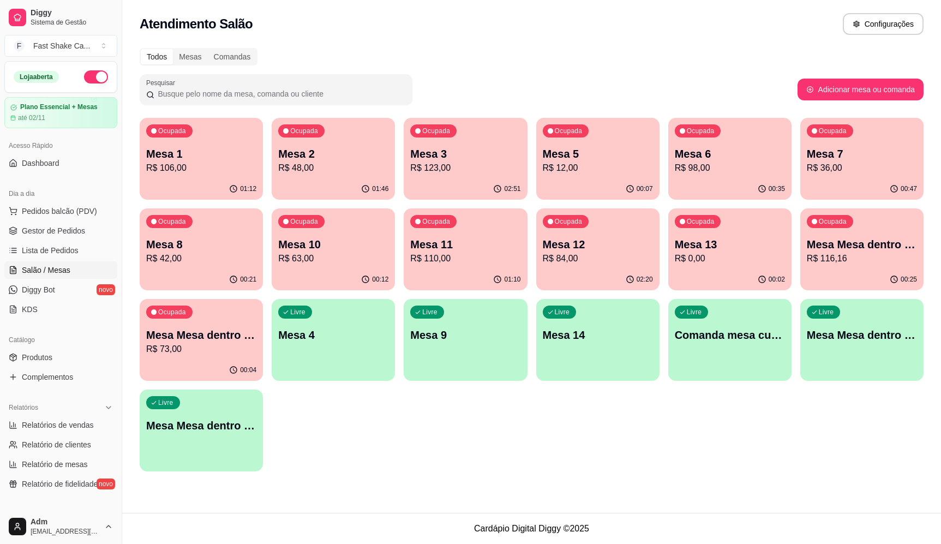
click at [571, 435] on div "Ocupada Mesa 1 R$ 106,00 01:12 Ocupada Mesa 2 R$ 48,00 01:46 Ocupada Mesa 3 R$ …" at bounding box center [532, 295] width 784 height 354
click at [297, 152] on div "Ocupada Mesa 2 R$ 48,00" at bounding box center [333, 148] width 123 height 61
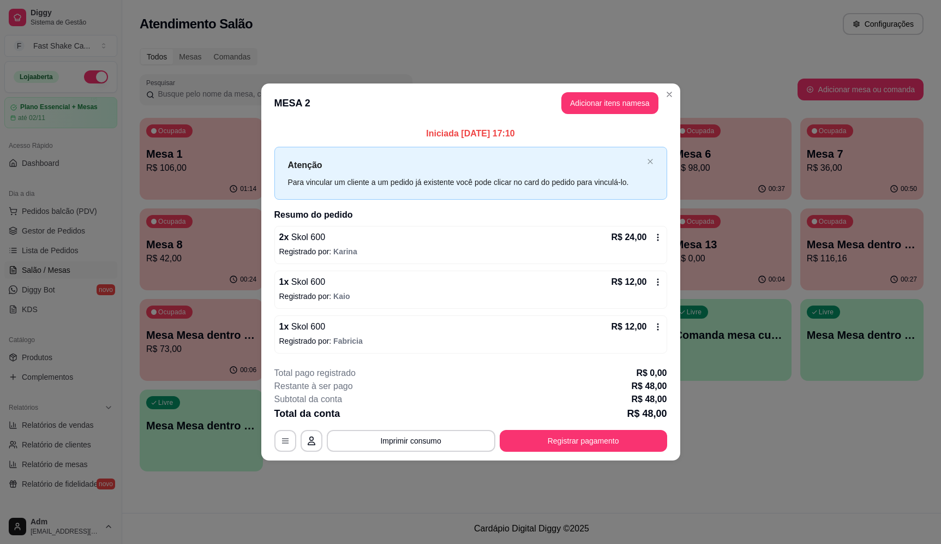
click at [404, 453] on footer "**********" at bounding box center [470, 409] width 419 height 103
click at [407, 437] on button "Imprimir consumo" at bounding box center [411, 440] width 164 height 21
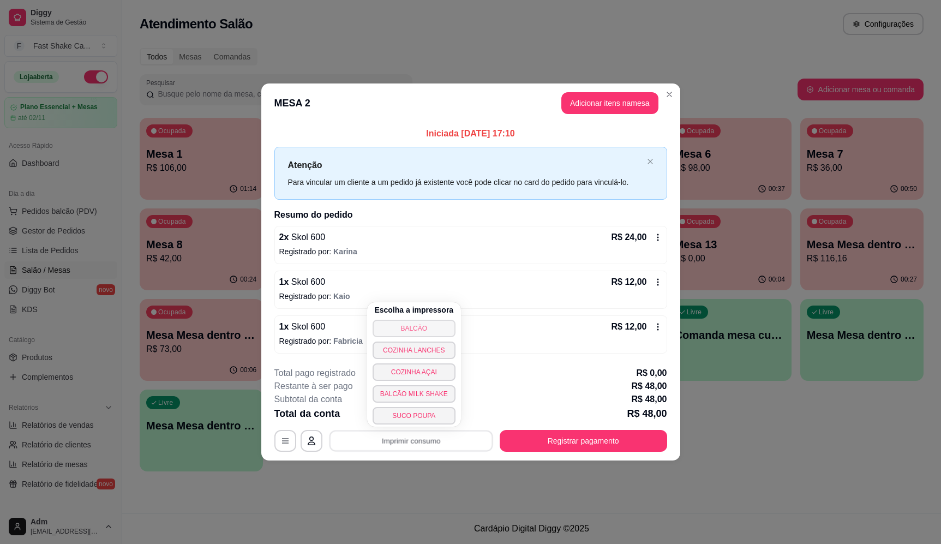
click at [408, 330] on button "BALCÃO" at bounding box center [414, 328] width 83 height 17
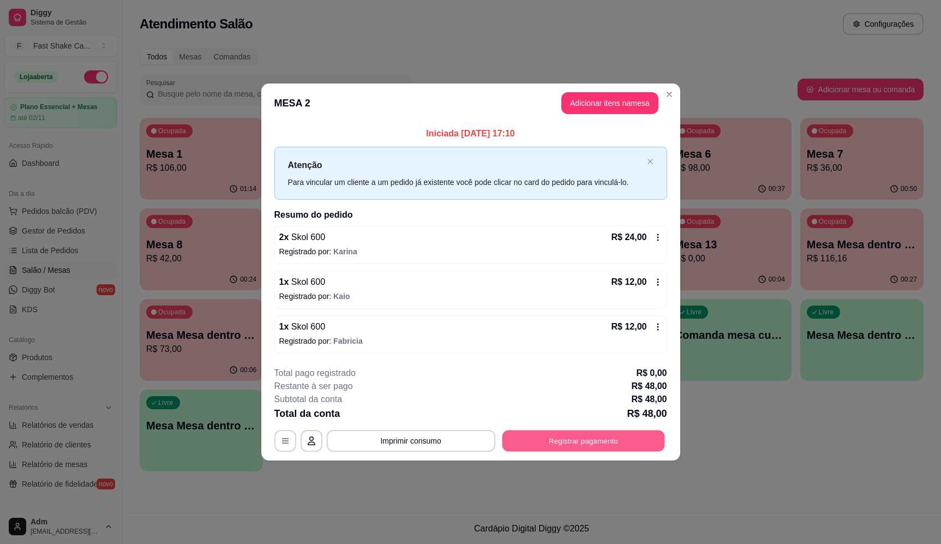
click at [588, 452] on div "**********" at bounding box center [470, 441] width 393 height 22
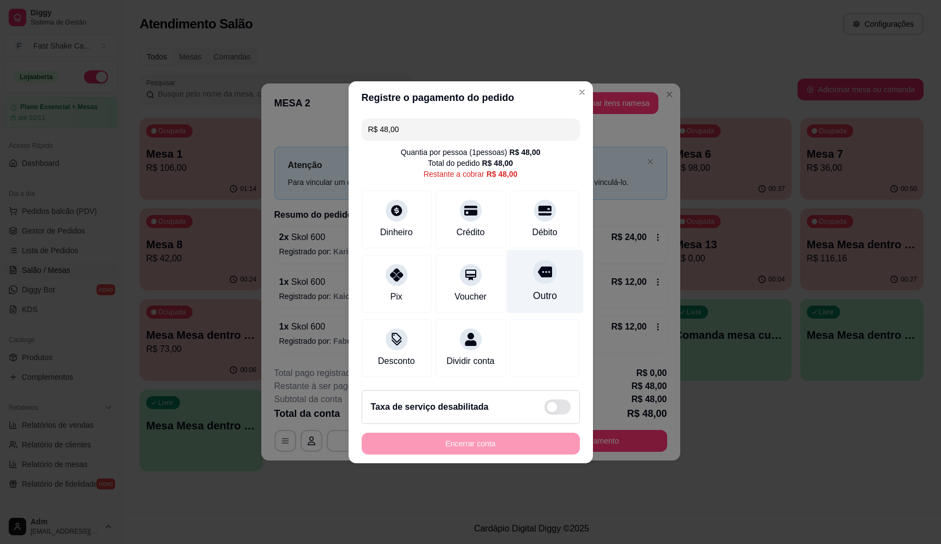
click at [520, 287] on div "Outro" at bounding box center [544, 281] width 77 height 64
type input "R$ 0,00"
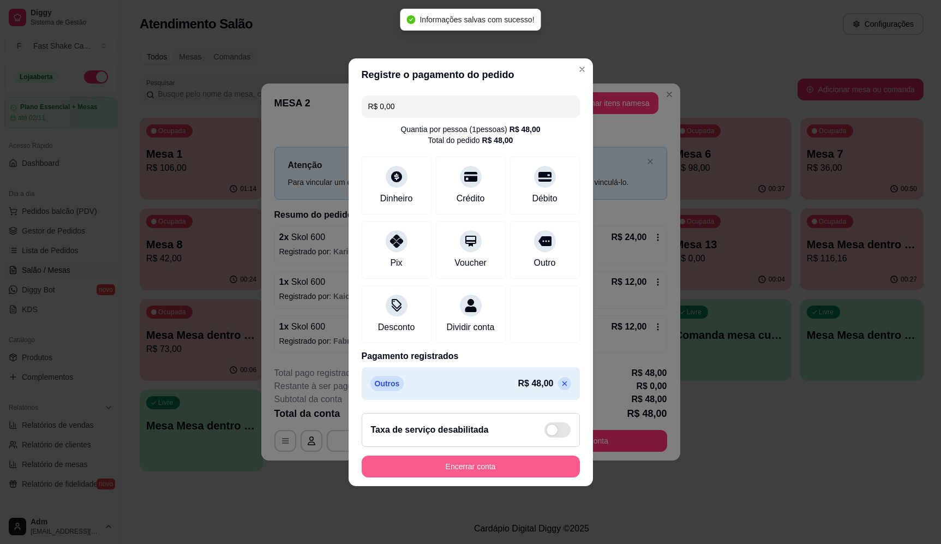
click at [534, 471] on button "Encerrar conta" at bounding box center [471, 467] width 218 height 22
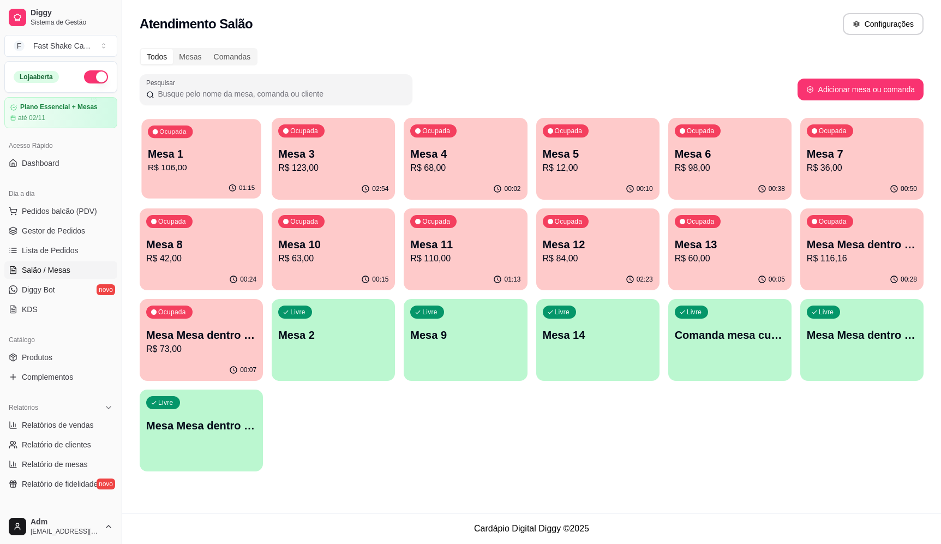
click at [224, 156] on p "Mesa 1" at bounding box center [201, 154] width 107 height 15
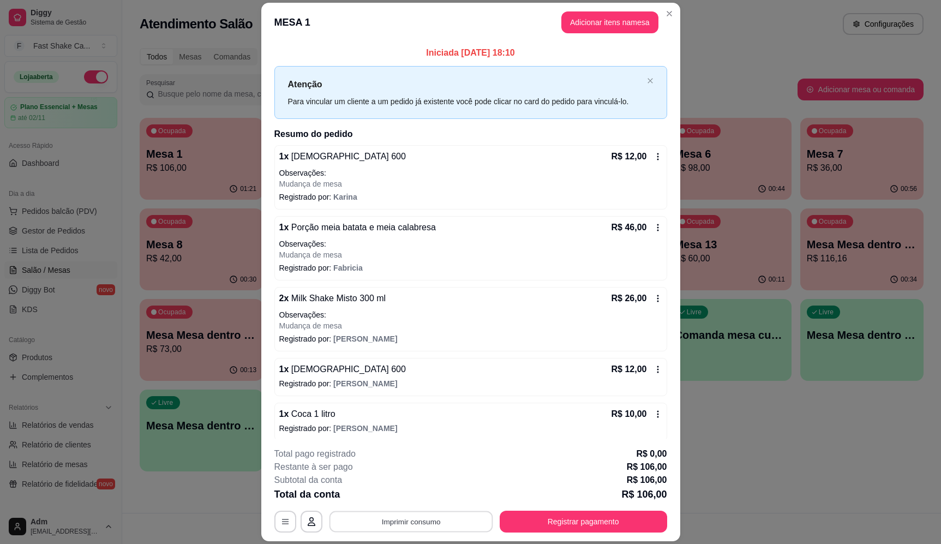
click at [411, 518] on button "Imprimir consumo" at bounding box center [411, 521] width 164 height 21
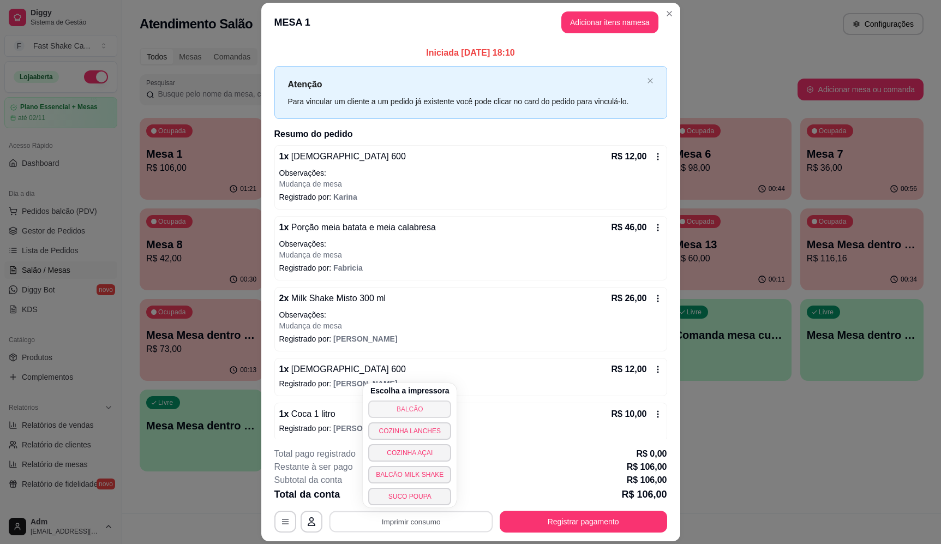
click at [418, 414] on button "BALCÃO" at bounding box center [409, 408] width 83 height 17
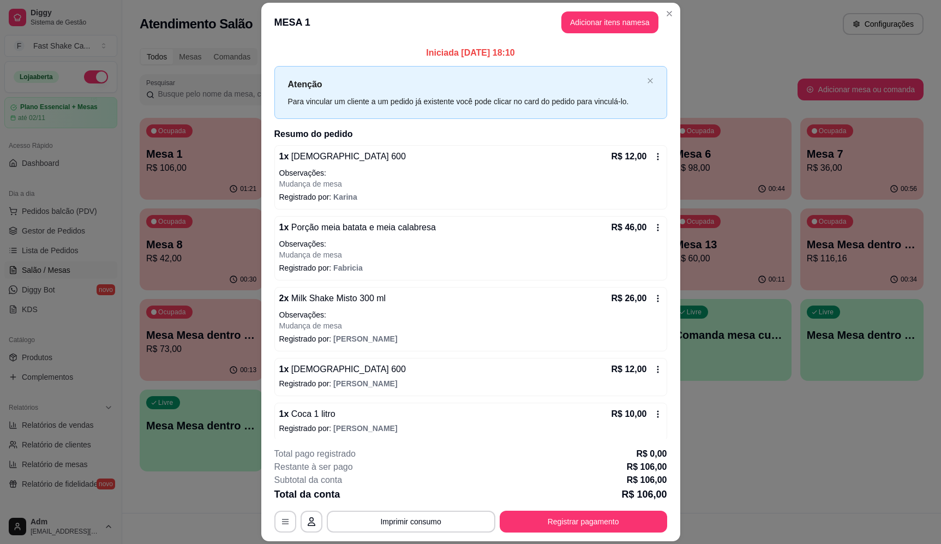
click at [607, 526] on button "Registrar pagamento" at bounding box center [583, 522] width 167 height 22
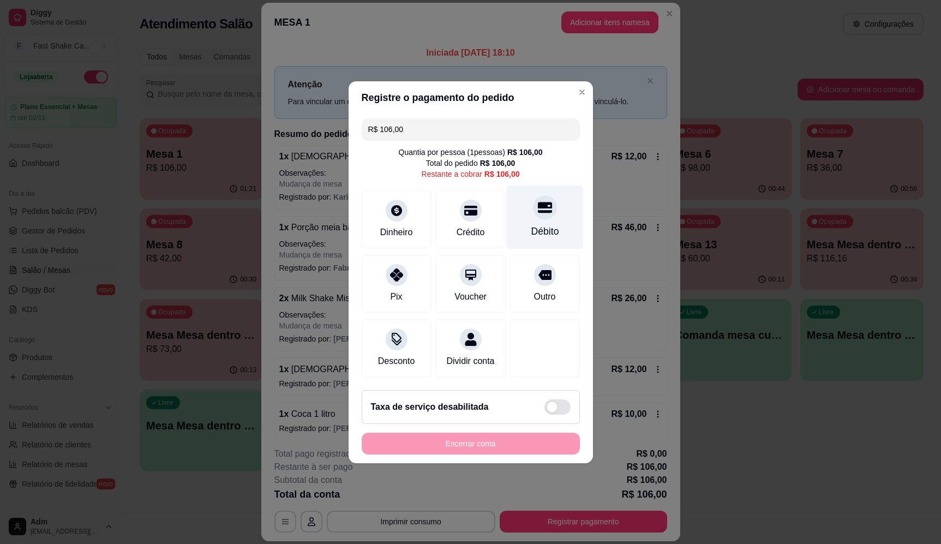
click at [535, 230] on div "Débito" at bounding box center [545, 231] width 28 height 14
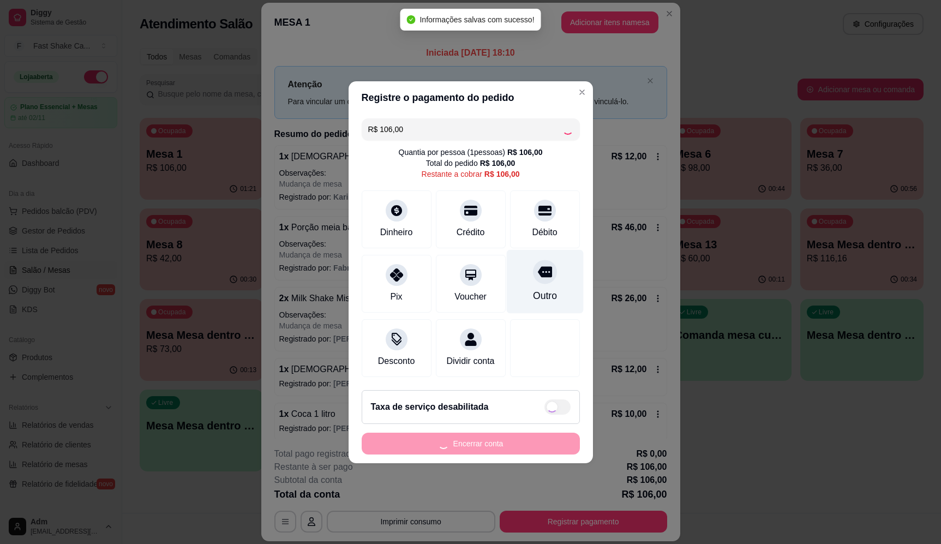
type input "R$ 0,00"
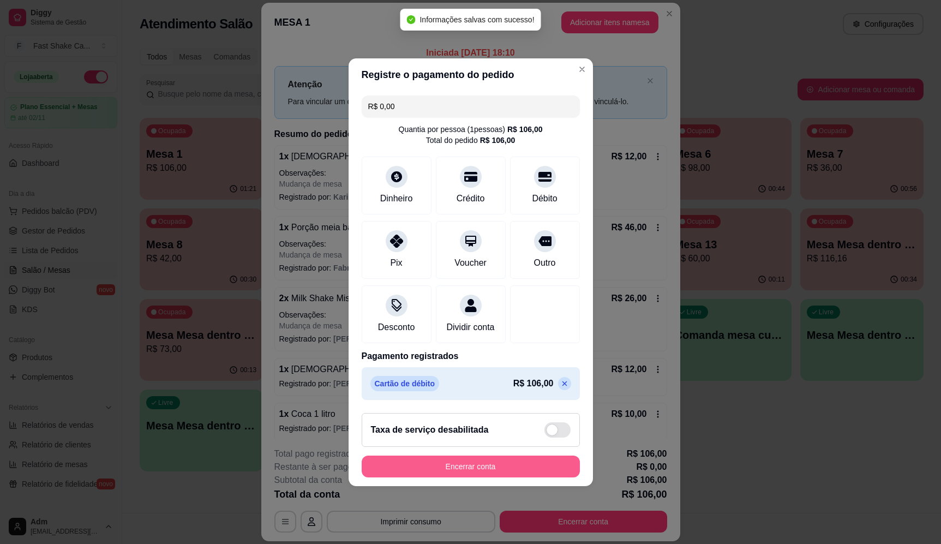
click at [495, 477] on button "Encerrar conta" at bounding box center [471, 467] width 218 height 22
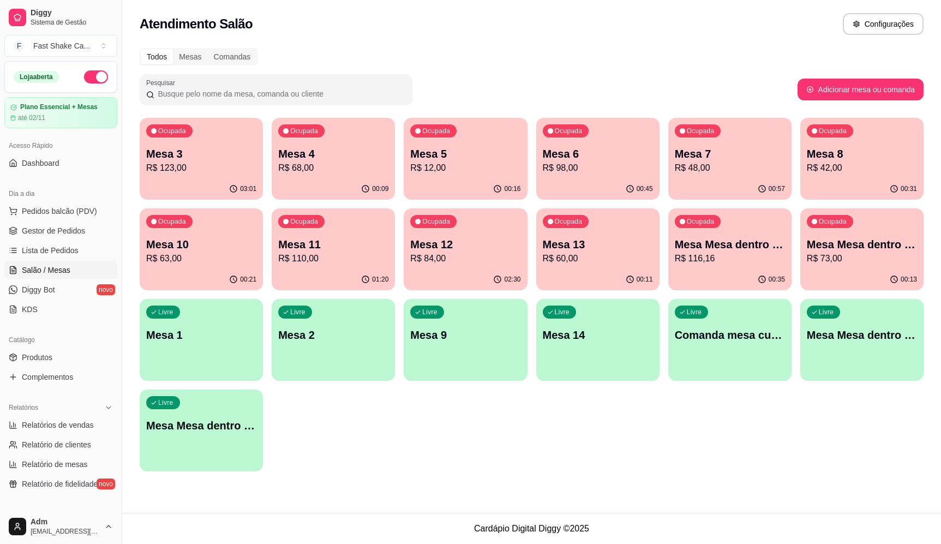
click at [442, 249] on p "Mesa 12" at bounding box center [465, 244] width 110 height 15
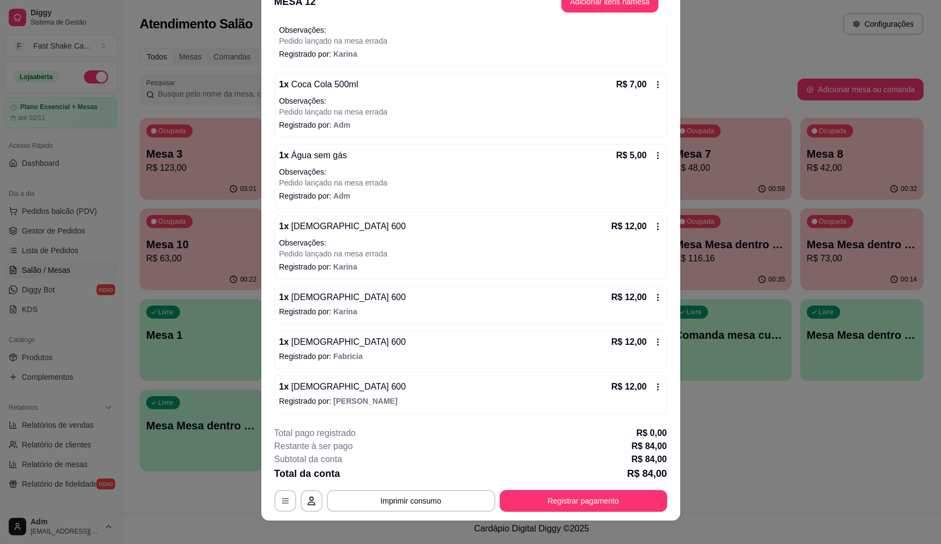
scroll to position [32, 0]
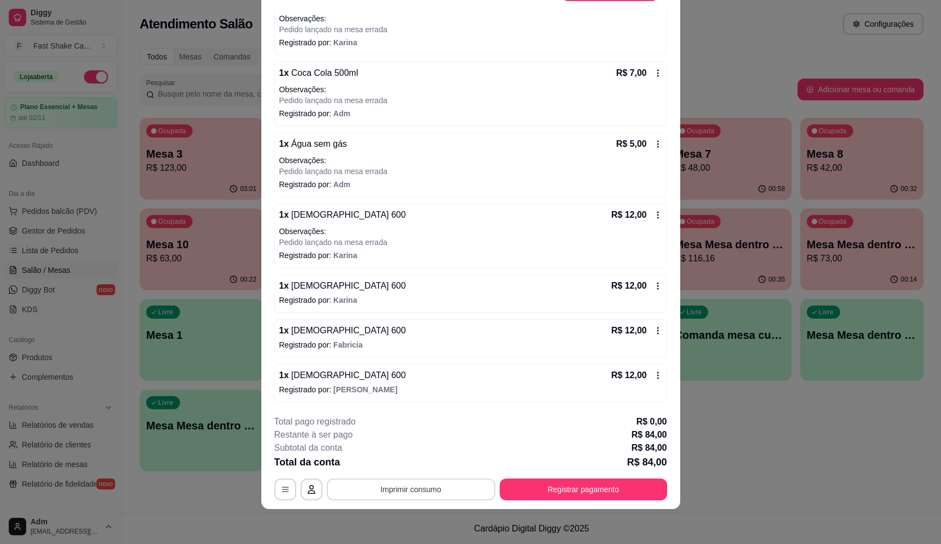
click at [429, 487] on button "Imprimir consumo" at bounding box center [411, 489] width 169 height 22
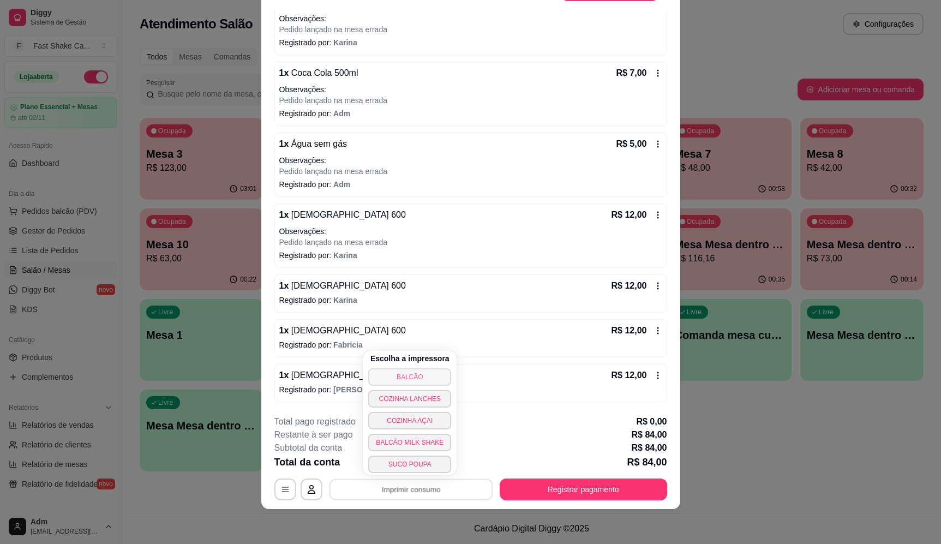
click at [429, 378] on button "BALCÃO" at bounding box center [409, 376] width 83 height 17
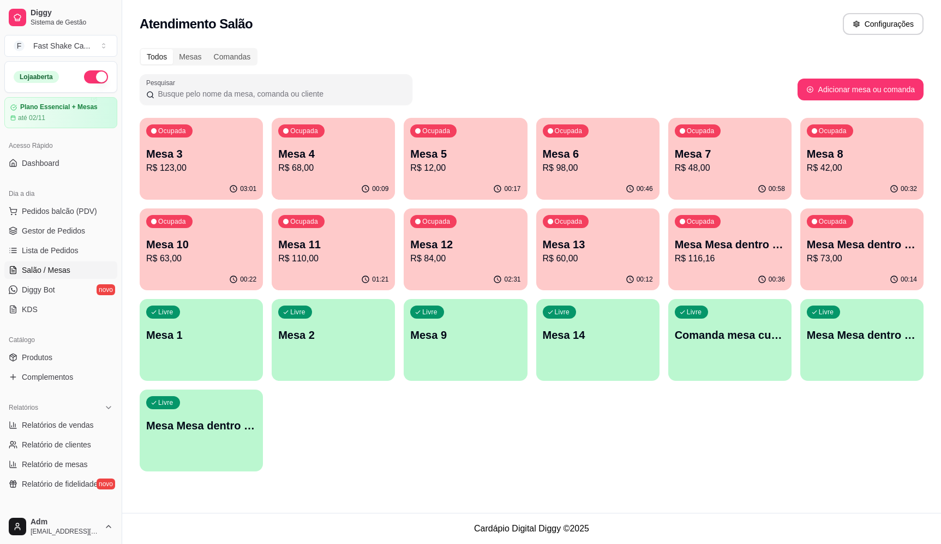
click at [328, 259] on p "R$ 110,00" at bounding box center [333, 258] width 110 height 13
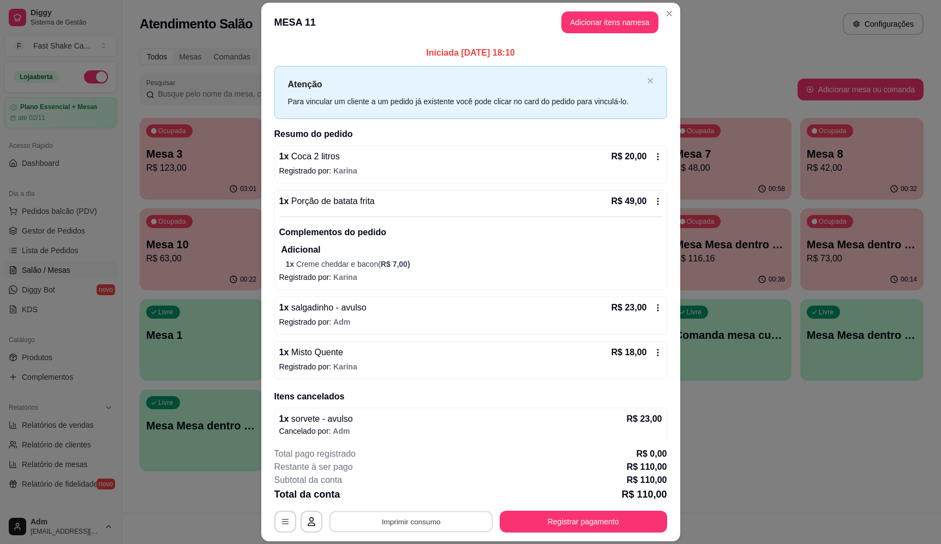
click at [395, 523] on button "Imprimir consumo" at bounding box center [411, 521] width 164 height 21
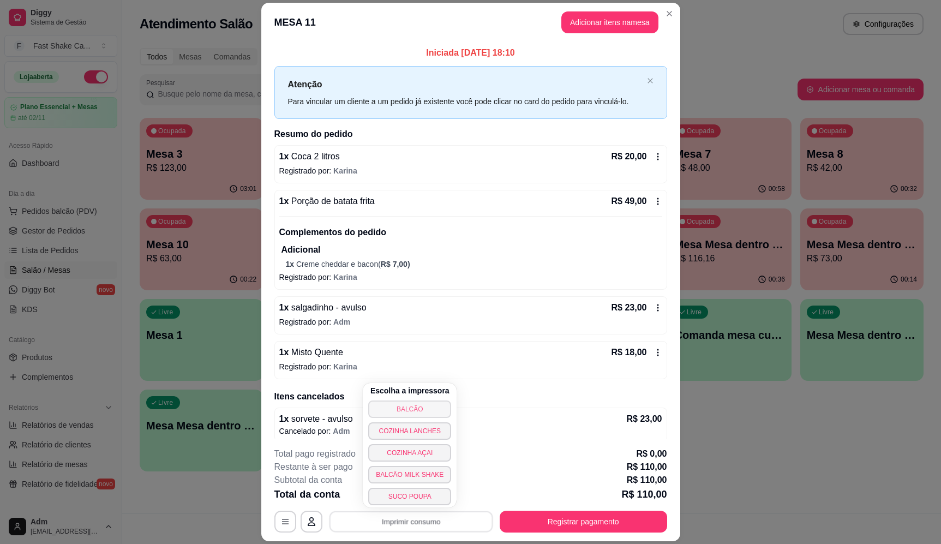
click at [399, 416] on button "BALCÃO" at bounding box center [409, 408] width 83 height 17
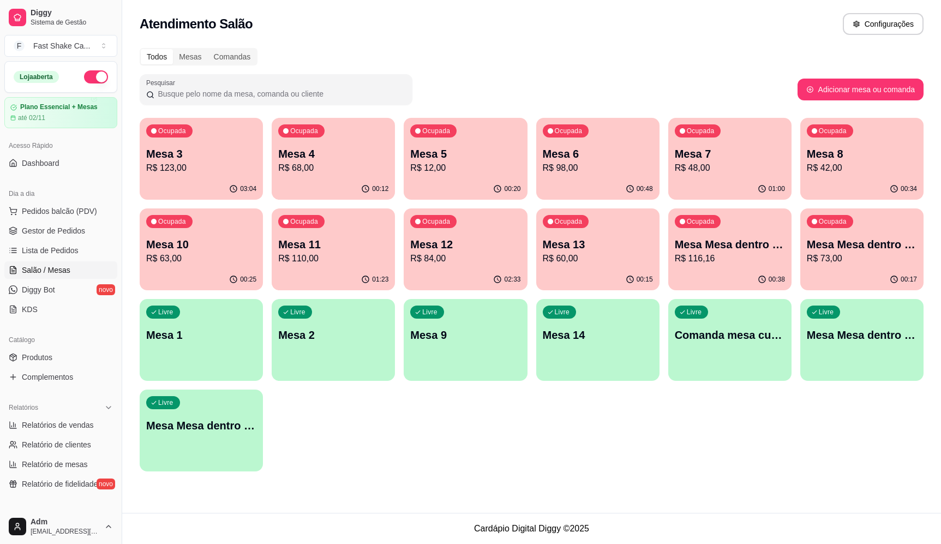
click at [678, 35] on div "Atendimento Salão Configurações" at bounding box center [531, 20] width 819 height 41
click at [720, 252] on p "R$ 116,16" at bounding box center [729, 258] width 107 height 13
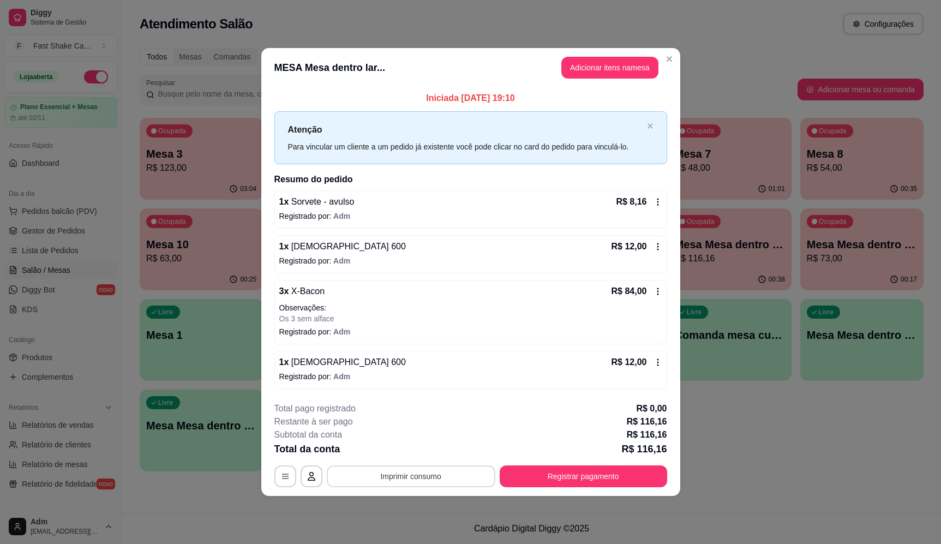
click at [446, 475] on button "Imprimir consumo" at bounding box center [411, 476] width 169 height 22
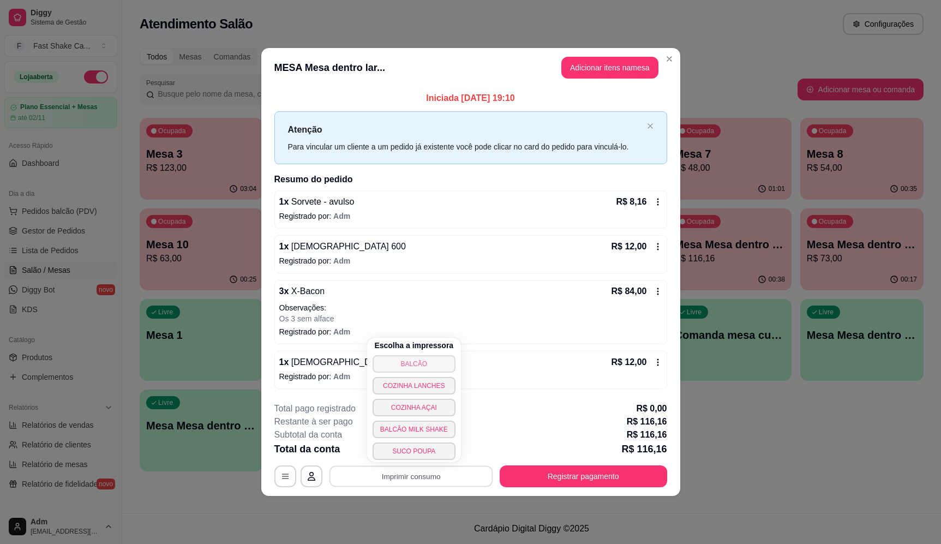
click at [435, 364] on button "BALCÃO" at bounding box center [414, 363] width 83 height 17
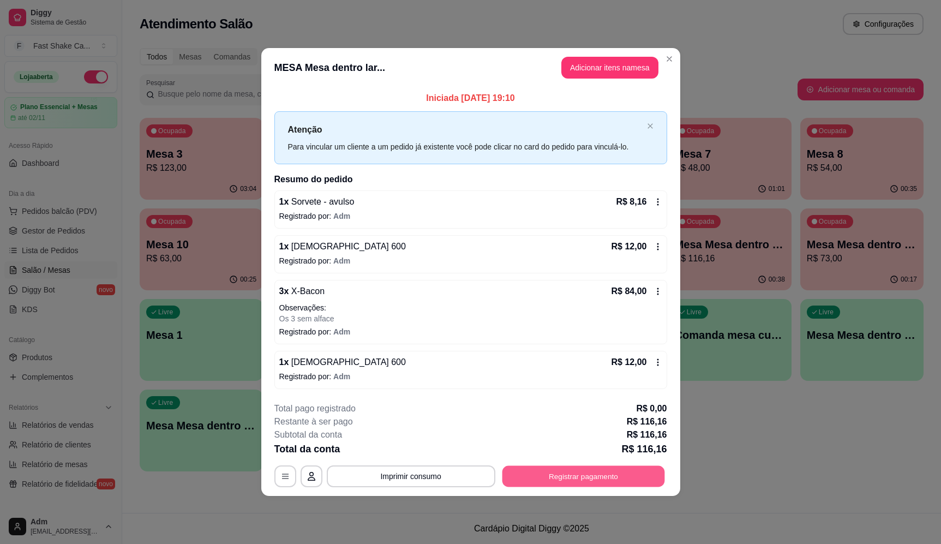
click at [607, 481] on button "Registrar pagamento" at bounding box center [583, 476] width 163 height 21
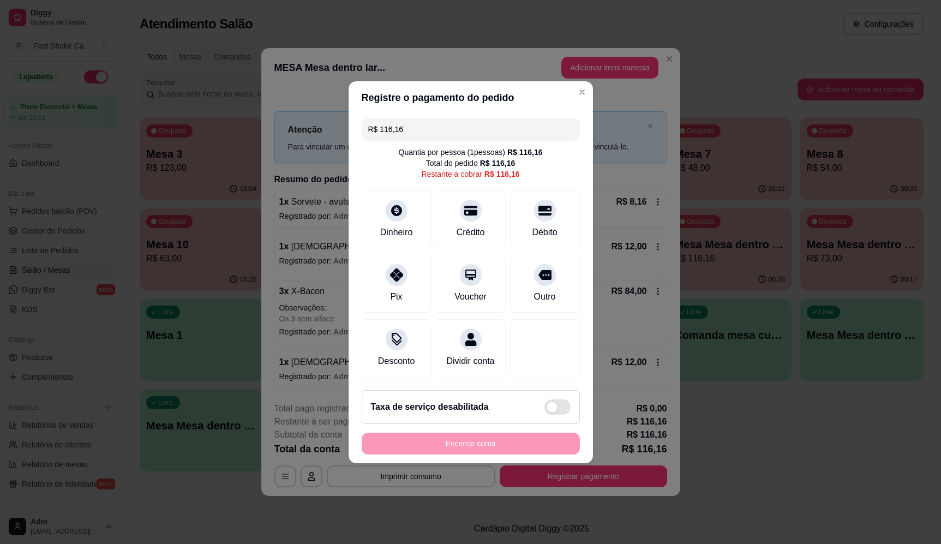
click at [531, 164] on div "Quantia por pessoa ( 1 pessoas) R$ 116,16 Total do pedido R$ 116,16 Restante a …" at bounding box center [471, 163] width 218 height 33
click at [532, 188] on div "Débito" at bounding box center [544, 217] width 77 height 64
type input "R$ 0,00"
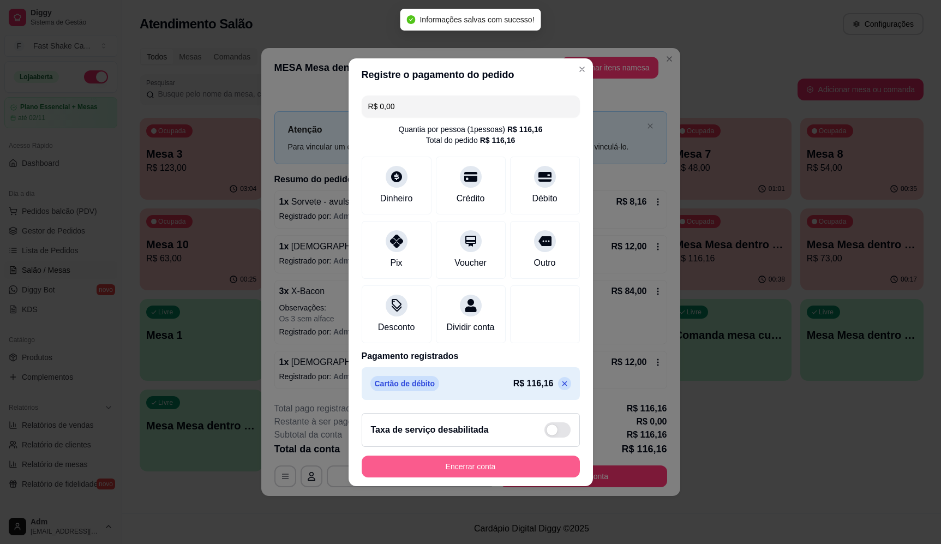
click at [533, 473] on button "Encerrar conta" at bounding box center [471, 467] width 218 height 22
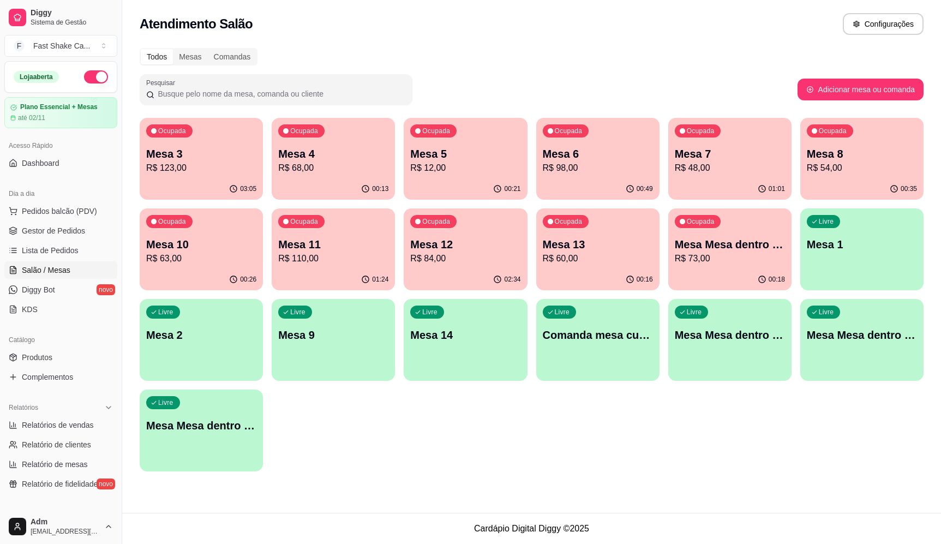
click at [530, 440] on div "Ocupada Mesa 3 R$ 123,00 03:05 Ocupada Mesa 4 R$ 68,00 00:13 Ocupada Mesa 5 R$ …" at bounding box center [532, 295] width 784 height 354
click at [39, 216] on span "Pedidos balcão (PDV)" at bounding box center [59, 211] width 75 height 11
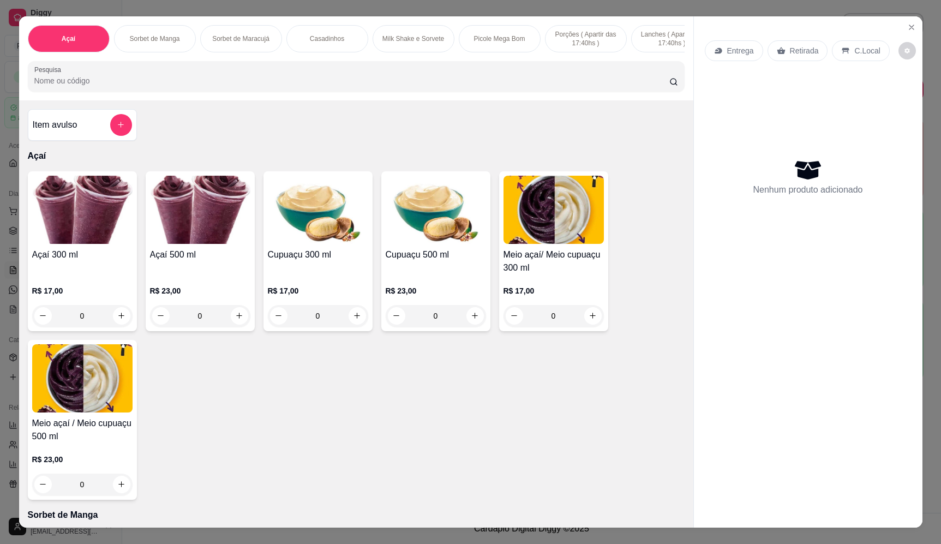
click at [303, 83] on input "Pesquisa" at bounding box center [351, 80] width 635 height 11
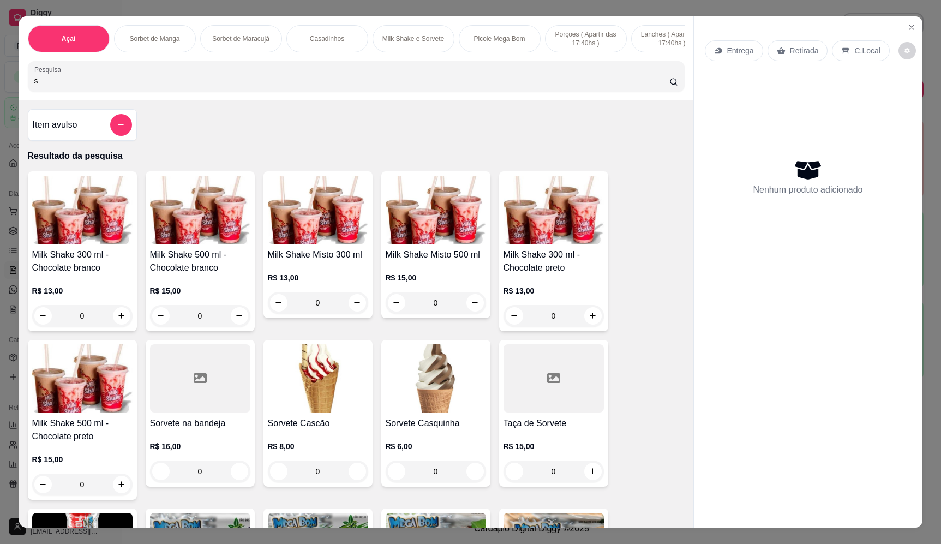
click at [273, 86] on input "s" at bounding box center [351, 80] width 635 height 11
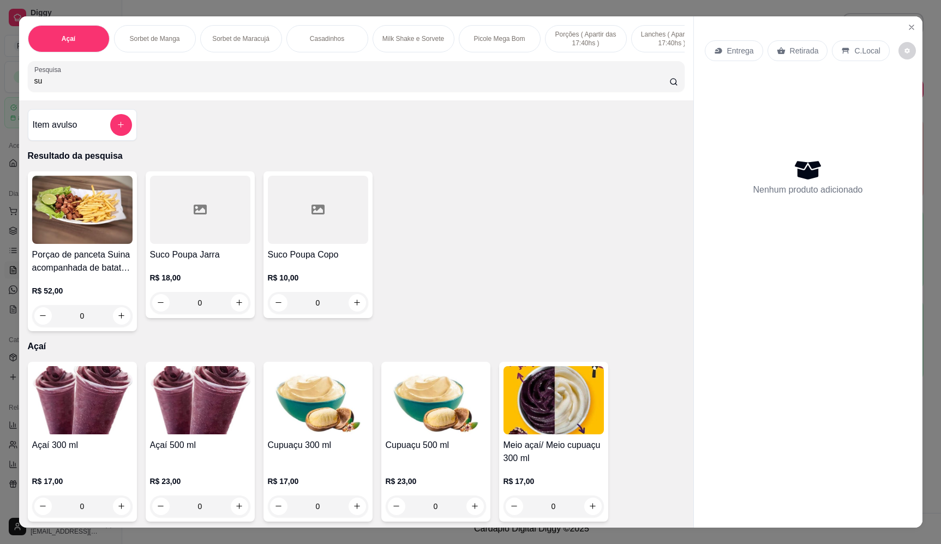
type input "su"
click at [240, 308] on div "0" at bounding box center [200, 303] width 100 height 22
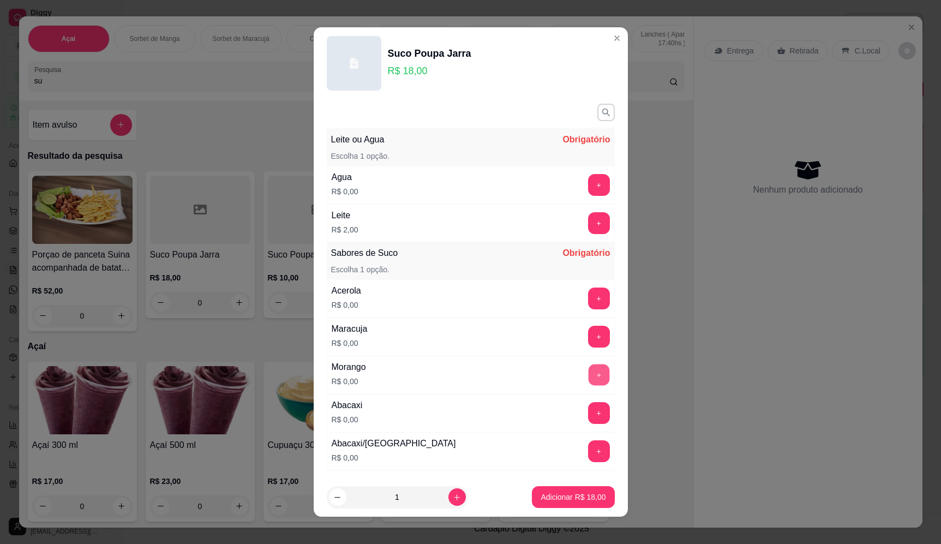
click at [588, 375] on button "+" at bounding box center [598, 374] width 21 height 21
click at [588, 223] on button "+" at bounding box center [599, 223] width 22 height 22
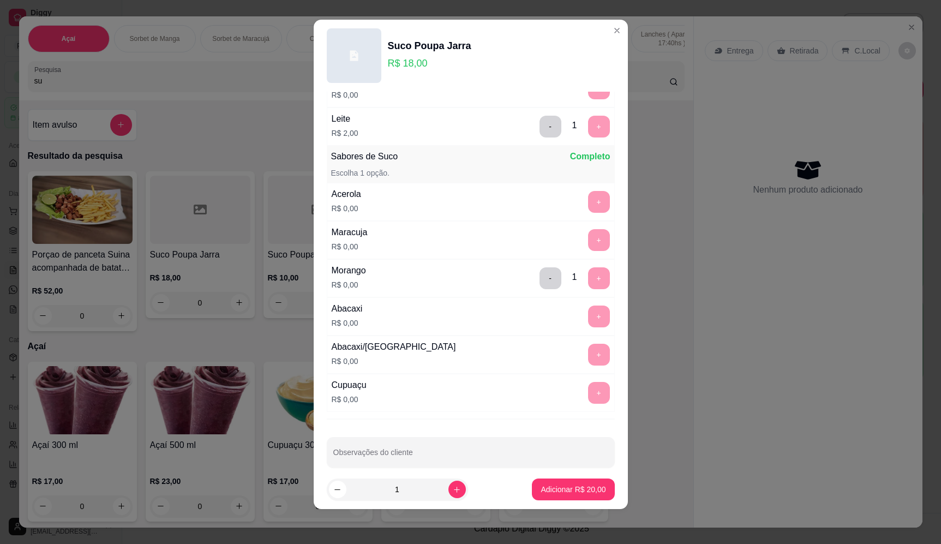
scroll to position [102, 0]
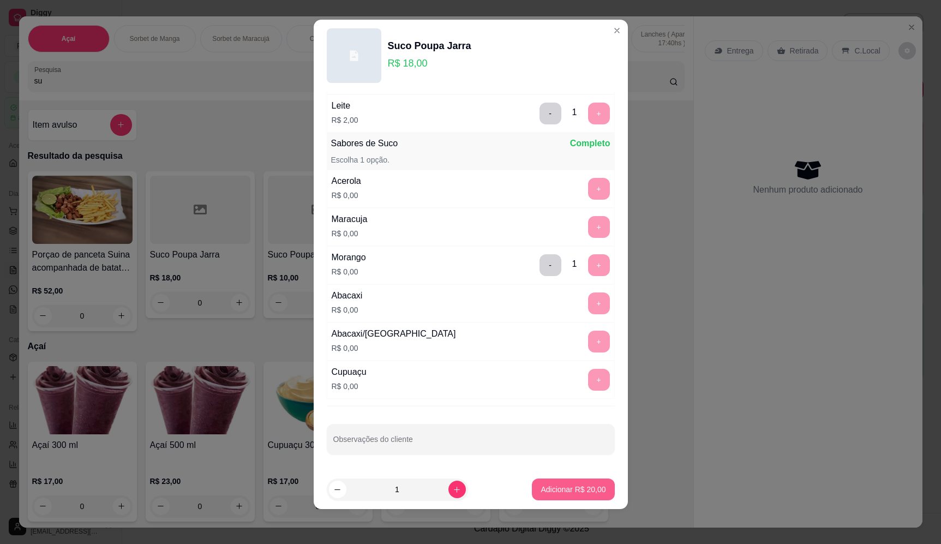
click at [562, 488] on p "Adicionar R$ 20,00" at bounding box center [573, 489] width 65 height 11
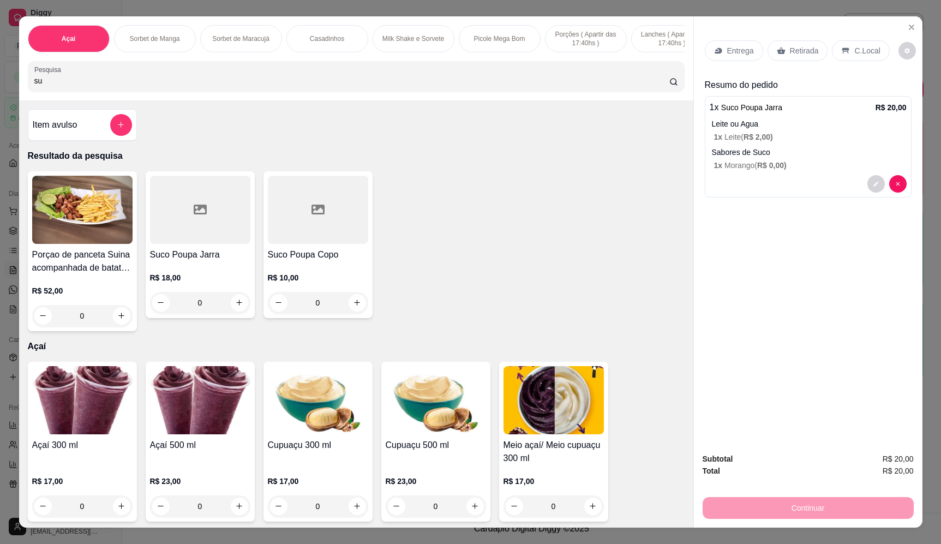
click at [733, 49] on p "Entrega" at bounding box center [740, 50] width 27 height 11
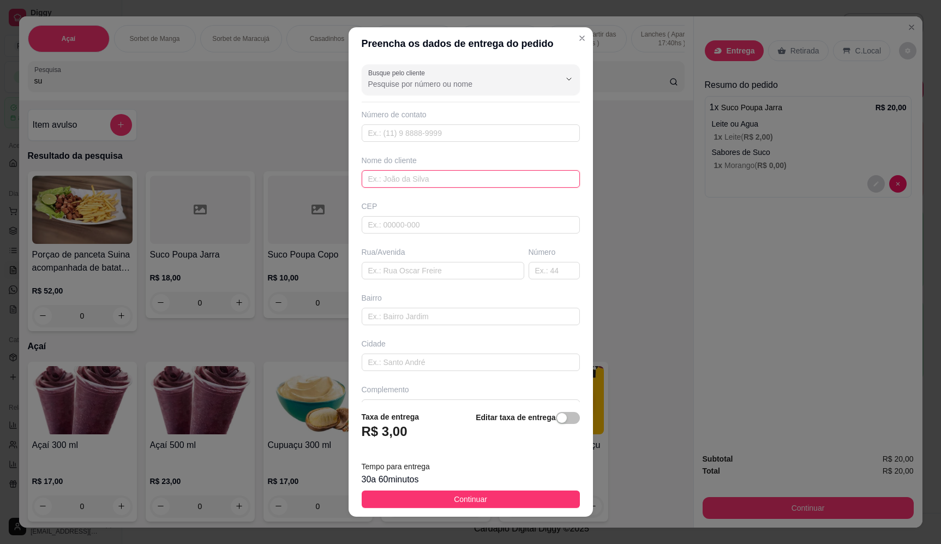
click at [368, 175] on input "text" at bounding box center [471, 178] width 218 height 17
type input "g"
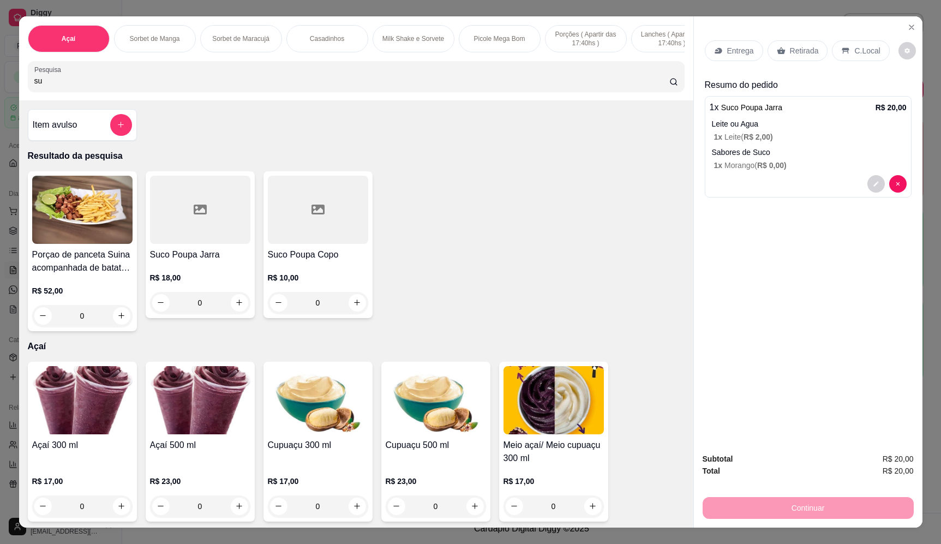
click at [807, 51] on p "Retirada" at bounding box center [804, 50] width 29 height 11
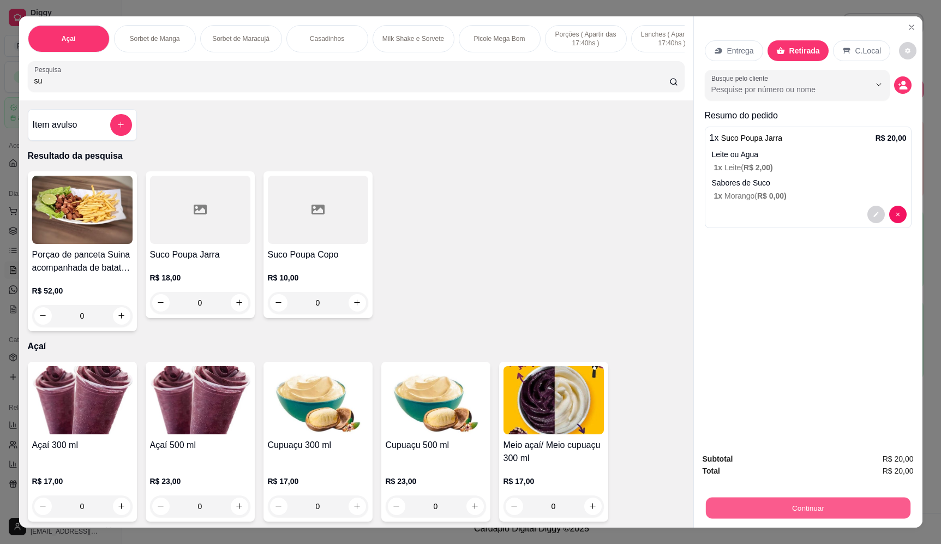
click at [846, 503] on button "Continuar" at bounding box center [807, 508] width 205 height 21
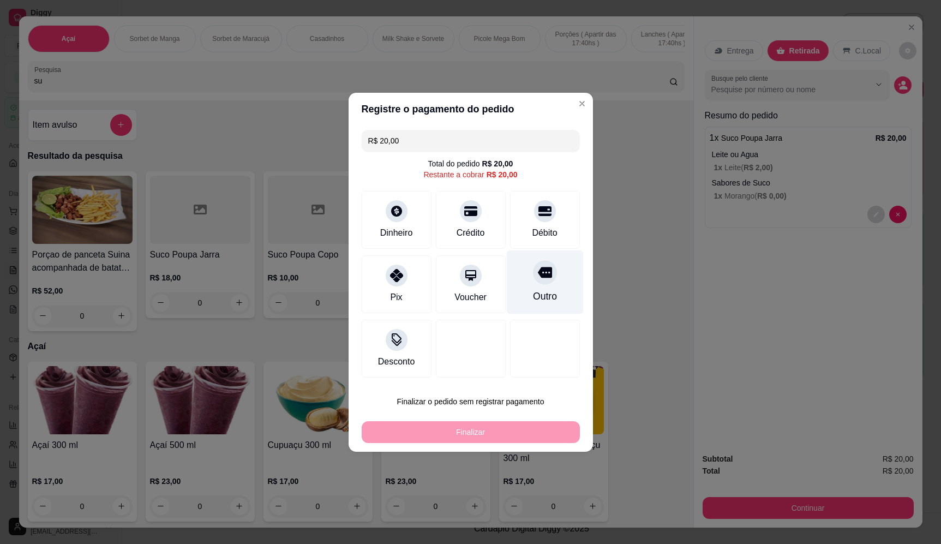
click at [532, 288] on div "Outro" at bounding box center [544, 282] width 77 height 64
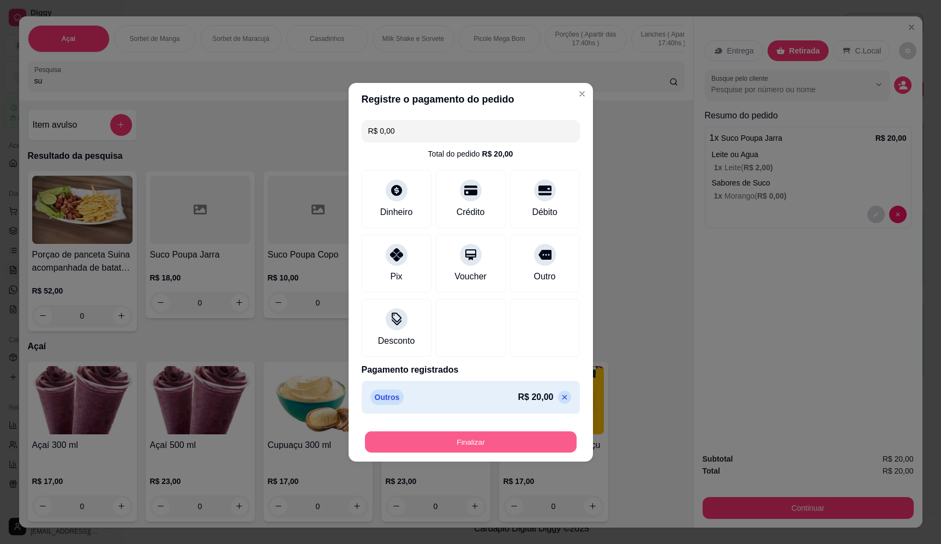
click at [526, 434] on button "Finalizar" at bounding box center [471, 441] width 212 height 21
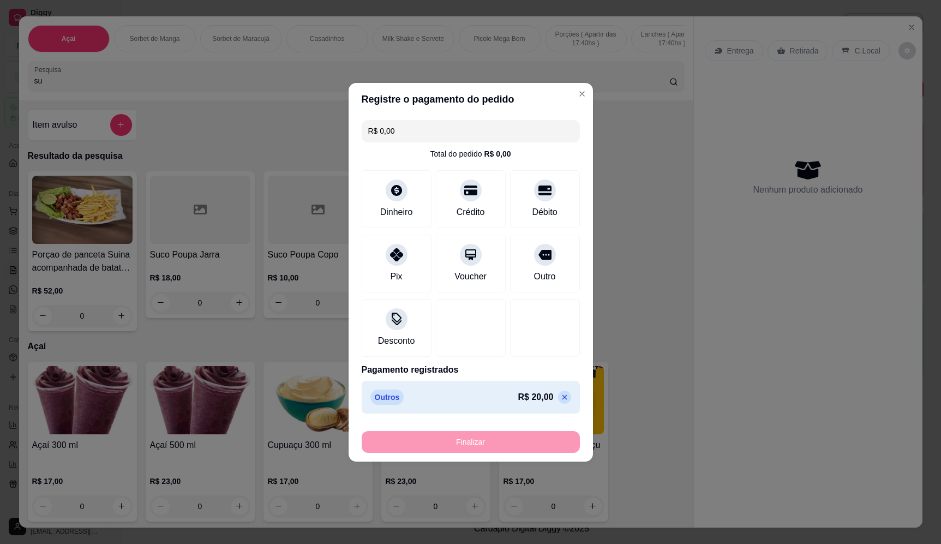
type input "-R$ 20,00"
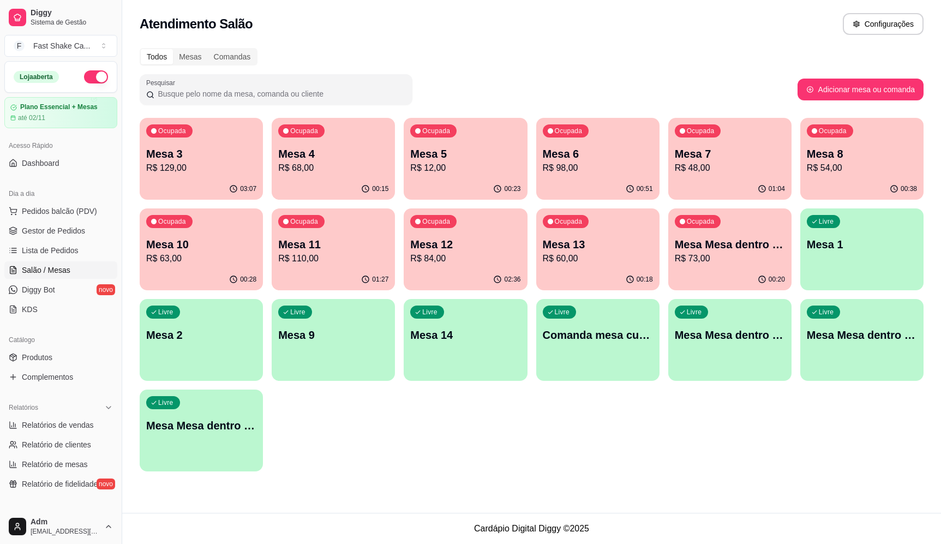
click at [663, 55] on div "Todos Mesas Comandas" at bounding box center [532, 56] width 784 height 17
click at [596, 166] on p "R$ 98,00" at bounding box center [598, 167] width 110 height 13
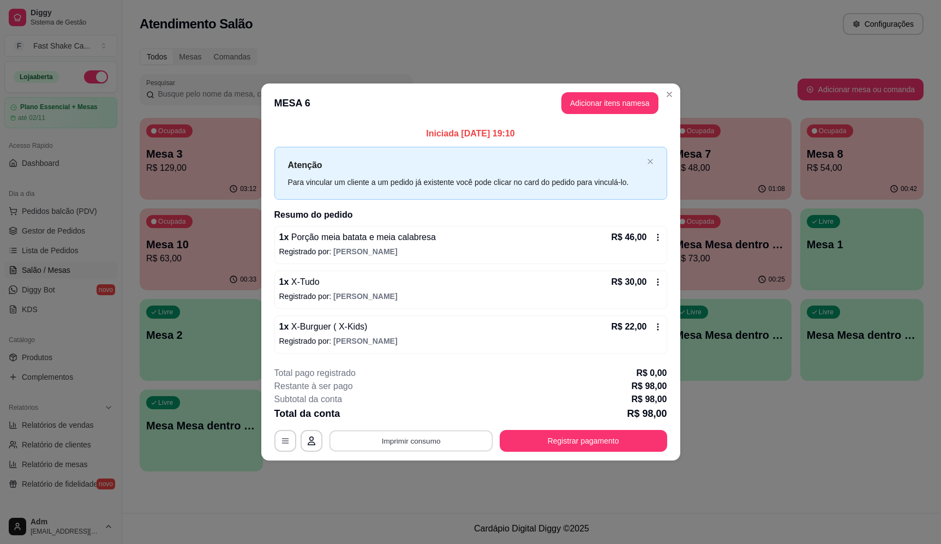
click at [446, 439] on button "Imprimir consumo" at bounding box center [411, 440] width 164 height 21
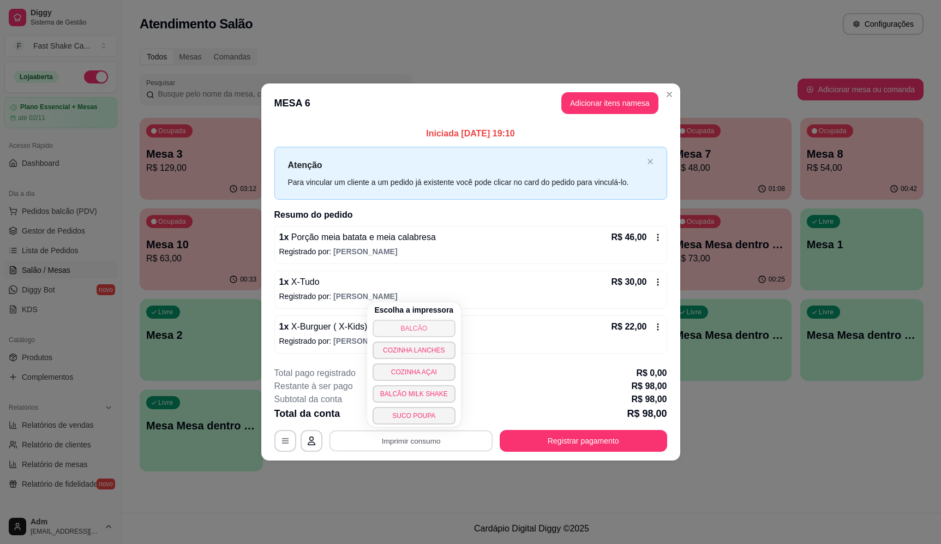
click at [432, 322] on button "BALCÃO" at bounding box center [414, 328] width 83 height 17
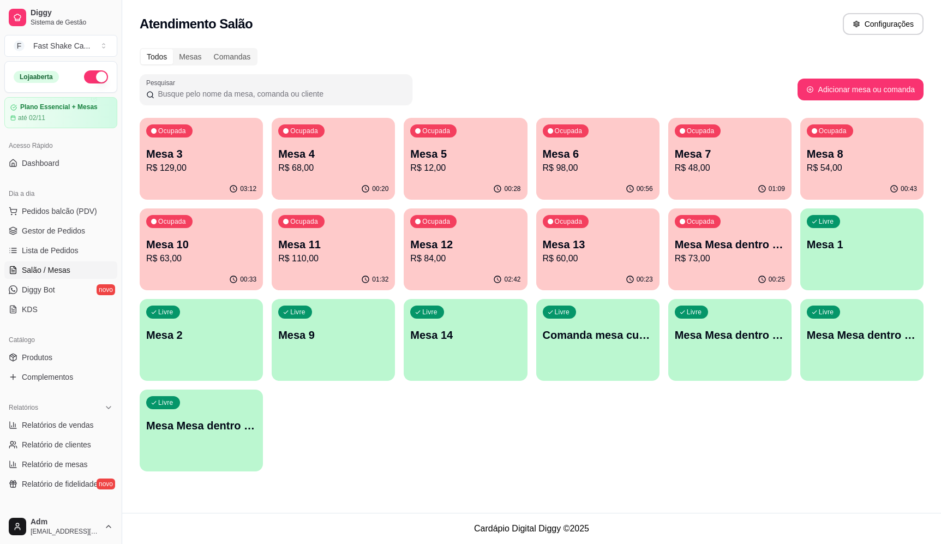
click at [191, 365] on div "Livre Mesa 2" at bounding box center [201, 333] width 123 height 69
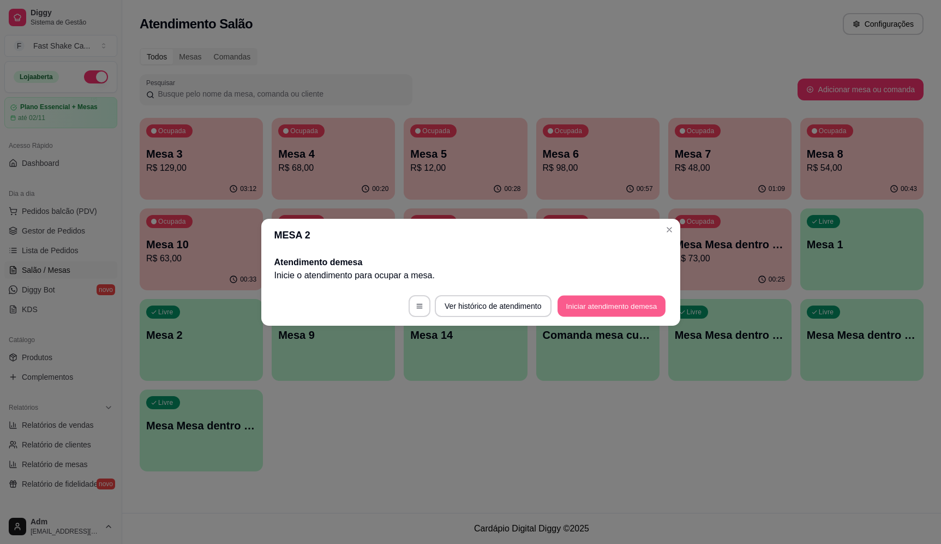
click at [597, 304] on button "Iniciar atendimento de mesa" at bounding box center [612, 305] width 108 height 21
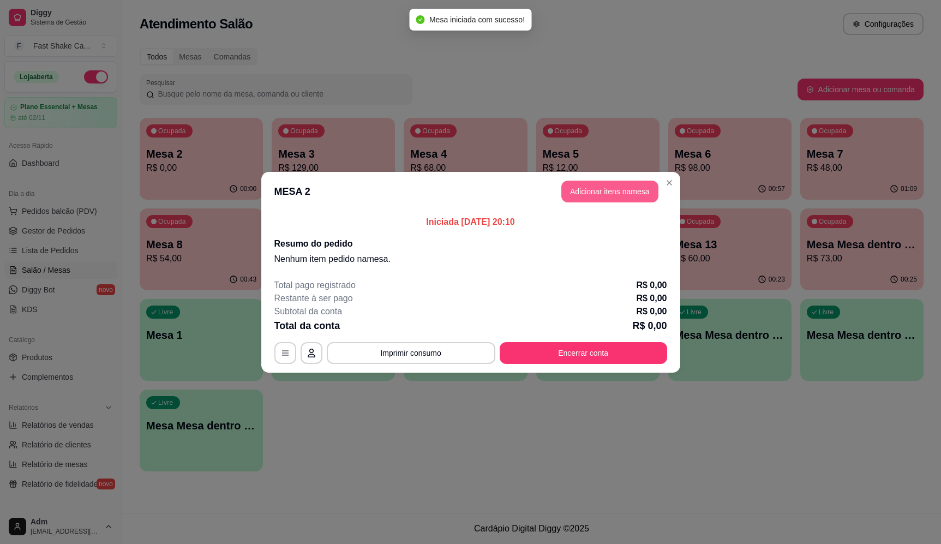
click at [615, 194] on button "Adicionar itens na mesa" at bounding box center [609, 192] width 97 height 22
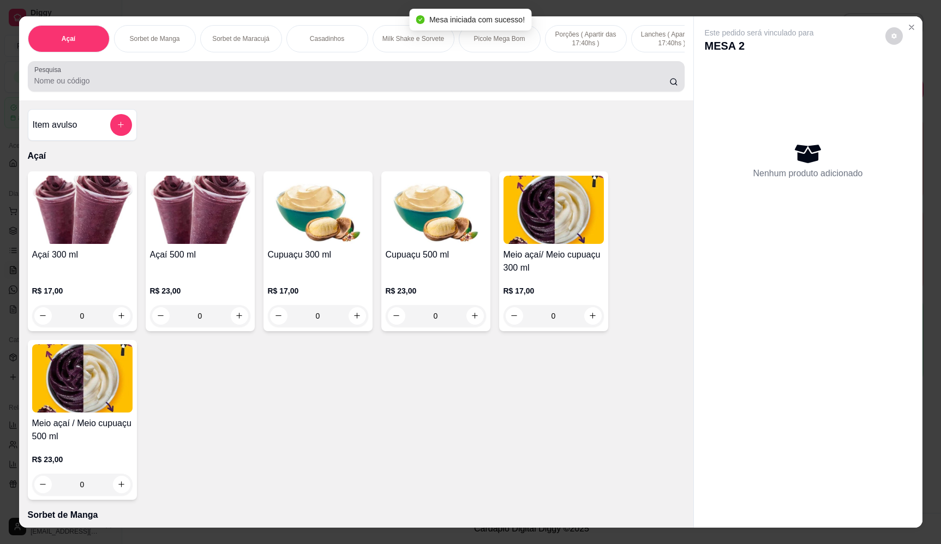
click at [555, 82] on div at bounding box center [356, 76] width 644 height 22
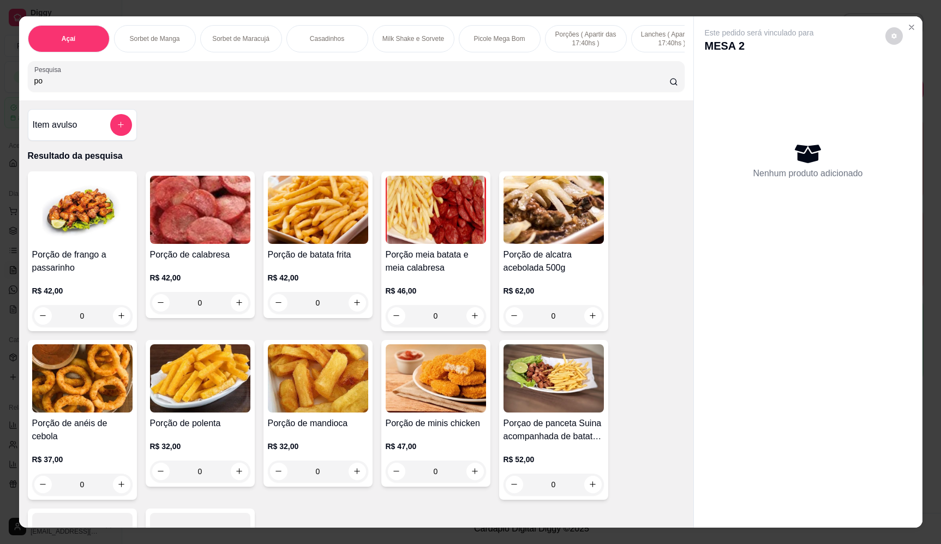
type input "po"
click at [475, 322] on div "0" at bounding box center [436, 316] width 100 height 22
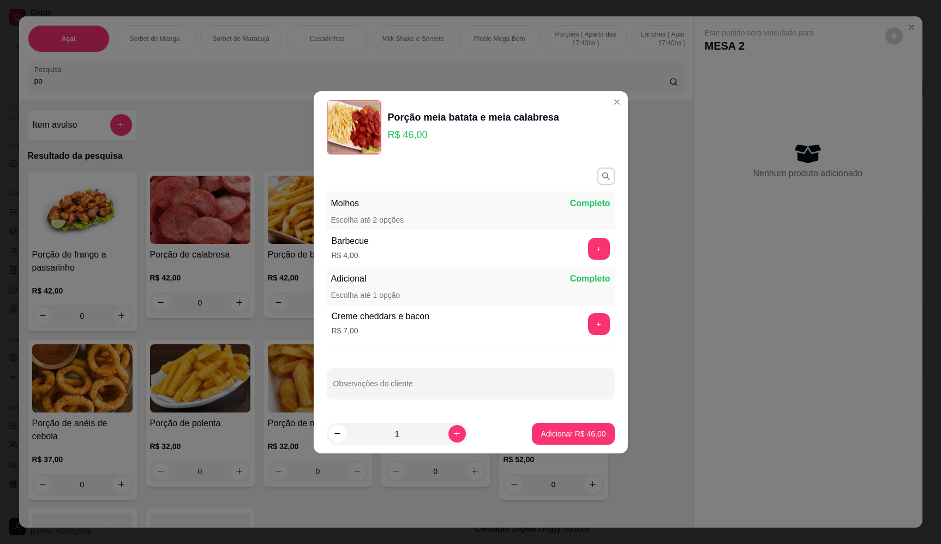
click at [588, 439] on p "Adicionar R$ 46,00" at bounding box center [573, 433] width 65 height 11
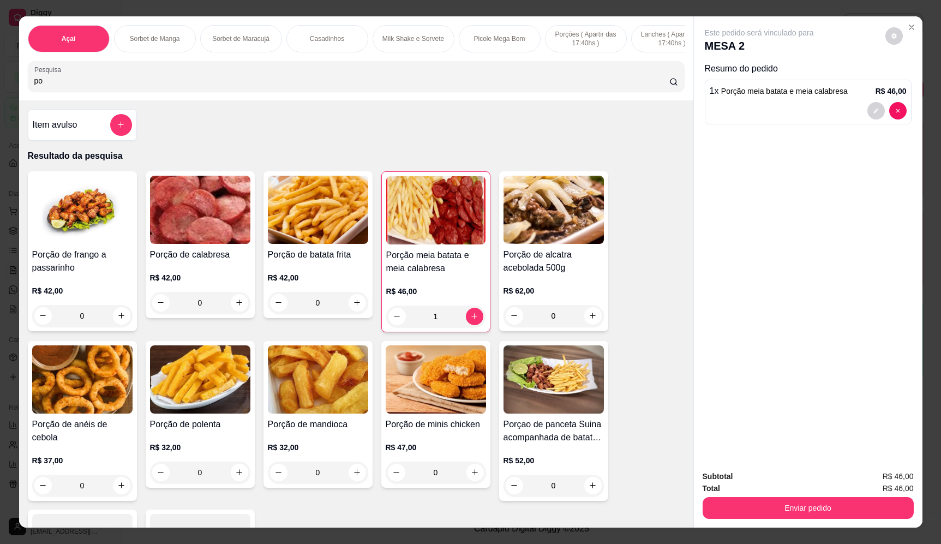
type input "1"
drag, startPoint x: 81, startPoint y: 80, endPoint x: -22, endPoint y: 103, distance: 105.7
click at [0, 103] on html "Diggy Sistema de Gestão F Fast Shake Ca ... Loja aberta Plano Essencial + Mesas…" at bounding box center [470, 272] width 941 height 544
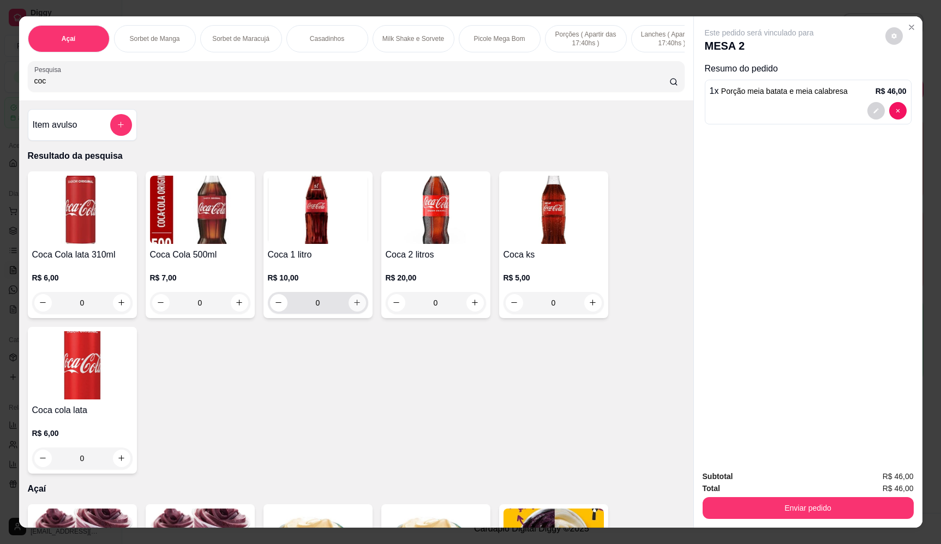
type input "coc"
click at [355, 307] on icon "increase-product-quantity" at bounding box center [357, 302] width 8 height 8
type input "1"
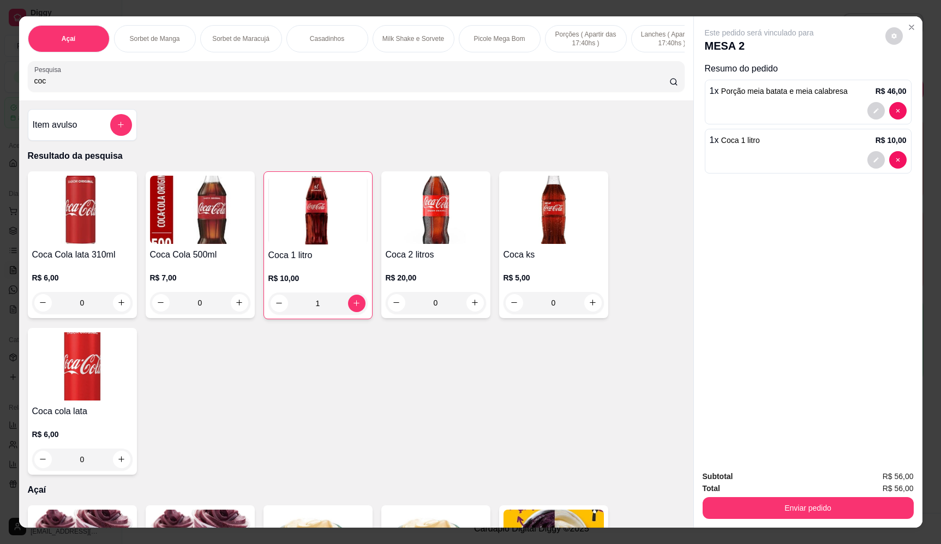
drag, startPoint x: 763, startPoint y: 493, endPoint x: 795, endPoint y: 506, distance: 35.1
click at [765, 493] on div "Total R$ 56,00" at bounding box center [808, 488] width 211 height 12
click at [842, 523] on div "Subtotal R$ 56,00 Total R$ 56,00 Enviar pedido" at bounding box center [808, 495] width 229 height 66
click at [871, 517] on button "Enviar pedido" at bounding box center [807, 508] width 205 height 21
click at [880, 482] on button "Enviar pedido" at bounding box center [885, 481] width 62 height 21
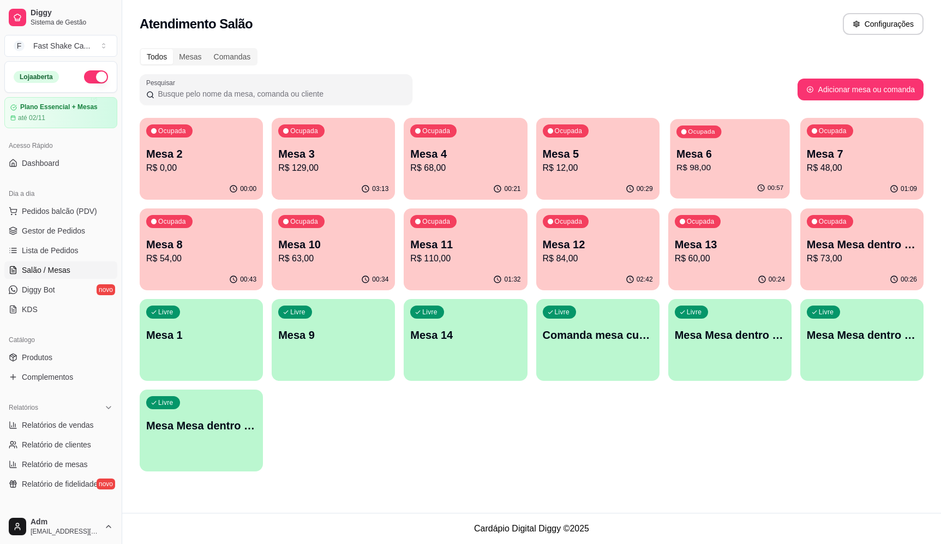
click at [735, 170] on p "R$ 98,00" at bounding box center [729, 167] width 107 height 13
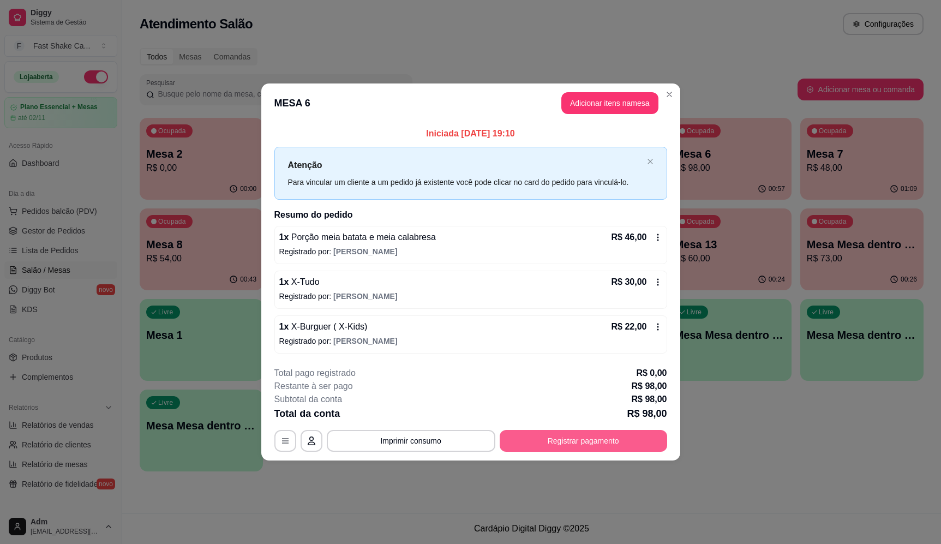
click at [557, 439] on button "Registrar pagamento" at bounding box center [583, 441] width 167 height 22
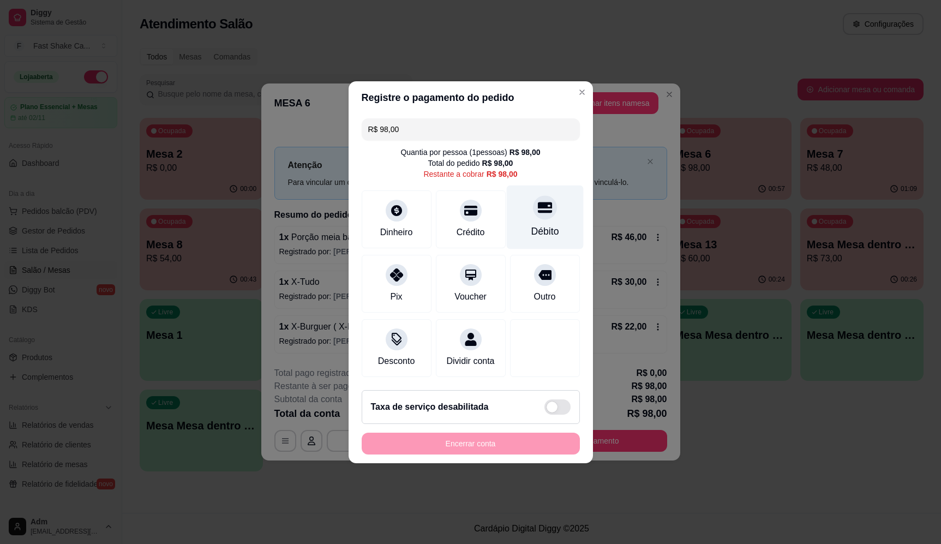
click at [542, 226] on div "Débito" at bounding box center [545, 231] width 28 height 14
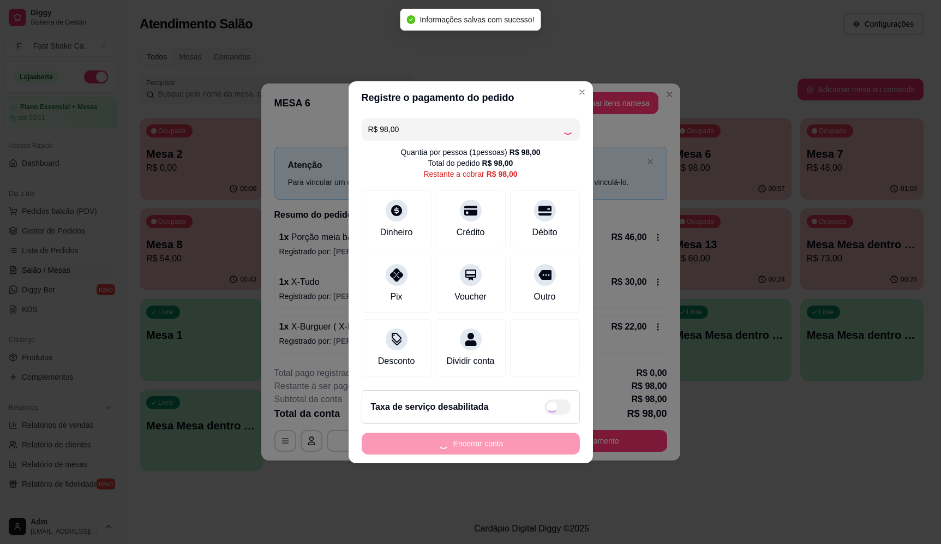
type input "R$ 0,00"
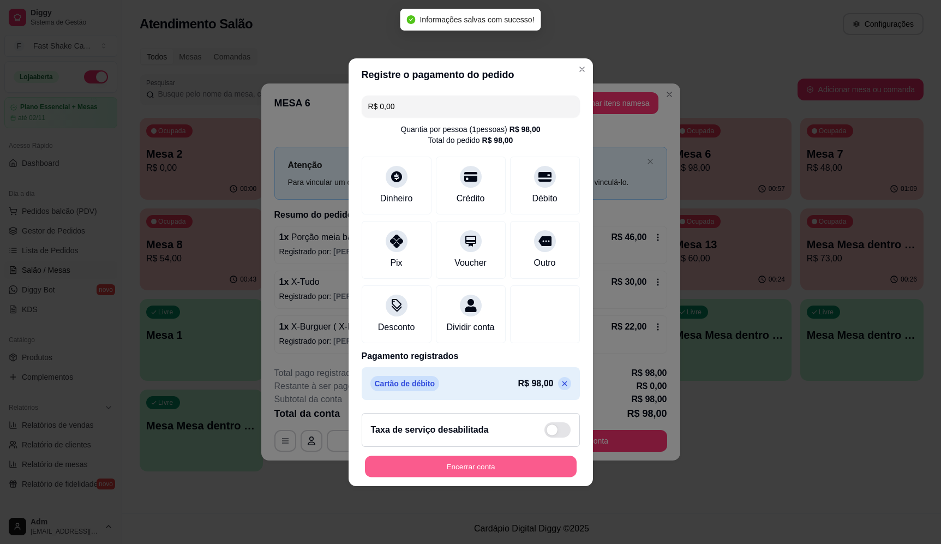
click at [490, 468] on button "Encerrar conta" at bounding box center [471, 466] width 212 height 21
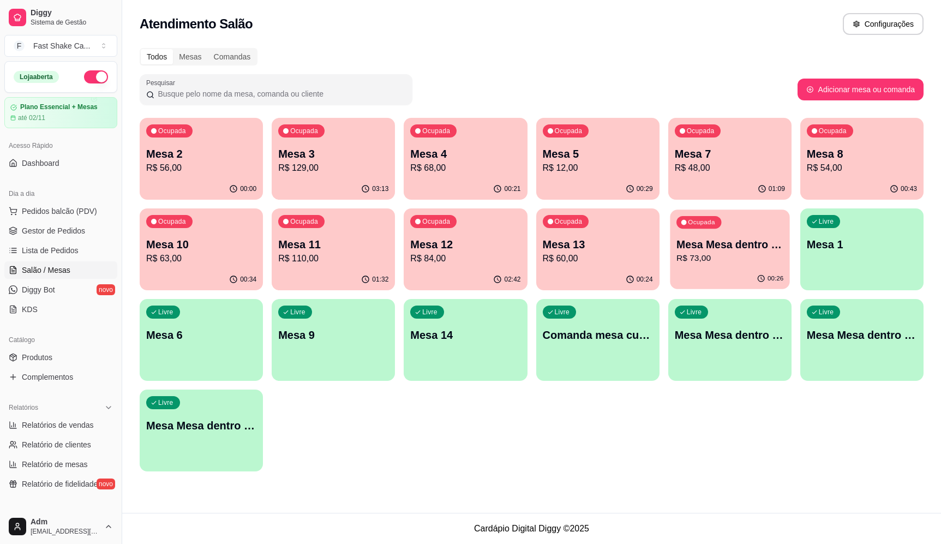
click at [760, 243] on p "Mesa Mesa dentro vermelha" at bounding box center [729, 244] width 107 height 15
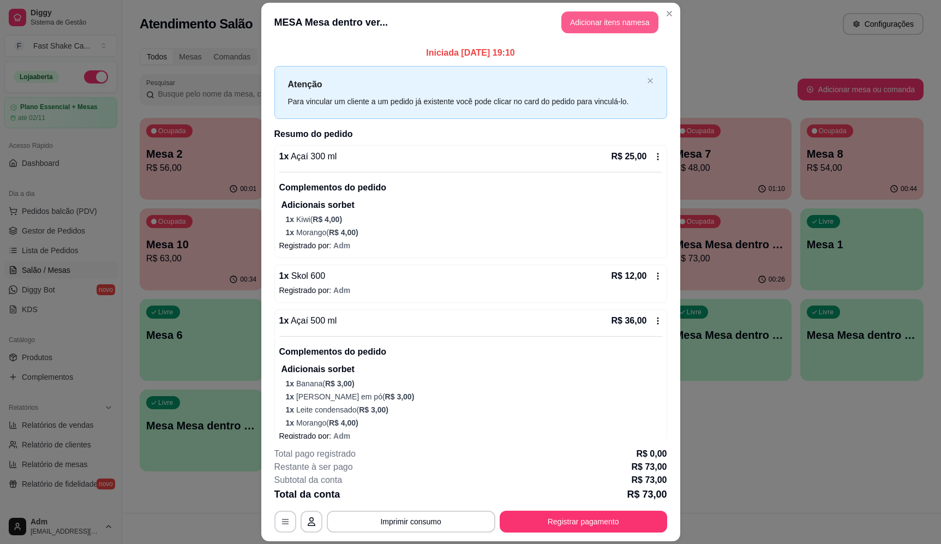
click at [598, 26] on button "Adicionar itens na mesa" at bounding box center [609, 22] width 97 height 22
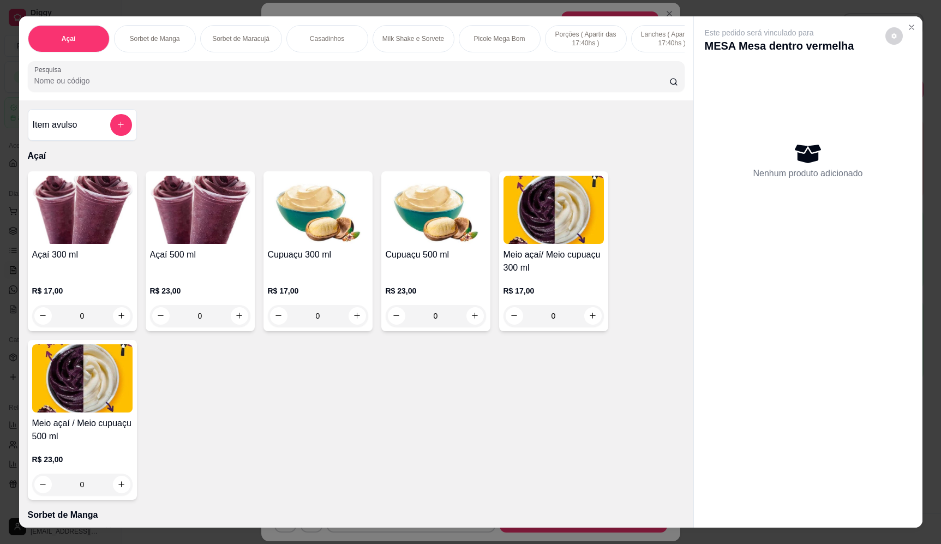
click at [230, 321] on div "0" at bounding box center [200, 316] width 100 height 22
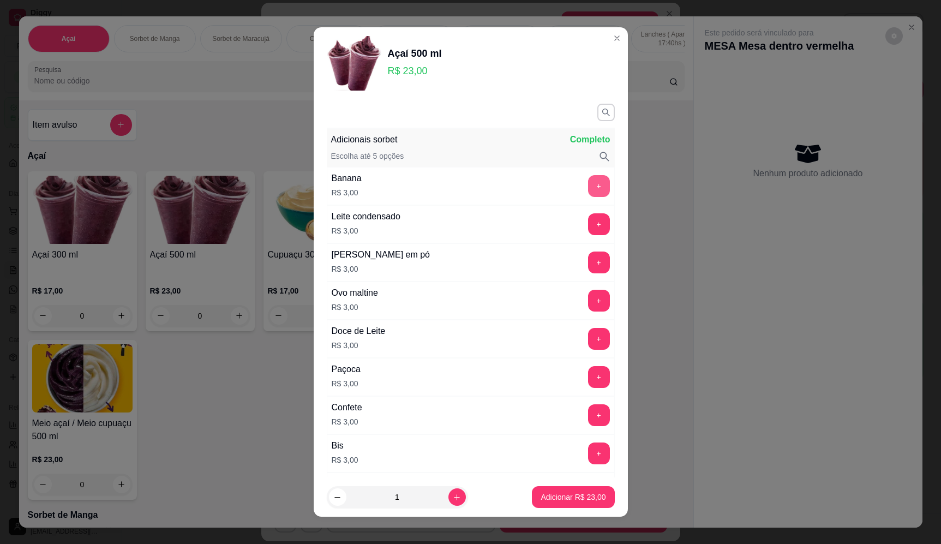
click at [588, 188] on button "+" at bounding box center [599, 186] width 22 height 22
click at [588, 226] on button "+" at bounding box center [599, 224] width 22 height 22
click at [588, 261] on button "+" at bounding box center [599, 262] width 22 height 22
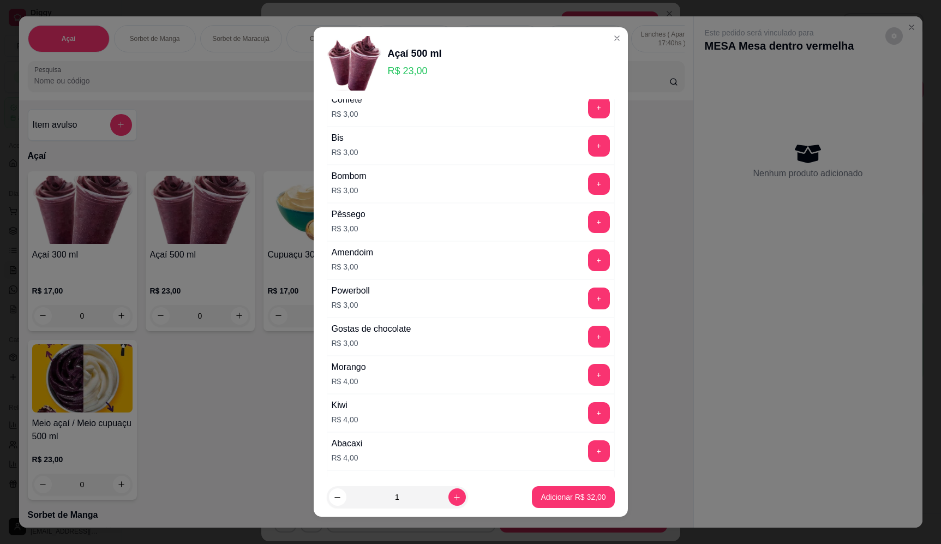
scroll to position [327, 0]
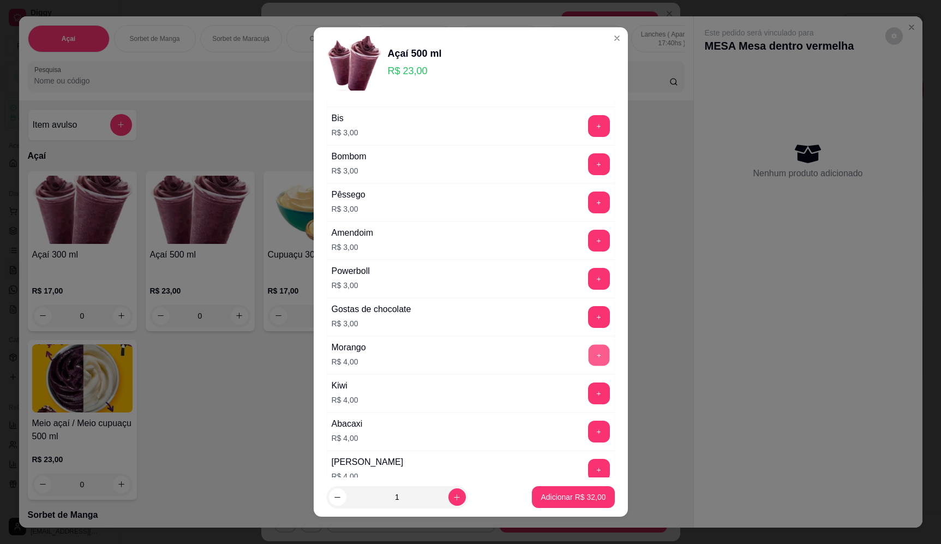
click at [588, 350] on button "+" at bounding box center [598, 354] width 21 height 21
click at [578, 494] on p "Adicionar R$ 36,00" at bounding box center [573, 497] width 65 height 11
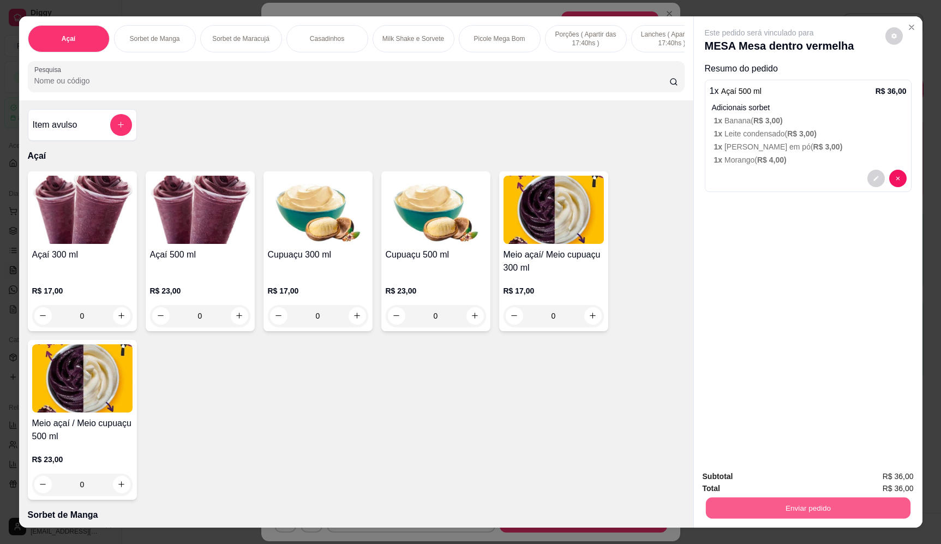
click at [765, 509] on button "Enviar pedido" at bounding box center [807, 508] width 205 height 21
click at [881, 476] on button "Enviar pedido" at bounding box center [885, 481] width 62 height 21
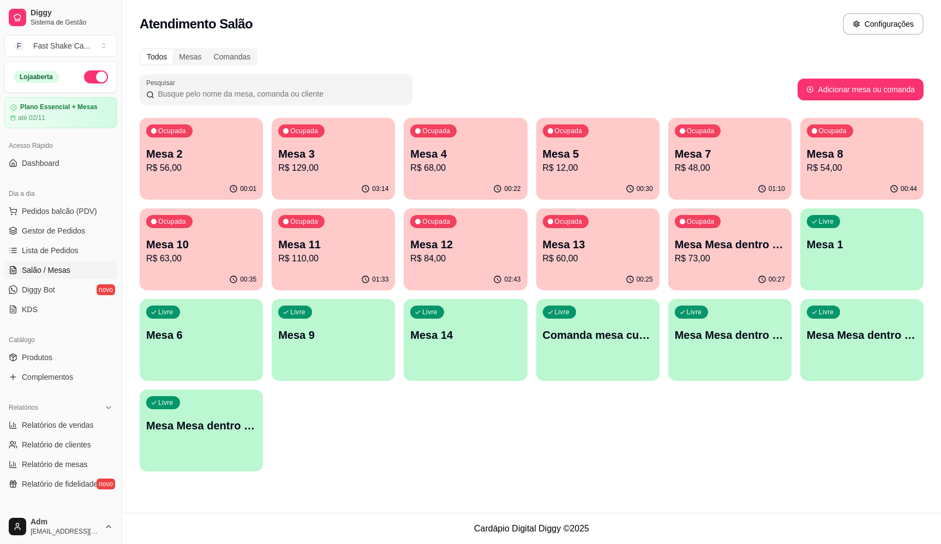
click at [727, 23] on div "Atendimento Salão Configurações" at bounding box center [532, 24] width 784 height 22
click at [358, 151] on p "Mesa 3" at bounding box center [333, 153] width 110 height 15
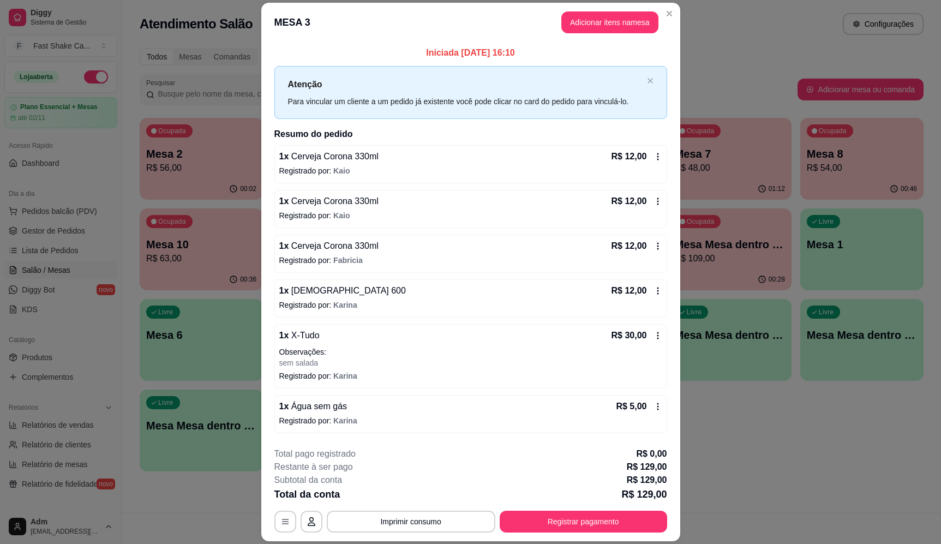
click at [369, 170] on p "Registrado por: [PERSON_NAME]" at bounding box center [470, 170] width 383 height 11
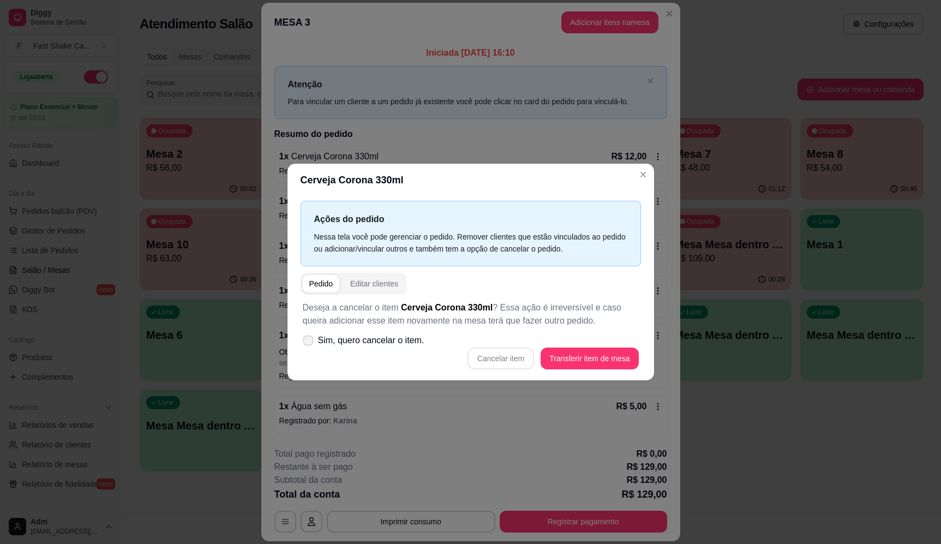
click at [341, 350] on label "Sim, quero cancelar o item." at bounding box center [363, 341] width 130 height 22
click at [309, 349] on input "Sim, quero cancelar o item." at bounding box center [305, 345] width 7 height 7
checkbox input "true"
click at [511, 352] on button "Cancelar item" at bounding box center [501, 358] width 65 height 21
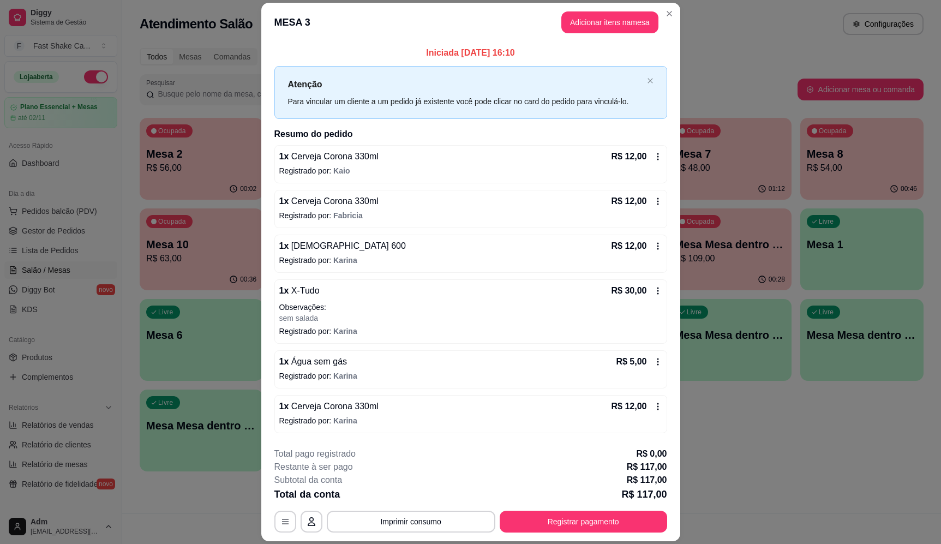
click at [354, 168] on p "Registrado por: [PERSON_NAME]" at bounding box center [470, 170] width 383 height 11
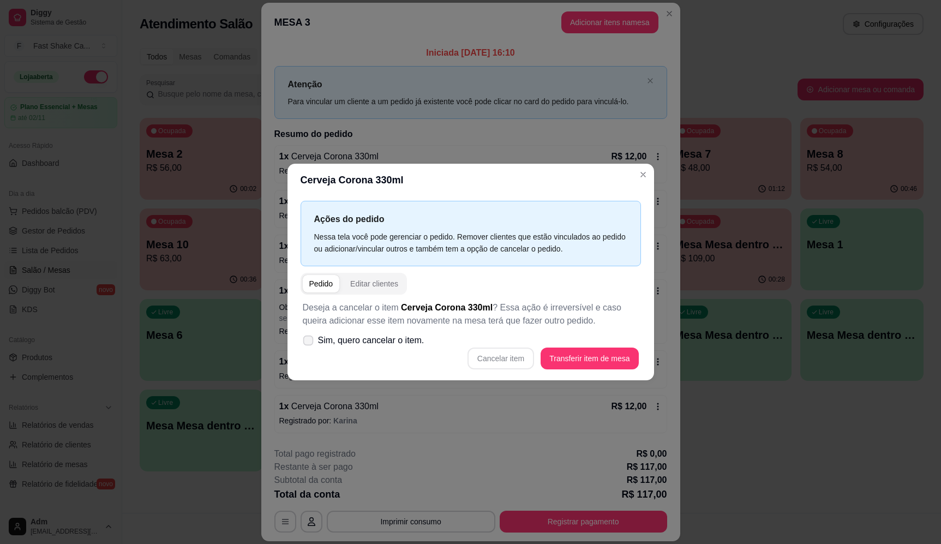
click at [369, 337] on span "Sim, quero cancelar o item." at bounding box center [371, 340] width 106 height 13
click at [309, 342] on input "Sim, quero cancelar o item." at bounding box center [305, 345] width 7 height 7
checkbox input "true"
click at [506, 354] on button "Cancelar item" at bounding box center [501, 359] width 67 height 22
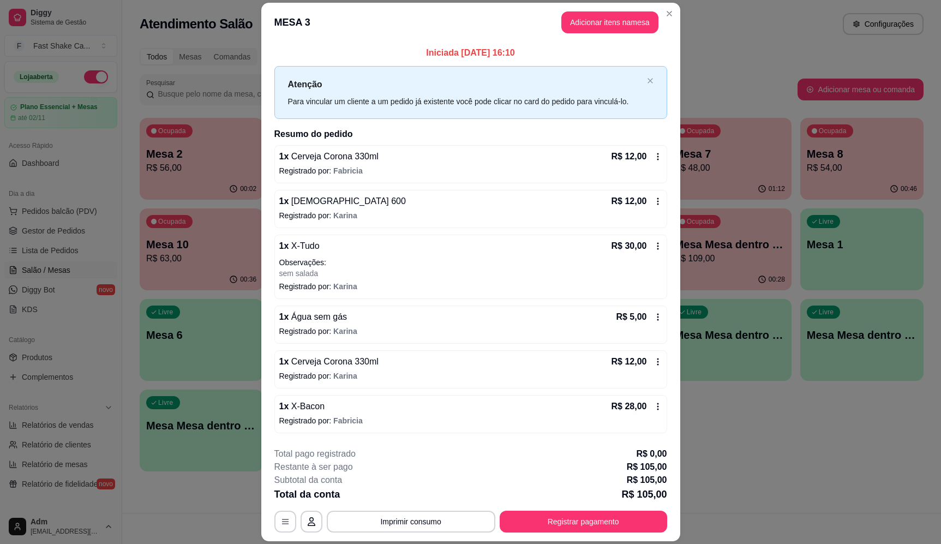
click at [401, 154] on div "1 x Cerveja Corona 330ml R$ 12,00" at bounding box center [470, 156] width 383 height 13
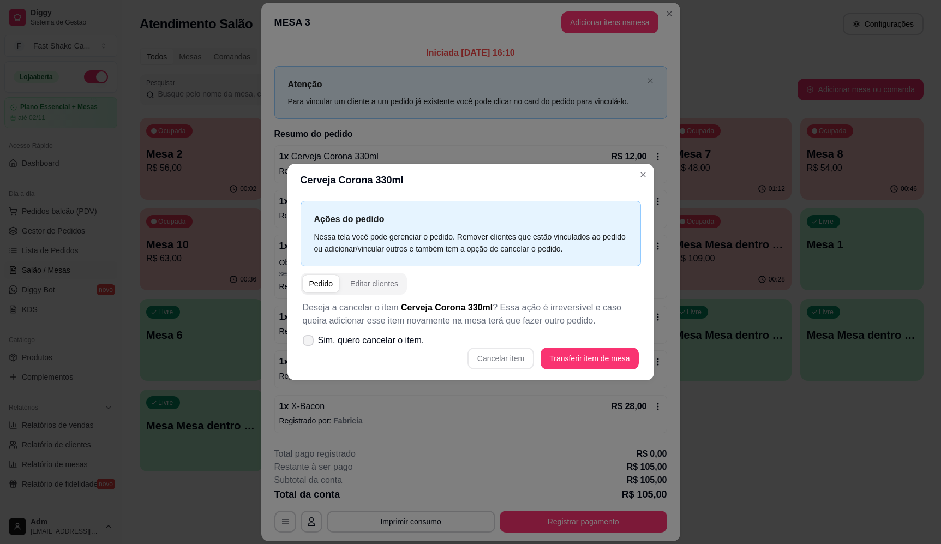
click at [379, 337] on span "Sim, quero cancelar o item." at bounding box center [371, 340] width 106 height 13
click at [309, 342] on input "Sim, quero cancelar o item." at bounding box center [305, 345] width 7 height 7
checkbox input "true"
click at [505, 361] on button "Cancelar item" at bounding box center [501, 359] width 67 height 22
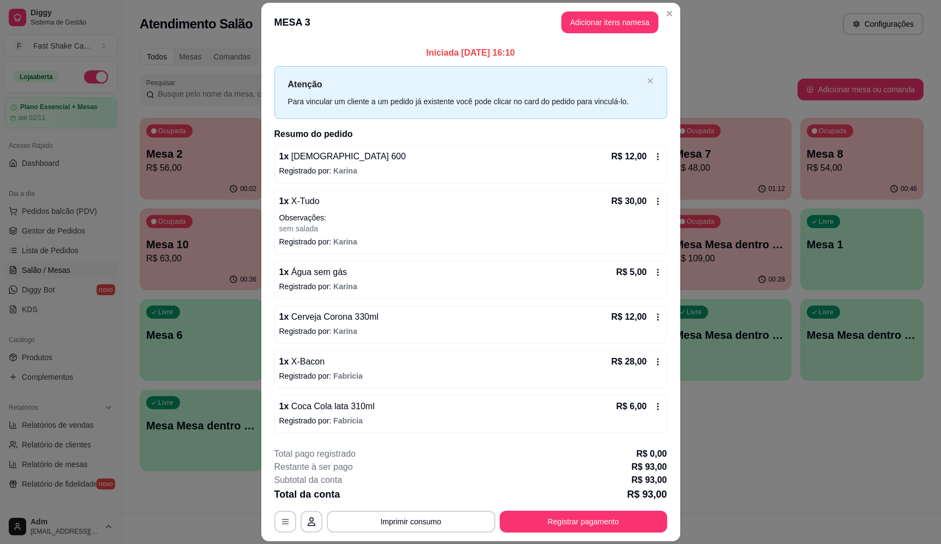
click at [334, 373] on span "Fabricia" at bounding box center [347, 376] width 29 height 9
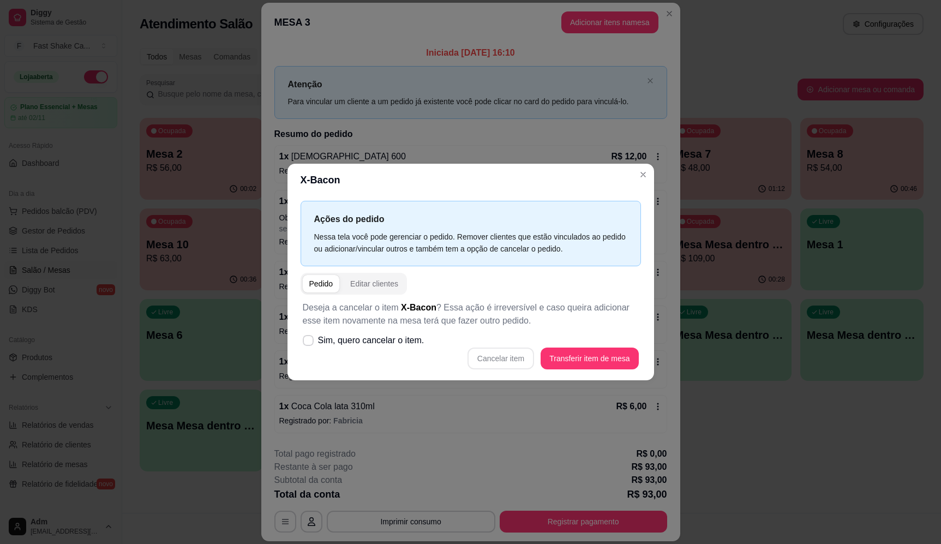
click at [344, 343] on span "Sim, quero cancelar o item." at bounding box center [371, 340] width 106 height 13
click at [309, 343] on input "Sim, quero cancelar o item." at bounding box center [305, 345] width 7 height 7
checkbox input "true"
click at [498, 358] on button "Cancelar item" at bounding box center [501, 358] width 65 height 21
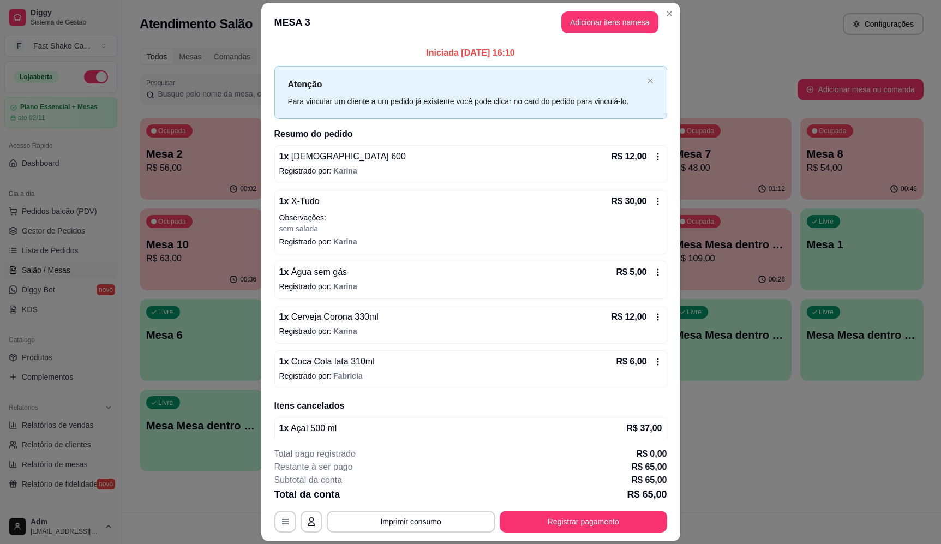
click at [324, 321] on span "Cerveja Corona 330ml" at bounding box center [334, 316] width 90 height 9
click at [371, 345] on span "Sim, quero cancelar o item." at bounding box center [371, 340] width 106 height 13
click at [309, 345] on input "Sim, quero cancelar o item." at bounding box center [305, 345] width 7 height 7
checkbox input "true"
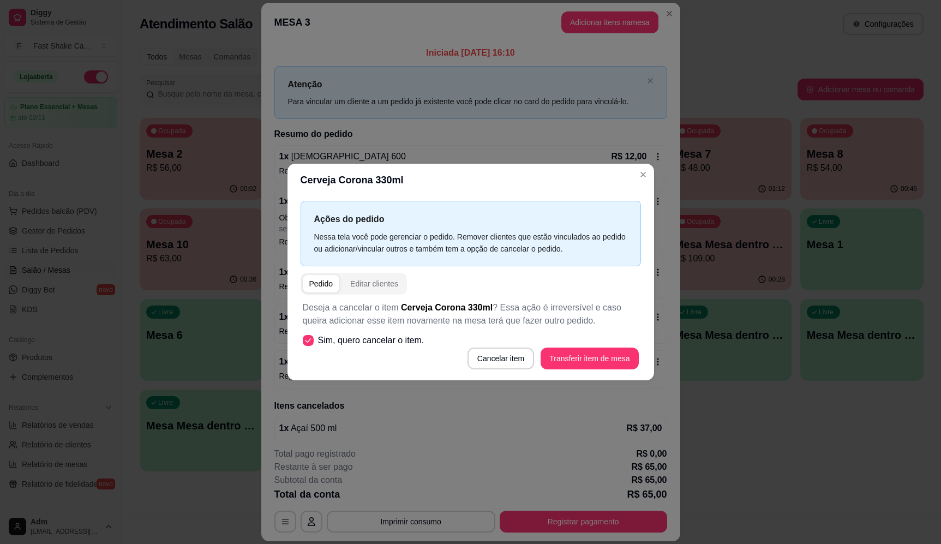
click at [475, 357] on button "Cancelar item" at bounding box center [501, 359] width 67 height 22
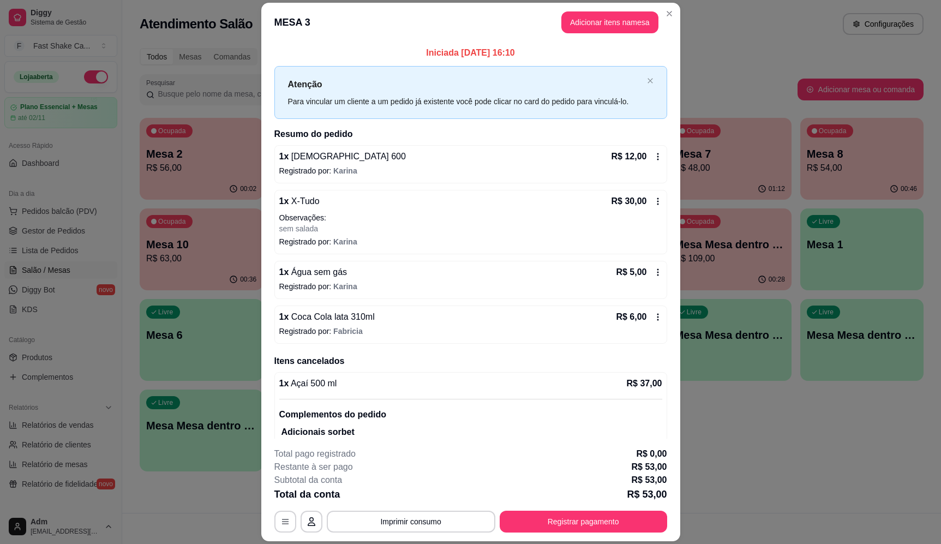
click at [324, 330] on p "Registrado por: Fabricia" at bounding box center [470, 331] width 383 height 11
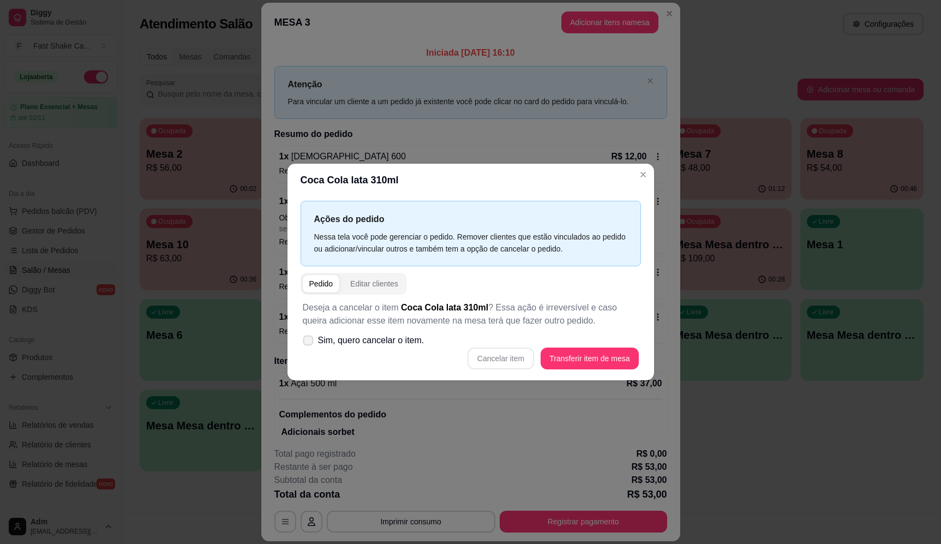
click at [396, 338] on span "Sim, quero cancelar o item." at bounding box center [371, 340] width 106 height 13
click at [309, 342] on input "Sim, quero cancelar o item." at bounding box center [305, 345] width 7 height 7
checkbox input "true"
click at [511, 360] on button "Cancelar item" at bounding box center [501, 358] width 65 height 21
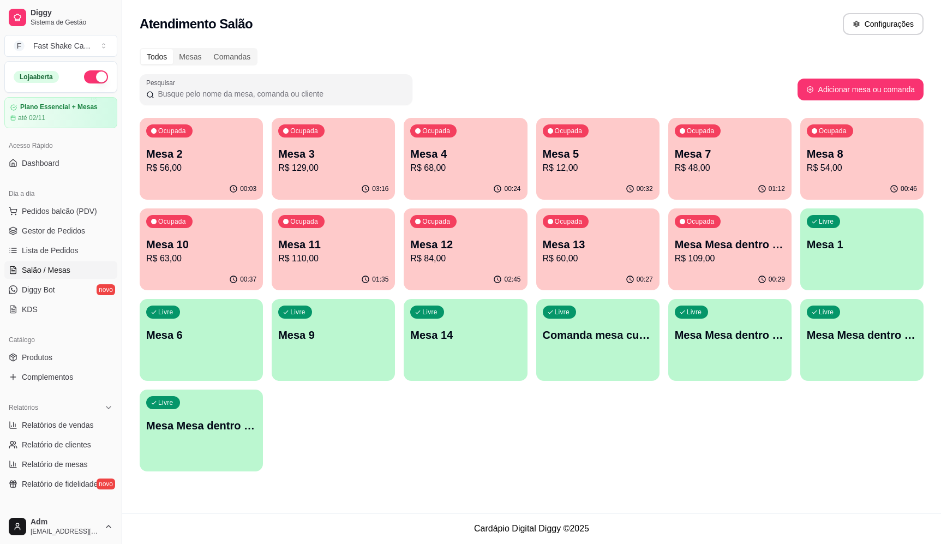
click at [323, 257] on div "Mesa 11 R$ 110,00" at bounding box center [333, 251] width 110 height 28
click at [422, 249] on p "Mesa 12" at bounding box center [465, 244] width 110 height 15
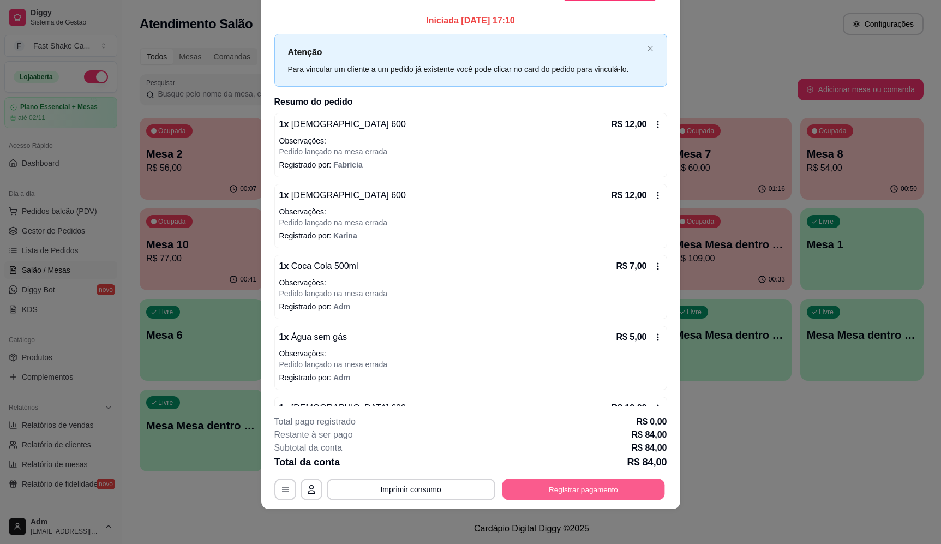
click at [548, 490] on button "Registrar pagamento" at bounding box center [583, 489] width 163 height 21
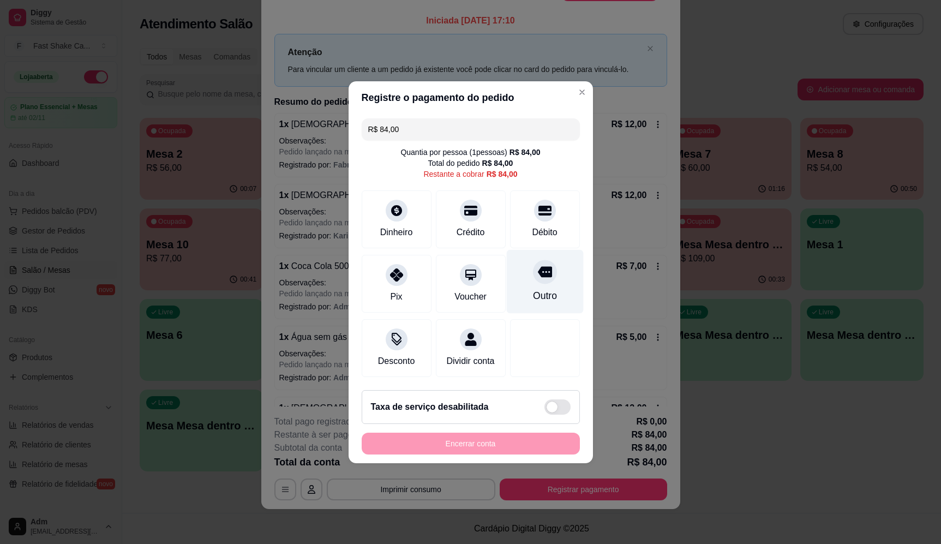
click at [525, 265] on div "Outro" at bounding box center [544, 281] width 77 height 64
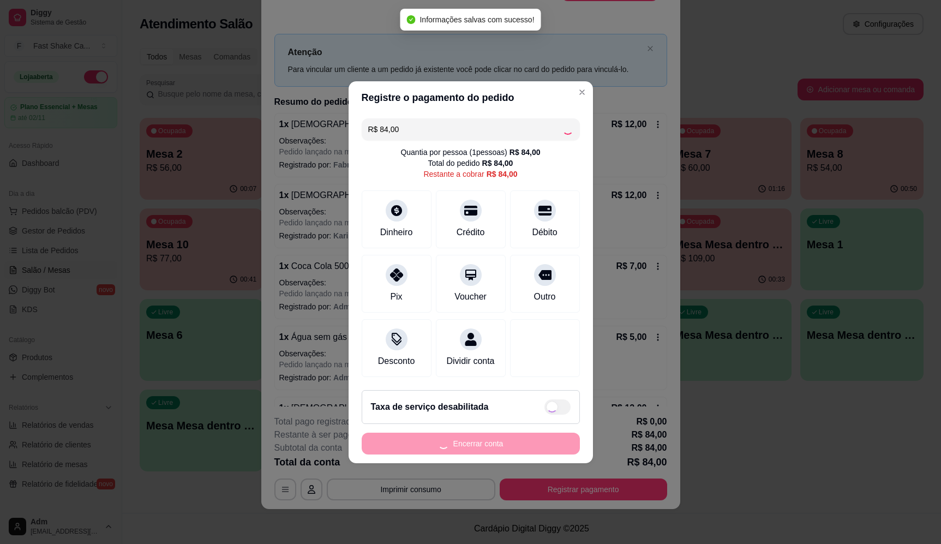
type input "R$ 0,00"
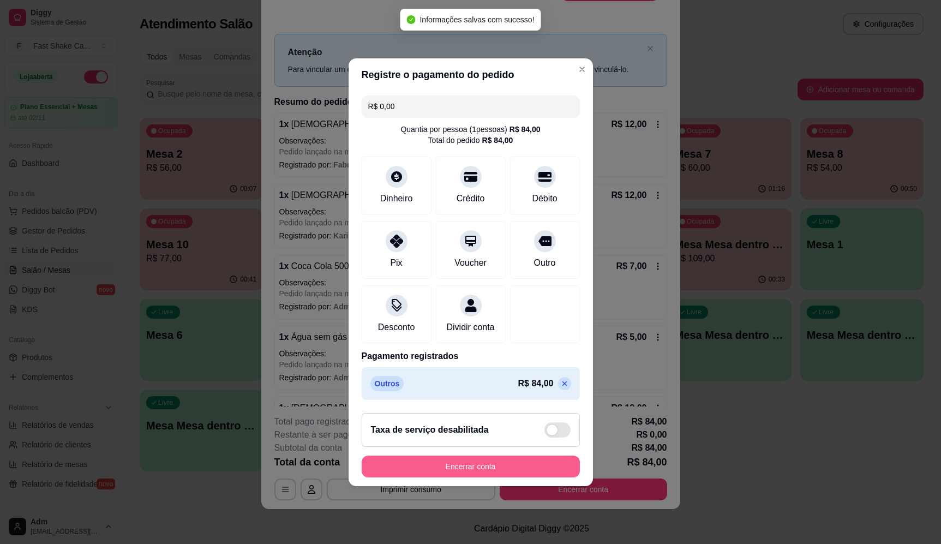
click at [514, 463] on button "Encerrar conta" at bounding box center [471, 467] width 218 height 22
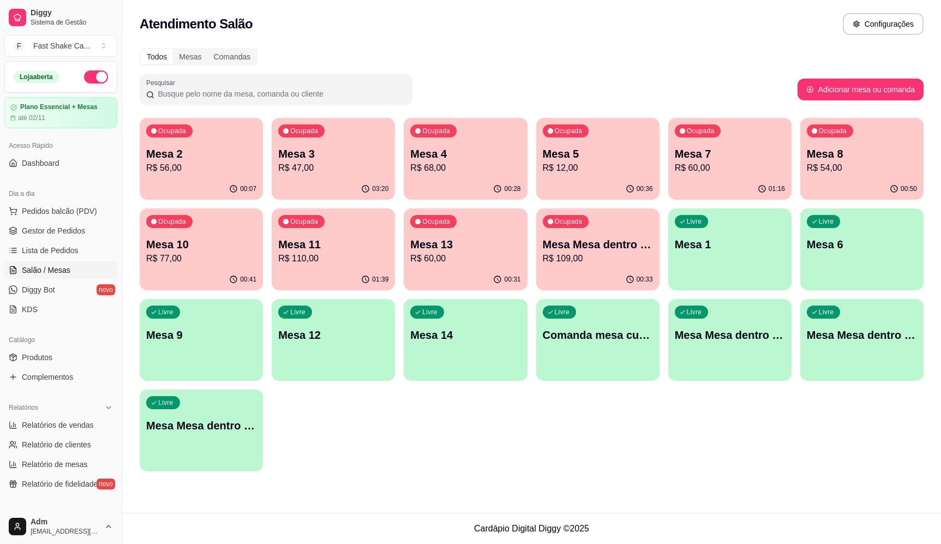
click at [357, 247] on p "Mesa 11" at bounding box center [333, 244] width 110 height 15
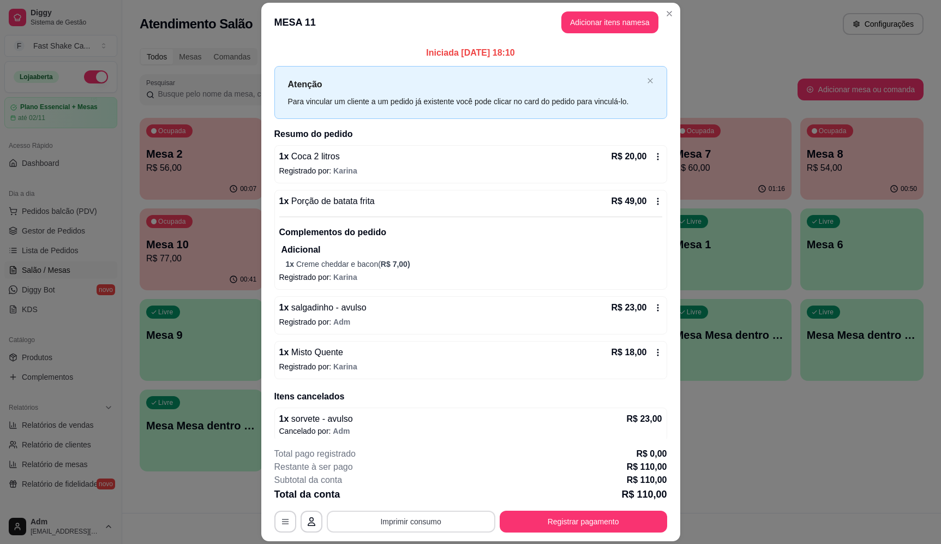
click at [412, 517] on button "Imprimir consumo" at bounding box center [411, 522] width 169 height 22
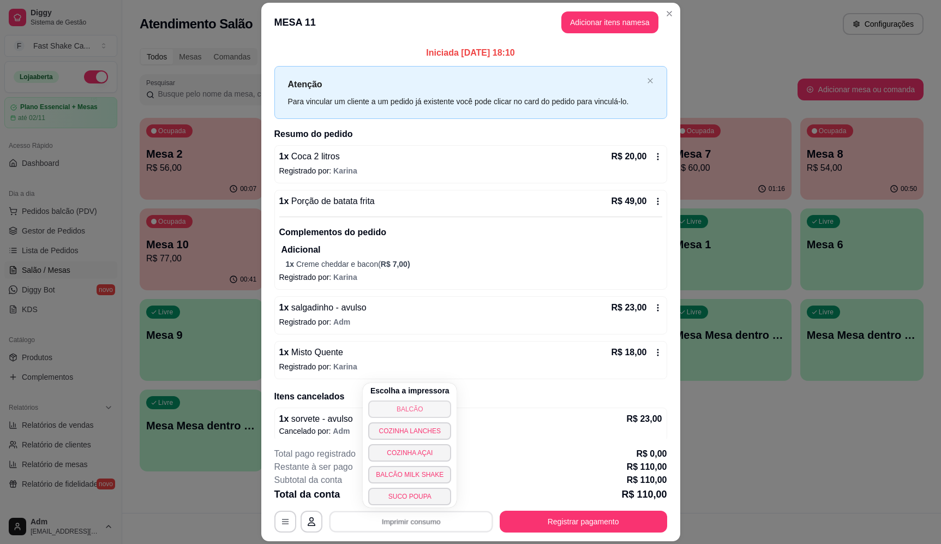
click at [420, 405] on button "BALCÃO" at bounding box center [409, 408] width 83 height 17
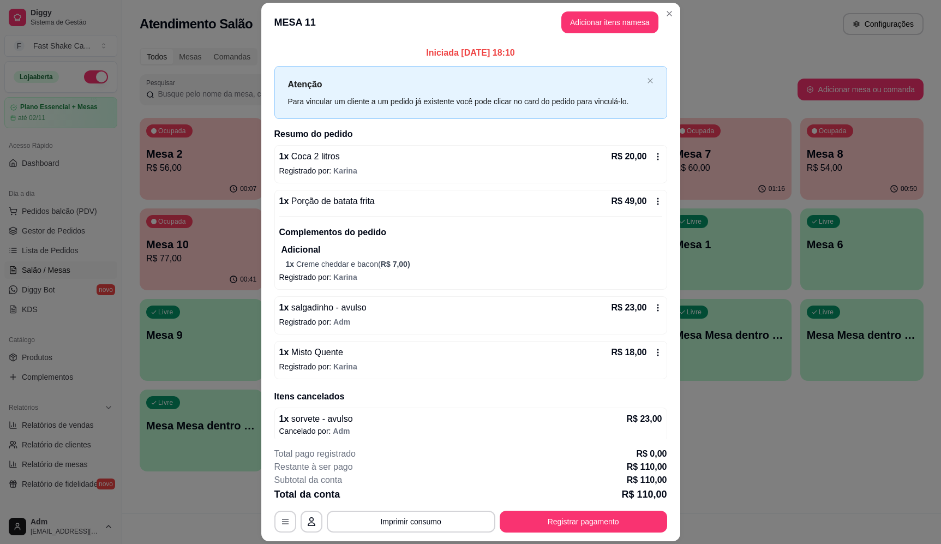
click at [368, 313] on div "1 x salgadinho - avulso R$ 23,00" at bounding box center [470, 307] width 383 height 13
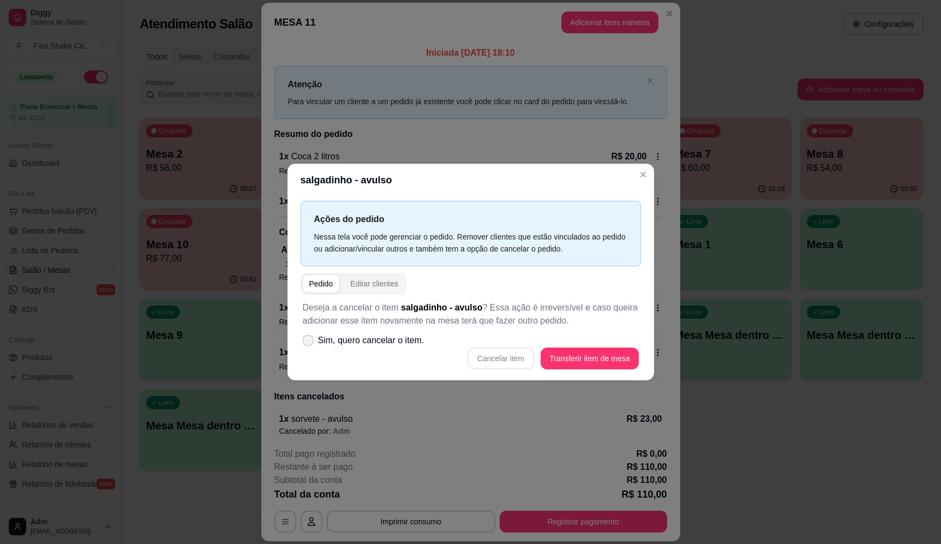
click at [392, 338] on span "Sim, quero cancelar o item." at bounding box center [371, 340] width 106 height 13
click at [309, 342] on input "Sim, quero cancelar o item." at bounding box center [305, 345] width 7 height 7
checkbox input "true"
click at [518, 358] on button "Cancelar item" at bounding box center [501, 359] width 67 height 22
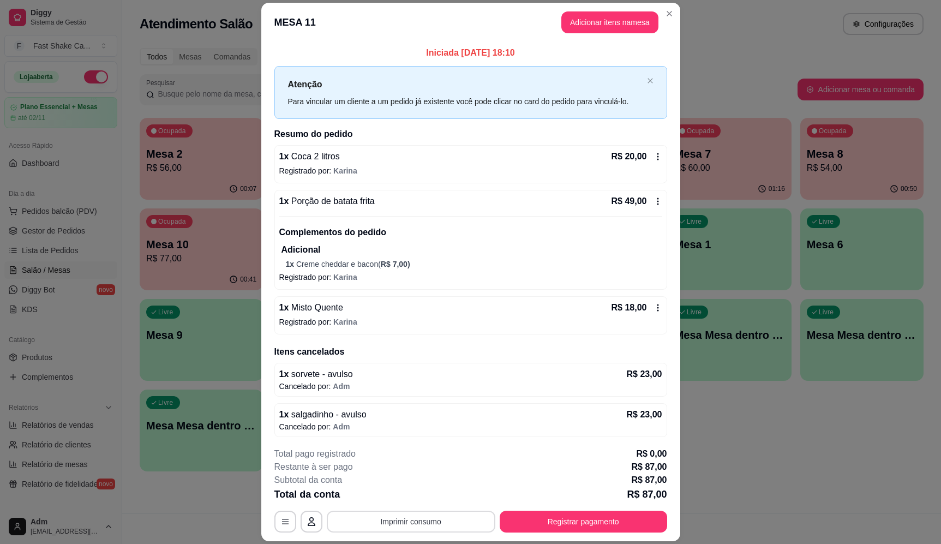
click at [440, 514] on button "Imprimir consumo" at bounding box center [411, 522] width 169 height 22
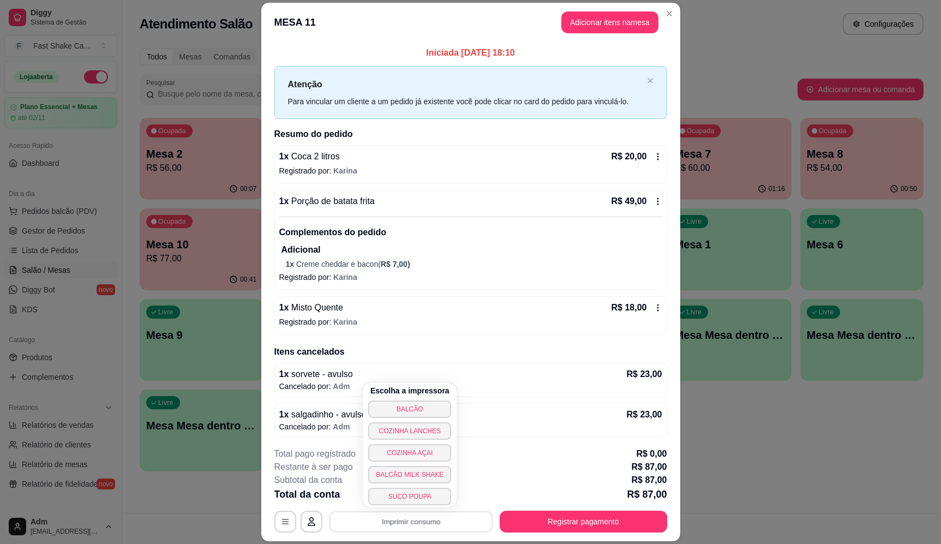
click at [411, 397] on div "Escolha a impressora BALCÃO COZINHA LANCHES COZINHA AÇAI BALCÃO MILK SHAKE SUCO…" at bounding box center [410, 445] width 94 height 124
click at [414, 406] on button "BALCÃO" at bounding box center [410, 408] width 80 height 17
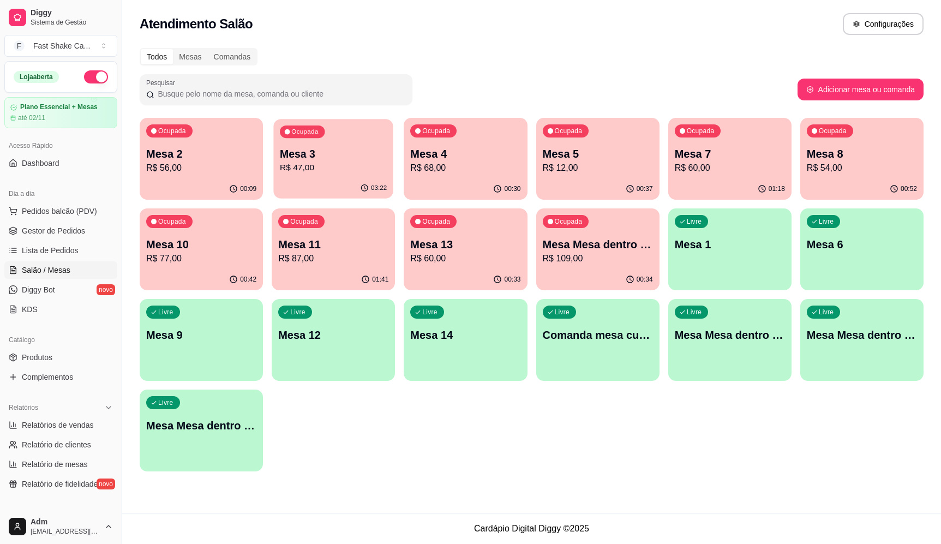
click at [346, 171] on p "R$ 47,00" at bounding box center [333, 167] width 107 height 13
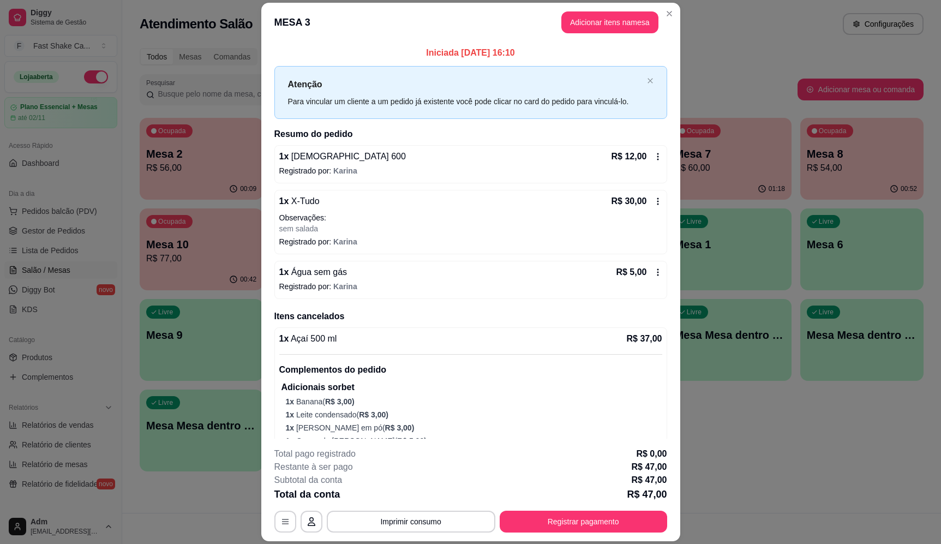
click at [654, 153] on icon at bounding box center [658, 156] width 9 height 9
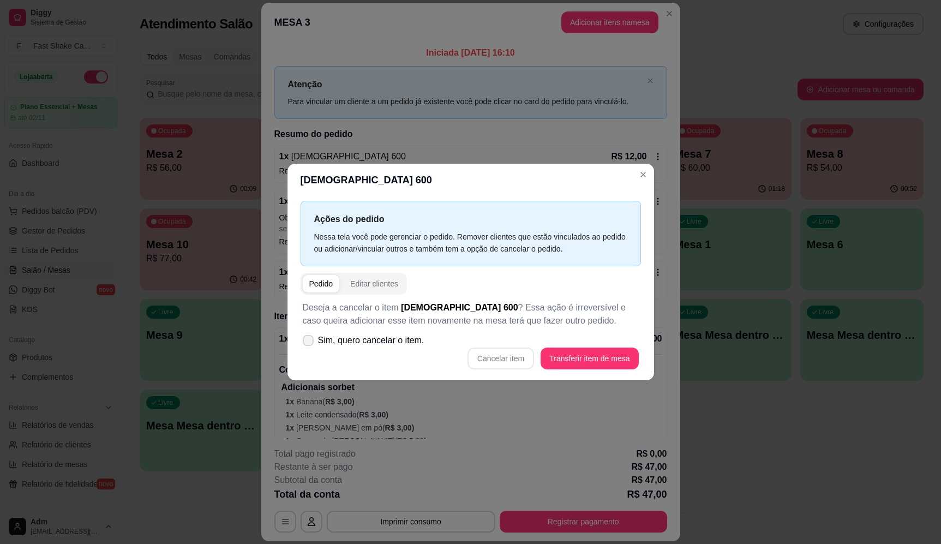
click at [308, 337] on span at bounding box center [308, 340] width 11 height 11
click at [308, 342] on input "Sim, quero cancelar o item." at bounding box center [305, 345] width 7 height 7
checkbox input "true"
click at [532, 357] on button "Cancelar item" at bounding box center [501, 359] width 67 height 22
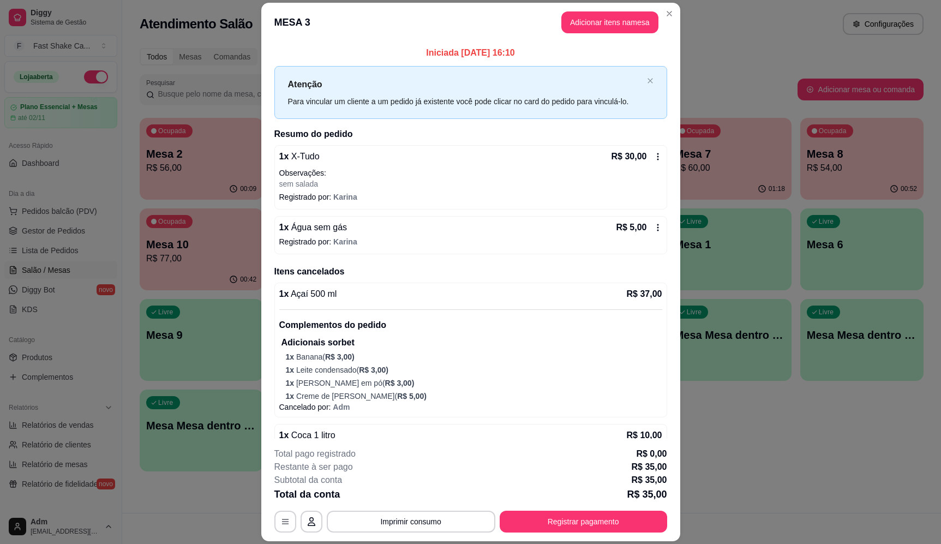
click at [654, 232] on icon at bounding box center [658, 227] width 9 height 9
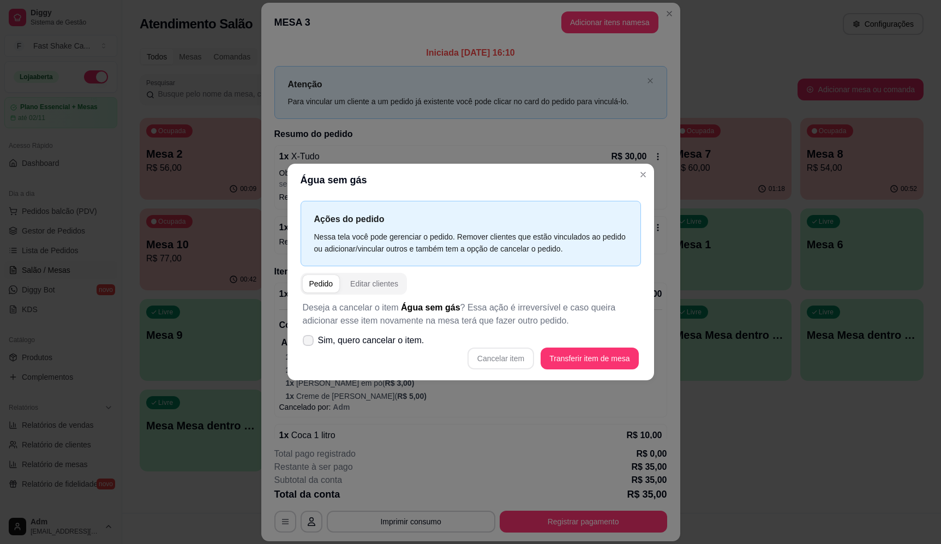
click at [304, 342] on icon at bounding box center [308, 340] width 9 height 7
click at [304, 342] on input "Sim, quero cancelar o item." at bounding box center [305, 345] width 7 height 7
checkbox input "true"
click at [478, 358] on button "Cancelar item" at bounding box center [501, 358] width 65 height 21
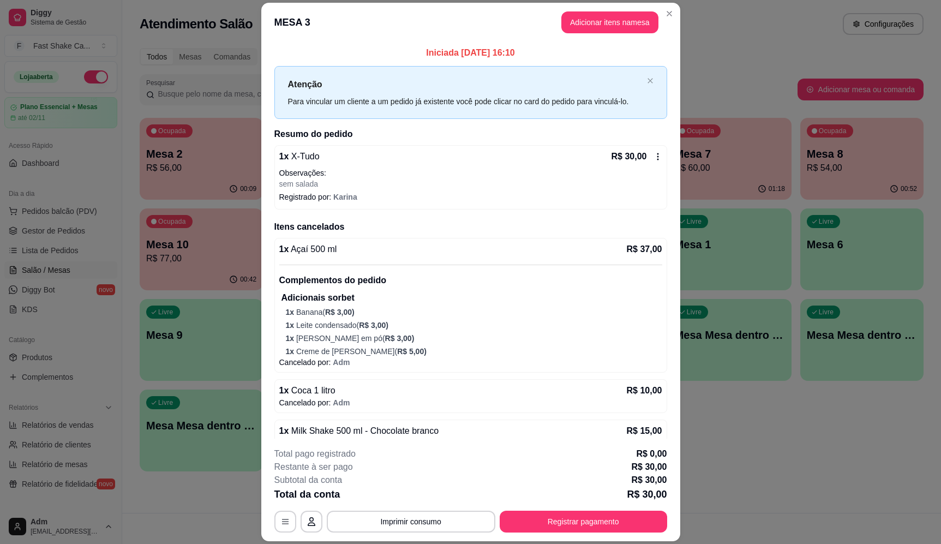
click at [670, 4] on header "MESA 3 Adicionar itens na mesa" at bounding box center [470, 22] width 419 height 39
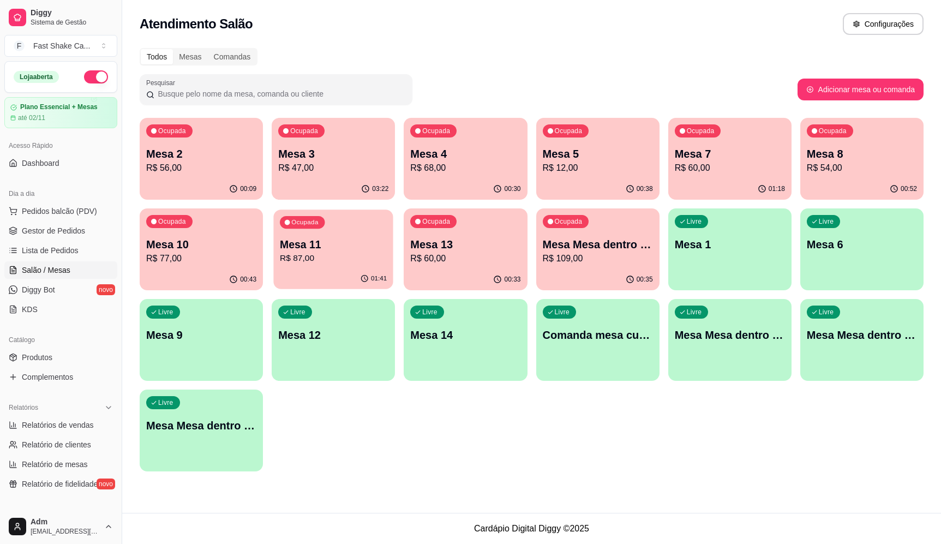
click at [342, 274] on div "01:41" at bounding box center [333, 278] width 119 height 21
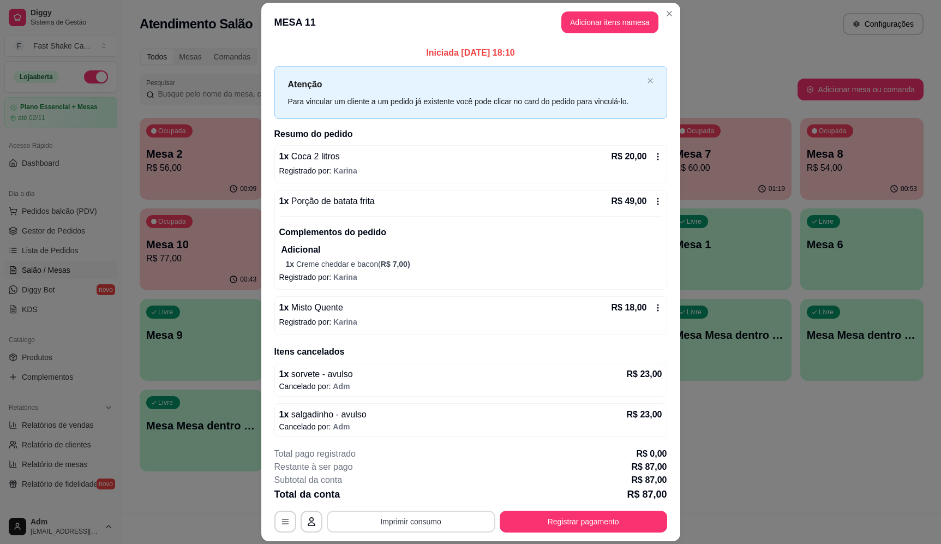
click at [439, 529] on button "Imprimir consumo" at bounding box center [411, 522] width 169 height 22
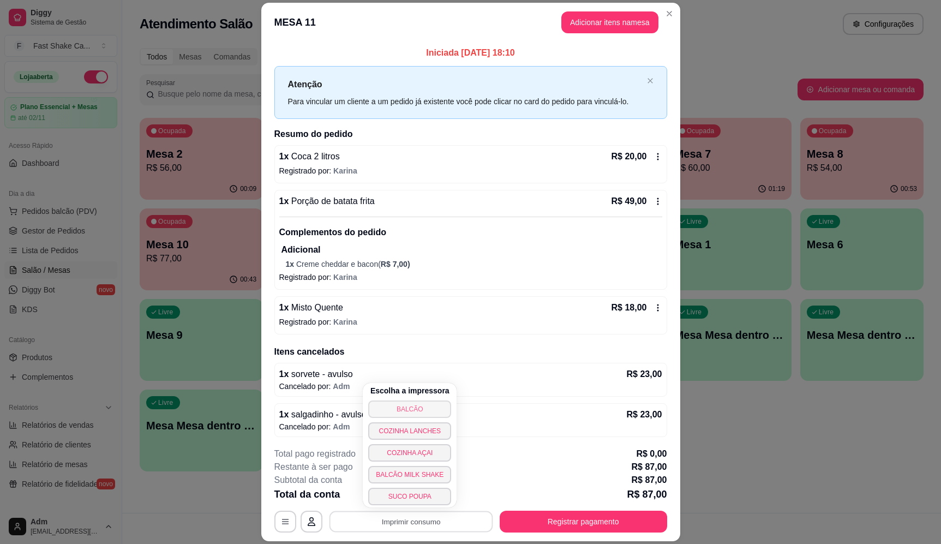
click at [420, 410] on button "BALCÃO" at bounding box center [409, 408] width 83 height 17
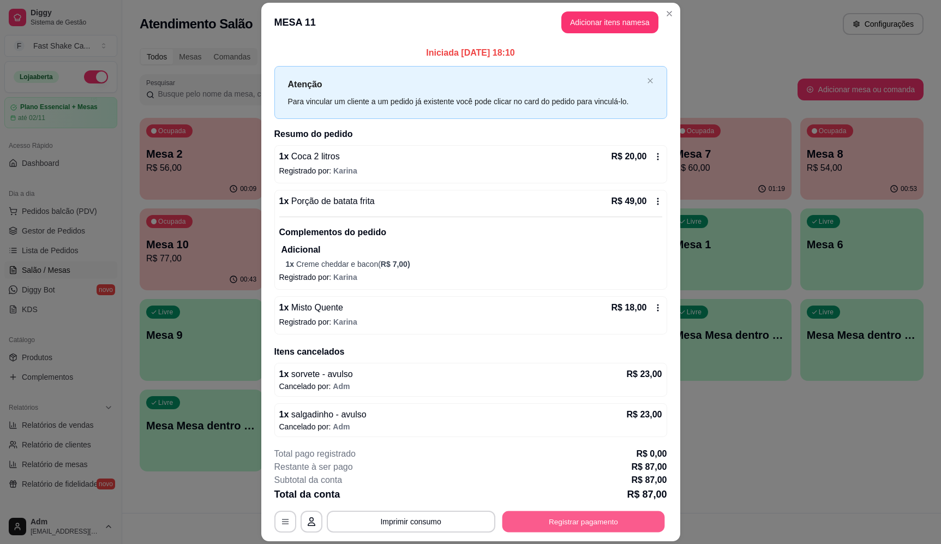
click at [623, 520] on button "Registrar pagamento" at bounding box center [583, 521] width 163 height 21
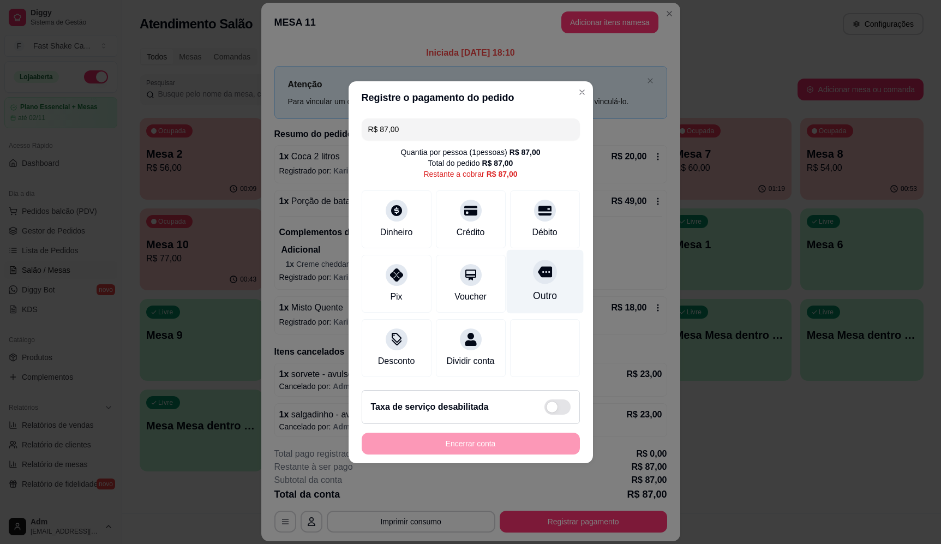
click at [512, 293] on div "Outro" at bounding box center [544, 281] width 77 height 64
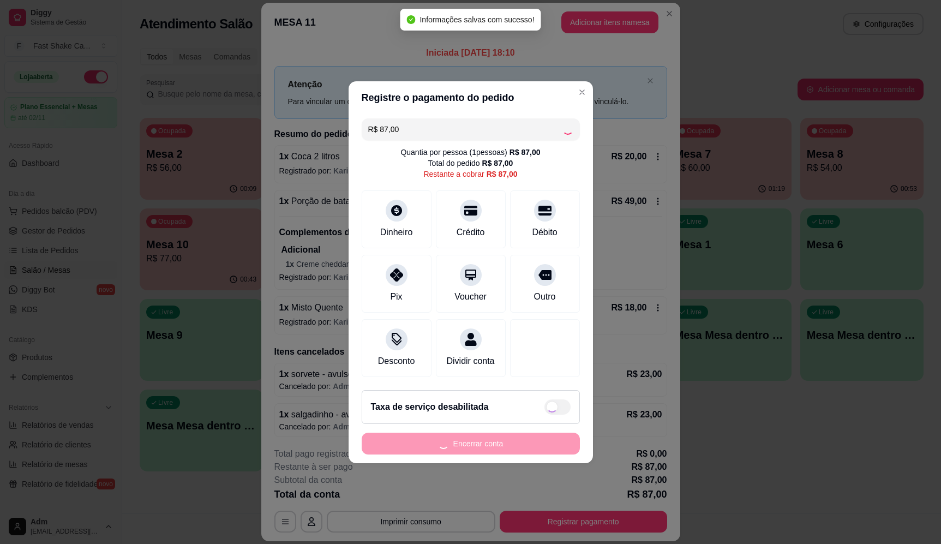
type input "R$ 0,00"
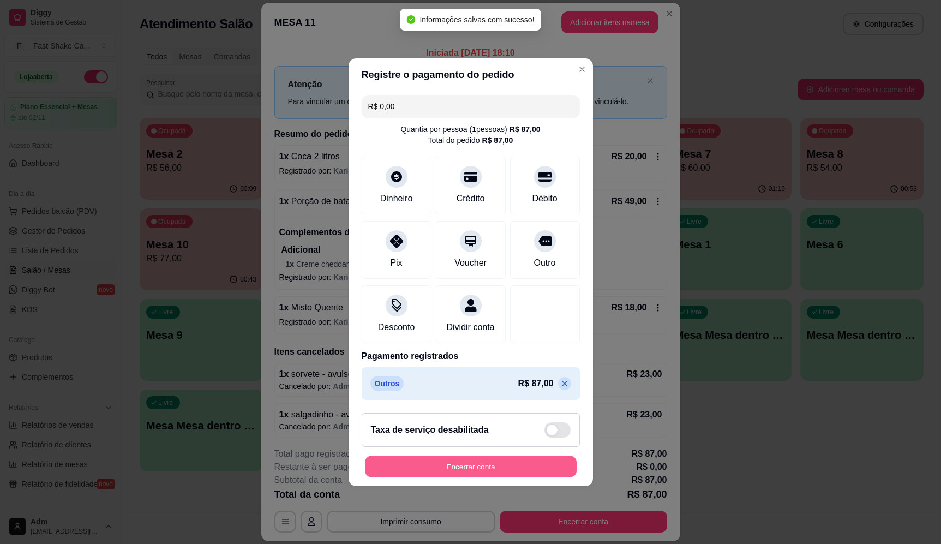
click at [532, 474] on button "Encerrar conta" at bounding box center [471, 466] width 212 height 21
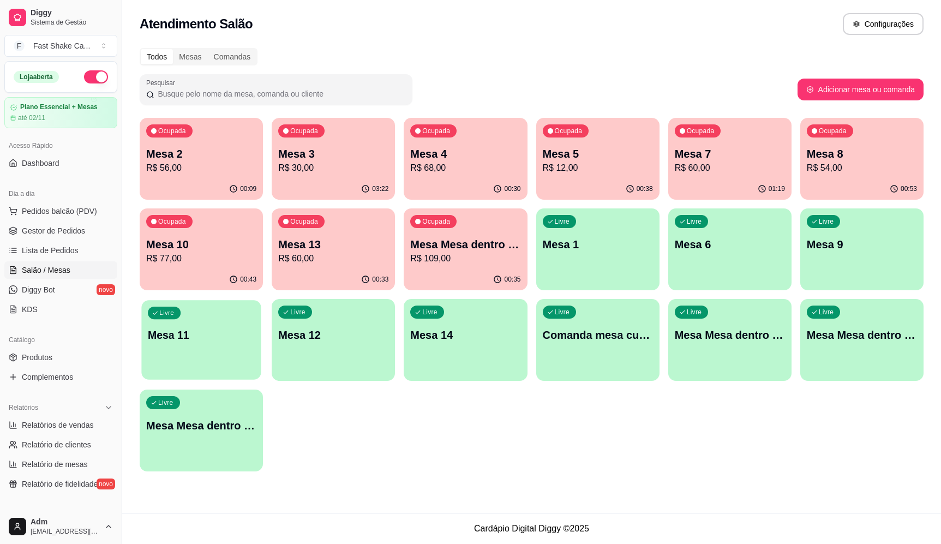
click at [157, 329] on p "Mesa 11" at bounding box center [201, 335] width 107 height 15
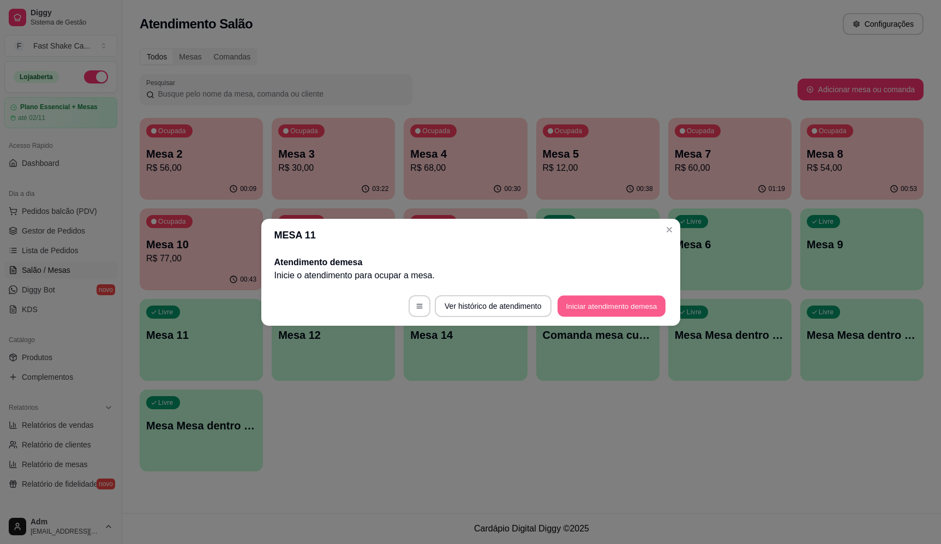
click at [619, 303] on button "Iniciar atendimento de mesa" at bounding box center [612, 305] width 108 height 21
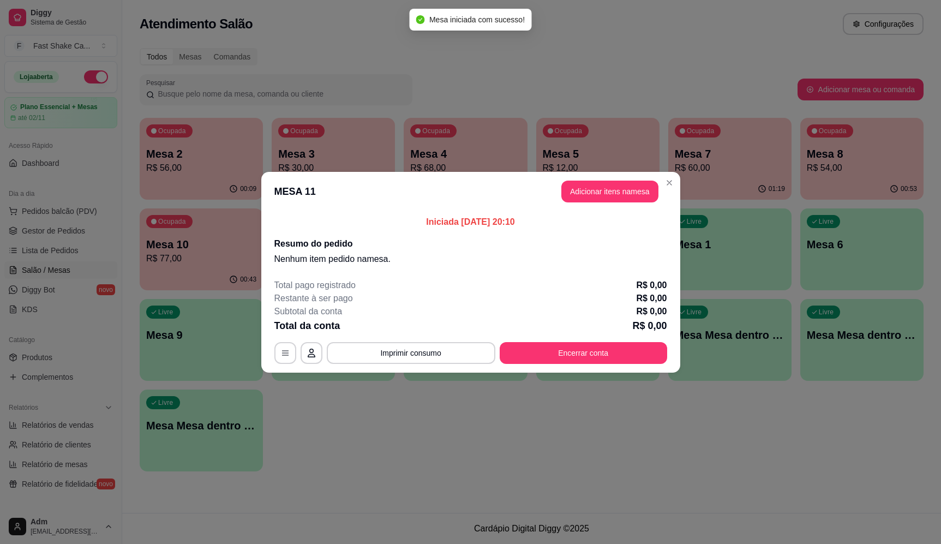
click at [616, 197] on button "Adicionar itens na mesa" at bounding box center [609, 192] width 97 height 22
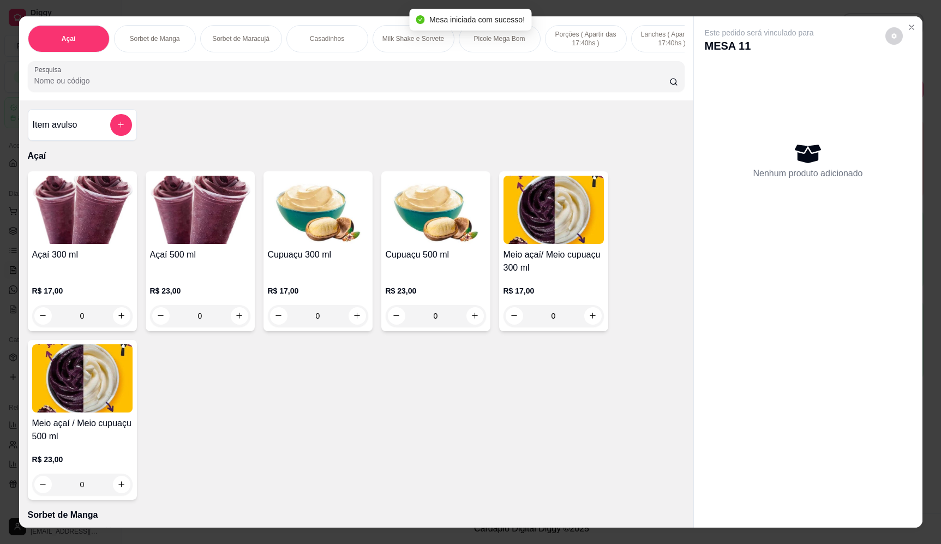
click at [71, 131] on h4 "Item avulso" at bounding box center [55, 124] width 45 height 13
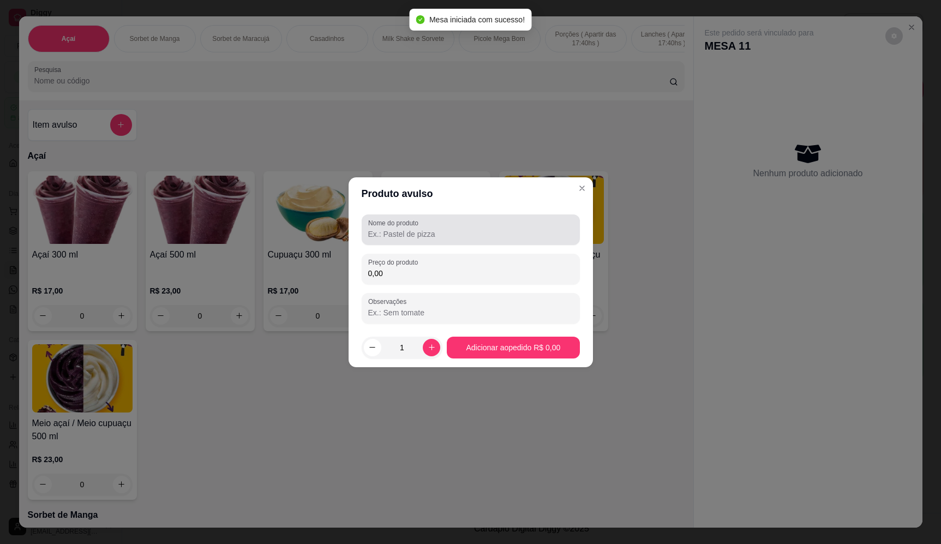
click at [452, 236] on input "Nome do produto" at bounding box center [470, 234] width 205 height 11
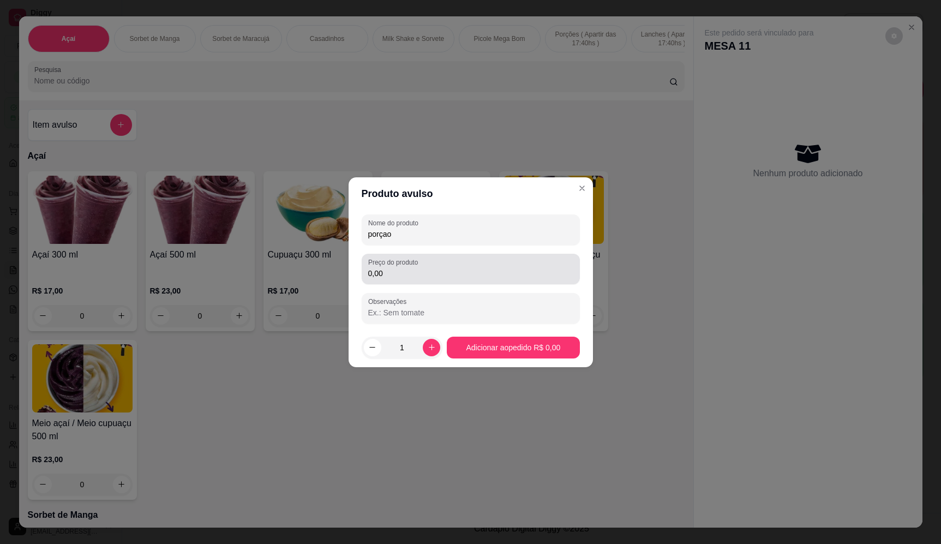
type input "porçao"
click at [483, 266] on div "0,00" at bounding box center [470, 269] width 205 height 22
type input "34,00"
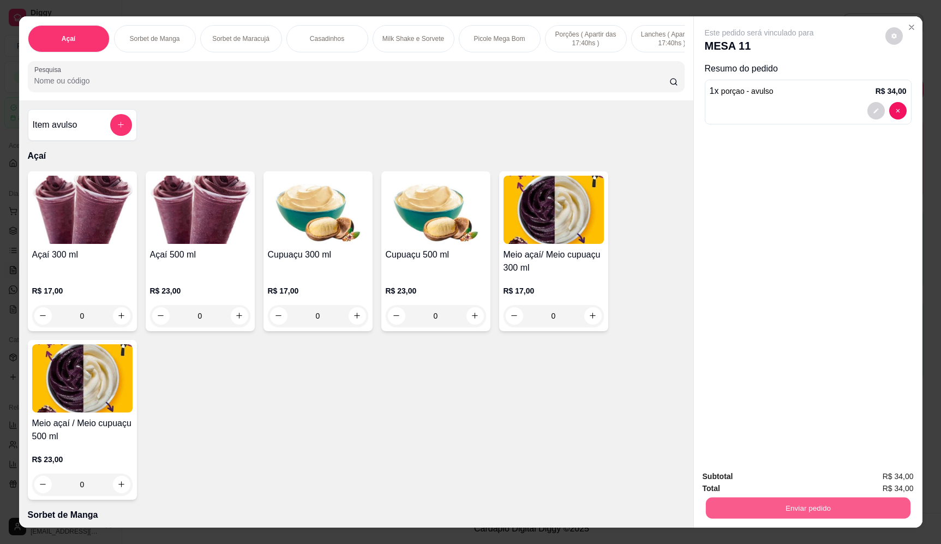
click at [847, 515] on button "Enviar pedido" at bounding box center [807, 508] width 205 height 21
click at [879, 481] on button "Enviar pedido" at bounding box center [885, 481] width 60 height 20
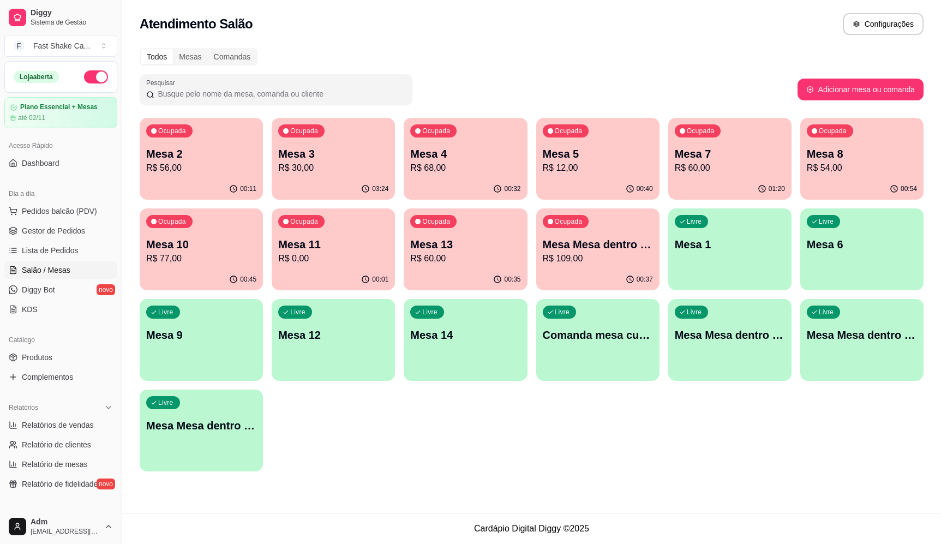
click at [601, 254] on p "R$ 109,00" at bounding box center [598, 258] width 110 height 13
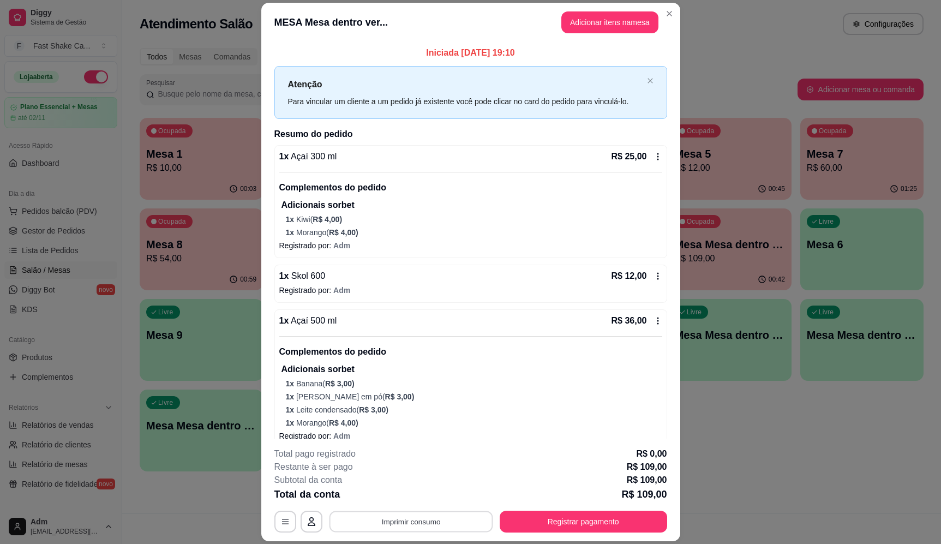
click at [414, 523] on button "Imprimir consumo" at bounding box center [411, 521] width 164 height 21
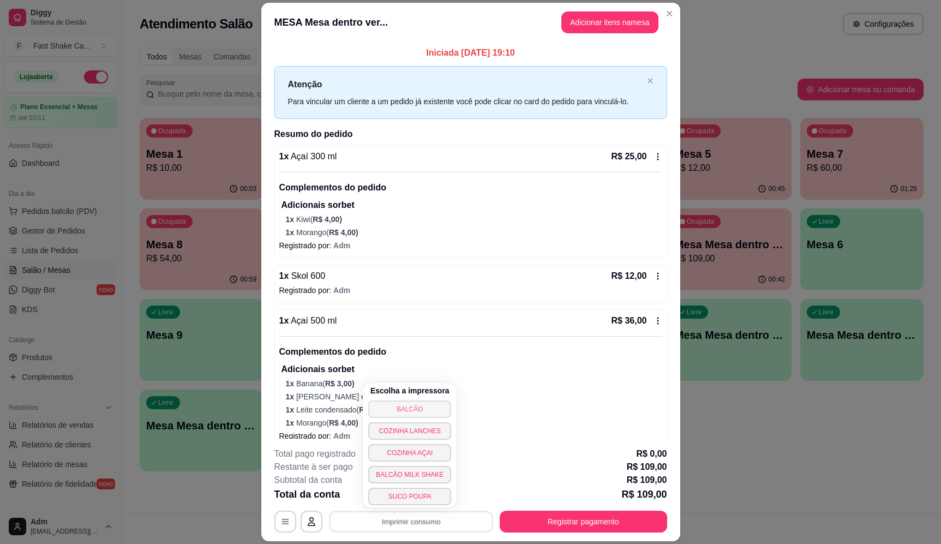
click at [392, 414] on button "BALCÃO" at bounding box center [409, 408] width 83 height 17
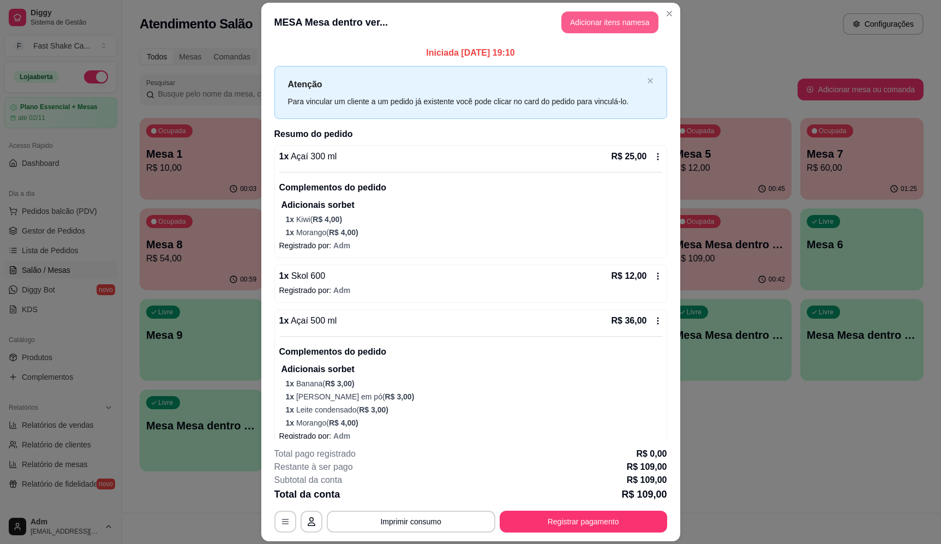
click at [637, 17] on button "Adicionar itens na mesa" at bounding box center [609, 22] width 97 height 22
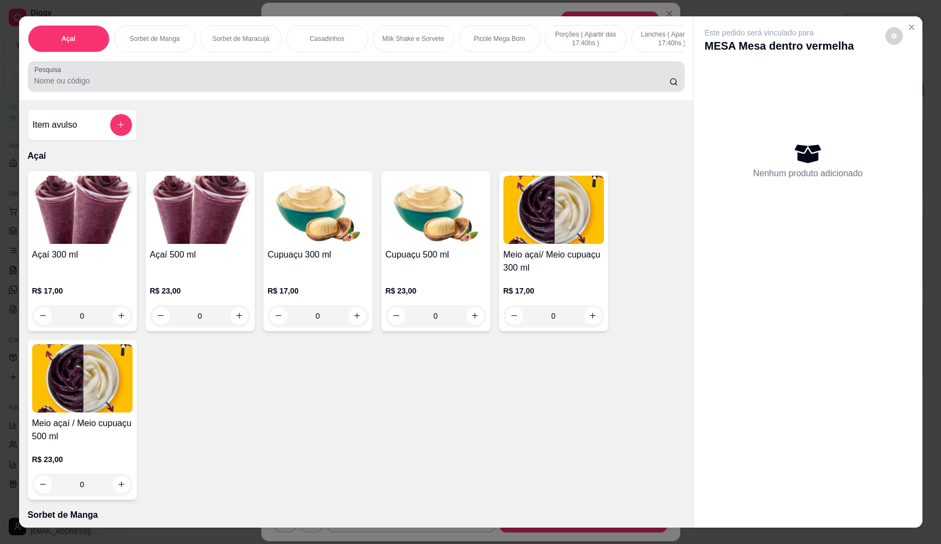
click at [191, 78] on div at bounding box center [356, 76] width 644 height 22
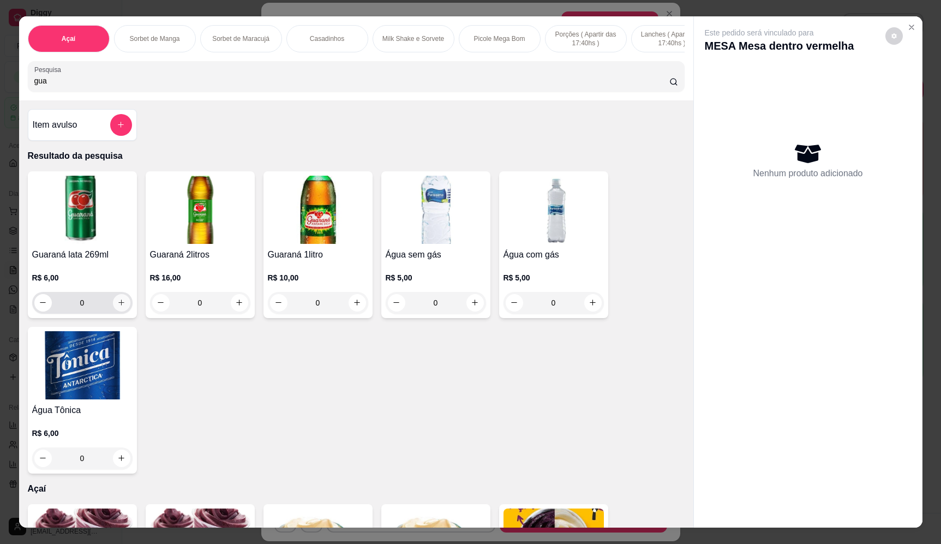
type input "gua"
click at [117, 307] on icon "increase-product-quantity" at bounding box center [121, 302] width 8 height 8
type input "1"
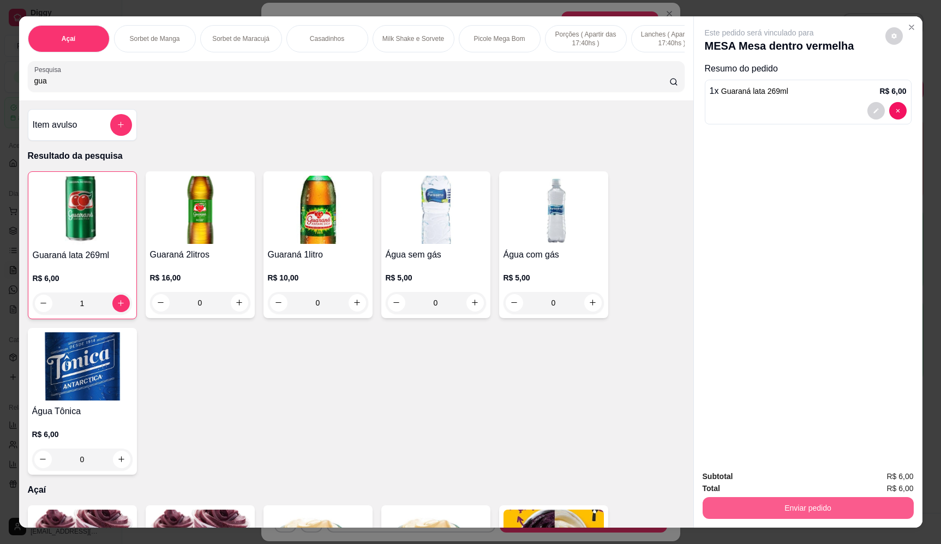
click at [770, 505] on button "Enviar pedido" at bounding box center [808, 508] width 211 height 22
click at [889, 464] on p "Essa é uma forma de identificar quem consumiu cada item na mesa e facilitar o p…" at bounding box center [803, 461] width 187 height 17
click at [884, 474] on button "Enviar pedido" at bounding box center [885, 481] width 62 height 21
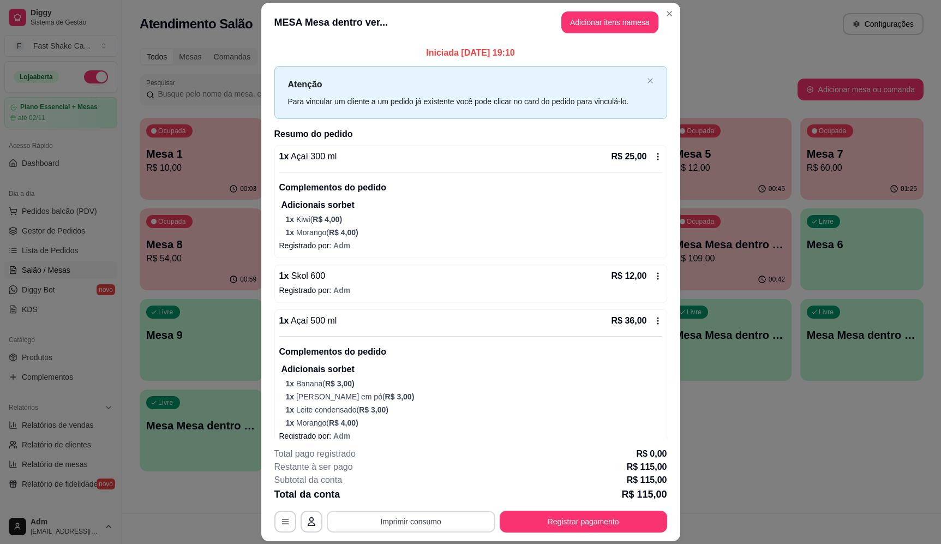
click at [442, 529] on button "Imprimir consumo" at bounding box center [411, 522] width 169 height 22
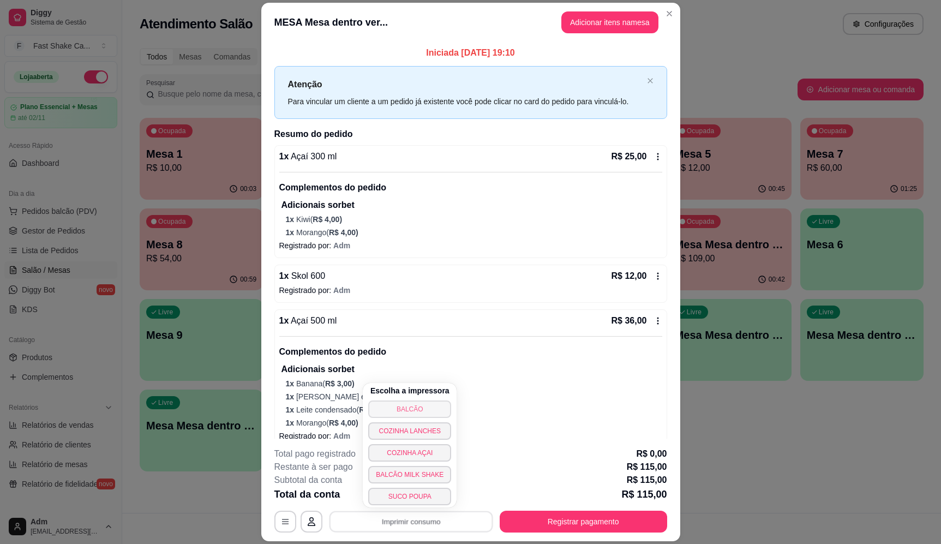
click at [424, 404] on button "BALCÃO" at bounding box center [409, 408] width 83 height 17
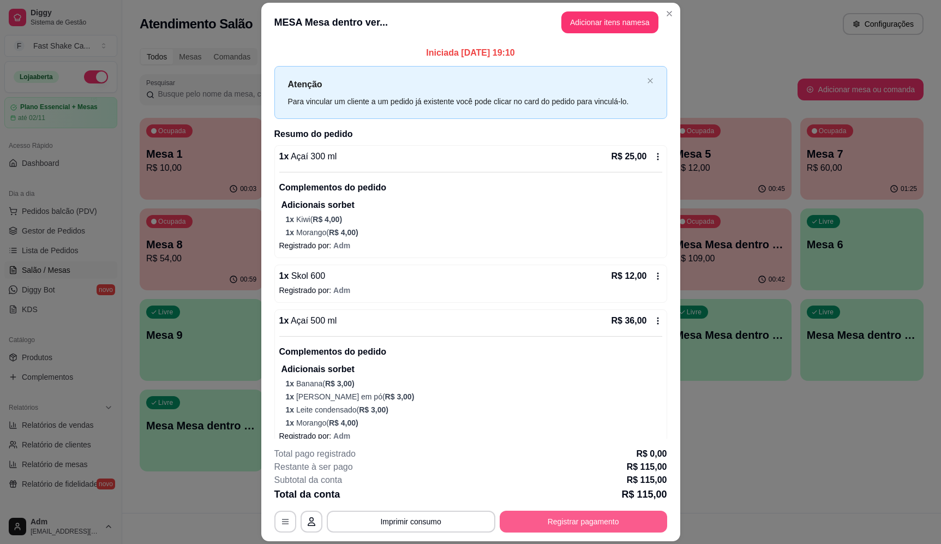
click at [636, 532] on footer "**********" at bounding box center [470, 490] width 419 height 103
click at [632, 515] on button "Registrar pagamento" at bounding box center [583, 521] width 163 height 21
click at [547, 187] on div "Débito" at bounding box center [544, 217] width 77 height 64
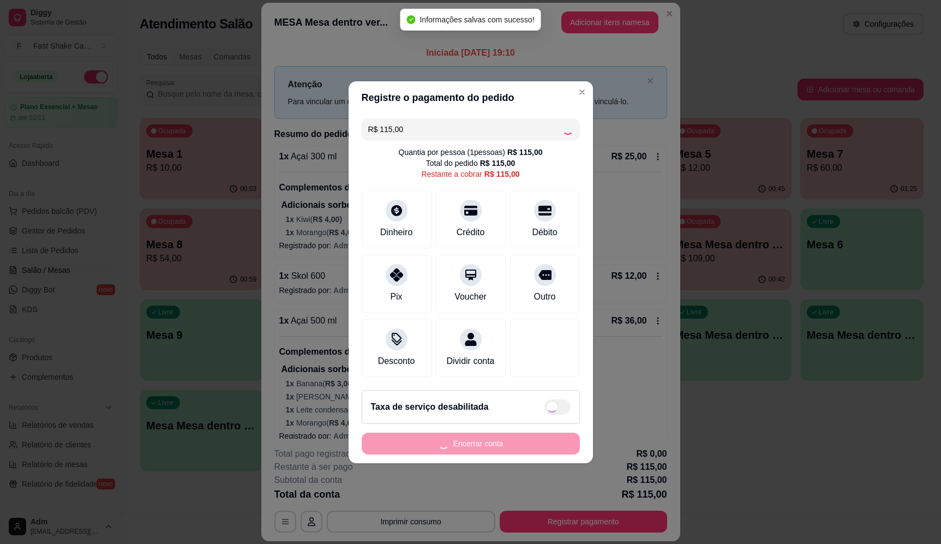
type input "R$ 0,00"
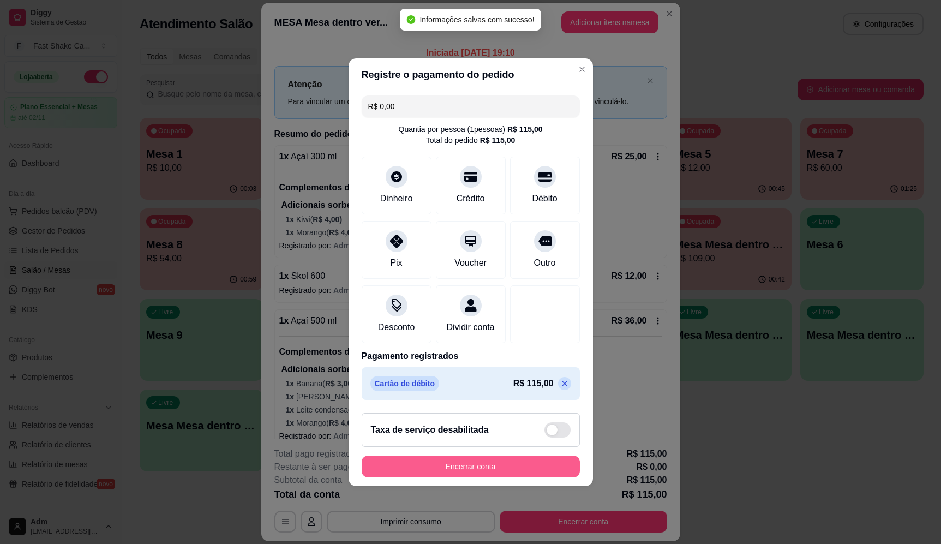
click at [494, 466] on button "Encerrar conta" at bounding box center [471, 467] width 218 height 22
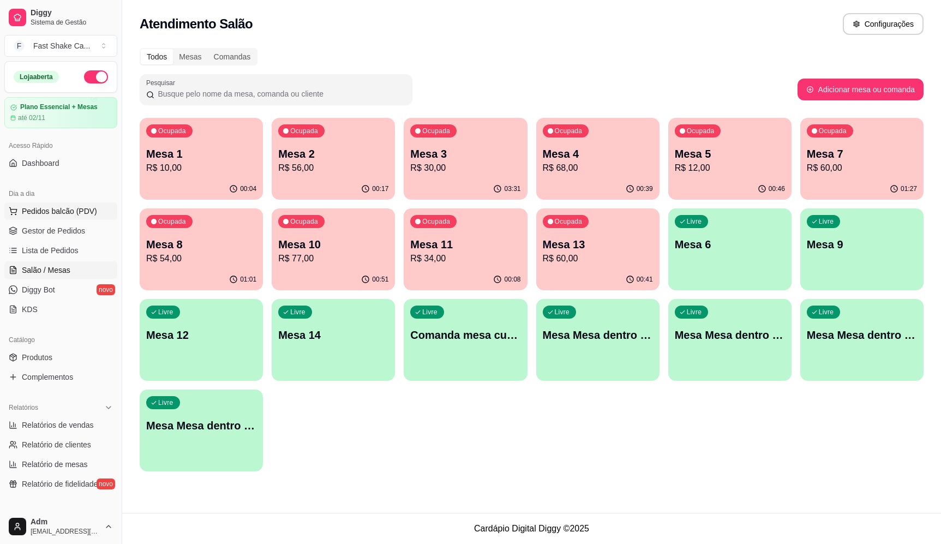
click at [86, 217] on button "Pedidos balcão (PDV)" at bounding box center [60, 210] width 113 height 17
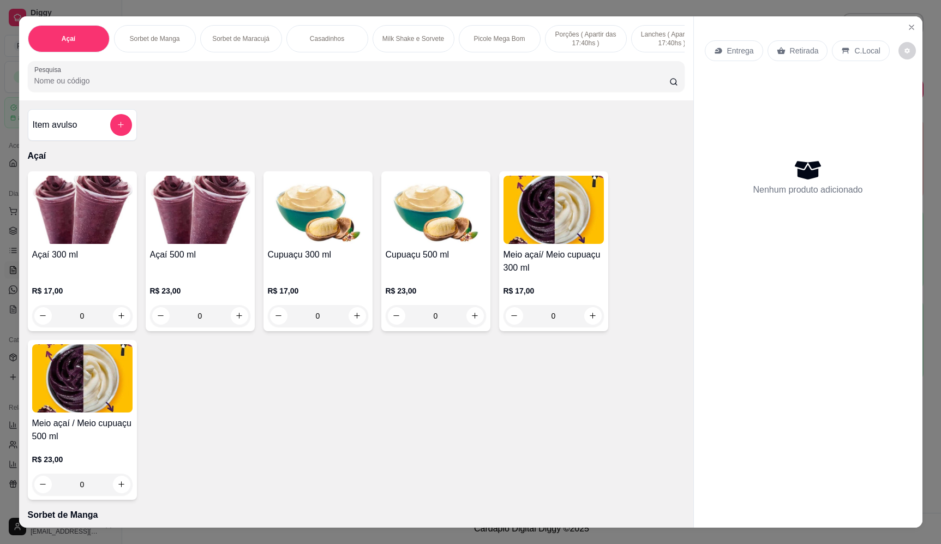
click at [248, 86] on input "Pesquisa" at bounding box center [351, 80] width 635 height 11
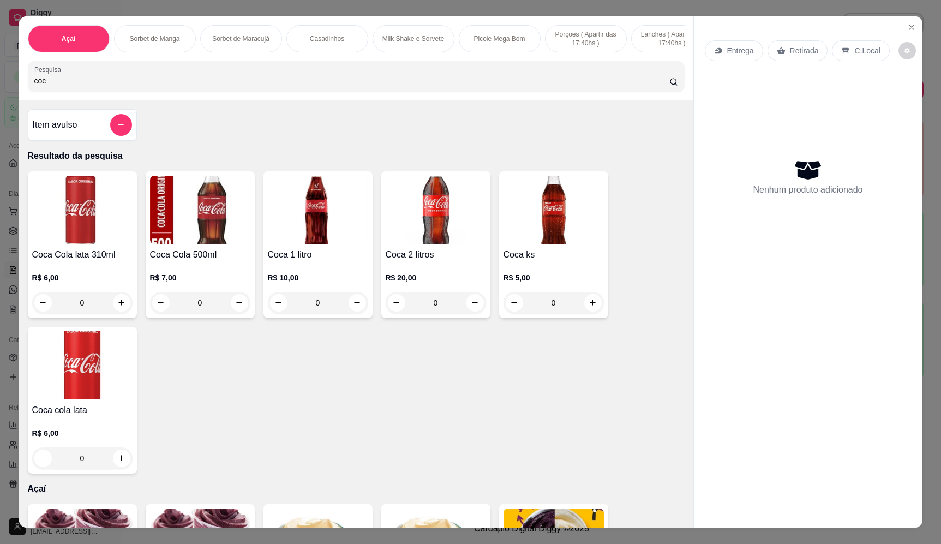
type input "coc"
click at [477, 308] on button "increase-product-quantity" at bounding box center [474, 302] width 17 height 17
type input "1"
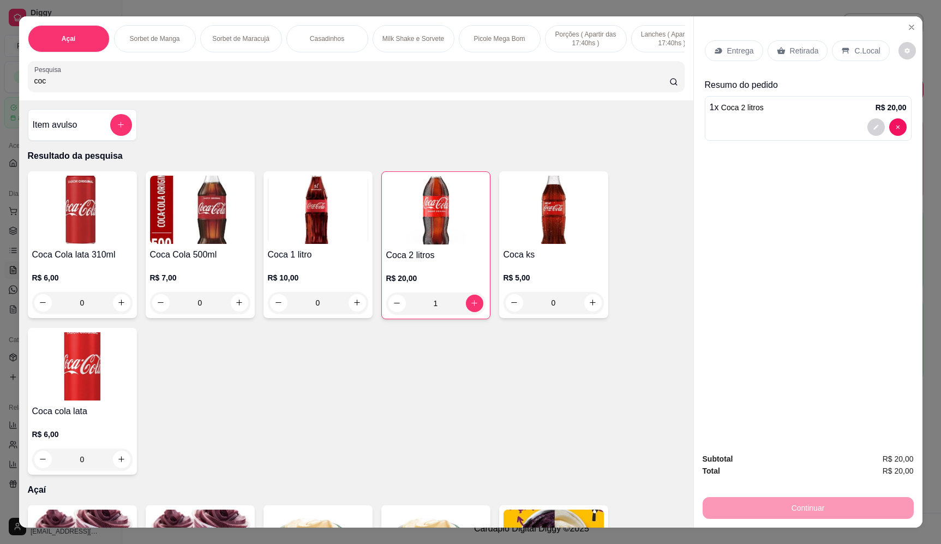
click at [733, 46] on p "Entrega" at bounding box center [740, 50] width 27 height 11
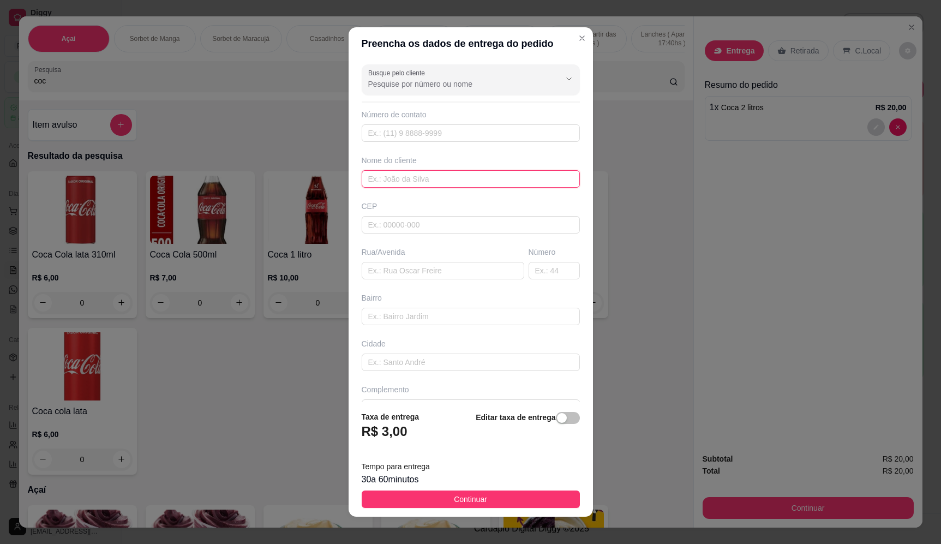
click at [427, 184] on input "text" at bounding box center [471, 178] width 218 height 17
click at [404, 272] on input "text" at bounding box center [443, 270] width 163 height 17
type input "localizaçao"
click at [528, 496] on button "Continuar" at bounding box center [471, 498] width 218 height 17
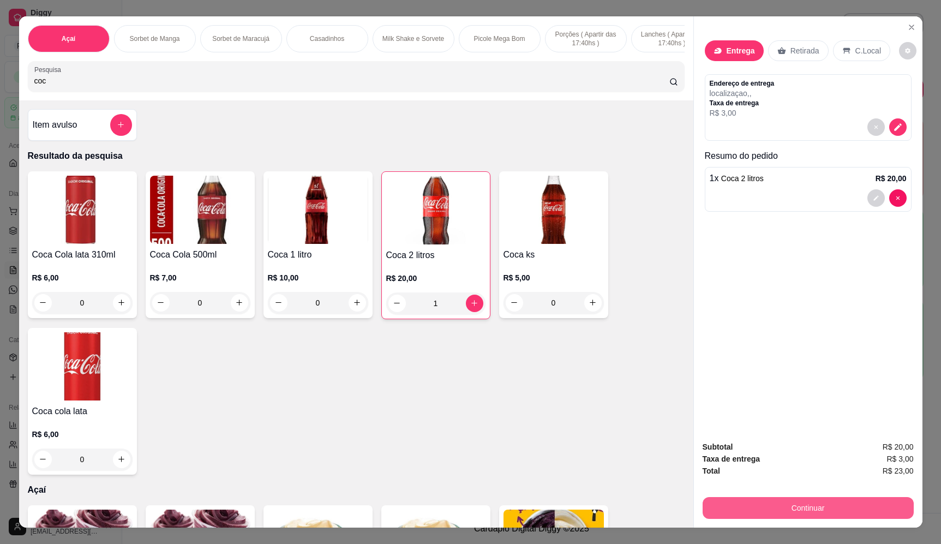
click at [843, 500] on button "Continuar" at bounding box center [808, 508] width 211 height 22
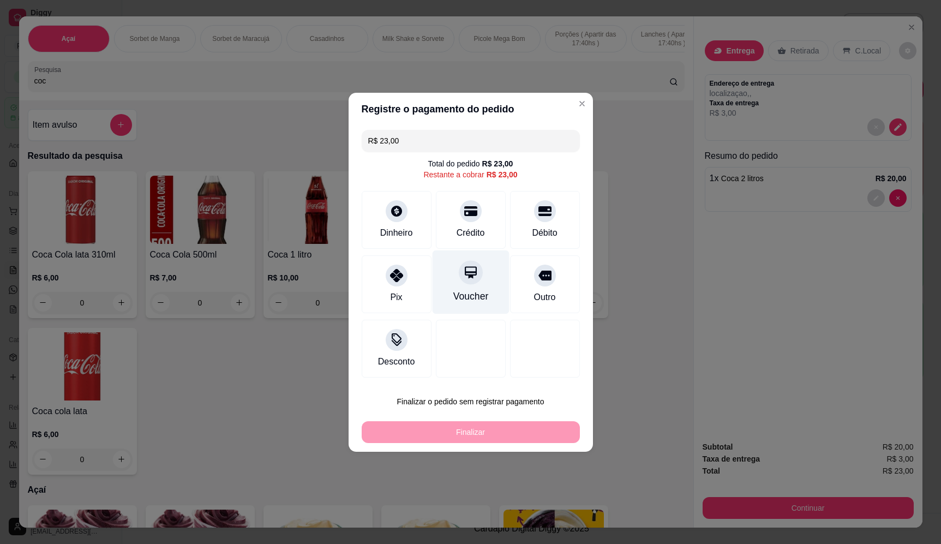
click at [470, 291] on div "Voucher" at bounding box center [470, 282] width 77 height 64
type input "R$ 0,00"
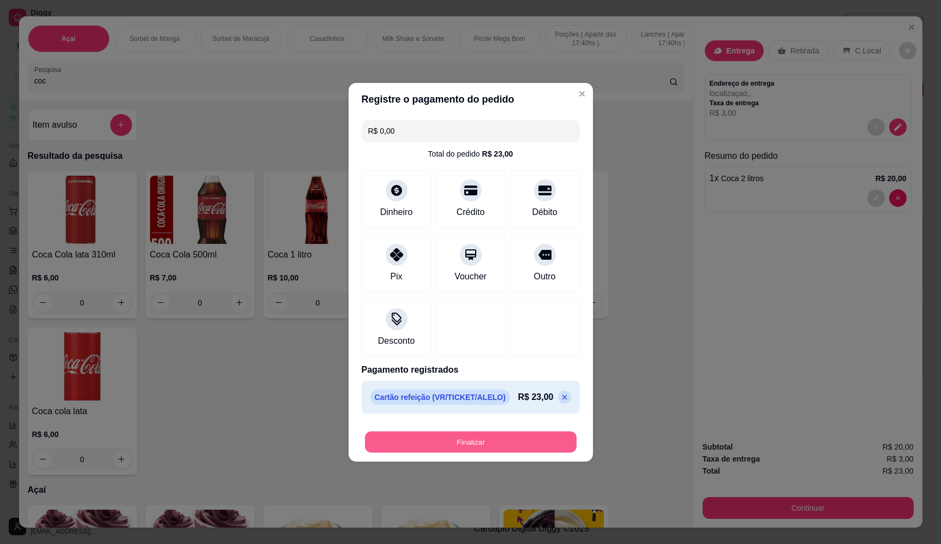
click at [513, 438] on button "Finalizar" at bounding box center [471, 441] width 212 height 21
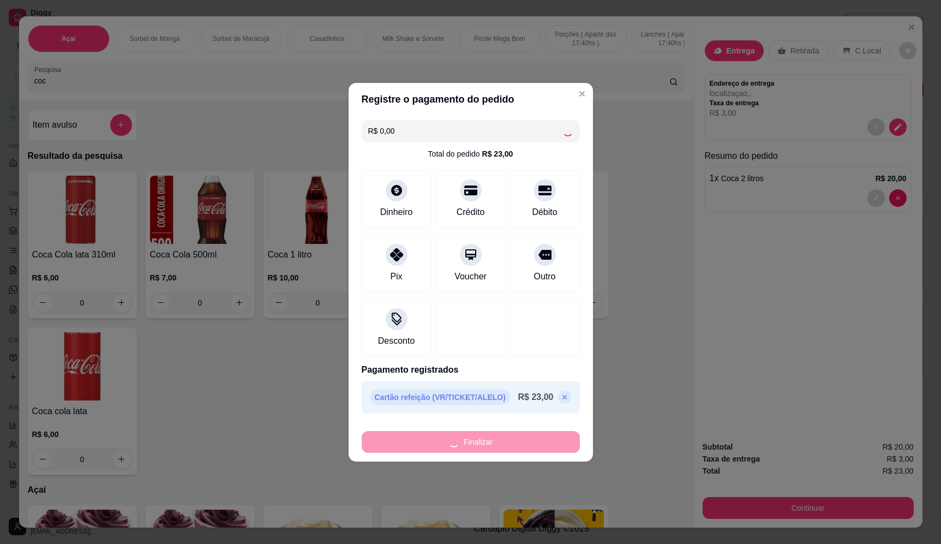
type input "0"
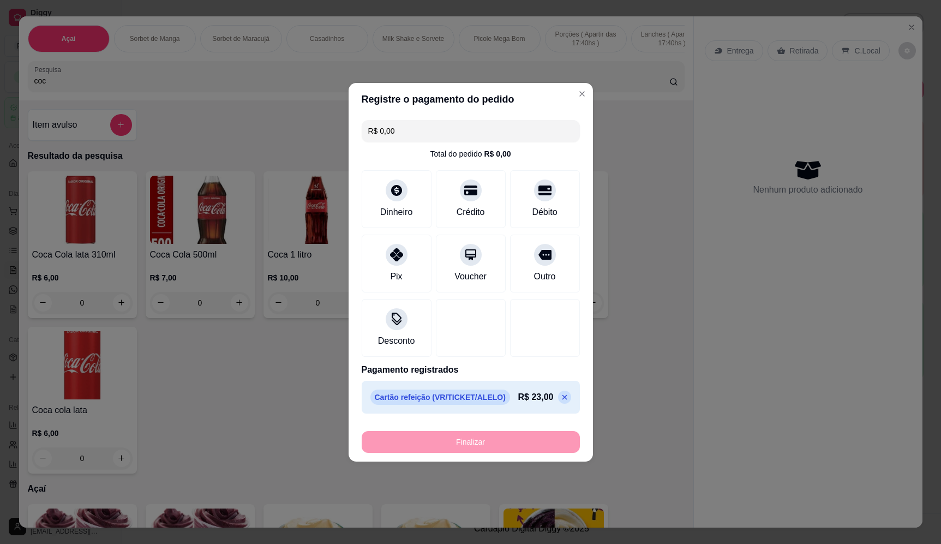
type input "-R$ 23,00"
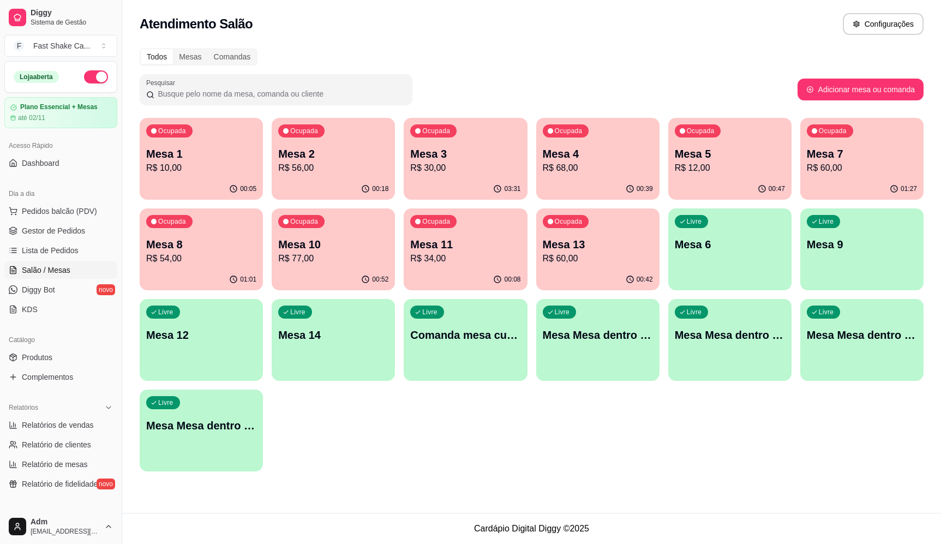
click at [637, 475] on div "Todos Mesas Comandas Pesquisar Adicionar mesa ou comanda Ocupada Mesa 1 R$ 10,0…" at bounding box center [531, 262] width 819 height 443
click at [215, 273] on div "01:01" at bounding box center [200, 278] width 119 height 21
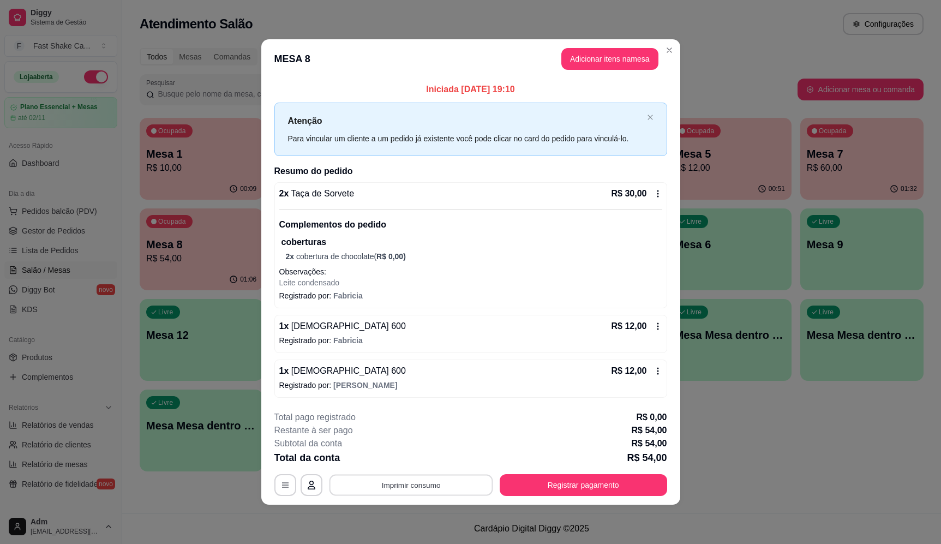
click at [426, 487] on button "Imprimir consumo" at bounding box center [411, 484] width 164 height 21
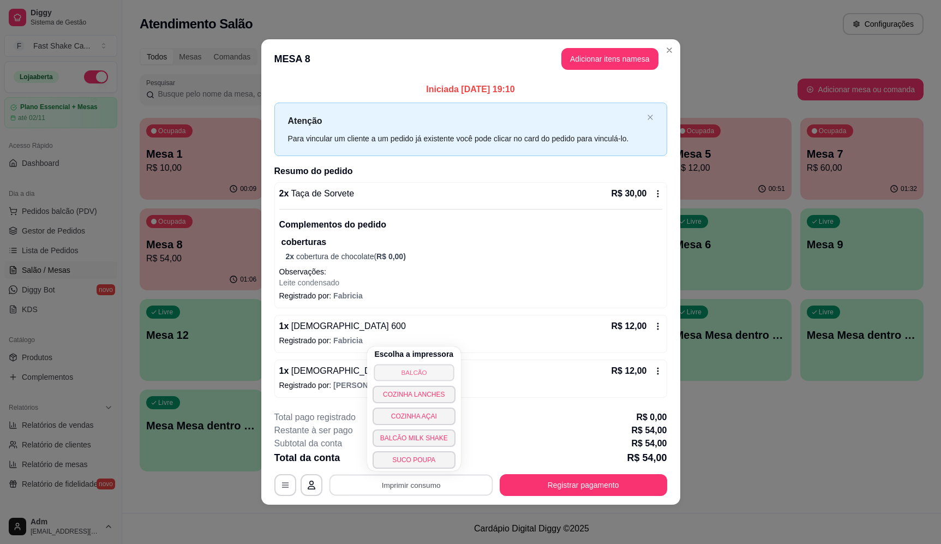
click at [412, 373] on button "BALCÃO" at bounding box center [414, 372] width 80 height 17
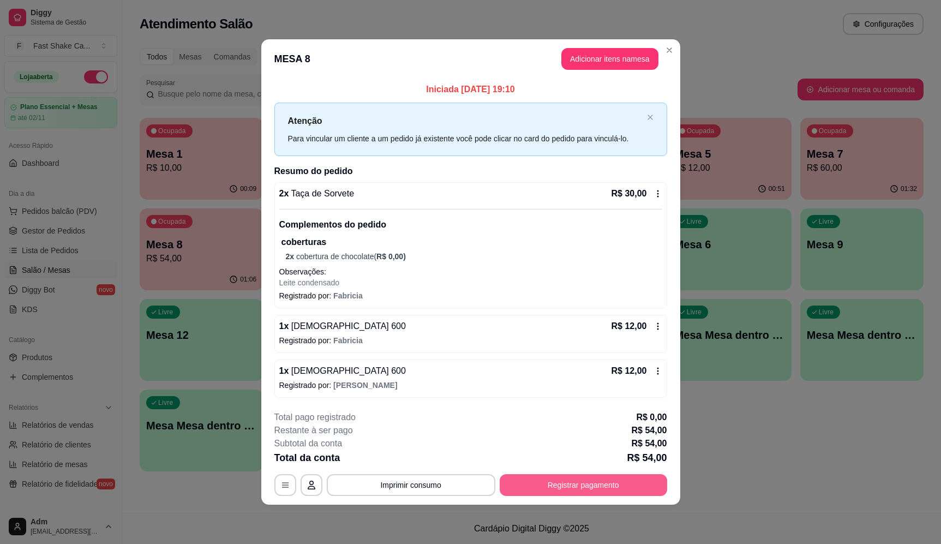
click at [547, 486] on button "Registrar pagamento" at bounding box center [583, 485] width 167 height 22
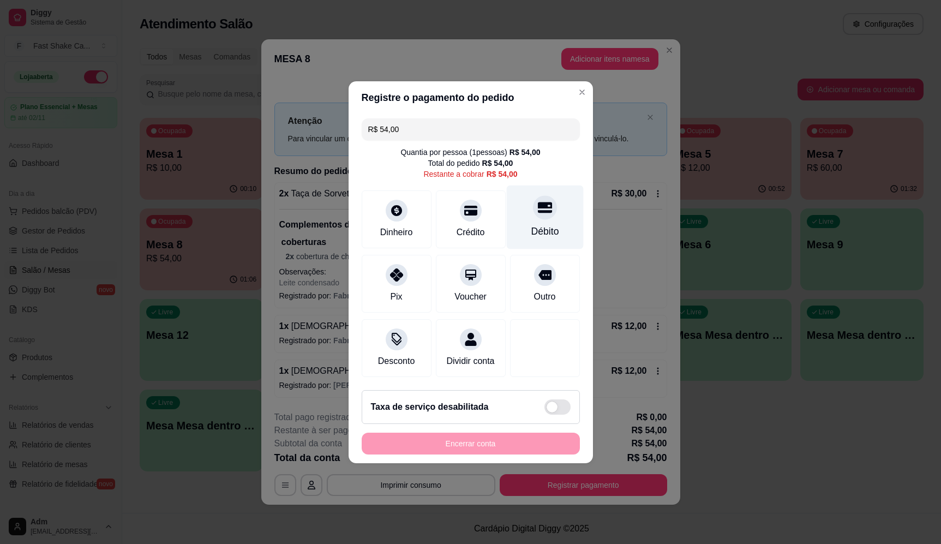
click at [532, 214] on div "Débito" at bounding box center [544, 217] width 77 height 64
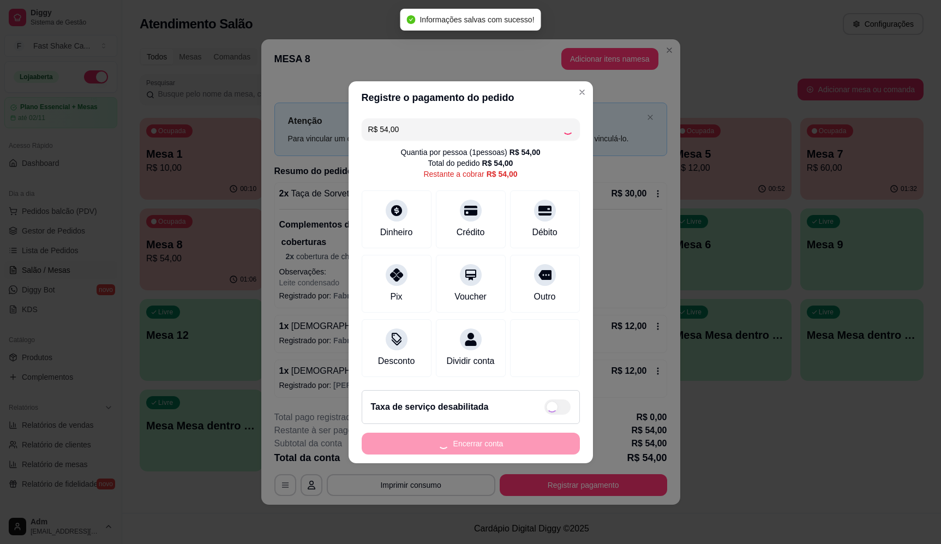
type input "R$ 0,00"
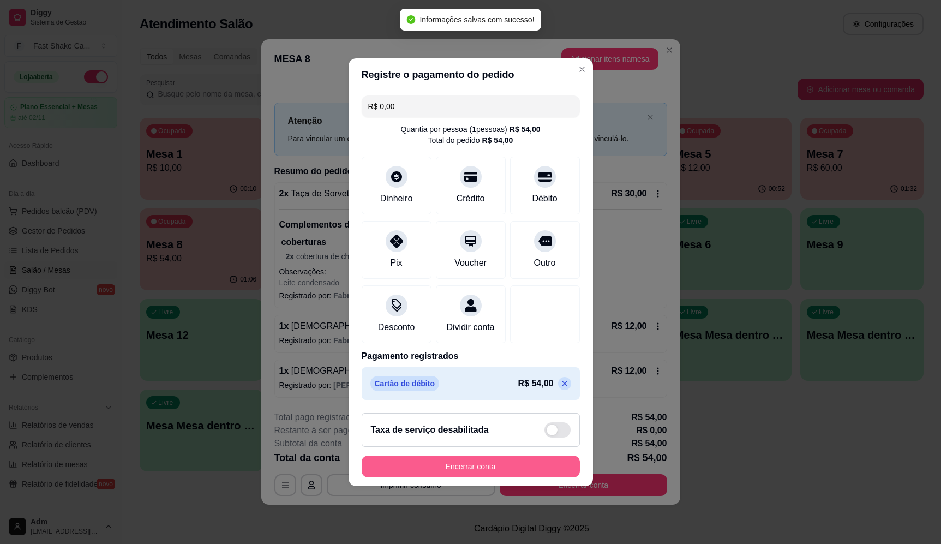
click at [540, 472] on button "Encerrar conta" at bounding box center [471, 467] width 218 height 22
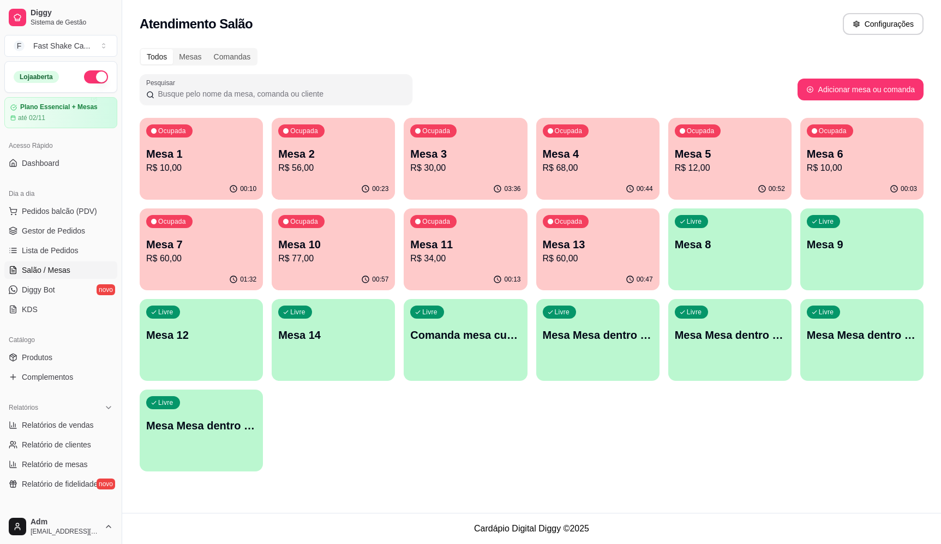
click at [397, 396] on div "Ocupada Mesa 1 R$ 10,00 00:10 Ocupada Mesa 2 R$ 56,00 00:23 Ocupada Mesa 3 R$ 3…" at bounding box center [532, 295] width 784 height 354
click at [210, 257] on p "R$ 60,00" at bounding box center [201, 258] width 107 height 13
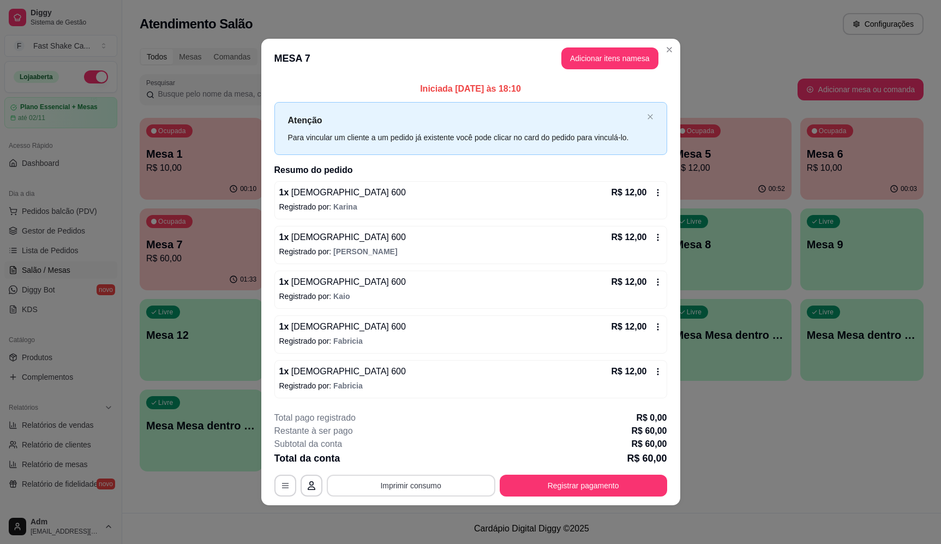
click at [434, 485] on button "Imprimir consumo" at bounding box center [411, 486] width 169 height 22
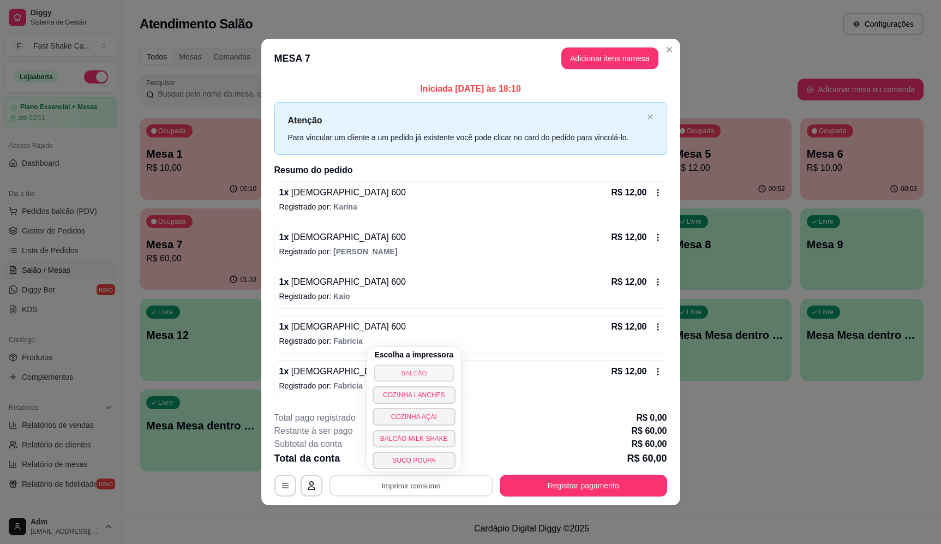
click at [405, 375] on button "BALCÃO" at bounding box center [414, 372] width 80 height 17
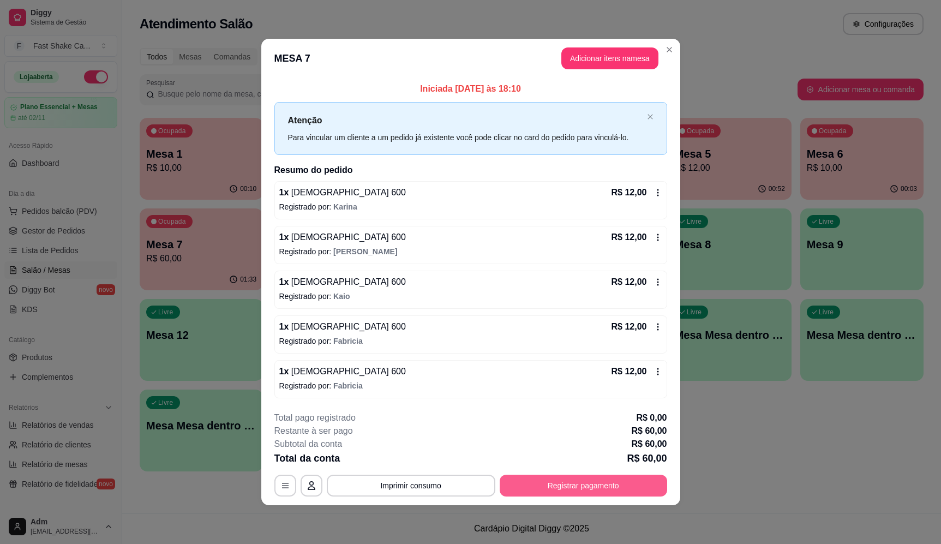
click at [594, 484] on button "Registrar pagamento" at bounding box center [583, 486] width 167 height 22
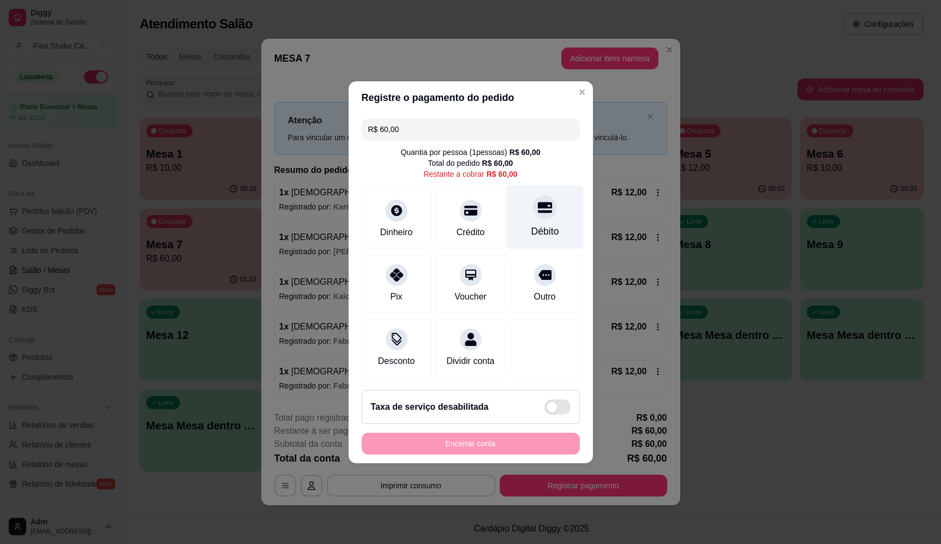
click at [528, 207] on div "Débito" at bounding box center [544, 217] width 77 height 64
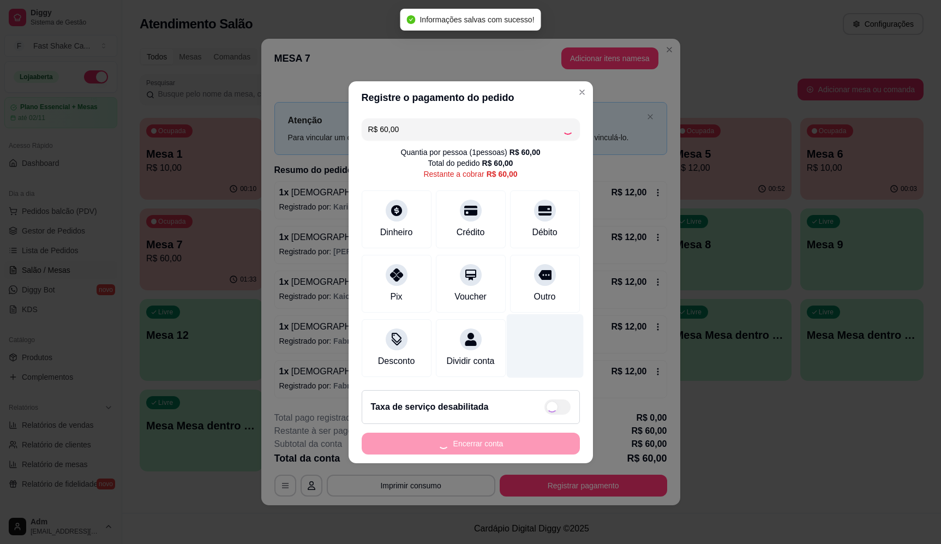
type input "R$ 0,00"
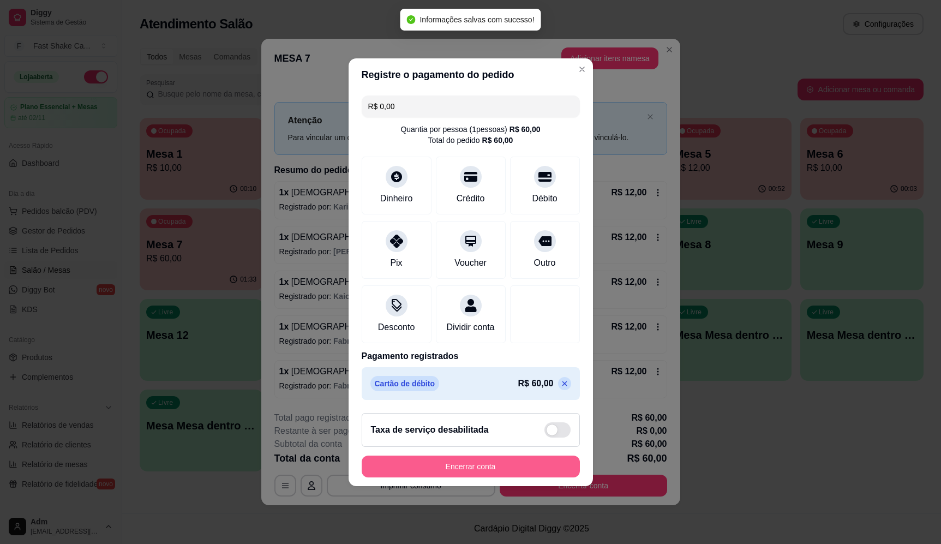
click at [438, 477] on button "Encerrar conta" at bounding box center [471, 467] width 218 height 22
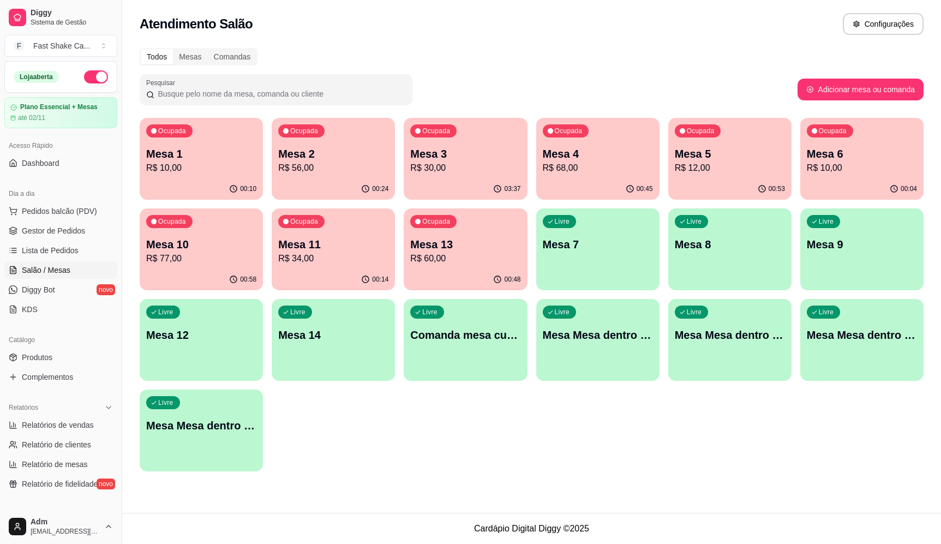
click at [563, 322] on div "Livre Mesa Mesa dentro azul" at bounding box center [597, 333] width 123 height 69
click at [851, 149] on p "Mesa 6" at bounding box center [861, 154] width 107 height 15
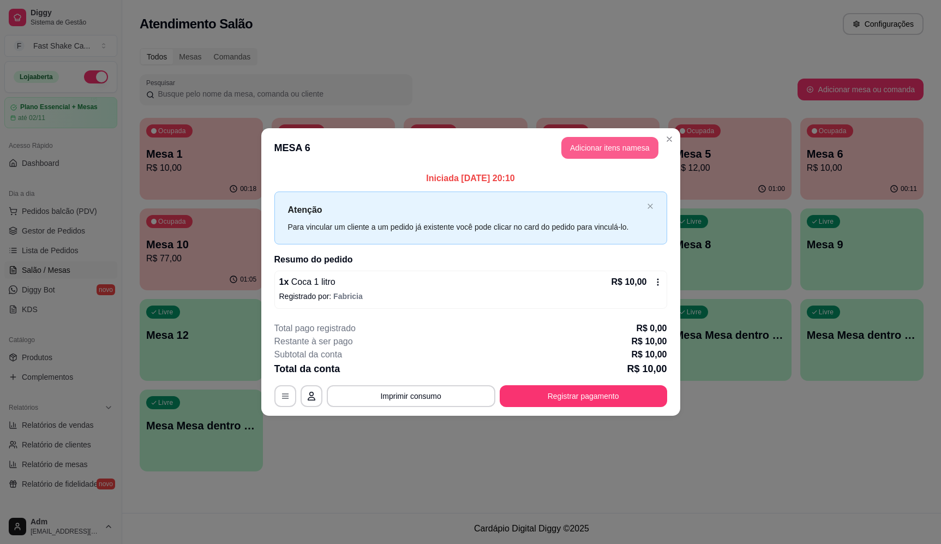
click at [583, 145] on button "Adicionar itens na mesa" at bounding box center [609, 148] width 97 height 22
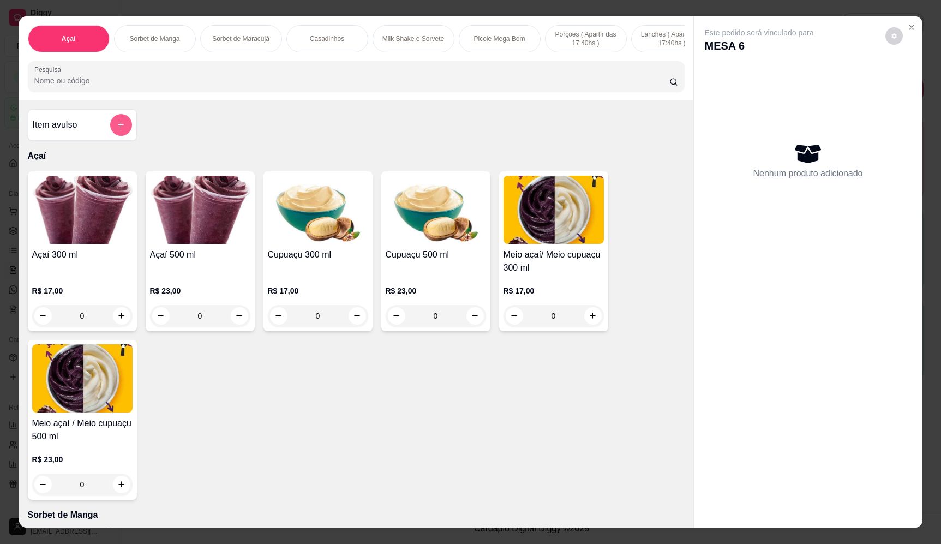
click at [117, 129] on icon "add-separate-item" at bounding box center [121, 125] width 8 height 8
click at [465, 234] on input "Nome do produto" at bounding box center [471, 233] width 206 height 11
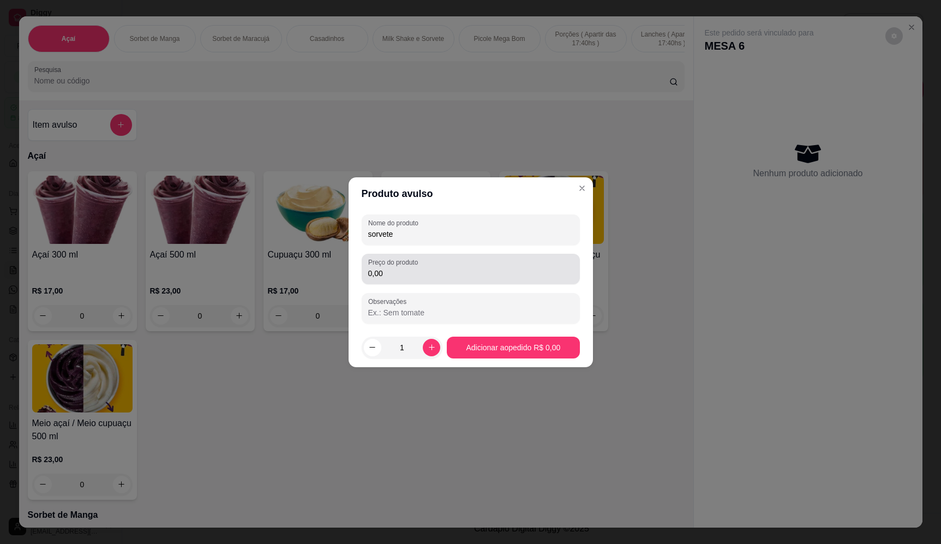
type input "sorvete"
click at [453, 262] on div "0,00" at bounding box center [470, 269] width 205 height 22
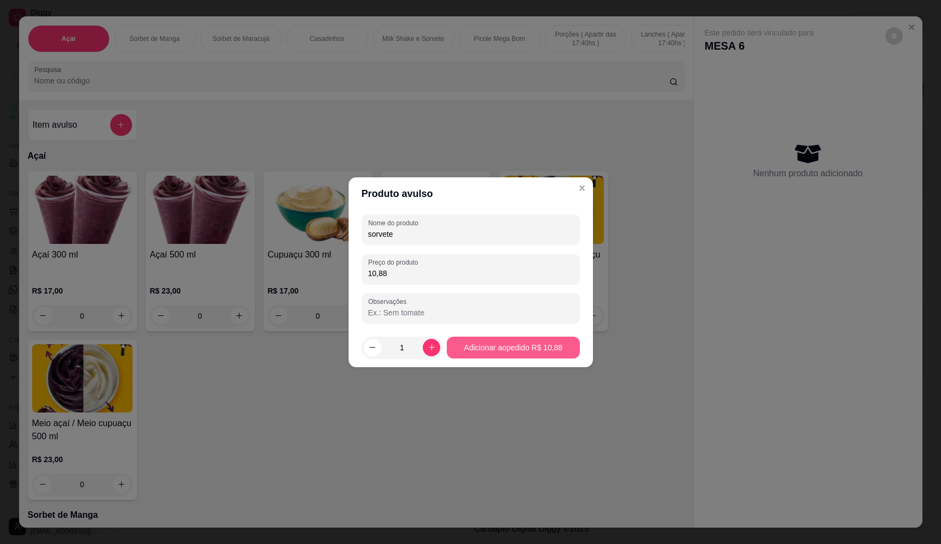
type input "10,88"
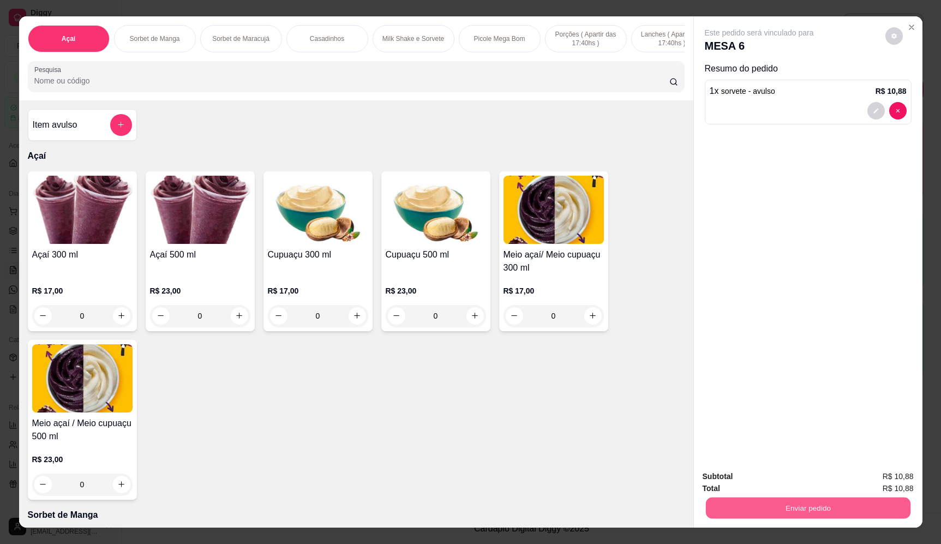
click at [854, 502] on button "Enviar pedido" at bounding box center [807, 508] width 205 height 21
click at [872, 479] on button "Enviar pedido" at bounding box center [885, 481] width 62 height 21
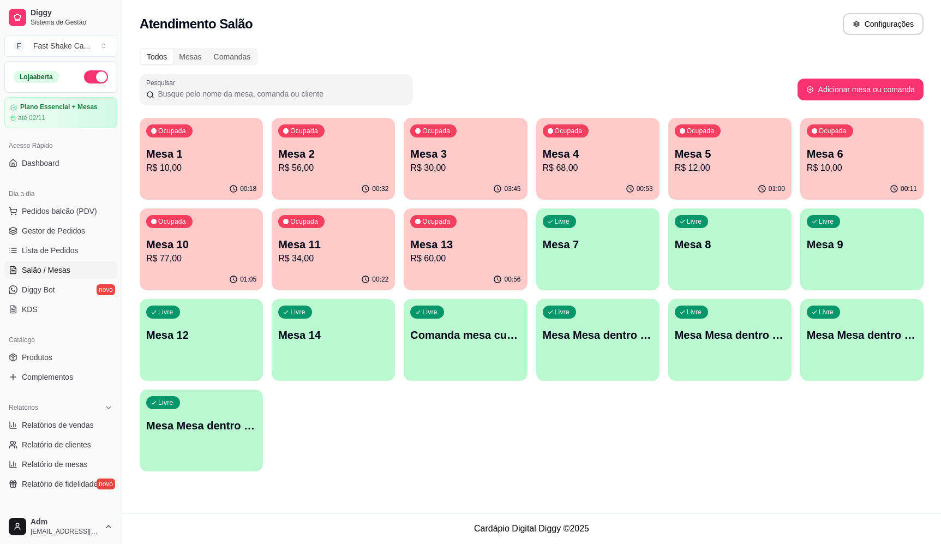
click at [467, 466] on div "Ocupada Mesa 1 R$ 10,00 00:18 Ocupada Mesa 2 R$ 56,00 00:32 Ocupada Mesa 3 R$ 3…" at bounding box center [532, 295] width 784 height 354
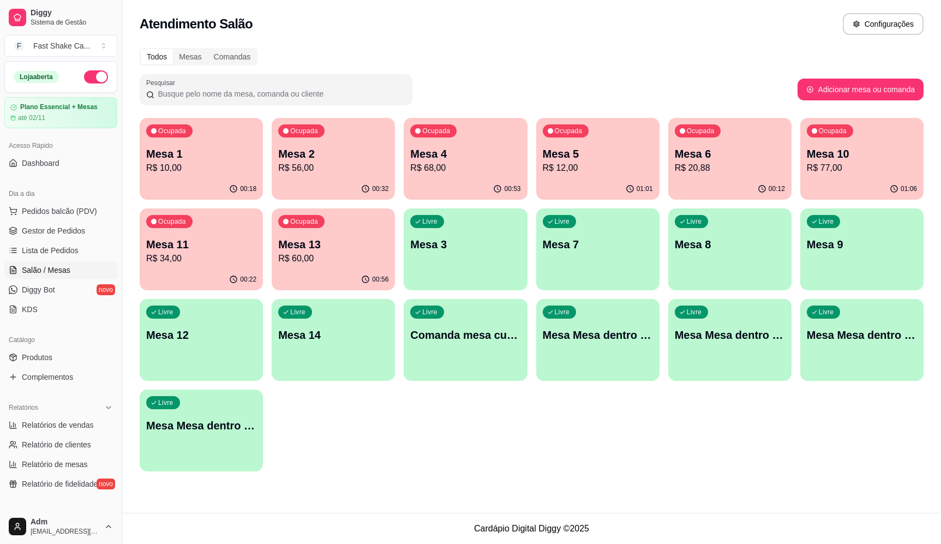
click at [861, 158] on p "Mesa 10" at bounding box center [862, 153] width 110 height 15
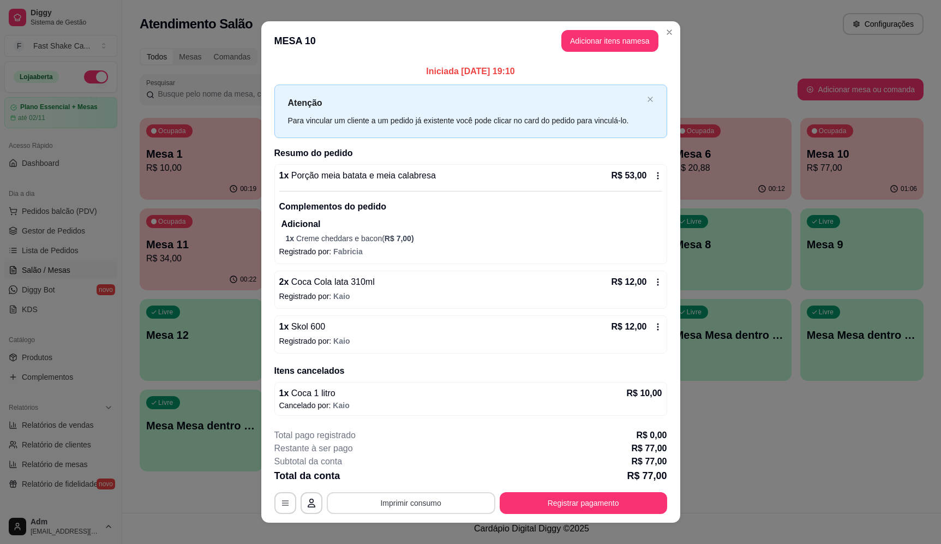
click at [414, 501] on button "Imprimir consumo" at bounding box center [411, 503] width 169 height 22
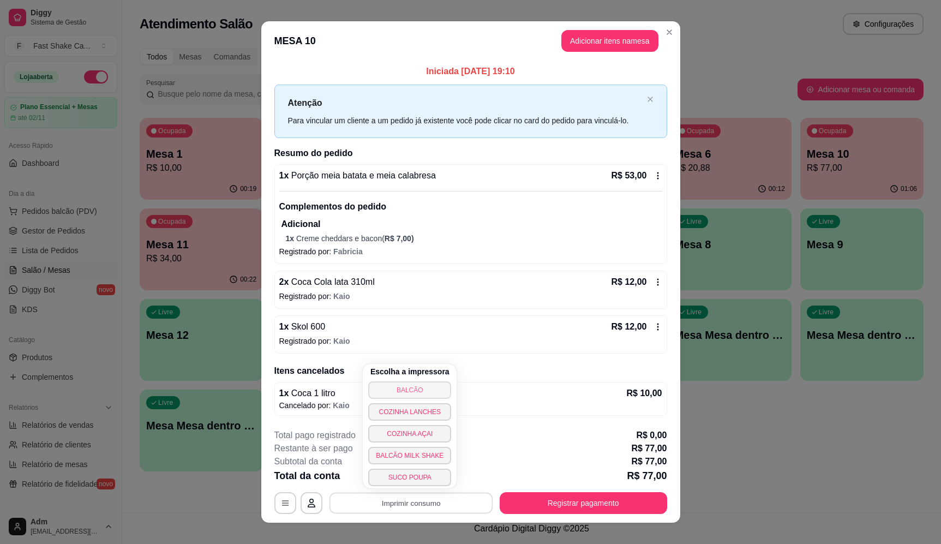
click at [414, 391] on button "BALCÃO" at bounding box center [409, 389] width 83 height 17
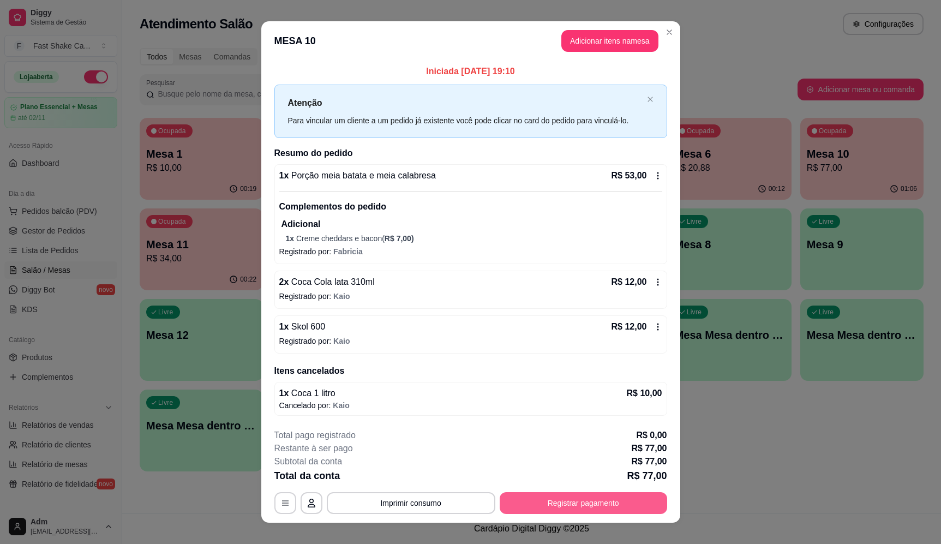
click at [595, 504] on button "Registrar pagamento" at bounding box center [583, 503] width 167 height 22
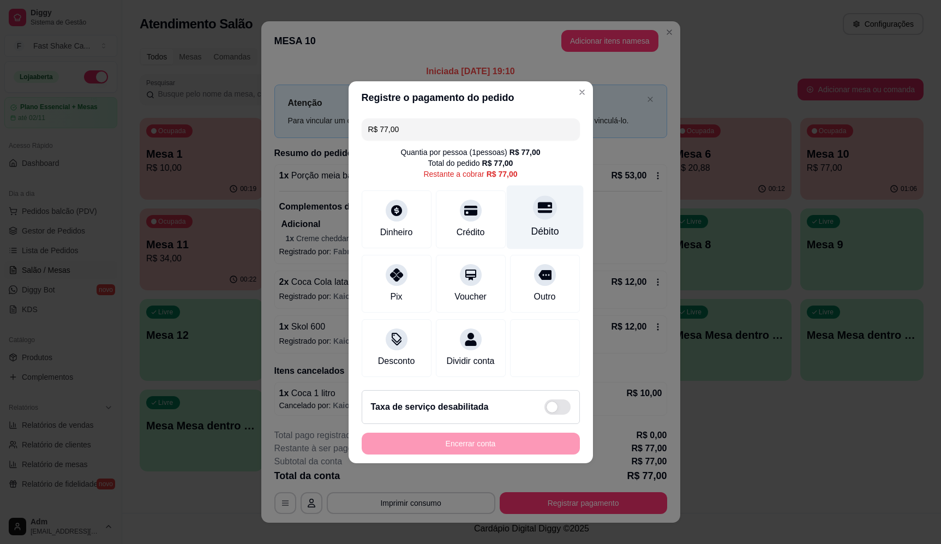
click at [533, 212] on div at bounding box center [545, 207] width 24 height 24
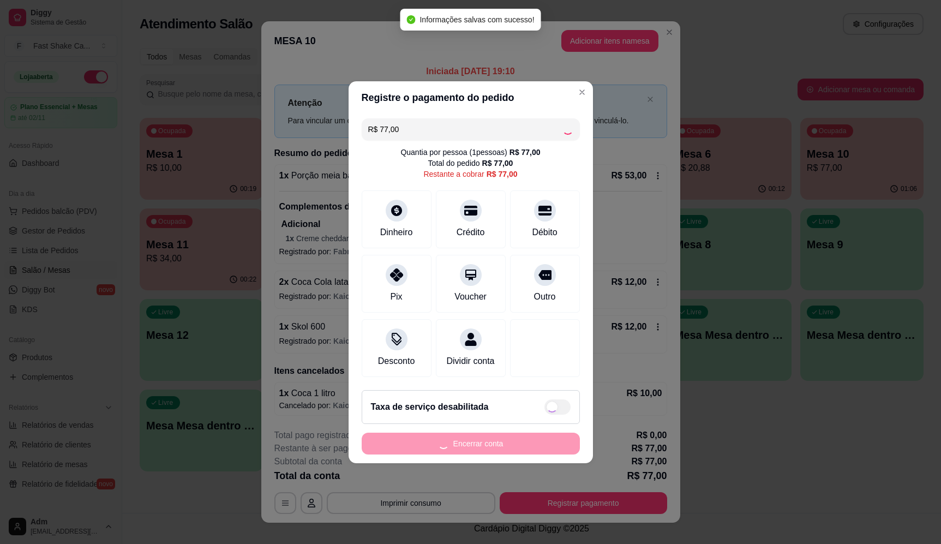
type input "R$ 0,00"
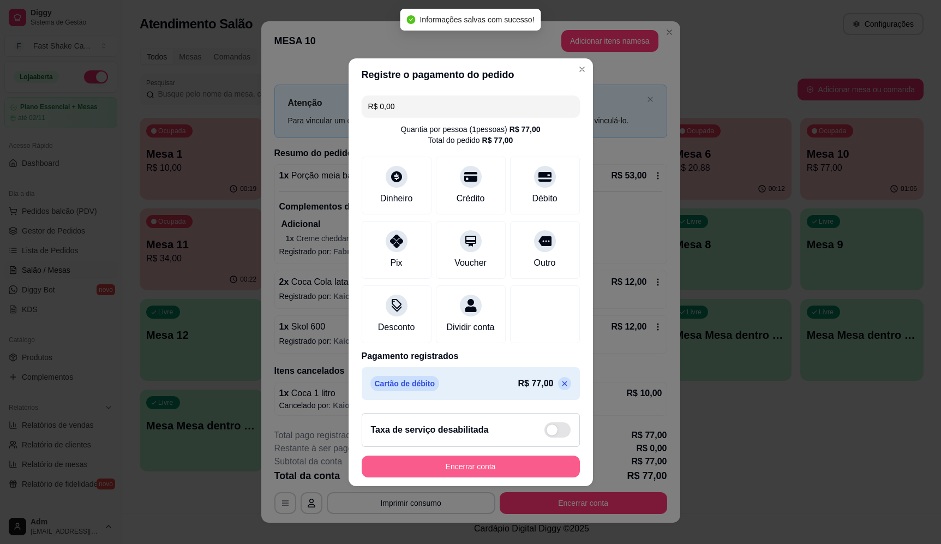
click at [522, 468] on button "Encerrar conta" at bounding box center [471, 467] width 218 height 22
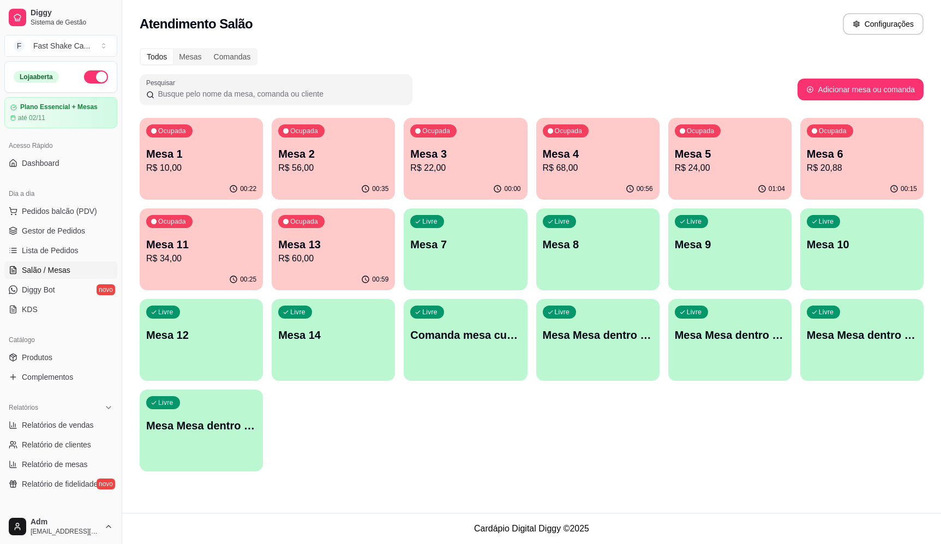
click at [653, 186] on div "00:56" at bounding box center [597, 188] width 123 height 21
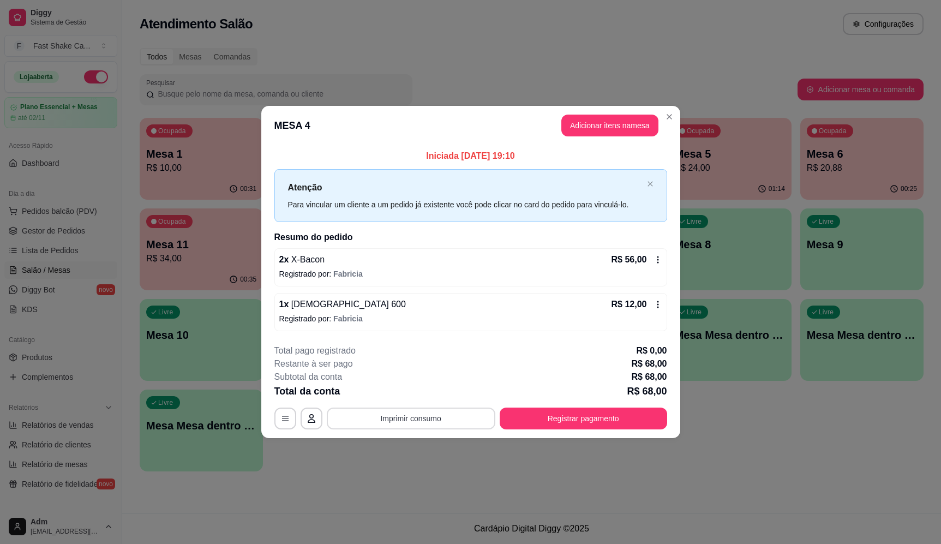
click at [414, 416] on button "Imprimir consumo" at bounding box center [411, 419] width 169 height 22
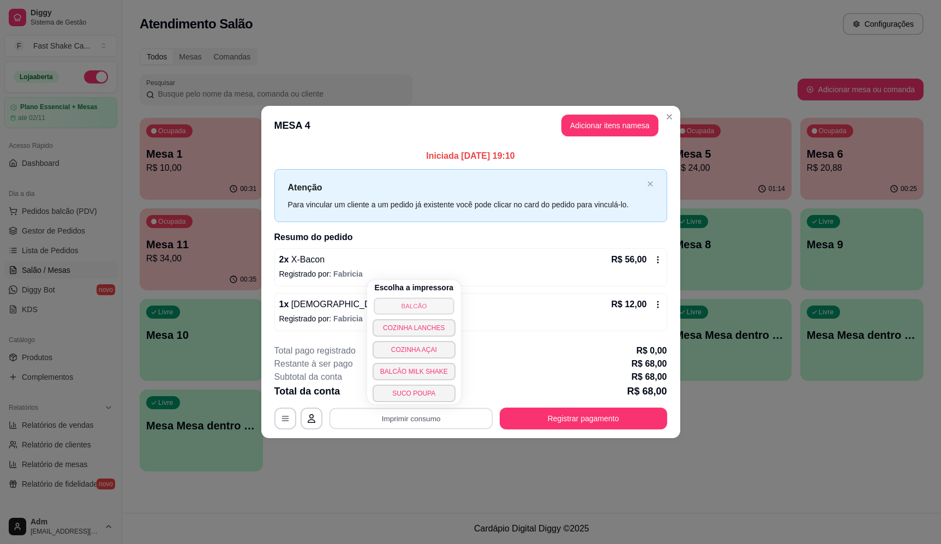
click at [424, 307] on button "BALCÃO" at bounding box center [414, 305] width 80 height 17
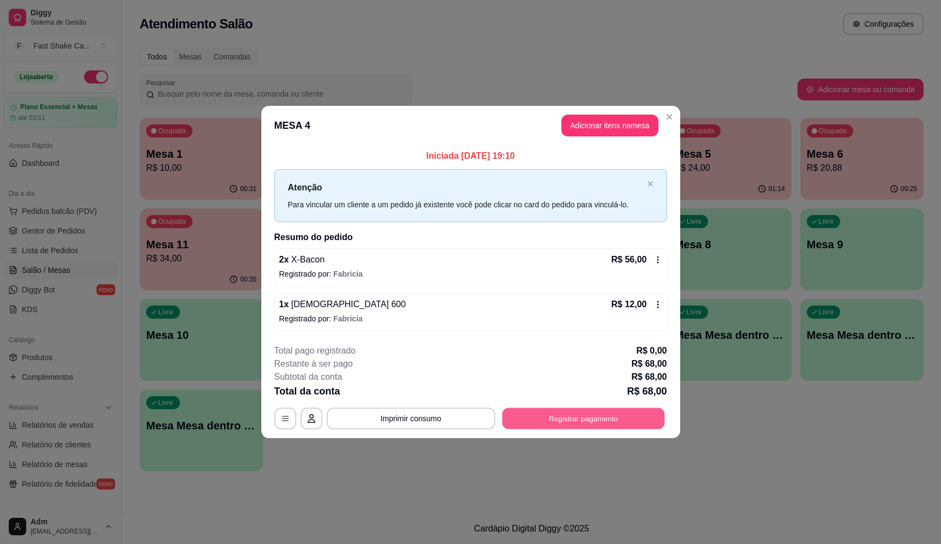
click at [555, 421] on button "Registrar pagamento" at bounding box center [583, 418] width 163 height 21
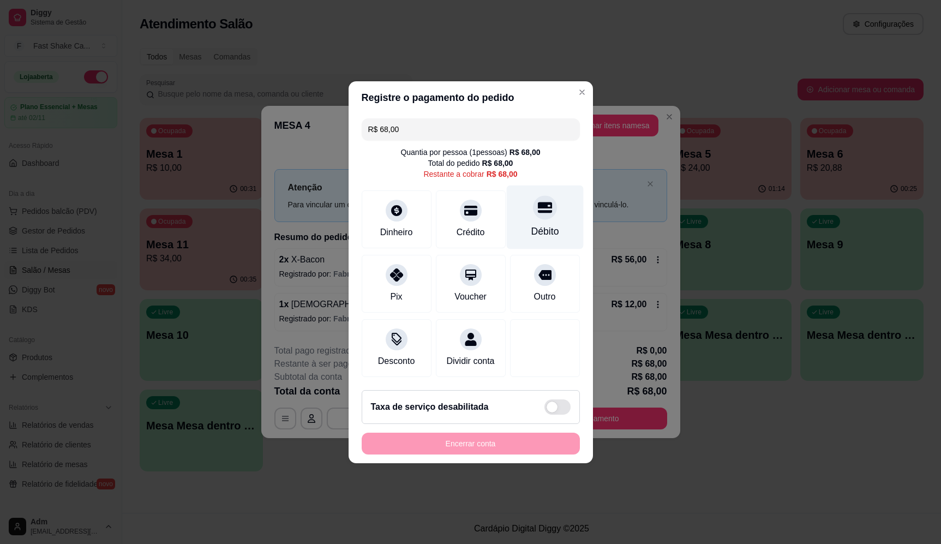
click at [524, 203] on div "Débito" at bounding box center [544, 217] width 77 height 64
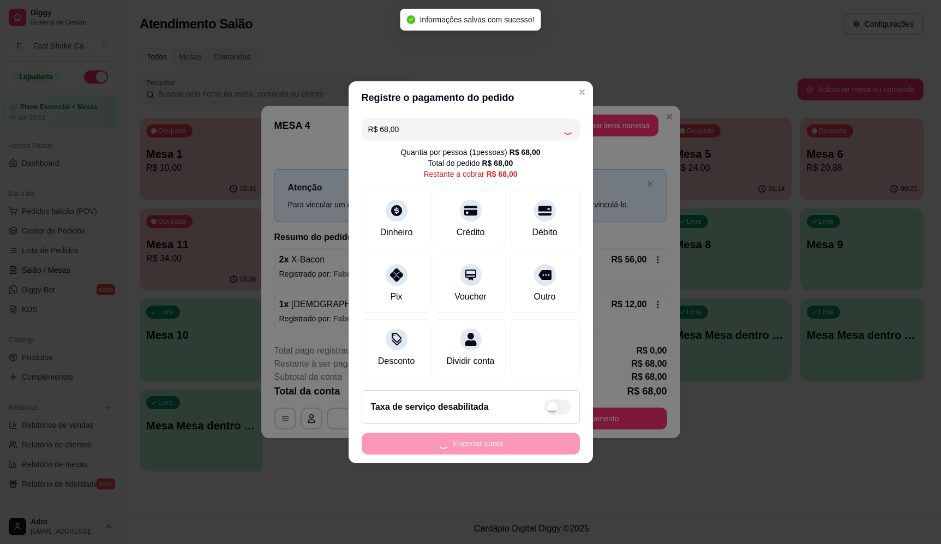
type input "R$ 0,00"
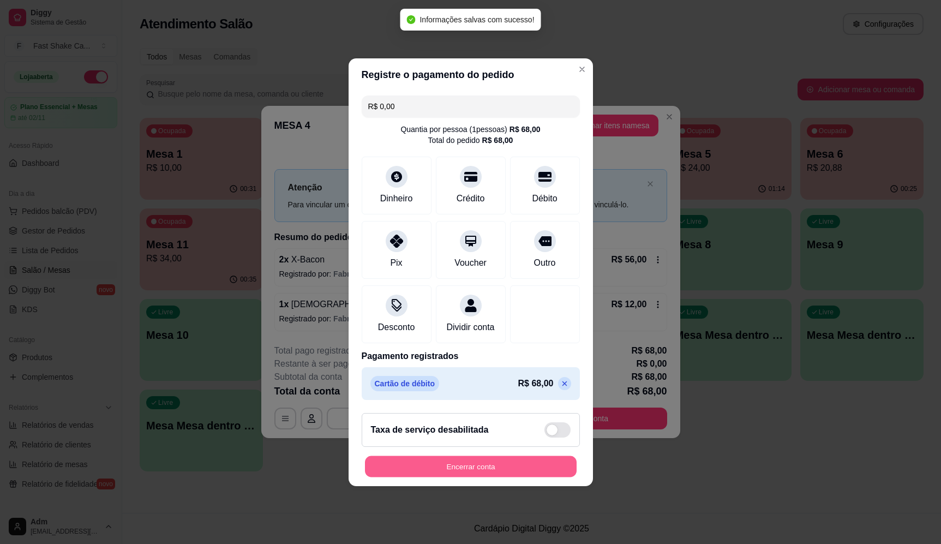
click at [502, 474] on button "Encerrar conta" at bounding box center [471, 466] width 212 height 21
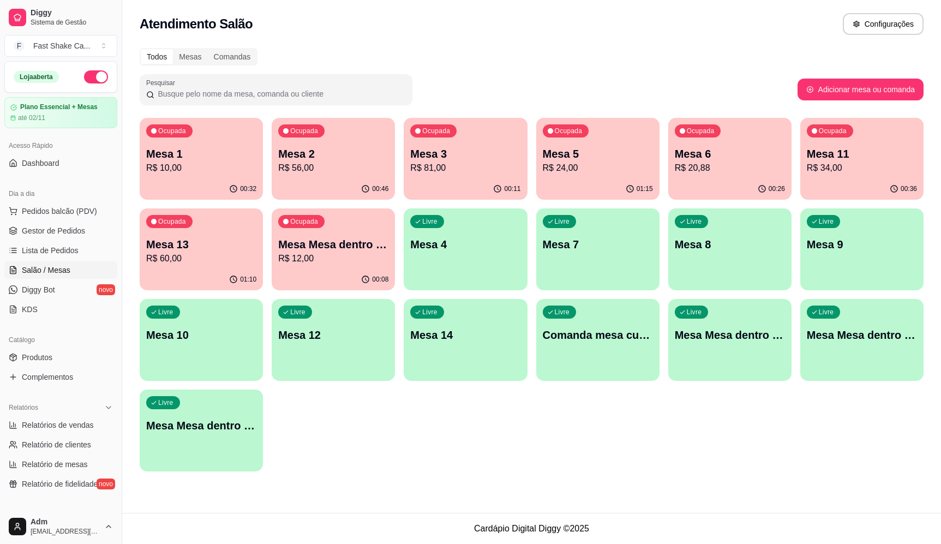
click at [601, 440] on div "Ocupada Mesa 1 R$ 10,00 00:32 Ocupada Mesa 2 R$ 56,00 00:46 Ocupada Mesa 3 R$ 8…" at bounding box center [532, 295] width 784 height 354
click at [69, 232] on span "Gestor de Pedidos" at bounding box center [53, 230] width 63 height 11
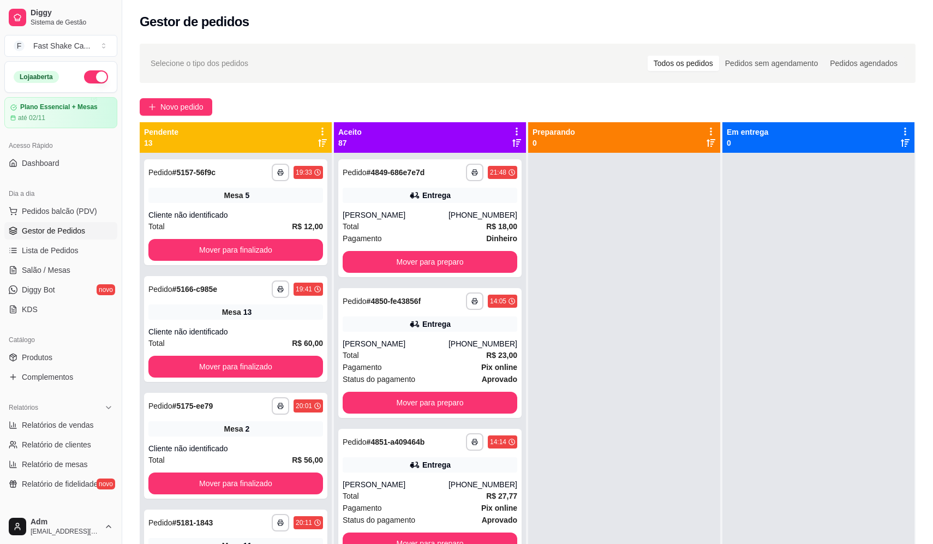
click at [65, 260] on ul "Pedidos balcão (PDV) Gestor de Pedidos Lista de Pedidos Salão / Mesas Diggy Bot…" at bounding box center [60, 260] width 113 height 116
click at [63, 247] on span "Lista de Pedidos" at bounding box center [50, 250] width 57 height 11
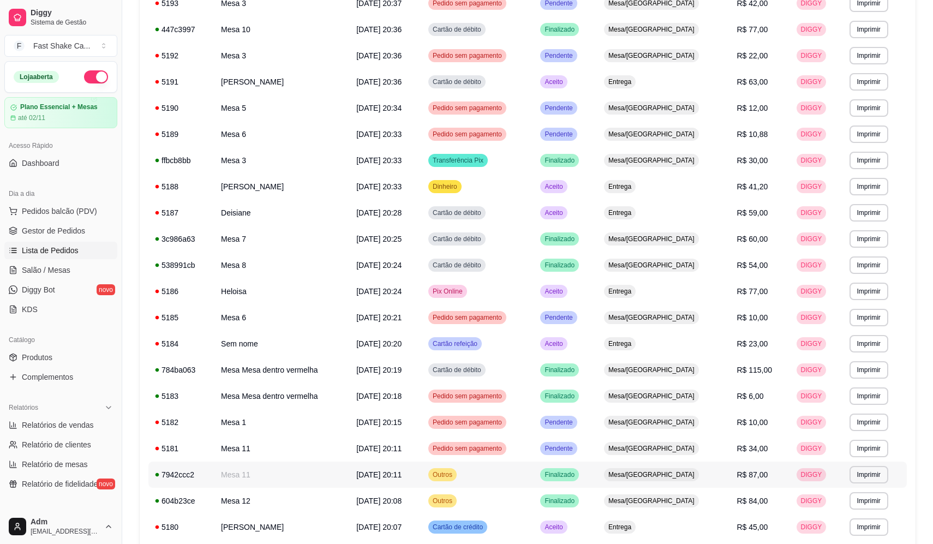
scroll to position [315, 0]
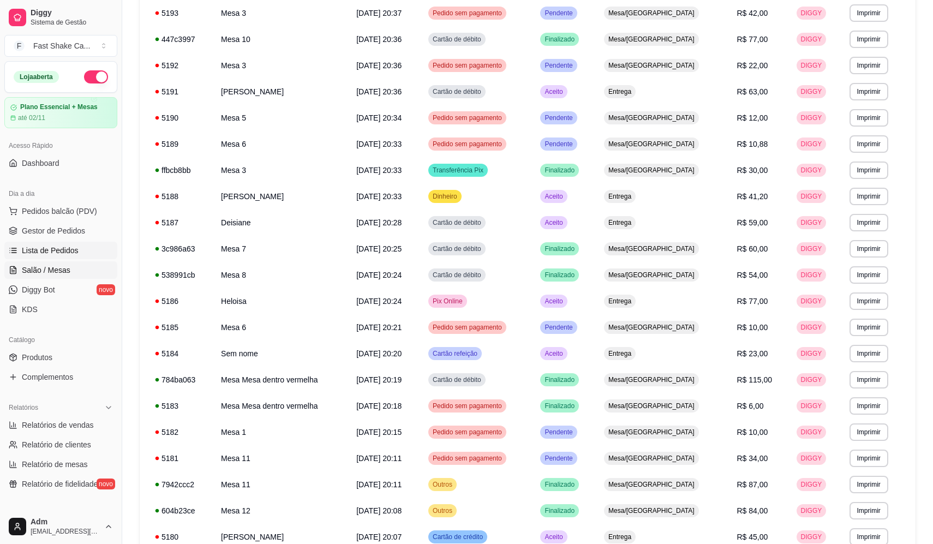
click at [58, 272] on span "Salão / Mesas" at bounding box center [46, 270] width 49 height 11
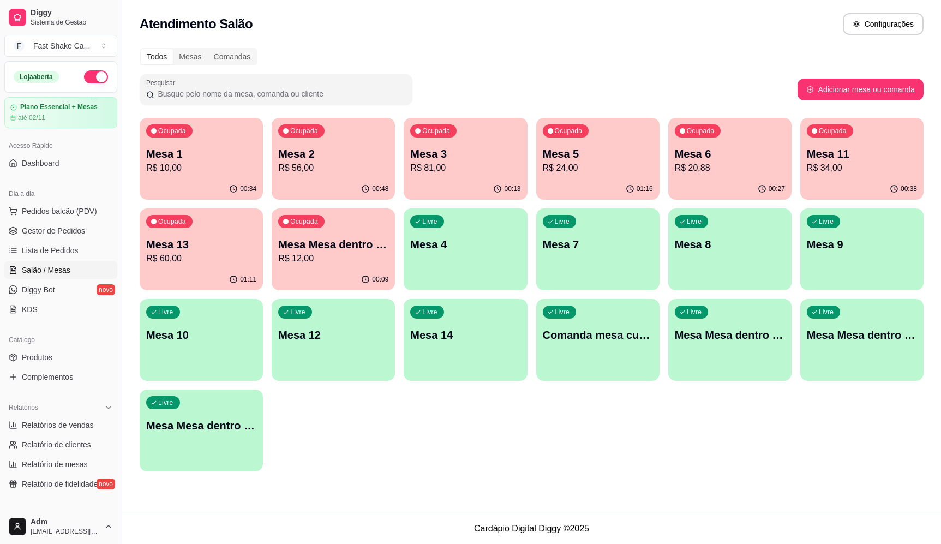
click at [316, 177] on div "Ocupada Mesa 2 R$ 56,00" at bounding box center [333, 148] width 123 height 61
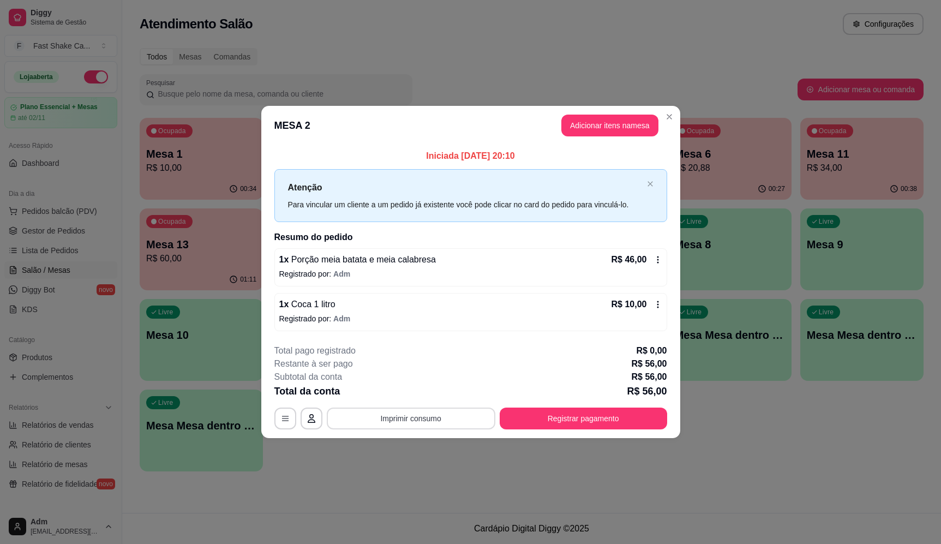
click at [445, 415] on button "Imprimir consumo" at bounding box center [411, 419] width 169 height 22
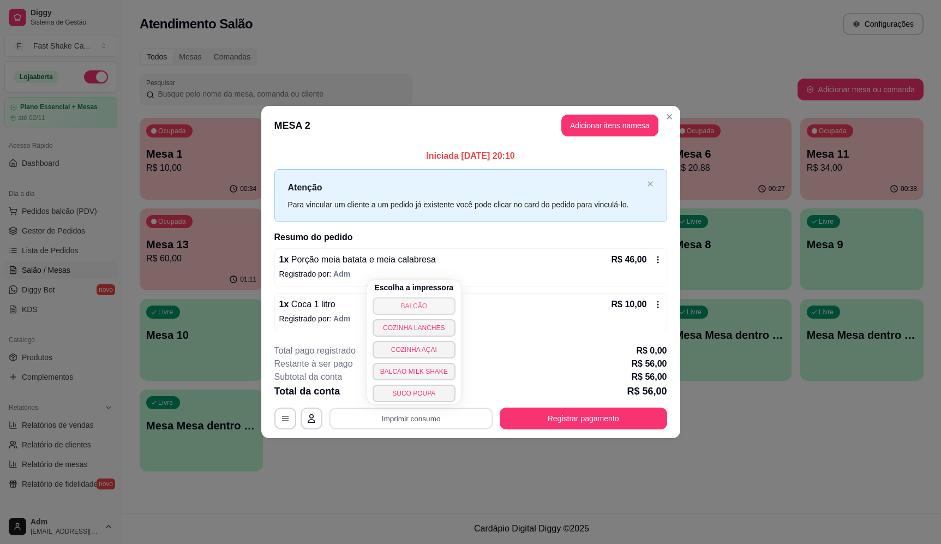
click at [423, 303] on button "BALCÃO" at bounding box center [414, 305] width 83 height 17
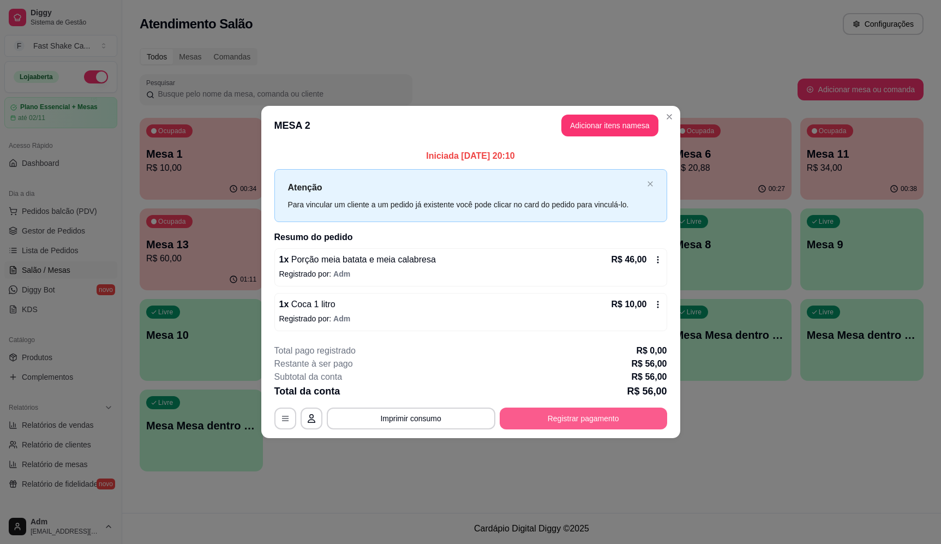
click at [565, 417] on button "Registrar pagamento" at bounding box center [583, 419] width 167 height 22
click at [532, 191] on div "Débito" at bounding box center [544, 217] width 77 height 64
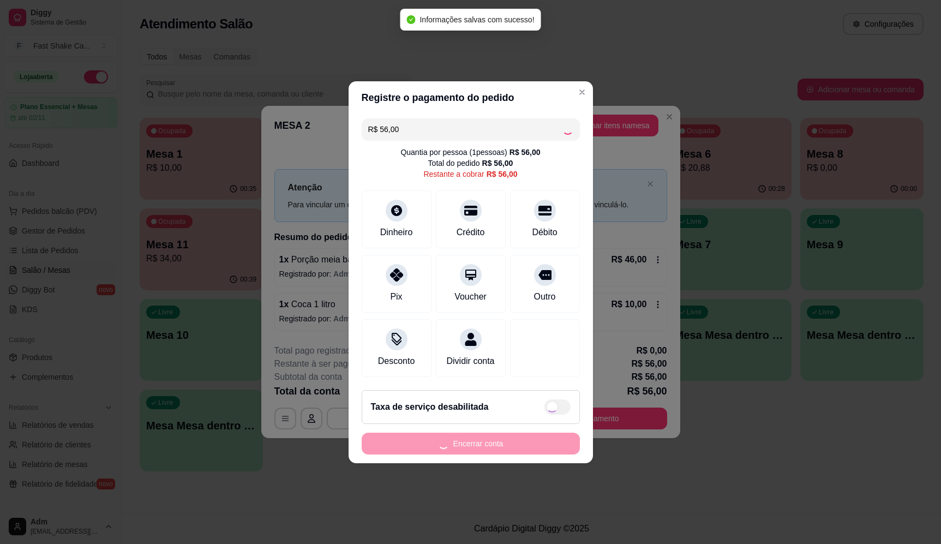
type input "R$ 0,00"
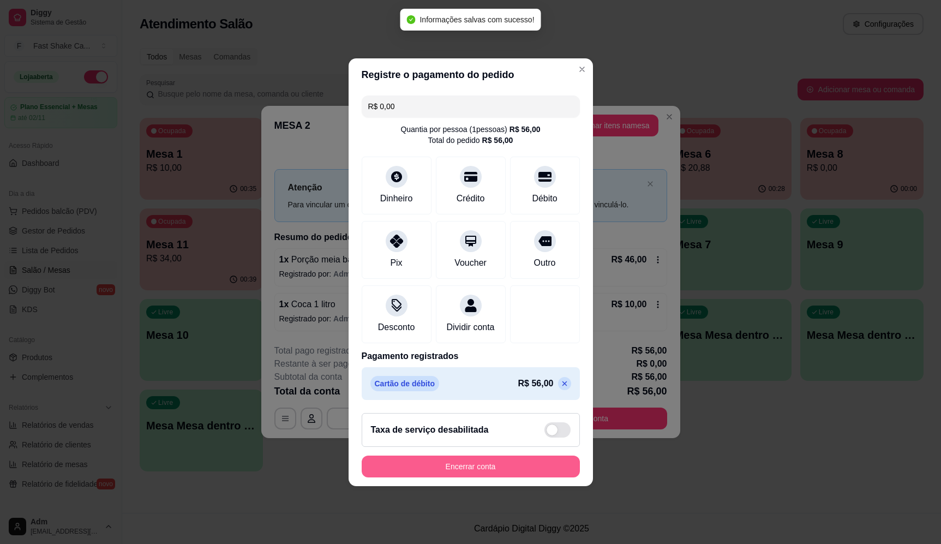
click at [491, 471] on button "Encerrar conta" at bounding box center [471, 467] width 218 height 22
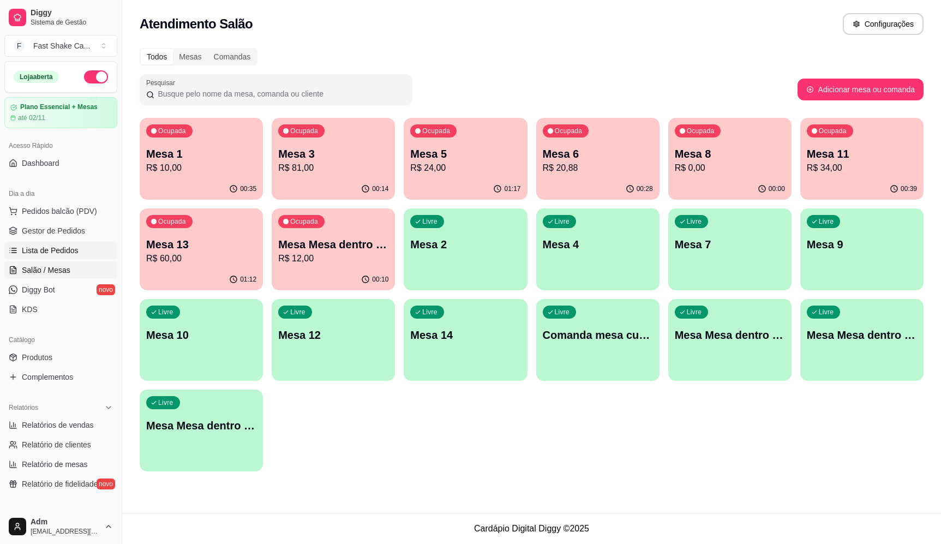
click at [51, 245] on span "Lista de Pedidos" at bounding box center [50, 250] width 57 height 11
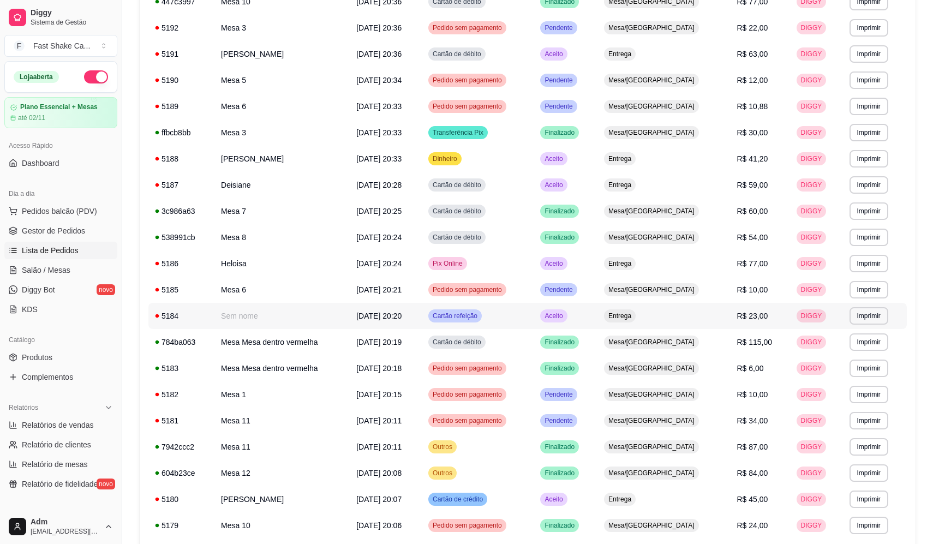
scroll to position [478, 0]
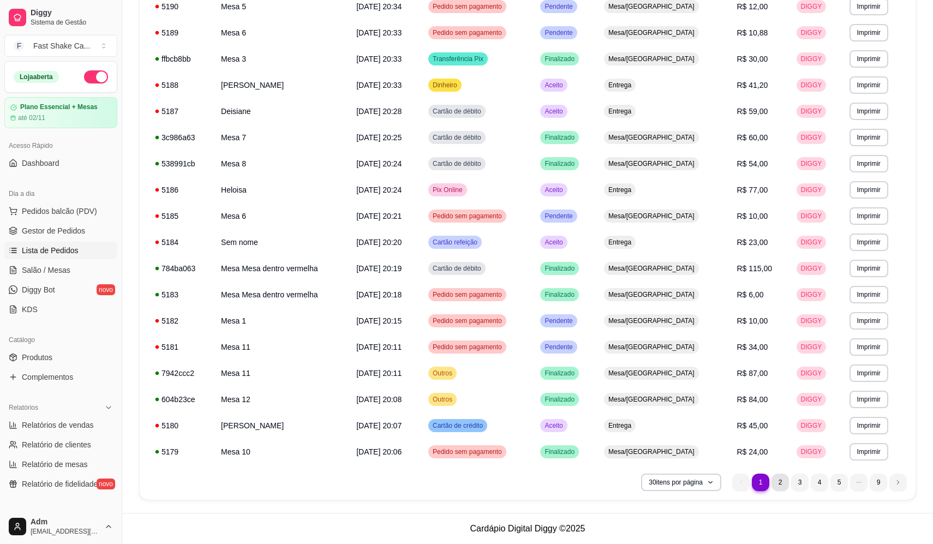
click at [776, 482] on li "2" at bounding box center [779, 482] width 17 height 17
click at [777, 487] on li "2" at bounding box center [779, 482] width 17 height 17
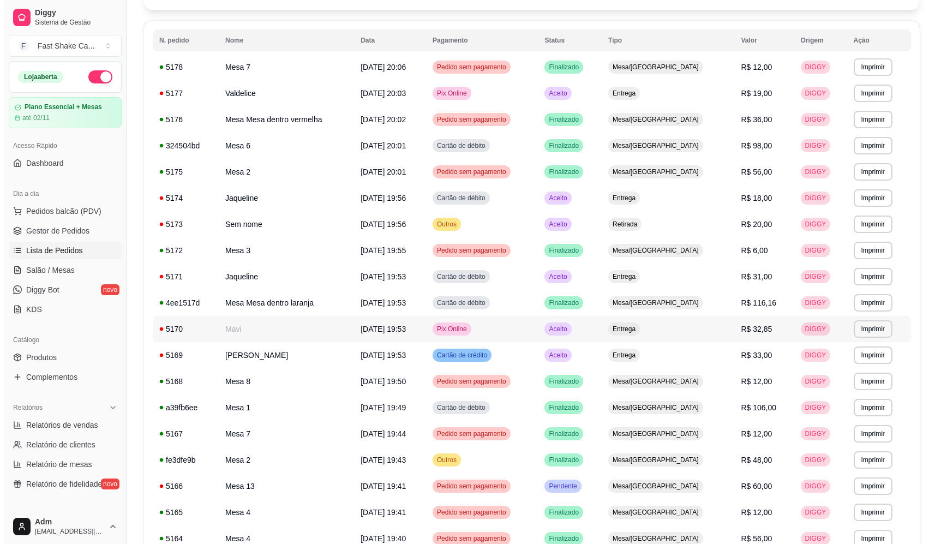
scroll to position [97, 0]
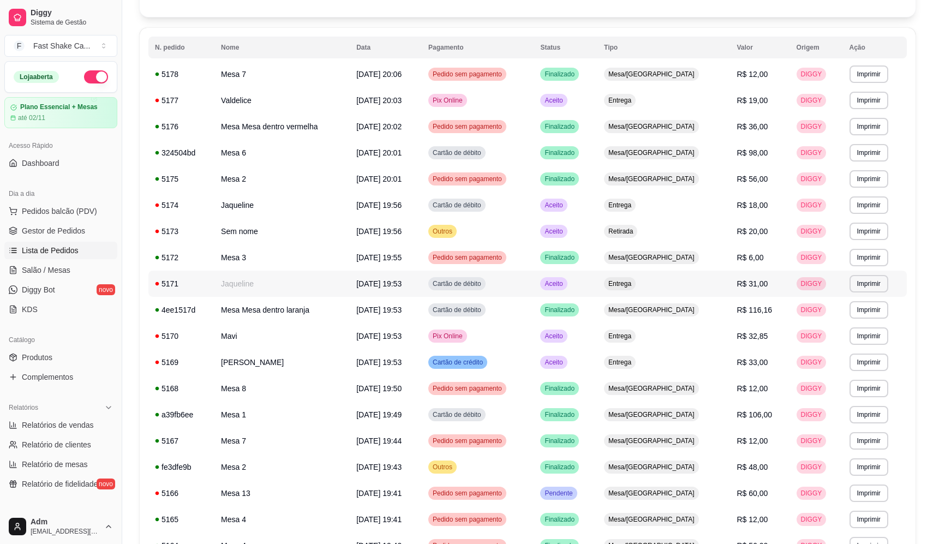
click at [275, 286] on td "Jaqueline" at bounding box center [281, 284] width 135 height 26
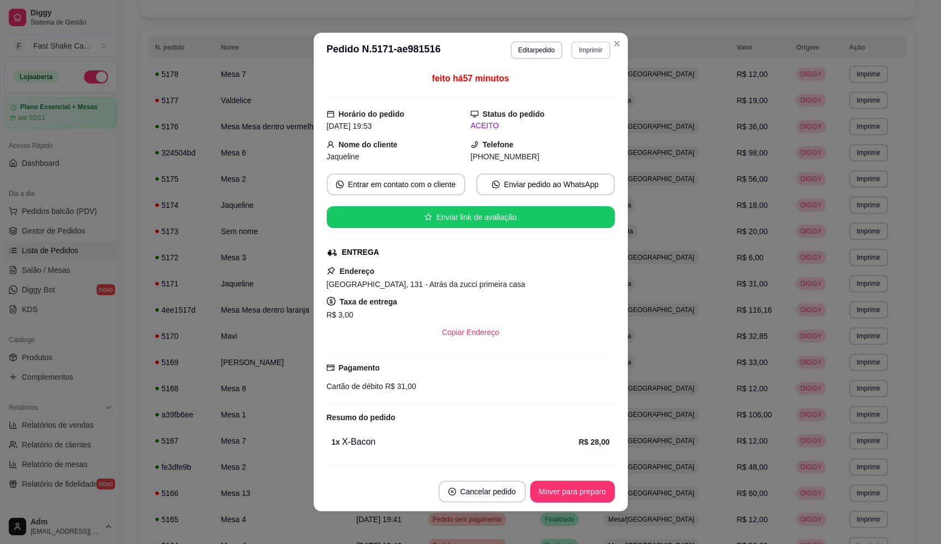
click at [574, 52] on button "Imprimir" at bounding box center [590, 49] width 39 height 17
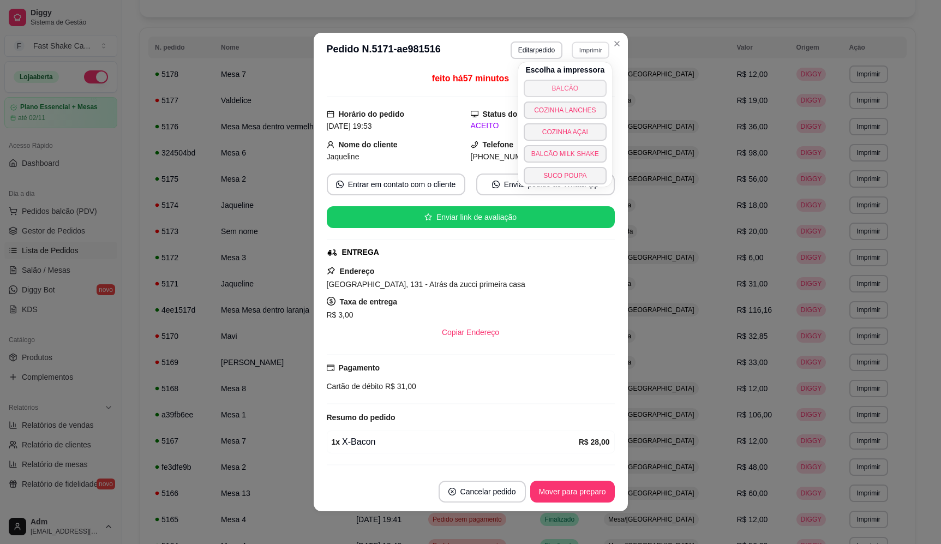
click at [570, 89] on button "BALCÃO" at bounding box center [565, 88] width 83 height 17
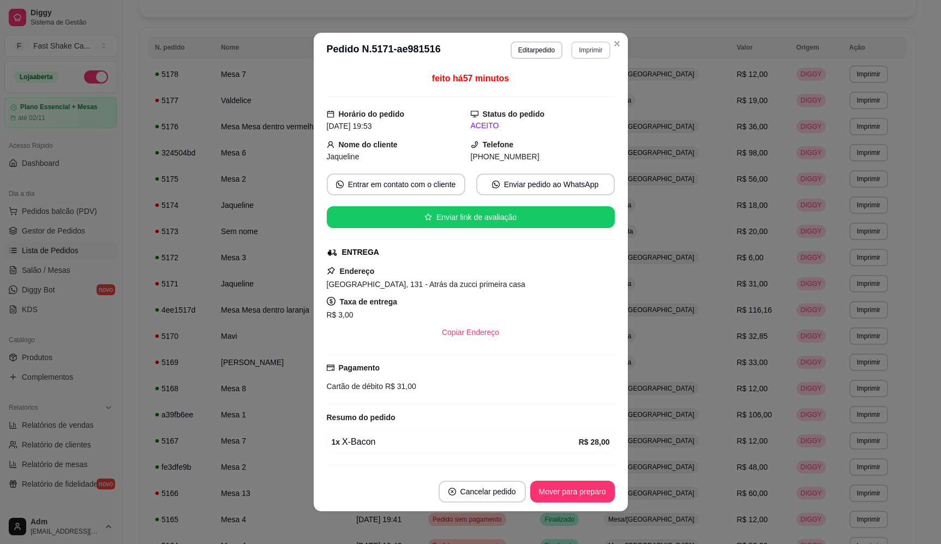
click at [579, 51] on button "Imprimir" at bounding box center [590, 49] width 39 height 17
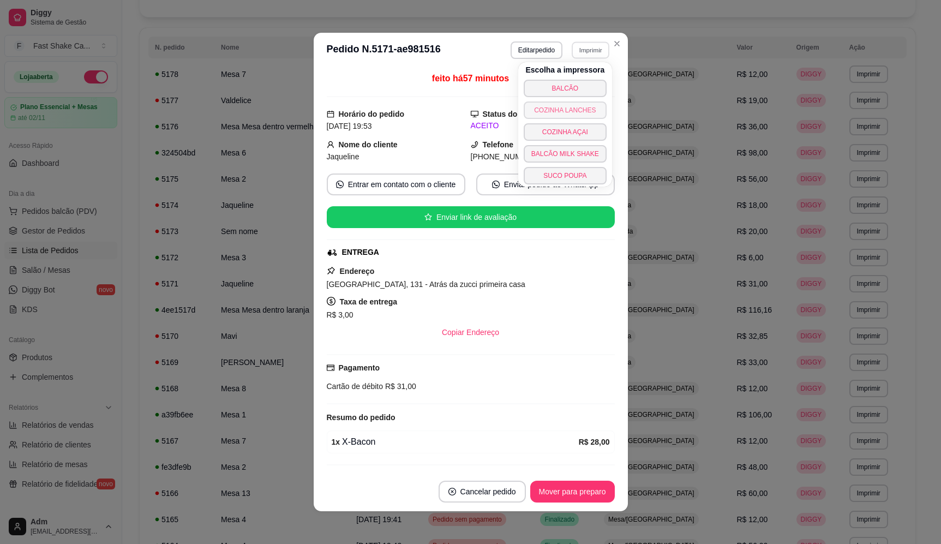
click at [572, 111] on button "COZINHA LANCHES" at bounding box center [565, 109] width 83 height 17
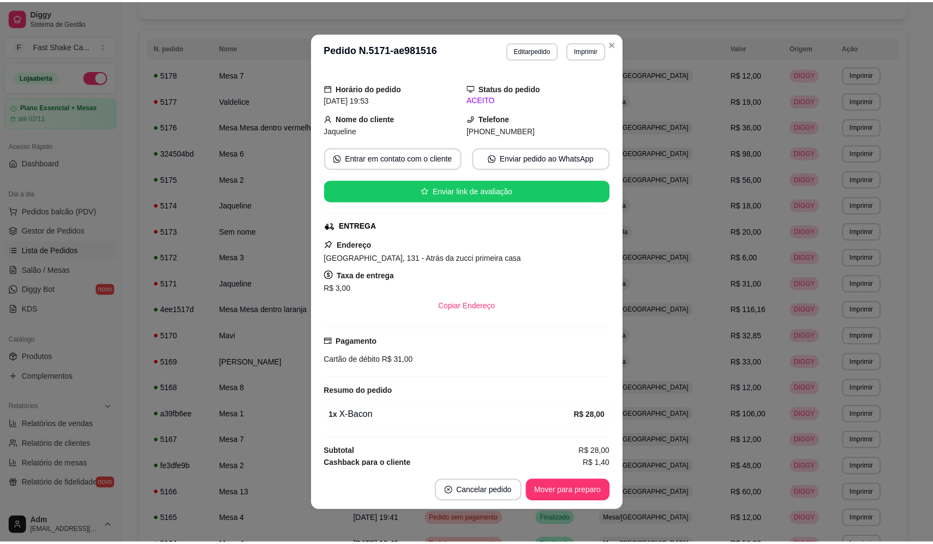
scroll to position [40, 0]
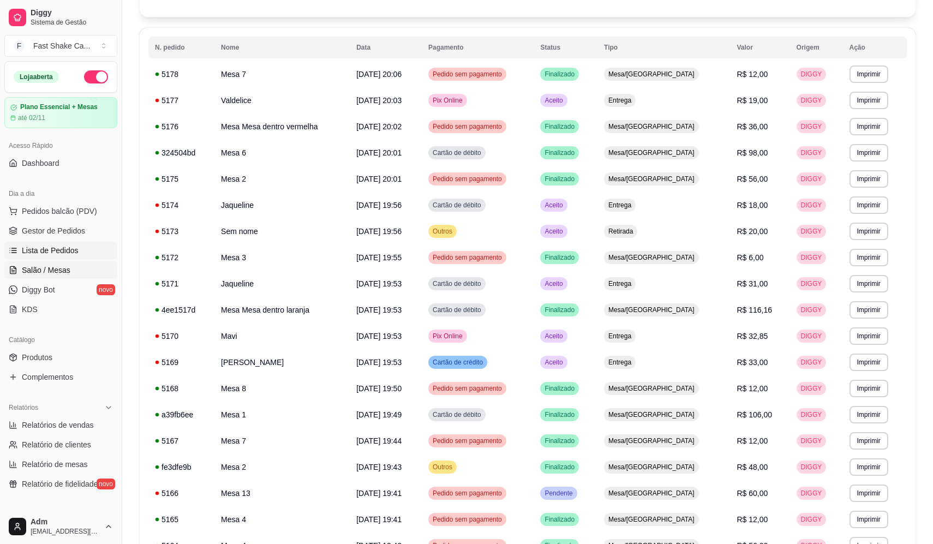
click at [68, 272] on span "Salão / Mesas" at bounding box center [46, 270] width 49 height 11
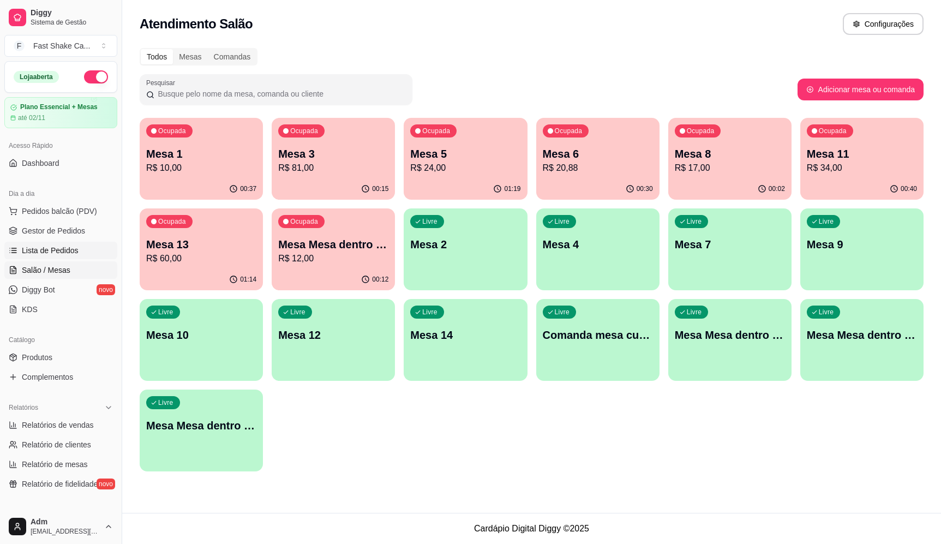
click at [73, 252] on span "Lista de Pedidos" at bounding box center [50, 250] width 57 height 11
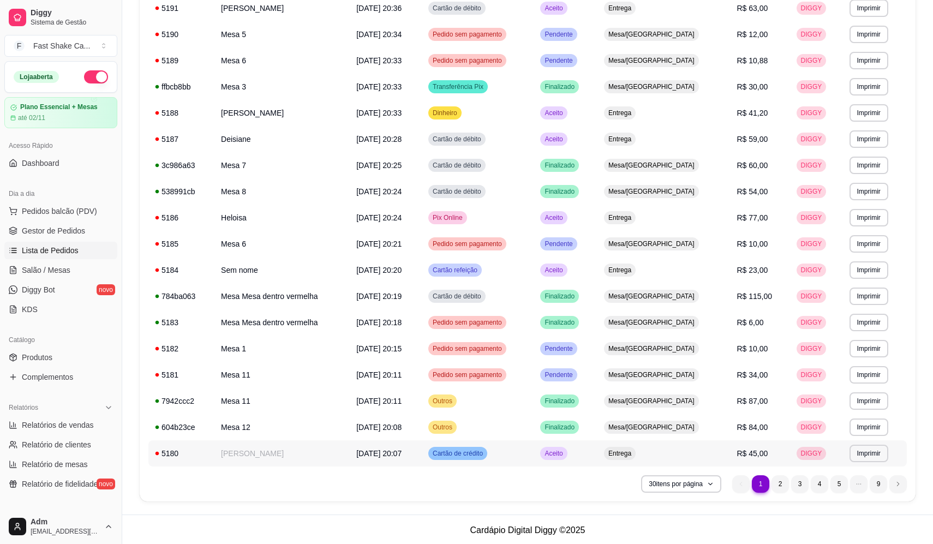
scroll to position [478, 0]
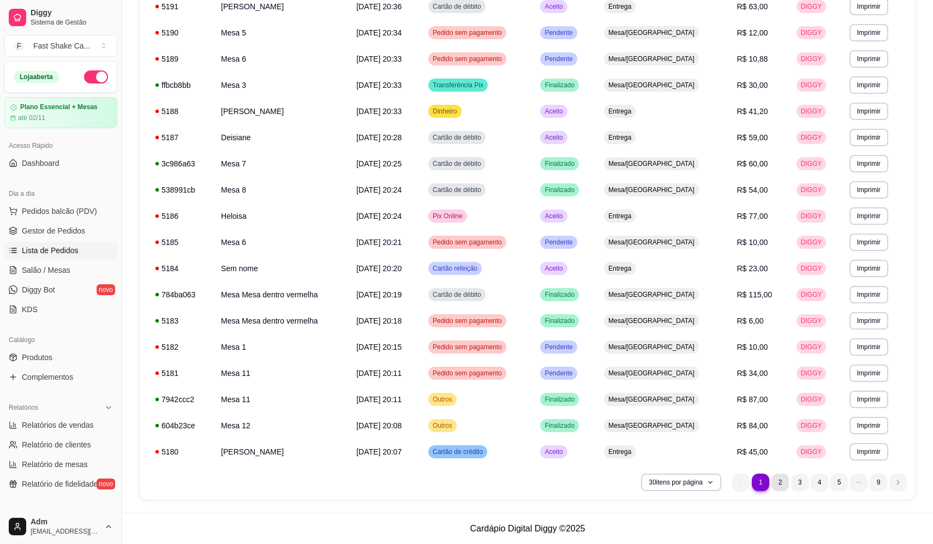
click at [776, 478] on li "2" at bounding box center [779, 482] width 17 height 17
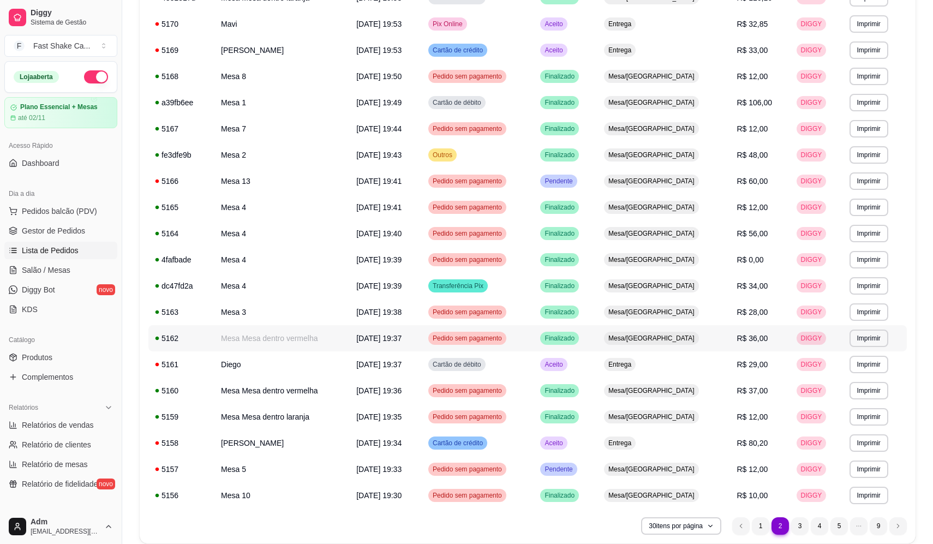
scroll to position [315, 0]
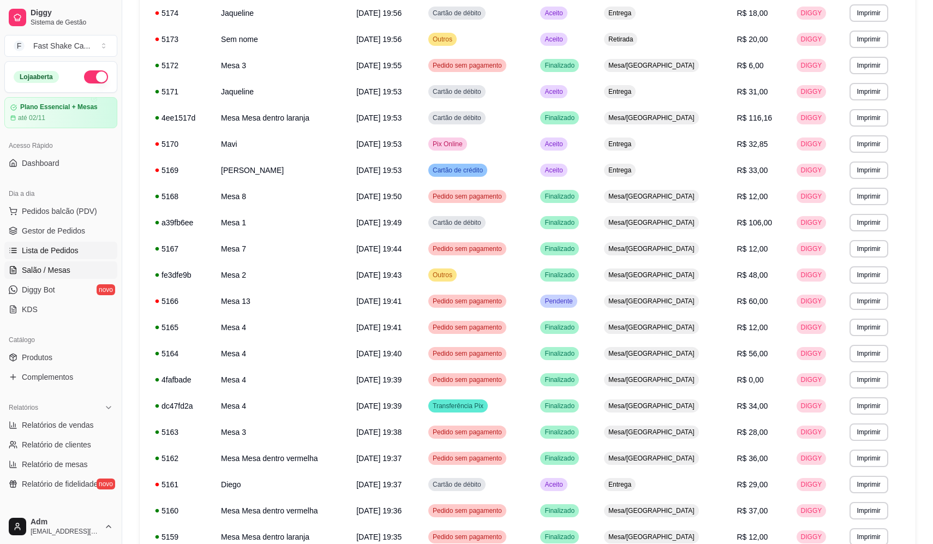
click at [50, 263] on link "Salão / Mesas" at bounding box center [60, 269] width 113 height 17
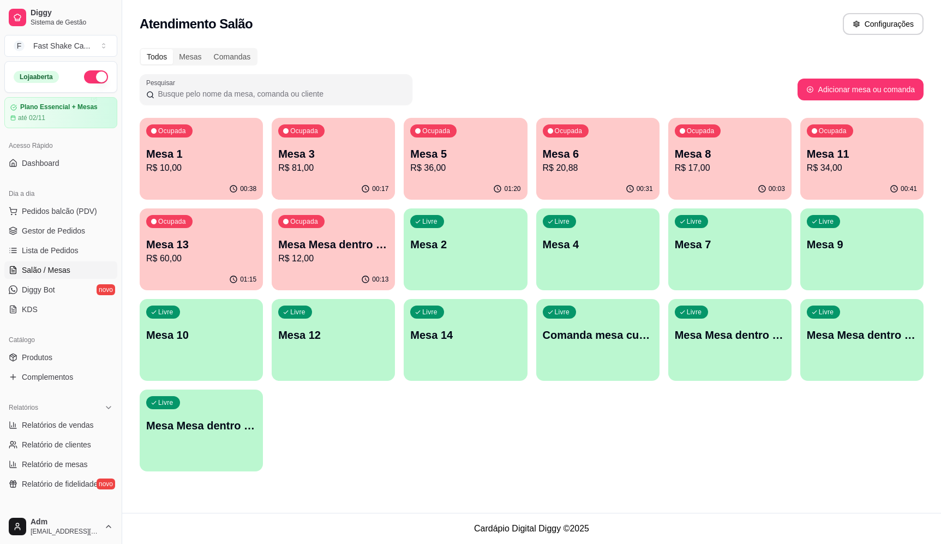
click at [218, 250] on p "Mesa 13" at bounding box center [201, 244] width 110 height 15
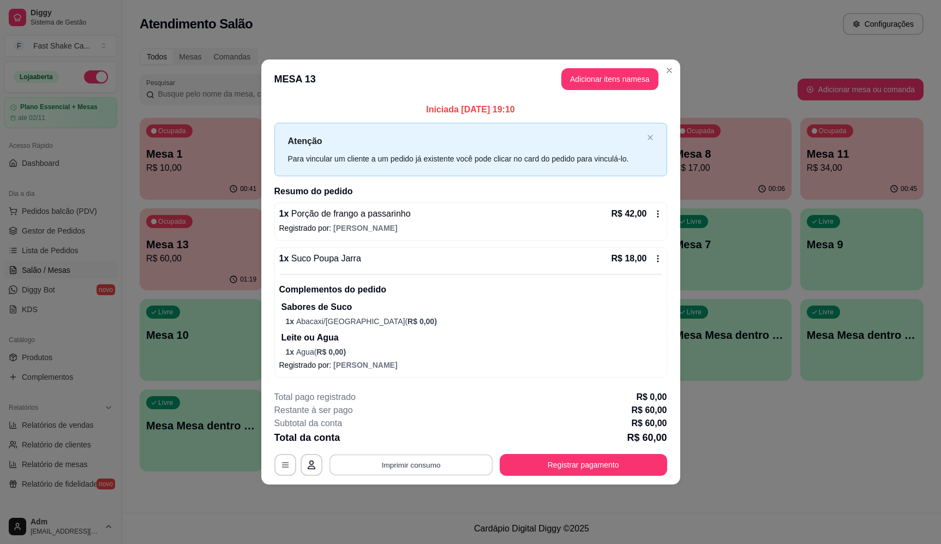
click at [406, 473] on button "Imprimir consumo" at bounding box center [411, 464] width 164 height 21
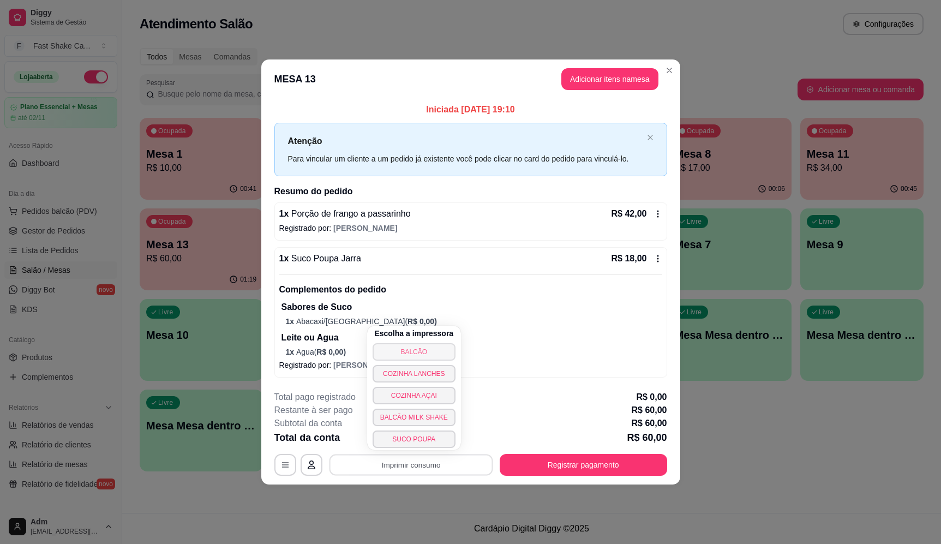
click at [404, 353] on button "BALCÃO" at bounding box center [414, 351] width 83 height 17
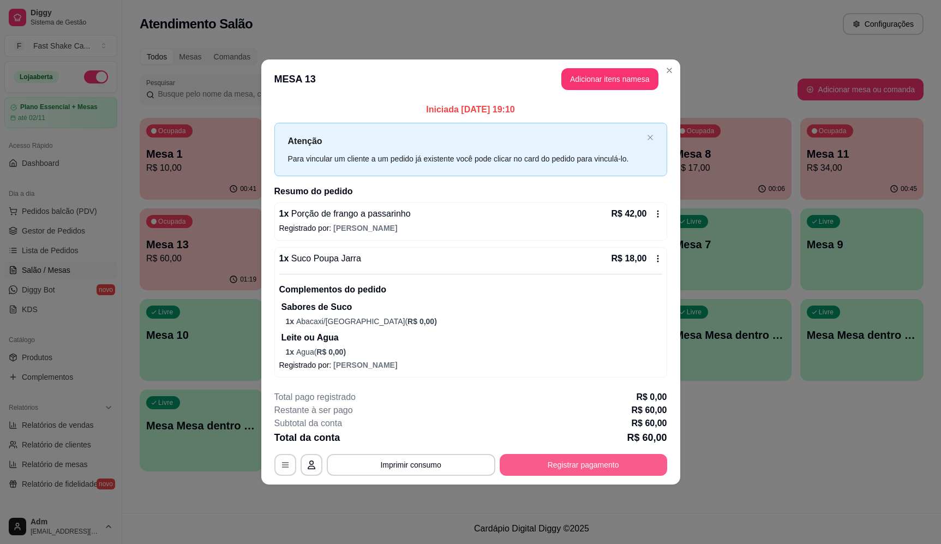
click at [568, 459] on button "Registrar pagamento" at bounding box center [583, 465] width 167 height 22
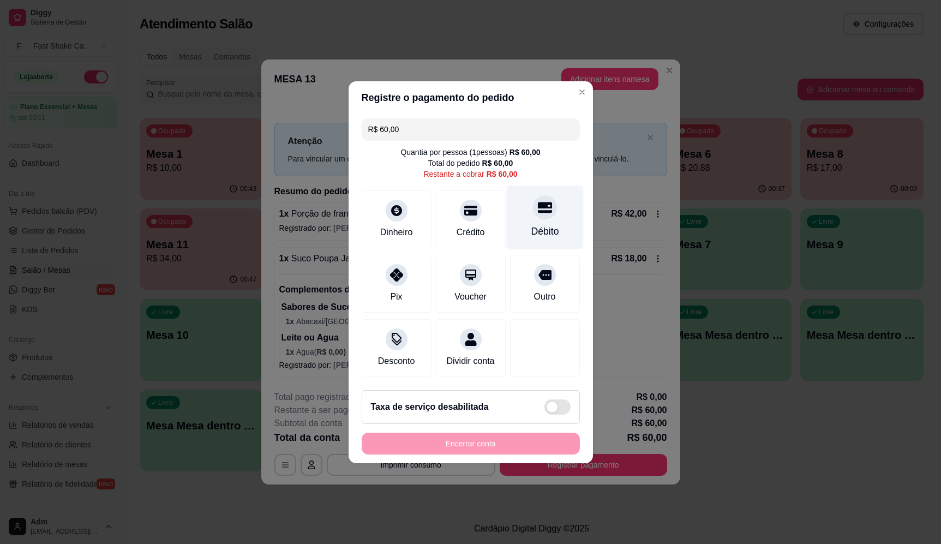
click at [523, 187] on div "Débito" at bounding box center [544, 217] width 77 height 64
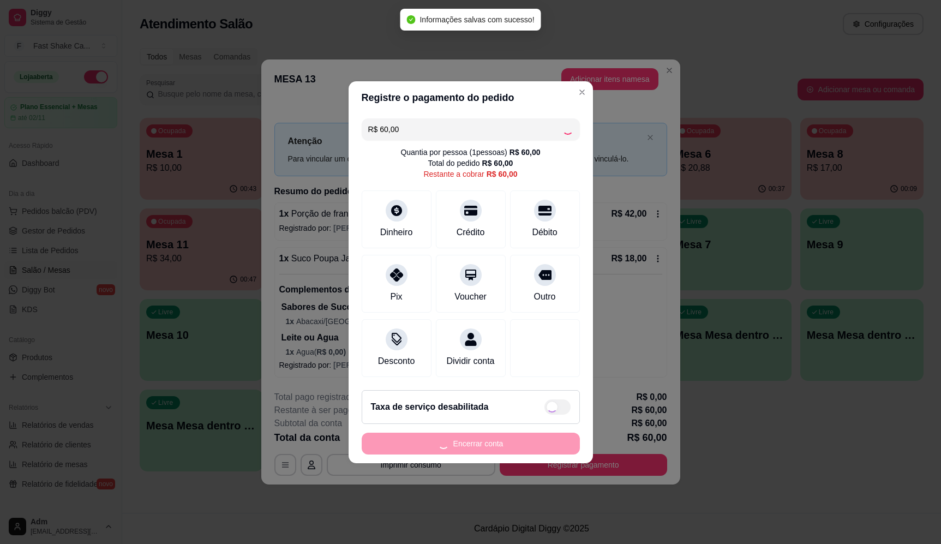
type input "R$ 0,00"
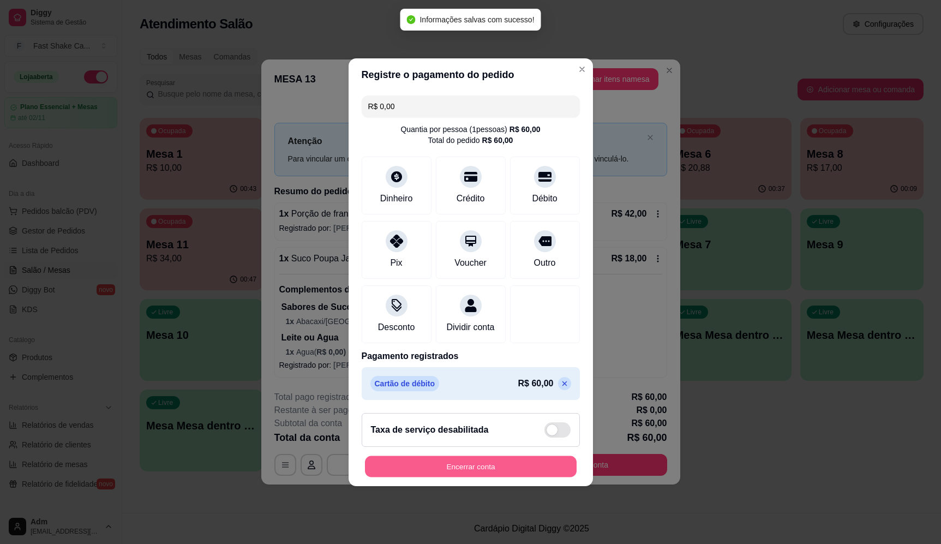
click at [472, 473] on button "Encerrar conta" at bounding box center [471, 466] width 212 height 21
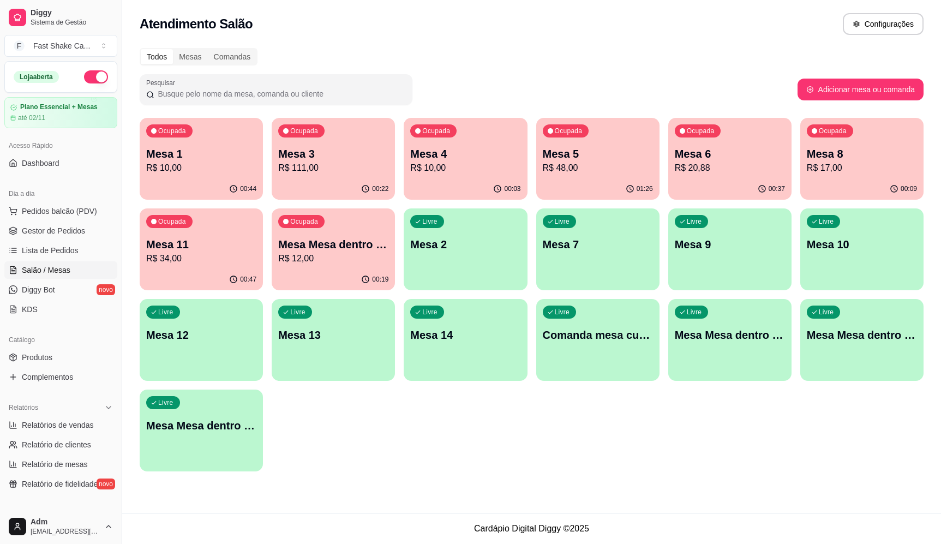
click at [573, 258] on div "Livre Mesa 7" at bounding box center [597, 242] width 123 height 69
click at [720, 164] on p "R$ 20,88" at bounding box center [730, 167] width 110 height 13
click at [703, 156] on p "Mesa 6" at bounding box center [730, 153] width 110 height 15
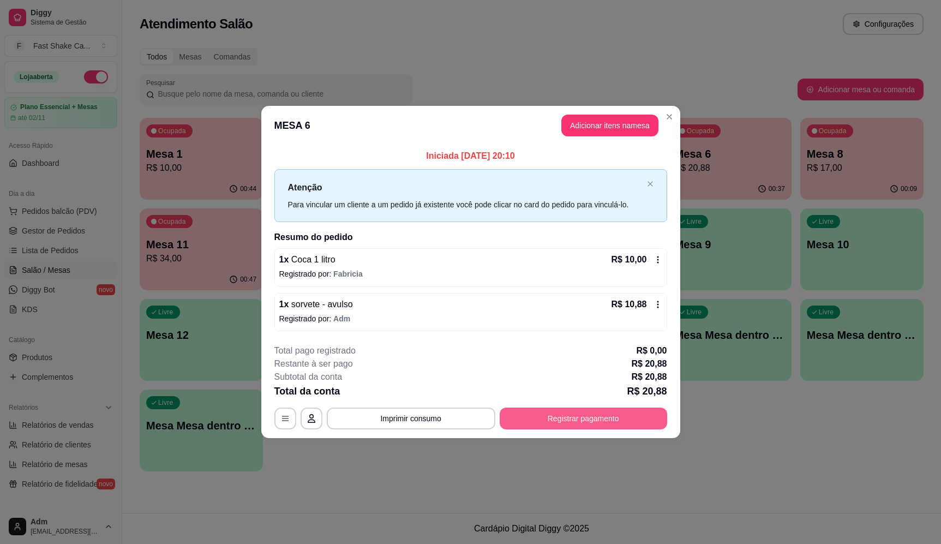
click at [620, 426] on button "Registrar pagamento" at bounding box center [583, 419] width 167 height 22
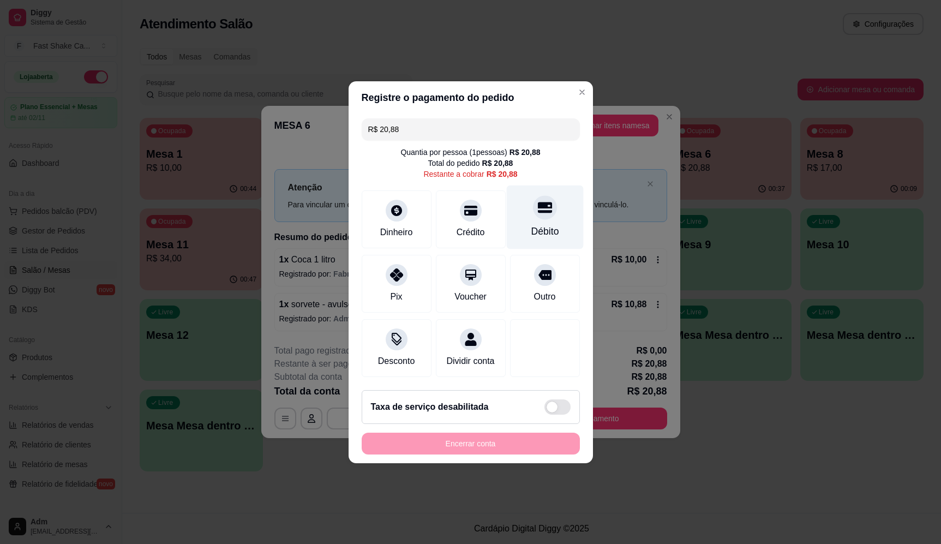
click at [553, 240] on div "Débito" at bounding box center [544, 217] width 77 height 64
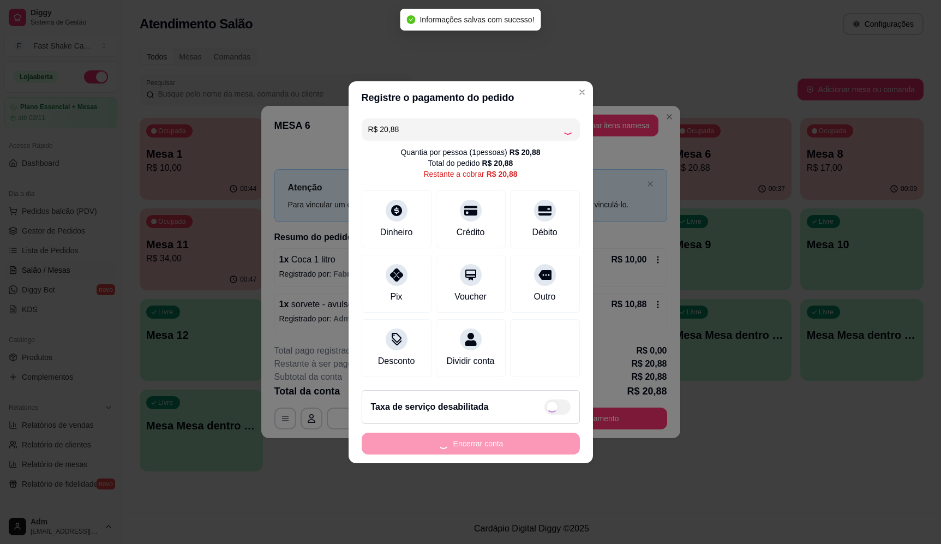
type input "R$ 0,00"
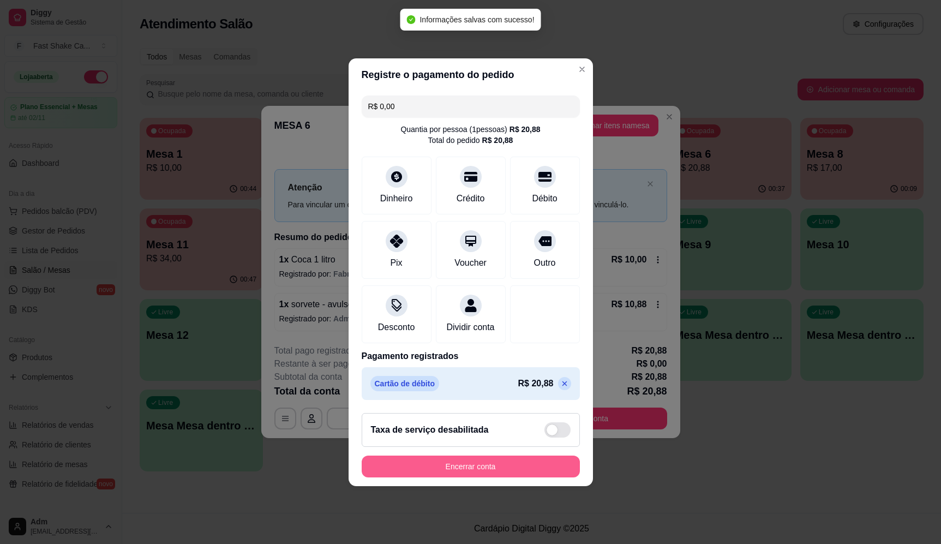
click at [499, 476] on button "Encerrar conta" at bounding box center [471, 467] width 218 height 22
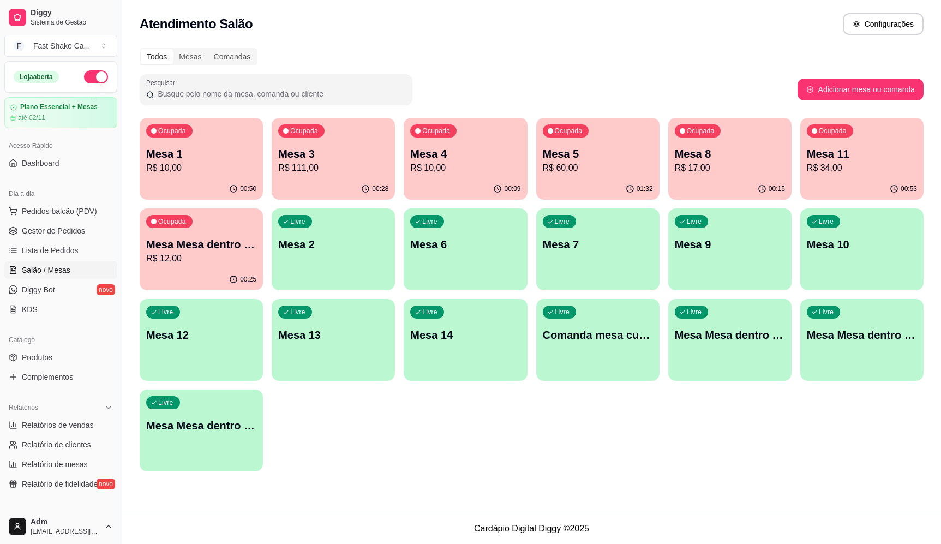
click at [684, 85] on div "Pesquisar" at bounding box center [469, 89] width 658 height 31
click at [577, 157] on p "Mesa 5" at bounding box center [597, 154] width 107 height 15
click at [732, 172] on p "R$ 17,00" at bounding box center [729, 167] width 107 height 13
click at [822, 152] on p "Mesa 11" at bounding box center [862, 153] width 110 height 15
click at [591, 143] on div "Ocupada Mesa 5 R$ 60,00" at bounding box center [597, 148] width 119 height 59
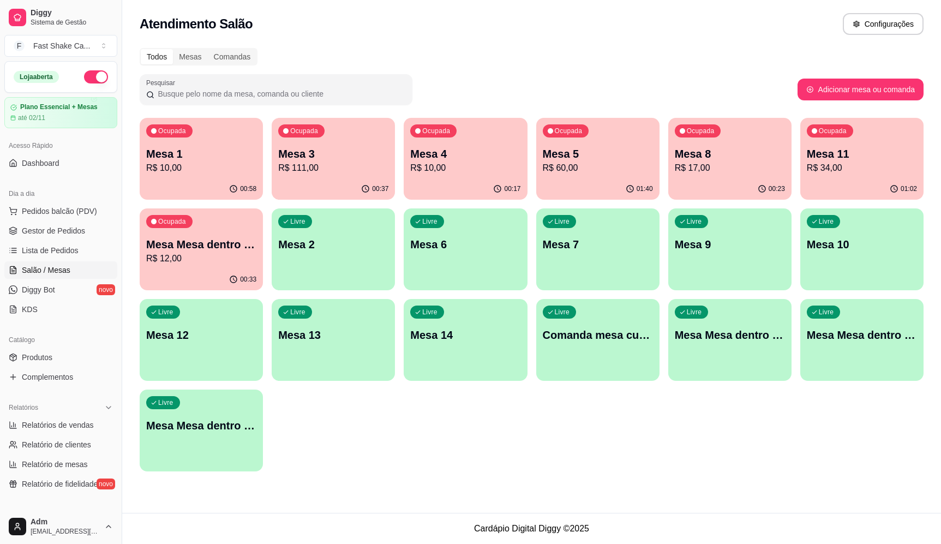
click at [596, 148] on p "Mesa 5" at bounding box center [598, 153] width 110 height 15
click at [588, 158] on p "Mesa 5" at bounding box center [597, 154] width 107 height 15
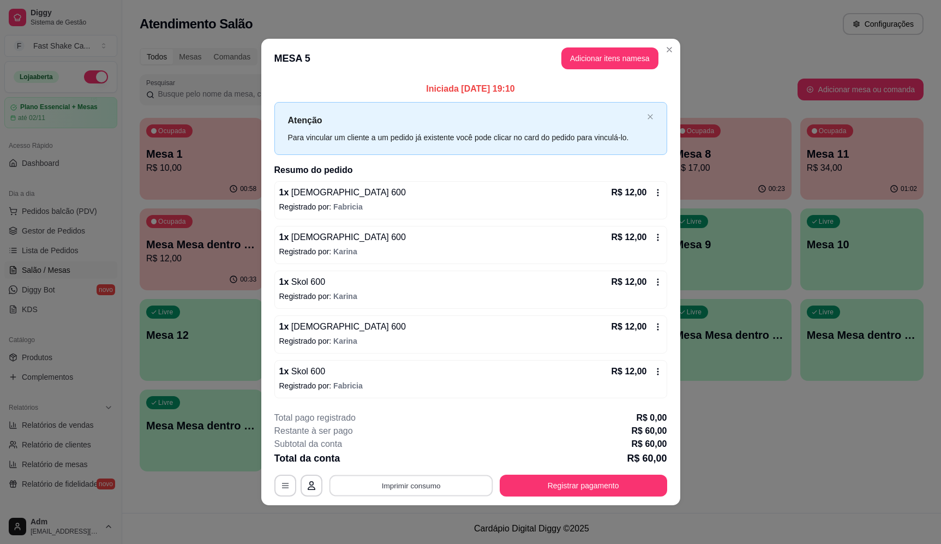
click at [421, 486] on button "Imprimir consumo" at bounding box center [411, 485] width 164 height 21
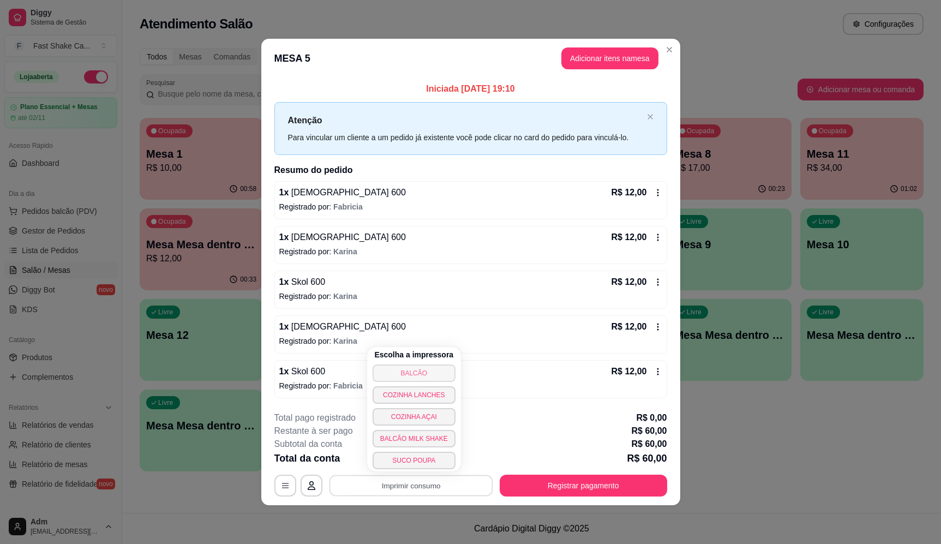
click at [441, 373] on button "BALCÃO" at bounding box center [414, 372] width 83 height 17
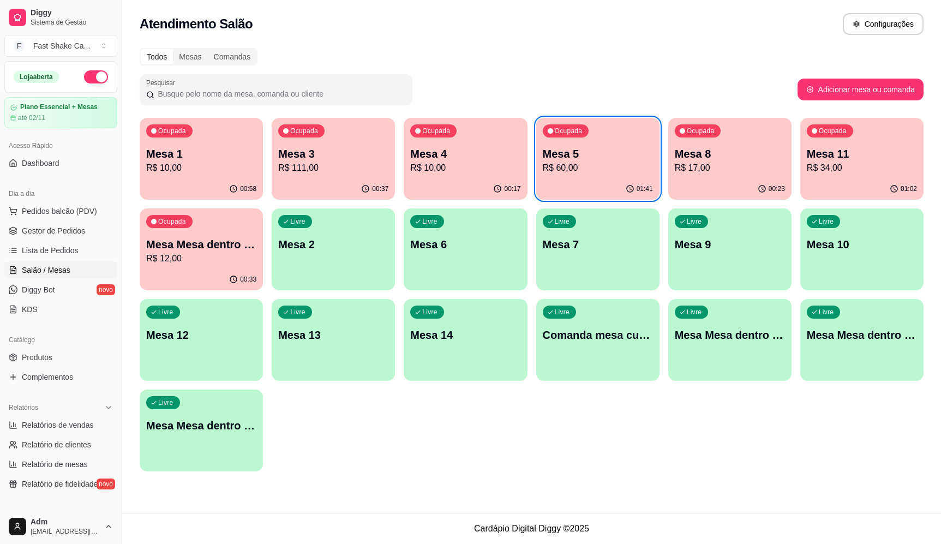
click at [218, 259] on p "R$ 12,00" at bounding box center [201, 258] width 110 height 13
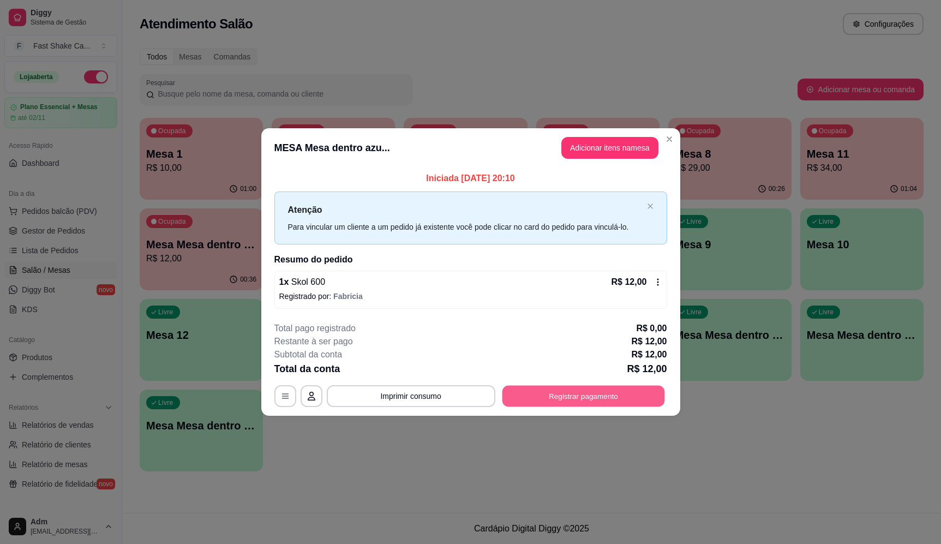
click at [637, 402] on button "Registrar pagamento" at bounding box center [583, 396] width 163 height 21
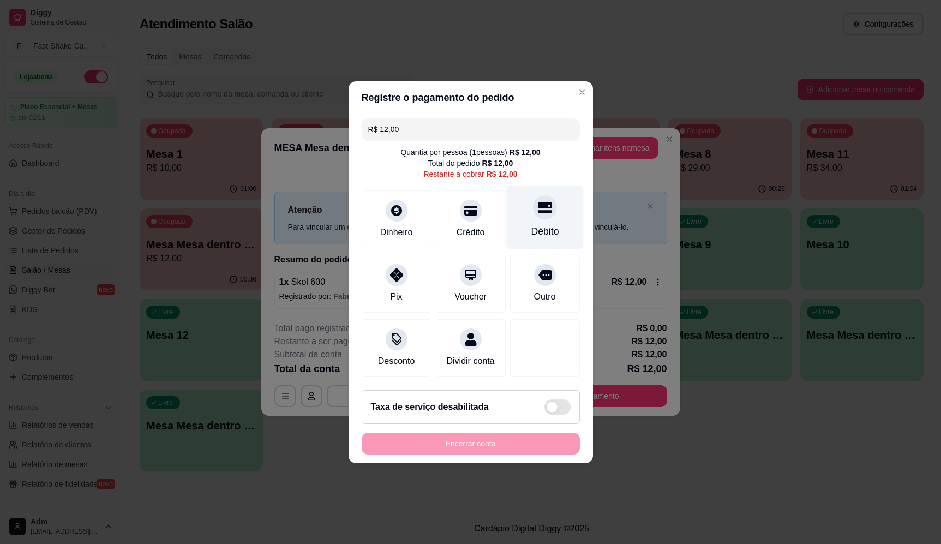
click at [554, 209] on div "Débito" at bounding box center [544, 217] width 77 height 64
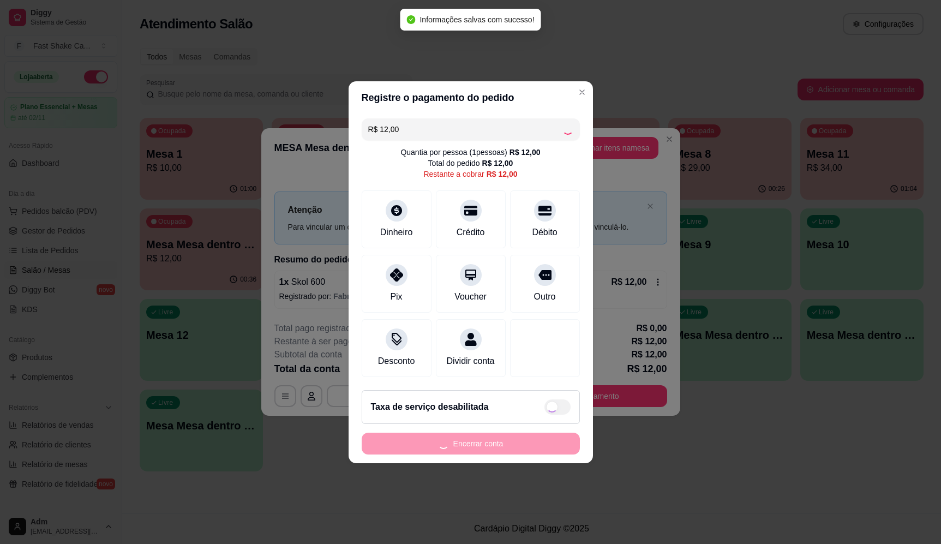
type input "R$ 0,00"
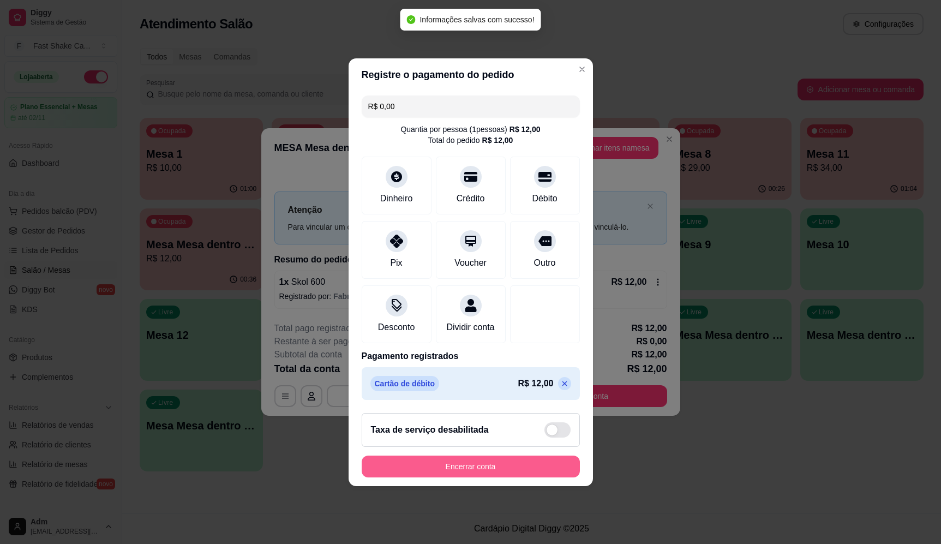
click at [470, 470] on button "Encerrar conta" at bounding box center [471, 467] width 218 height 22
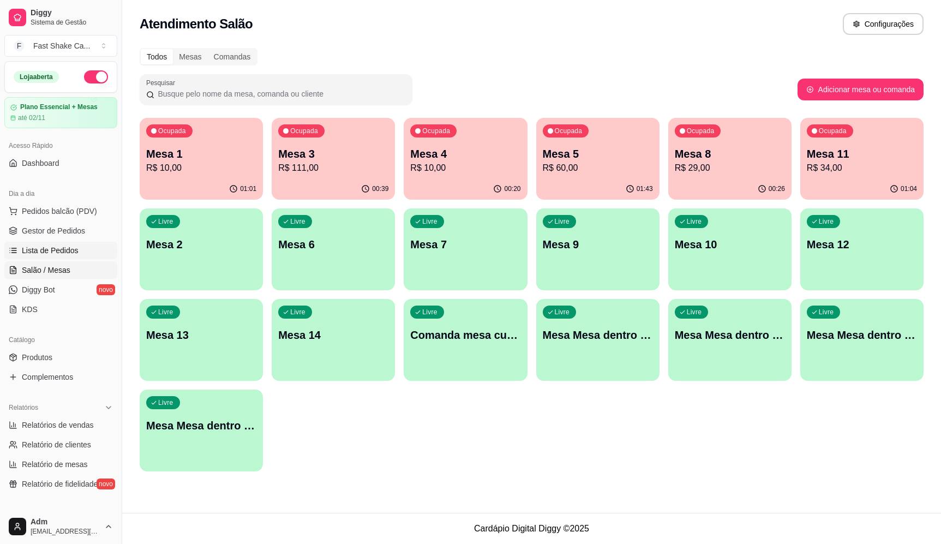
click at [73, 249] on span "Lista de Pedidos" at bounding box center [50, 250] width 57 height 11
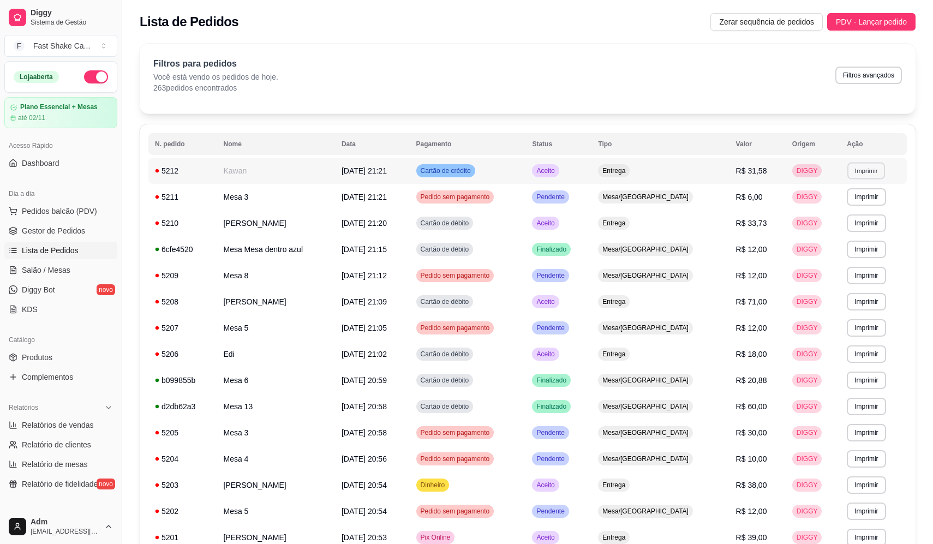
click at [871, 166] on button "Imprimir" at bounding box center [866, 170] width 38 height 17
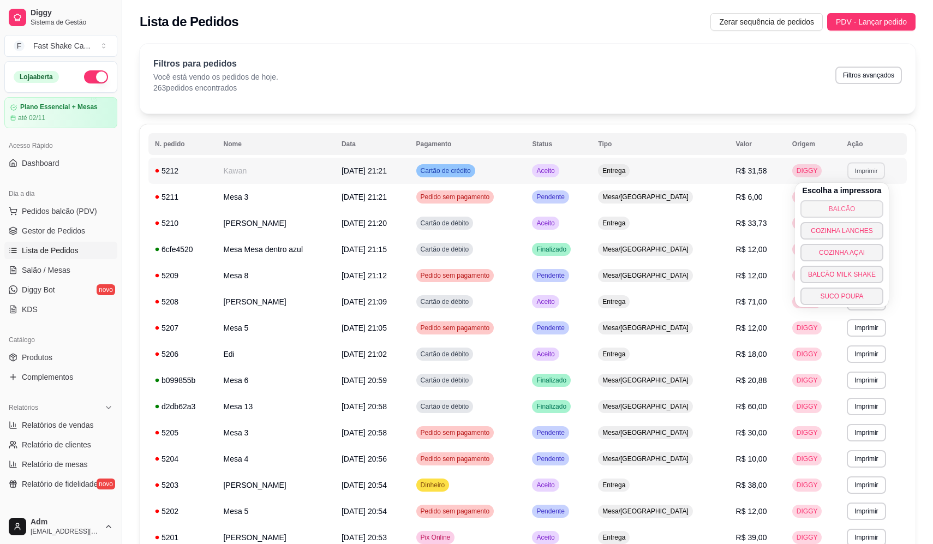
click at [859, 208] on button "BALCÃO" at bounding box center [841, 208] width 83 height 17
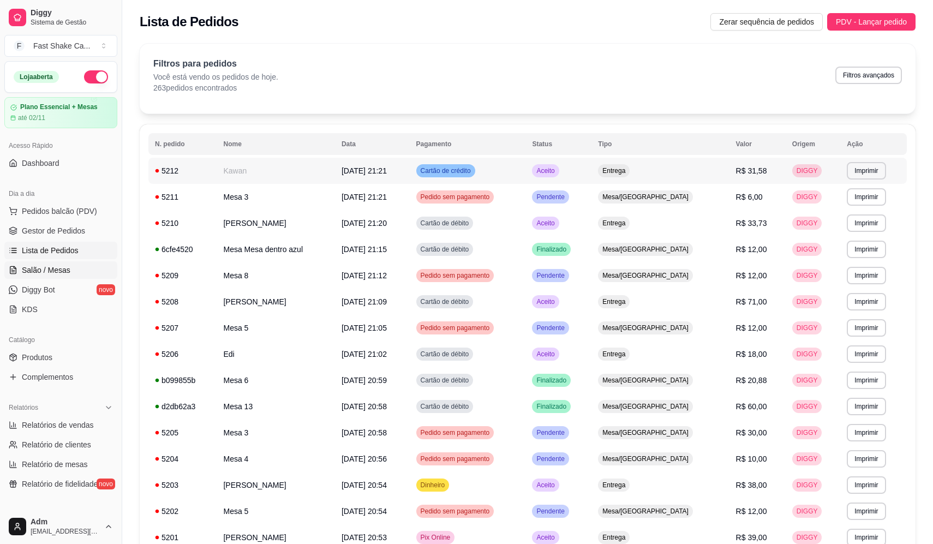
click at [71, 267] on link "Salão / Mesas" at bounding box center [60, 269] width 113 height 17
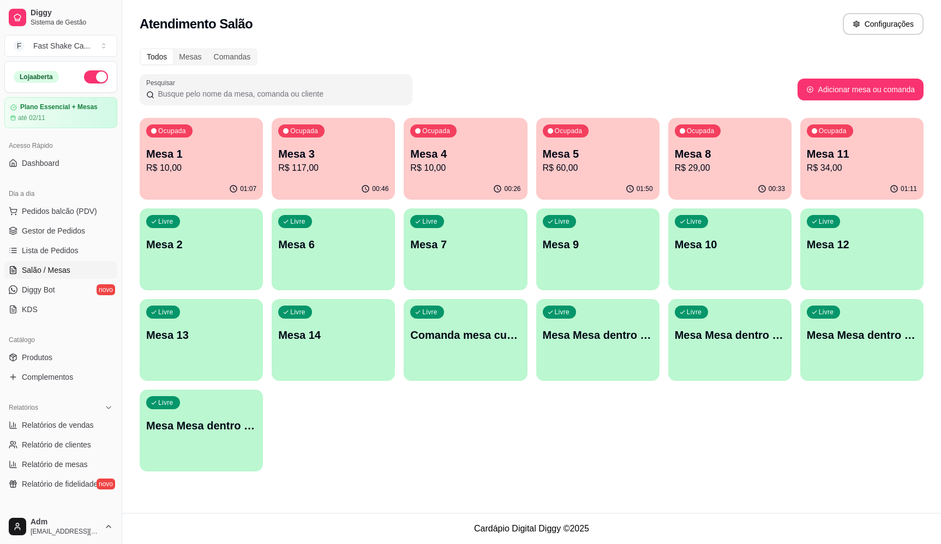
click at [738, 249] on p "Mesa 10" at bounding box center [730, 244] width 110 height 15
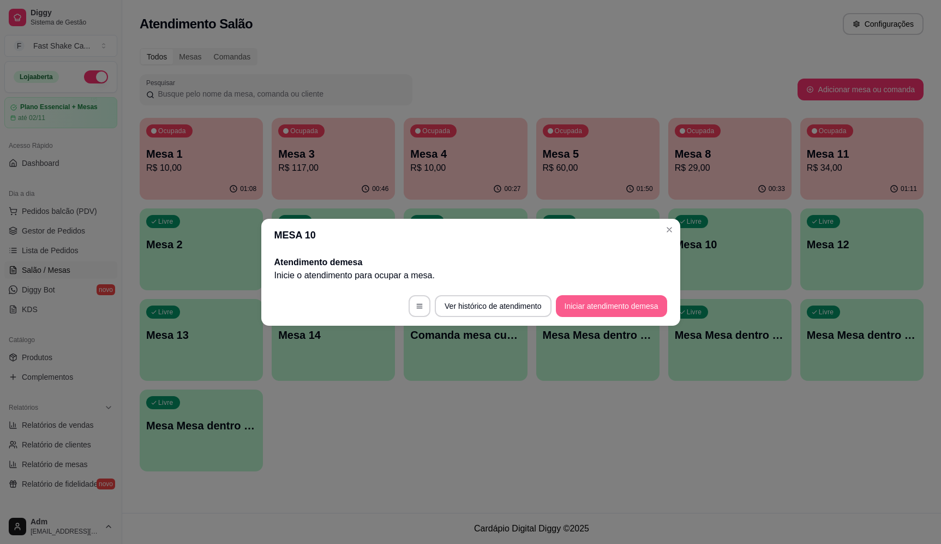
click at [588, 305] on button "Iniciar atendimento de mesa" at bounding box center [611, 306] width 111 height 22
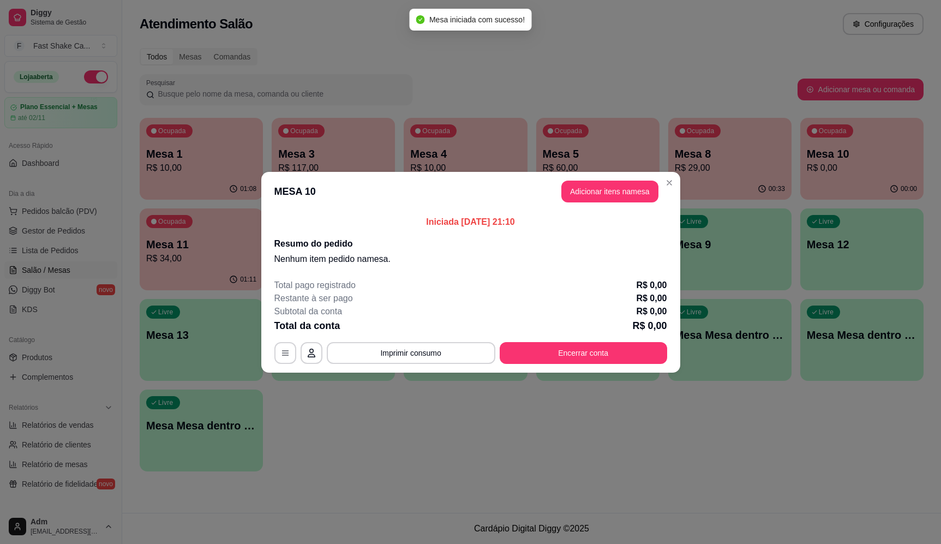
click at [602, 206] on header "MESA 10 Adicionar itens na mesa" at bounding box center [470, 191] width 419 height 39
click at [607, 196] on button "Adicionar itens na mesa" at bounding box center [610, 191] width 94 height 21
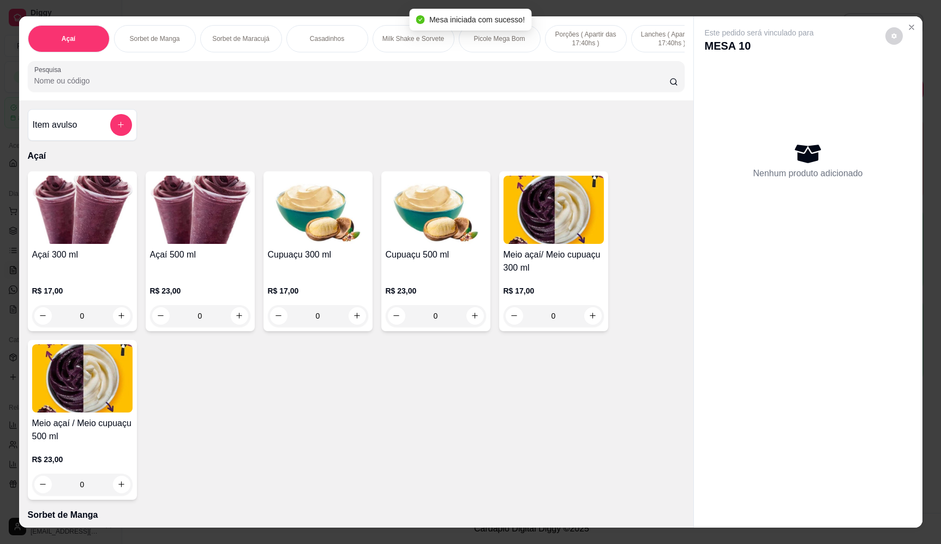
click at [112, 324] on div "0" at bounding box center [82, 316] width 100 height 22
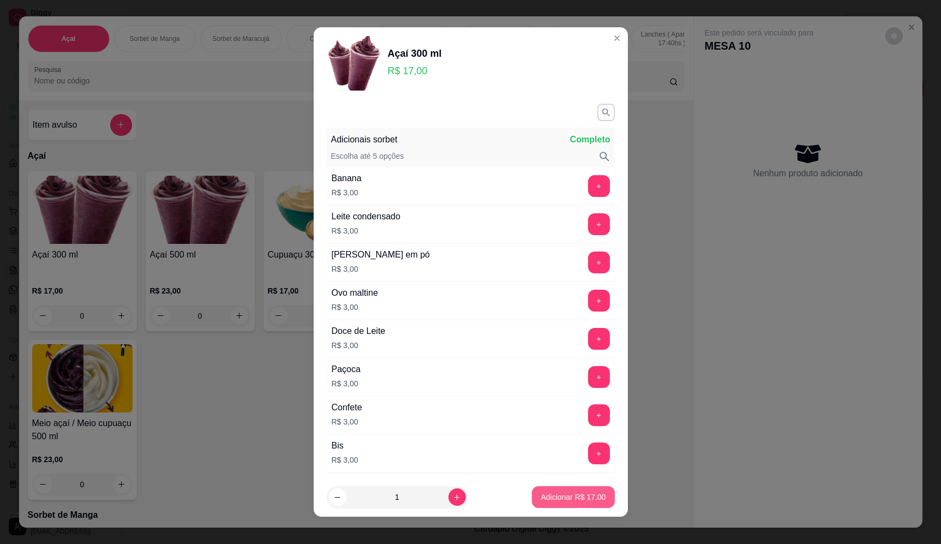
click at [556, 503] on button "Adicionar R$ 17,00" at bounding box center [573, 497] width 82 height 22
type input "1"
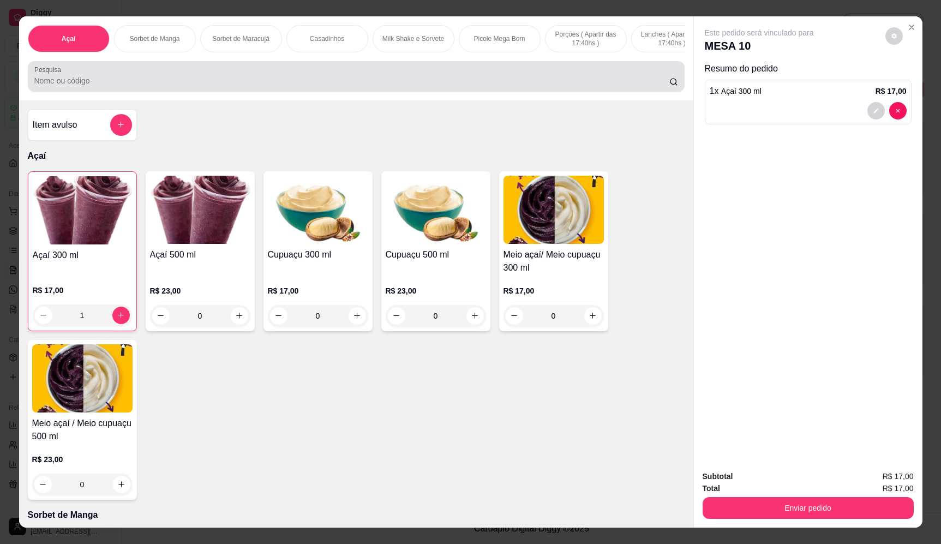
click at [172, 87] on div at bounding box center [356, 76] width 644 height 22
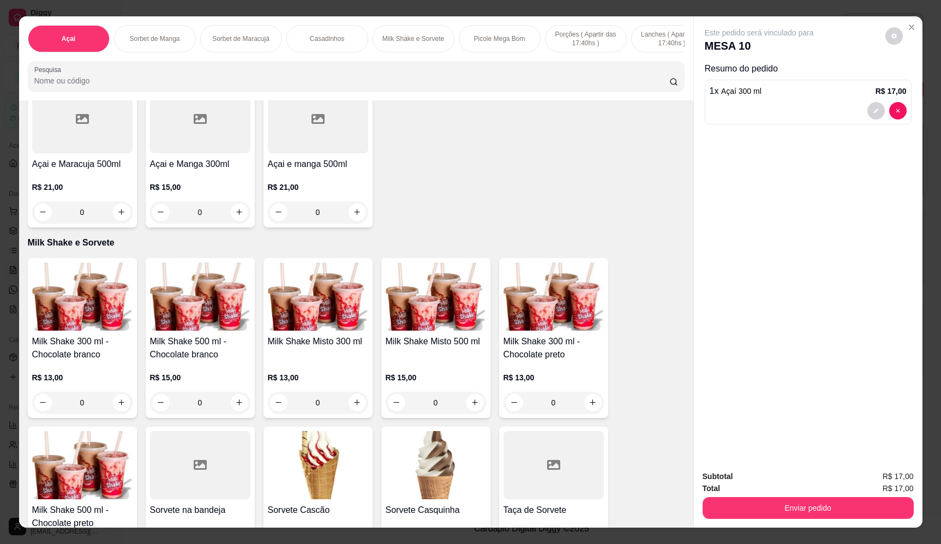
scroll to position [1146, 0]
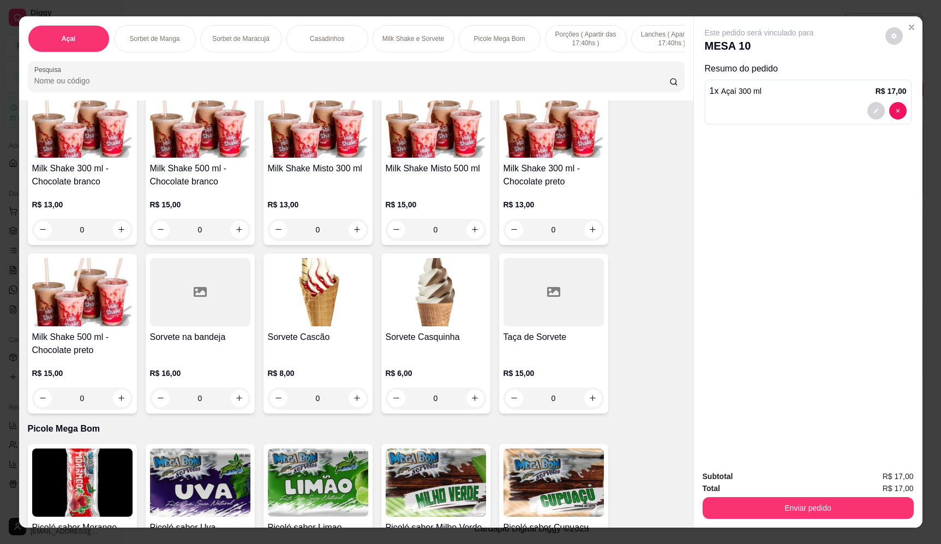
click at [591, 406] on div "0" at bounding box center [554, 398] width 100 height 22
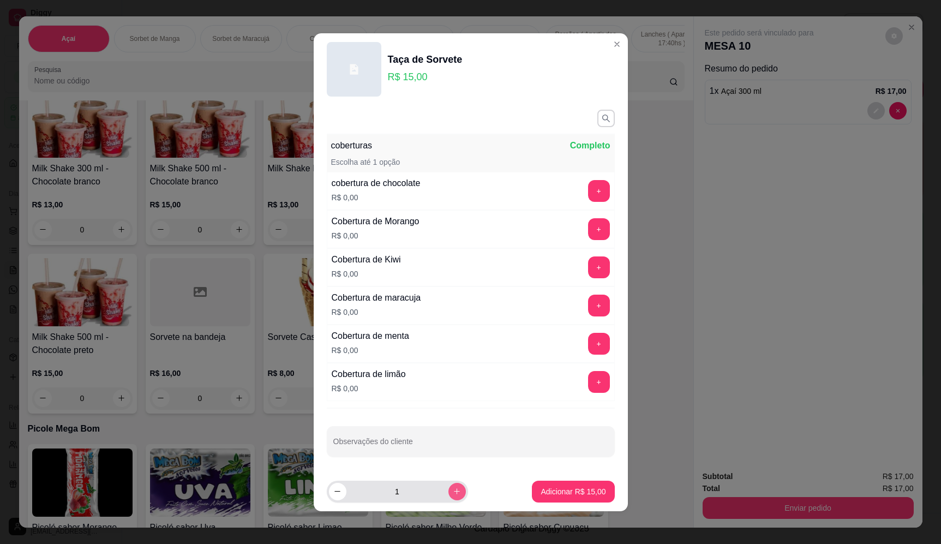
click at [453, 489] on icon "increase-product-quantity" at bounding box center [457, 491] width 8 height 8
click at [448, 486] on button "increase-product-quantity" at bounding box center [456, 491] width 17 height 17
type input "3"
click at [560, 492] on p "Adicionar R$ 45,00" at bounding box center [573, 491] width 65 height 11
type input "3"
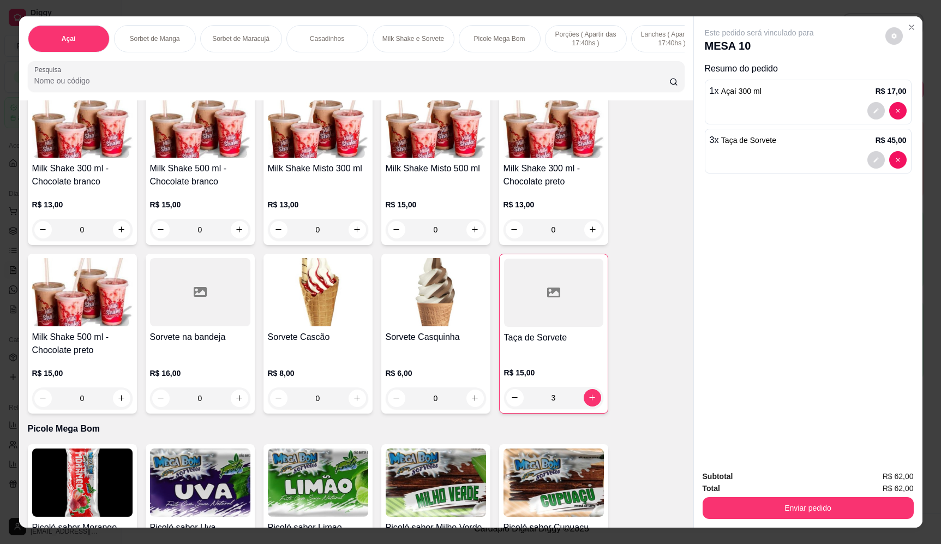
click at [232, 241] on div "0" at bounding box center [200, 230] width 100 height 22
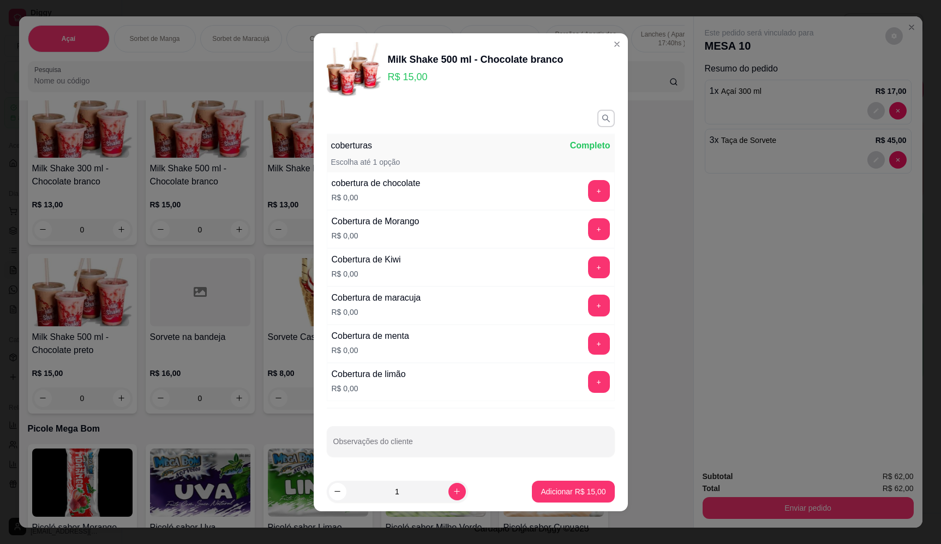
click at [574, 493] on p "Adicionar R$ 15,00" at bounding box center [573, 491] width 65 height 11
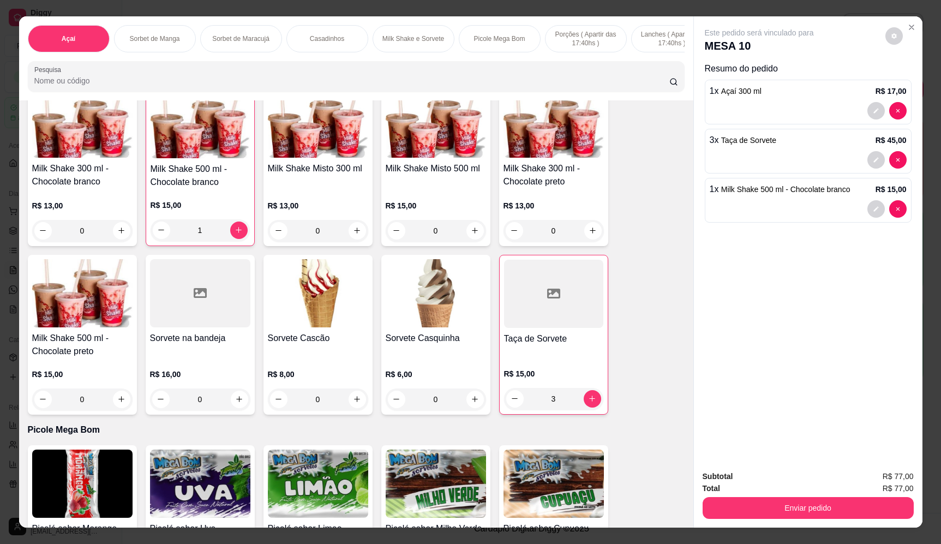
type input "1"
click at [358, 406] on div "0" at bounding box center [318, 399] width 100 height 22
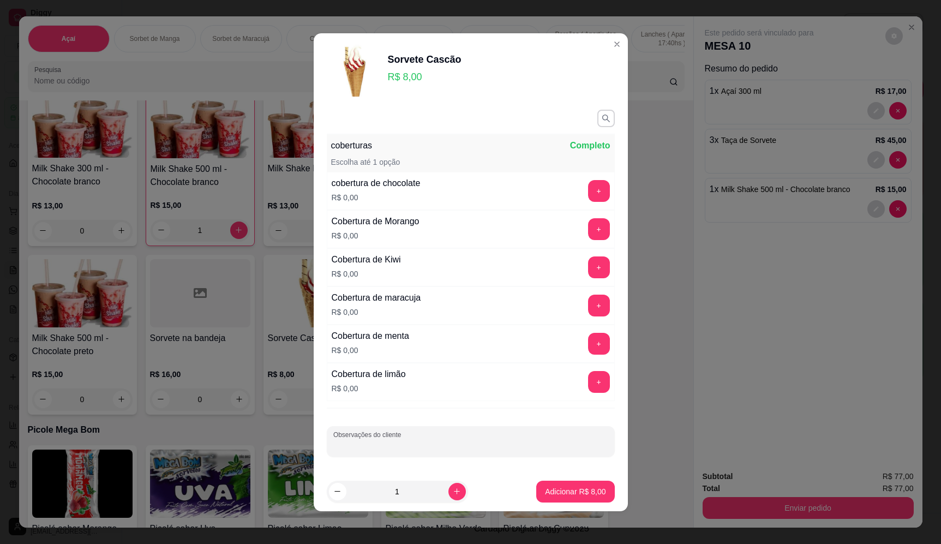
click at [449, 489] on button "increase-product-quantity" at bounding box center [456, 491] width 17 height 17
click at [333, 492] on icon "decrease-product-quantity" at bounding box center [337, 491] width 8 height 8
type input "2"
click at [582, 490] on p "Adicionar R$ 16,00" at bounding box center [573, 491] width 63 height 10
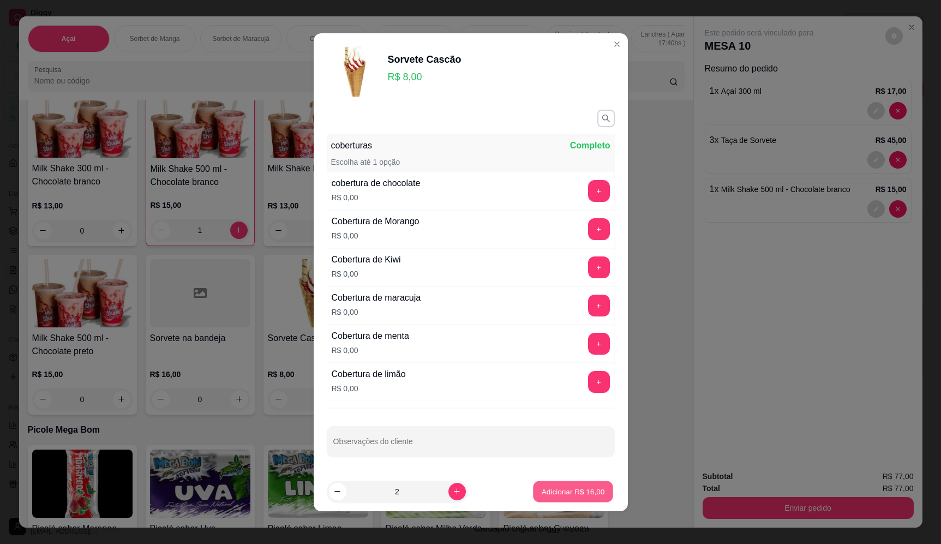
type input "2"
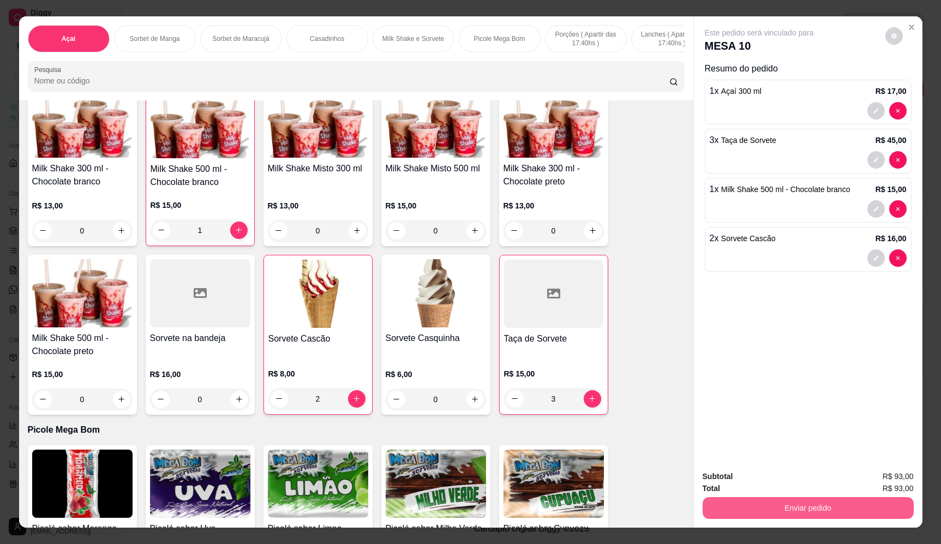
click at [817, 517] on button "Enviar pedido" at bounding box center [808, 508] width 211 height 22
click at [889, 482] on button "Enviar pedido" at bounding box center [885, 481] width 62 height 21
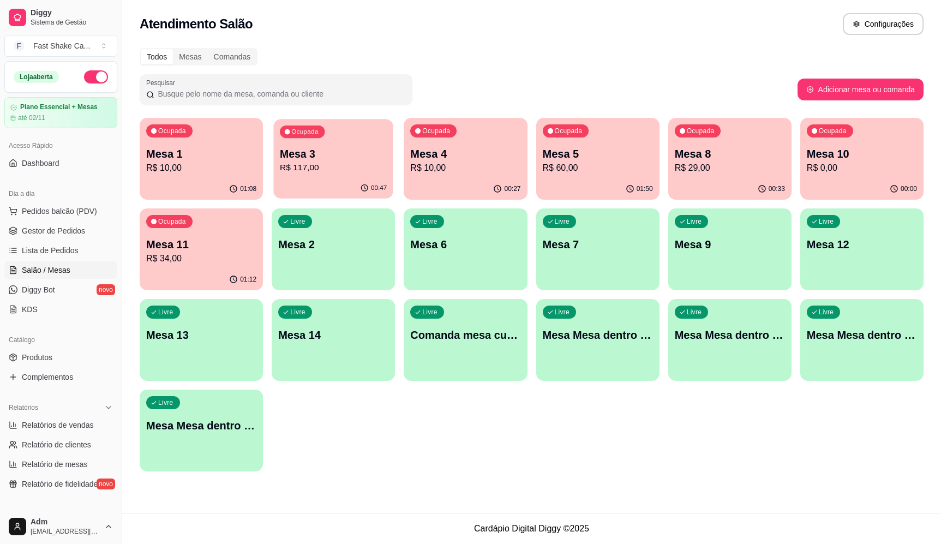
click at [318, 142] on div "Ocupada Mesa 3 R$ 117,00" at bounding box center [333, 148] width 119 height 59
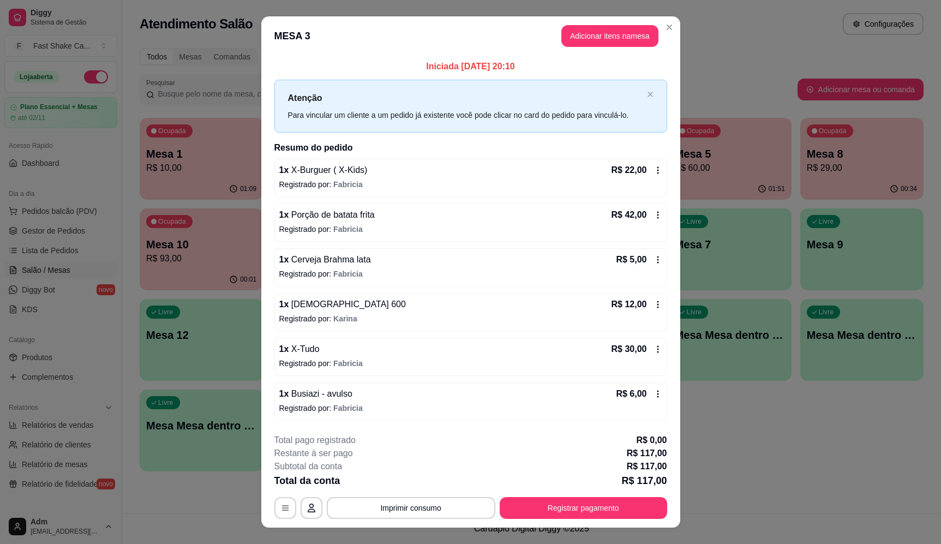
click at [654, 216] on icon at bounding box center [658, 215] width 9 height 9
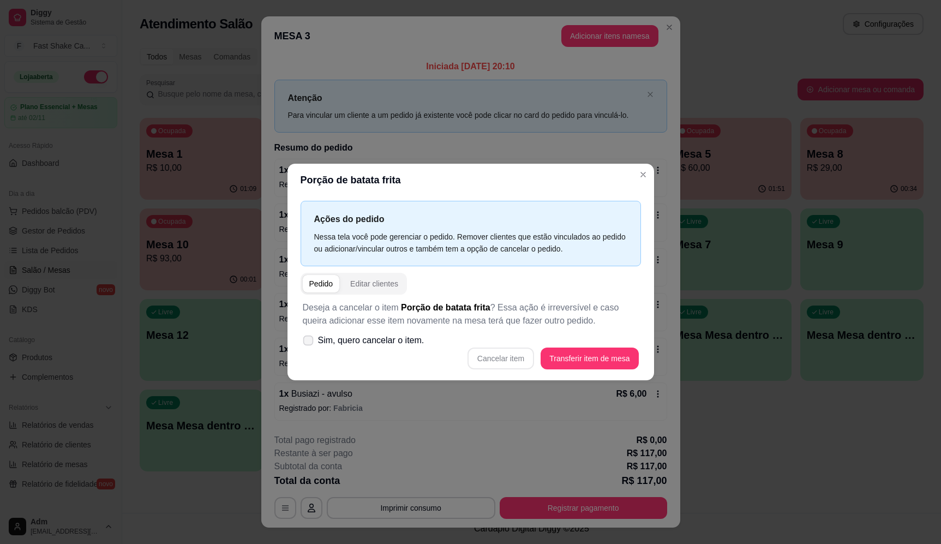
click at [313, 337] on span at bounding box center [308, 340] width 10 height 10
click at [309, 342] on input "Sim, quero cancelar o item." at bounding box center [305, 345] width 7 height 7
checkbox input "true"
click at [524, 361] on button "Cancelar item" at bounding box center [501, 359] width 67 height 22
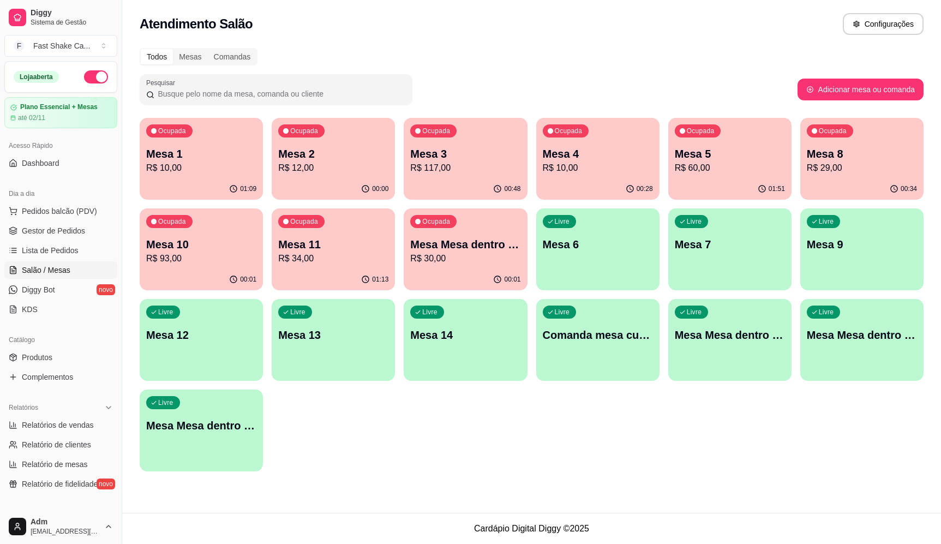
click at [667, 11] on div "Atendimento Salão Configurações" at bounding box center [531, 20] width 819 height 41
click at [482, 147] on p "Mesa 3" at bounding box center [465, 153] width 110 height 15
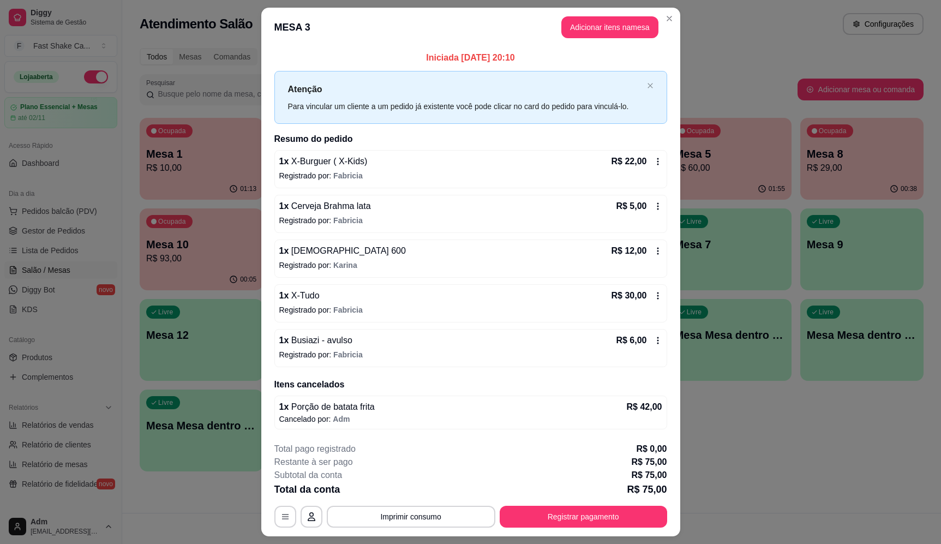
click at [364, 251] on div "1 x Brahma 600 R$ 12,00" at bounding box center [470, 250] width 383 height 13
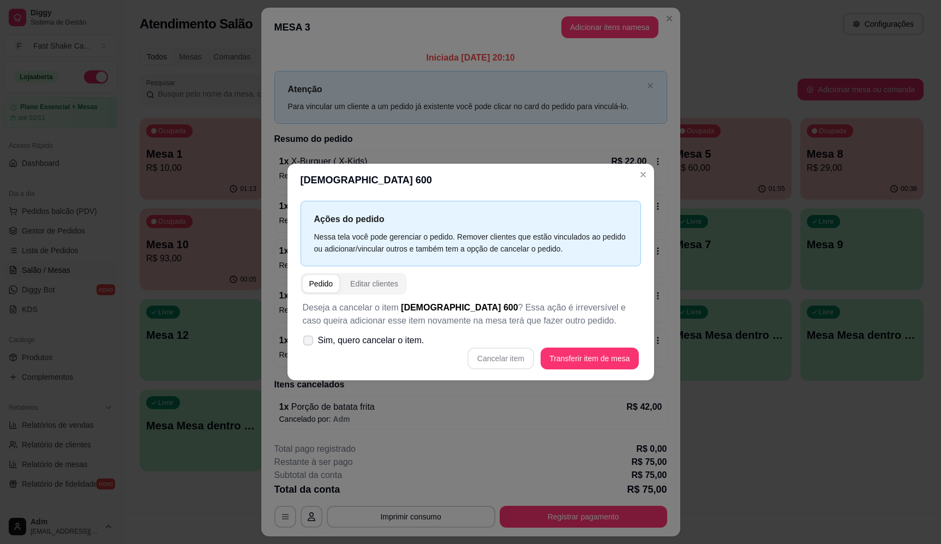
click at [390, 339] on span "Sim, quero cancelar o item." at bounding box center [371, 340] width 106 height 13
click at [309, 342] on input "Sim, quero cancelar o item." at bounding box center [305, 345] width 7 height 7
checkbox input "true"
click at [511, 358] on button "Cancelar item" at bounding box center [501, 358] width 65 height 21
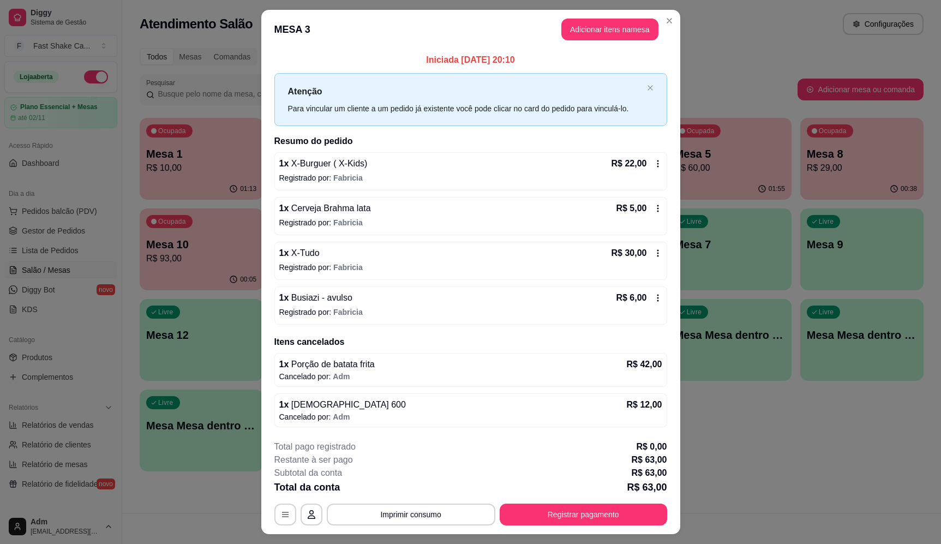
click at [347, 268] on span "Fabricia" at bounding box center [347, 267] width 29 height 9
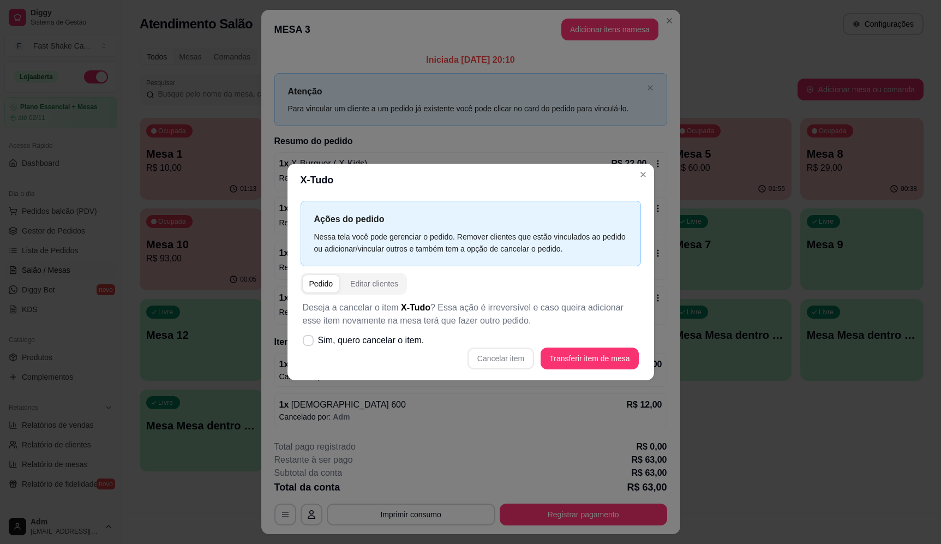
click at [401, 336] on span "Sim, quero cancelar o item." at bounding box center [371, 340] width 106 height 13
click at [309, 342] on input "Sim, quero cancelar o item." at bounding box center [305, 345] width 7 height 7
checkbox input "true"
click at [516, 364] on button "Cancelar item" at bounding box center [501, 358] width 65 height 21
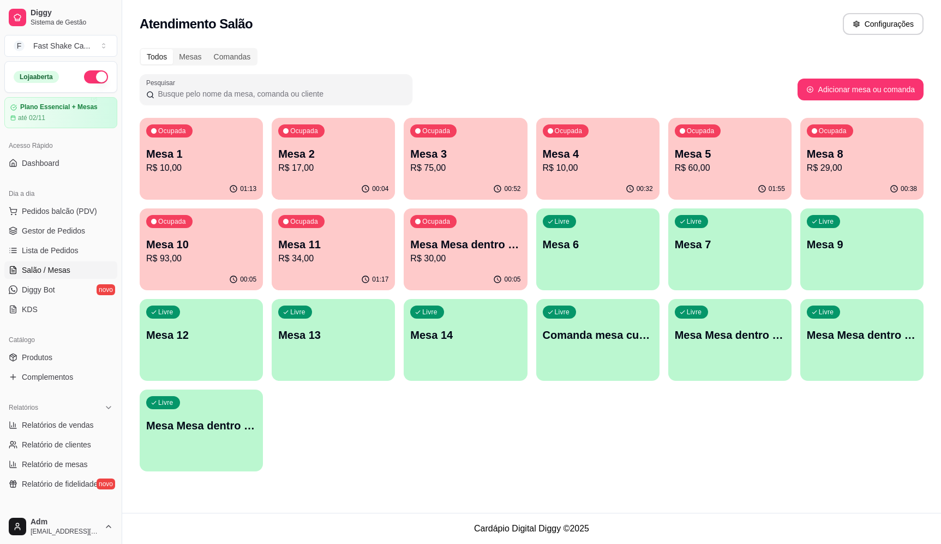
click at [178, 263] on p "R$ 93,00" at bounding box center [201, 258] width 110 height 13
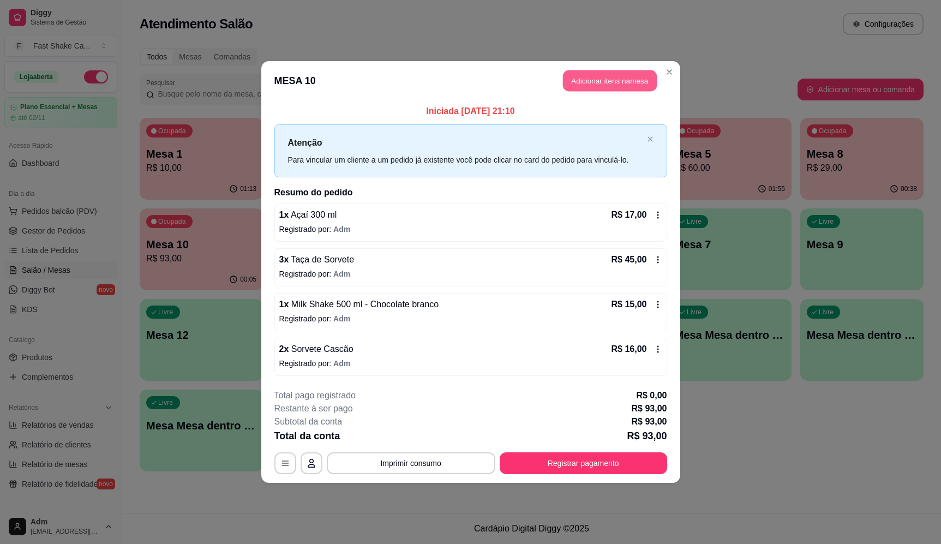
click at [621, 83] on button "Adicionar itens na mesa" at bounding box center [610, 80] width 94 height 21
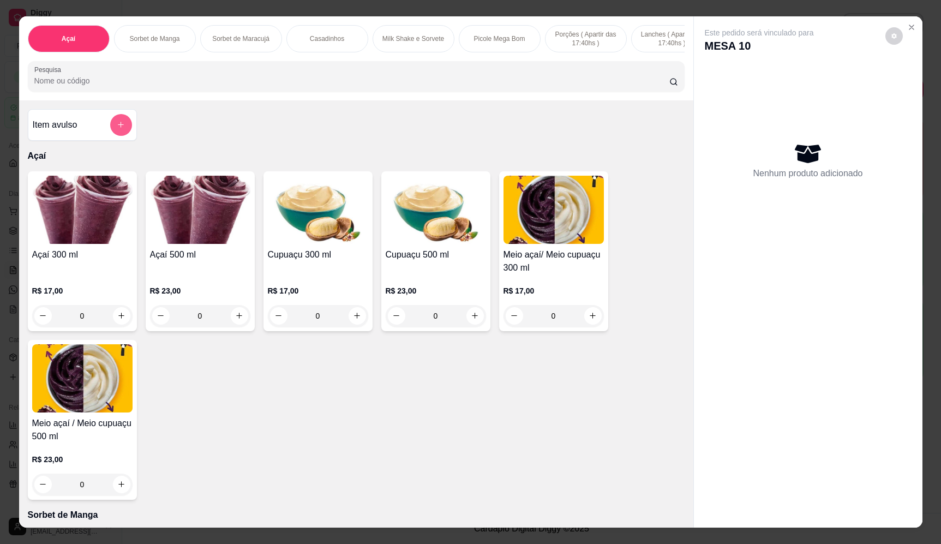
click at [112, 134] on button "add-separate-item" at bounding box center [121, 125] width 22 height 22
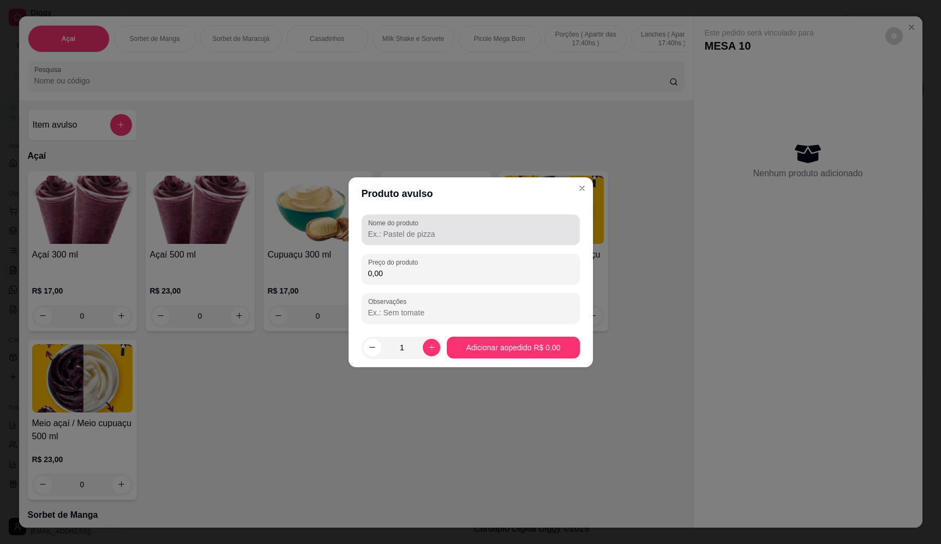
click at [418, 239] on div at bounding box center [470, 230] width 205 height 22
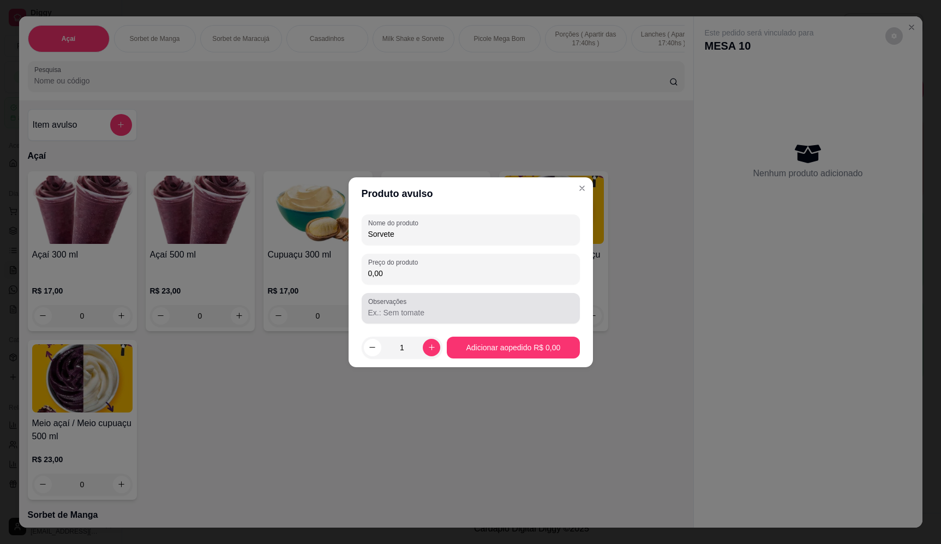
type input "Sorvete"
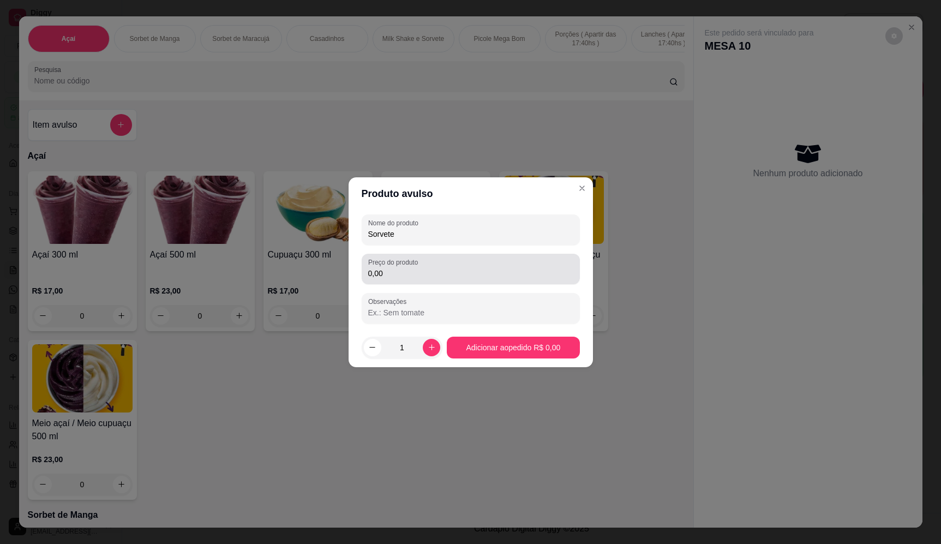
click at [431, 283] on div "Preço do produto 0,00" at bounding box center [471, 269] width 218 height 31
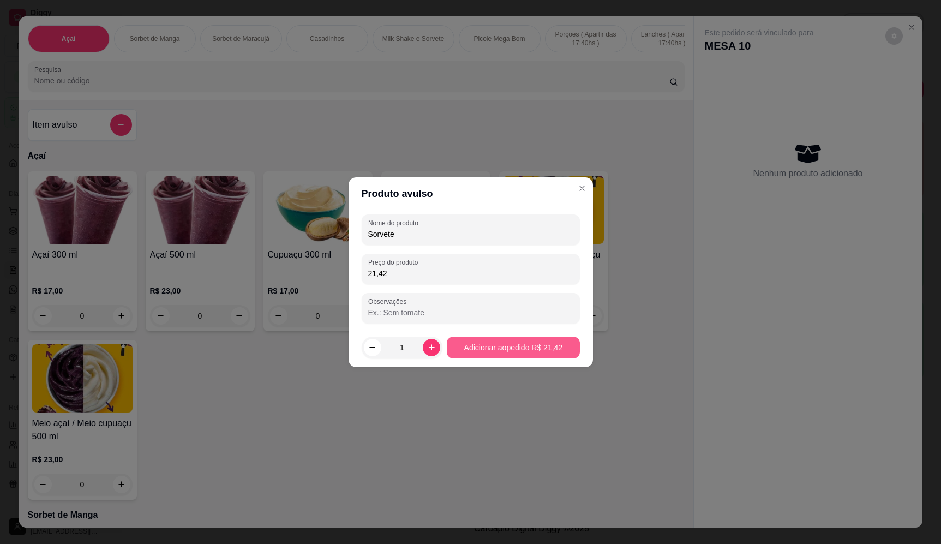
type input "21,42"
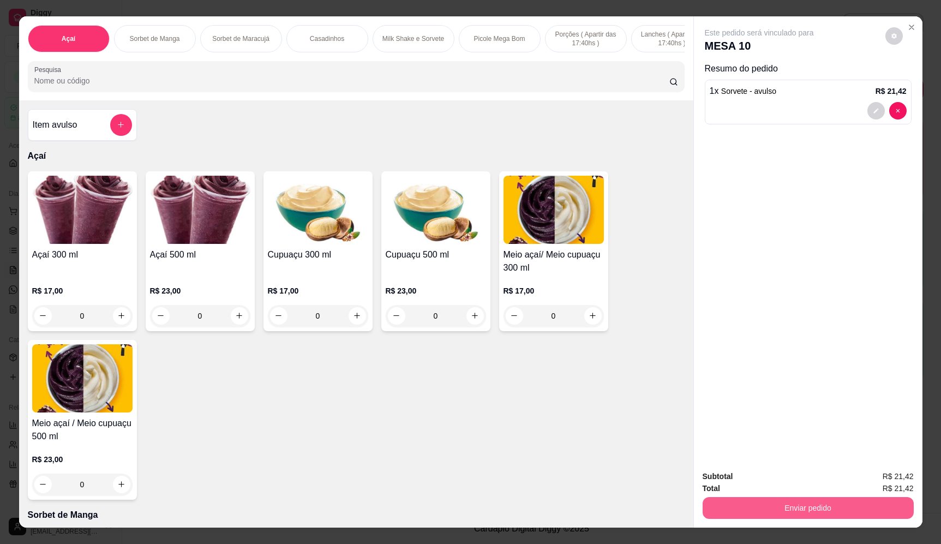
click at [790, 511] on button "Enviar pedido" at bounding box center [808, 508] width 211 height 22
click at [883, 473] on button "Enviar pedido" at bounding box center [885, 481] width 60 height 20
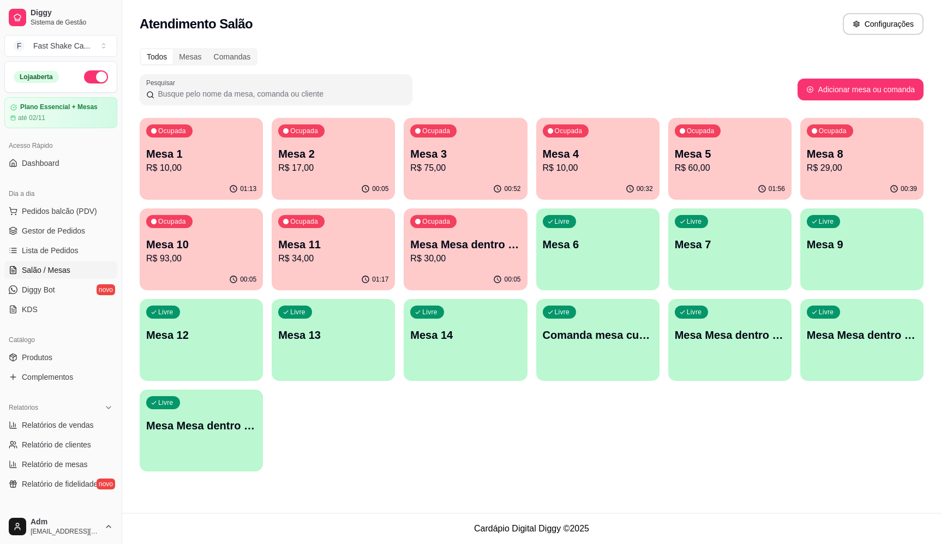
click at [672, 44] on div "Todos Mesas Comandas Pesquisar Adicionar mesa ou comanda Ocupada Mesa 1 R$ 10,0…" at bounding box center [531, 262] width 819 height 443
click at [506, 28] on div "Atendimento Salão Configurações" at bounding box center [532, 24] width 784 height 22
click at [200, 180] on div "01:14" at bounding box center [201, 188] width 123 height 21
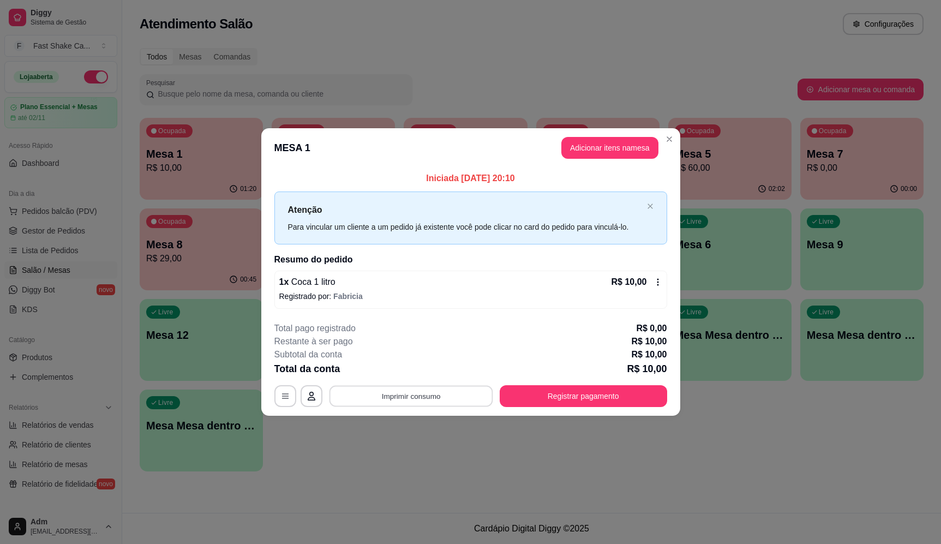
click at [418, 392] on button "Imprimir consumo" at bounding box center [411, 396] width 164 height 21
click at [555, 399] on button "Registrar pagamento" at bounding box center [583, 396] width 163 height 21
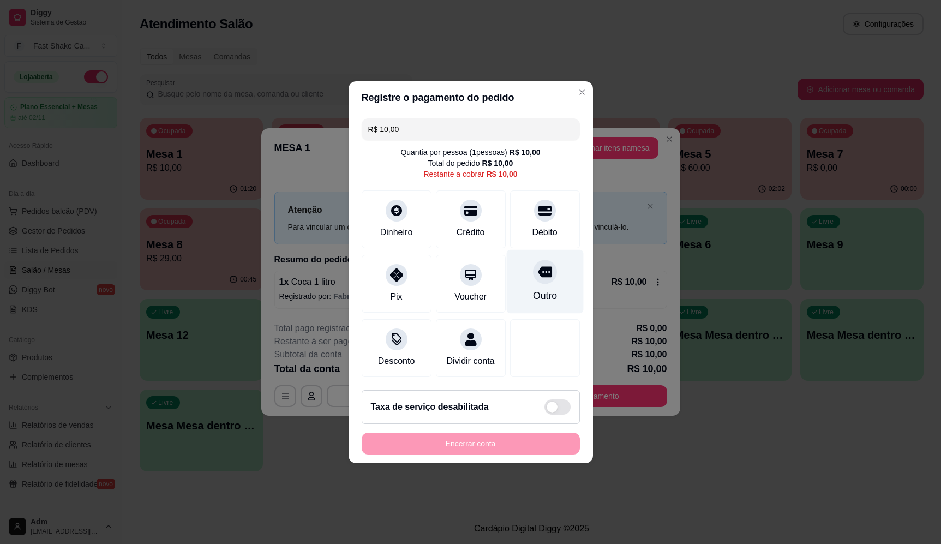
click at [537, 274] on icon at bounding box center [544, 272] width 14 height 14
type input "R$ 0,00"
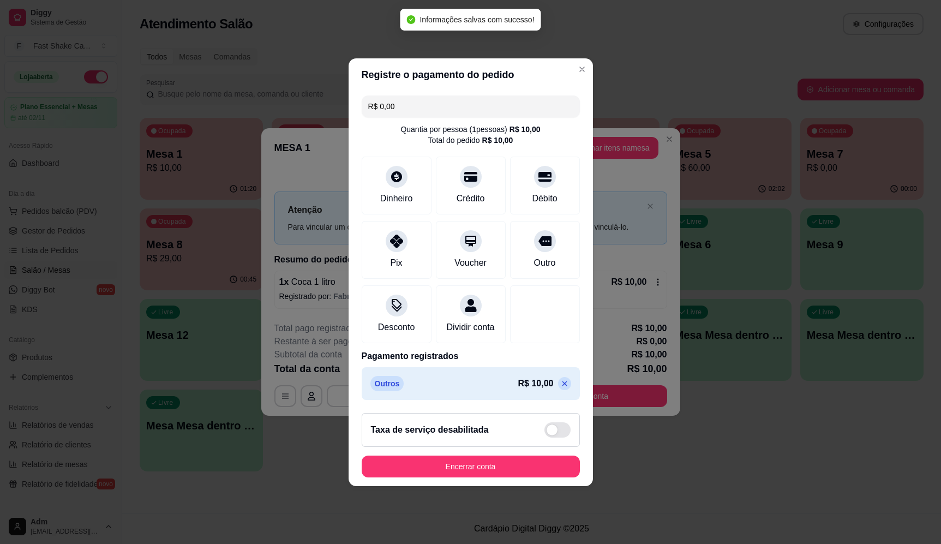
click at [469, 462] on footer "Taxa de serviço desabilitada Encerrar conta" at bounding box center [471, 445] width 244 height 82
click at [479, 469] on button "Encerrar conta" at bounding box center [471, 466] width 212 height 21
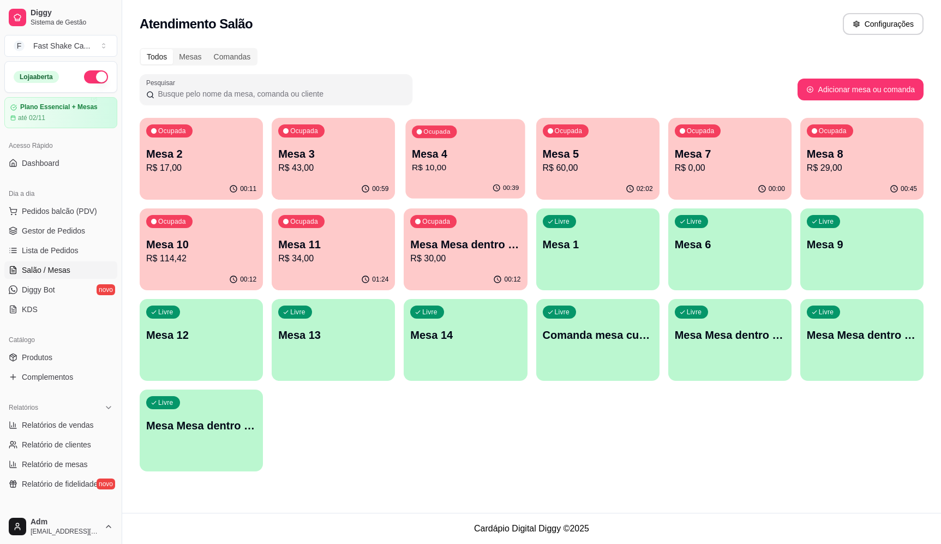
click at [456, 144] on div "Ocupada Mesa 4 R$ 10,00" at bounding box center [465, 148] width 119 height 59
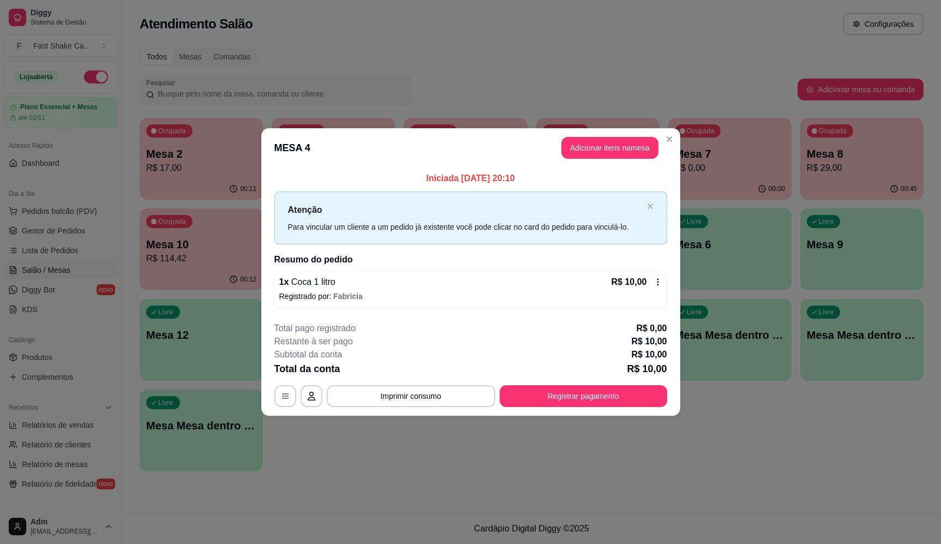
click at [566, 389] on button "Registrar pagamento" at bounding box center [583, 396] width 167 height 22
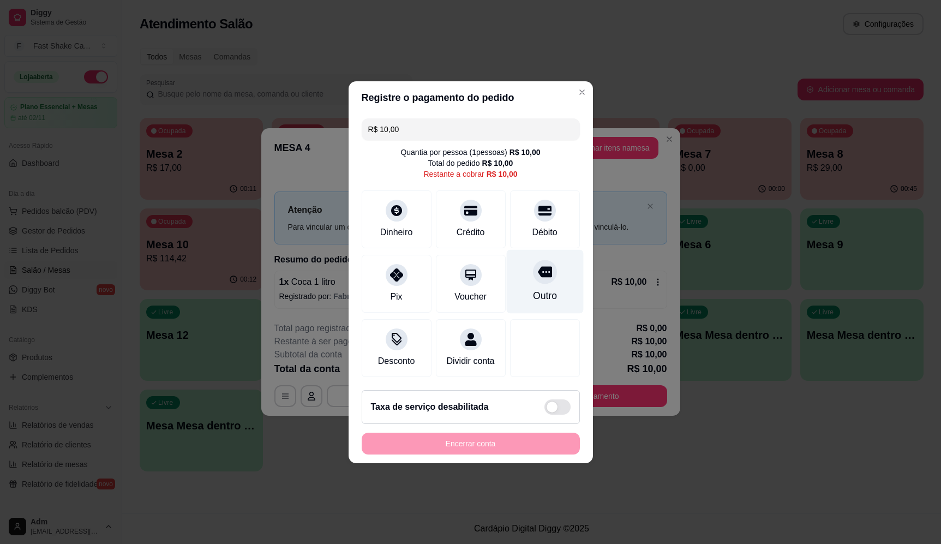
click at [544, 280] on div "Outro" at bounding box center [544, 281] width 77 height 64
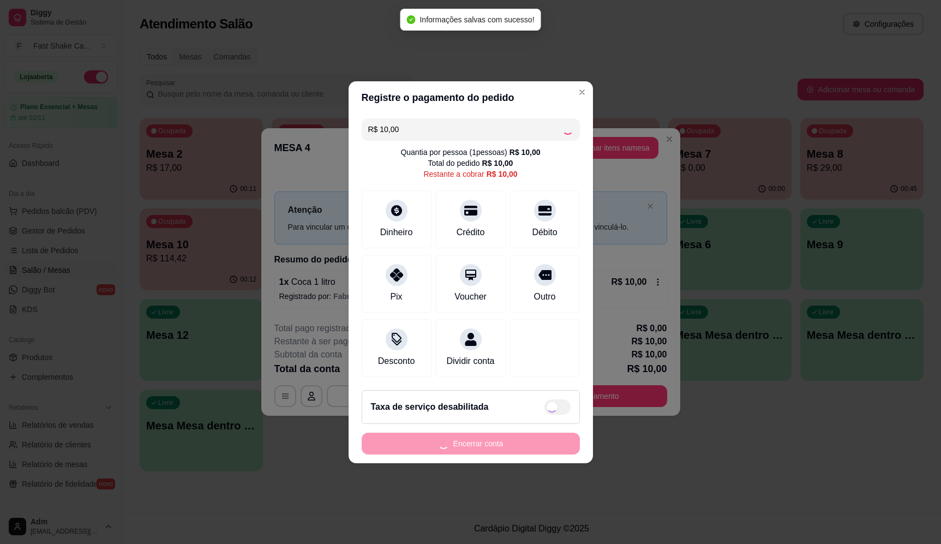
type input "R$ 0,00"
click at [498, 454] on button "Encerrar conta" at bounding box center [471, 444] width 218 height 22
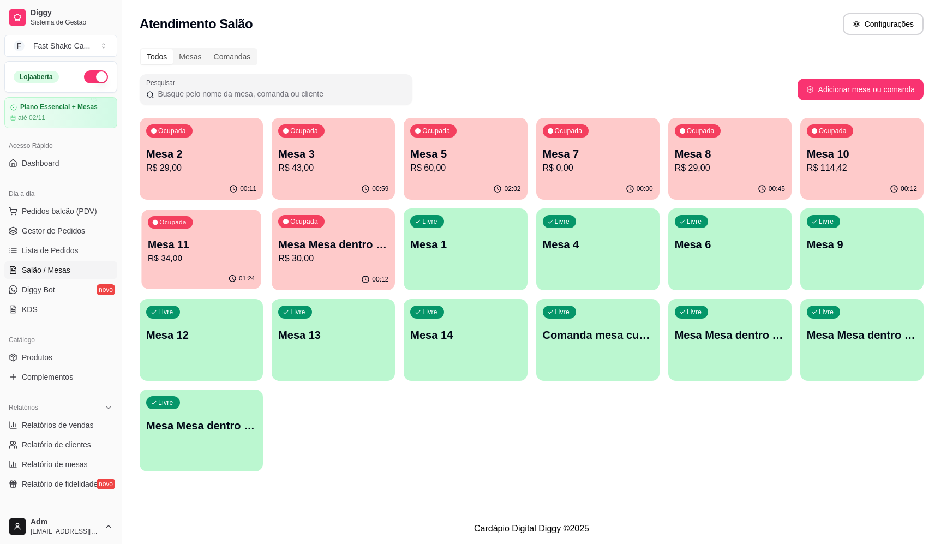
click at [205, 233] on div "Ocupada Mesa 11 R$ 34,00" at bounding box center [200, 238] width 119 height 59
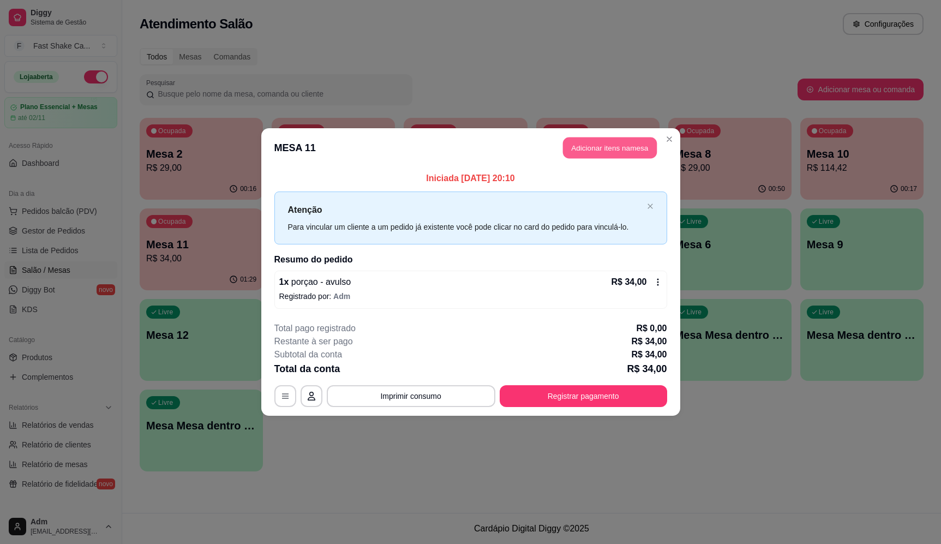
click at [606, 146] on button "Adicionar itens na mesa" at bounding box center [610, 147] width 94 height 21
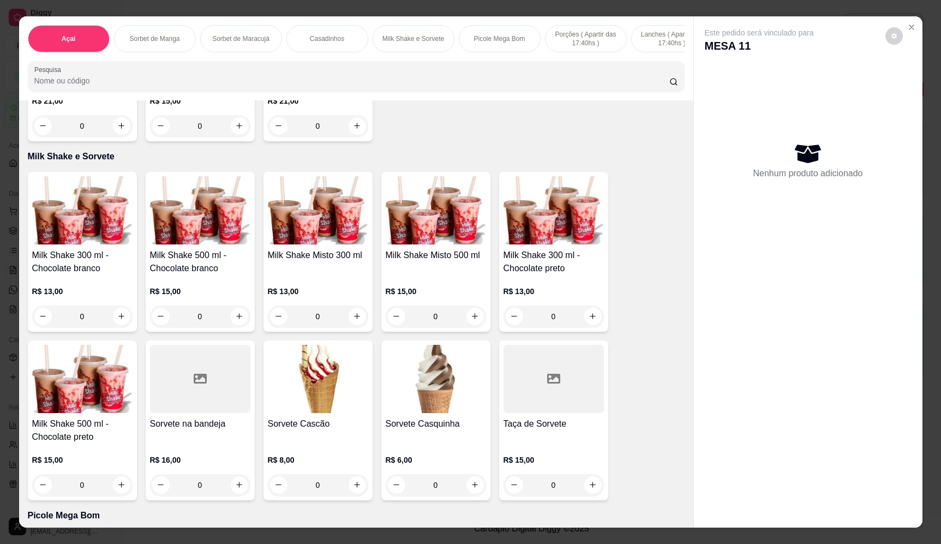
scroll to position [1091, 0]
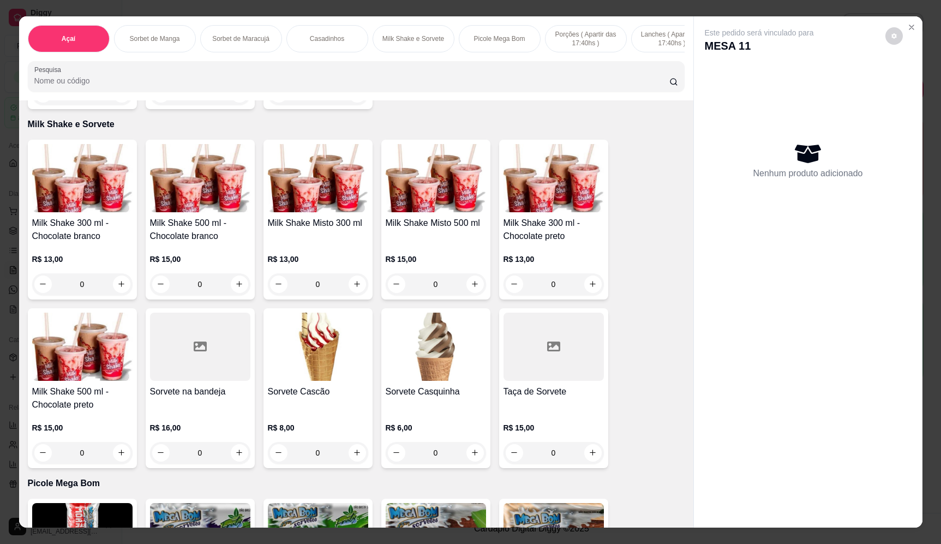
click at [346, 293] on div "0" at bounding box center [318, 284] width 100 height 22
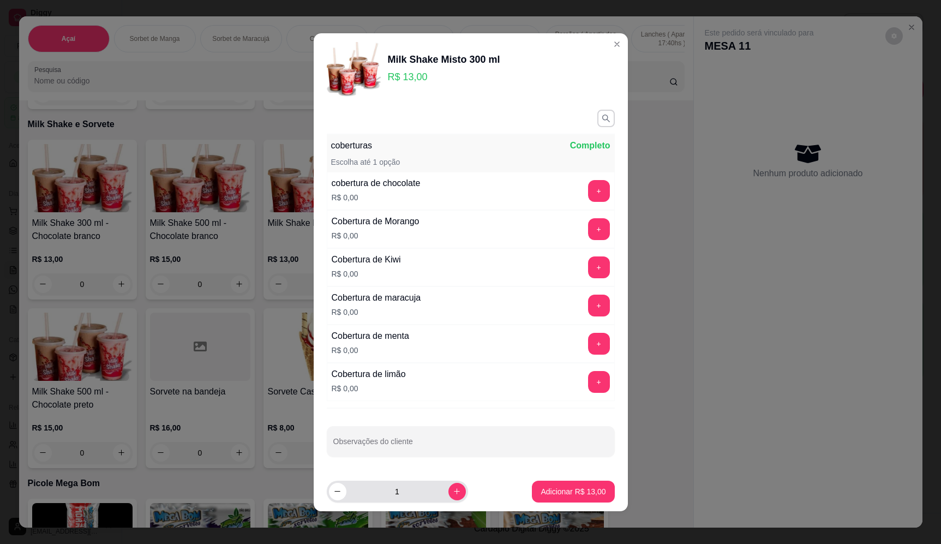
click at [432, 492] on input "1" at bounding box center [397, 492] width 102 height 22
click at [453, 491] on icon "increase-product-quantity" at bounding box center [457, 491] width 8 height 8
type input "2"
click at [572, 488] on p "Adicionar R$ 26,00" at bounding box center [573, 491] width 65 height 11
type input "2"
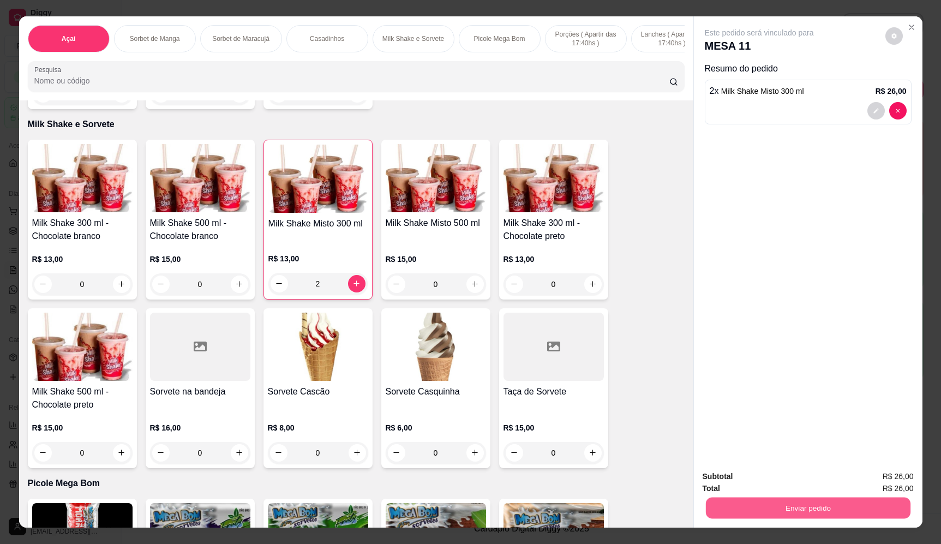
click at [839, 506] on button "Enviar pedido" at bounding box center [807, 508] width 205 height 21
click at [878, 476] on button "Enviar pedido" at bounding box center [885, 481] width 60 height 20
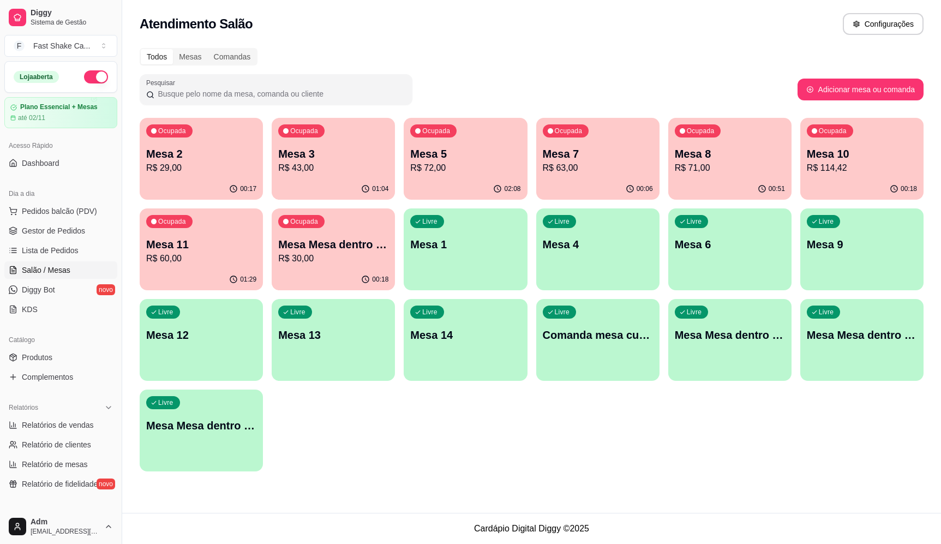
click at [832, 161] on div "Mesa 10 R$ 114,42" at bounding box center [862, 160] width 110 height 28
click at [181, 157] on p "Mesa 2" at bounding box center [201, 153] width 110 height 15
click at [369, 140] on div "Ocupada Mesa 3 R$ 43,00" at bounding box center [333, 148] width 119 height 59
click at [425, 177] on div "Ocupada Mesa 5 R$ 72,00" at bounding box center [465, 148] width 123 height 61
click at [878, 158] on p "Mesa 10" at bounding box center [862, 153] width 110 height 15
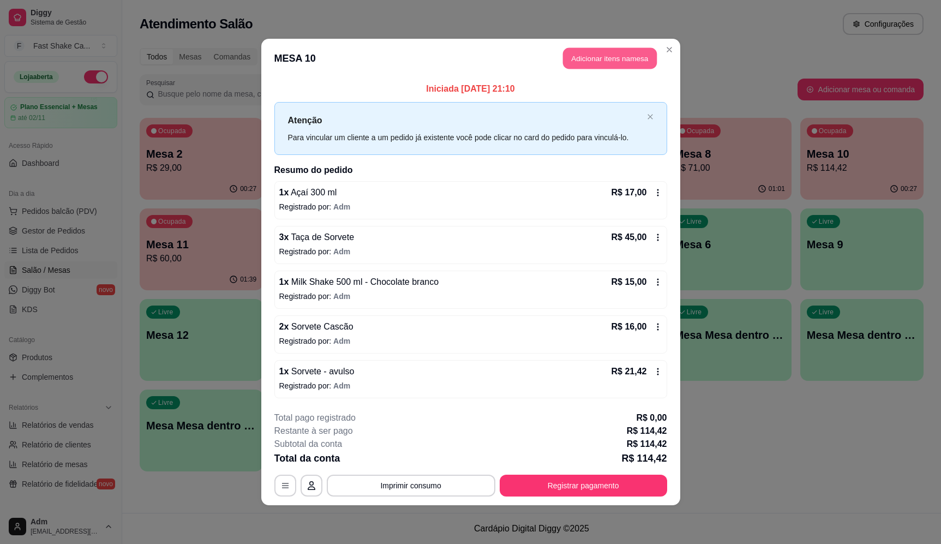
click at [596, 65] on button "Adicionar itens na mesa" at bounding box center [610, 58] width 94 height 21
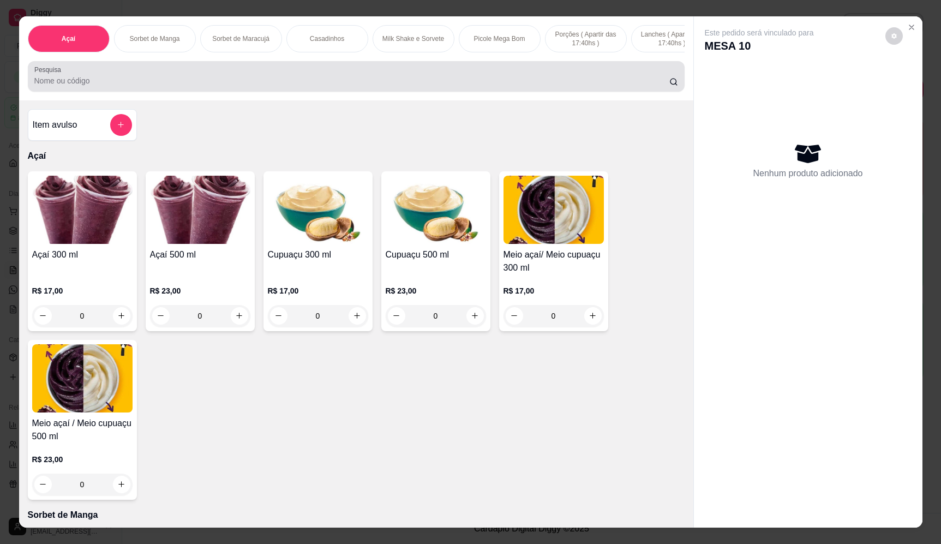
click at [399, 86] on input "Pesquisa" at bounding box center [351, 80] width 635 height 11
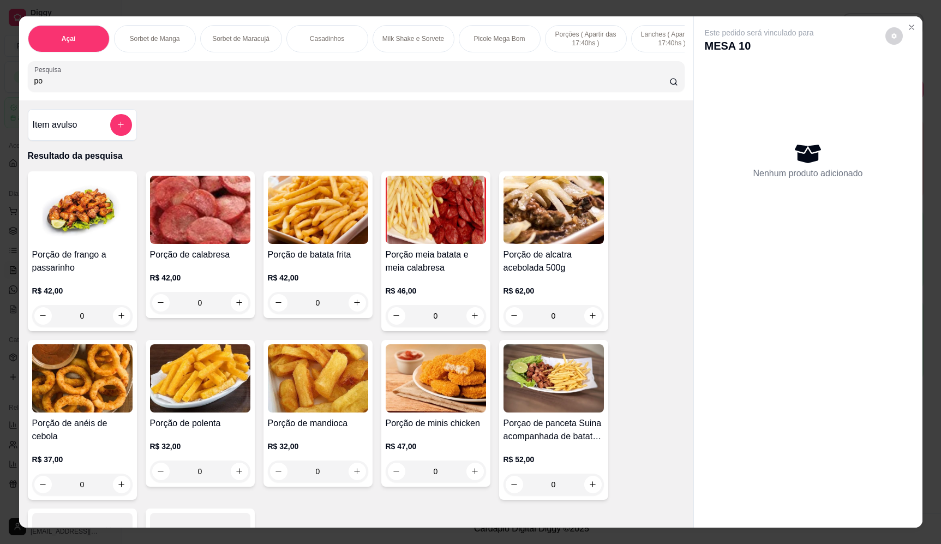
type input "po"
click at [468, 327] on div "0" at bounding box center [436, 316] width 100 height 22
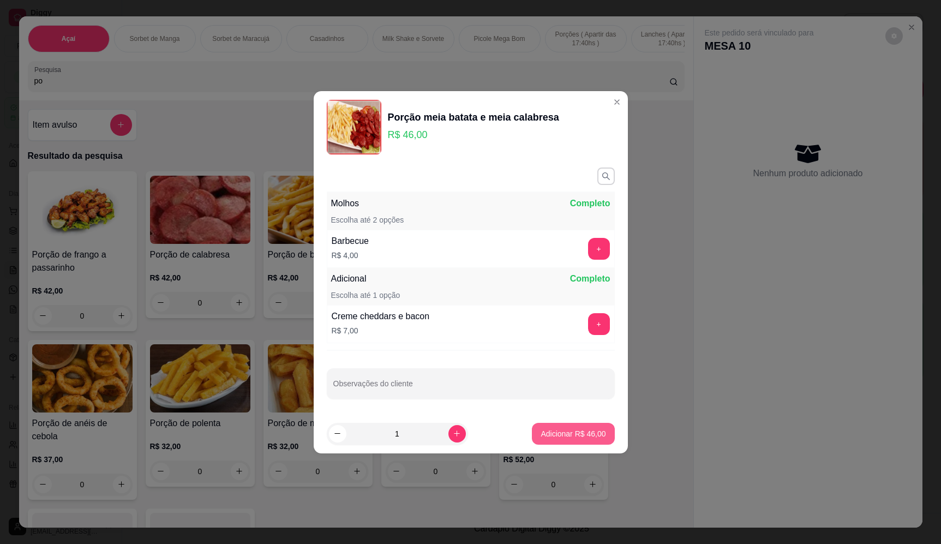
click at [569, 437] on p "Adicionar R$ 46,00" at bounding box center [573, 433] width 65 height 11
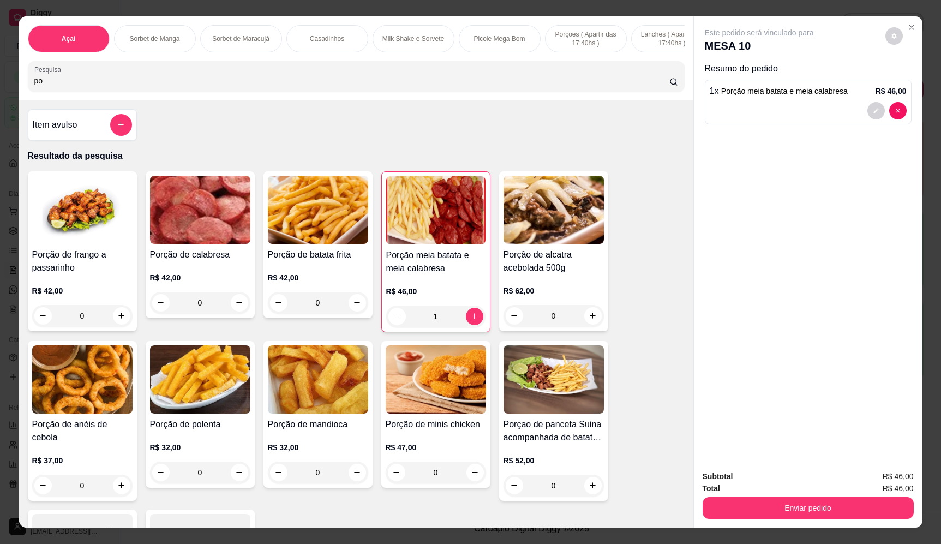
type input "1"
click at [872, 512] on button "Enviar pedido" at bounding box center [807, 508] width 205 height 21
click at [877, 477] on button "Enviar pedido" at bounding box center [885, 481] width 62 height 21
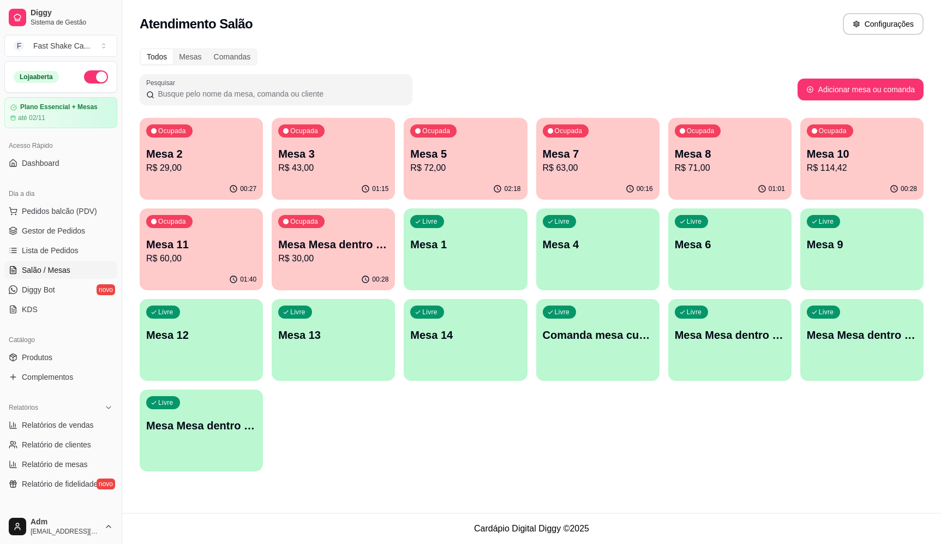
click at [489, 149] on p "Mesa 5" at bounding box center [465, 153] width 110 height 15
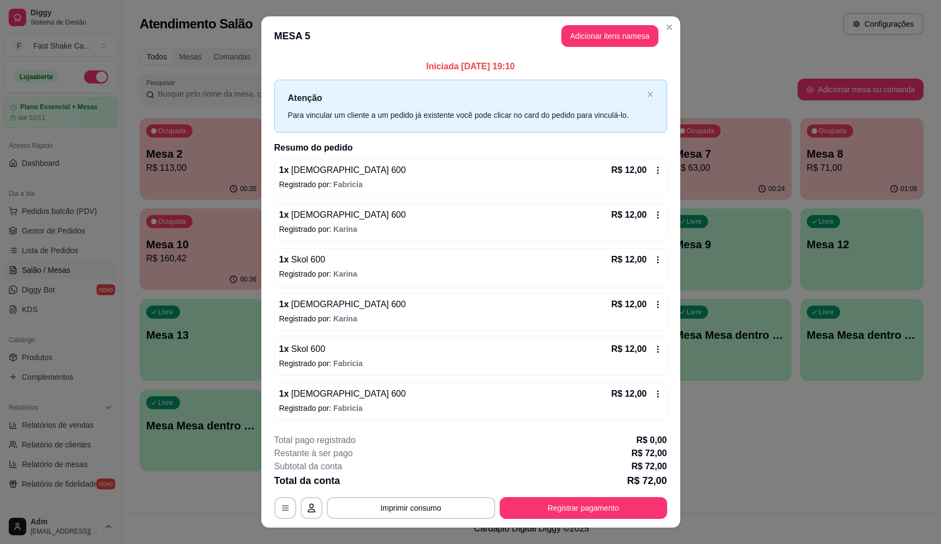
click at [327, 354] on div "1 x Skol 600 R$ 12,00" at bounding box center [470, 349] width 383 height 13
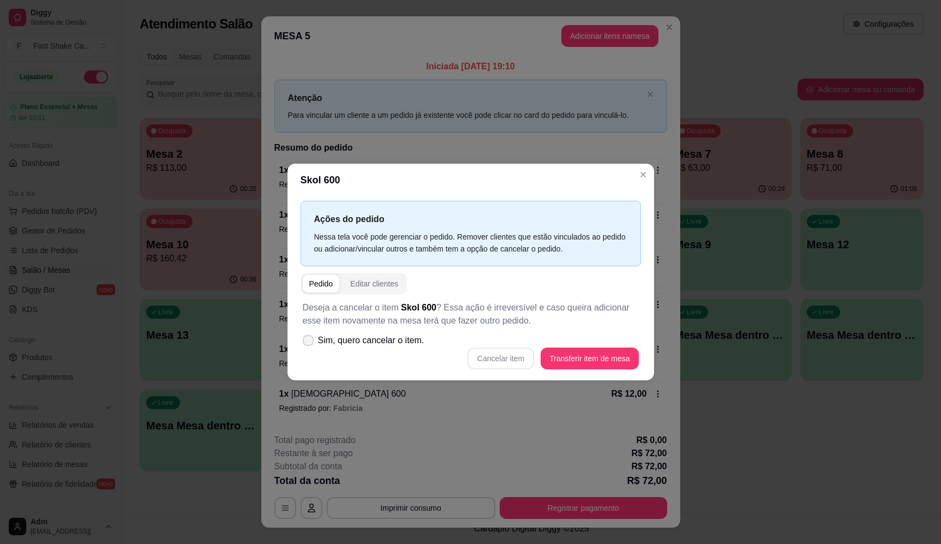
click at [351, 336] on span "Sim, quero cancelar o item." at bounding box center [371, 340] width 106 height 13
click at [309, 342] on input "Sim, quero cancelar o item." at bounding box center [305, 345] width 7 height 7
checkbox input "true"
click at [491, 355] on button "Cancelar item" at bounding box center [501, 359] width 67 height 22
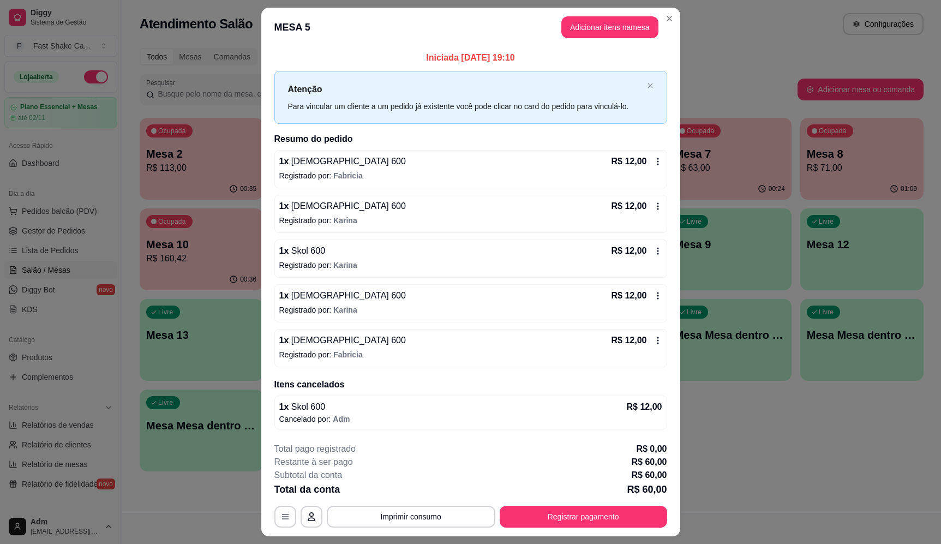
click at [315, 257] on p "1 x Skol 600" at bounding box center [302, 250] width 46 height 13
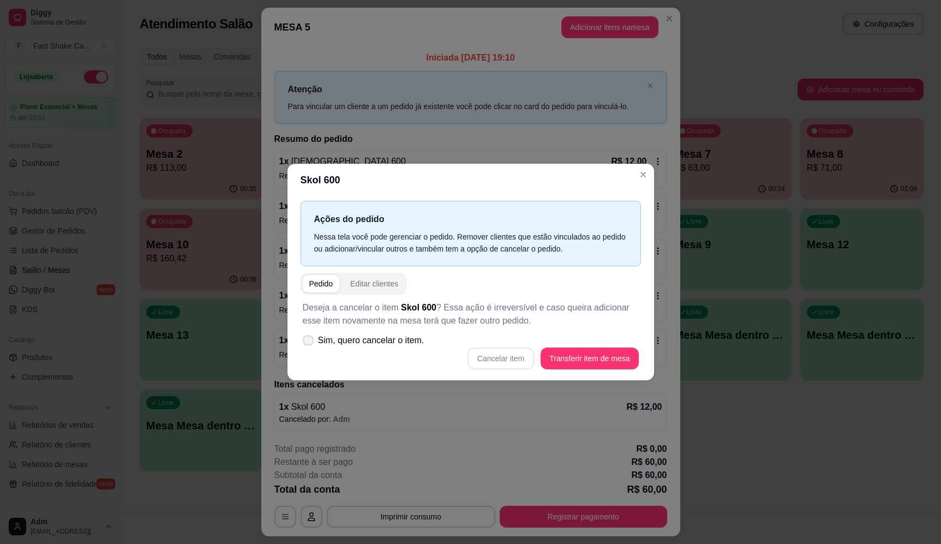
click at [357, 343] on span "Sim, quero cancelar o item." at bounding box center [371, 340] width 106 height 13
click at [309, 343] on input "Sim, quero cancelar o item." at bounding box center [305, 345] width 7 height 7
checkbox input "true"
click at [487, 363] on button "Cancelar item" at bounding box center [501, 359] width 67 height 22
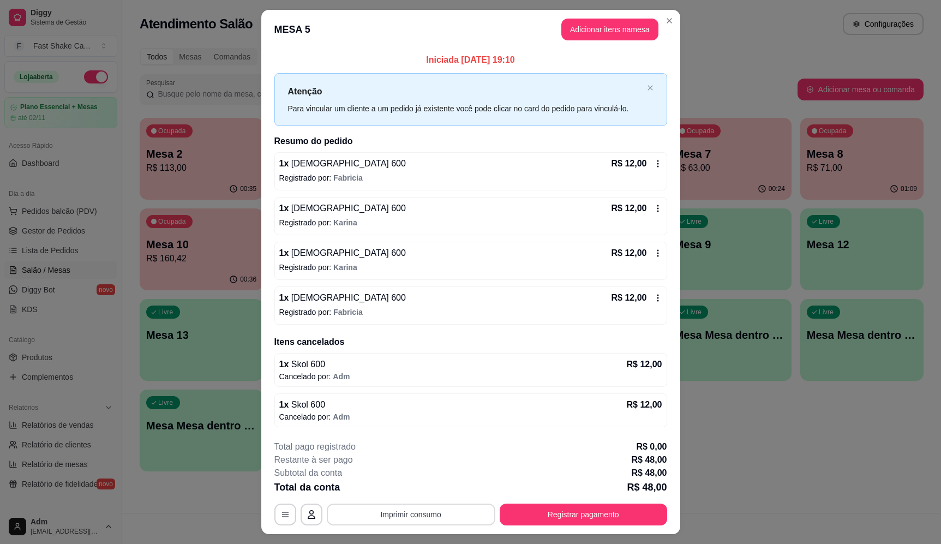
click at [466, 509] on button "Imprimir consumo" at bounding box center [411, 515] width 169 height 22
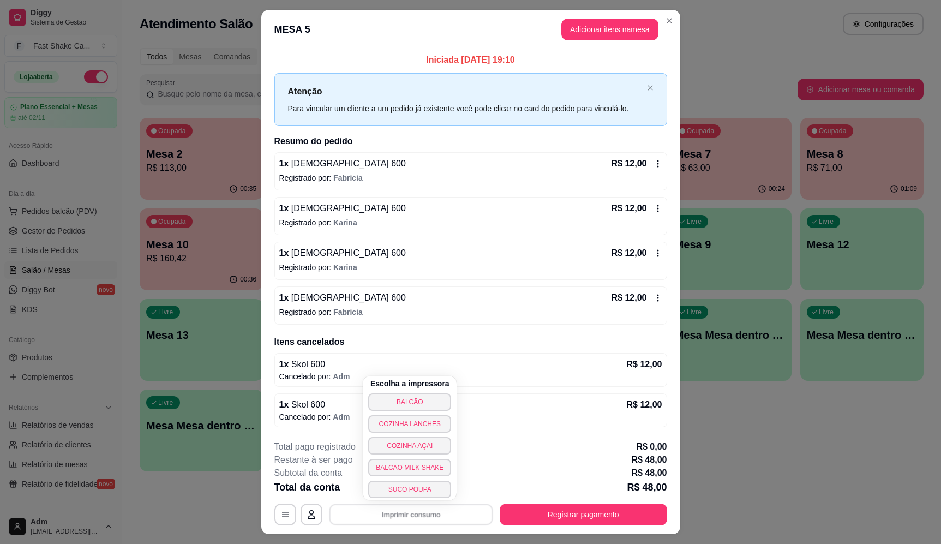
click at [424, 398] on button "BALCÃO" at bounding box center [409, 401] width 83 height 17
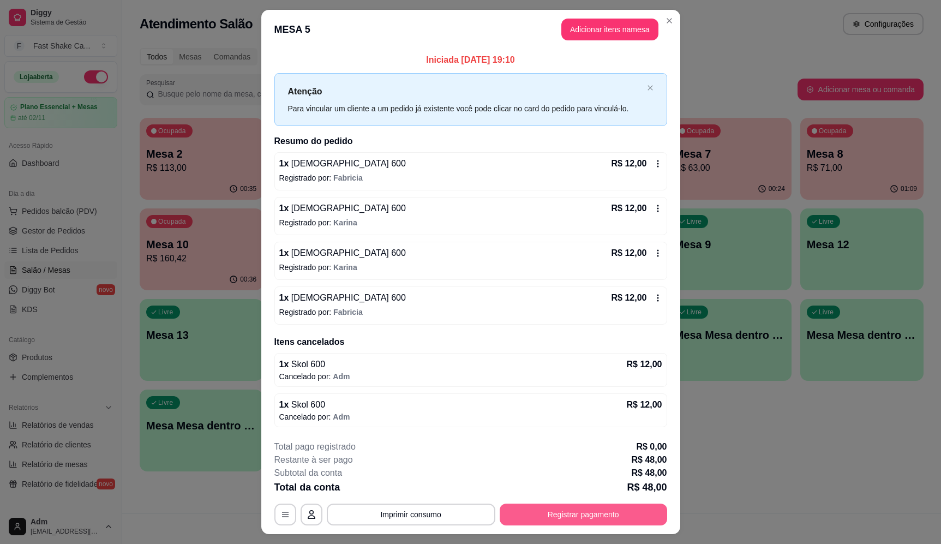
click at [622, 522] on button "Registrar pagamento" at bounding box center [583, 515] width 167 height 22
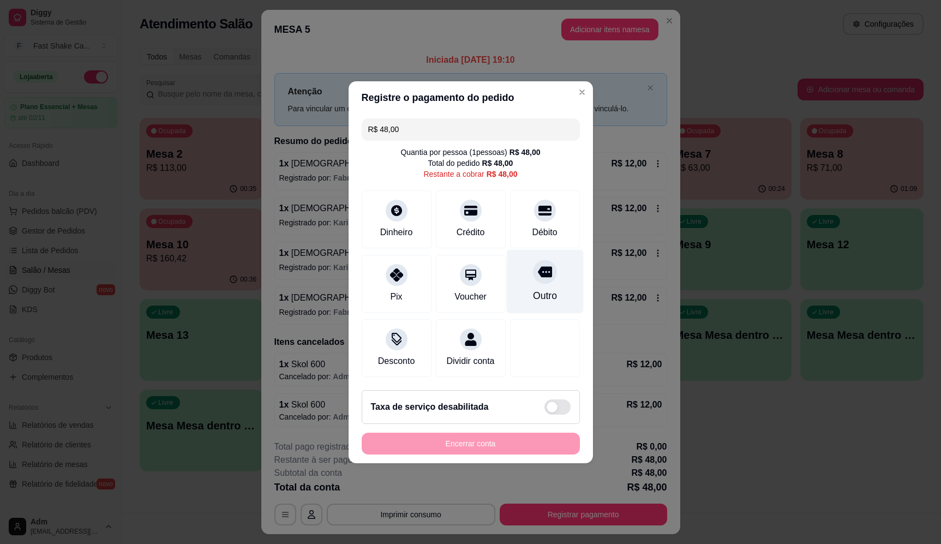
click at [539, 289] on div "Outro" at bounding box center [544, 296] width 24 height 14
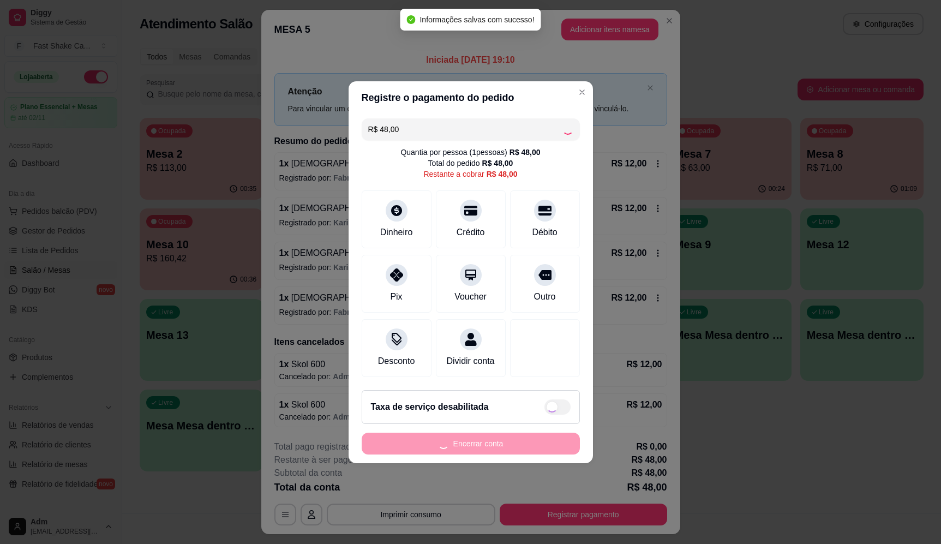
type input "R$ 0,00"
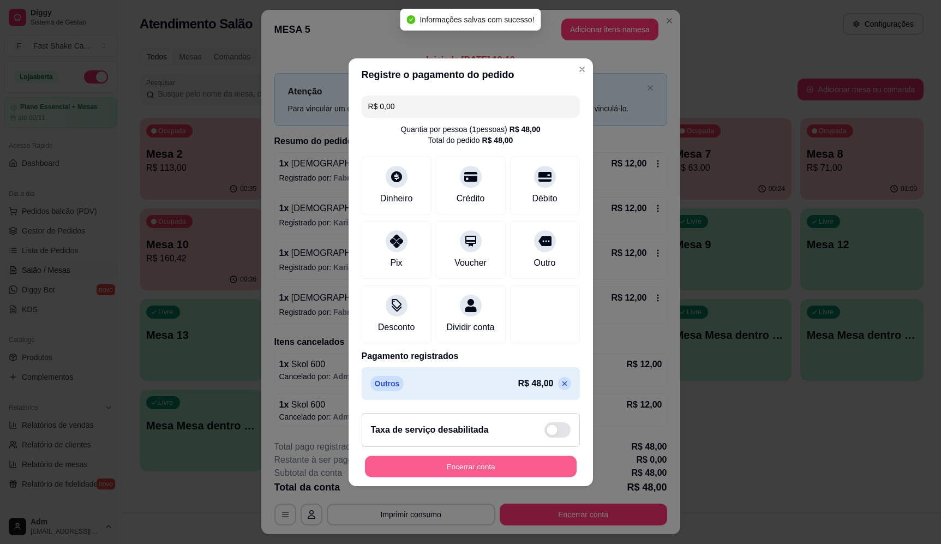
click at [538, 462] on button "Encerrar conta" at bounding box center [471, 466] width 212 height 21
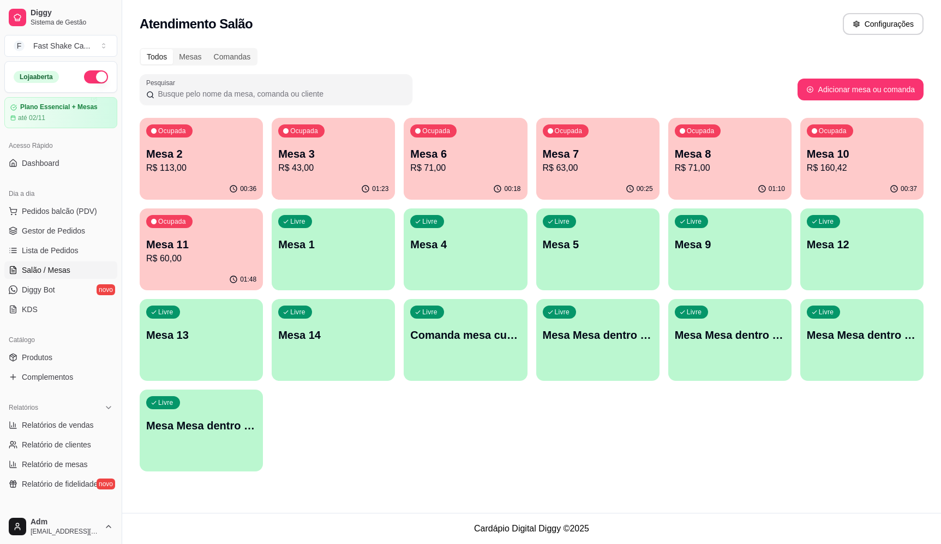
click at [212, 169] on p "R$ 113,00" at bounding box center [201, 167] width 110 height 13
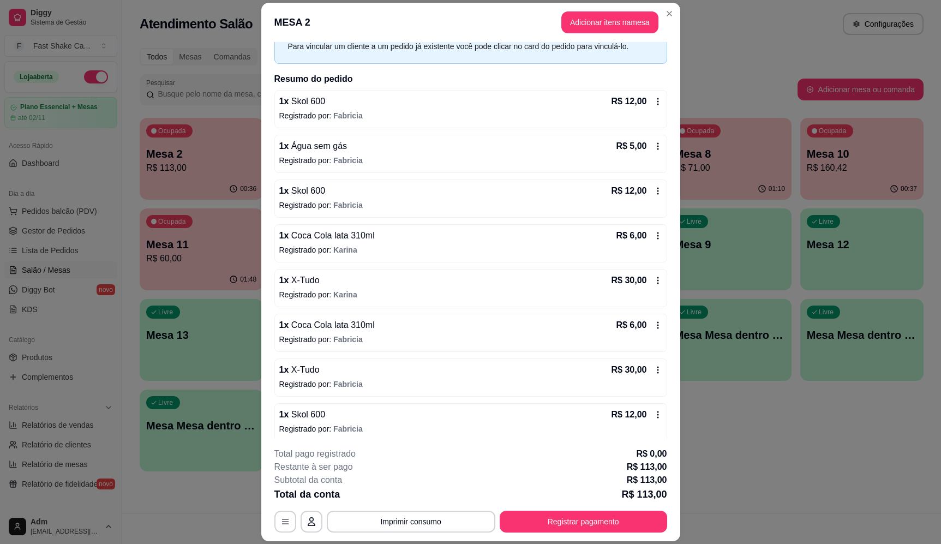
scroll to position [62, 0]
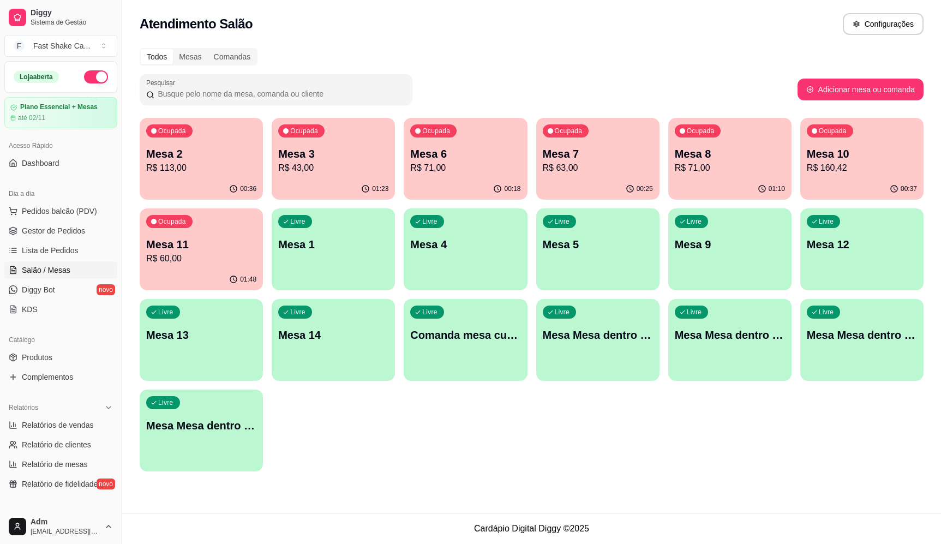
click at [146, 246] on div "Ocupada Mesa 11 R$ 60,00" at bounding box center [201, 238] width 123 height 61
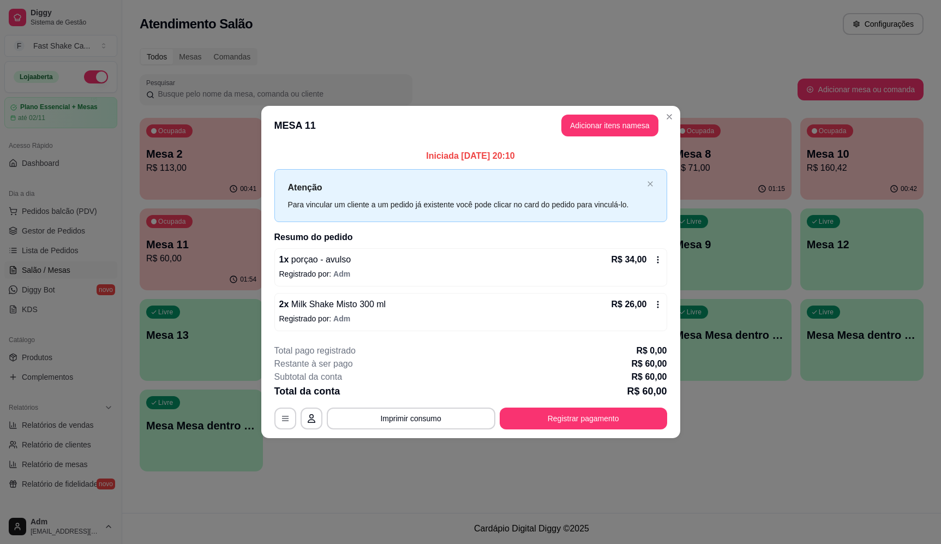
click at [417, 417] on button "Imprimir consumo" at bounding box center [411, 419] width 169 height 22
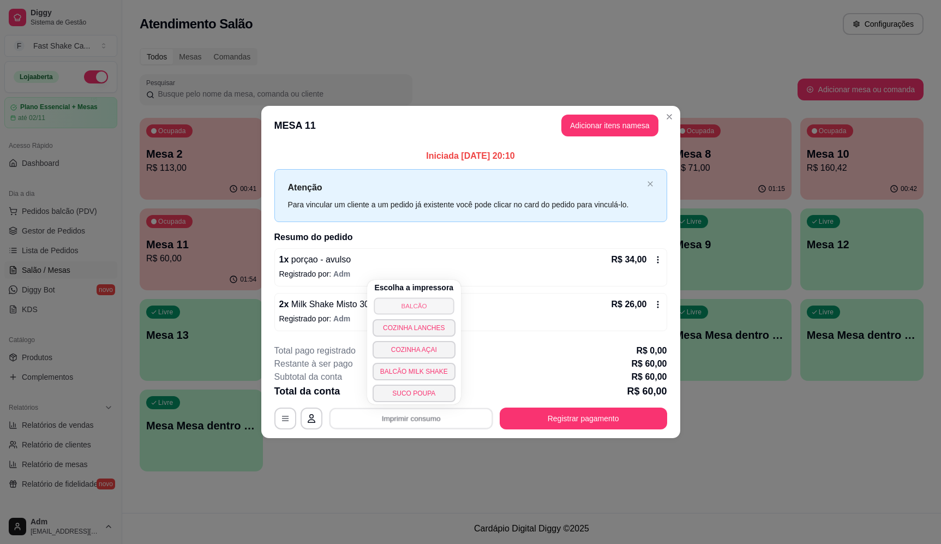
click at [419, 305] on button "BALCÃO" at bounding box center [414, 305] width 80 height 17
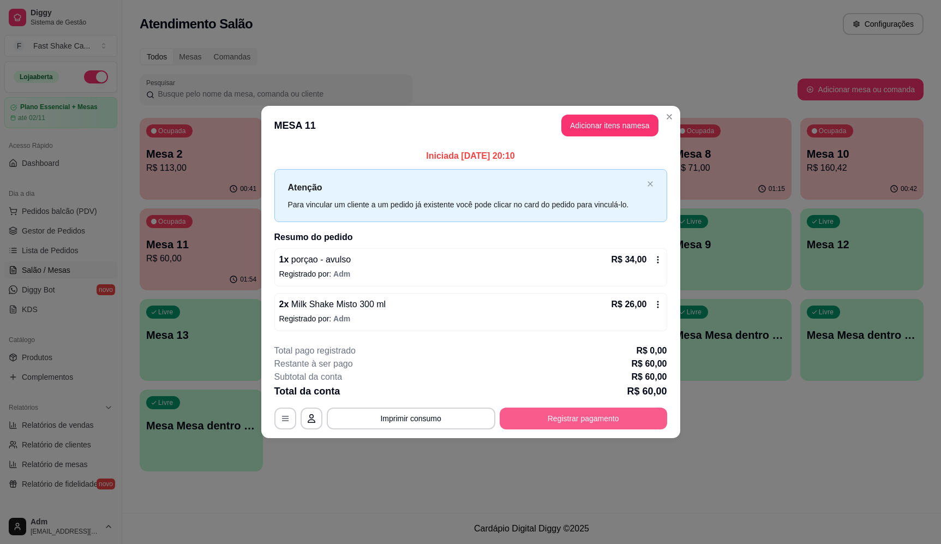
click at [600, 429] on div "**********" at bounding box center [470, 419] width 393 height 22
click at [558, 250] on div "Outro" at bounding box center [544, 281] width 77 height 64
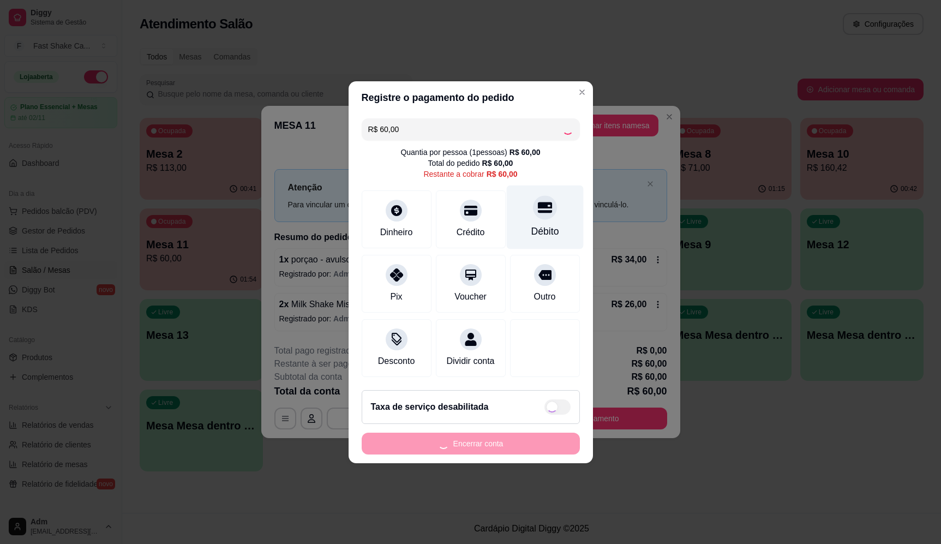
click at [551, 224] on div "Débito" at bounding box center [545, 231] width 28 height 14
type input "R$ 0,00"
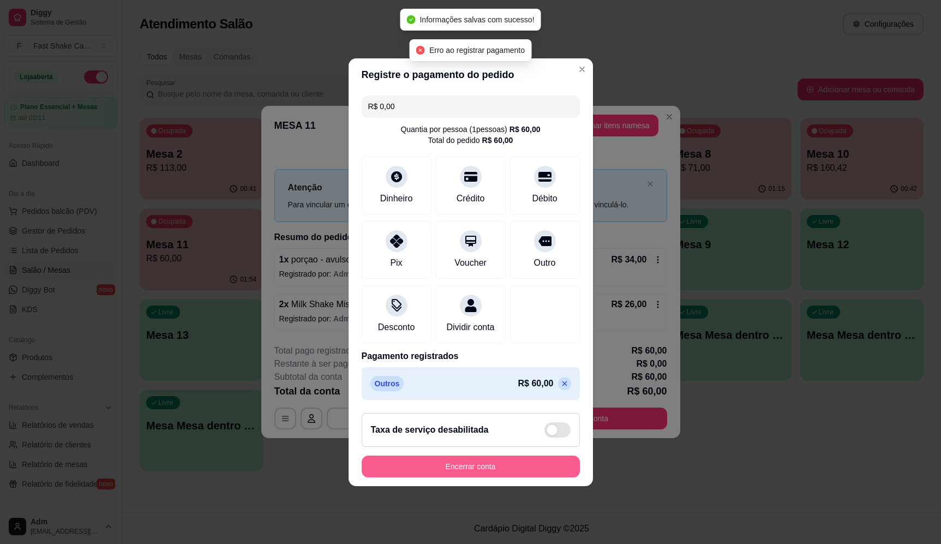
click at [520, 477] on button "Encerrar conta" at bounding box center [471, 467] width 218 height 22
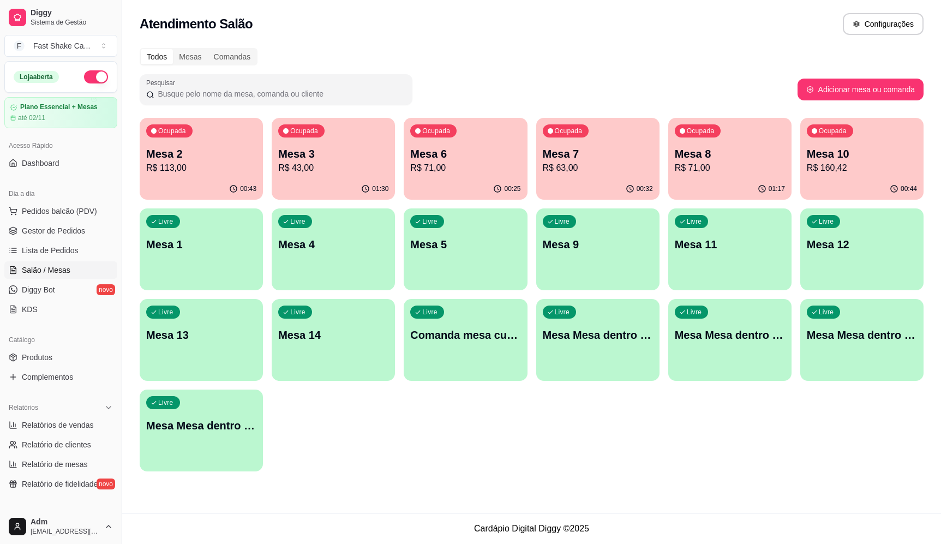
click at [852, 169] on p "R$ 160,42" at bounding box center [862, 167] width 110 height 13
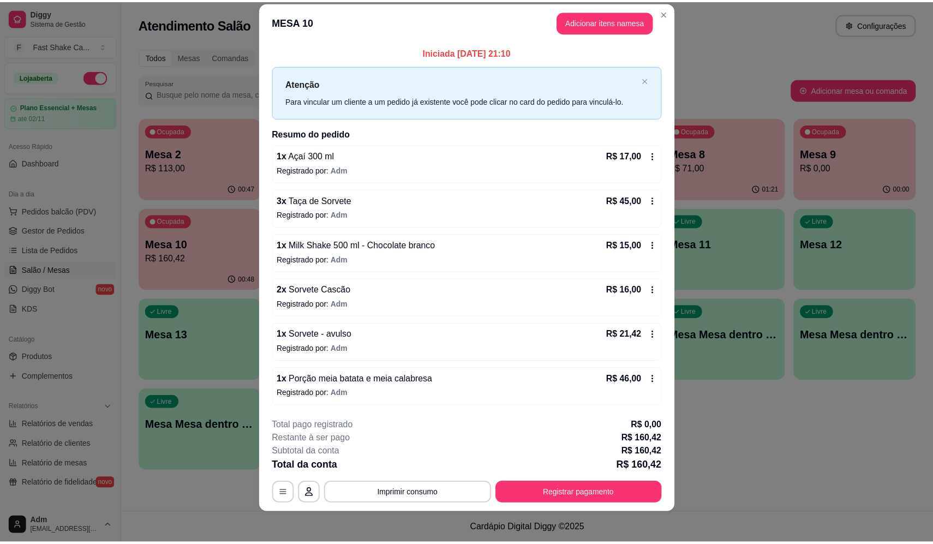
scroll to position [19, 0]
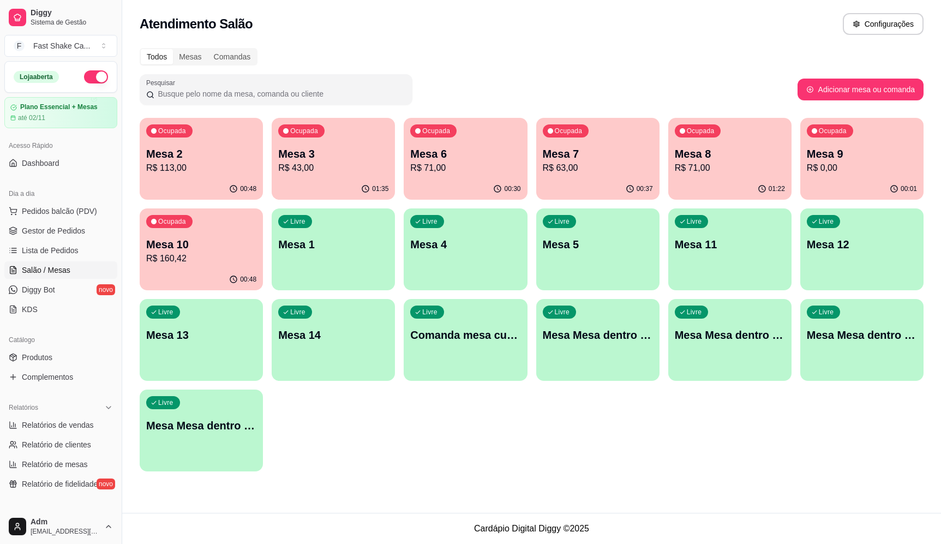
click at [861, 156] on p "Mesa 9" at bounding box center [862, 153] width 110 height 15
click at [714, 159] on p "Mesa 8" at bounding box center [730, 153] width 110 height 15
click at [712, 155] on p "Mesa 8" at bounding box center [729, 154] width 107 height 15
click at [596, 169] on p "R$ 63,00" at bounding box center [597, 167] width 107 height 13
click at [59, 250] on span "Lista de Pedidos" at bounding box center [50, 250] width 57 height 11
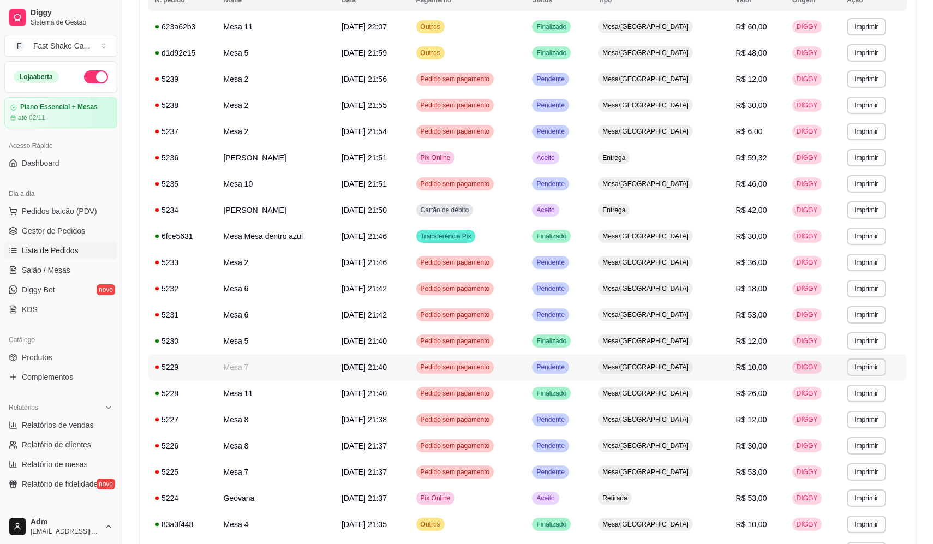
scroll to position [164, 0]
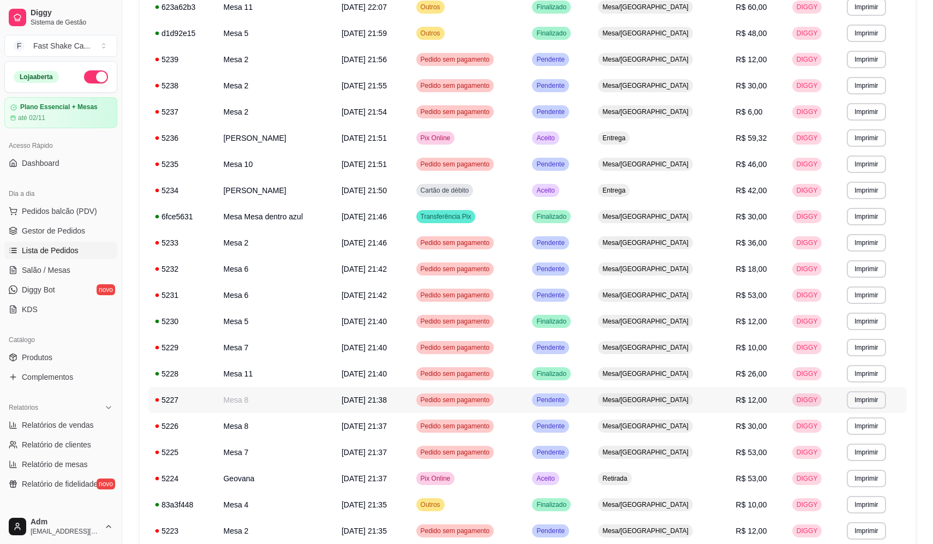
click at [253, 404] on td "Mesa 8" at bounding box center [276, 400] width 118 height 26
click at [251, 410] on td "Mesa 8" at bounding box center [276, 400] width 118 height 26
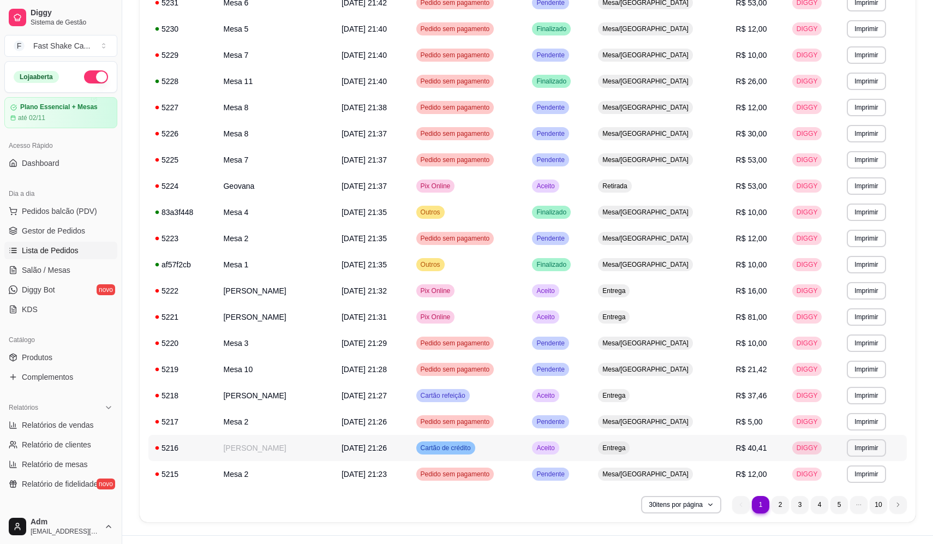
scroll to position [478, 0]
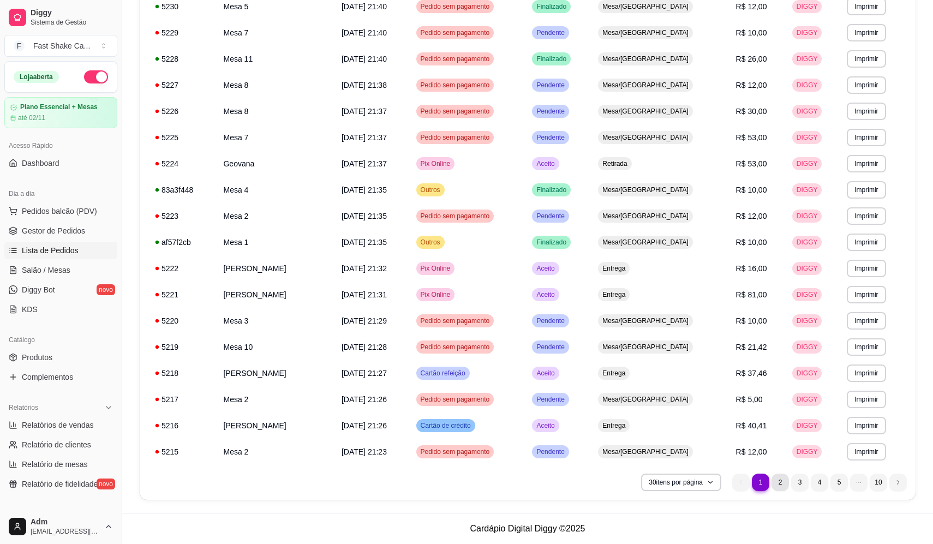
click at [775, 481] on li "2" at bounding box center [779, 482] width 17 height 17
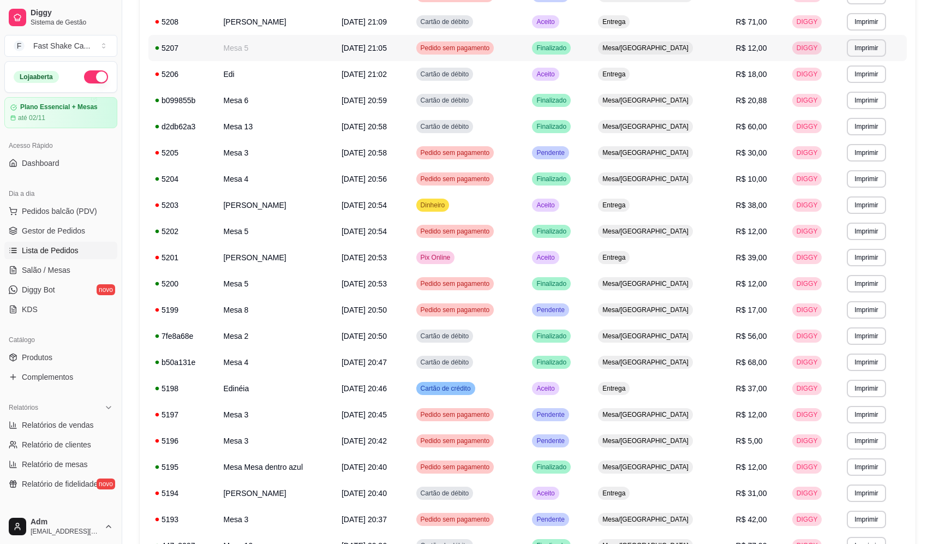
scroll to position [0, 0]
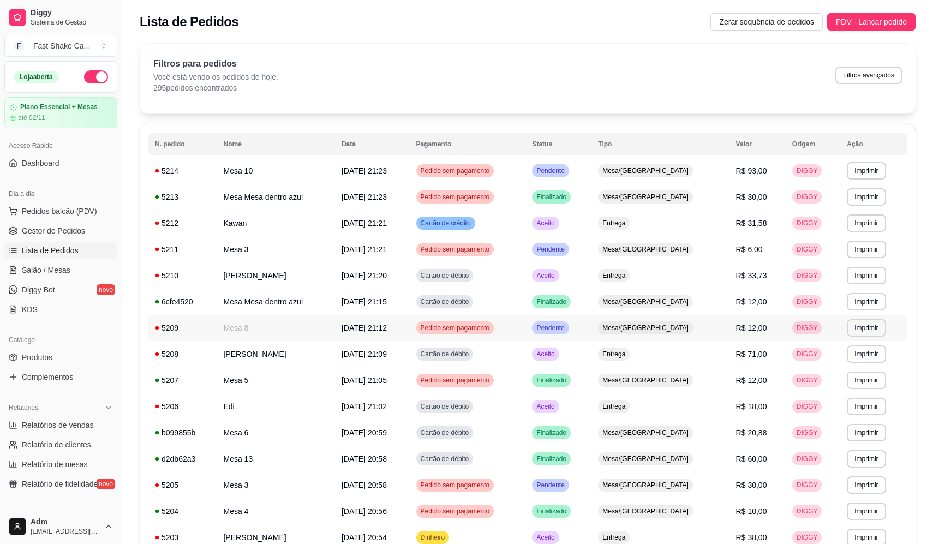
click at [264, 322] on td "Mesa 8" at bounding box center [276, 328] width 118 height 26
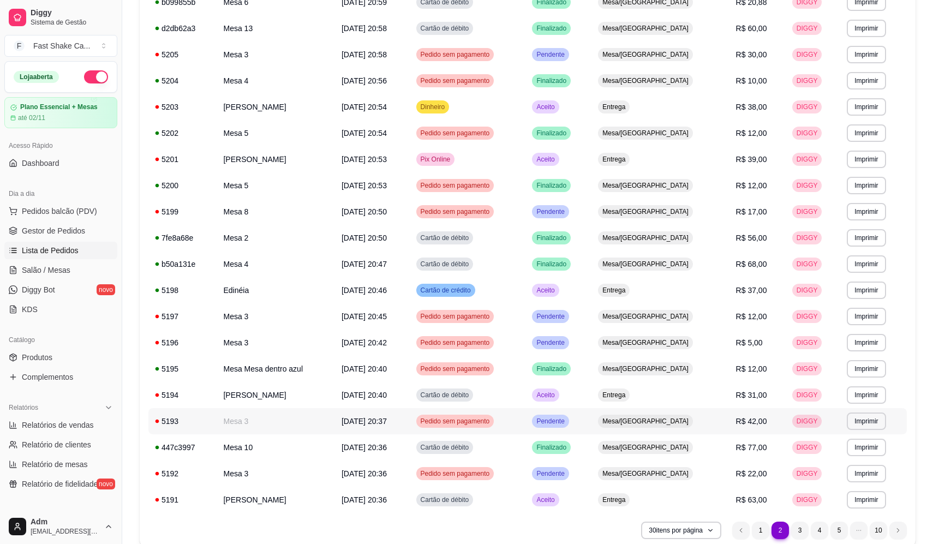
scroll to position [478, 0]
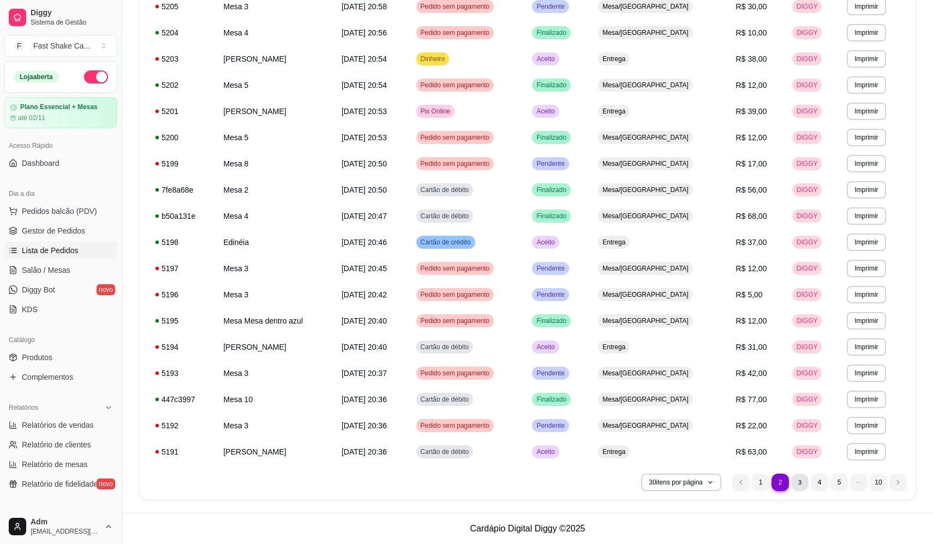
click at [799, 483] on li "3" at bounding box center [799, 482] width 17 height 17
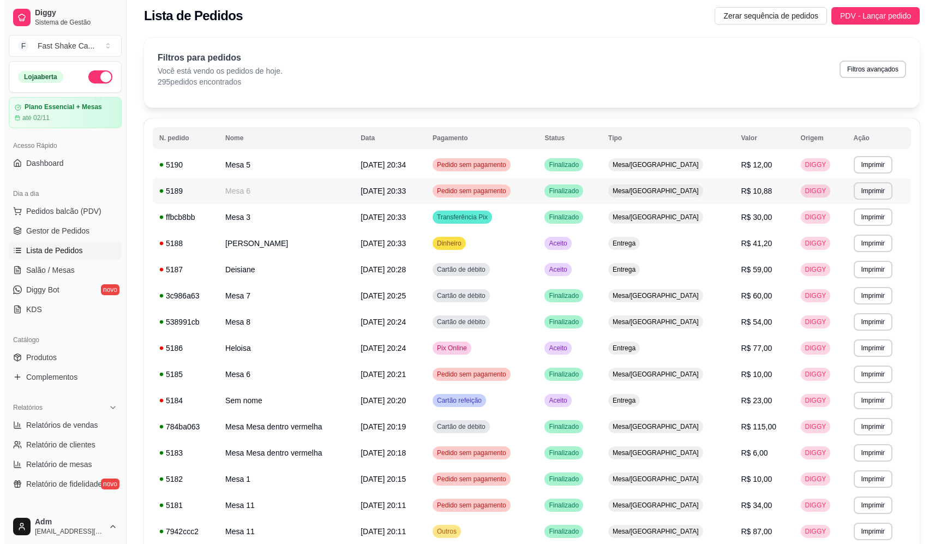
scroll to position [0, 0]
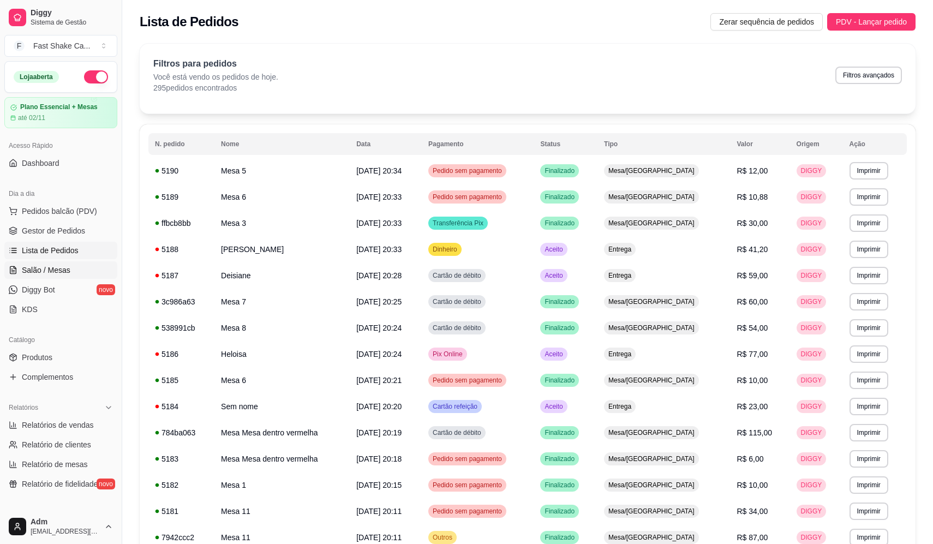
click at [35, 270] on span "Salão / Mesas" at bounding box center [46, 270] width 49 height 11
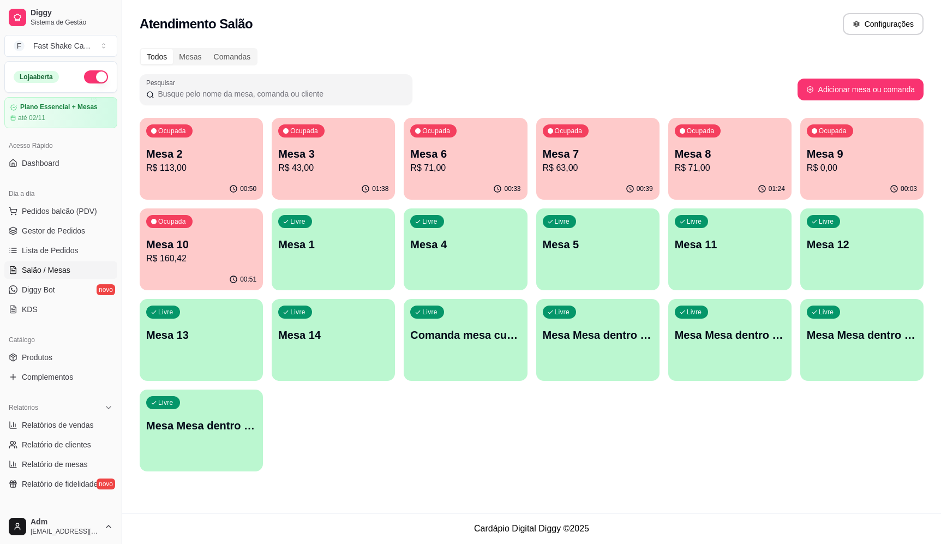
click at [145, 248] on div "Ocupada Mesa 10 R$ 160,42" at bounding box center [201, 238] width 123 height 61
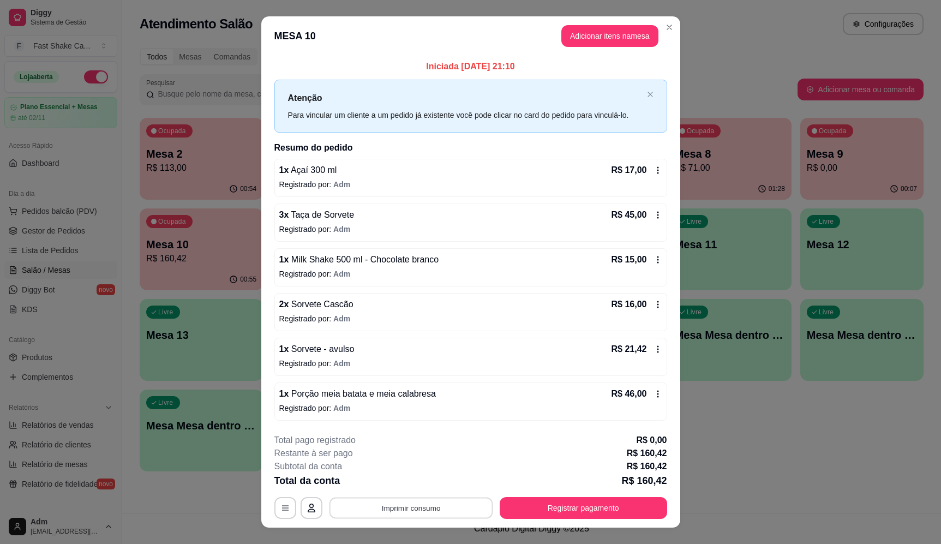
click at [406, 501] on button "Imprimir consumo" at bounding box center [411, 508] width 164 height 21
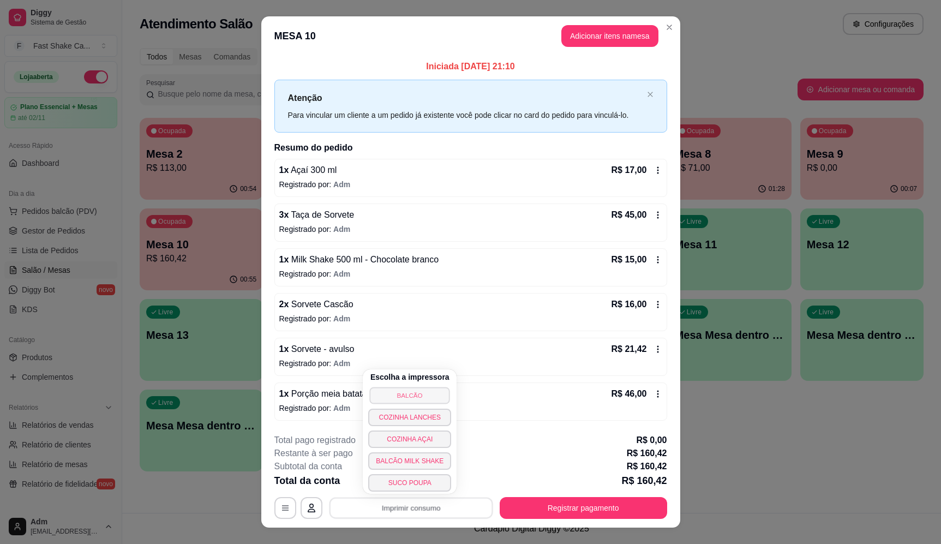
click at [415, 394] on button "BALCÃO" at bounding box center [410, 395] width 80 height 17
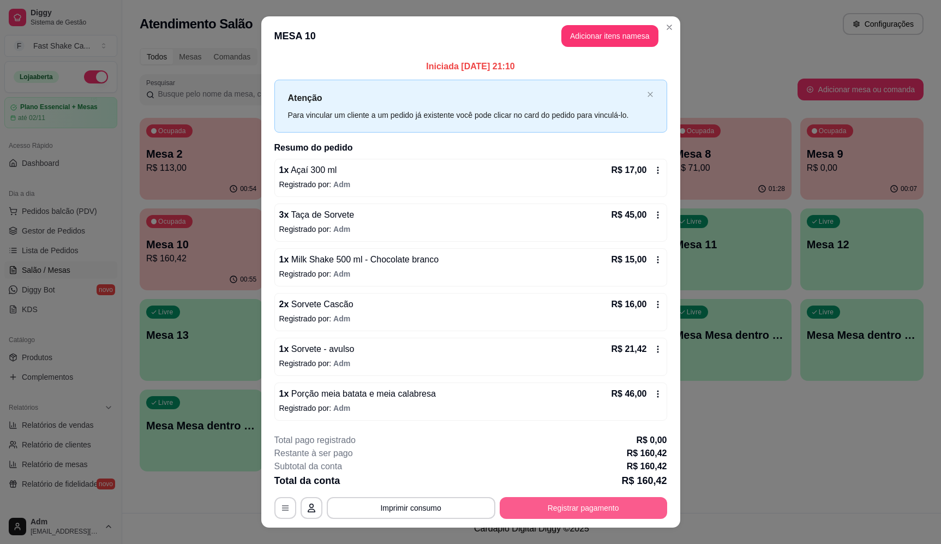
click at [592, 513] on button "Registrar pagamento" at bounding box center [583, 508] width 167 height 22
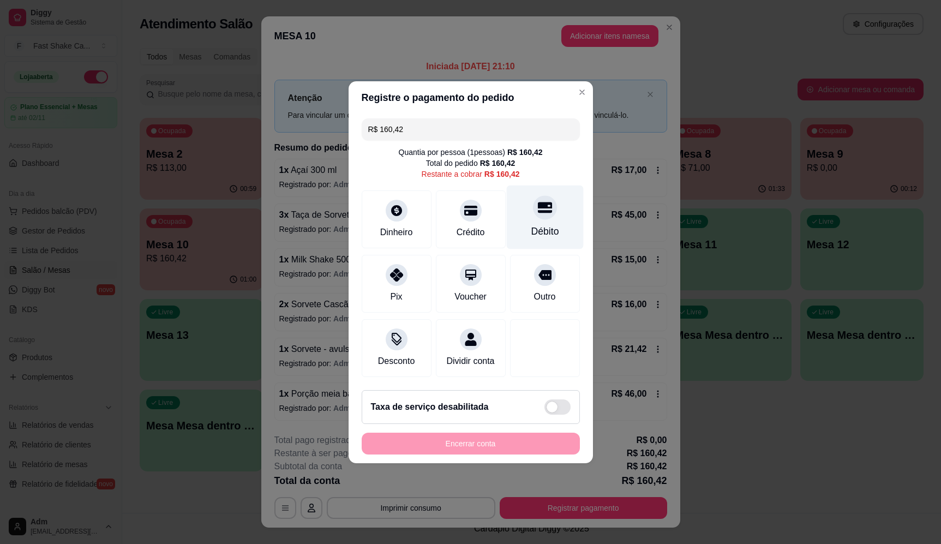
click at [531, 224] on div "Débito" at bounding box center [545, 231] width 28 height 14
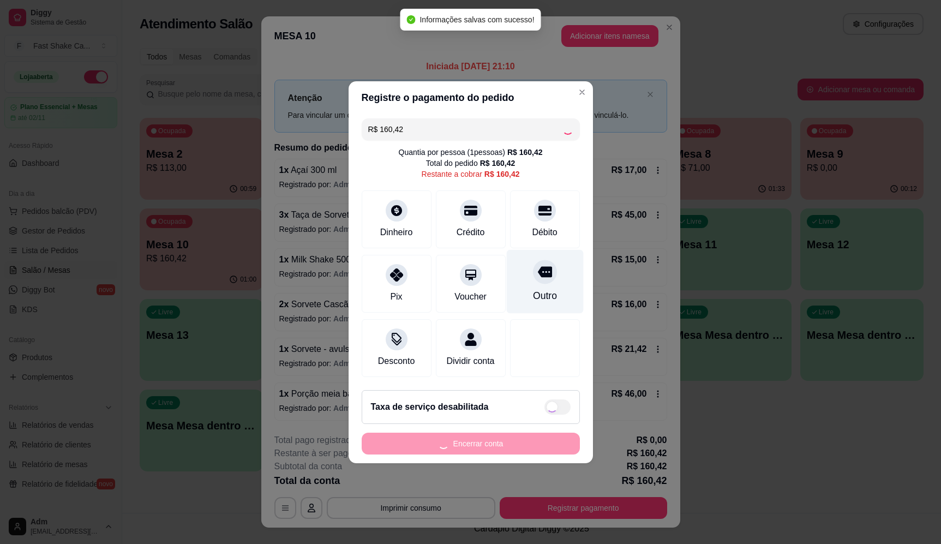
type input "R$ 0,00"
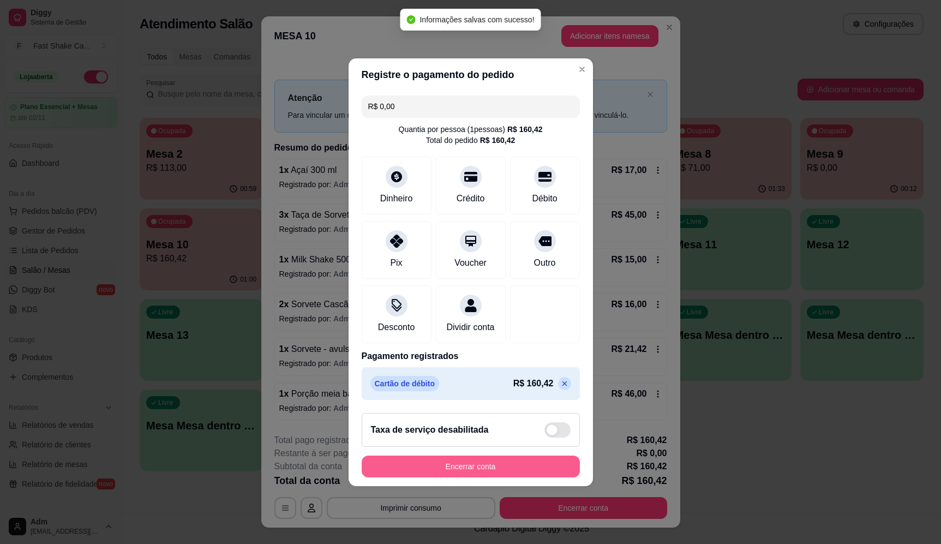
click at [513, 473] on button "Encerrar conta" at bounding box center [471, 467] width 218 height 22
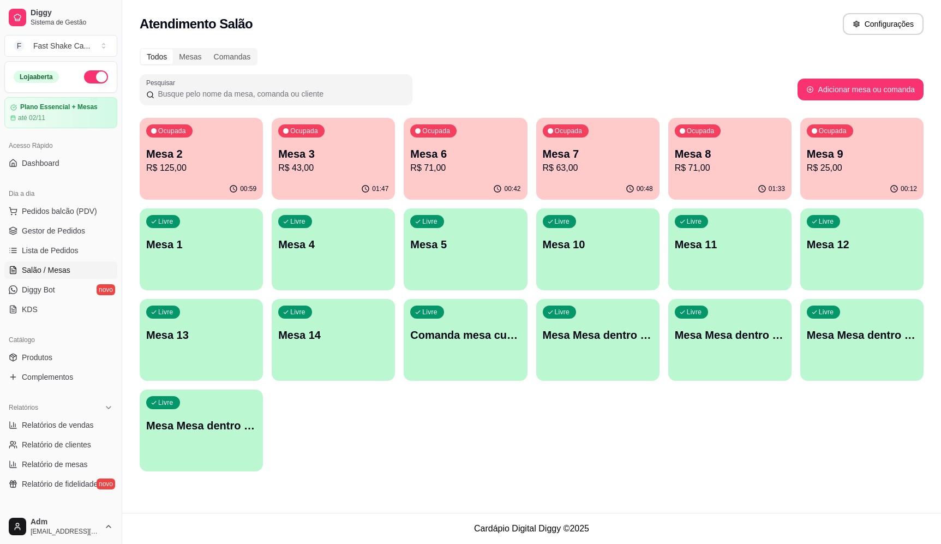
click at [567, 171] on p "R$ 63,00" at bounding box center [598, 167] width 110 height 13
click at [722, 174] on p "R$ 71,00" at bounding box center [729, 167] width 107 height 13
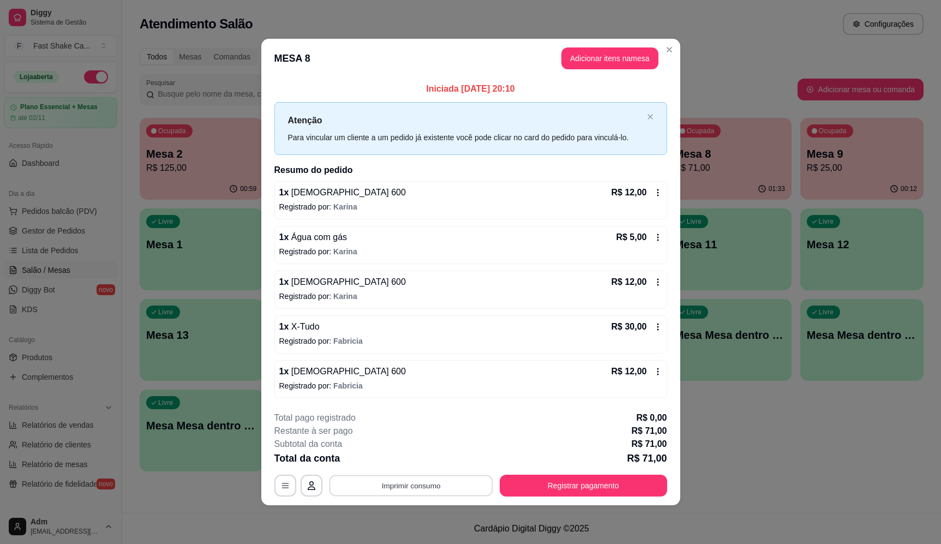
click at [445, 484] on button "Imprimir consumo" at bounding box center [411, 485] width 164 height 21
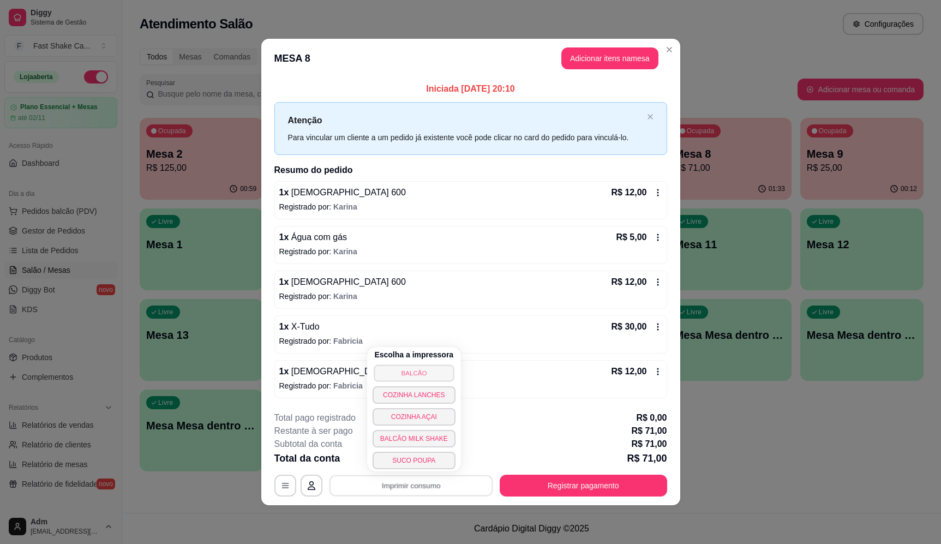
click at [430, 375] on button "BALCÃO" at bounding box center [414, 372] width 80 height 17
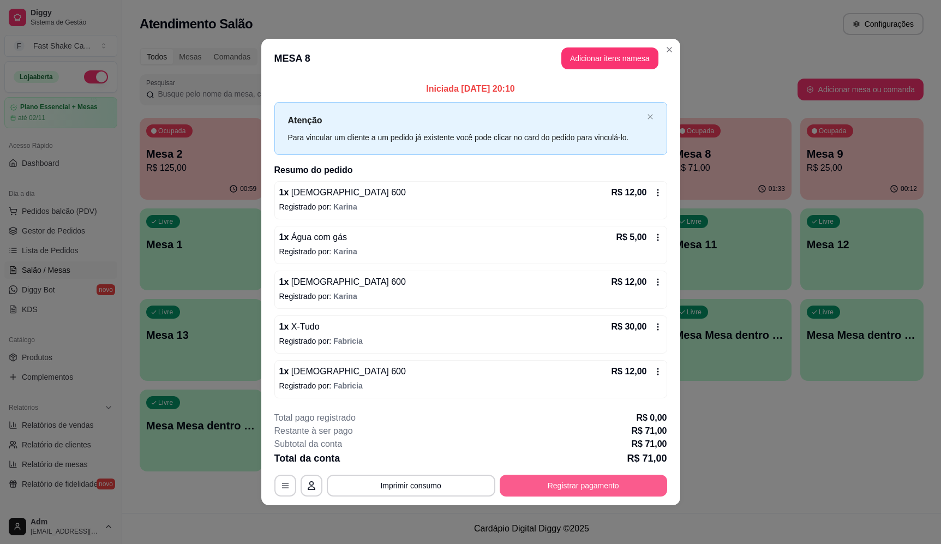
click at [559, 483] on button "Registrar pagamento" at bounding box center [583, 486] width 167 height 22
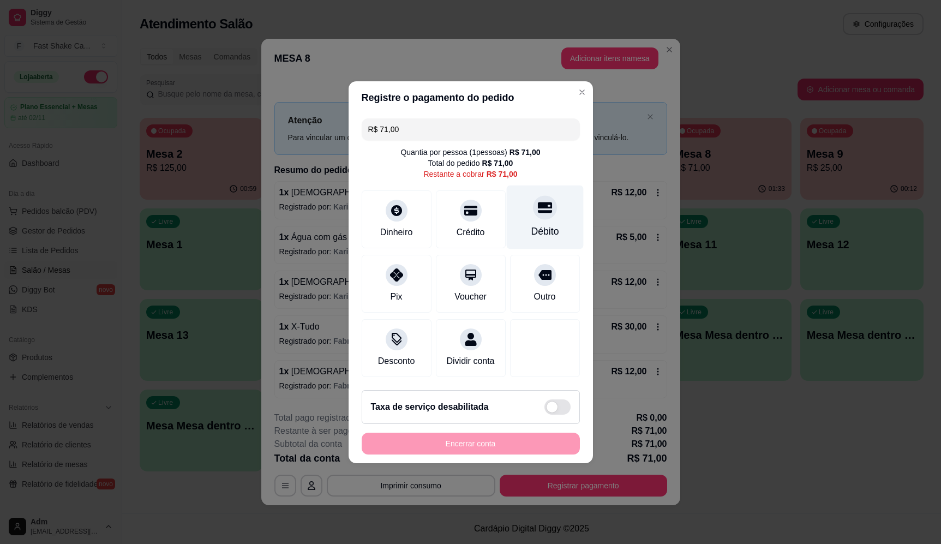
click at [538, 196] on div at bounding box center [545, 207] width 24 height 24
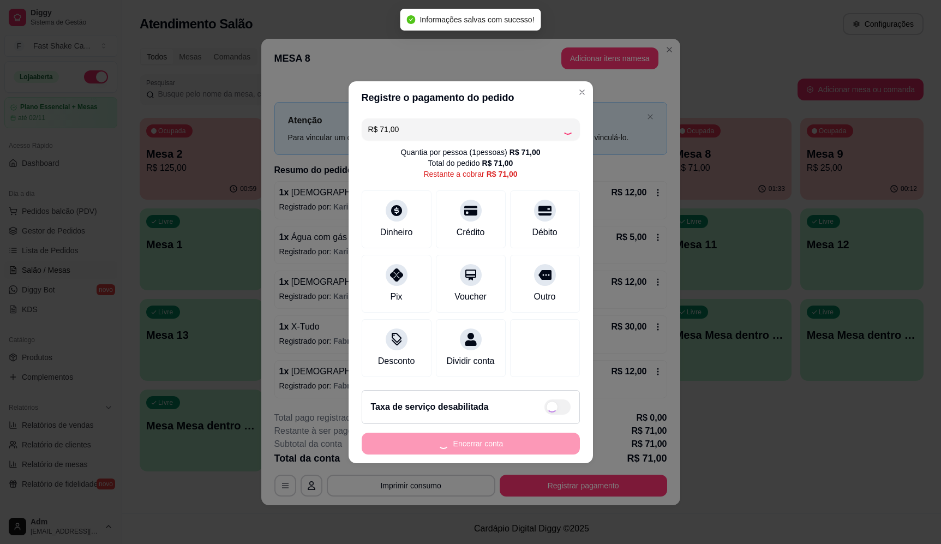
type input "R$ 0,00"
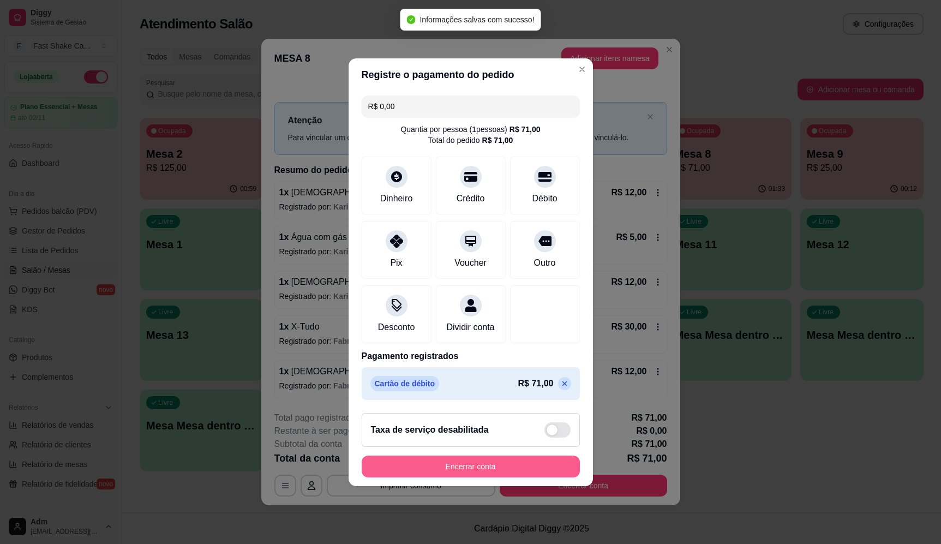
click at [494, 472] on button "Encerrar conta" at bounding box center [471, 467] width 218 height 22
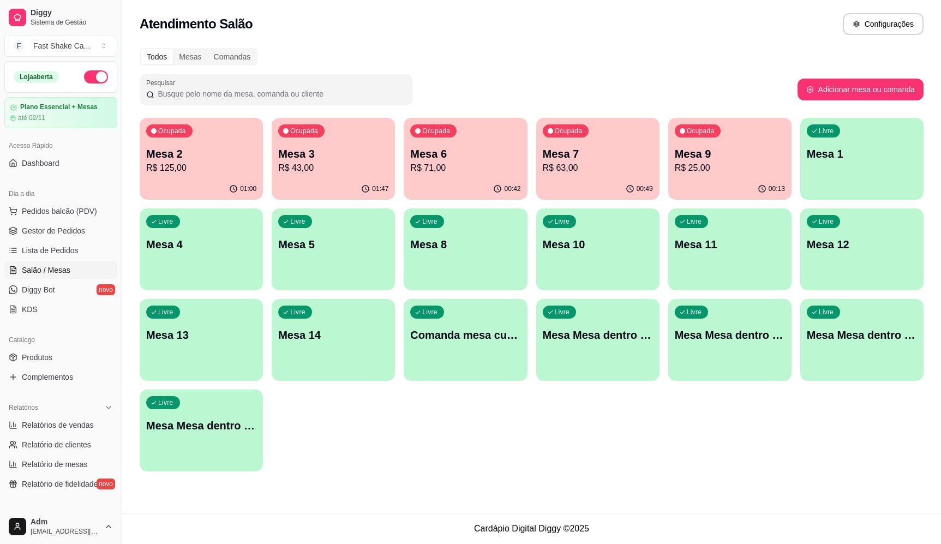
click at [619, 162] on p "R$ 63,00" at bounding box center [598, 167] width 110 height 13
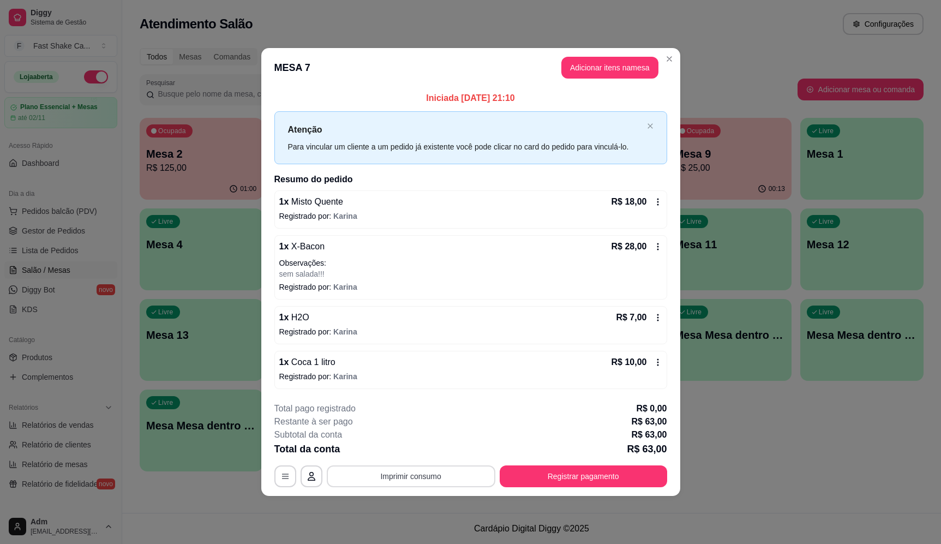
click at [410, 482] on button "Imprimir consumo" at bounding box center [411, 476] width 169 height 22
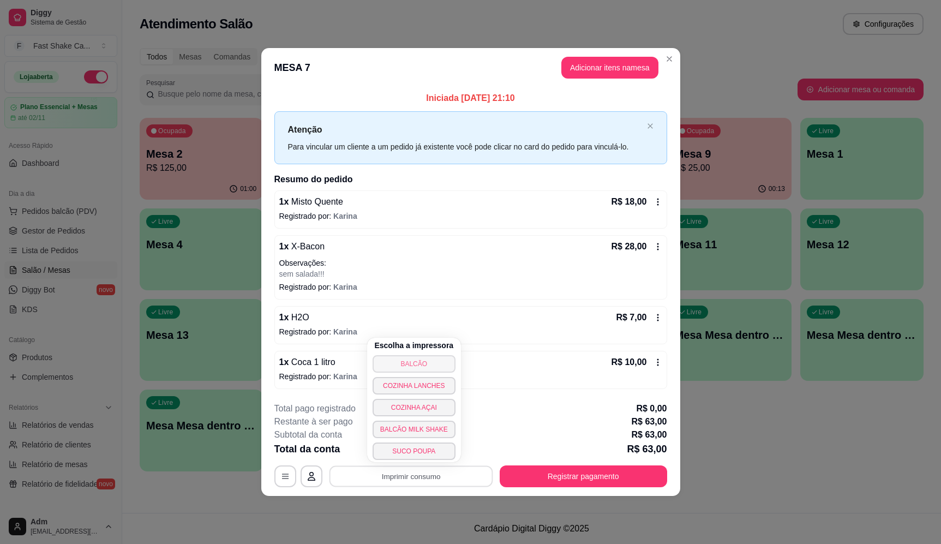
click at [420, 365] on button "BALCÃO" at bounding box center [414, 363] width 83 height 17
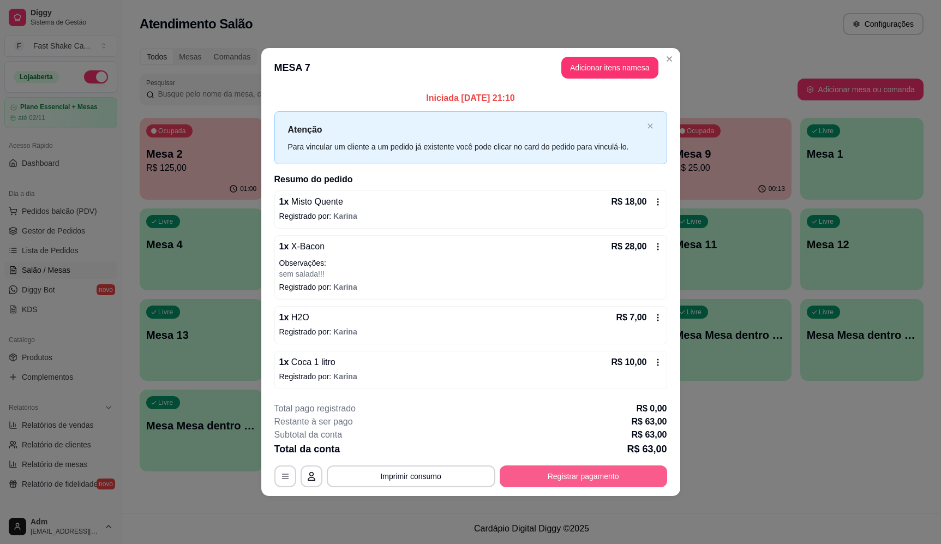
click at [633, 480] on button "Registrar pagamento" at bounding box center [583, 476] width 167 height 22
click at [550, 214] on div "Débito" at bounding box center [544, 217] width 77 height 64
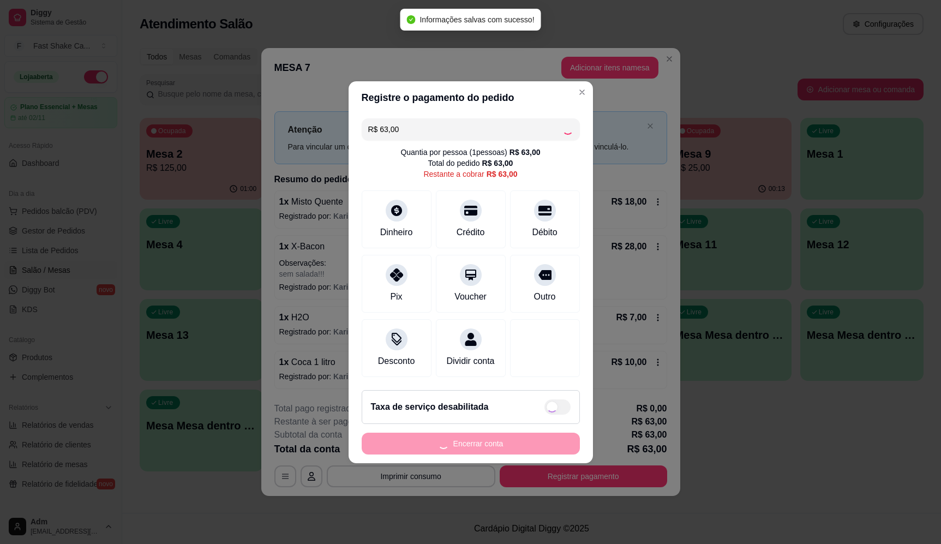
type input "R$ 0,00"
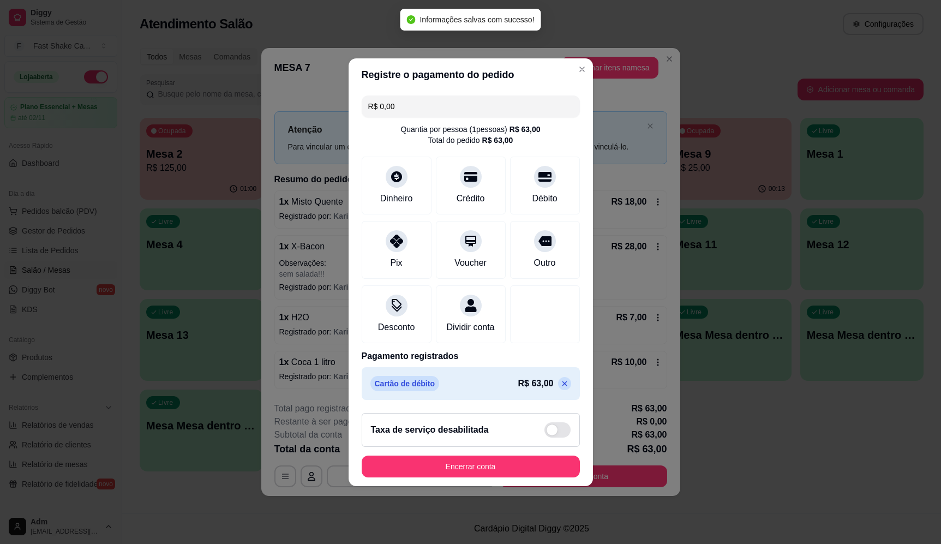
drag, startPoint x: 530, startPoint y: 491, endPoint x: 531, endPoint y: 484, distance: 6.6
click at [530, 486] on footer "Taxa de serviço desabilitada Encerrar conta" at bounding box center [471, 445] width 244 height 82
click at [533, 477] on button "Encerrar conta" at bounding box center [471, 466] width 212 height 21
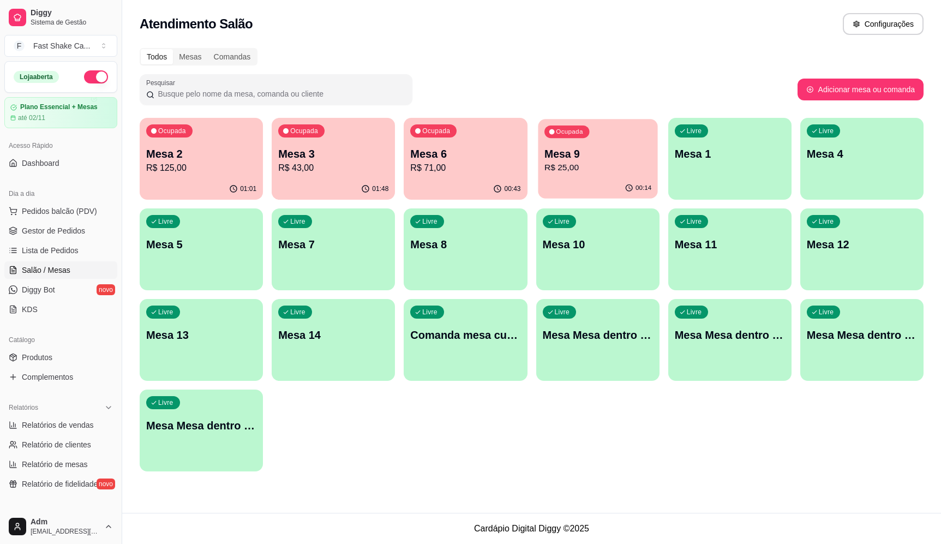
click at [571, 160] on p "Mesa 9" at bounding box center [597, 154] width 107 height 15
click at [454, 166] on p "R$ 71,00" at bounding box center [465, 167] width 110 height 13
click at [437, 172] on p "R$ 71,00" at bounding box center [465, 167] width 110 height 13
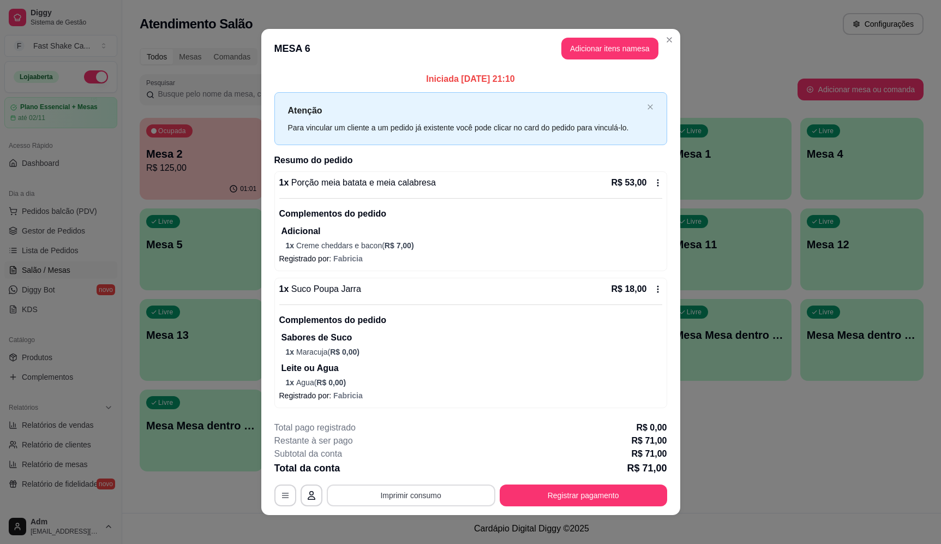
click at [414, 505] on button "Imprimir consumo" at bounding box center [411, 495] width 169 height 22
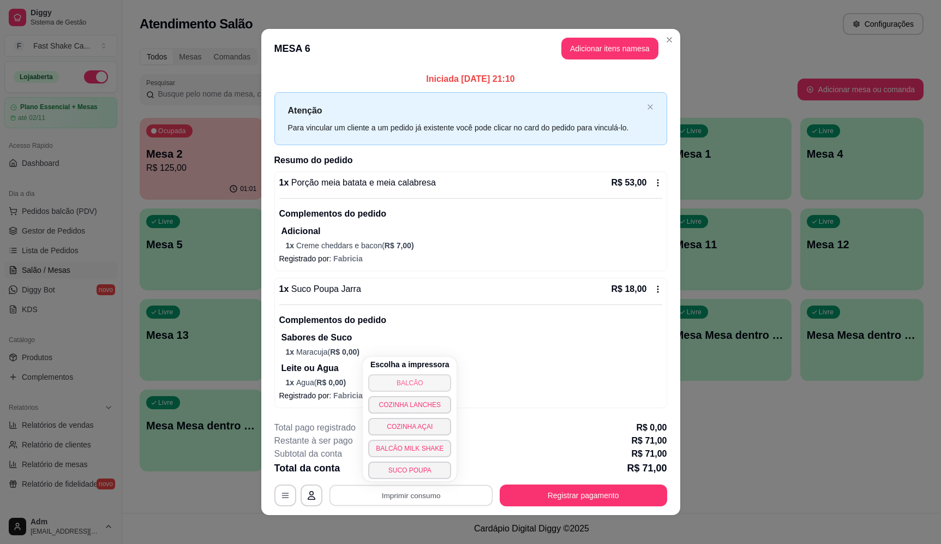
click at [403, 379] on button "BALCÃO" at bounding box center [409, 382] width 83 height 17
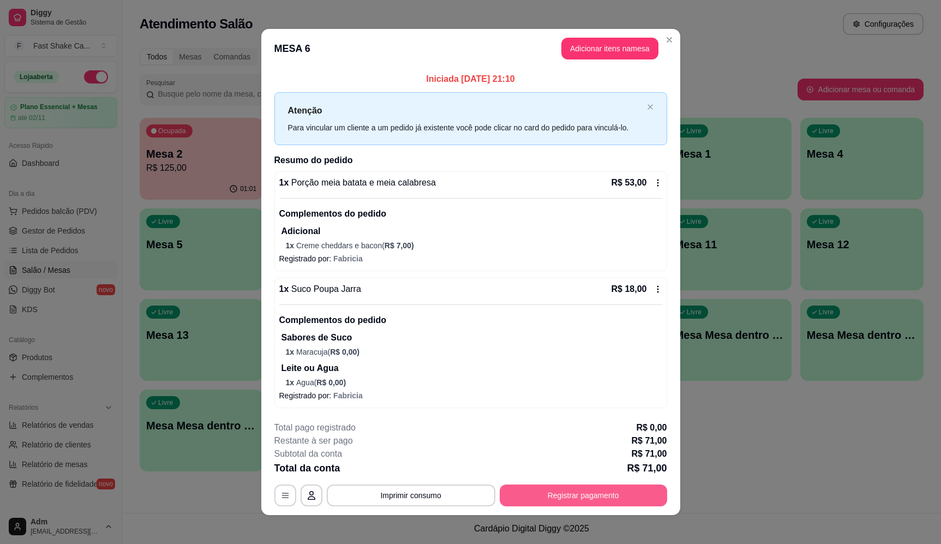
click at [546, 490] on button "Registrar pagamento" at bounding box center [583, 495] width 167 height 22
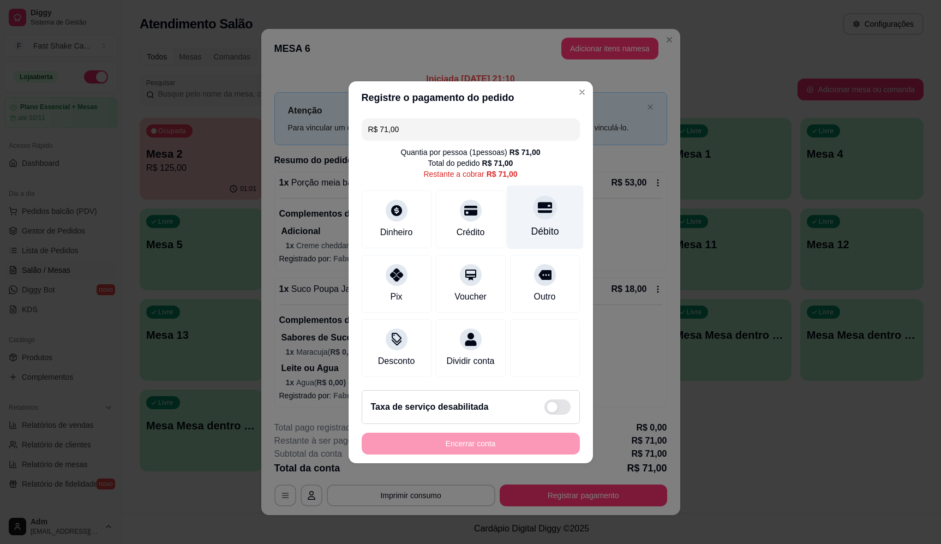
click at [524, 220] on div "Débito" at bounding box center [544, 217] width 77 height 64
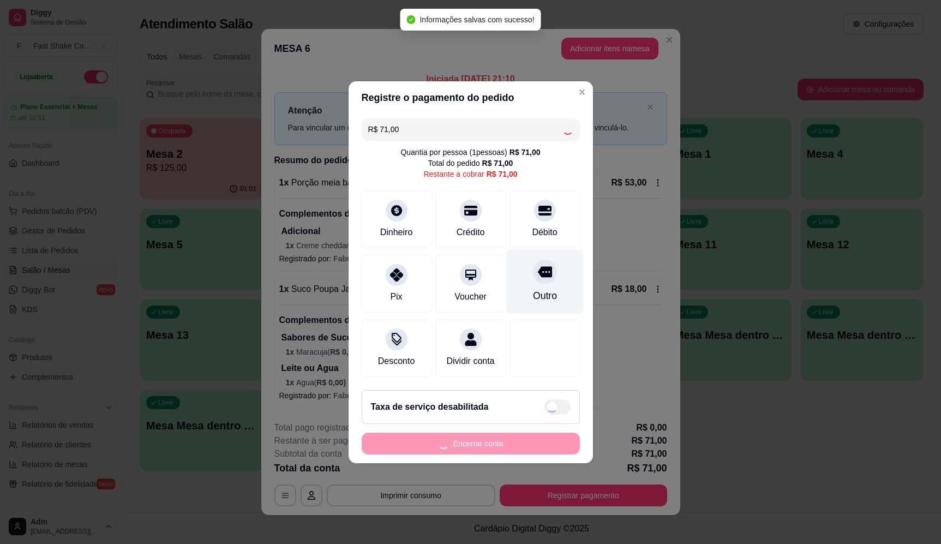
type input "R$ 0,00"
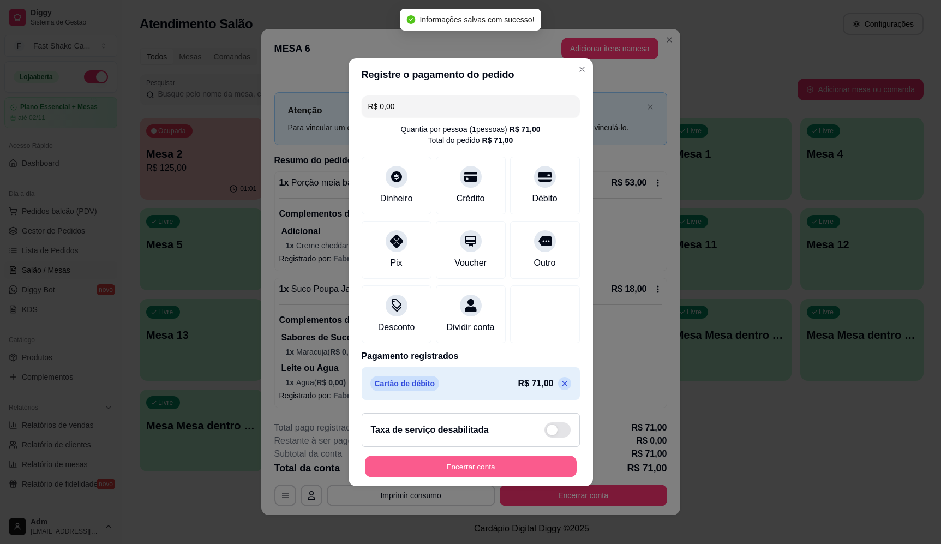
click at [538, 465] on button "Encerrar conta" at bounding box center [471, 466] width 212 height 21
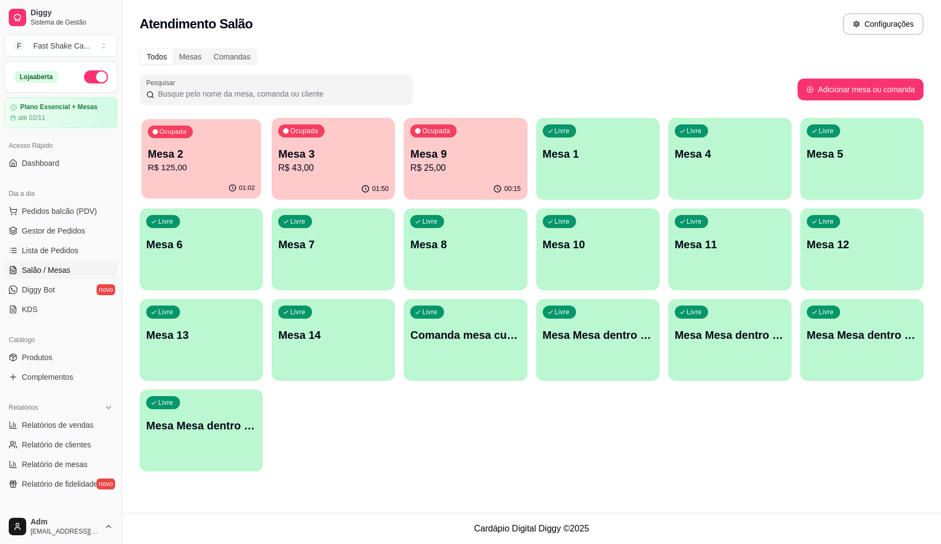
click at [224, 170] on p "R$ 125,00" at bounding box center [201, 167] width 107 height 13
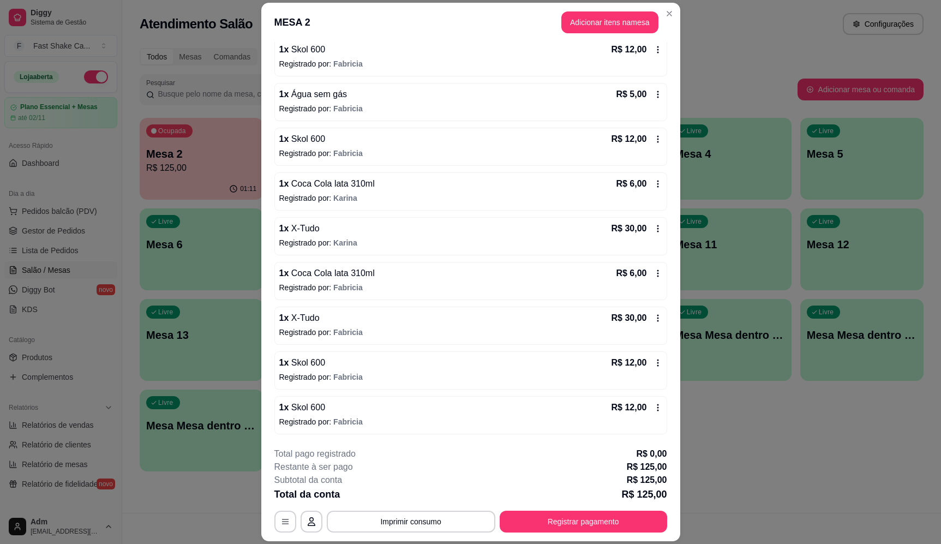
scroll to position [32, 0]
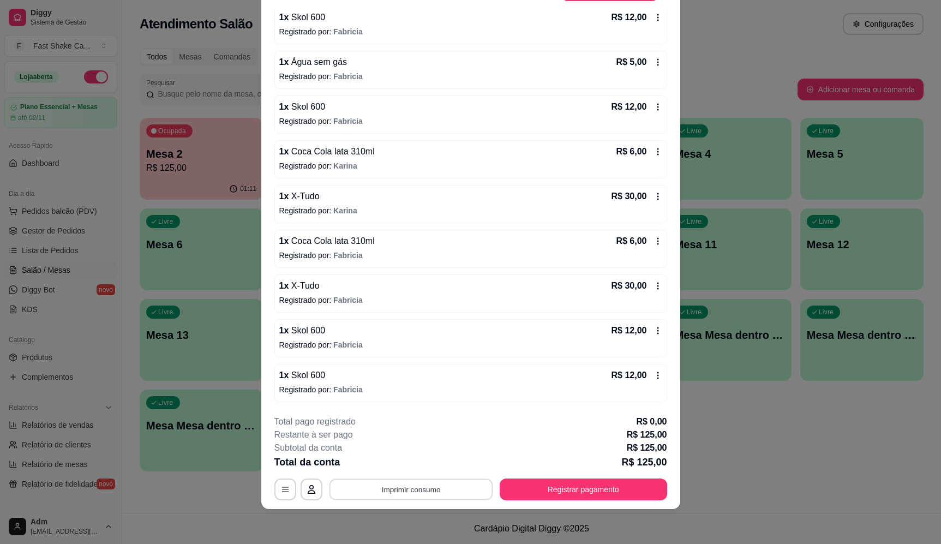
click at [438, 483] on button "Imprimir consumo" at bounding box center [411, 489] width 164 height 21
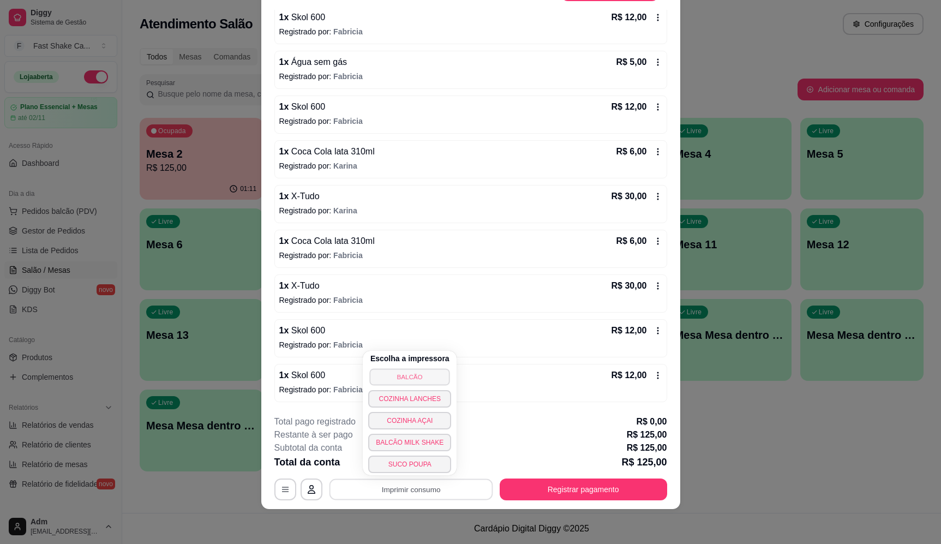
click at [407, 376] on button "BALCÃO" at bounding box center [410, 376] width 80 height 17
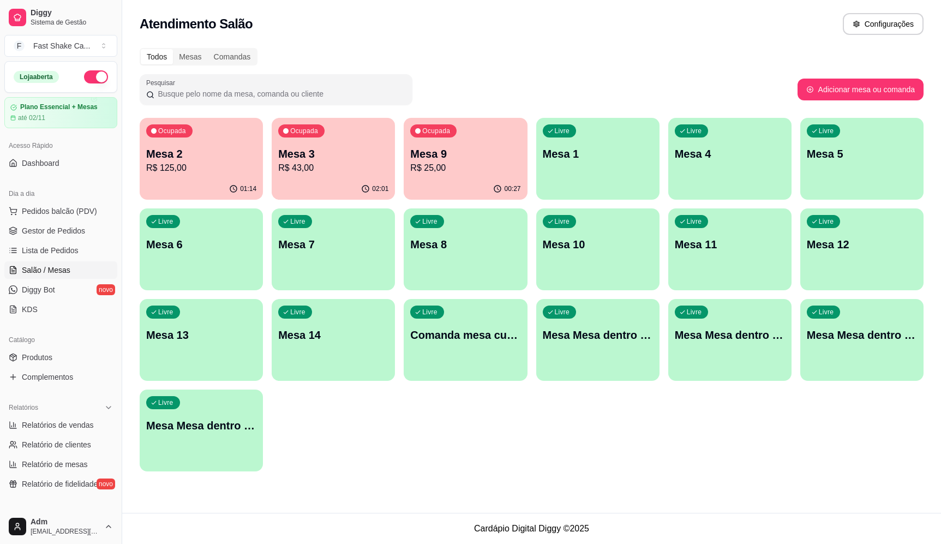
click at [495, 153] on p "Mesa 9" at bounding box center [465, 153] width 110 height 15
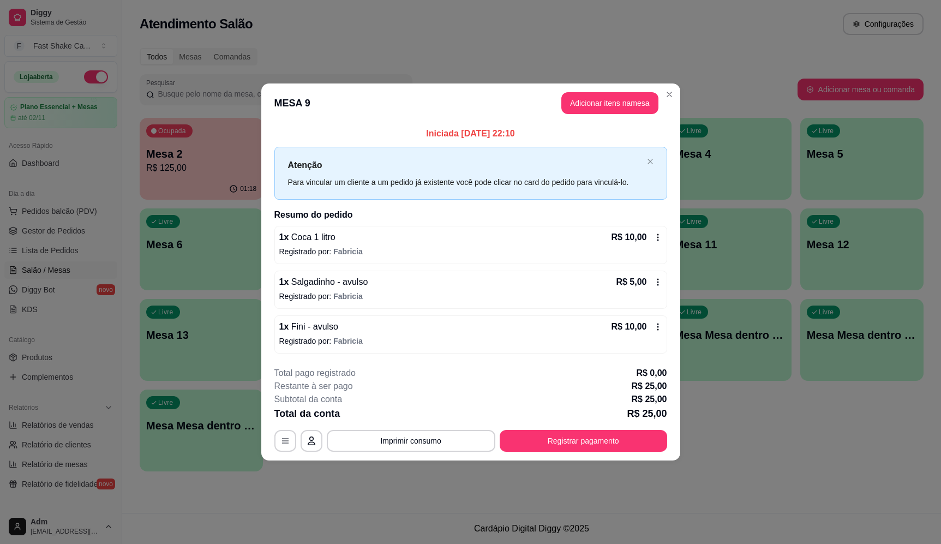
click at [613, 458] on footer "**********" at bounding box center [470, 409] width 419 height 103
click at [610, 440] on button "Registrar pagamento" at bounding box center [583, 441] width 167 height 22
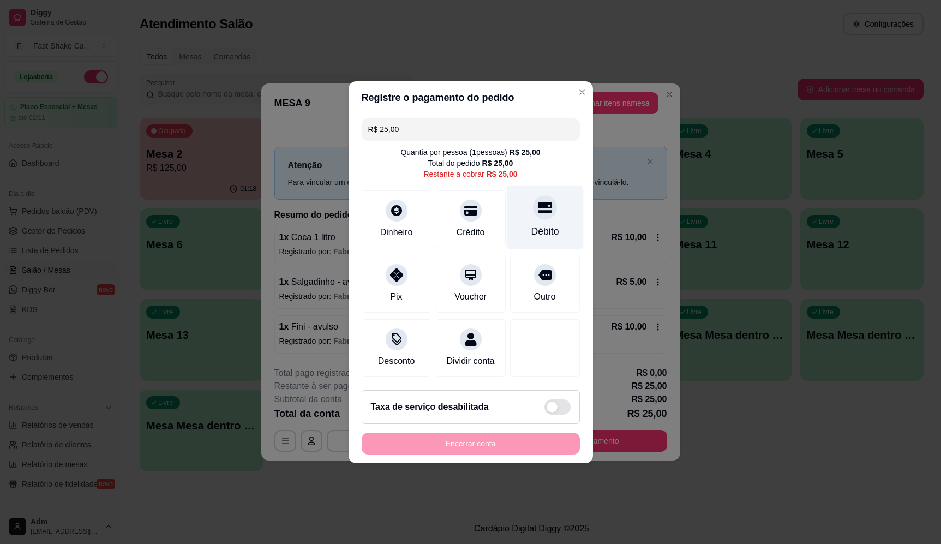
click at [542, 224] on div "Débito" at bounding box center [545, 231] width 28 height 14
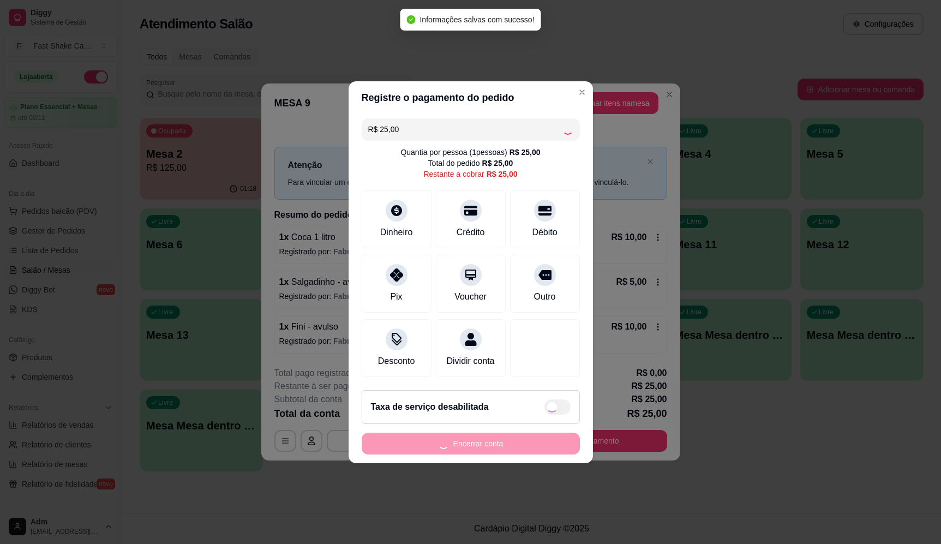
type input "R$ 0,00"
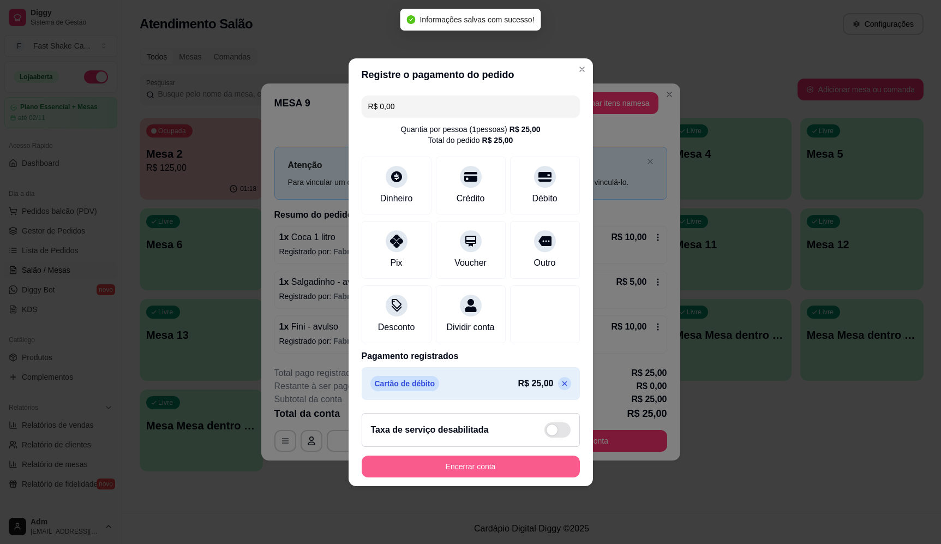
click at [509, 465] on button "Encerrar conta" at bounding box center [471, 467] width 218 height 22
